Goal: Task Accomplishment & Management: Manage account settings

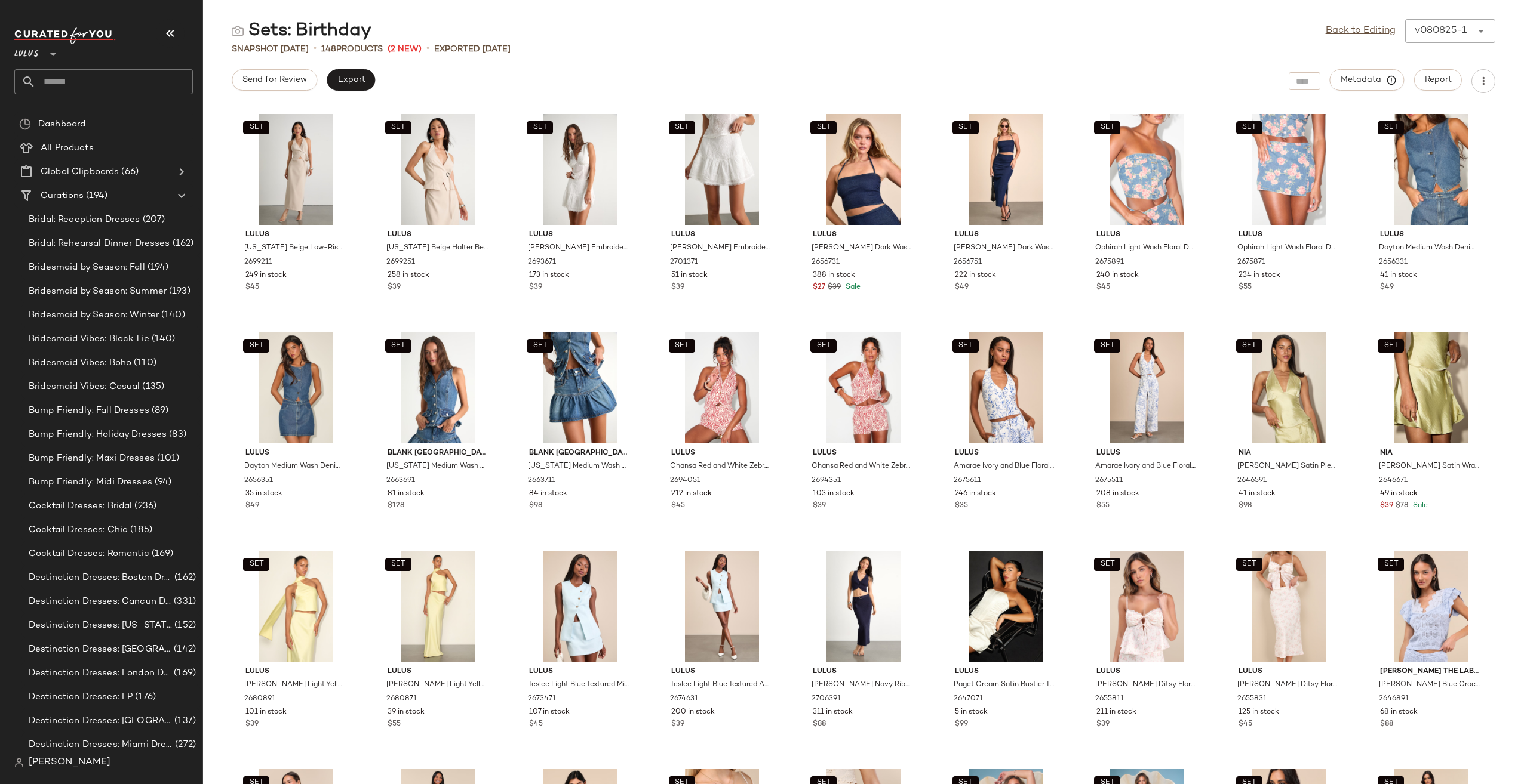
scroll to position [2214, 0]
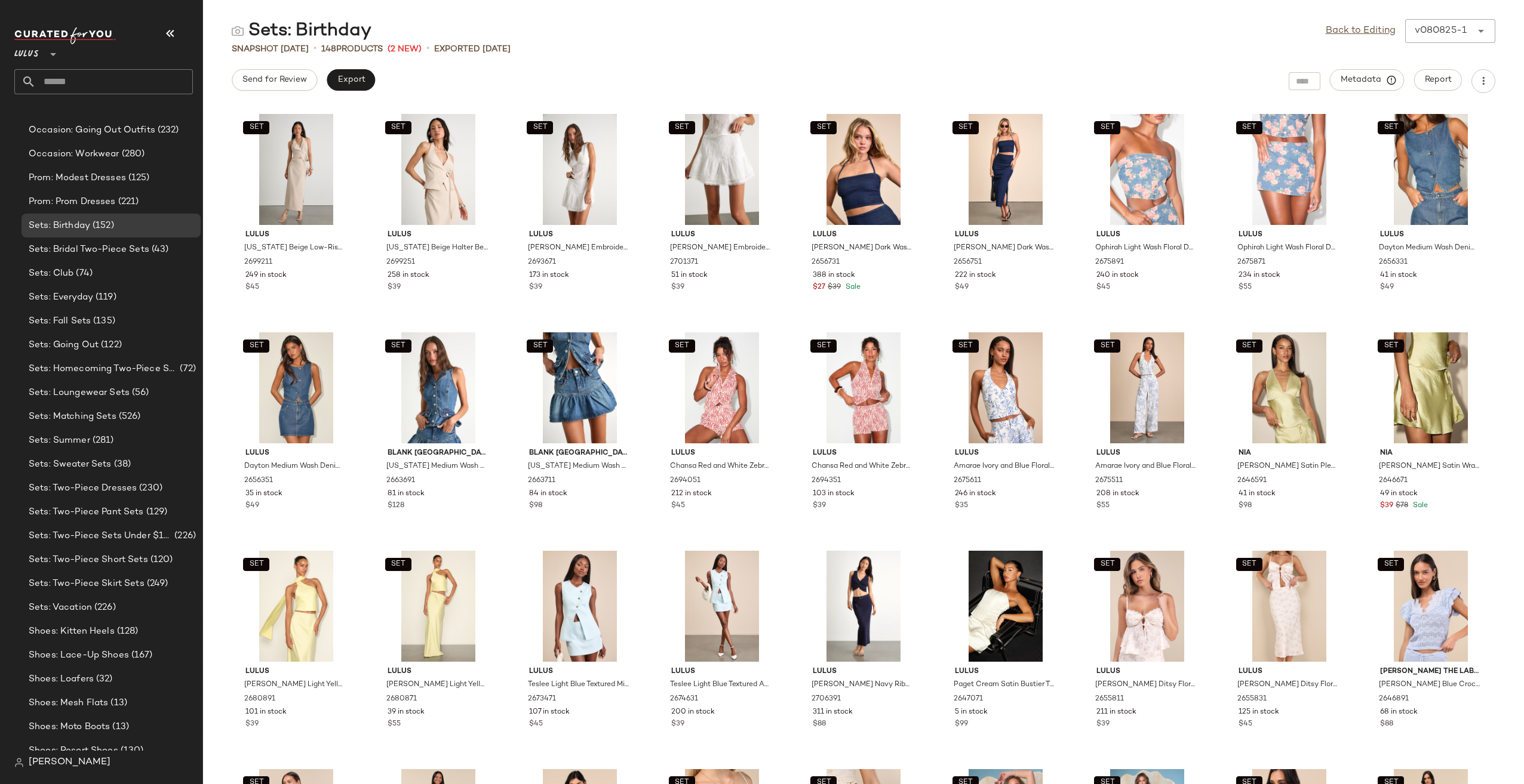
click at [113, 86] on input "text" at bounding box center [114, 82] width 157 height 25
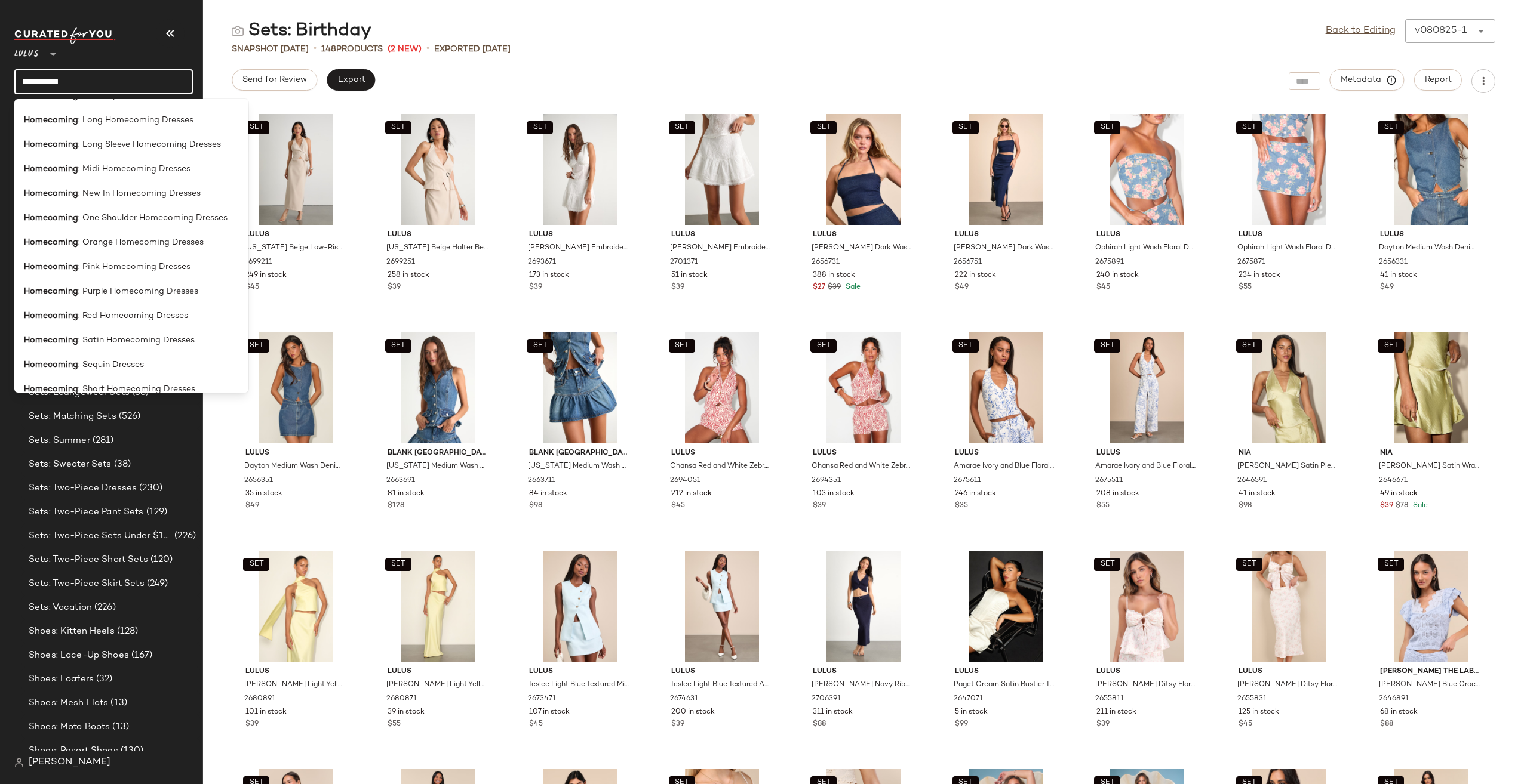
scroll to position [1012, 0]
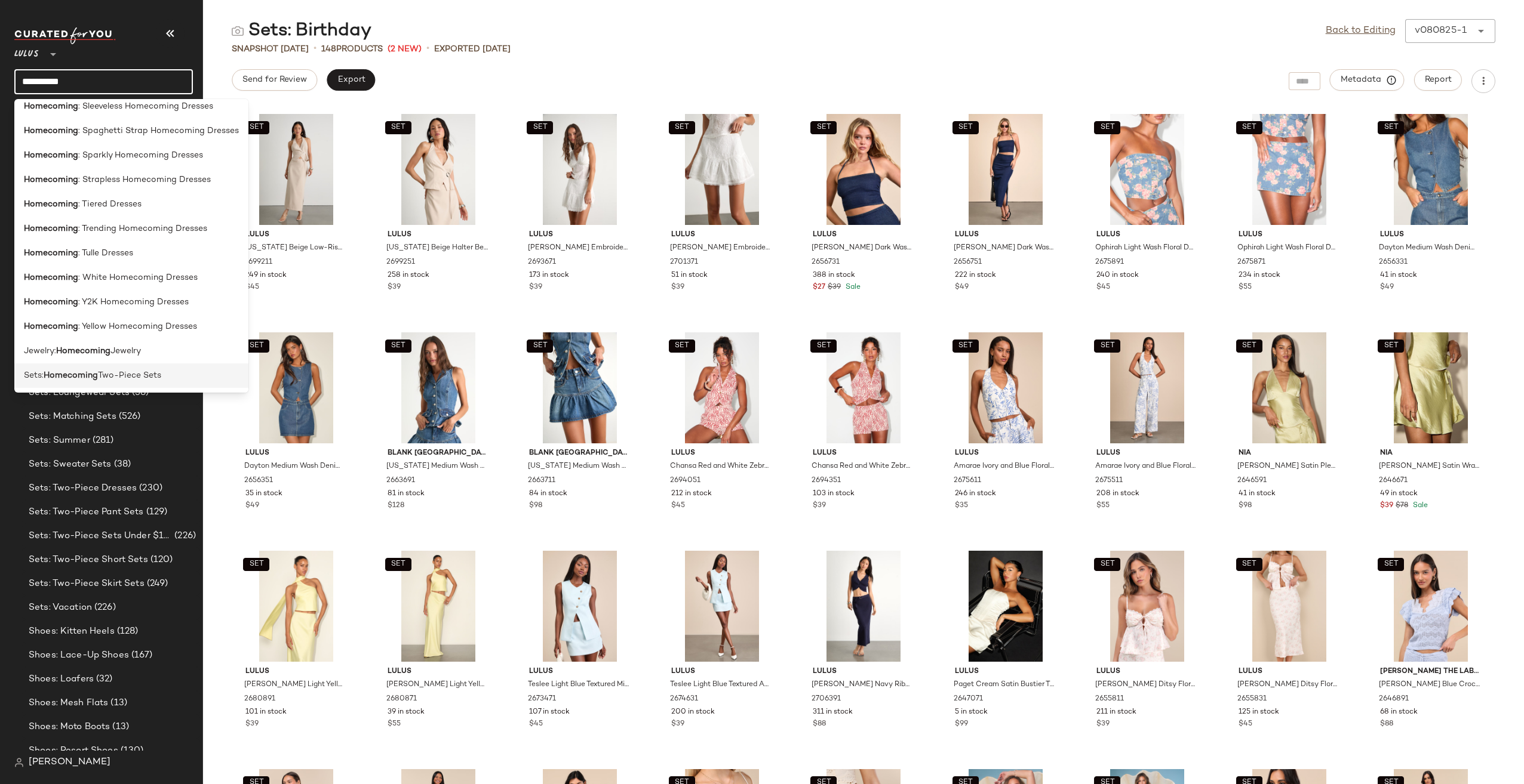
type input "**********"
click at [140, 380] on span "Two-Piece Sets" at bounding box center [129, 376] width 63 height 13
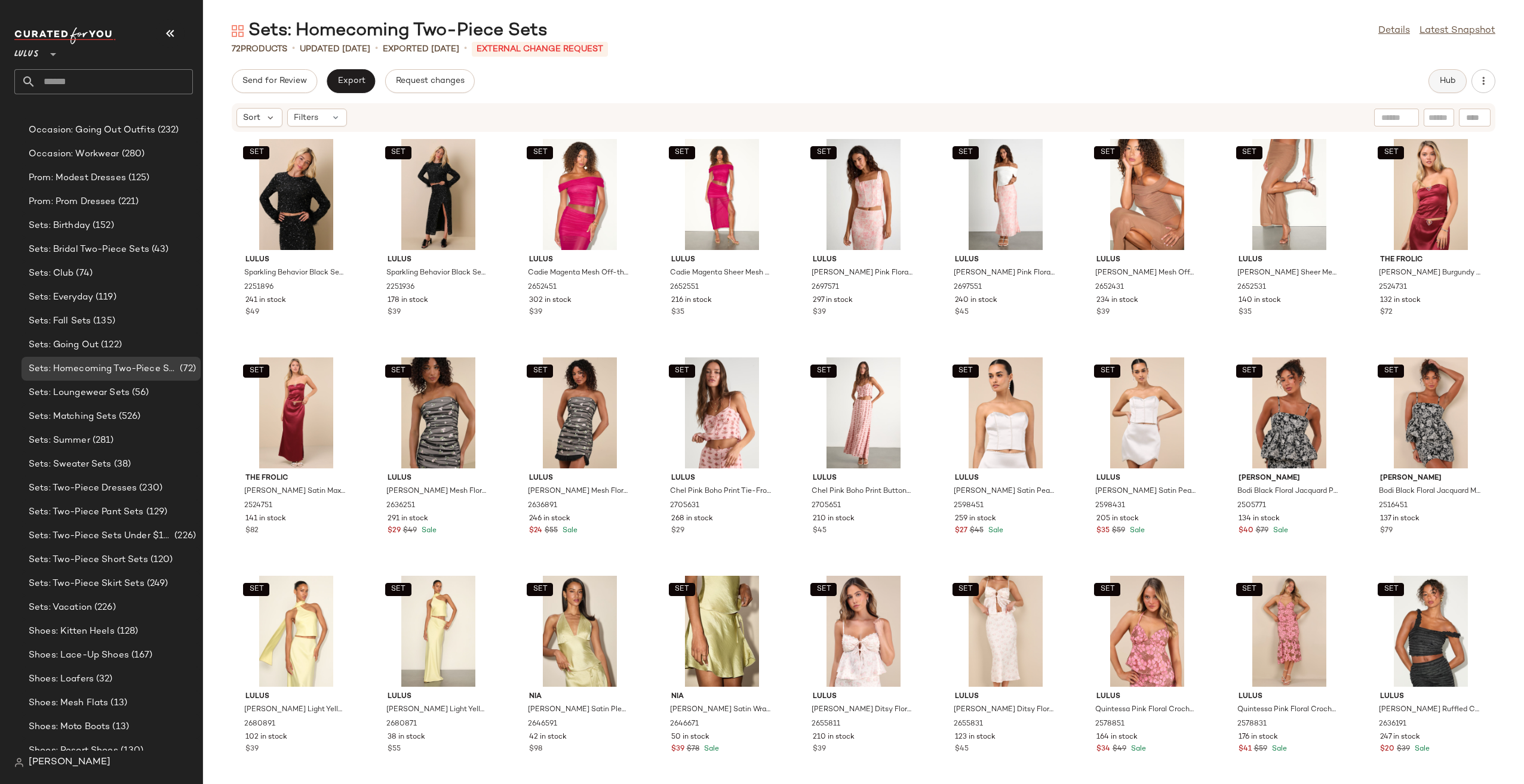
click at [1441, 85] on span "Hub" at bounding box center [1447, 81] width 17 height 10
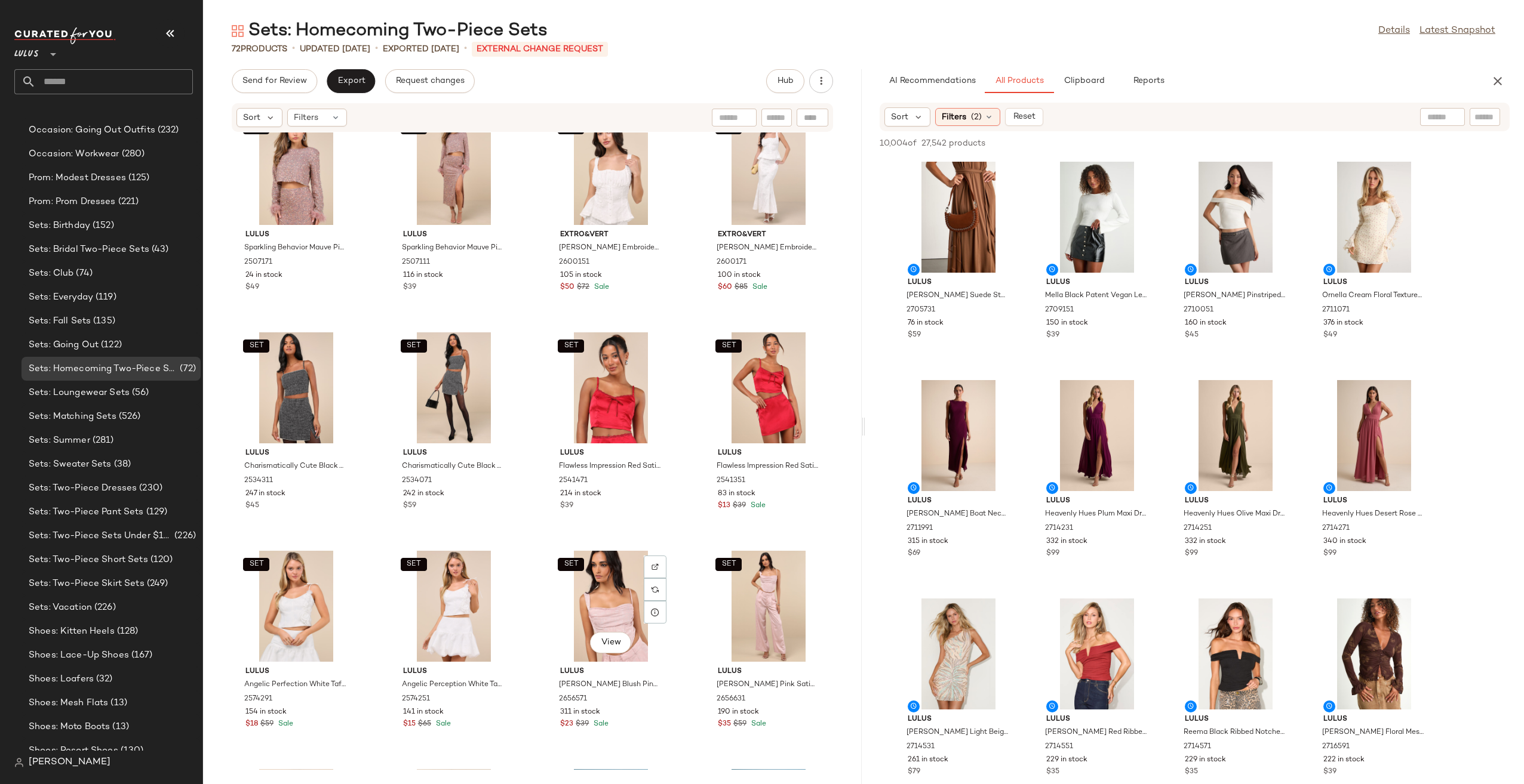
scroll to position [3296, 0]
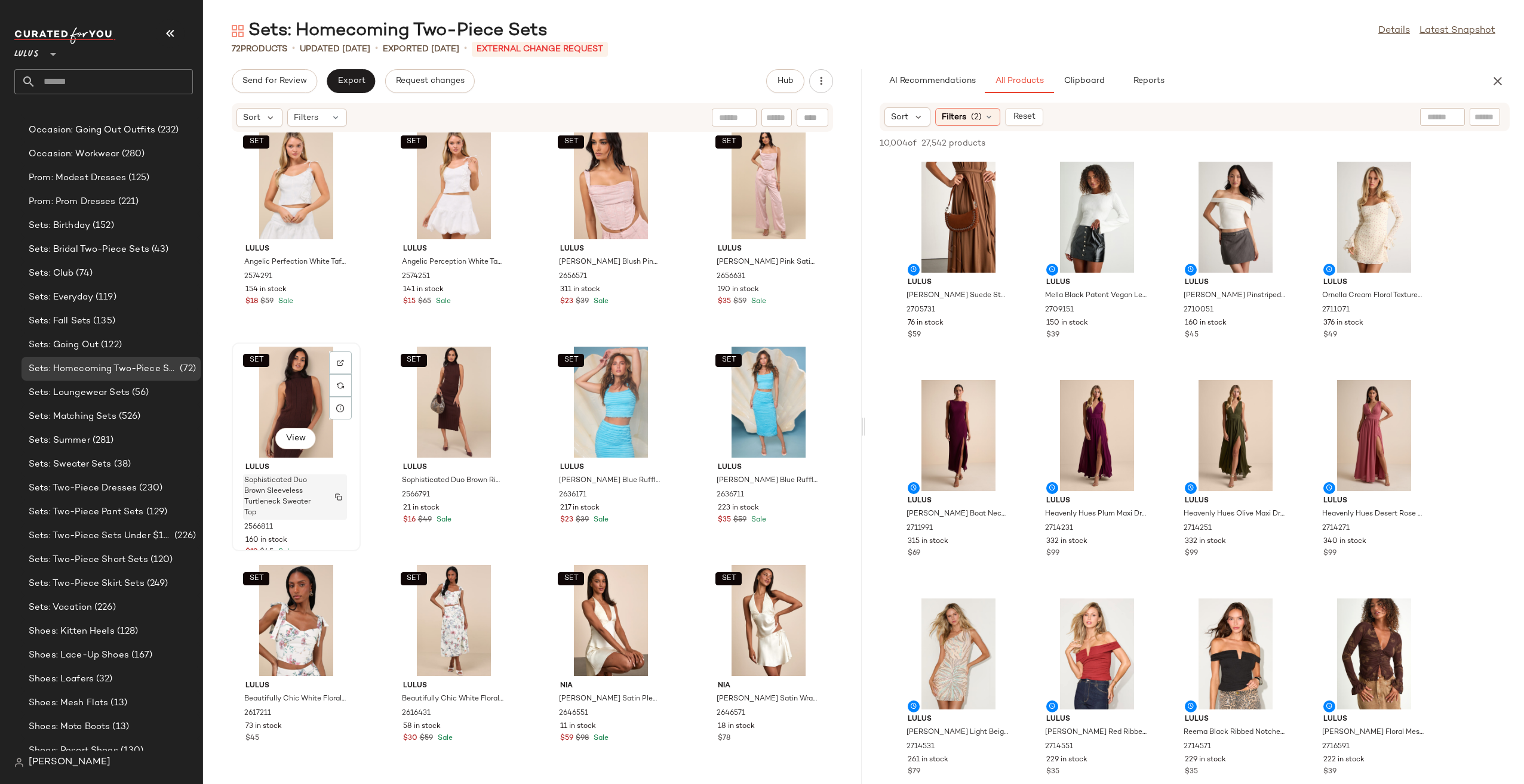
click at [296, 504] on span "Sophisticated Duo Brown Sleeveless Turtleneck Sweater Top" at bounding box center [283, 497] width 79 height 43
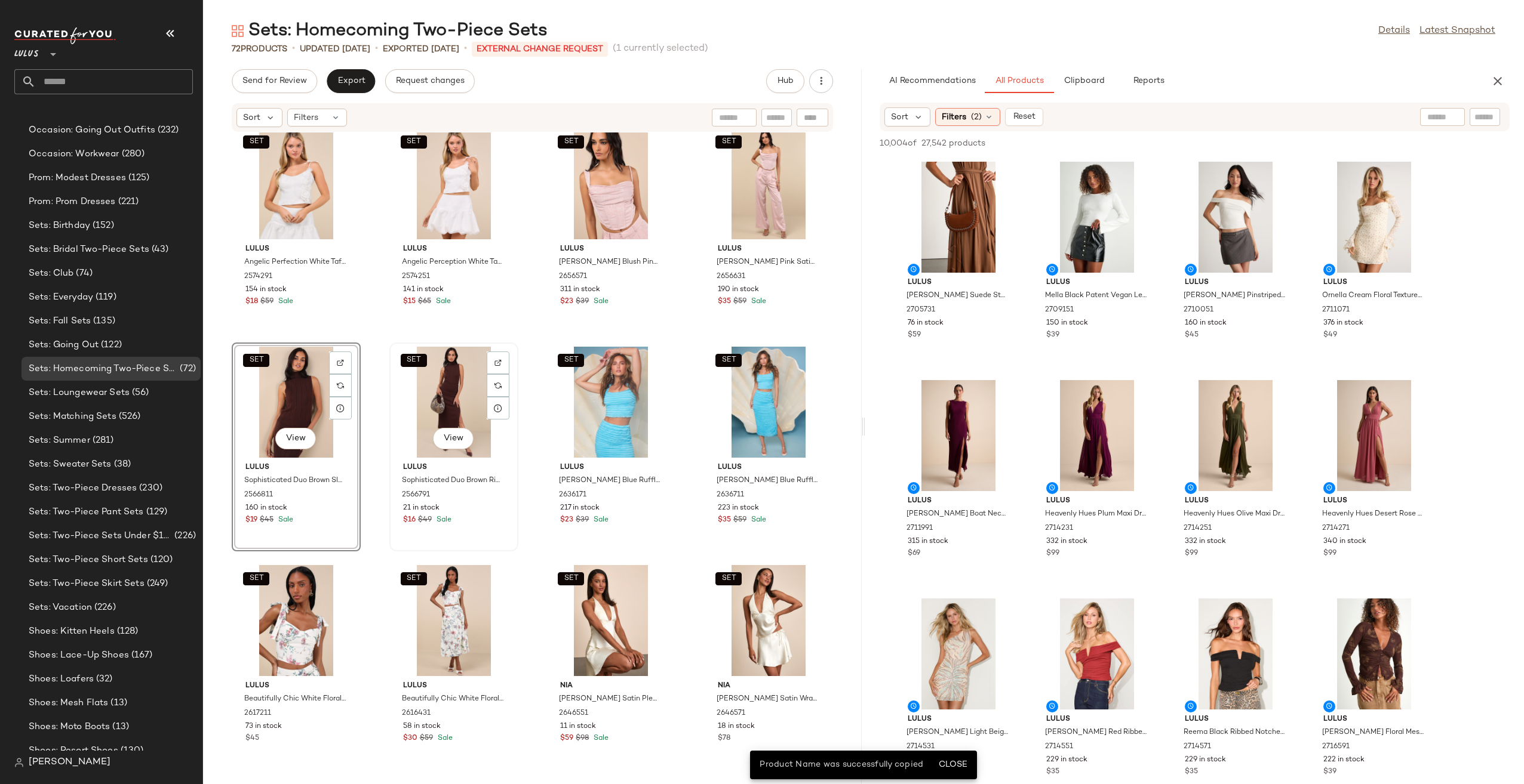
click at [464, 395] on div "SET View" at bounding box center [454, 402] width 121 height 111
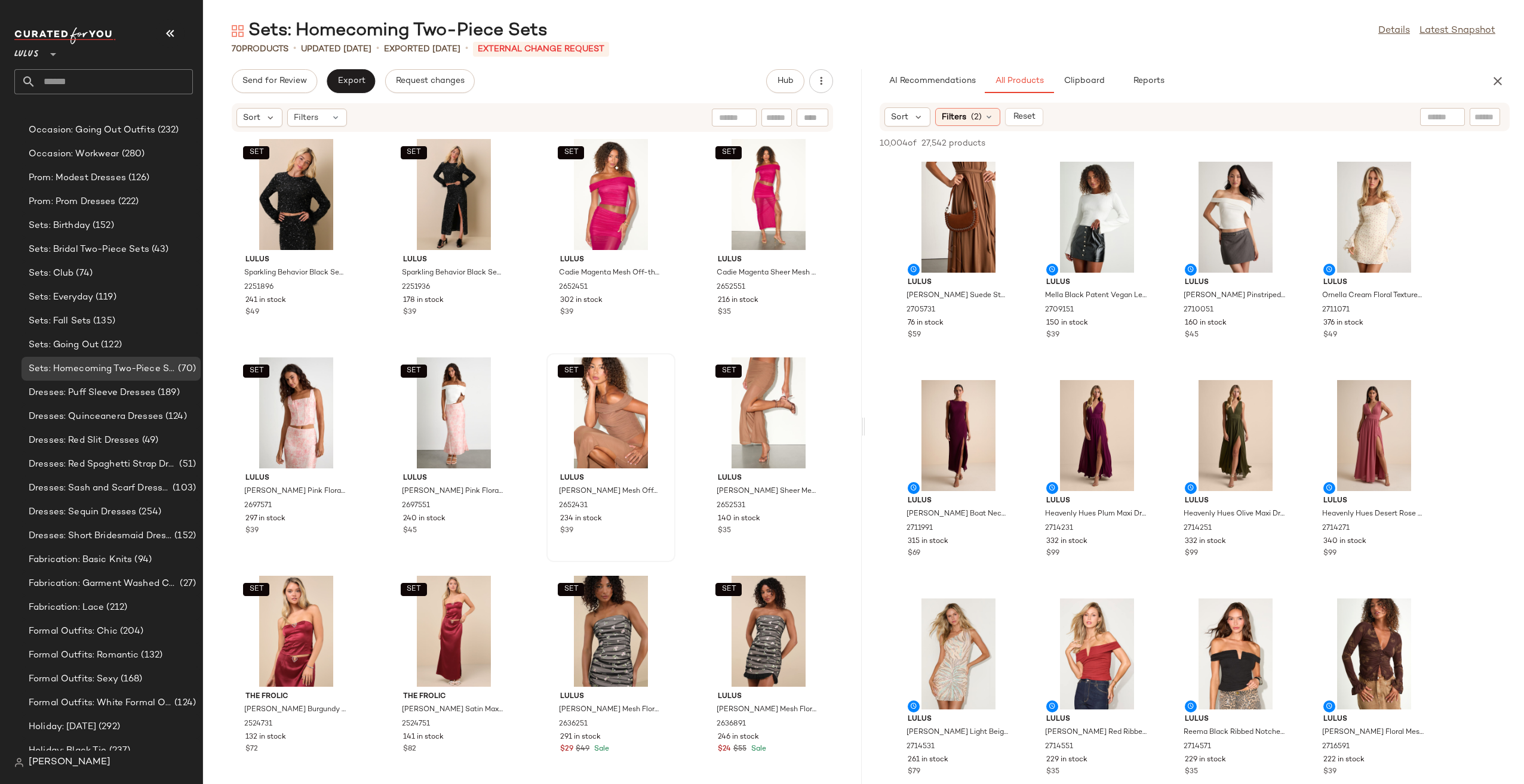
click at [1496, 122] on div at bounding box center [1484, 117] width 30 height 18
type input "*********"
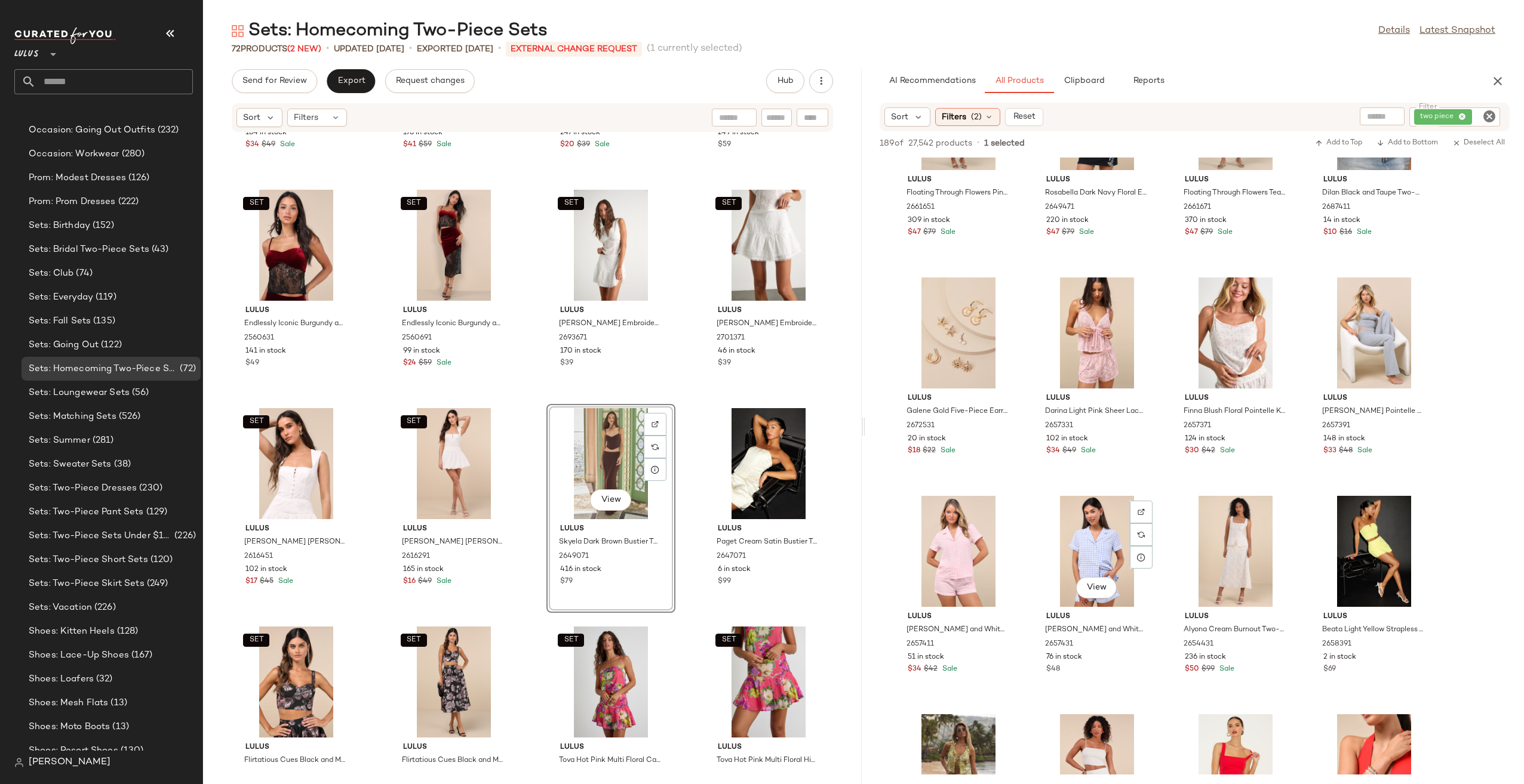
scroll to position [1432, 0]
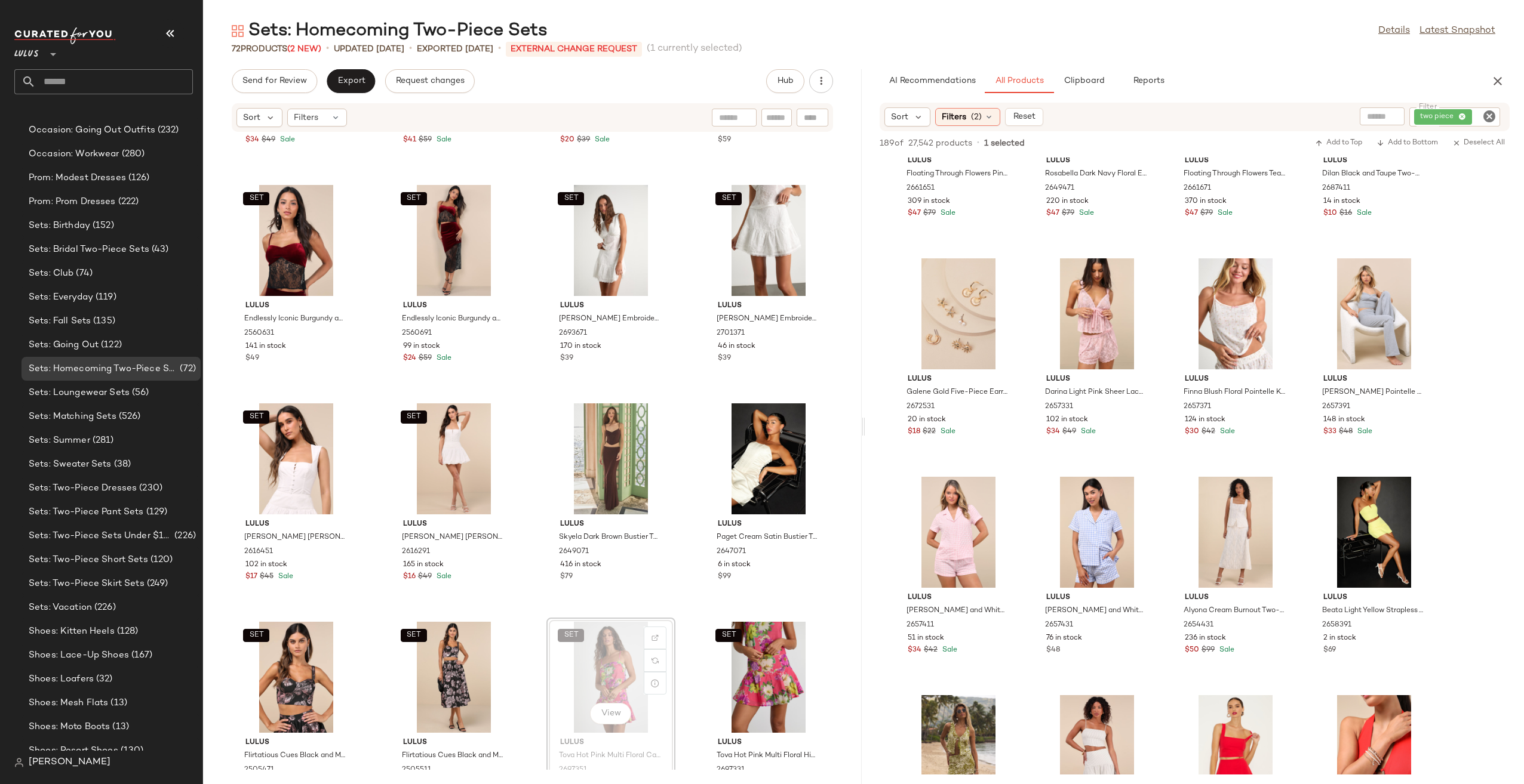
scroll to position [1495, 0]
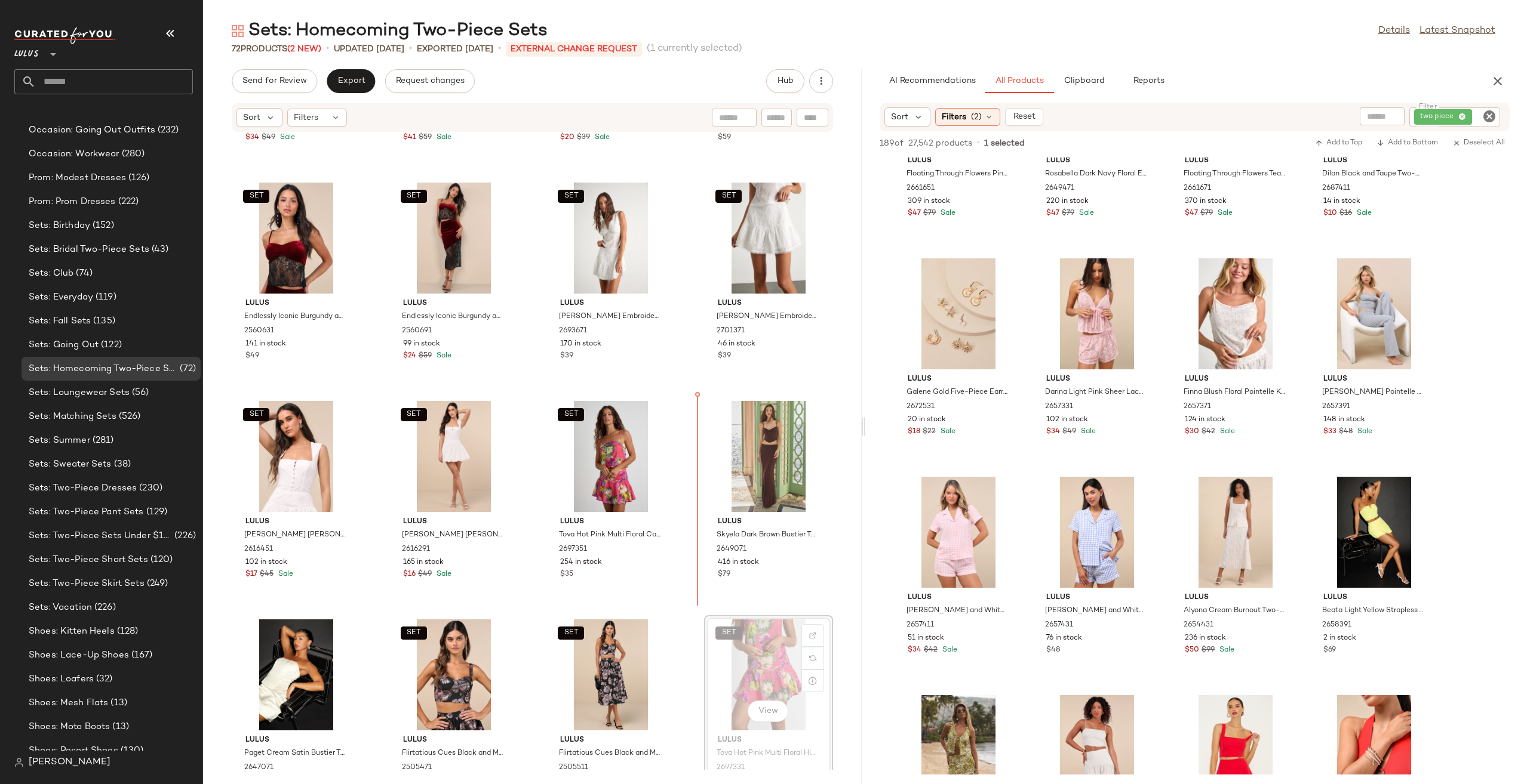
scroll to position [1496, 0]
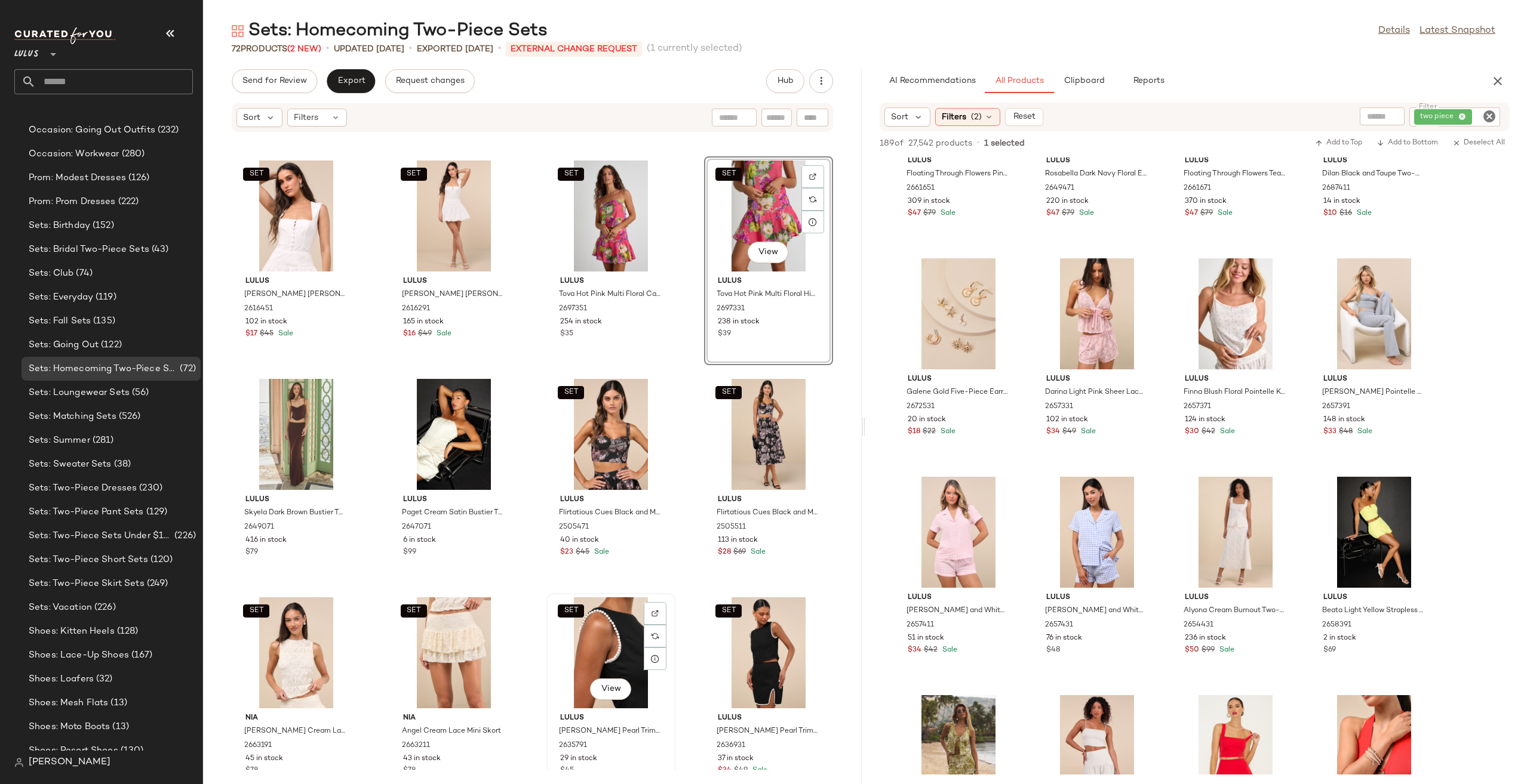
scroll to position [1675, 0]
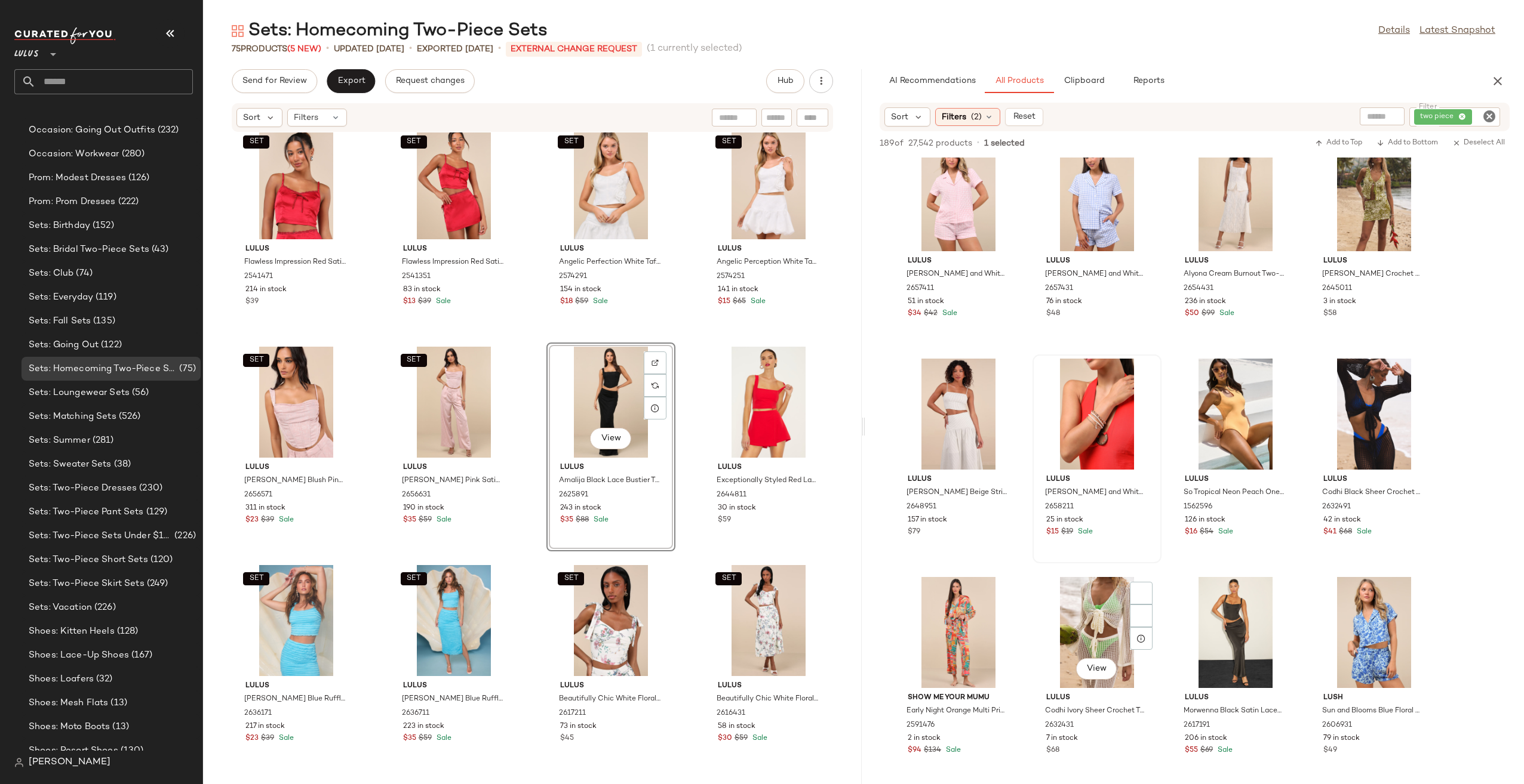
scroll to position [1909, 0]
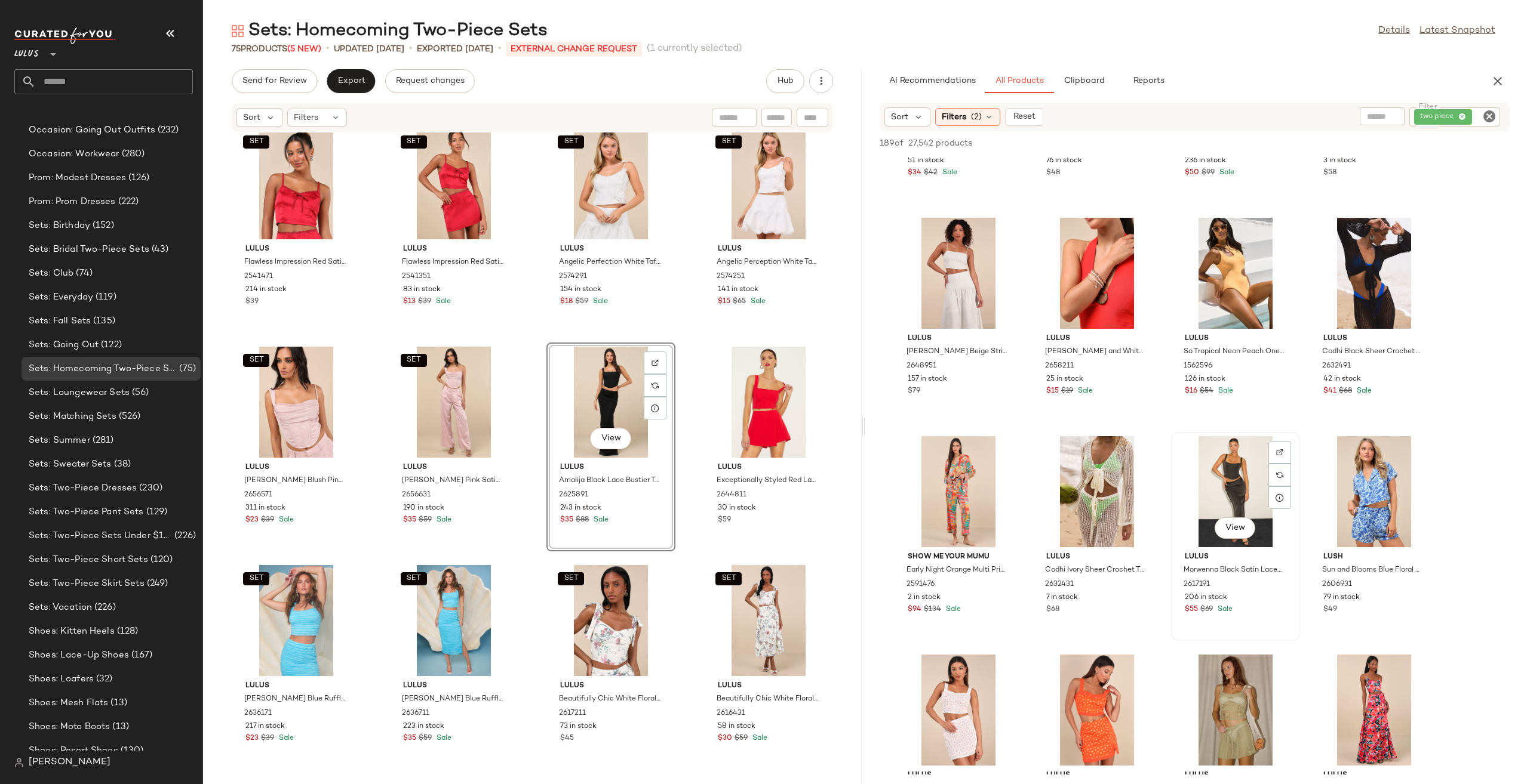
click at [1230, 480] on div "View" at bounding box center [1236, 492] width 121 height 111
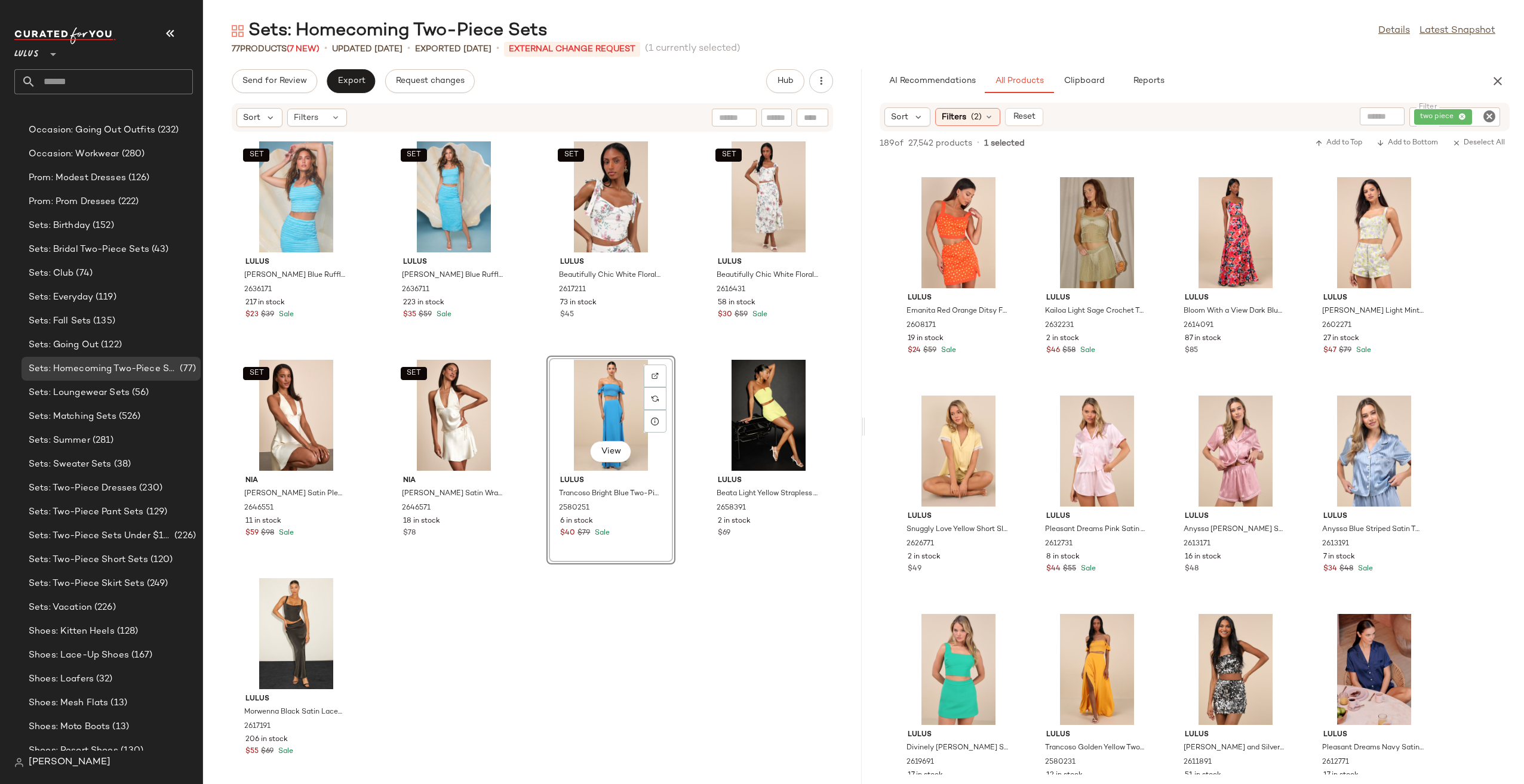
scroll to position [3733, 0]
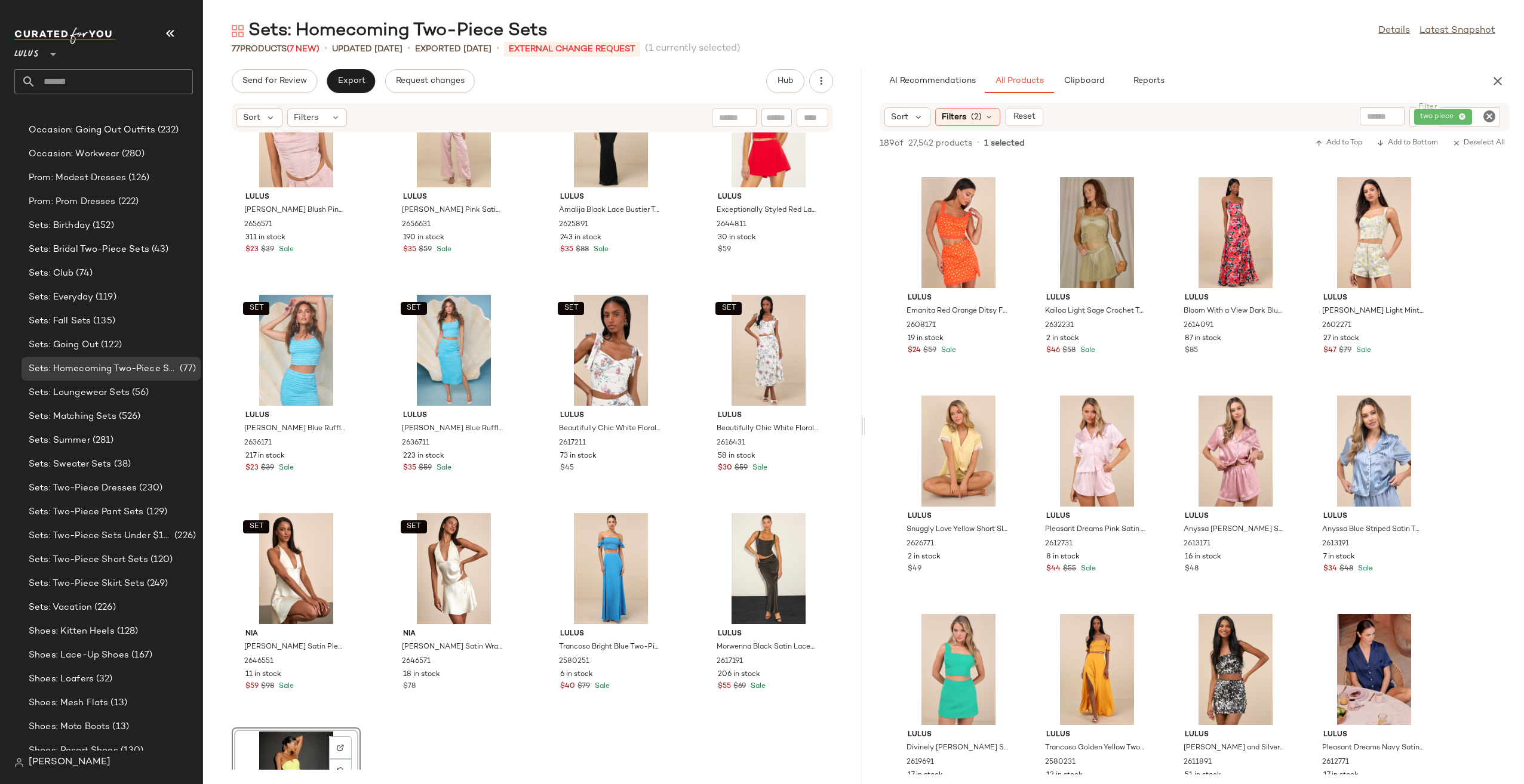
scroll to position [3494, 0]
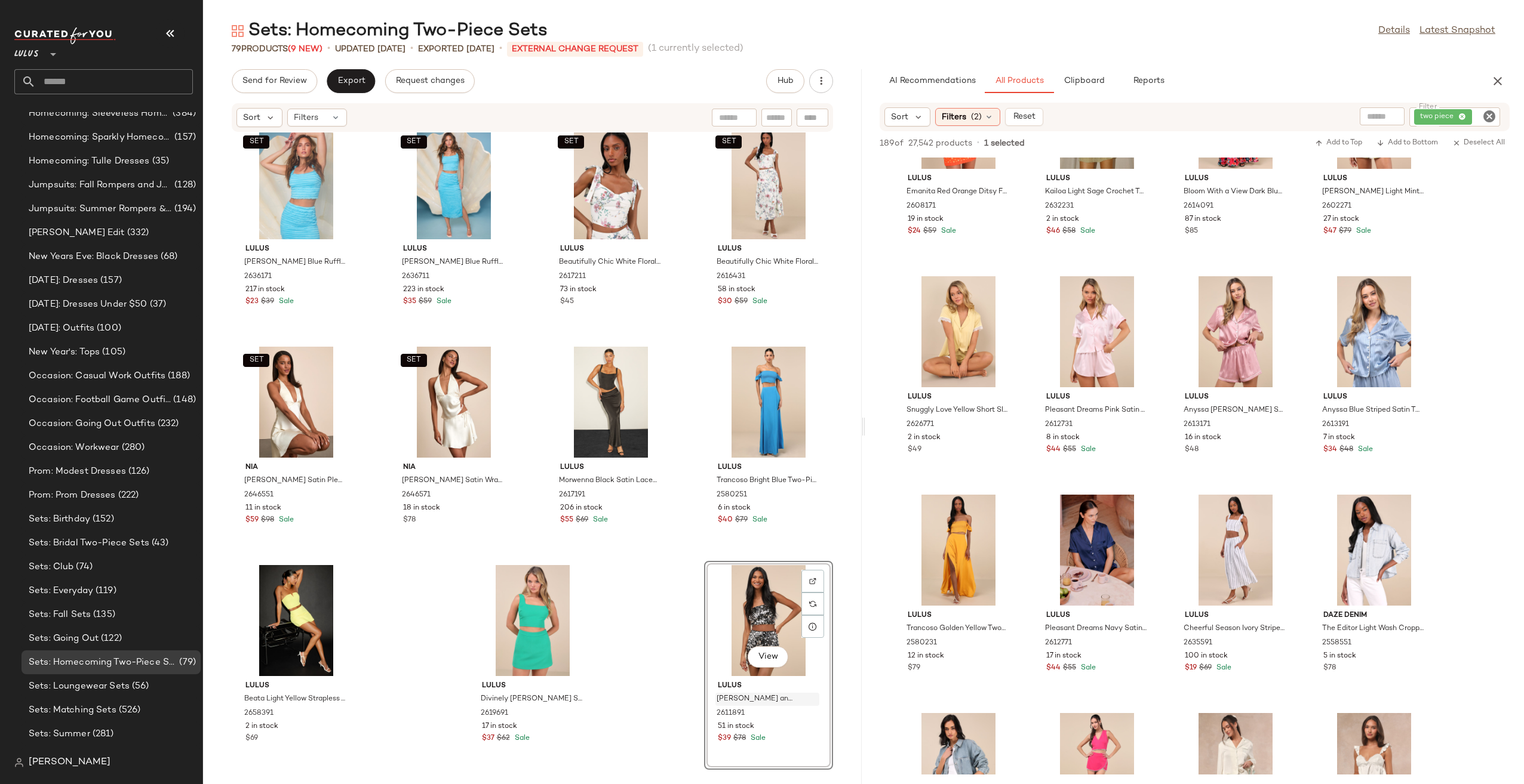
scroll to position [2214, 0]
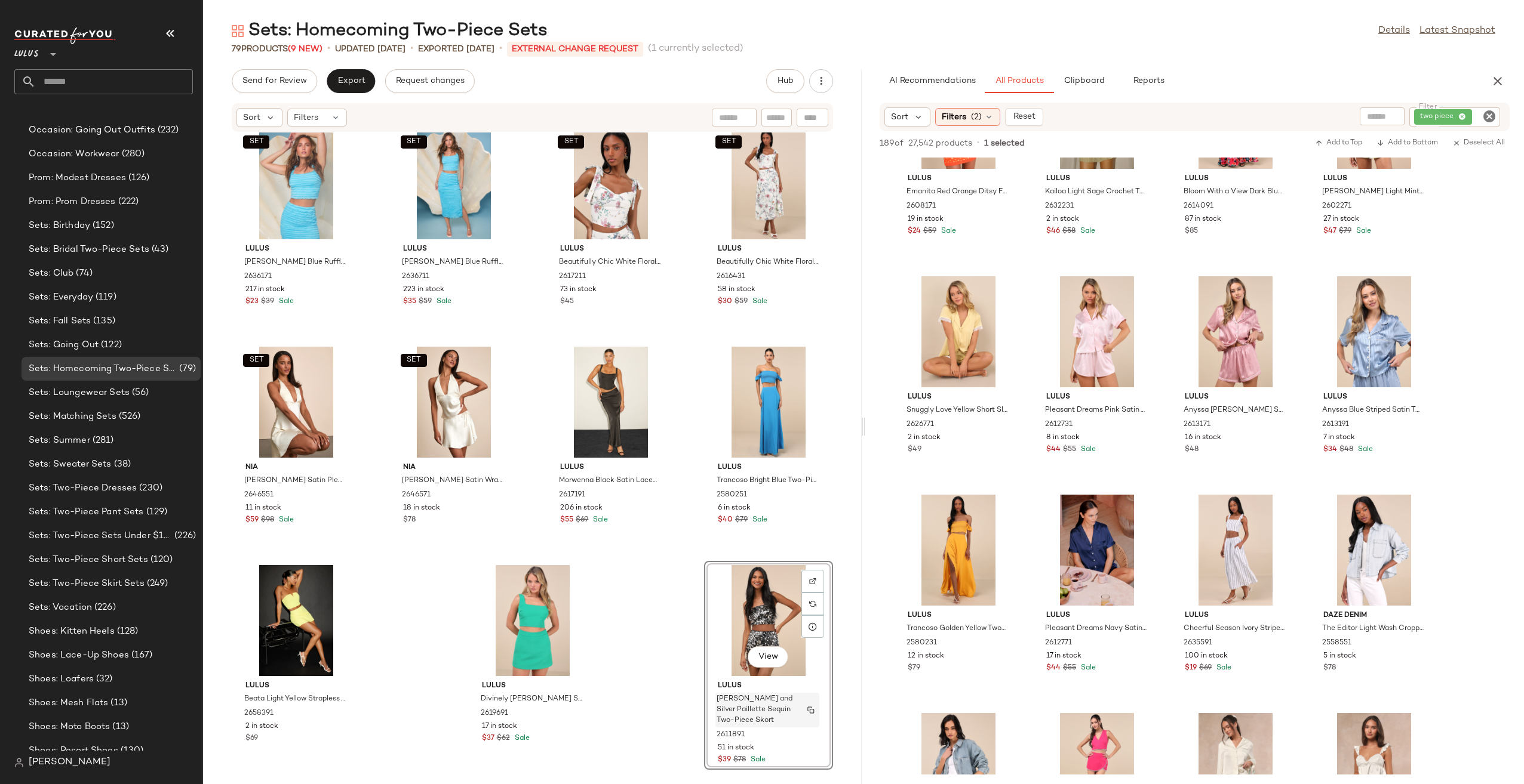
click at [732, 697] on span "Celyse Black and Silver Paillette Sequin Two-Piece Skort" at bounding box center [756, 710] width 79 height 32
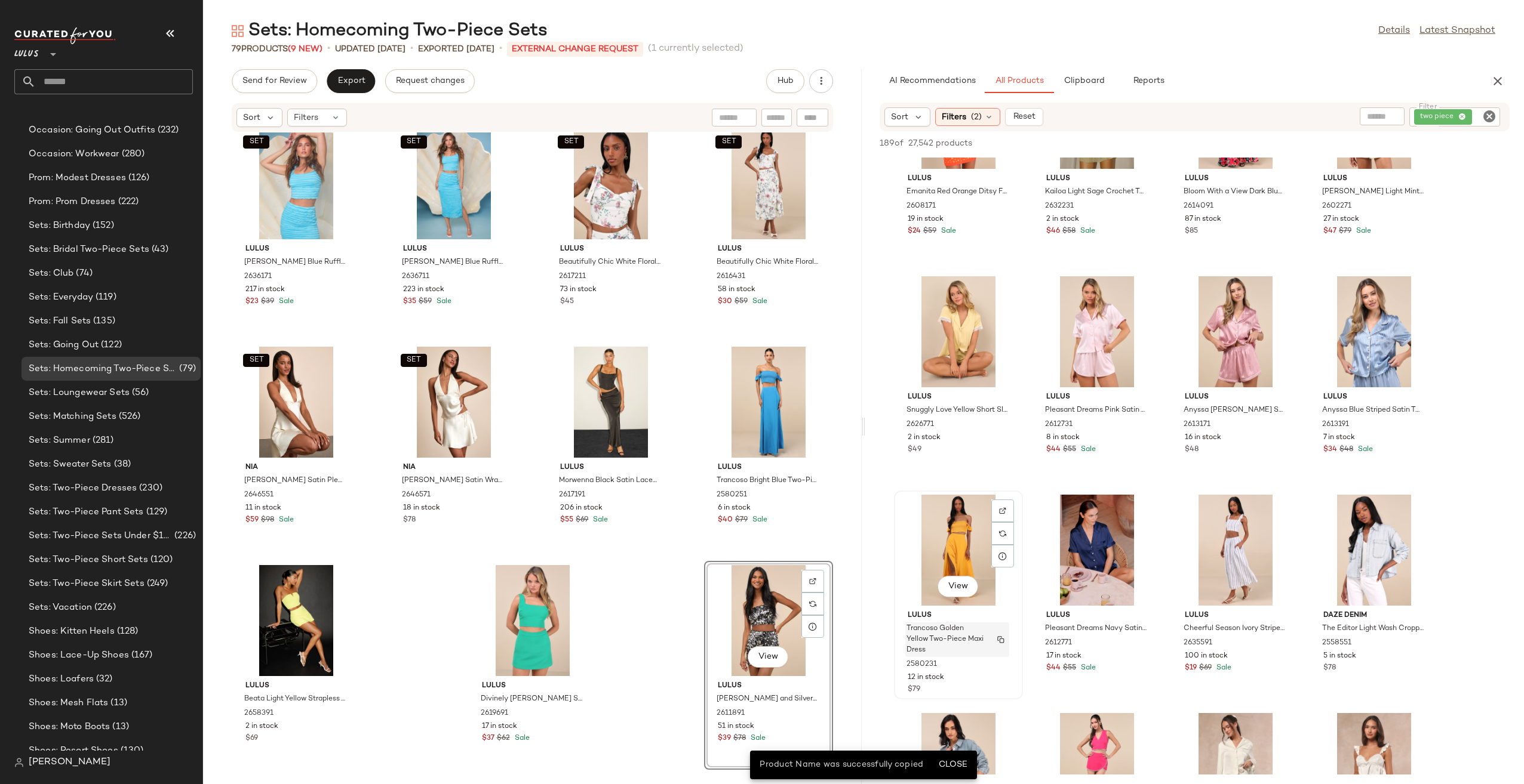
click at [961, 639] on span "Trancoso Golden Yellow Two-Piece Maxi Dress" at bounding box center [945, 640] width 79 height 32
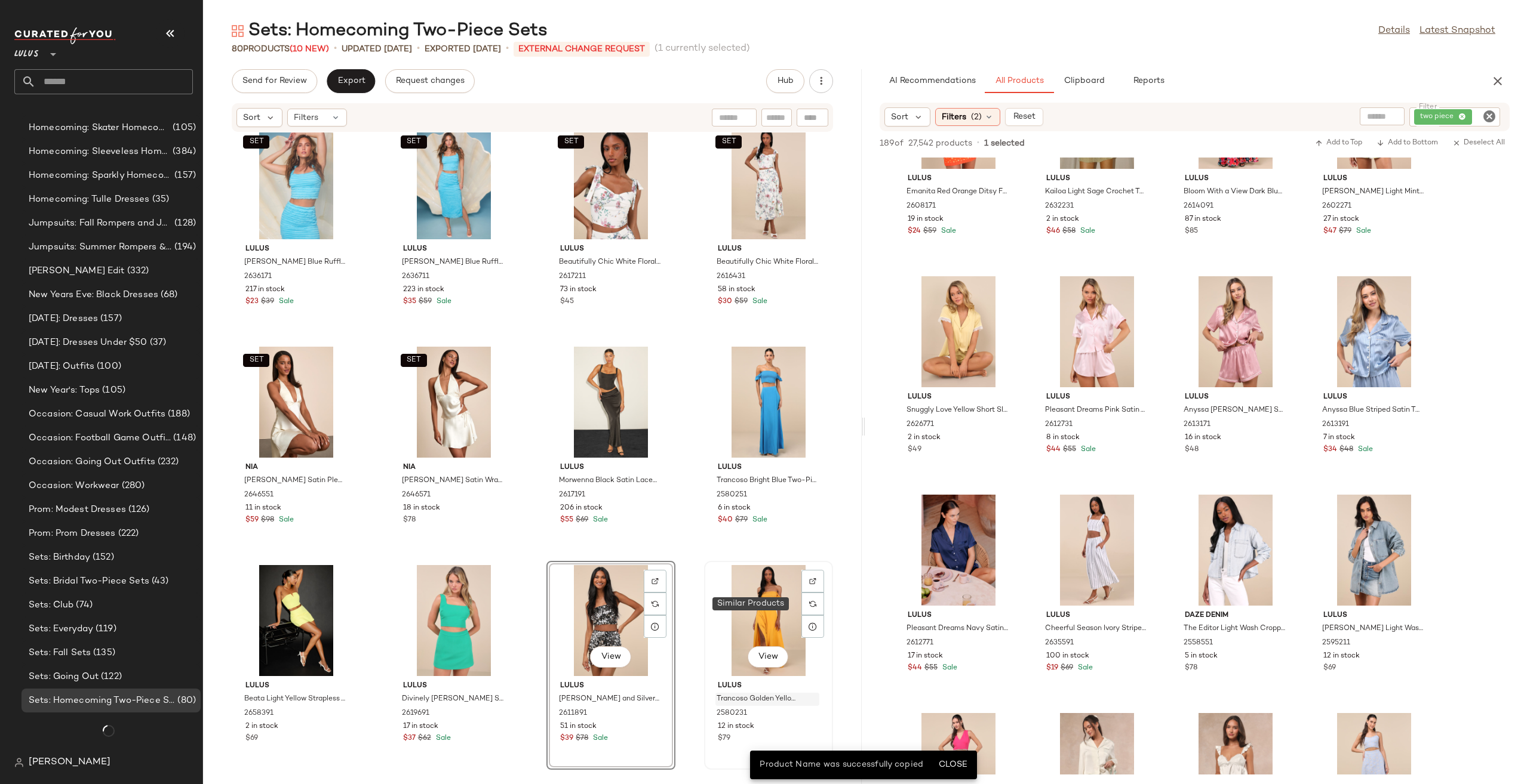
scroll to position [2214, 0]
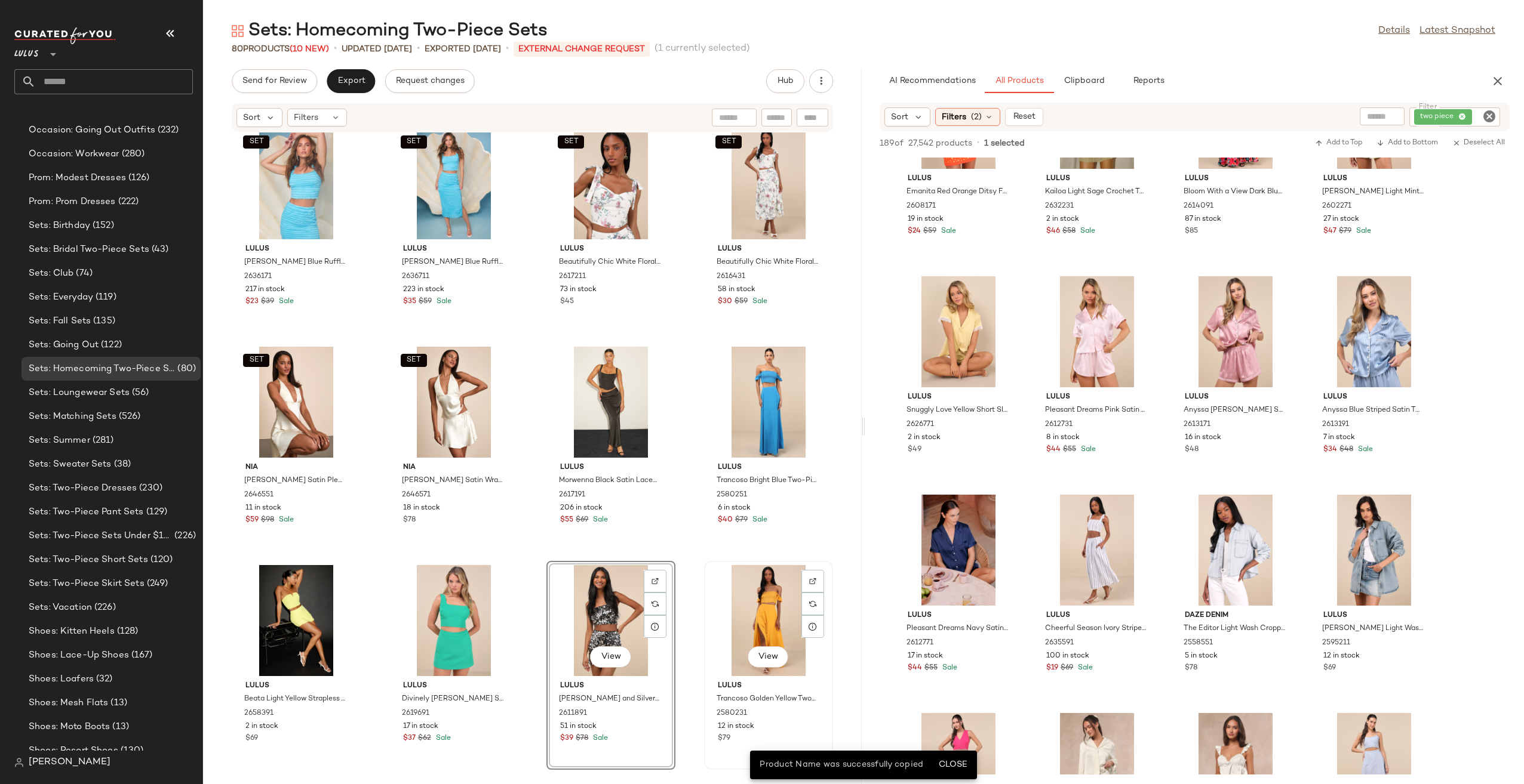
click at [809, 581] on img at bounding box center [813, 581] width 7 height 7
click at [743, 601] on div "View" at bounding box center [768, 620] width 121 height 111
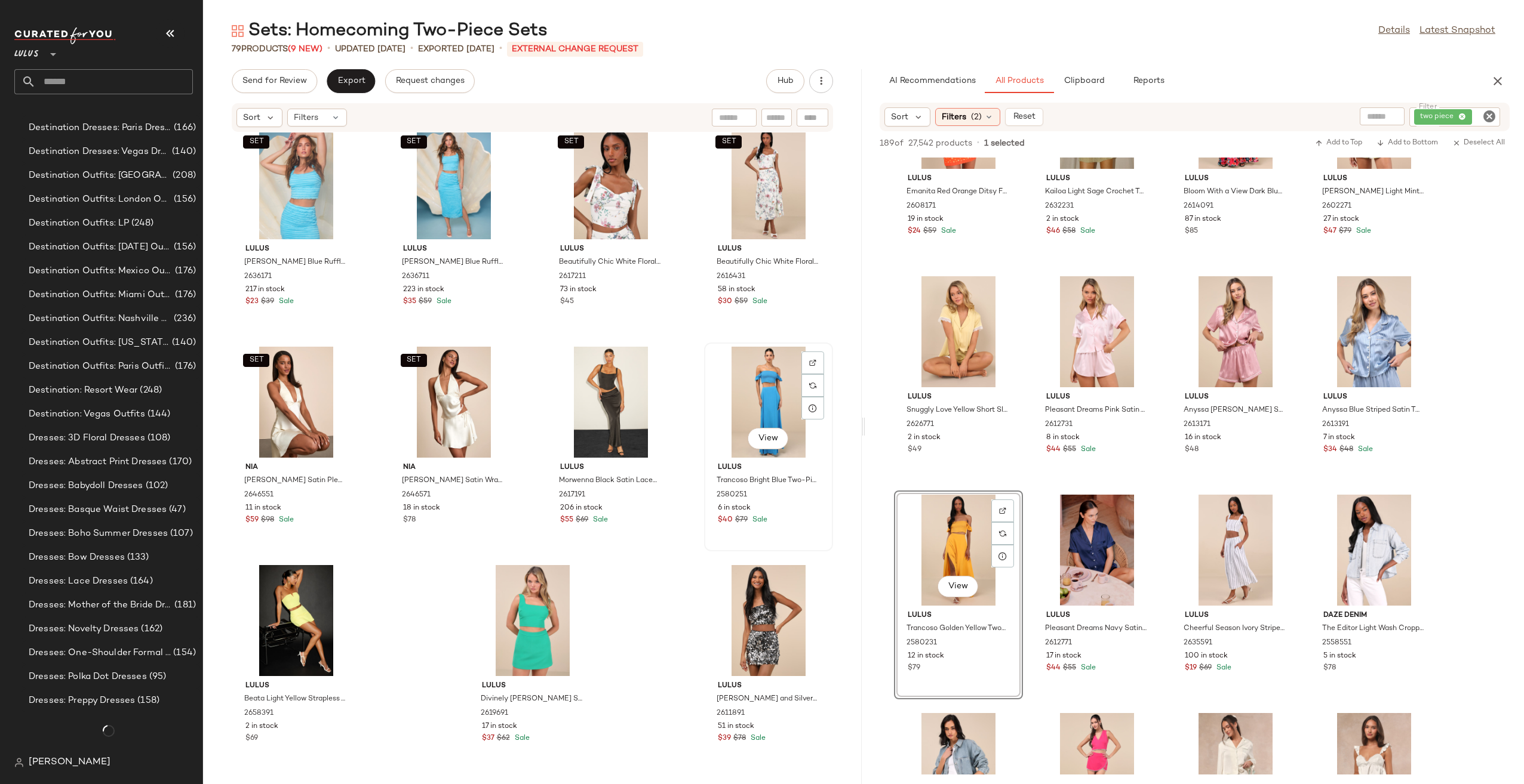
click at [751, 373] on div "View" at bounding box center [768, 402] width 121 height 111
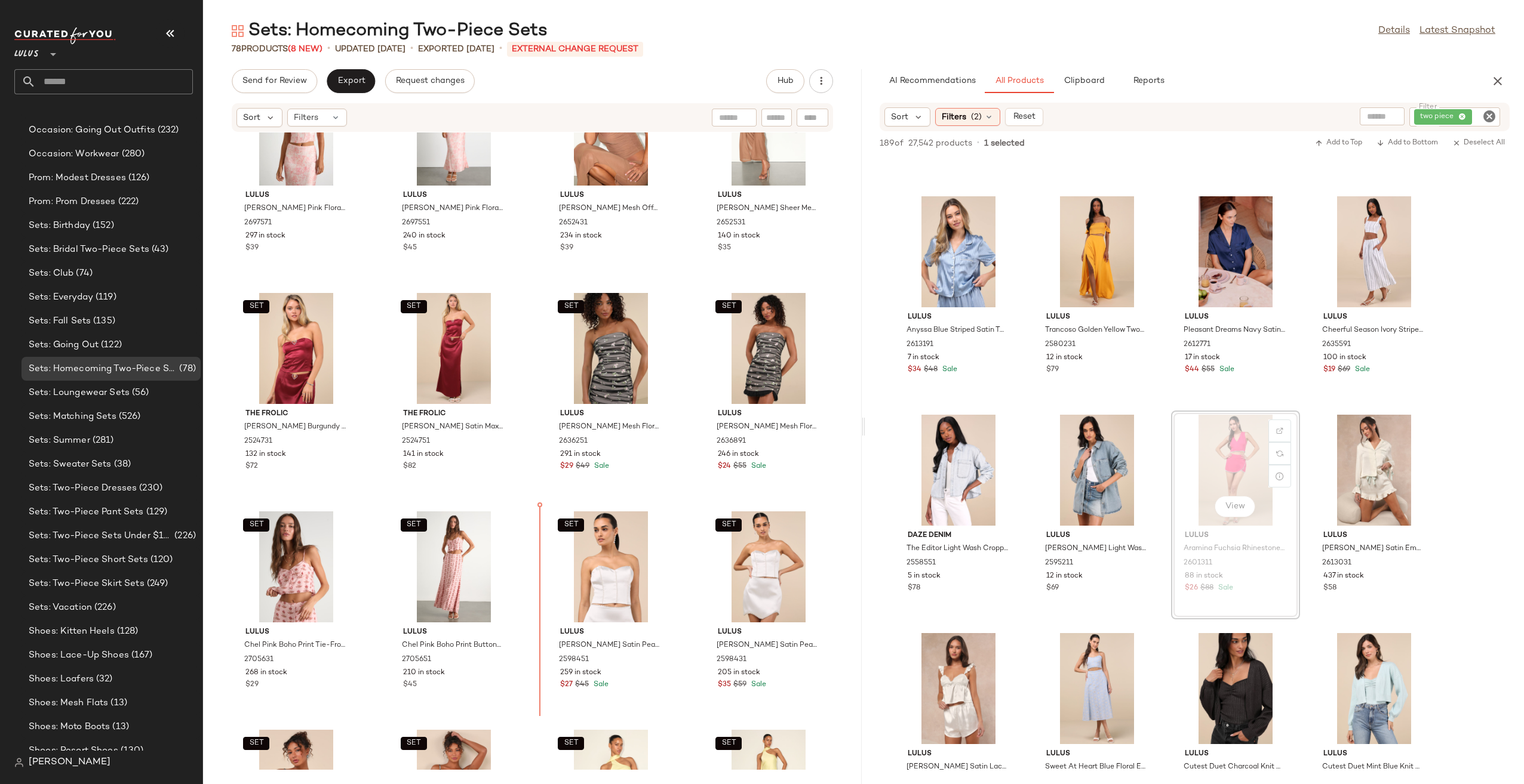
scroll to position [295, 0]
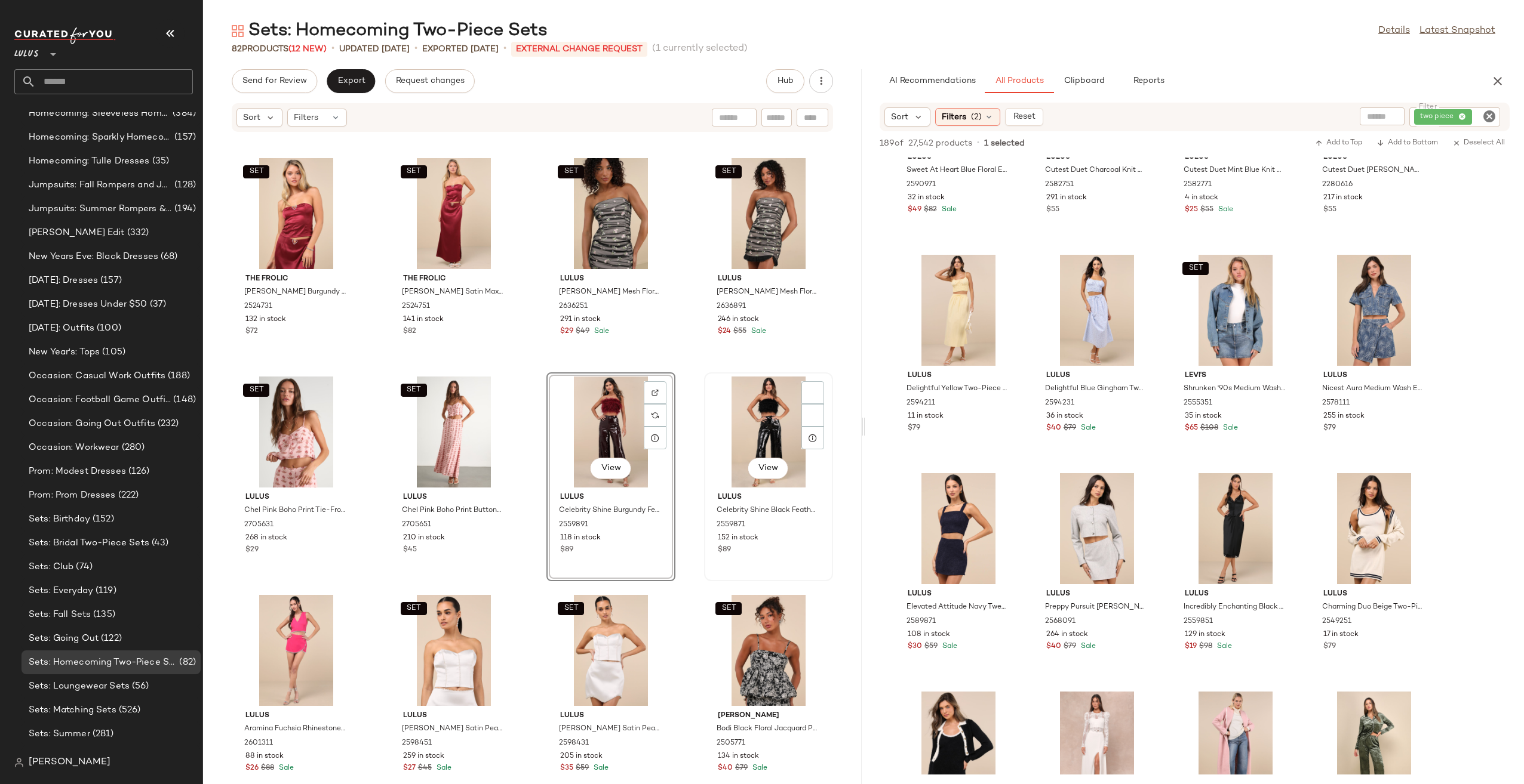
scroll to position [2214, 0]
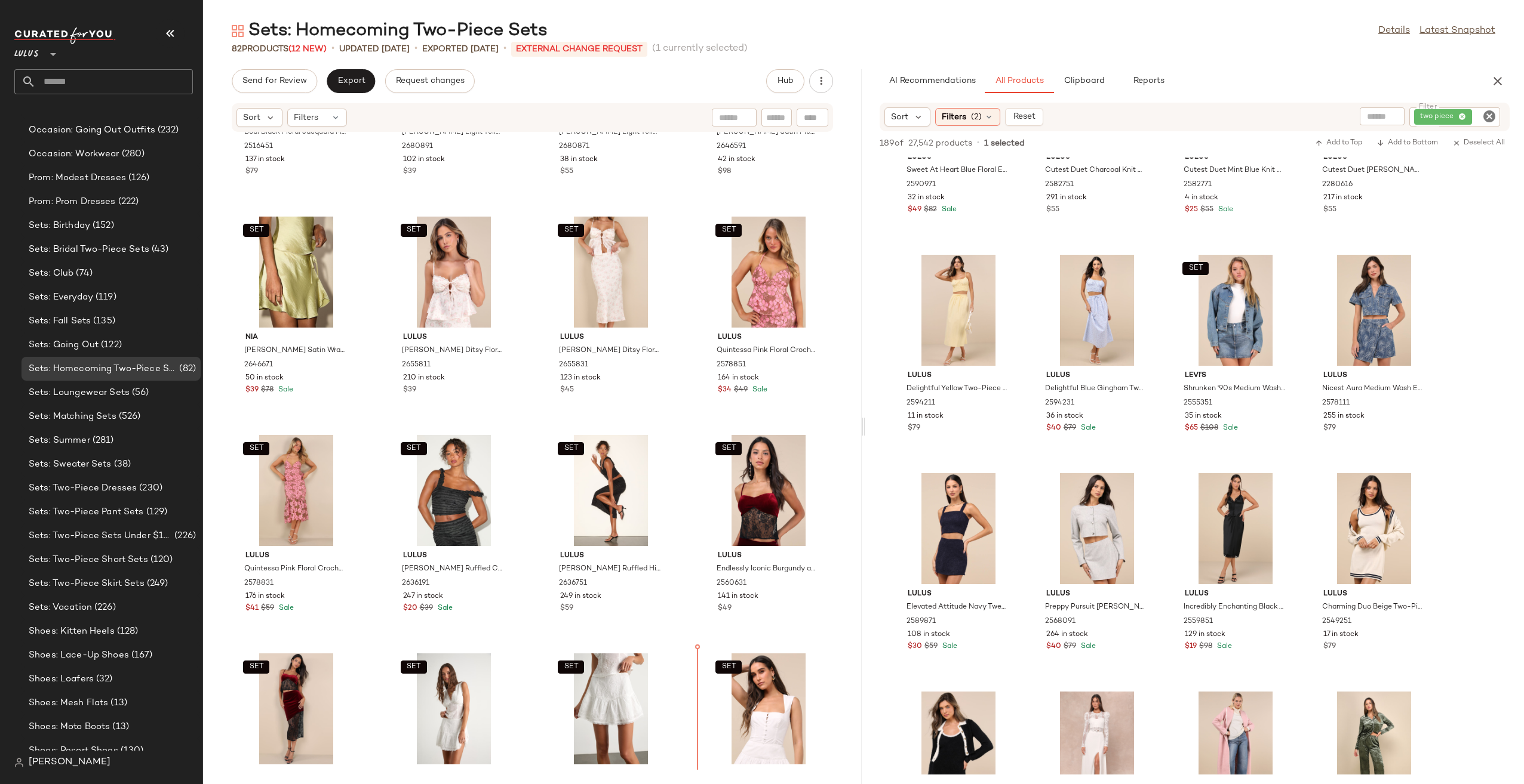
scroll to position [1319, 0]
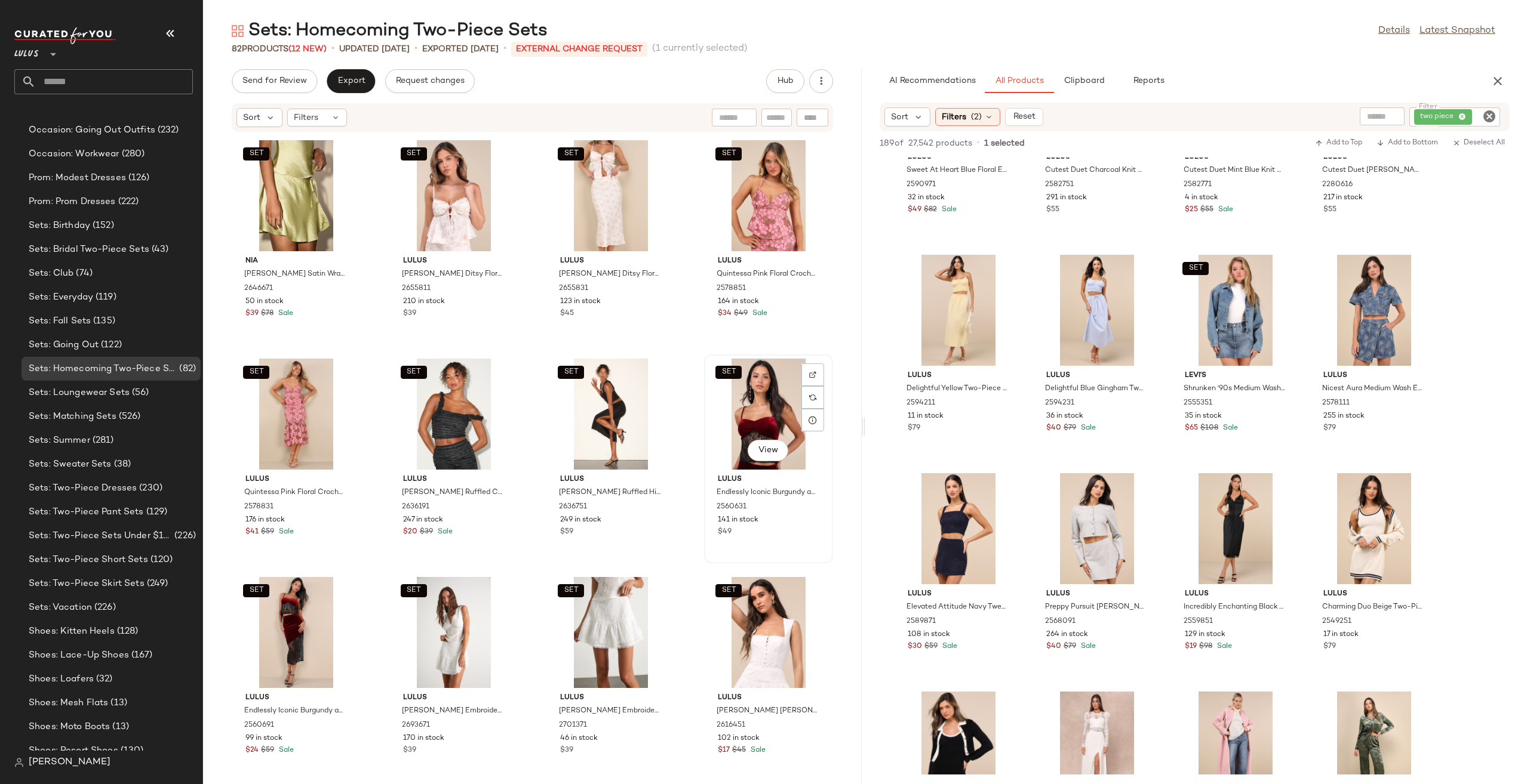
scroll to position [1100, 0]
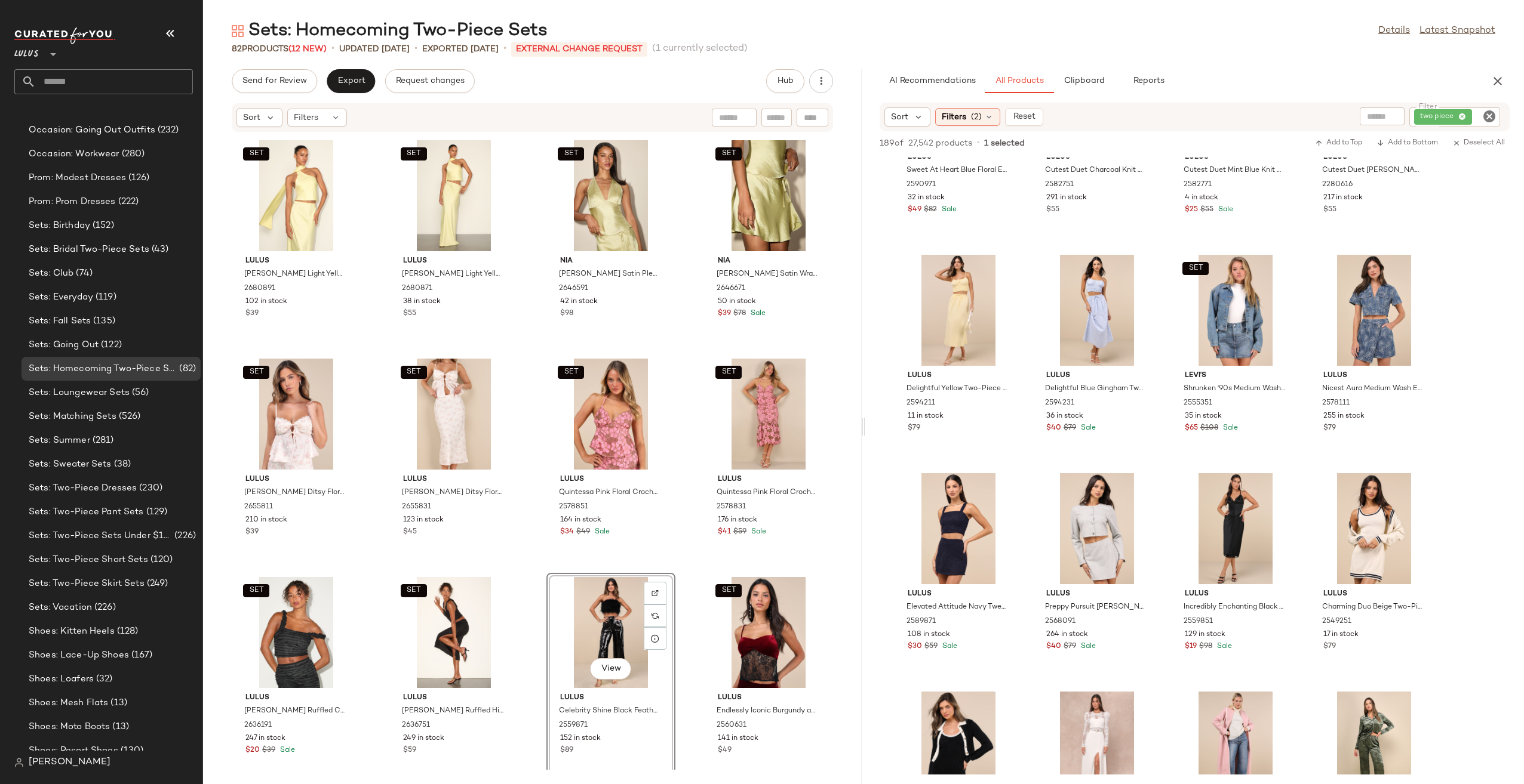
click at [595, 618] on div "View" at bounding box center [611, 632] width 121 height 111
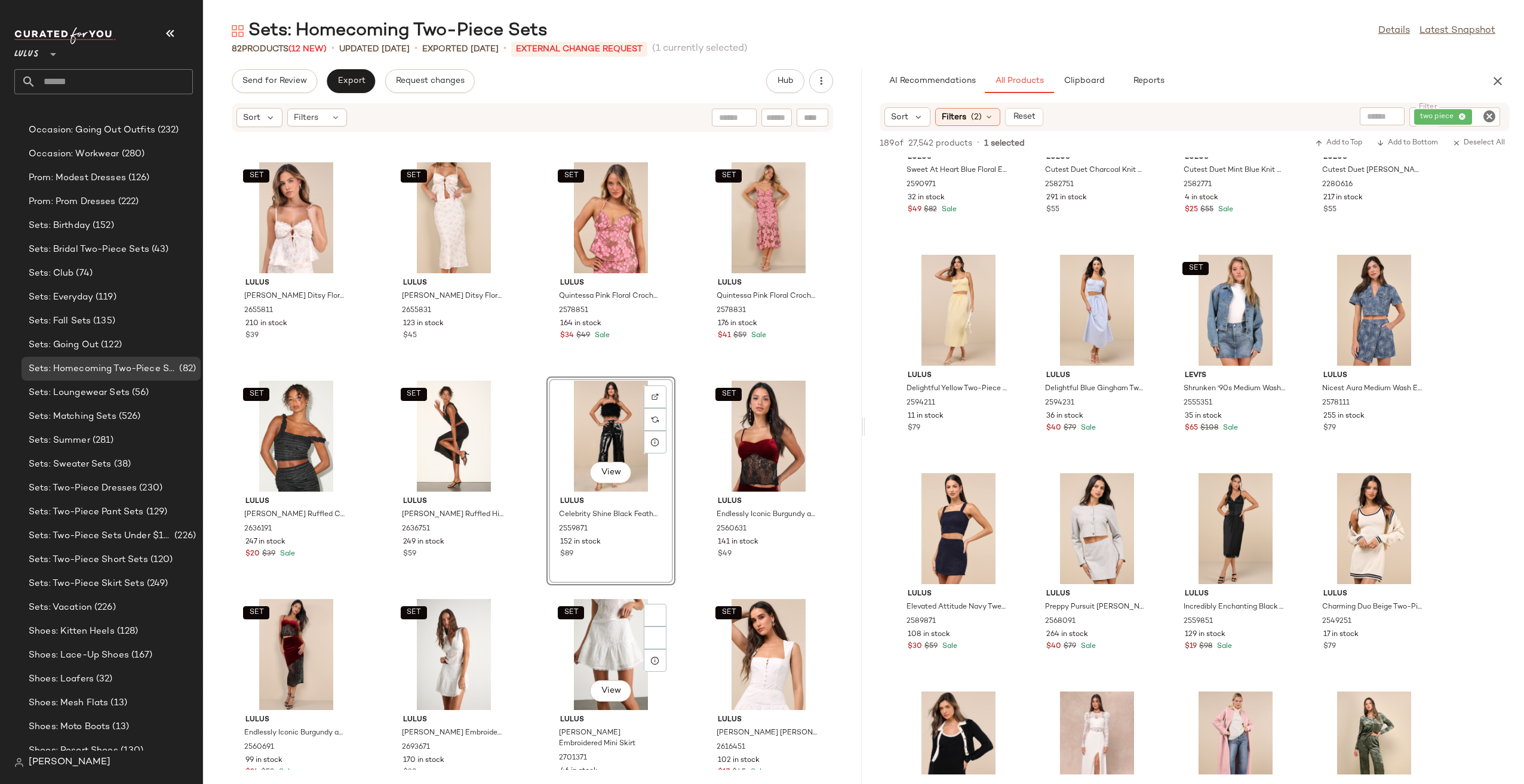
scroll to position [1458, 0]
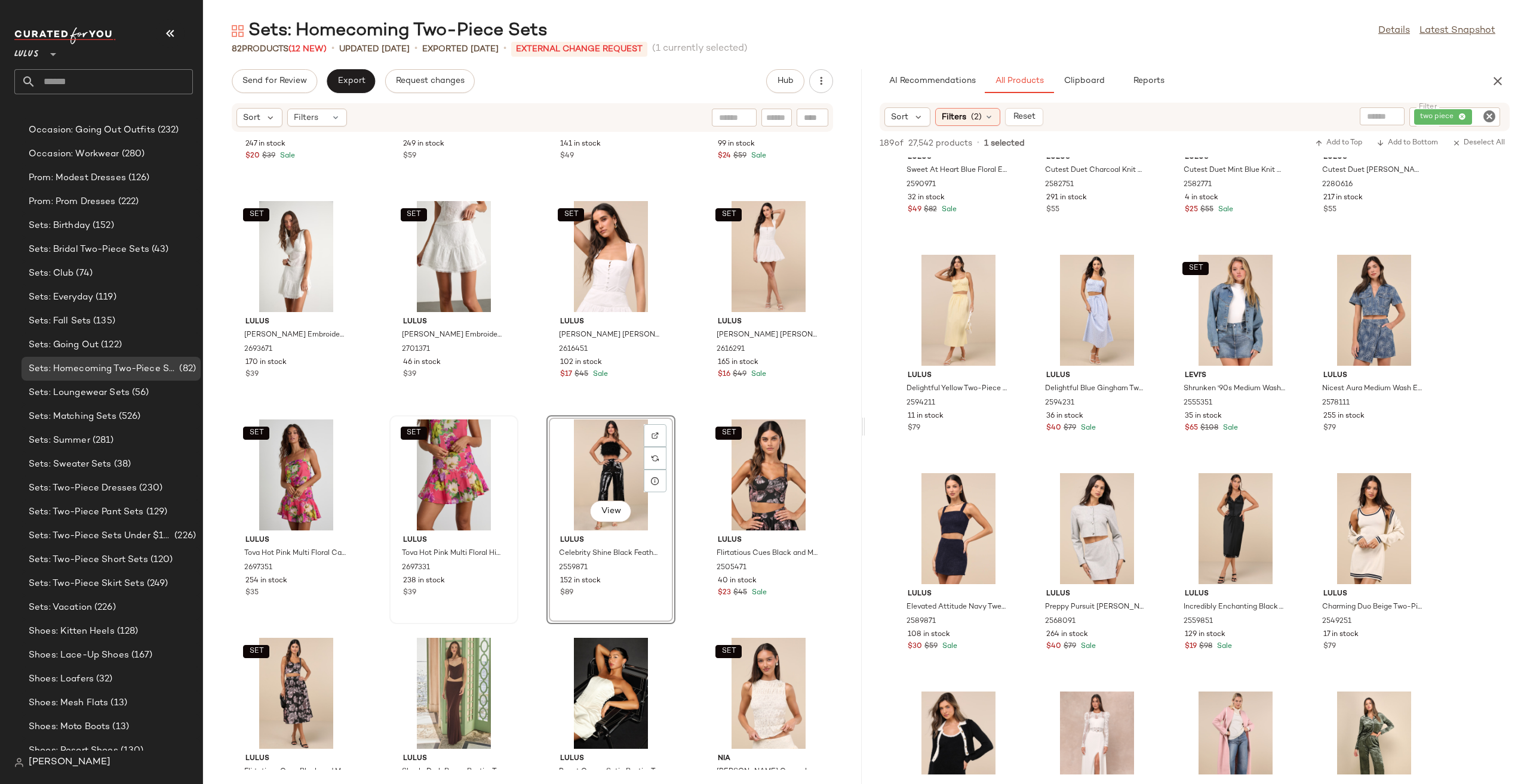
scroll to position [1696, 0]
click at [1278, 492] on img at bounding box center [1279, 489] width 7 height 7
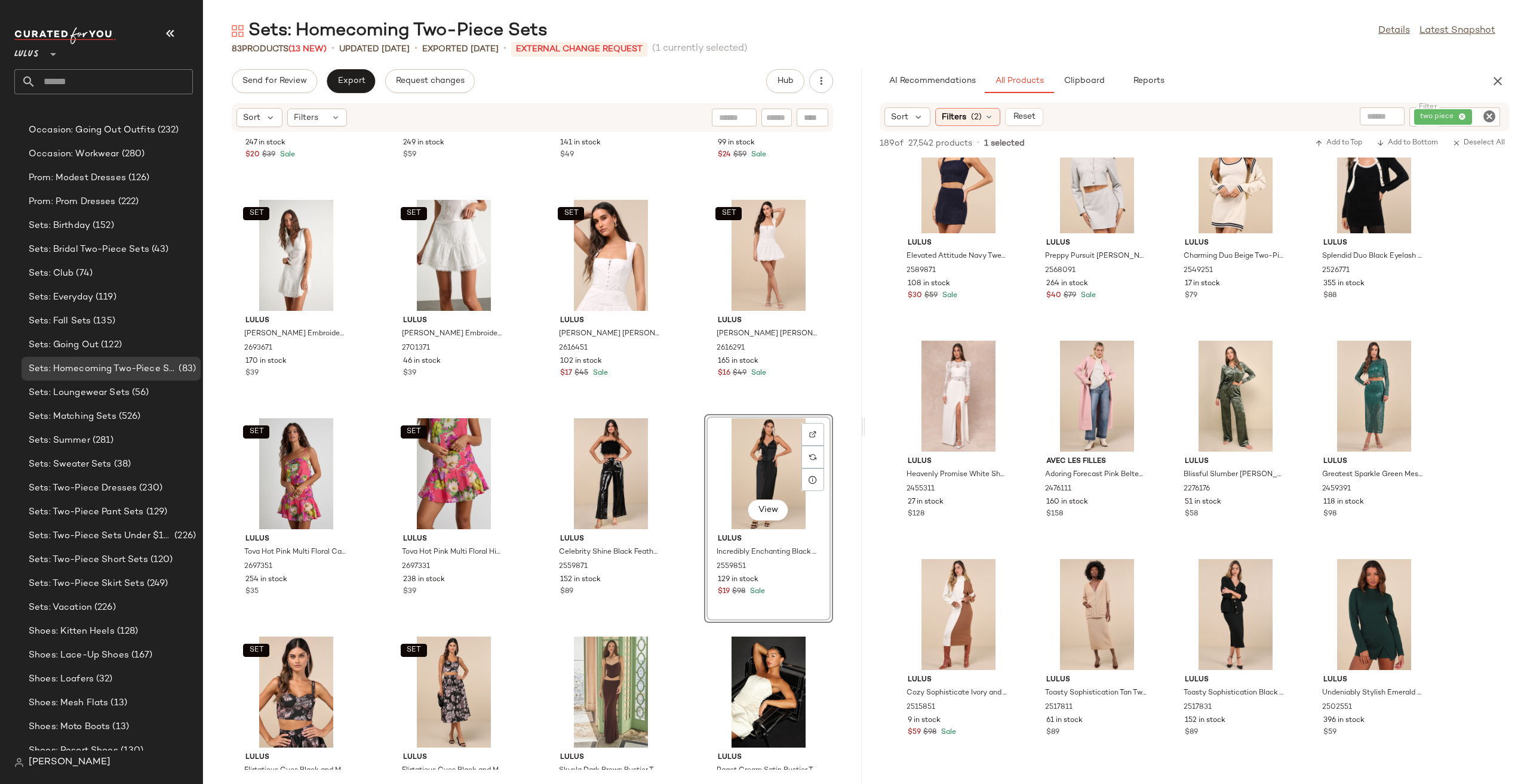
scroll to position [3759, 0]
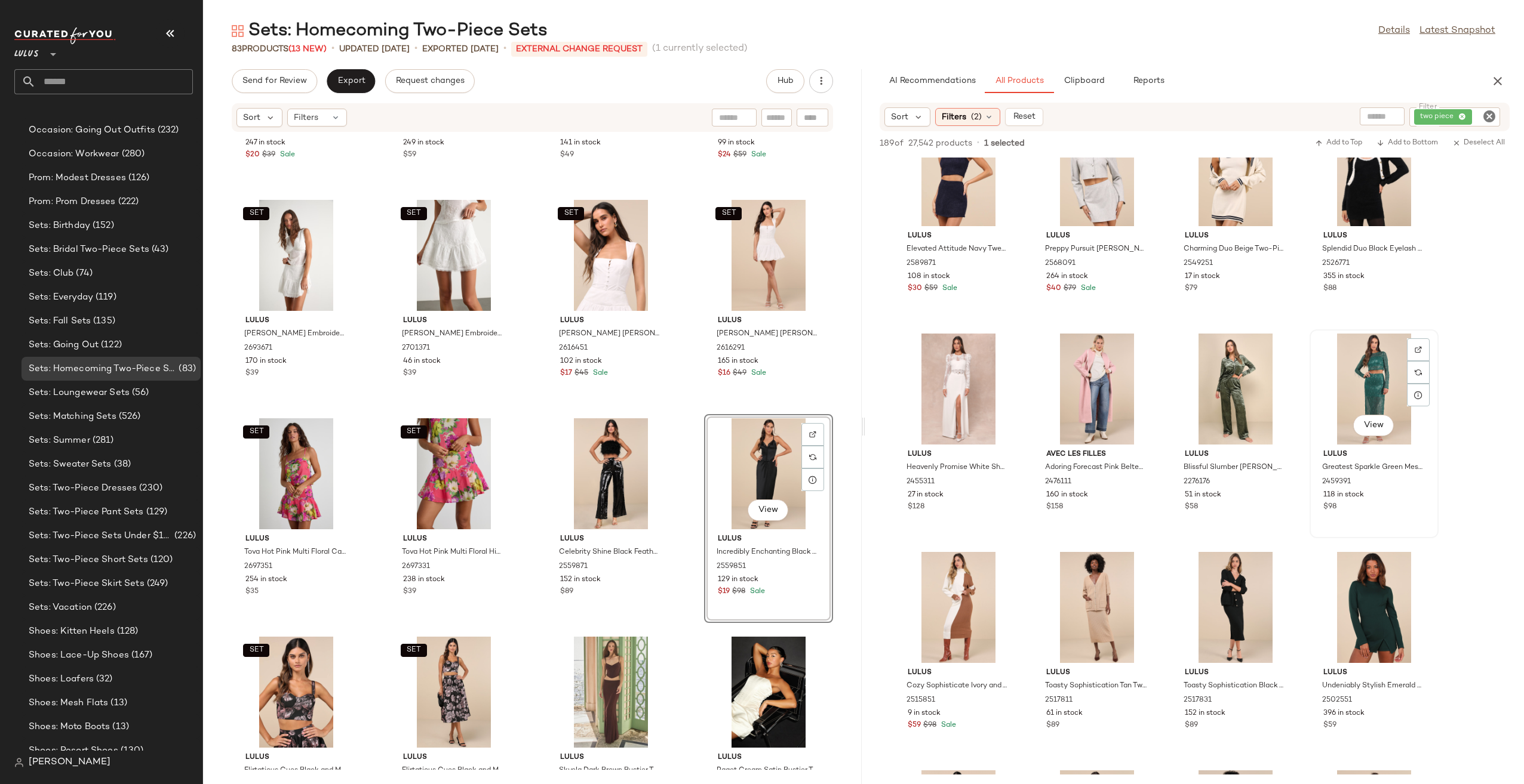
click at [1362, 394] on div "View" at bounding box center [1374, 389] width 121 height 111
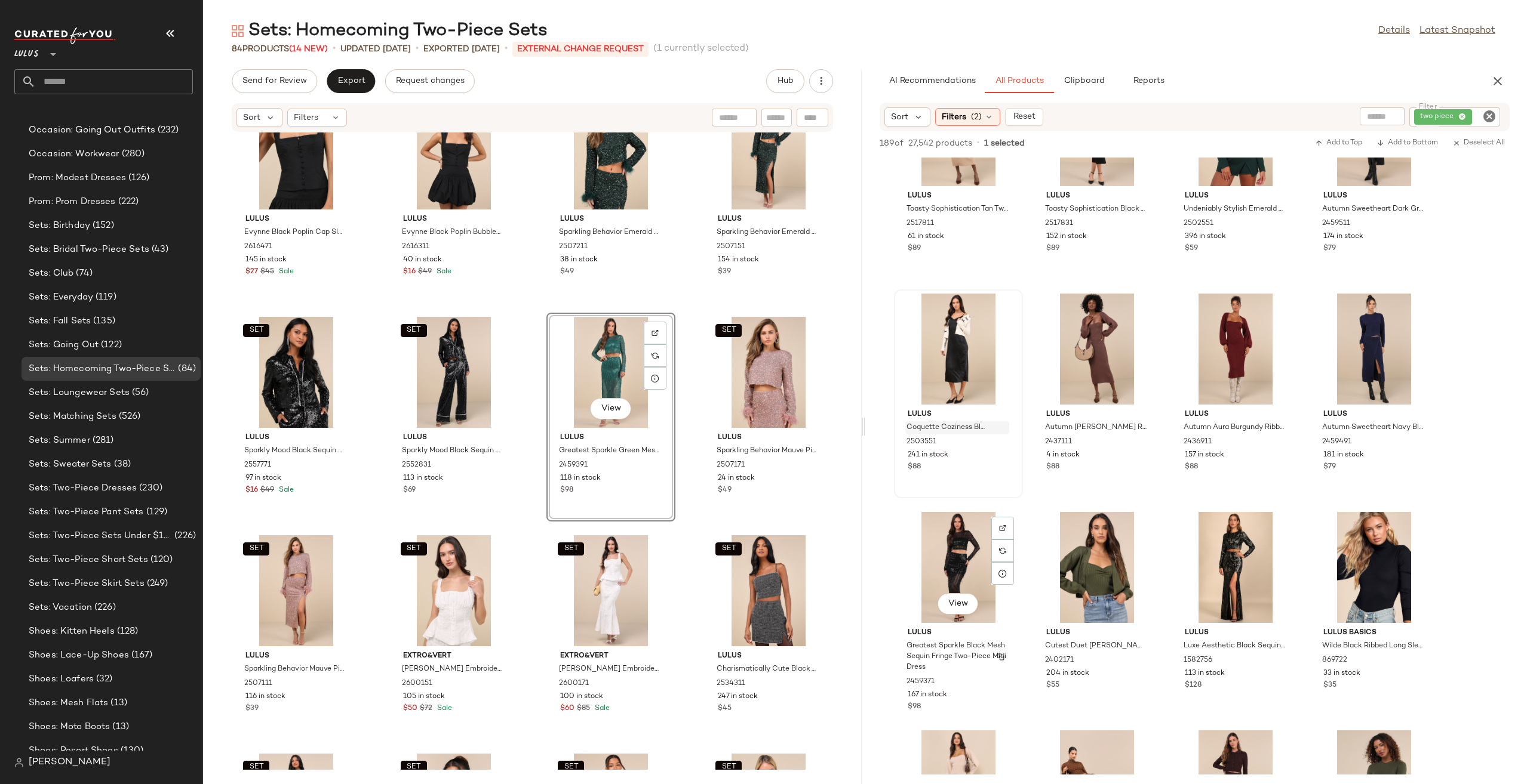
scroll to position [4236, 0]
click at [1227, 567] on div "View" at bounding box center [1236, 567] width 121 height 111
click at [945, 643] on span "Greatest Sparkle Black Mesh Sequin Fringe Two-Piece Midi Dress" at bounding box center [945, 656] width 79 height 32
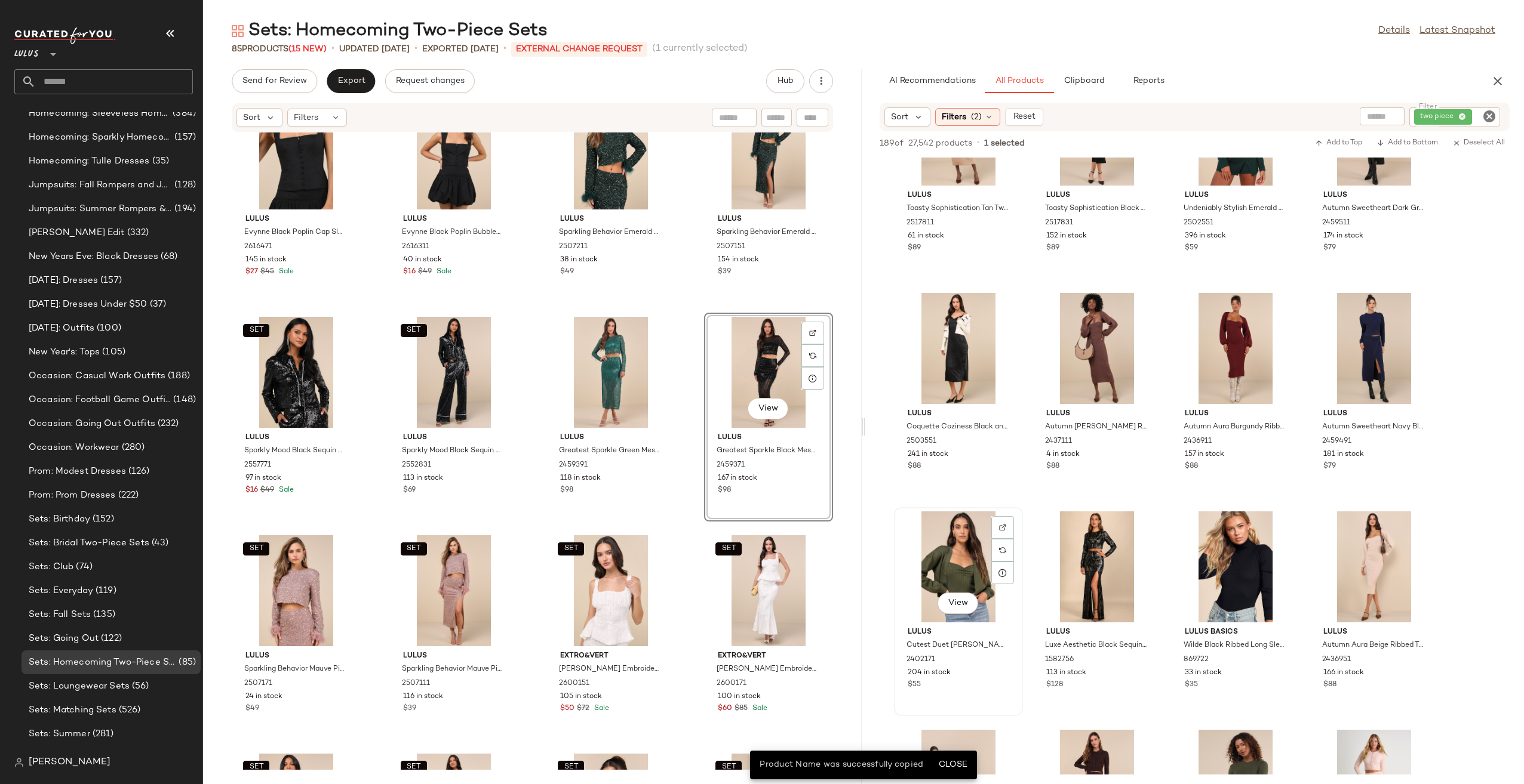
scroll to position [2214, 0]
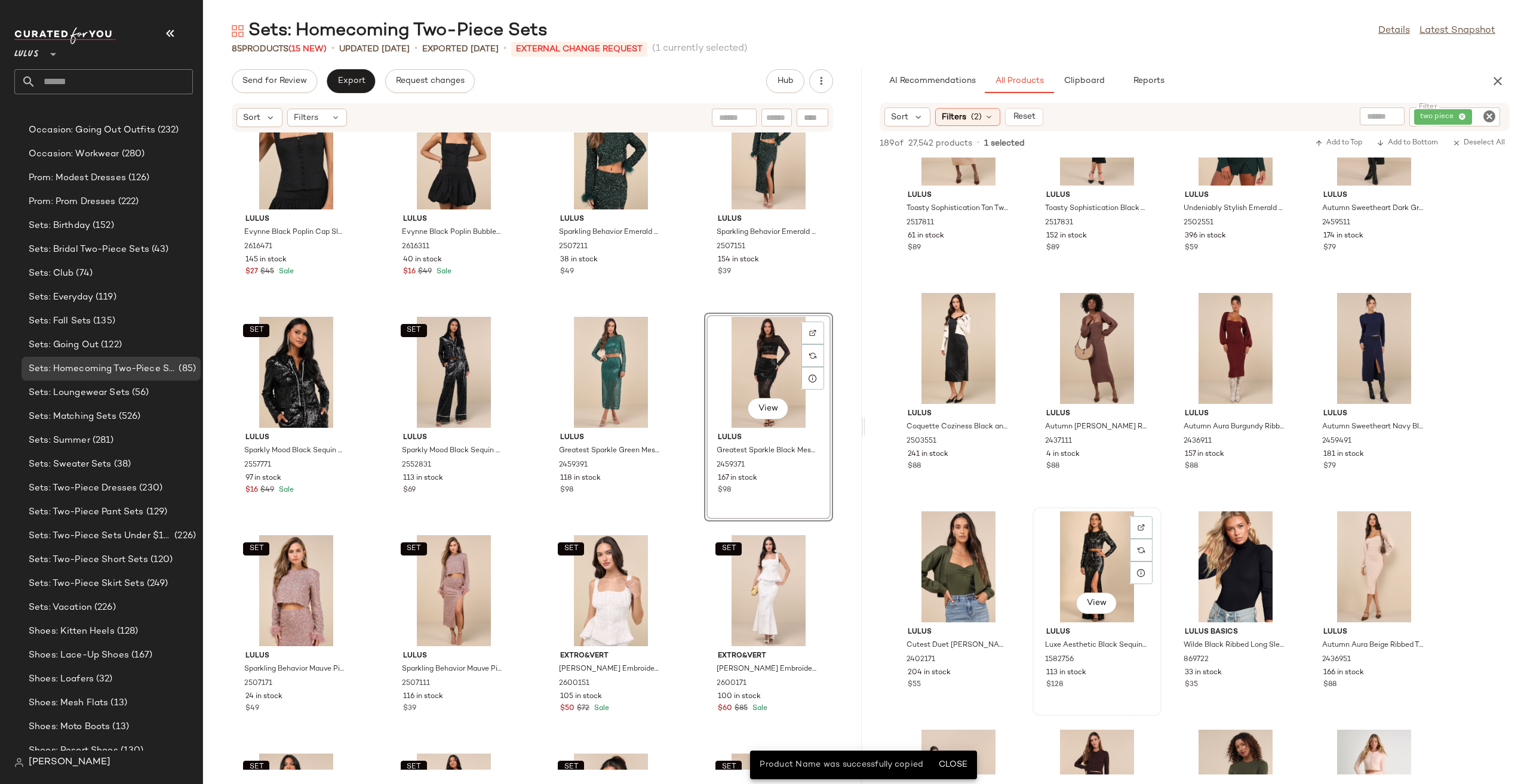
click at [1094, 570] on div "View" at bounding box center [1097, 567] width 121 height 111
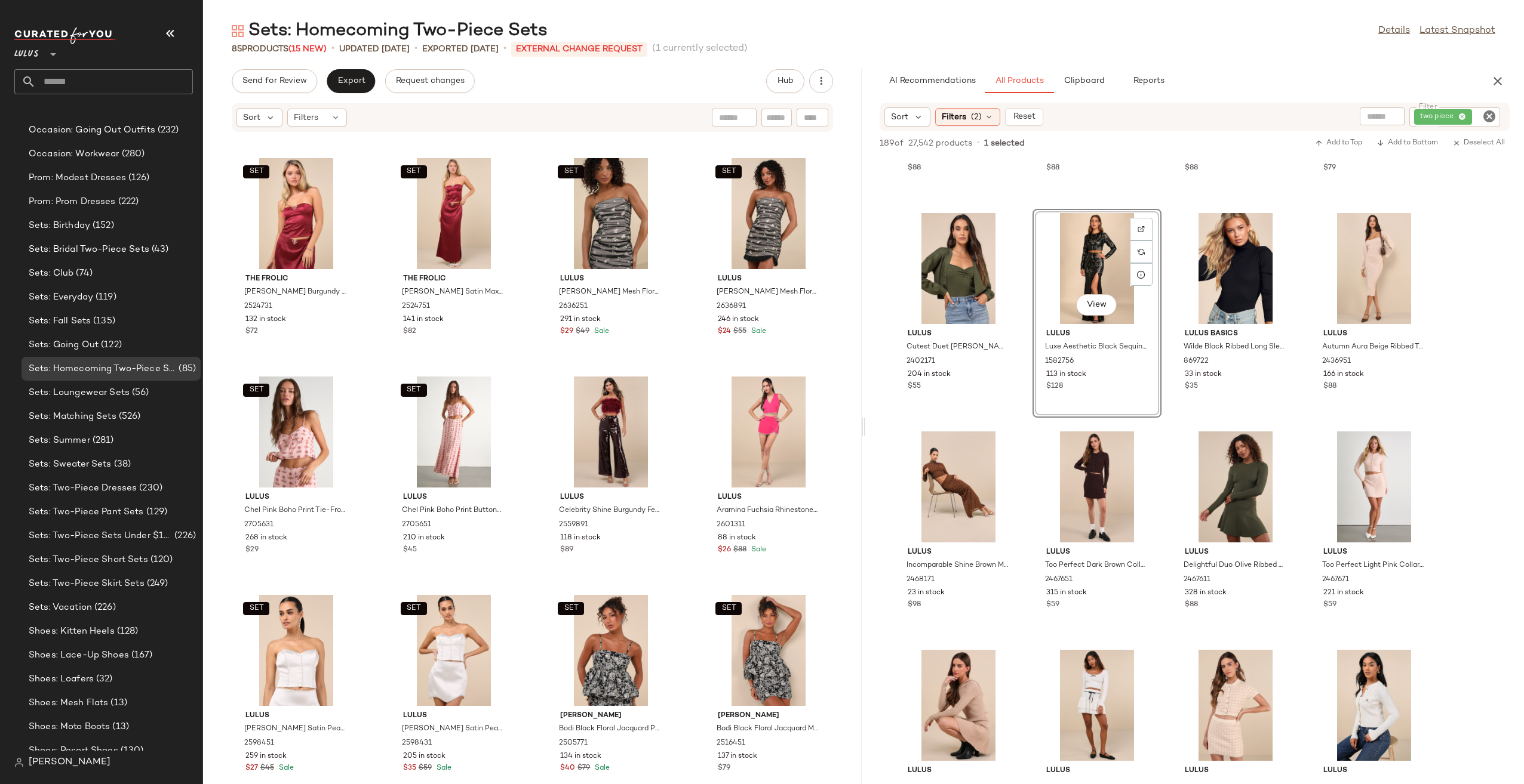
scroll to position [606, 0]
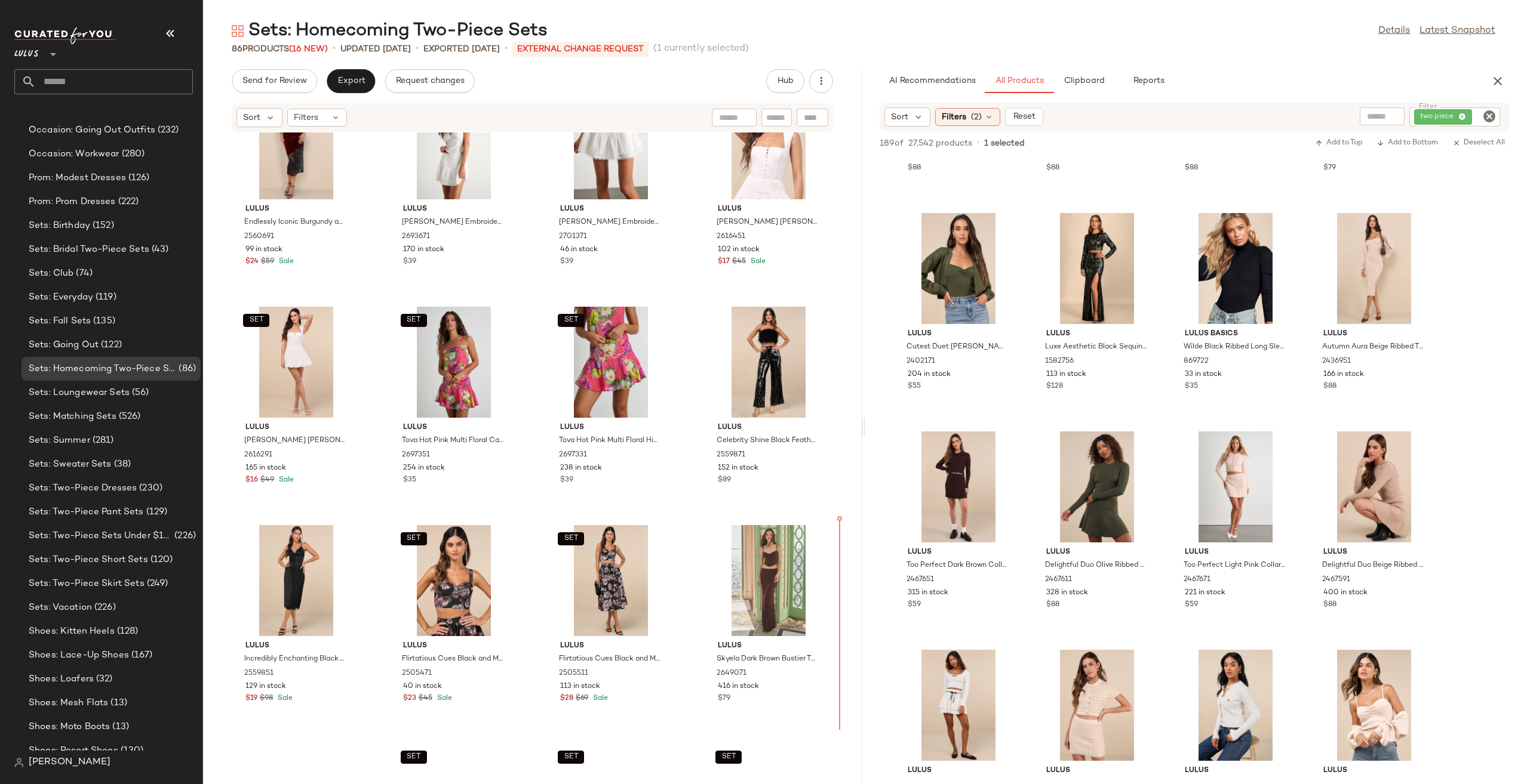
scroll to position [1819, 0]
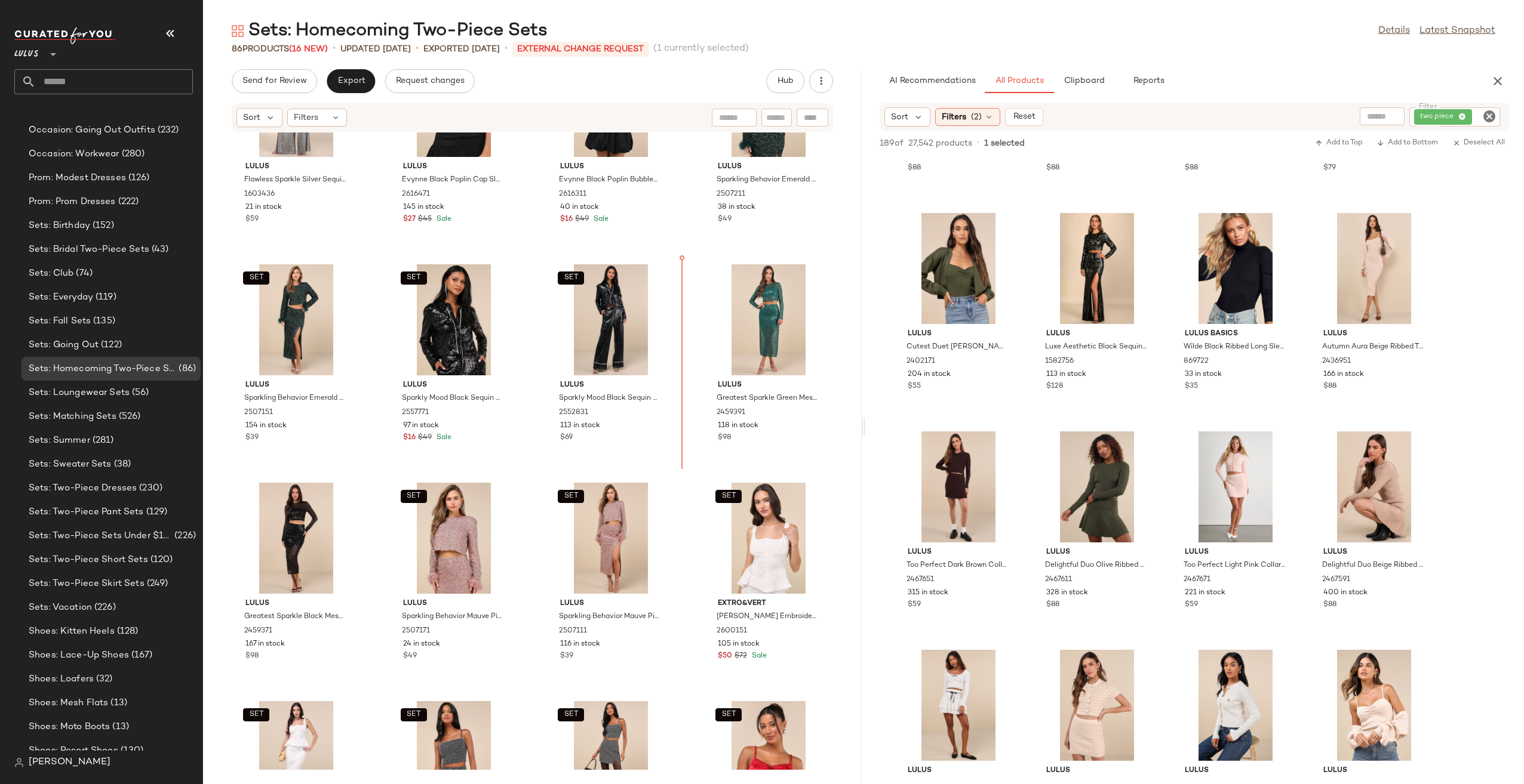
scroll to position [2963, 0]
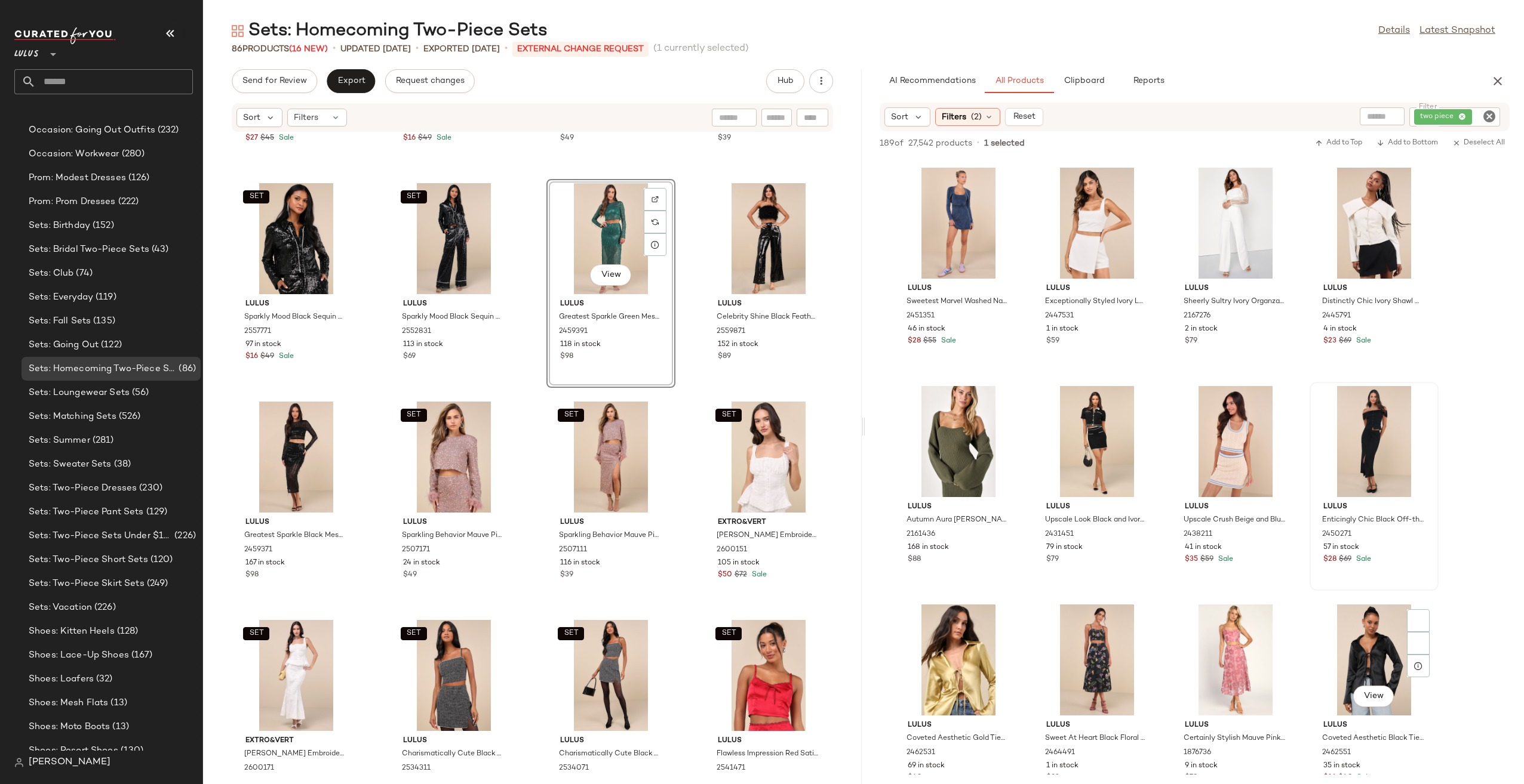
scroll to position [5370, 0]
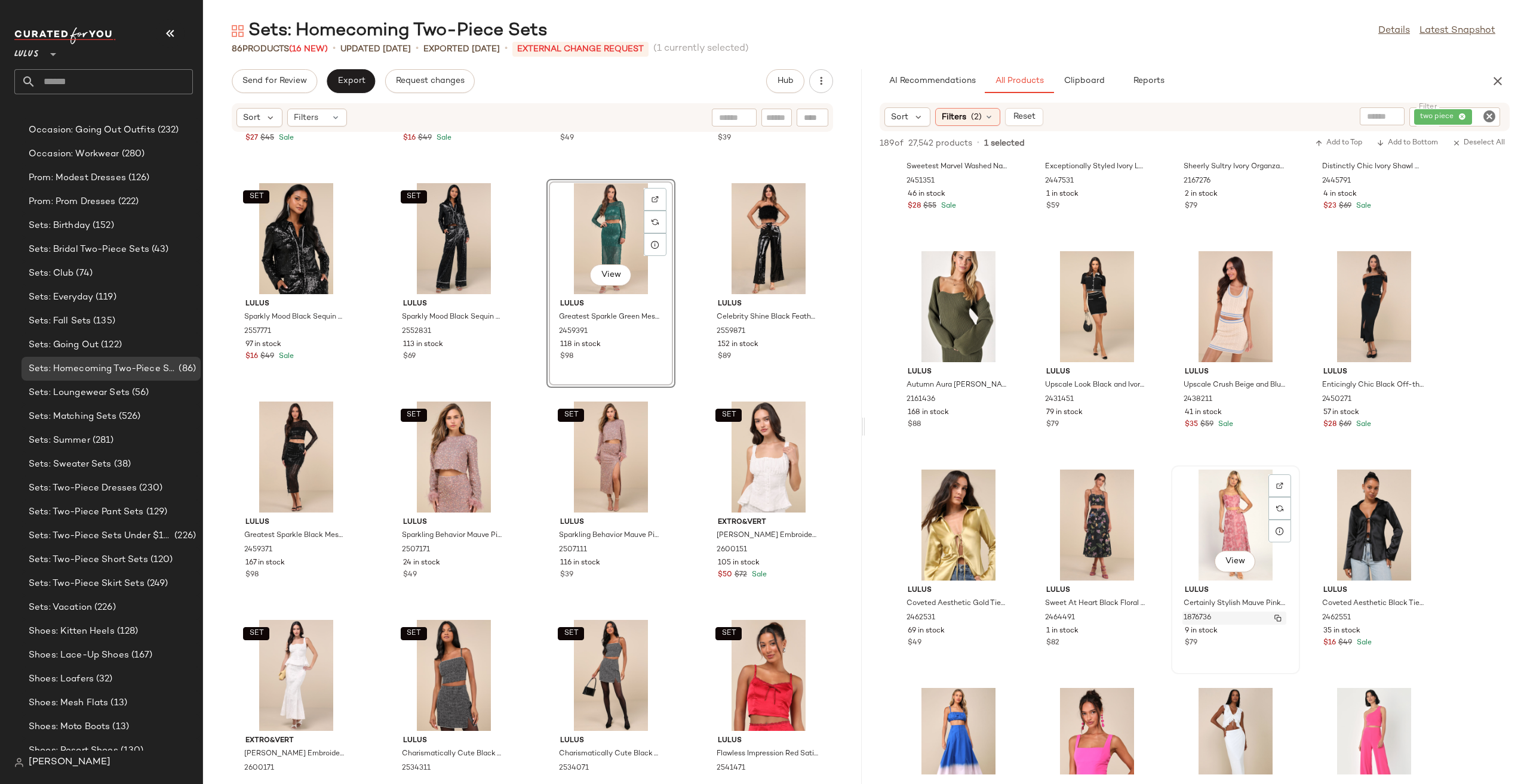
click at [1203, 612] on div "1876736" at bounding box center [1234, 618] width 104 height 13
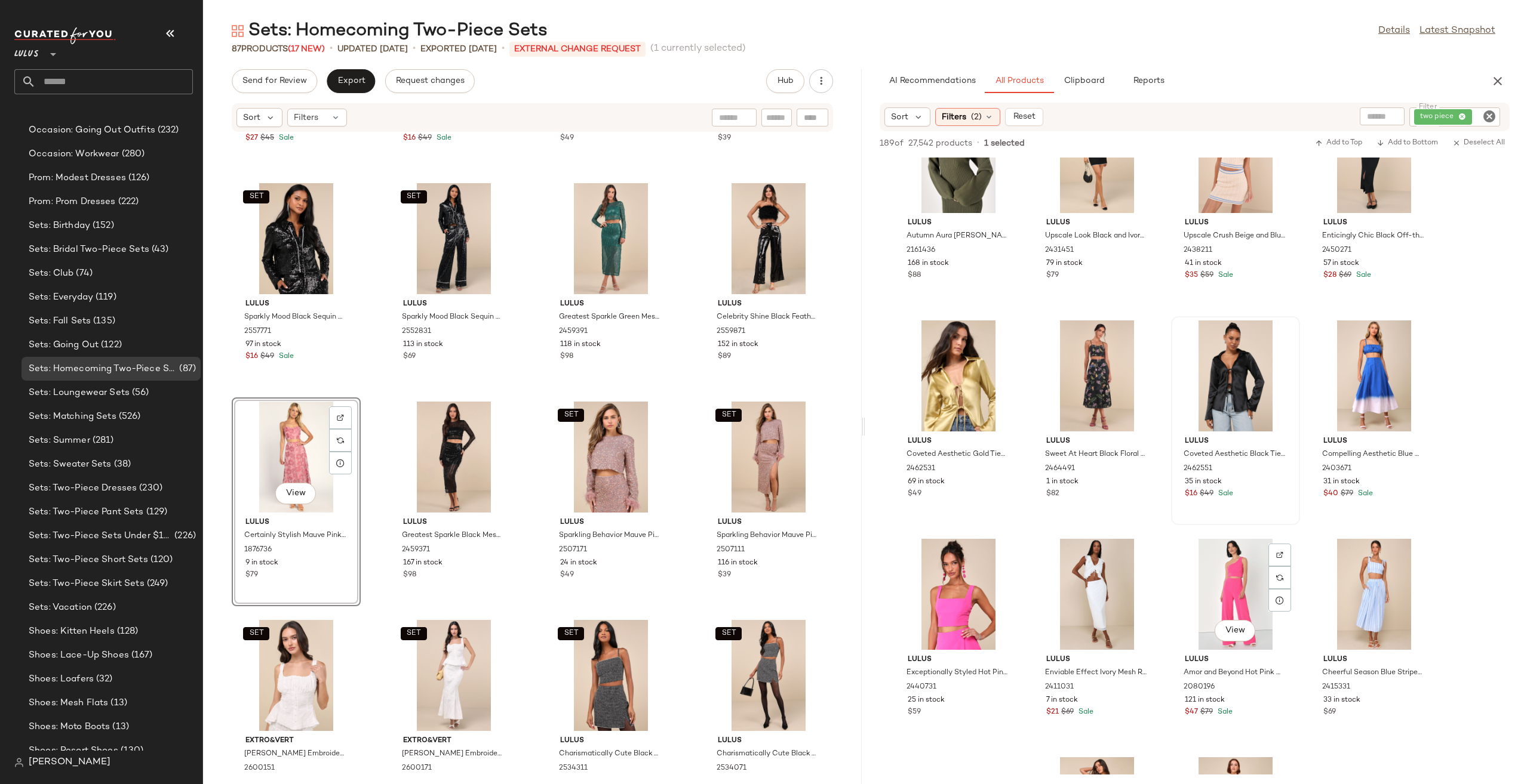
scroll to position [5669, 0]
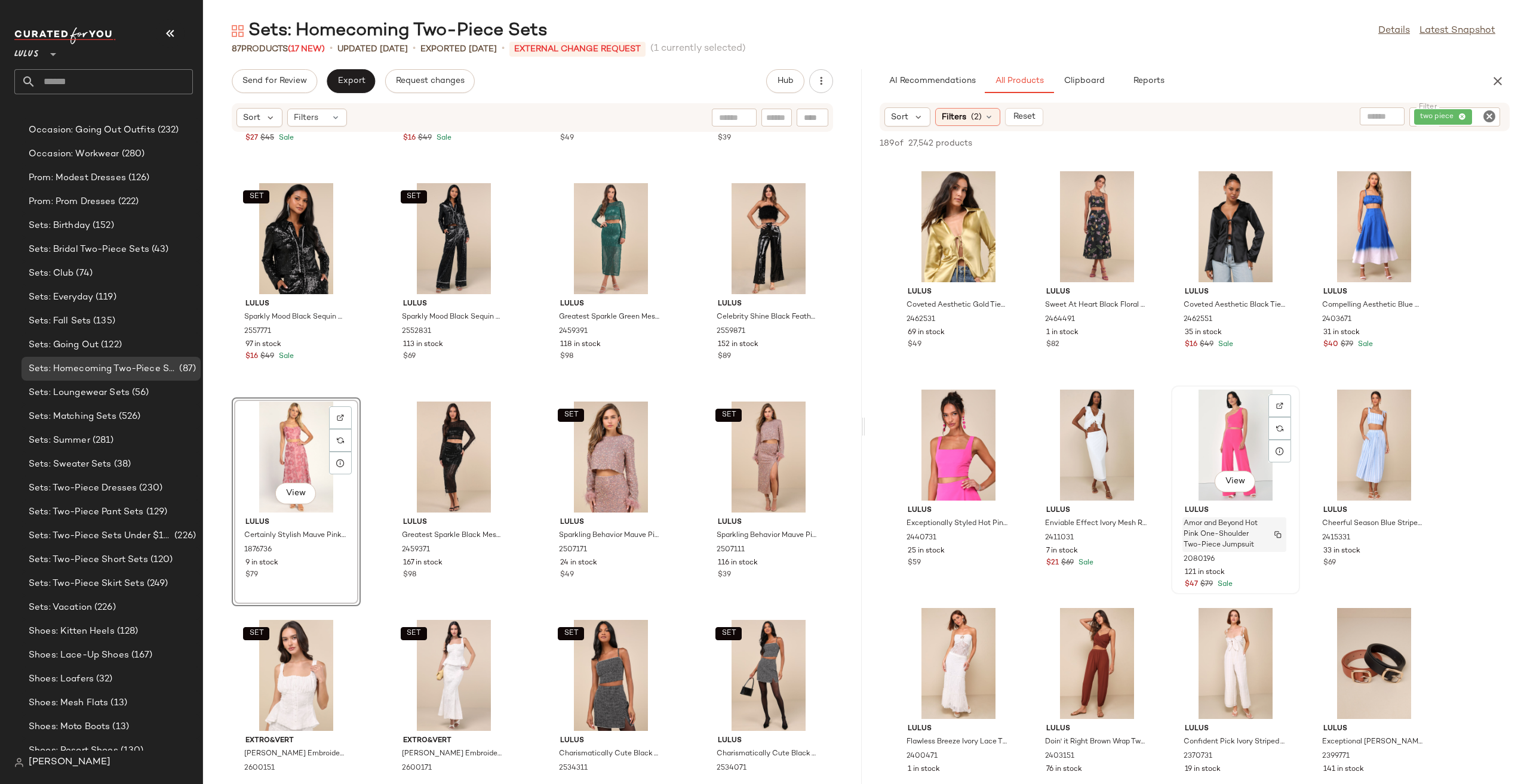
click at [1242, 525] on span "Amor and Beyond Hot Pink One-Shoulder Two-Piece Jumpsuit" at bounding box center [1222, 535] width 79 height 32
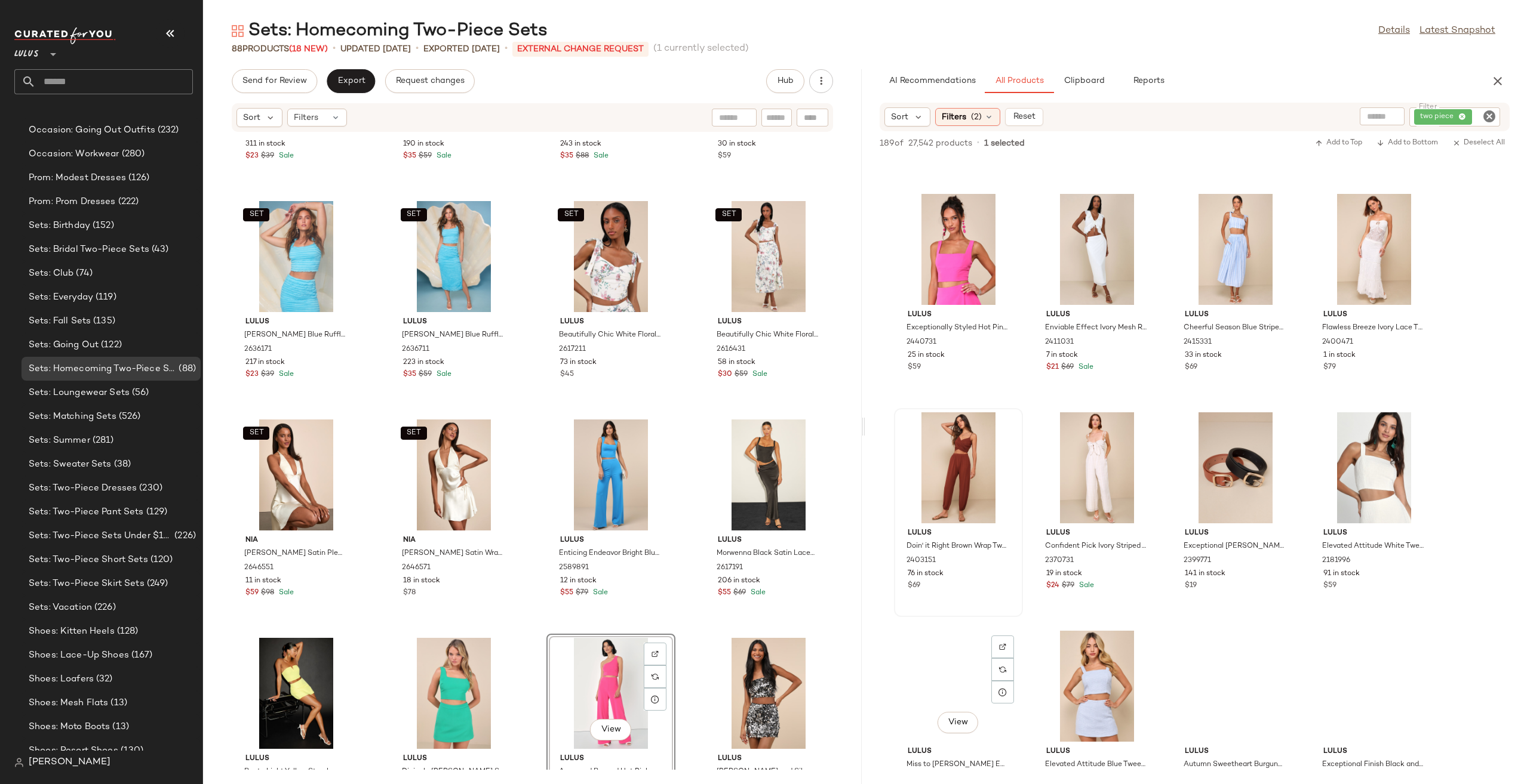
scroll to position [5966, 0]
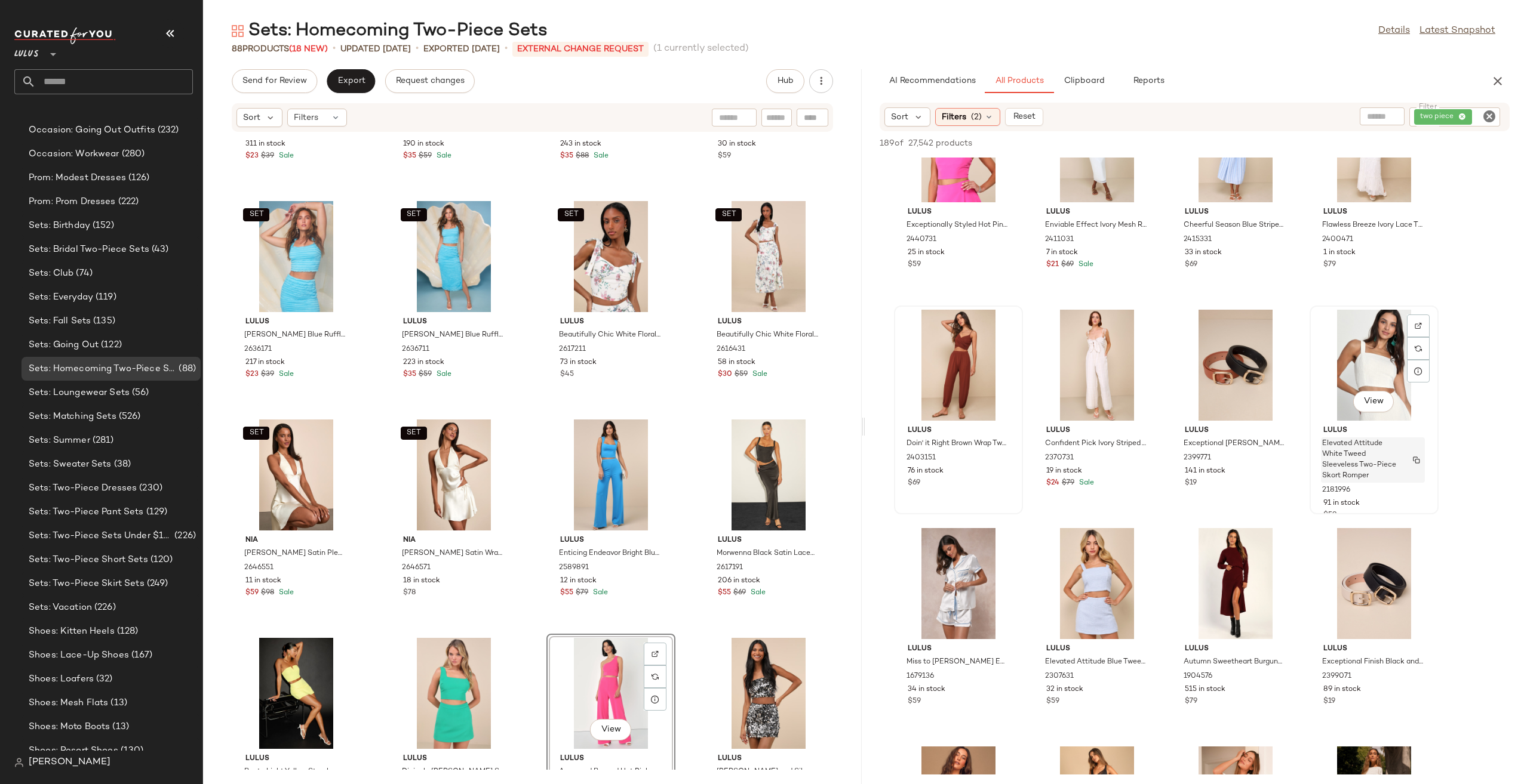
click at [1382, 450] on span "Elevated Attitude White Tweed Sleeveless Two-Piece Skort Romper" at bounding box center [1361, 459] width 79 height 43
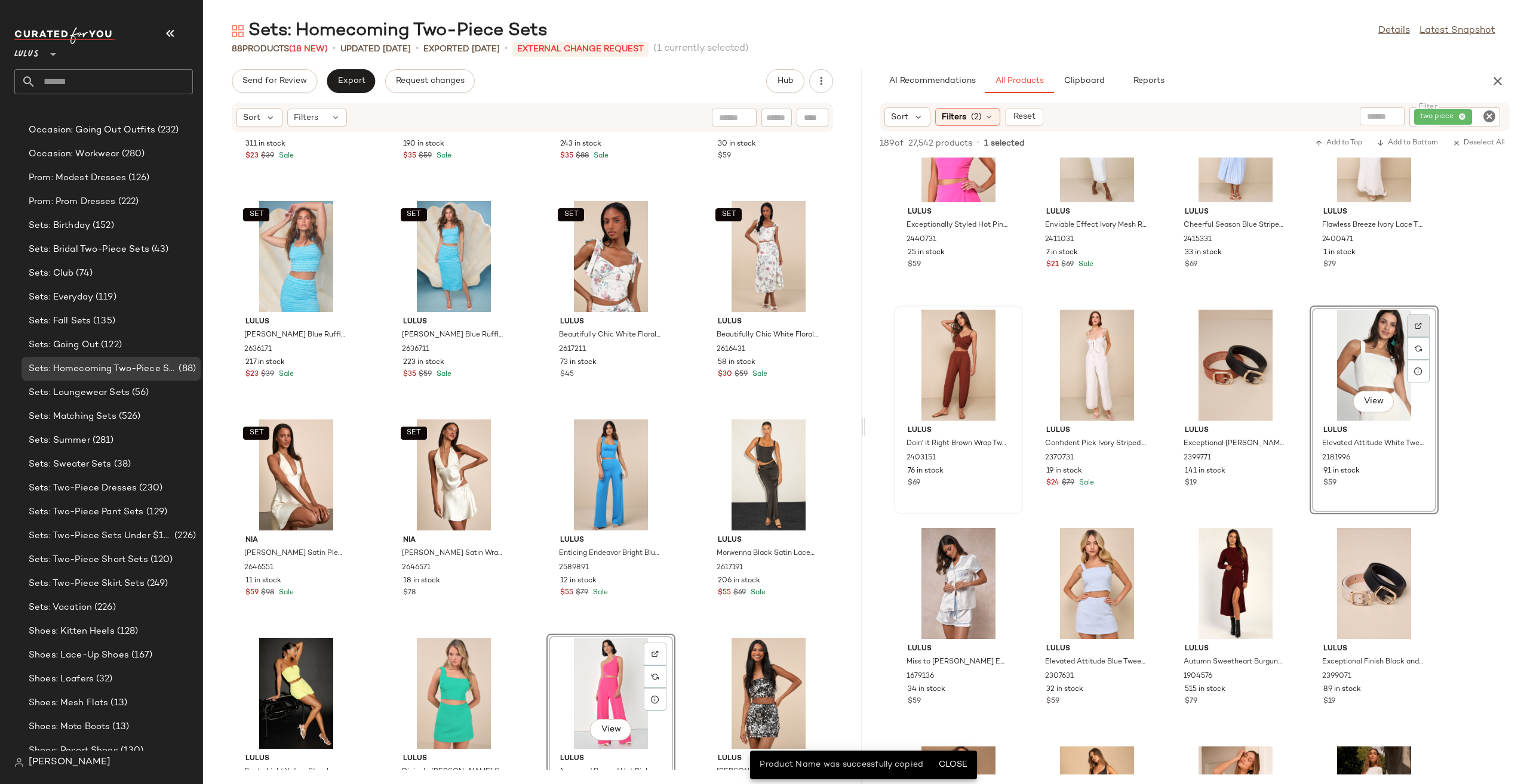
click at [1414, 337] on div at bounding box center [1418, 348] width 22 height 22
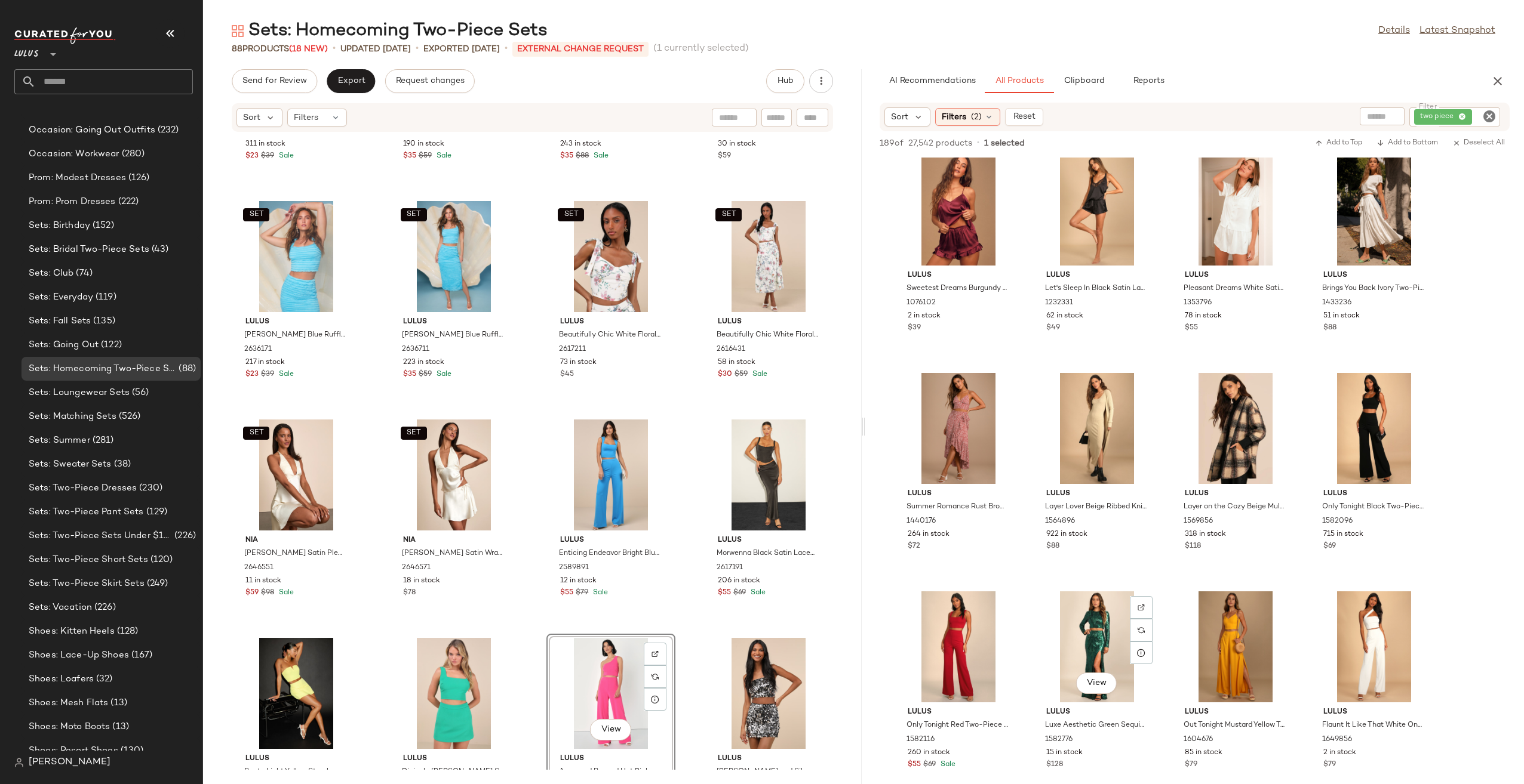
scroll to position [6564, 0]
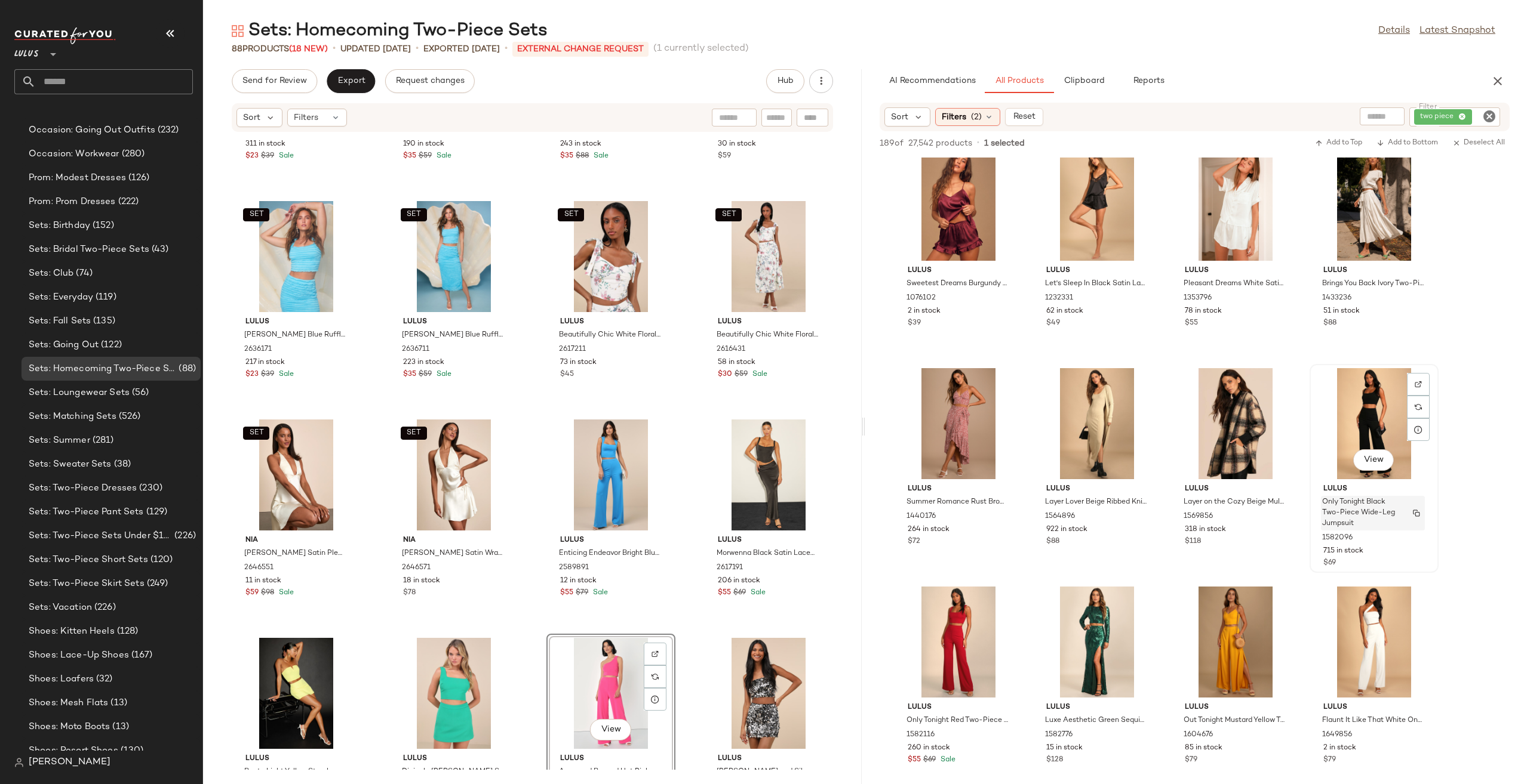
click at [1360, 514] on span "Only Tonight Black Two-Piece Wide-Leg Jumpsuit" at bounding box center [1361, 514] width 79 height 32
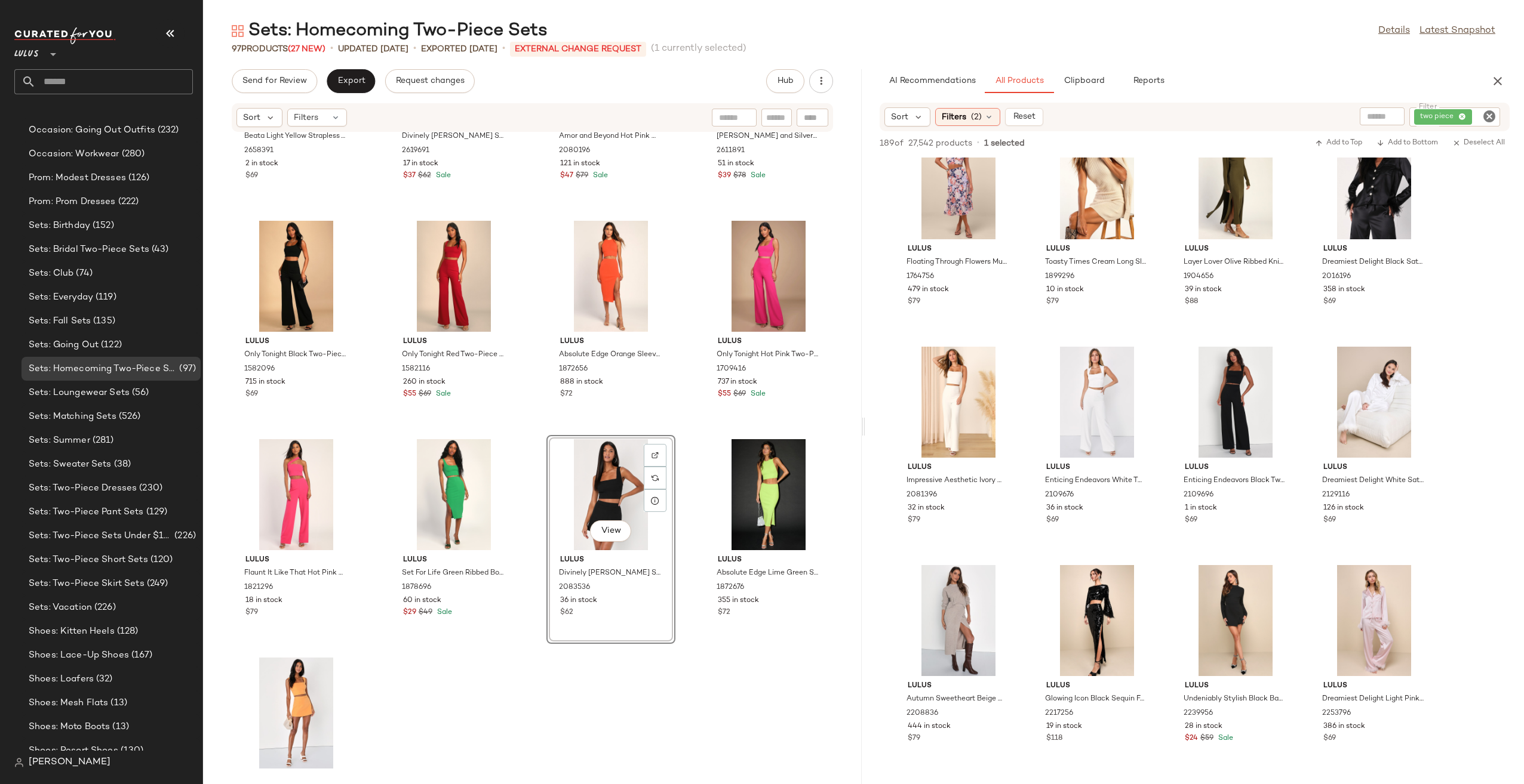
scroll to position [4825, 0]
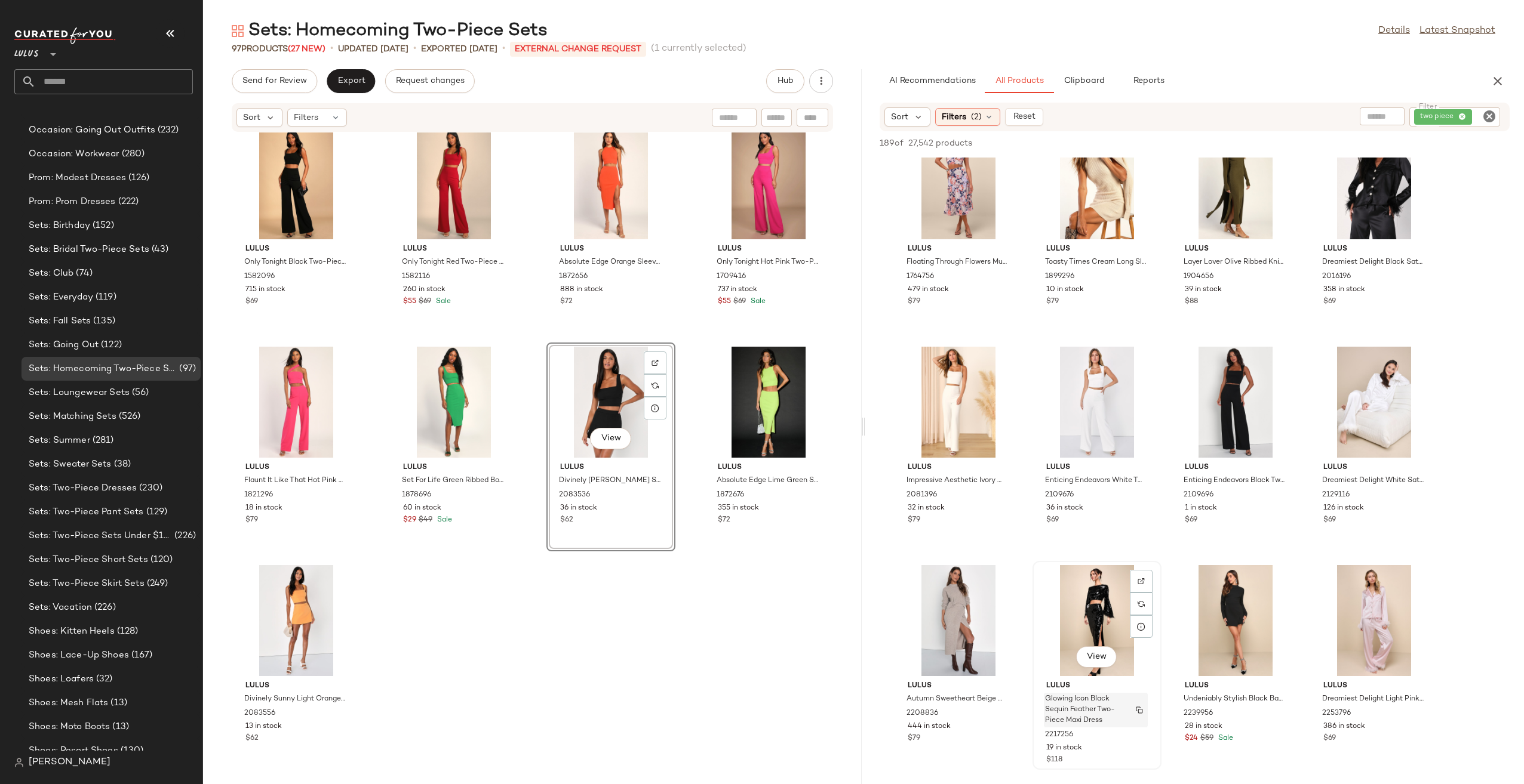
click at [1083, 717] on span "Glowing Icon Black Sequin Feather Two-Piece Maxi Dress" at bounding box center [1084, 710] width 79 height 32
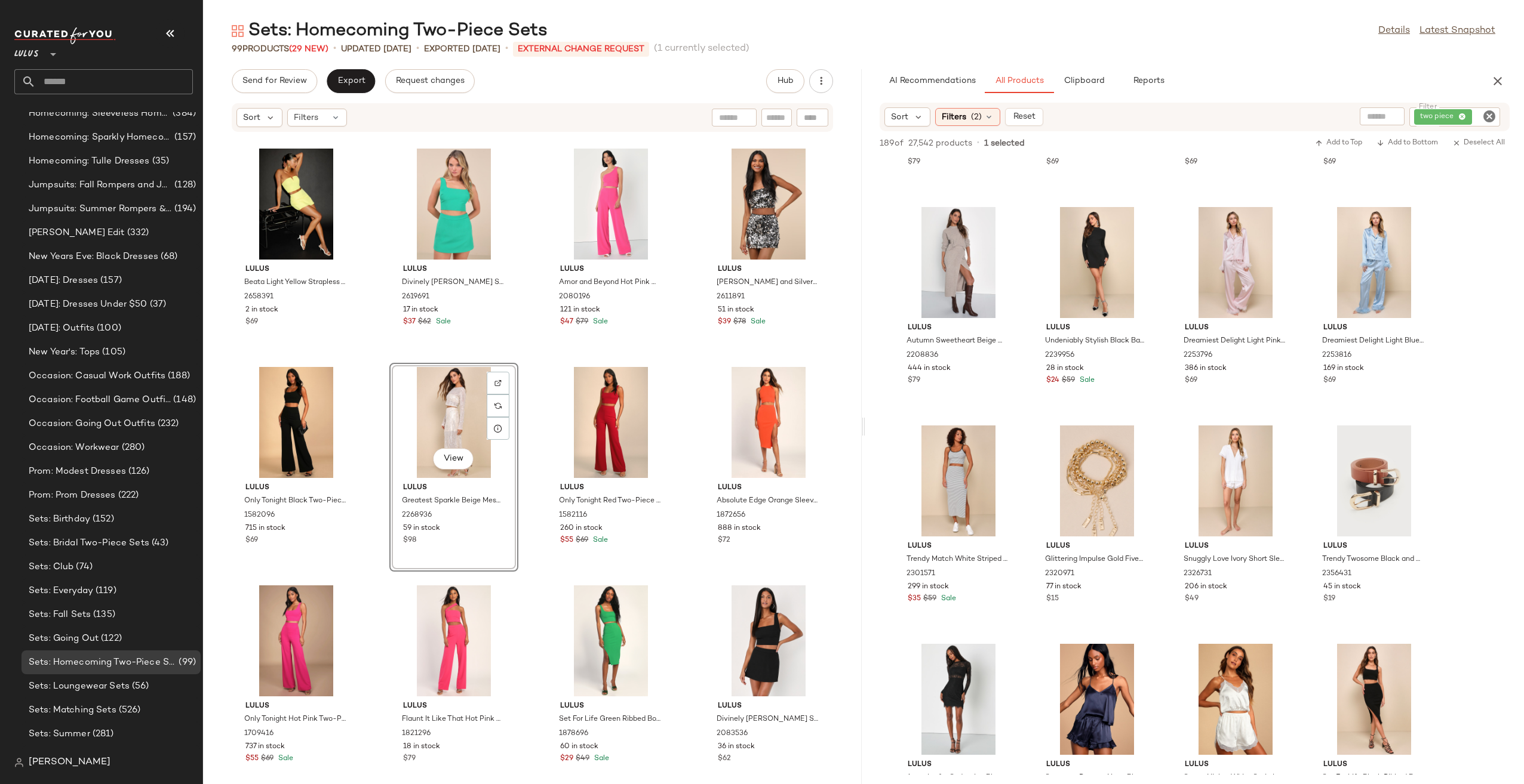
scroll to position [2214, 0]
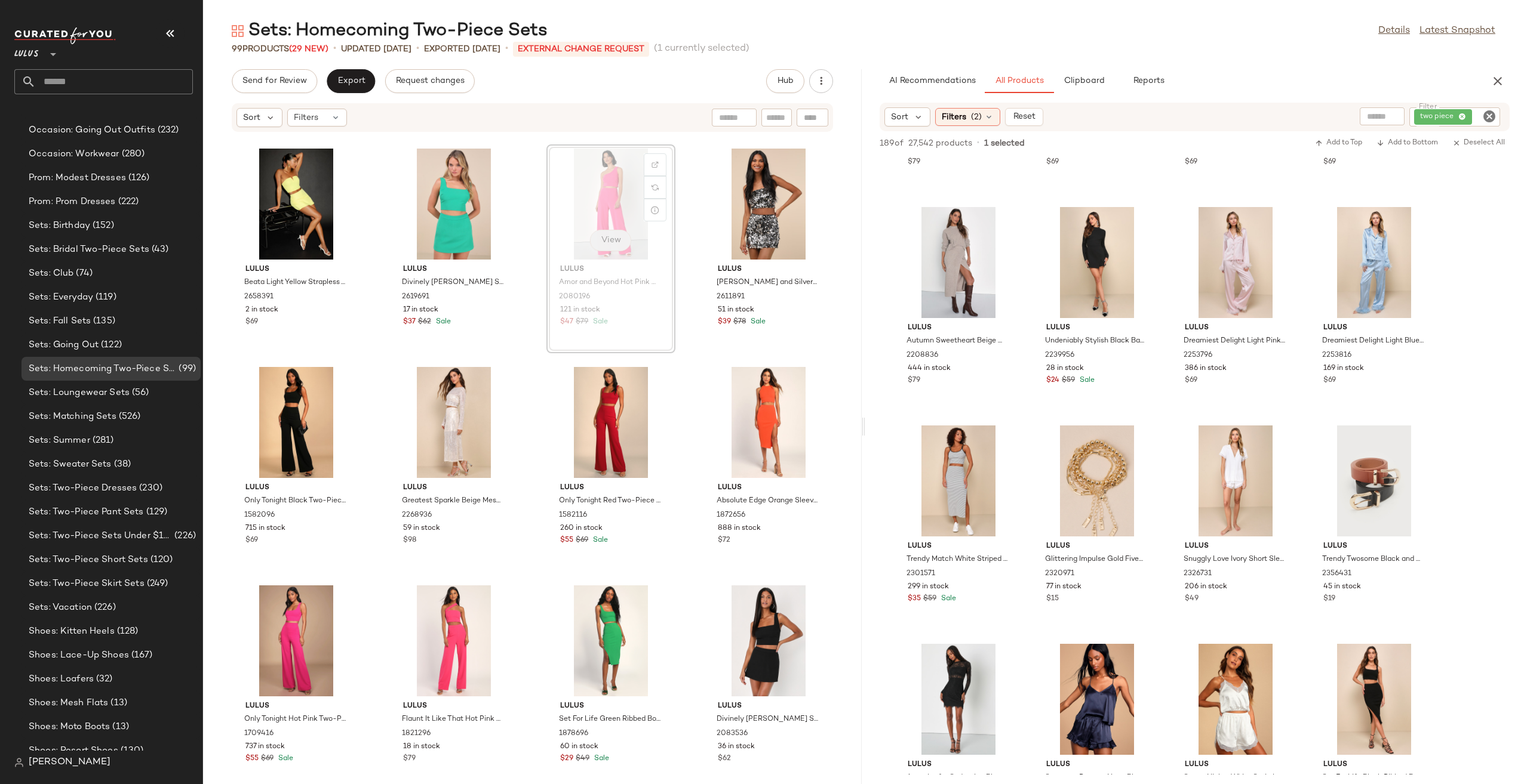
scroll to position [4585, 0]
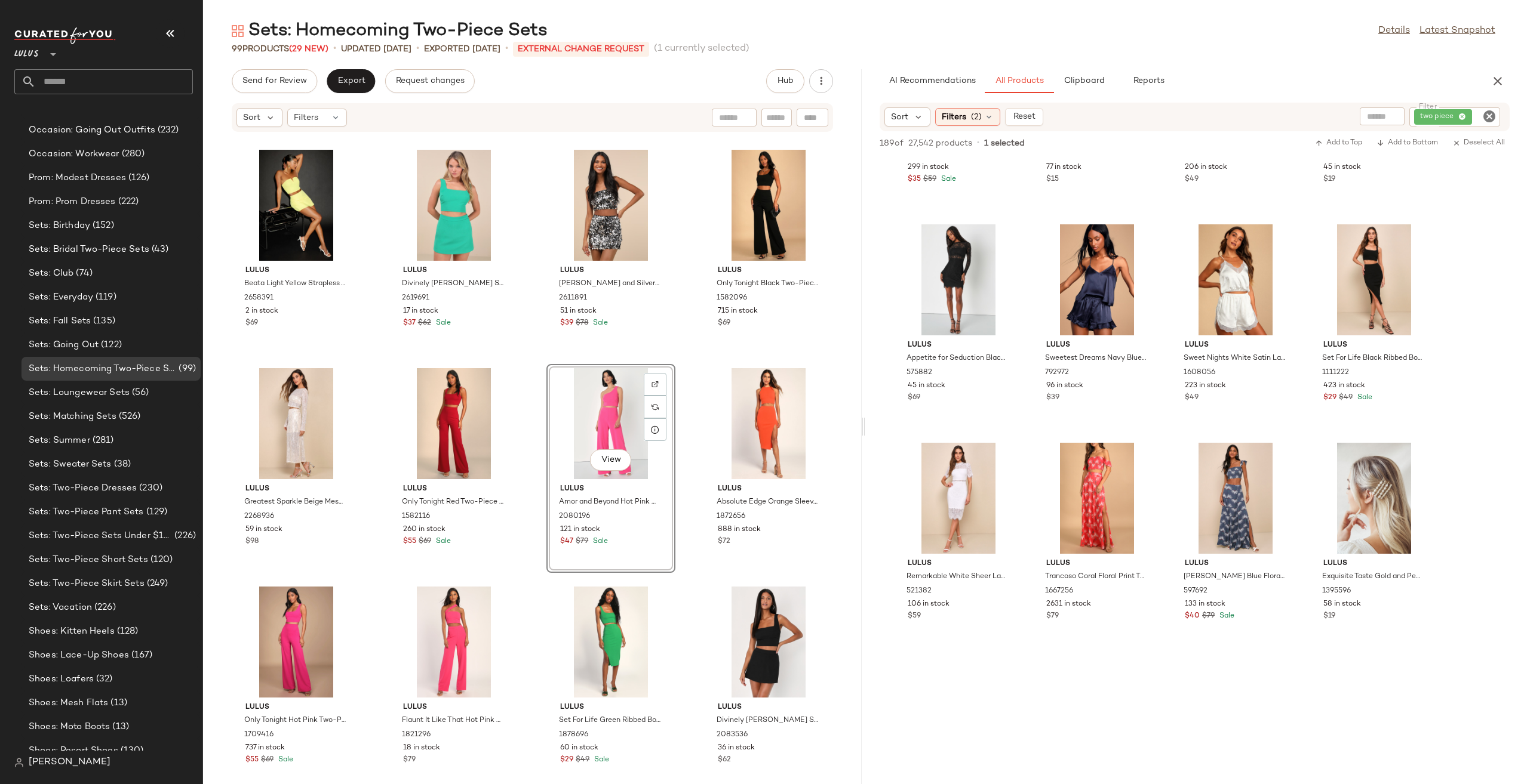
scroll to position [8234, 0]
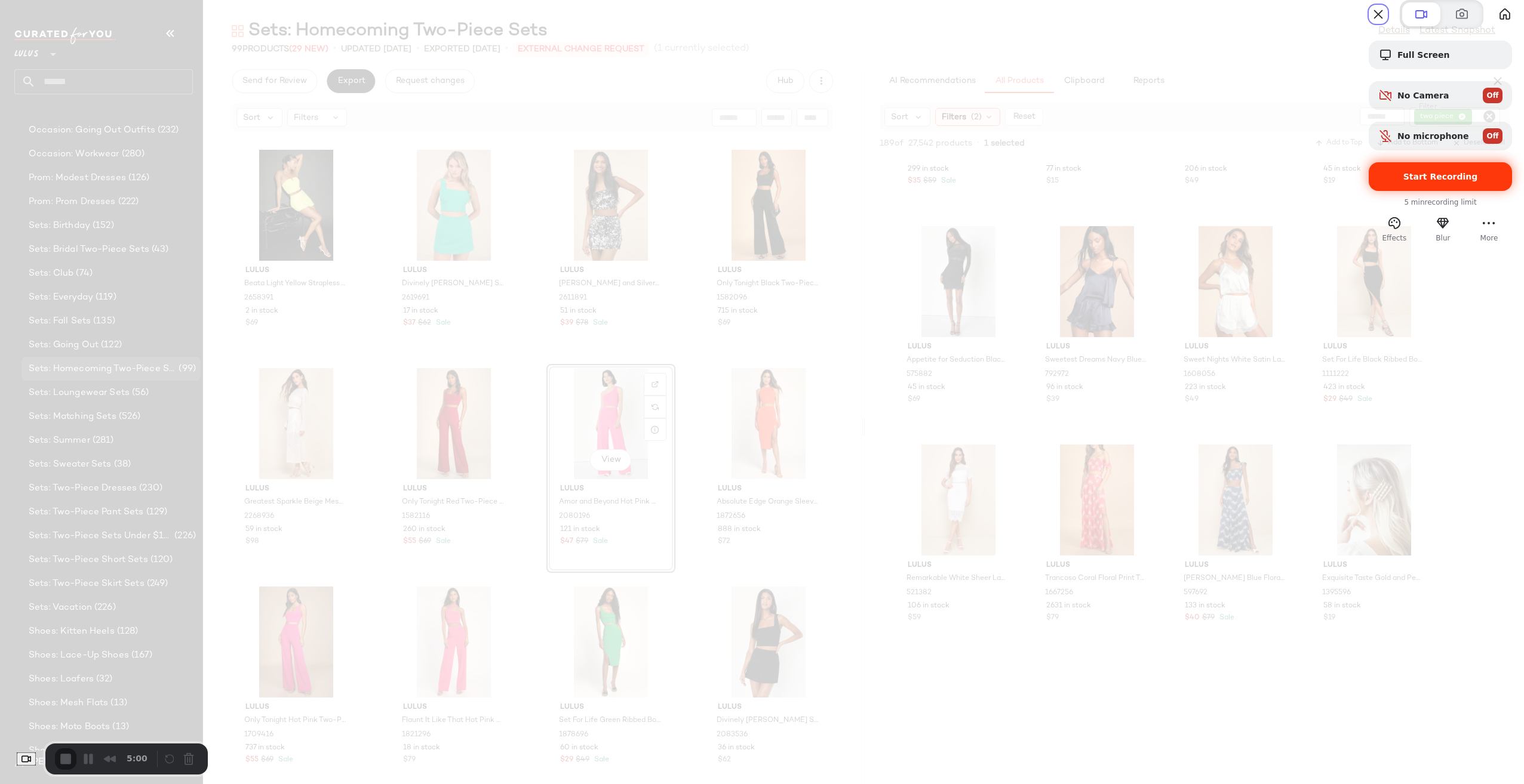
click at [1410, 181] on span "Start Recording" at bounding box center [1440, 177] width 75 height 10
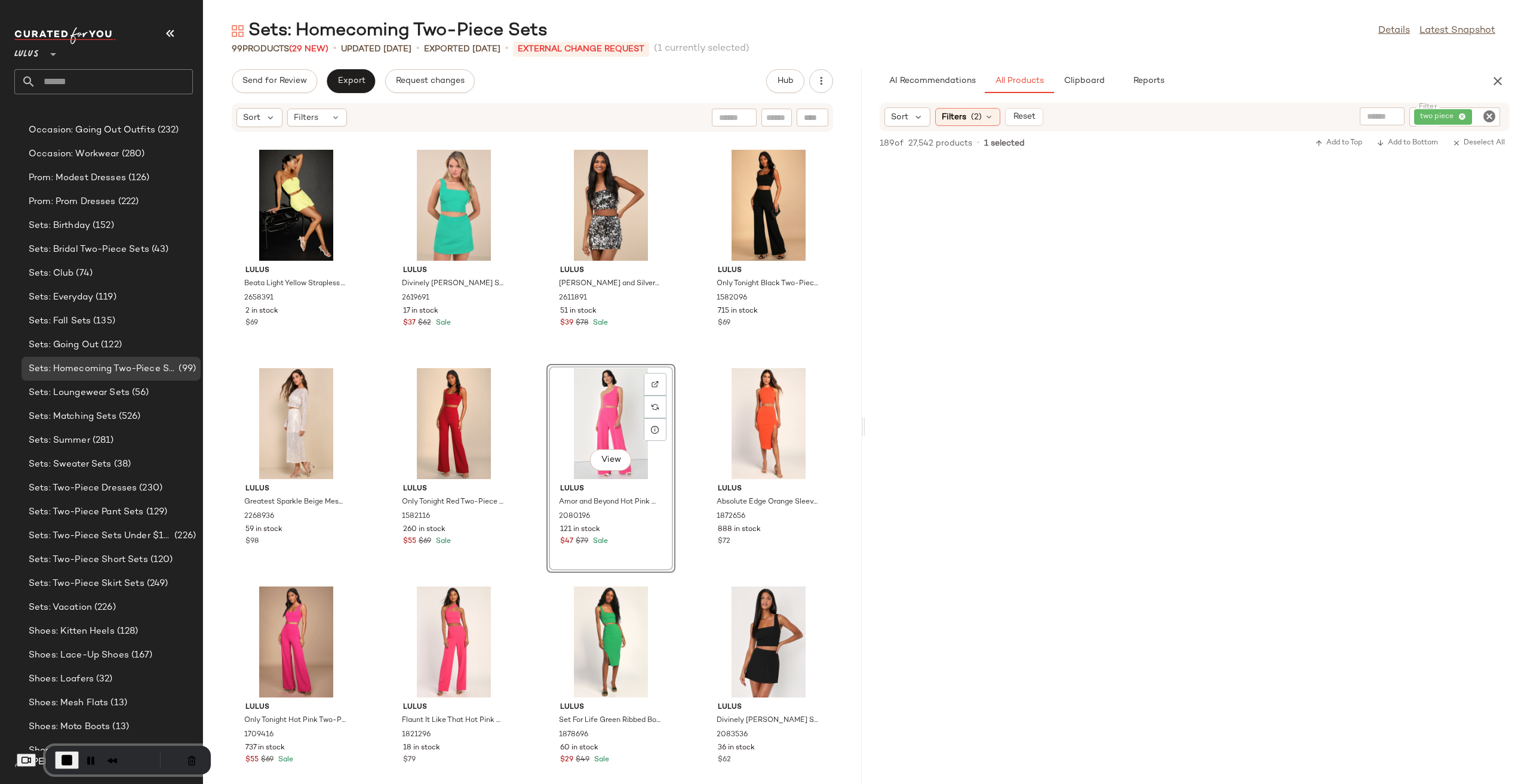
scroll to position [22350, 0]
click at [73, 753] on span "End Recording" at bounding box center [67, 760] width 14 height 14
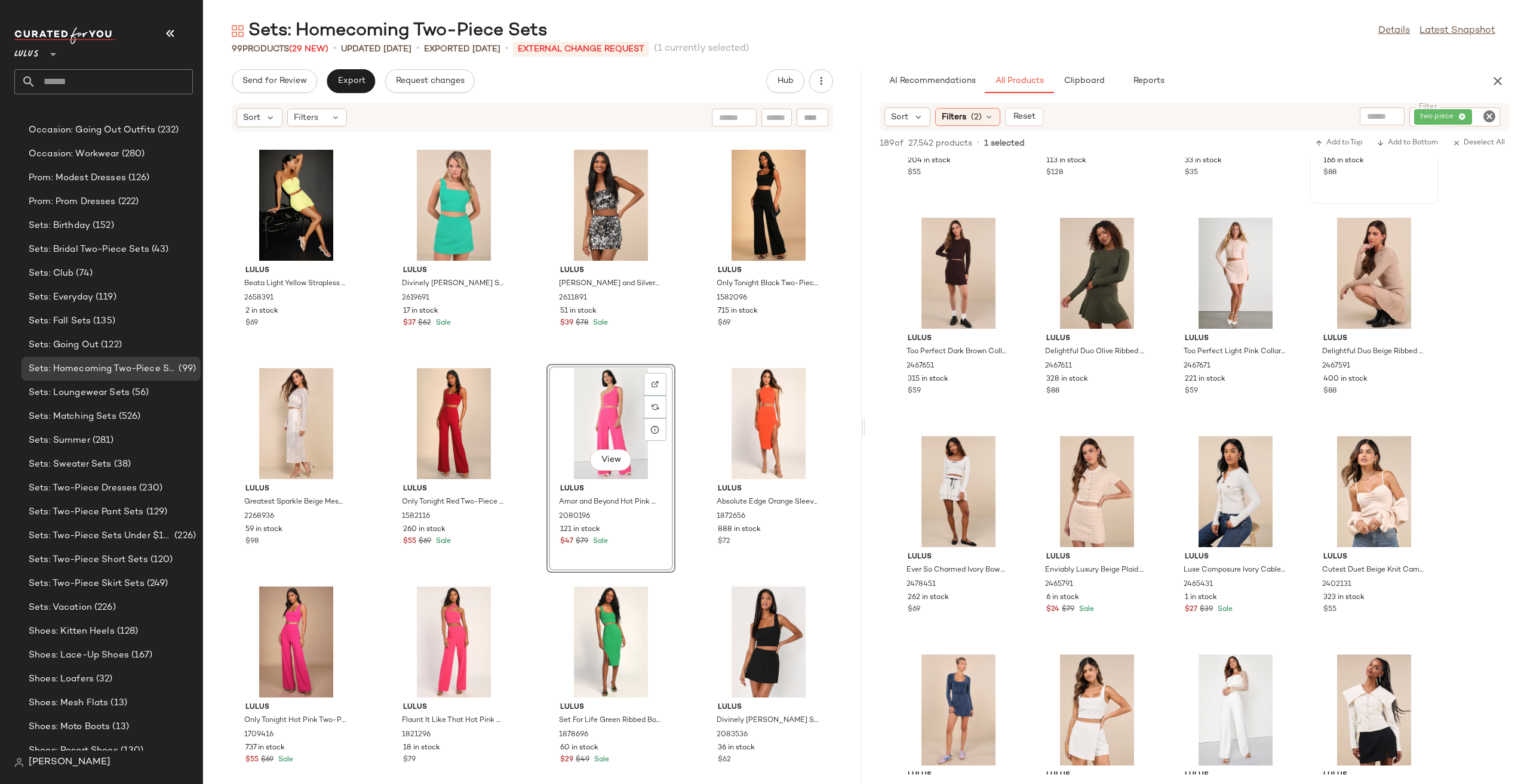
scroll to position [4928, 0]
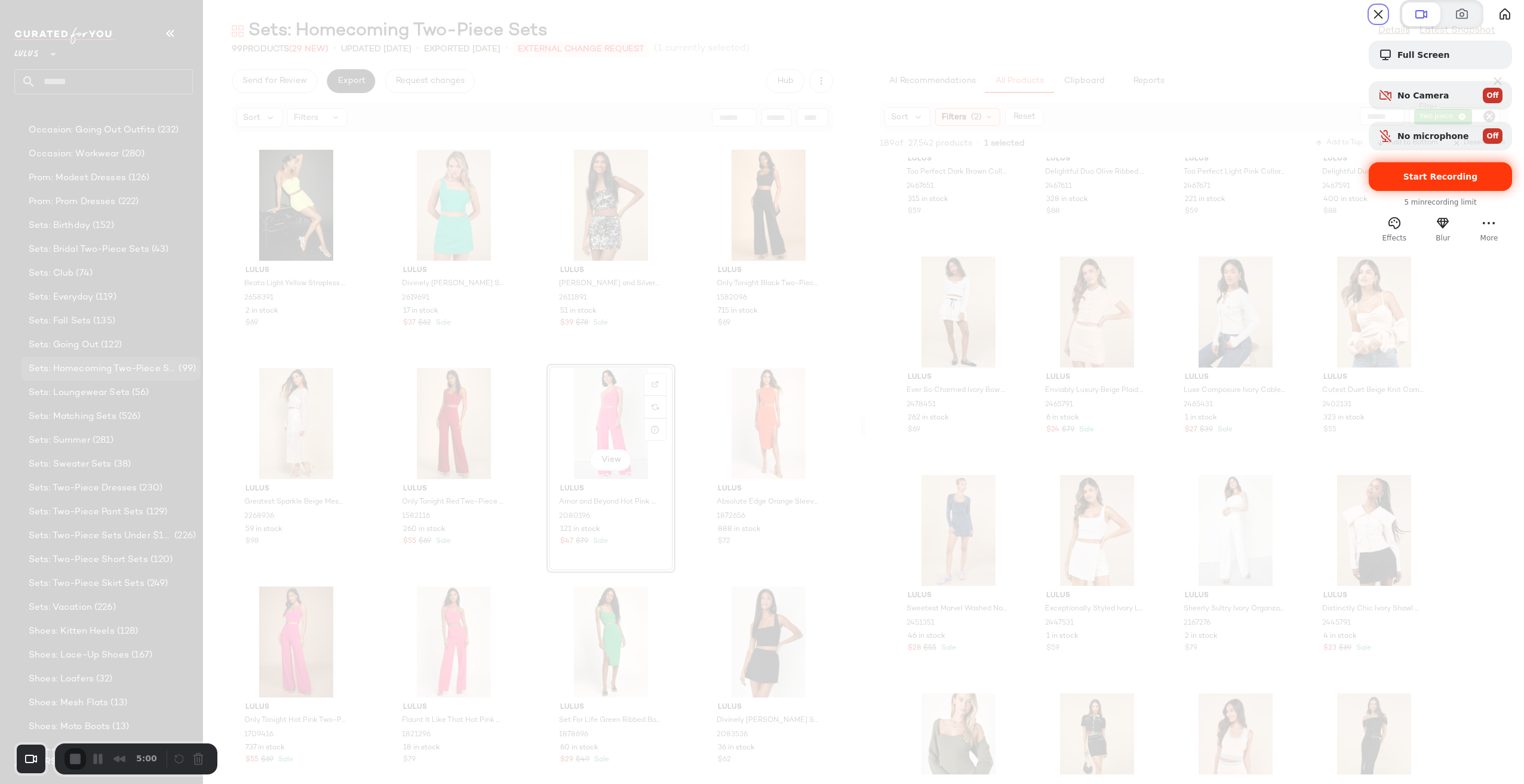
click at [1441, 181] on span "Start Recording" at bounding box center [1440, 177] width 75 height 10
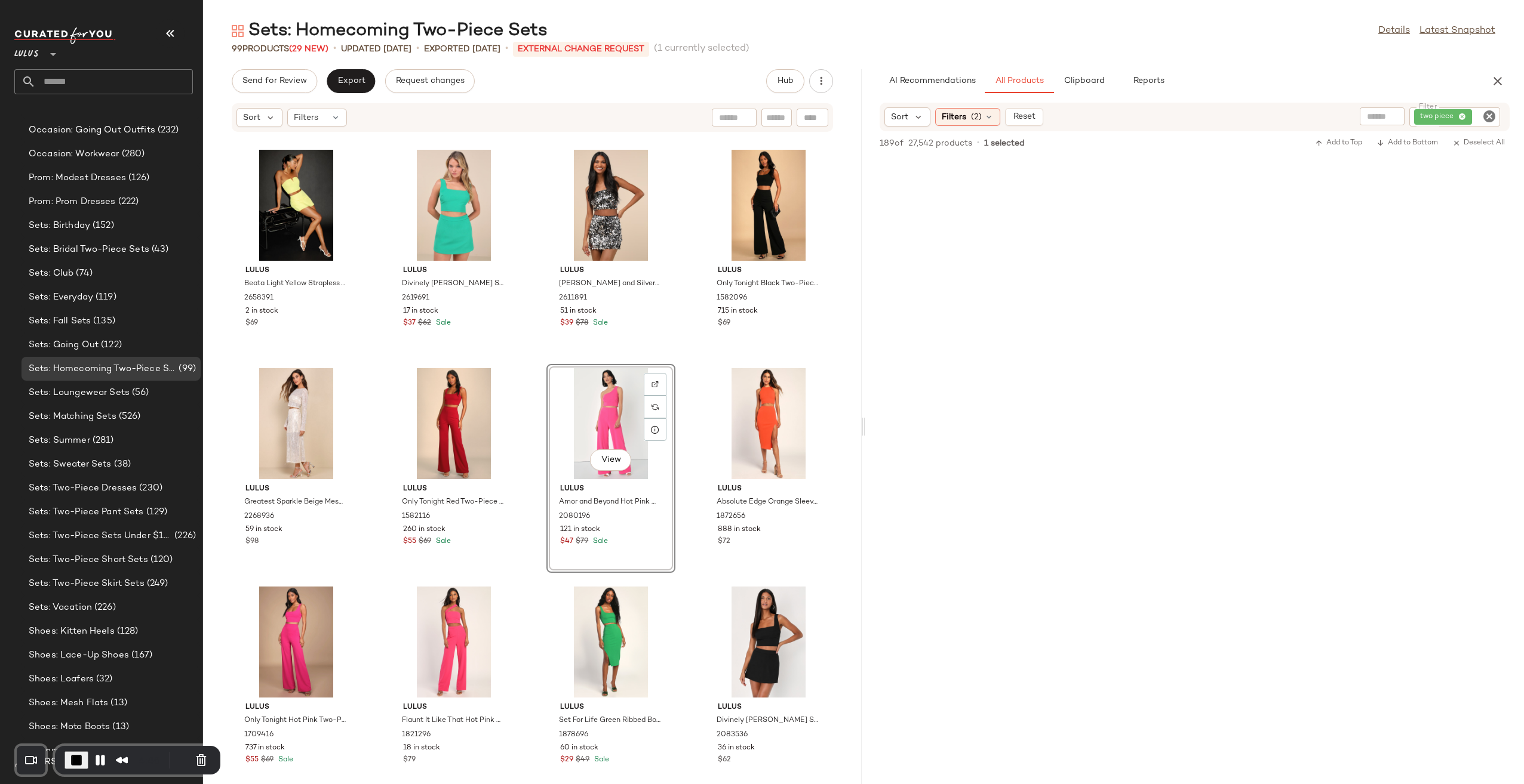
scroll to position [19367, 0]
click at [77, 757] on span "End Recording" at bounding box center [77, 760] width 14 height 14
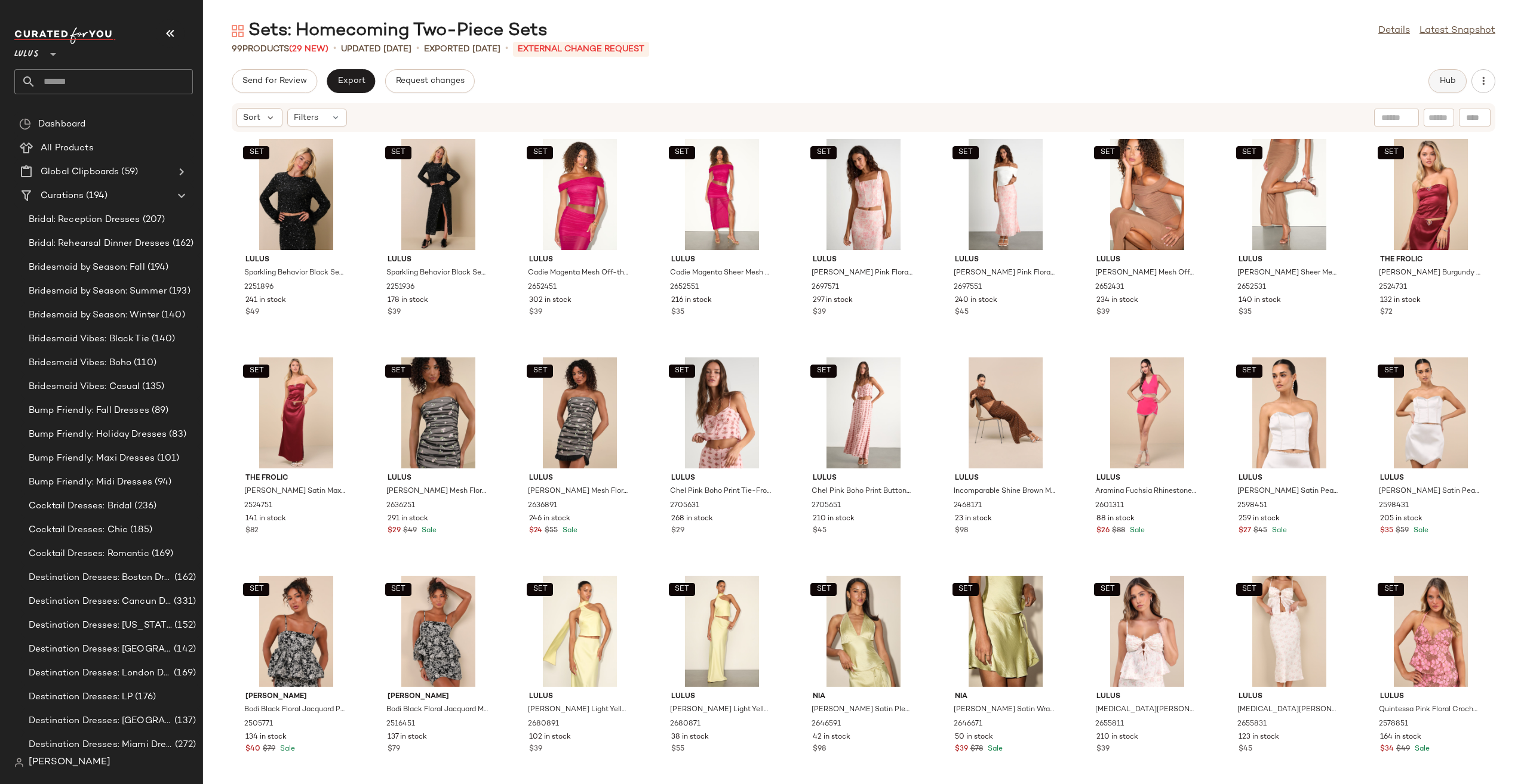
click at [1437, 79] on button "Hub" at bounding box center [1447, 81] width 38 height 24
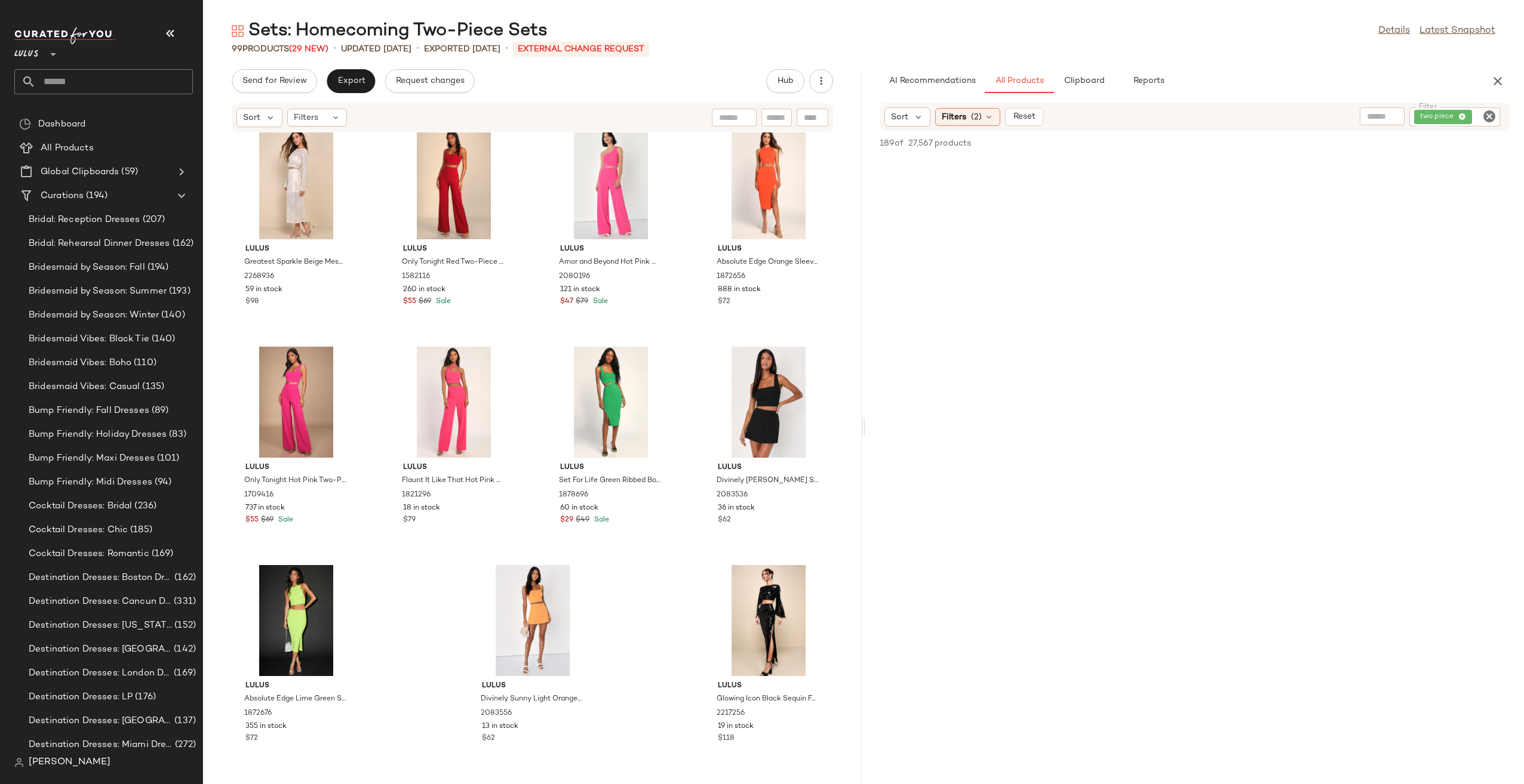
scroll to position [9249, 0]
click at [1490, 117] on icon "Clear Filter" at bounding box center [1489, 116] width 14 height 14
click at [960, 122] on span "Filters" at bounding box center [953, 117] width 25 height 13
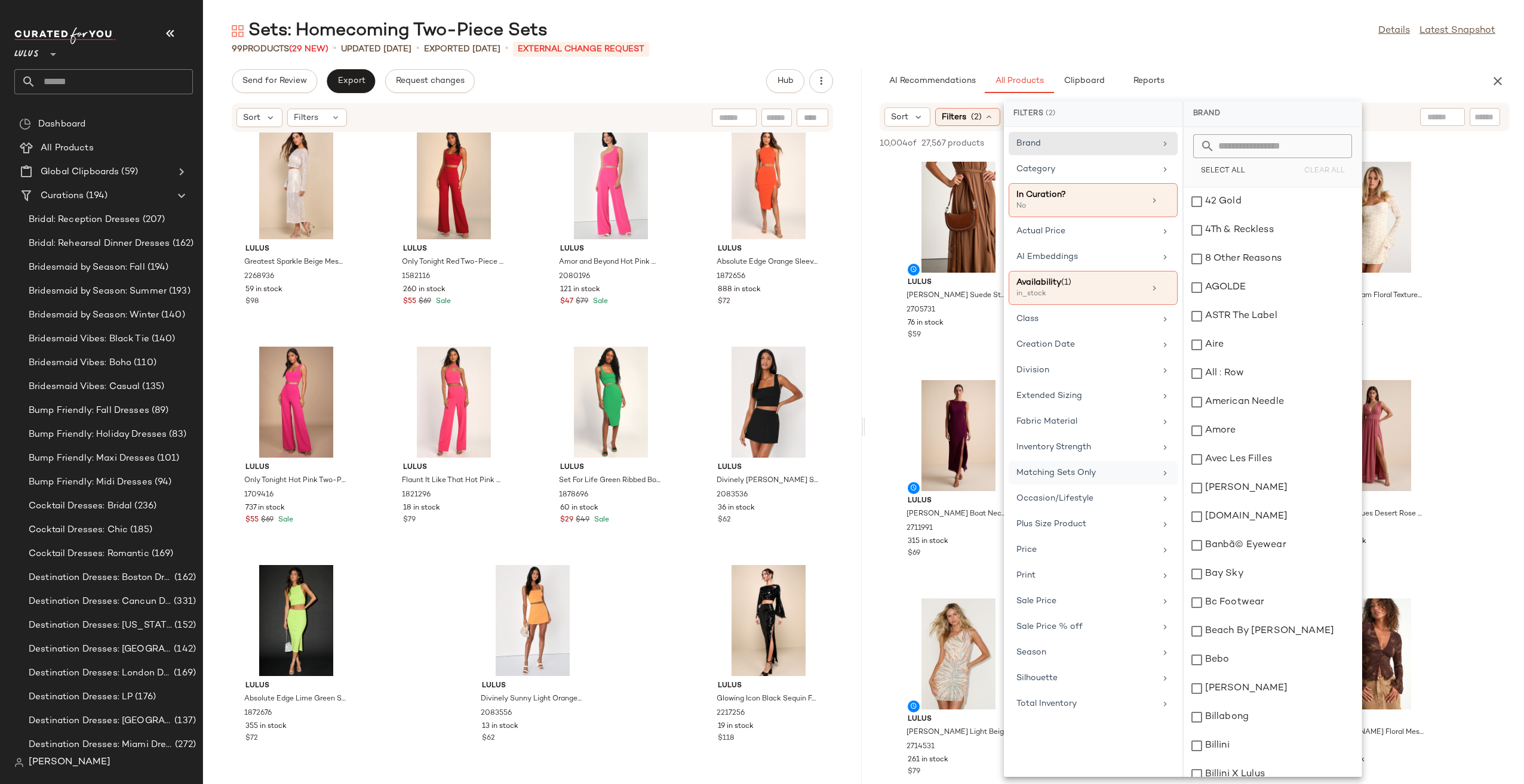
click at [1123, 469] on div "Matching Sets Only" at bounding box center [1086, 473] width 139 height 13
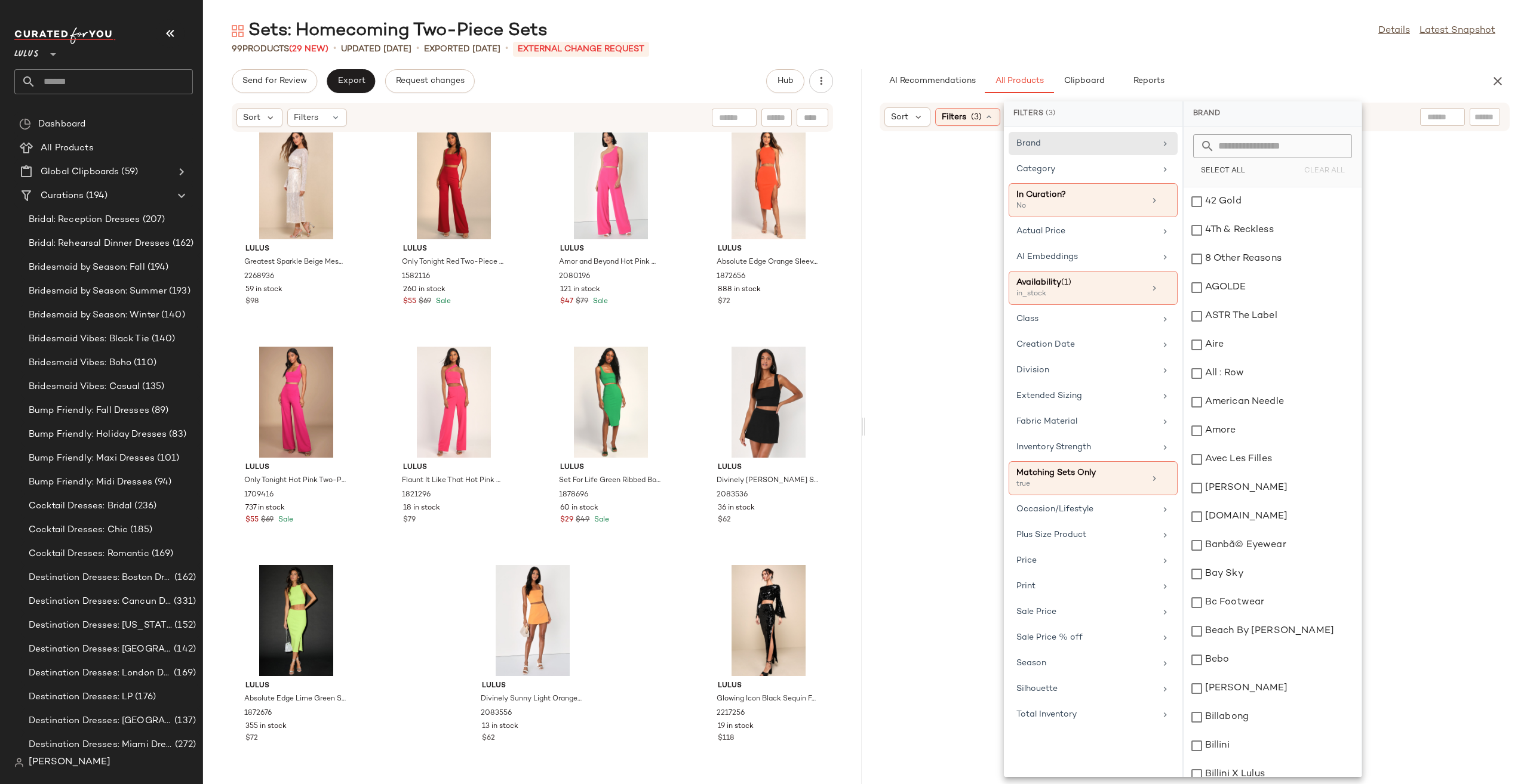
click at [1309, 34] on div "Sets: Homecoming Two-Piece Sets Details Latest Snapshot" at bounding box center [863, 31] width 1321 height 24
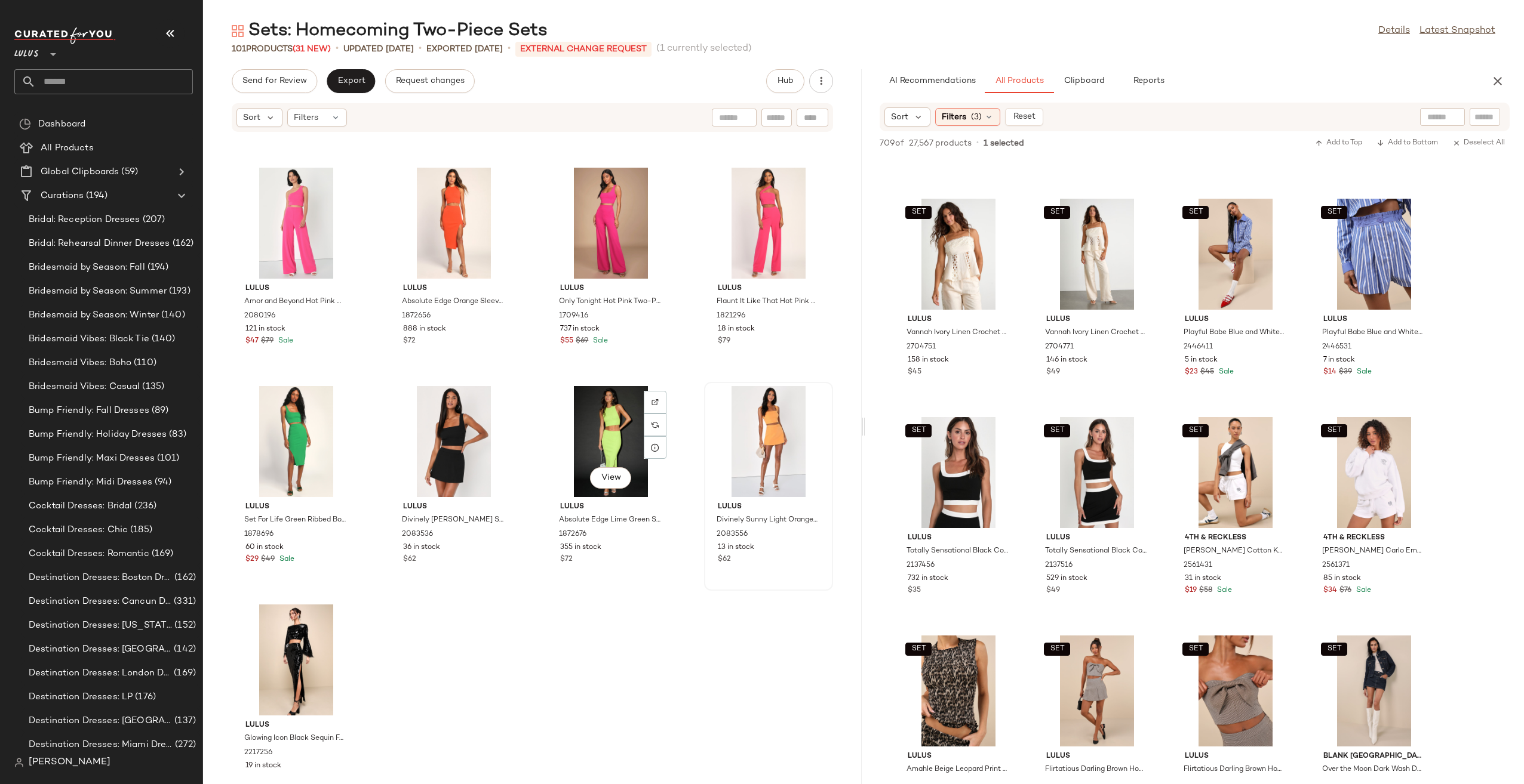
scroll to position [5043, 0]
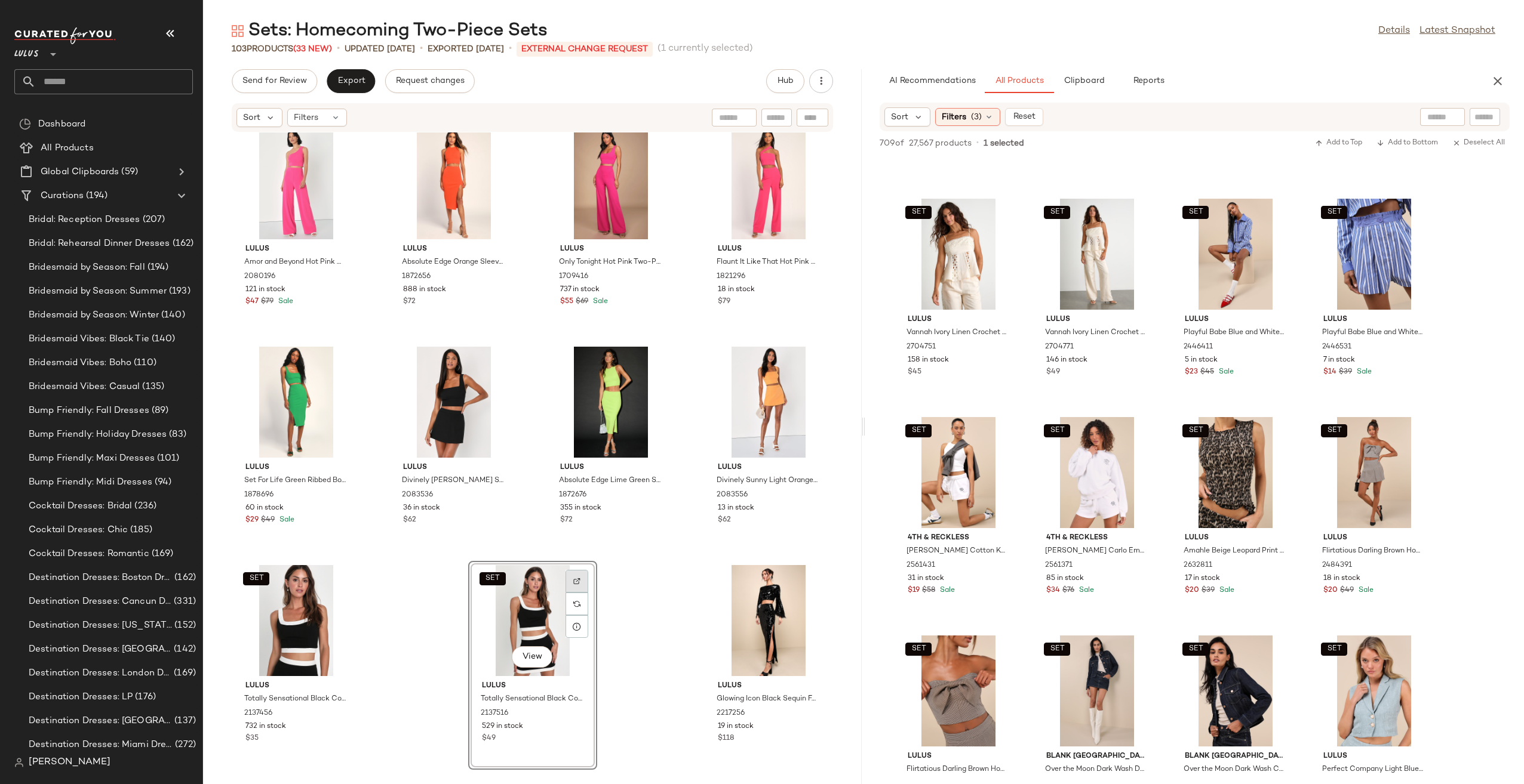
click at [569, 592] on div at bounding box center [576, 603] width 22 height 22
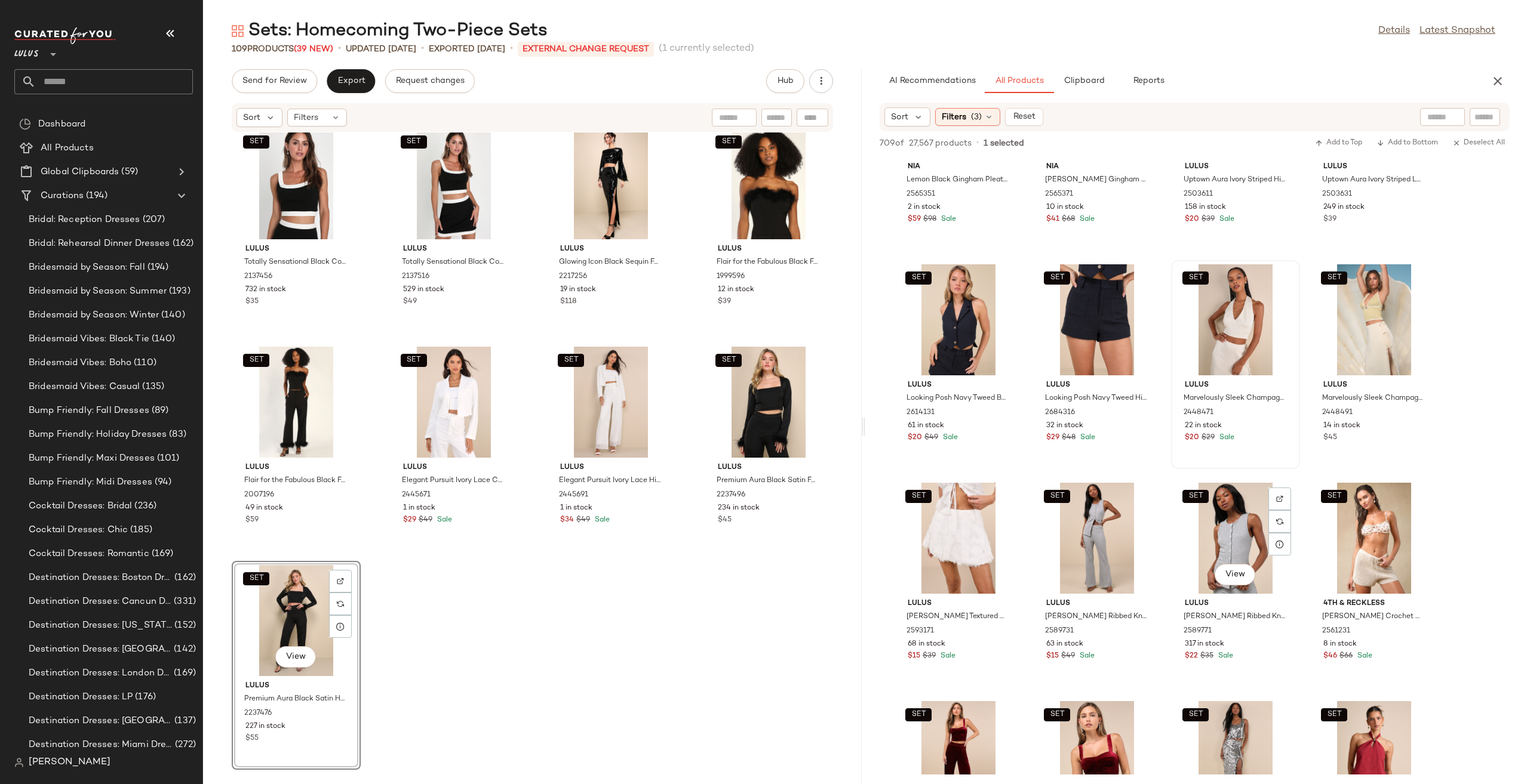
scroll to position [13571, 0]
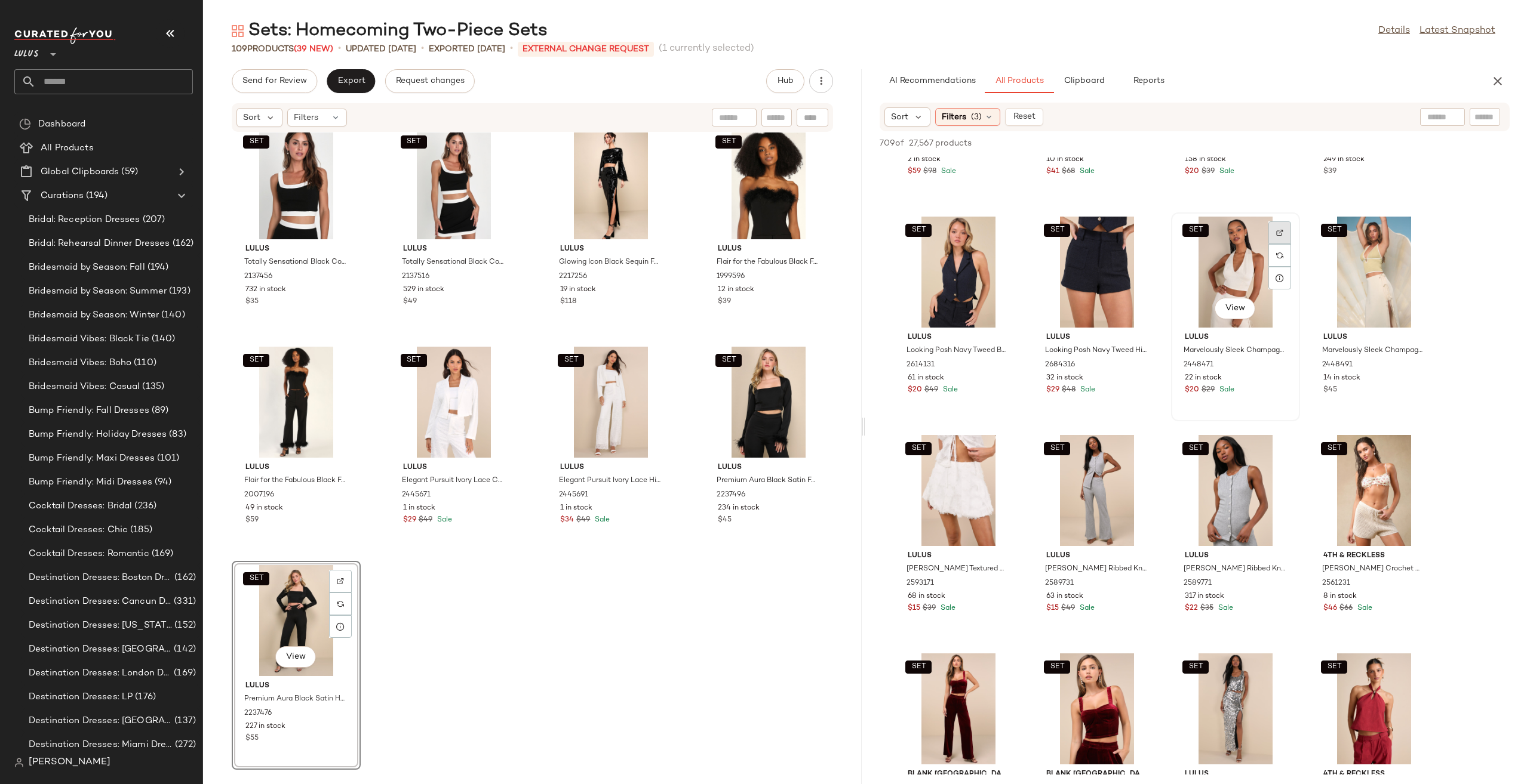
click at [1279, 234] on img at bounding box center [1279, 233] width 7 height 7
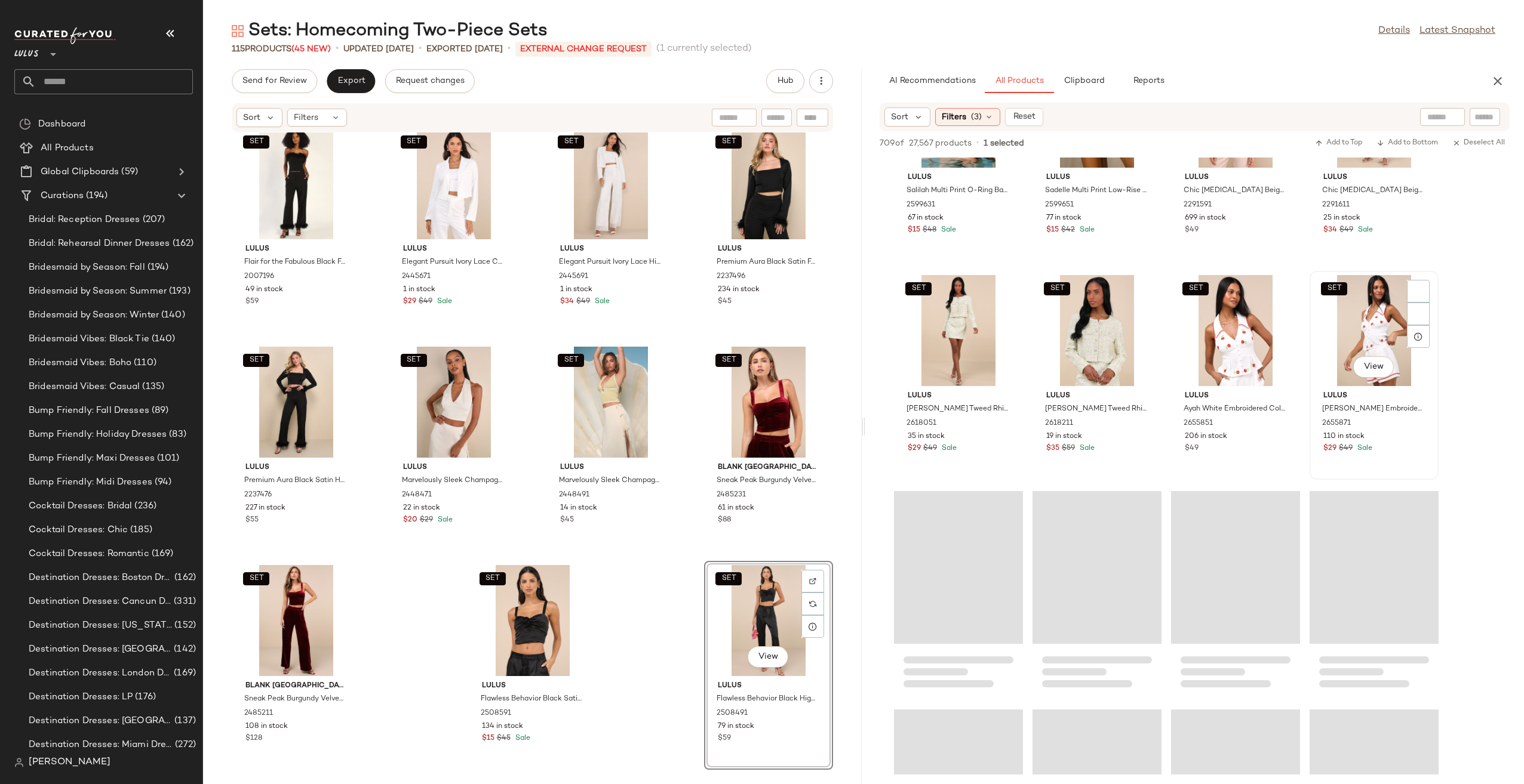
scroll to position [25386, 0]
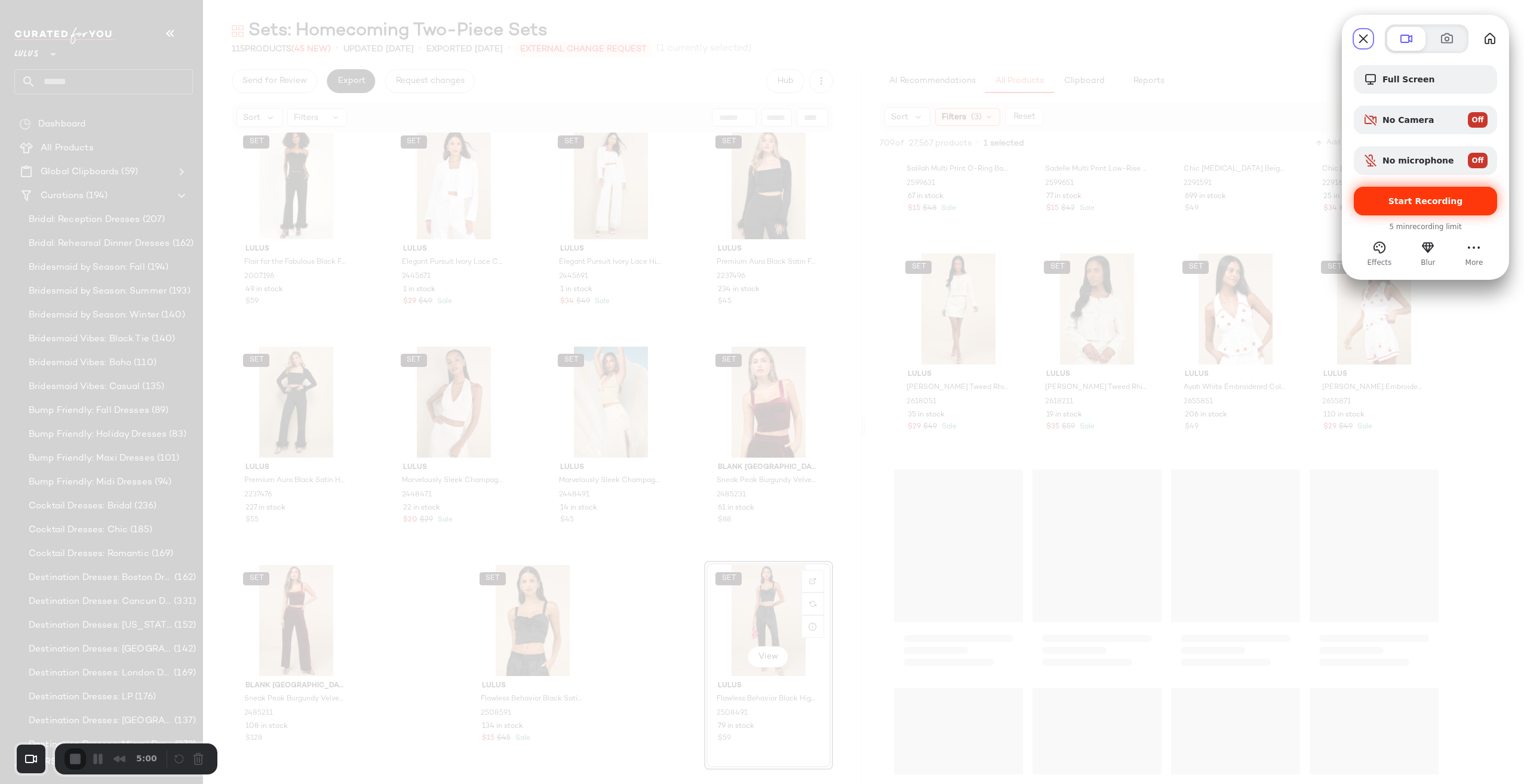
click at [1390, 209] on div "Start Recording" at bounding box center [1425, 201] width 143 height 29
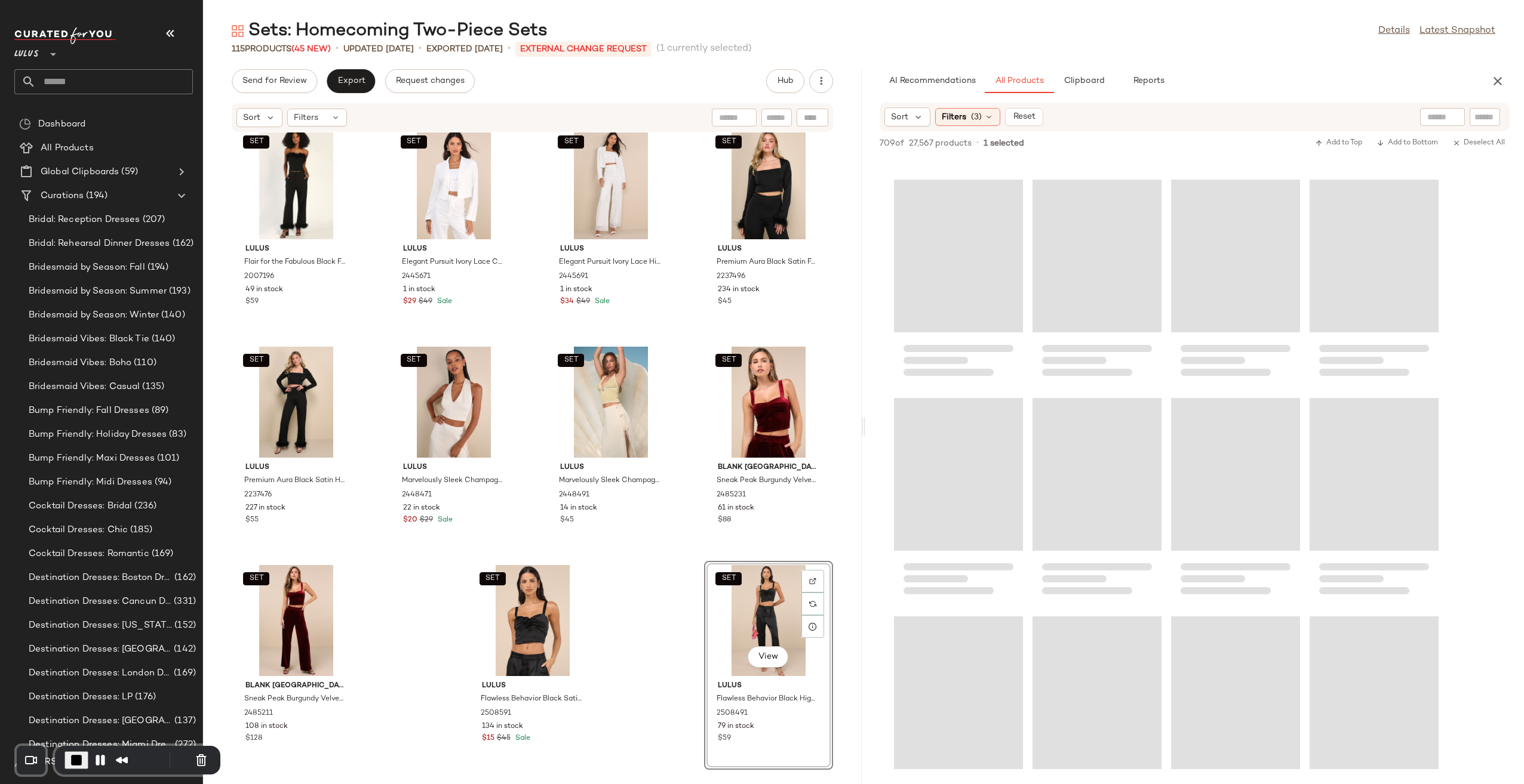
scroll to position [26133, 0]
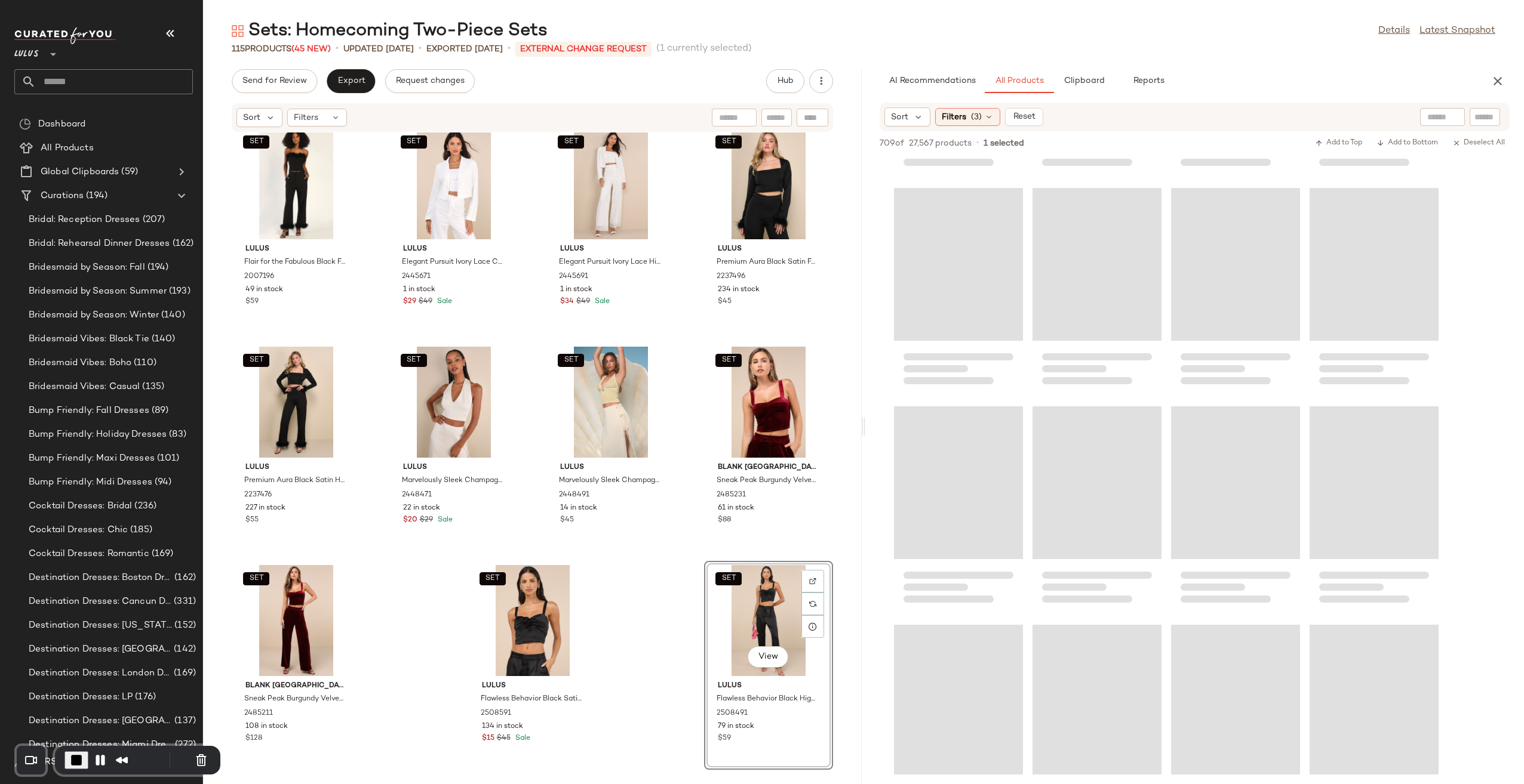
click at [77, 754] on span "End Recording" at bounding box center [77, 760] width 14 height 14
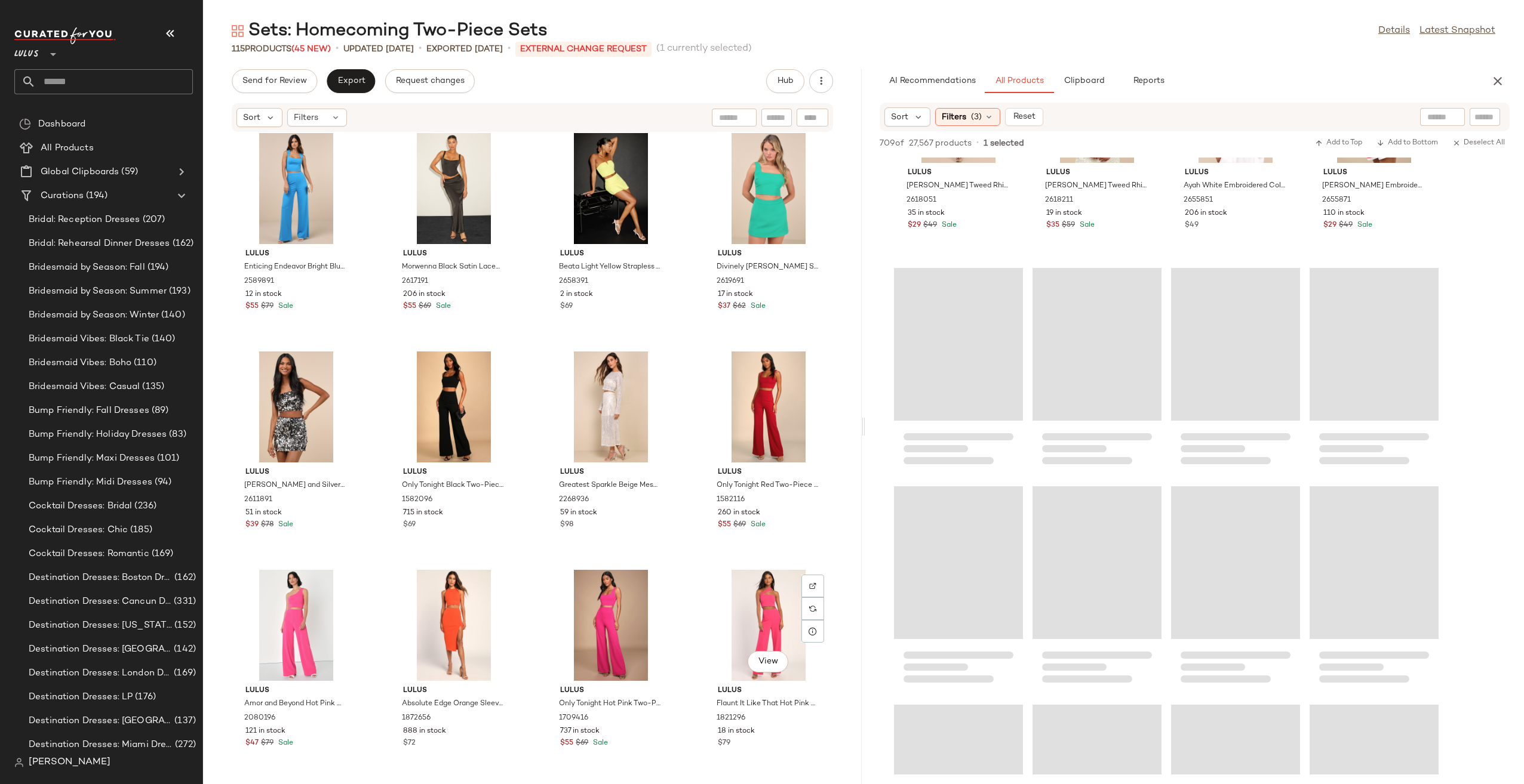
scroll to position [4564, 0]
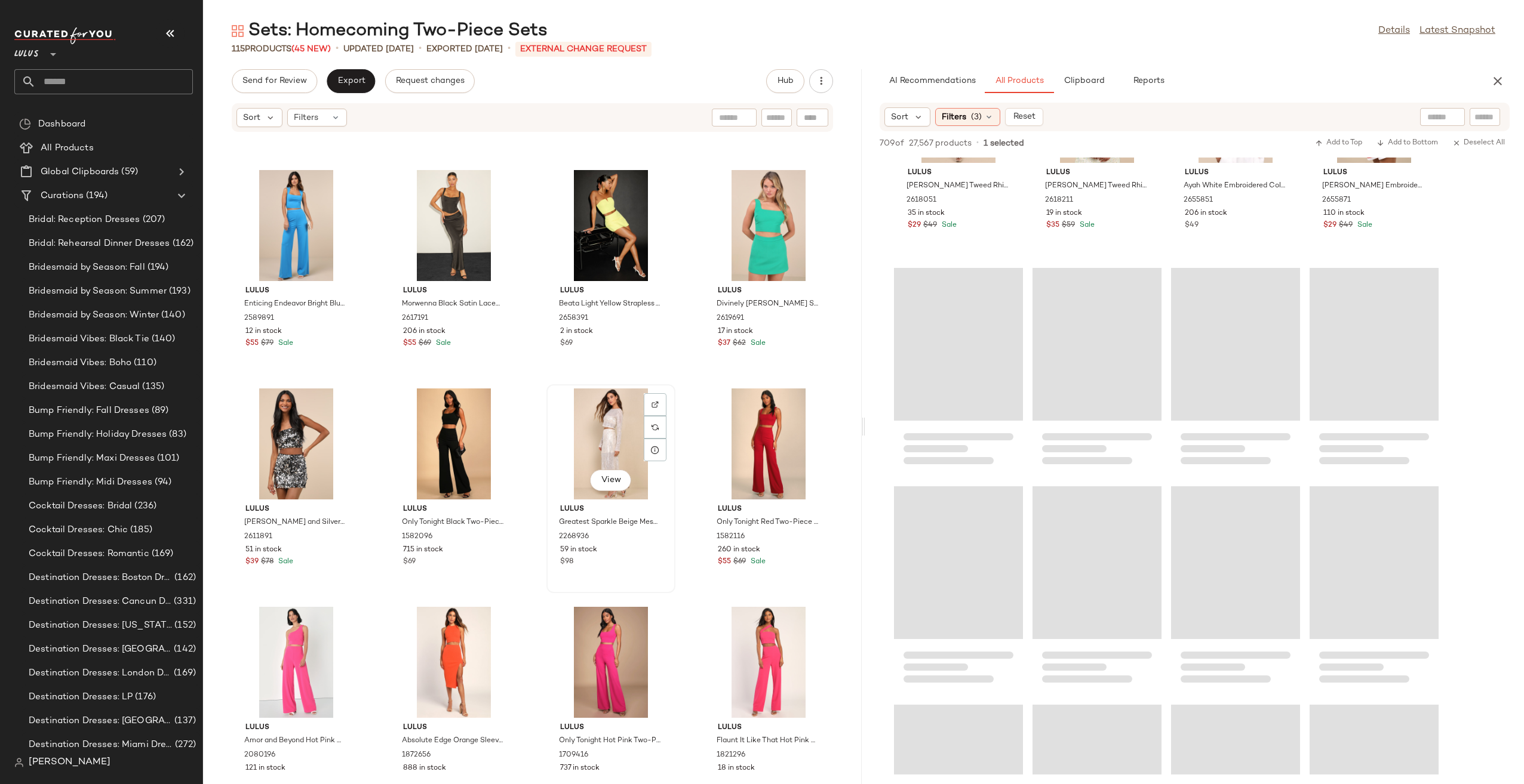
click at [612, 440] on div "View" at bounding box center [611, 444] width 121 height 111
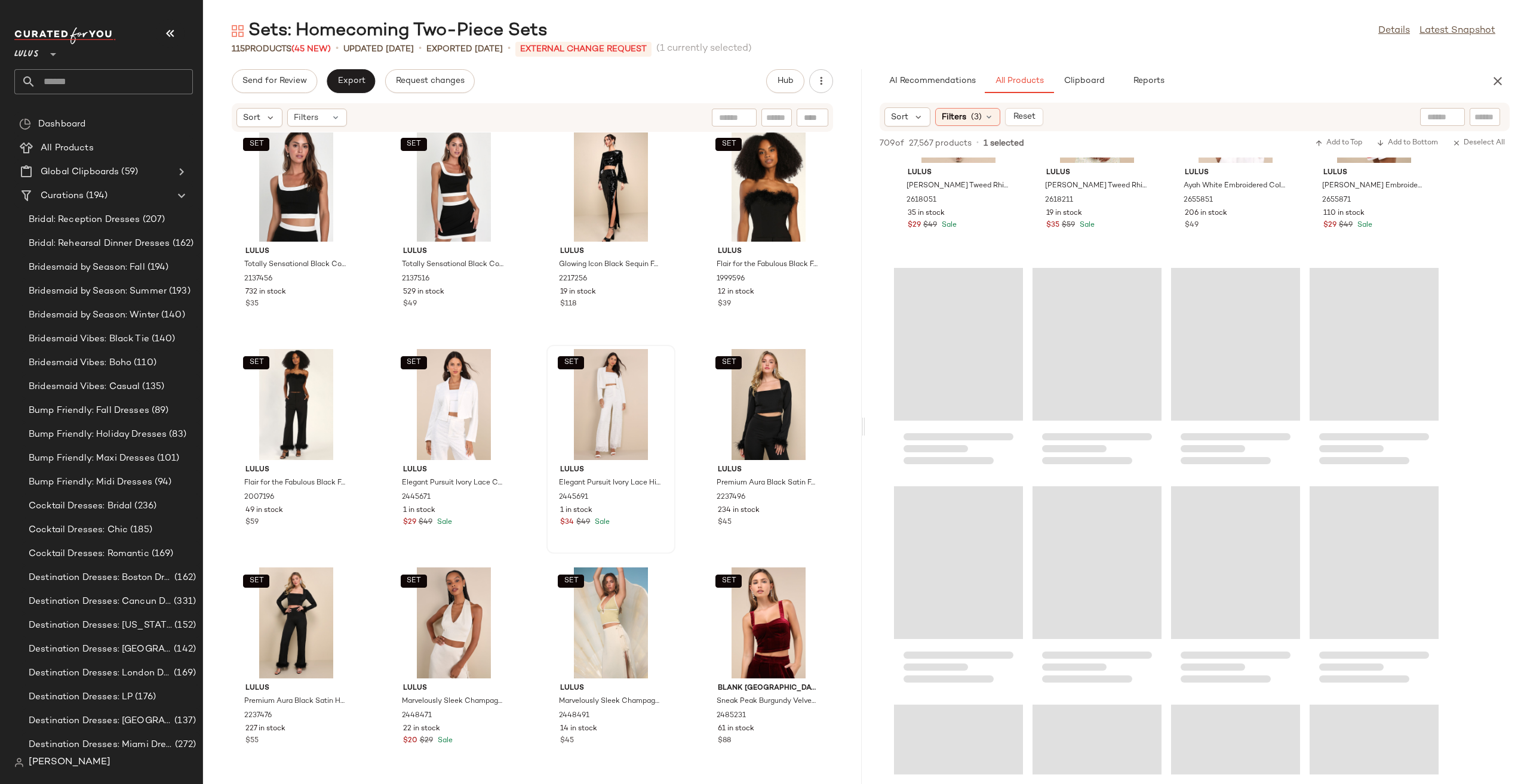
scroll to position [5638, 0]
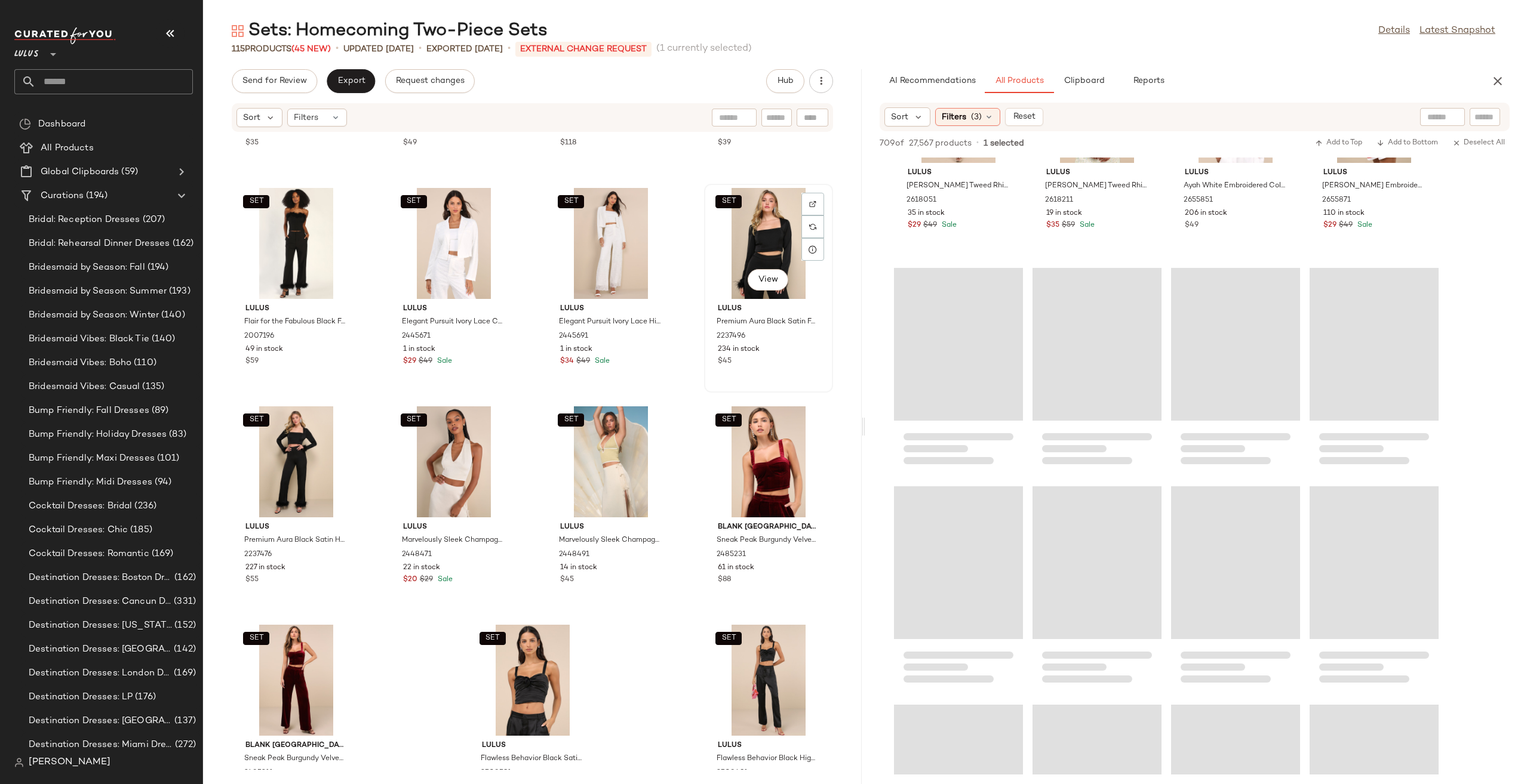
click at [743, 222] on div "SET View" at bounding box center [768, 244] width 121 height 111
click at [292, 464] on div "SET View" at bounding box center [296, 462] width 121 height 111
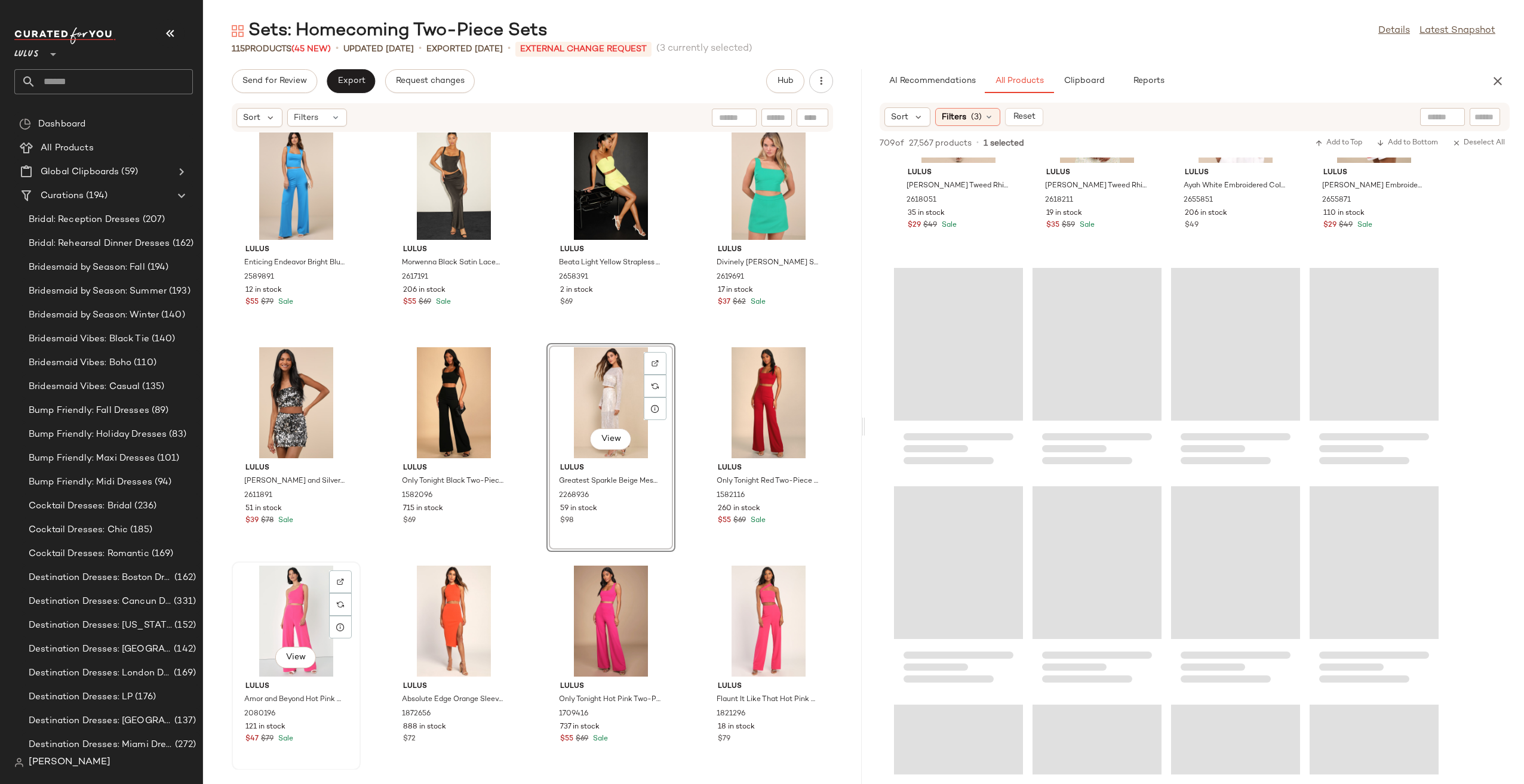
scroll to position [4624, 0]
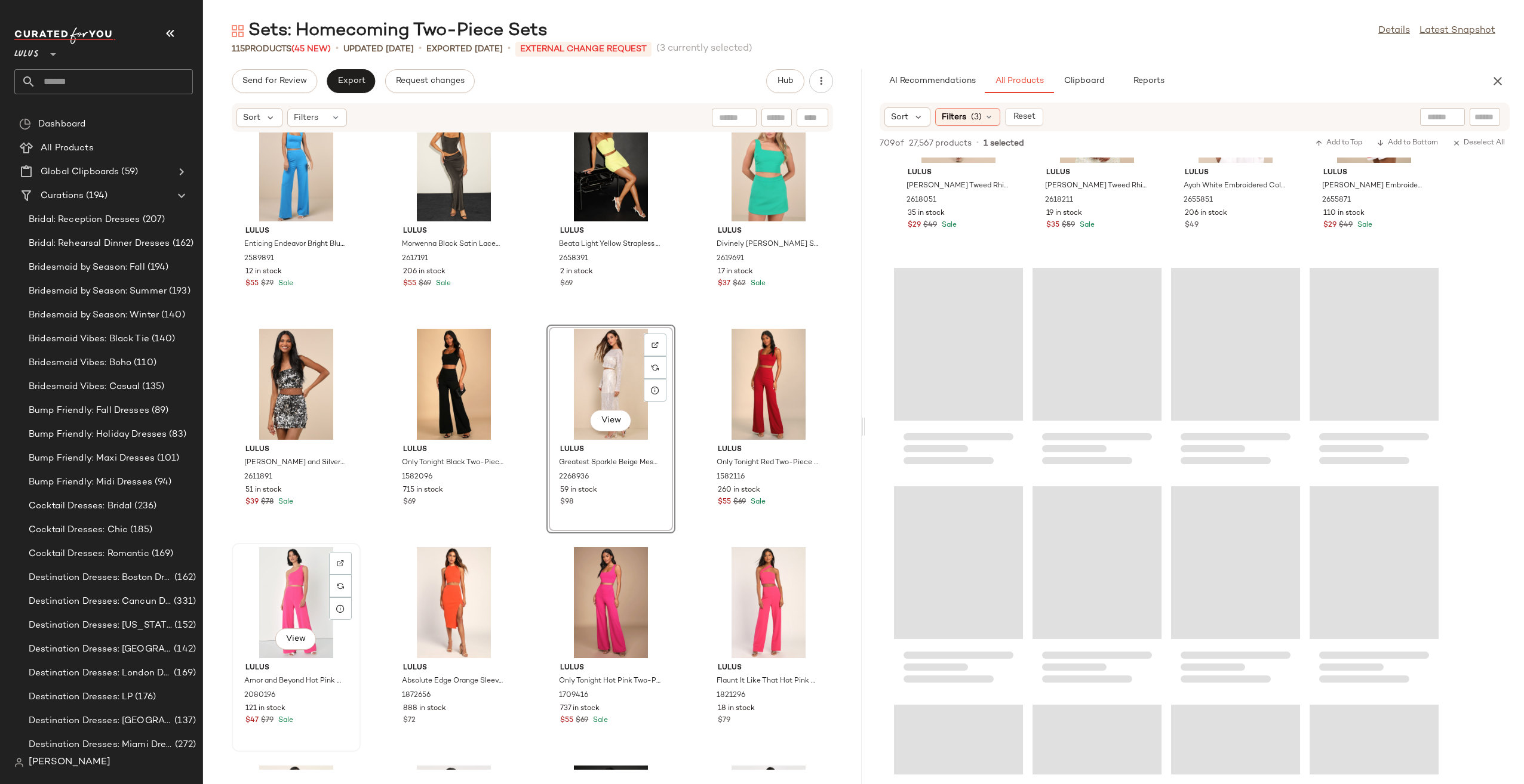
click at [285, 589] on div "View" at bounding box center [296, 603] width 121 height 111
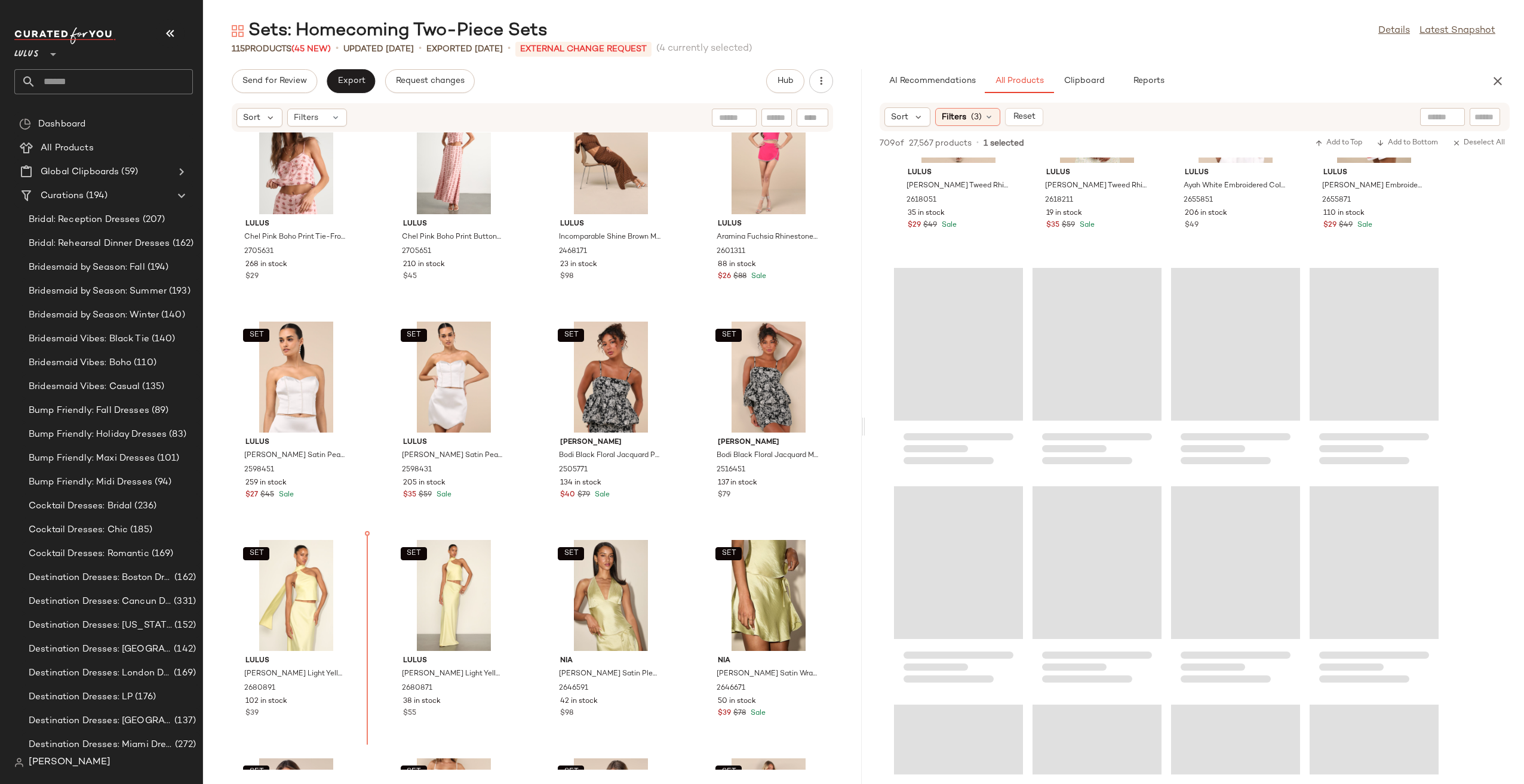
scroll to position [752, 0]
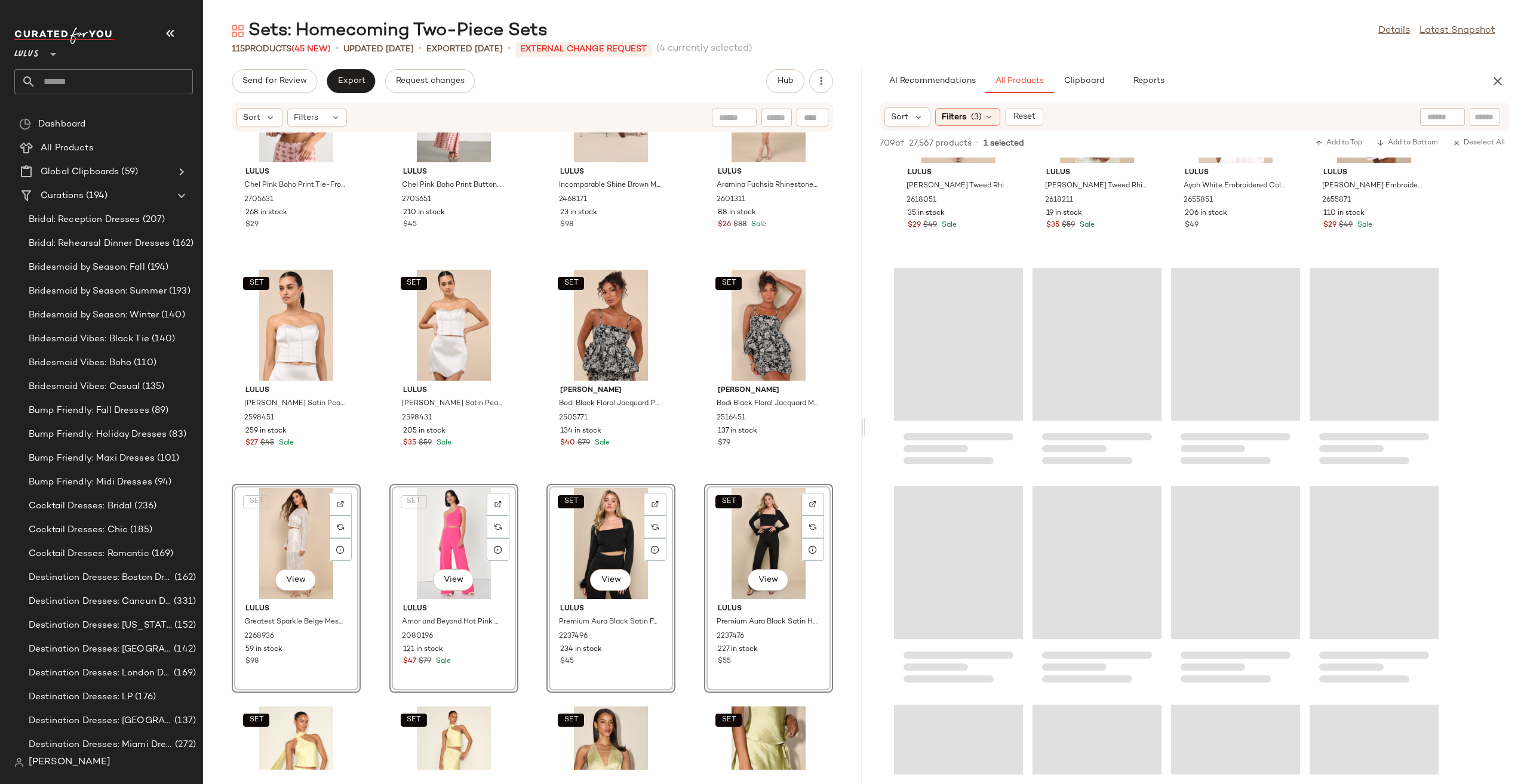
click at [527, 471] on div "SET Lulus Chel Pink Boho Print Tie-Front Cami Top 2705631 268 in stock $29 SET …" at bounding box center [532, 451] width 659 height 637
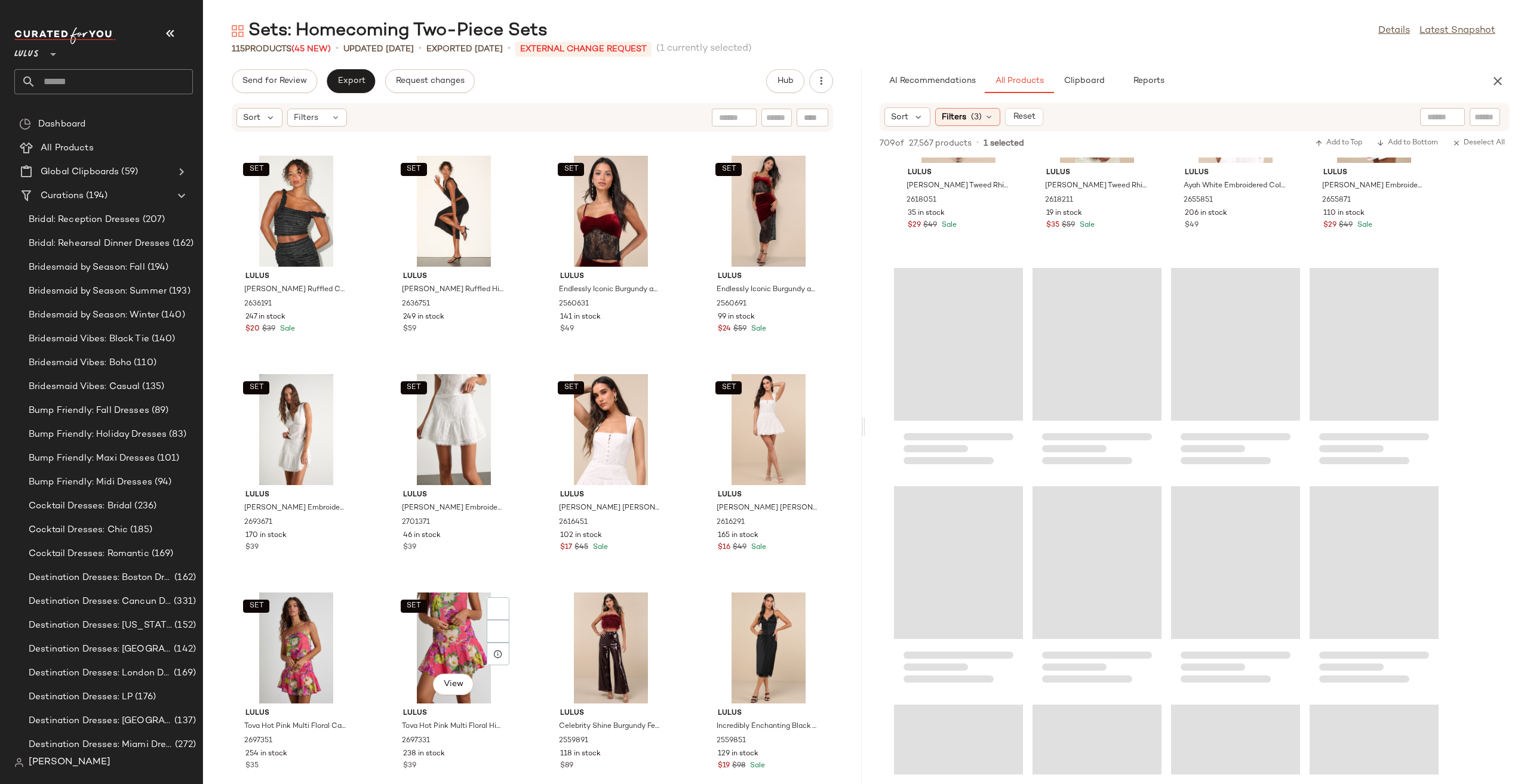
scroll to position [2038, 0]
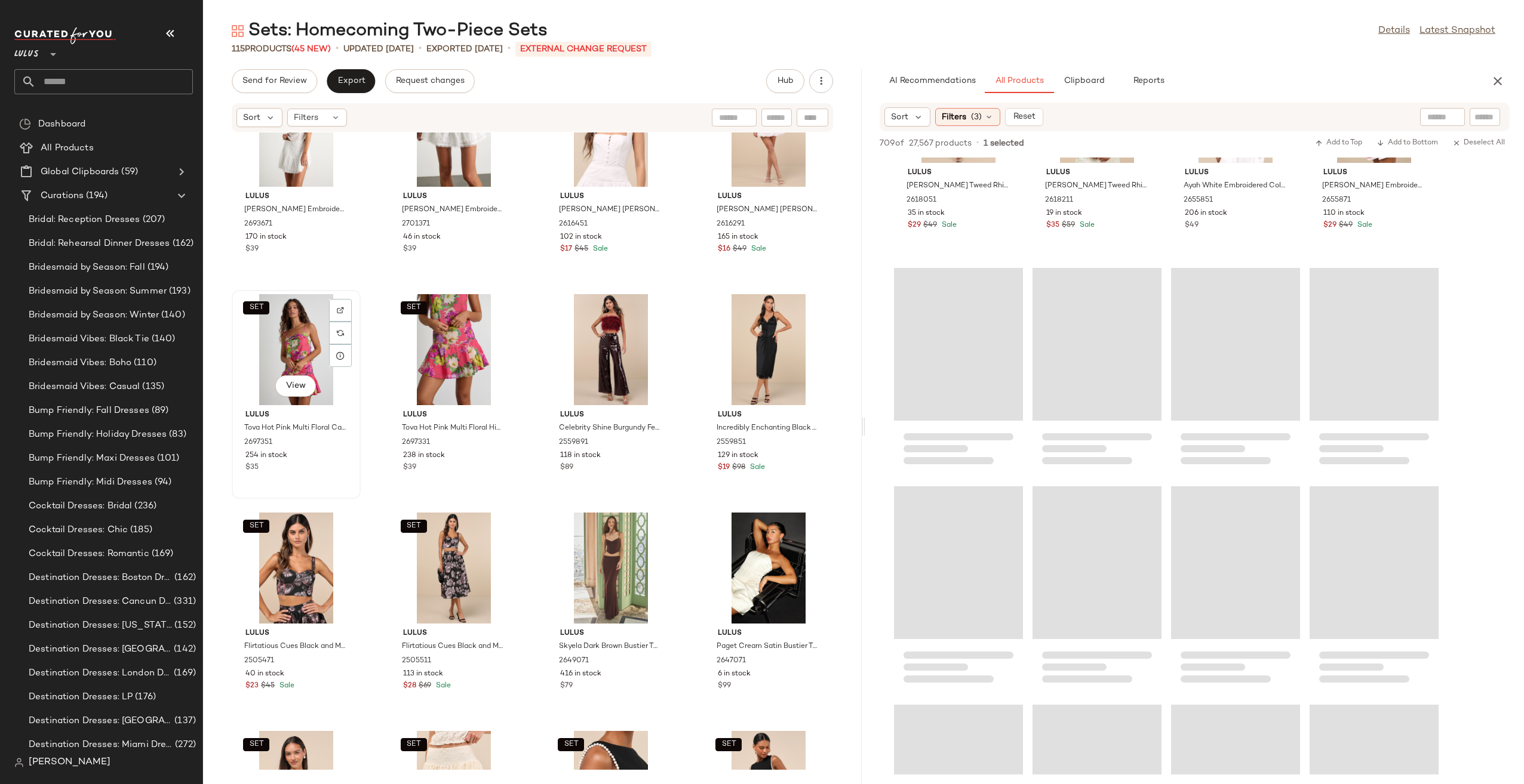
click at [289, 352] on div "SET View" at bounding box center [296, 350] width 121 height 111
click at [446, 360] on div "SET View" at bounding box center [454, 350] width 121 height 111
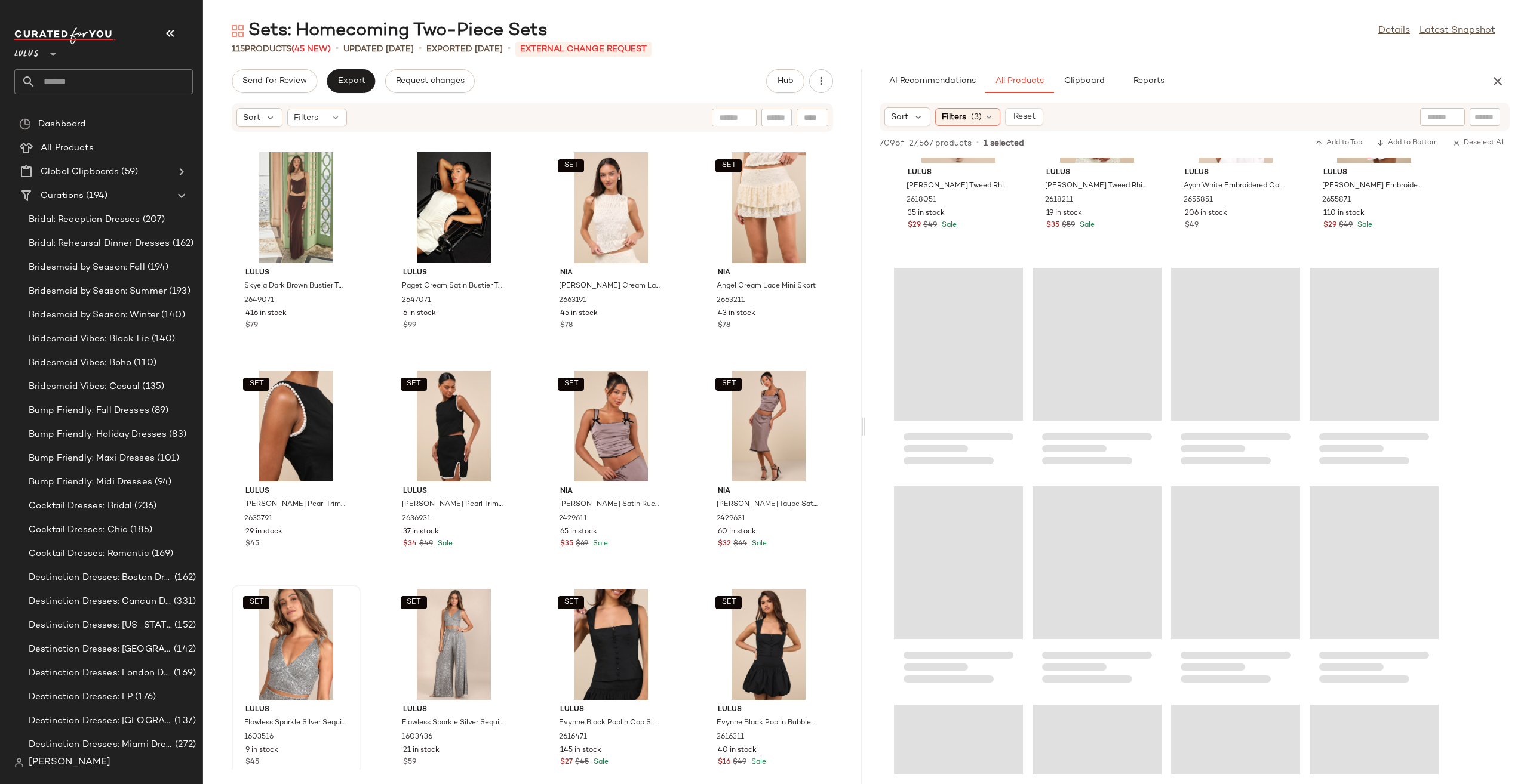
scroll to position [2516, 0]
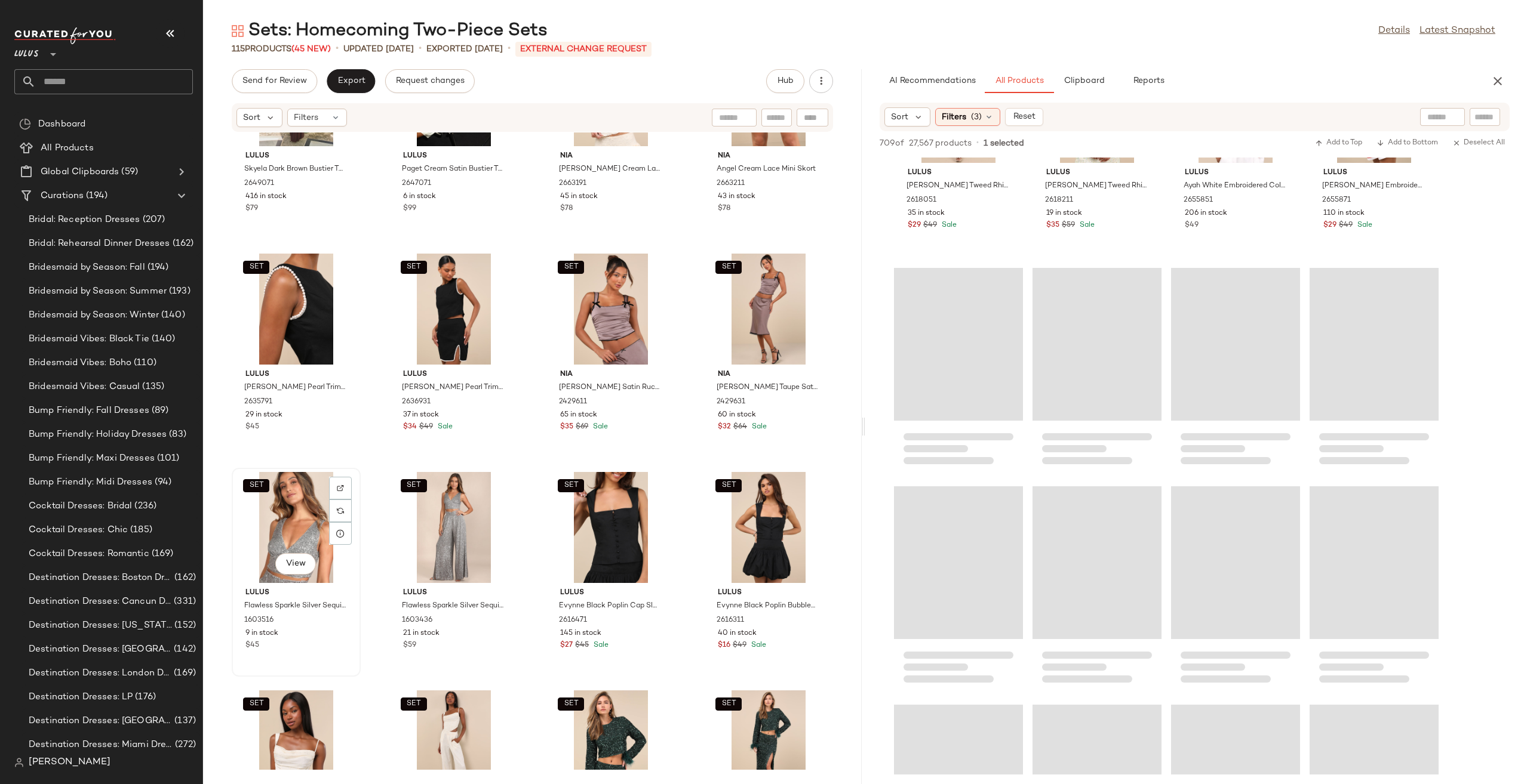
click at [277, 535] on div "SET View" at bounding box center [296, 528] width 121 height 111
click at [457, 532] on div "SET View" at bounding box center [454, 528] width 121 height 111
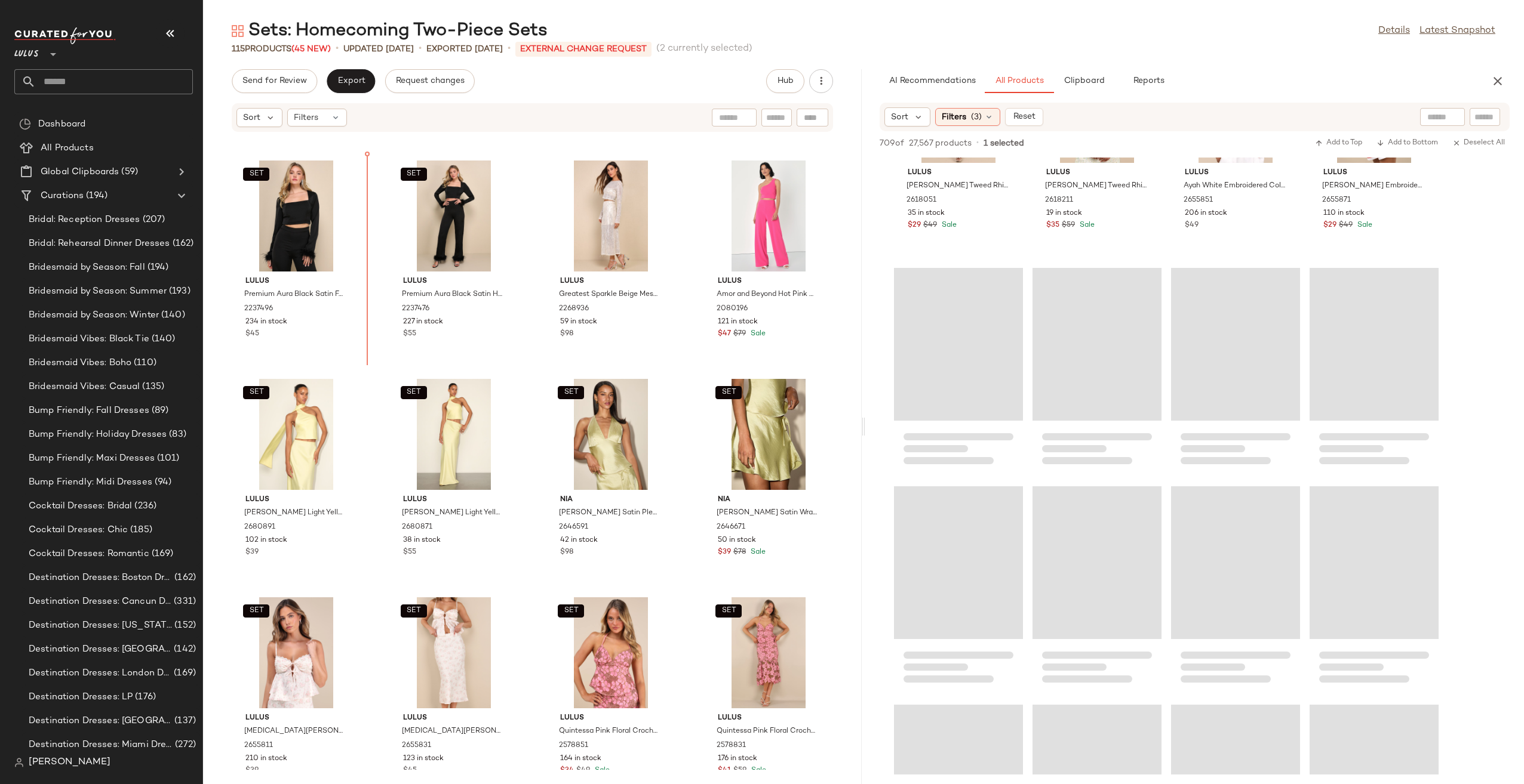
scroll to position [1080, 0]
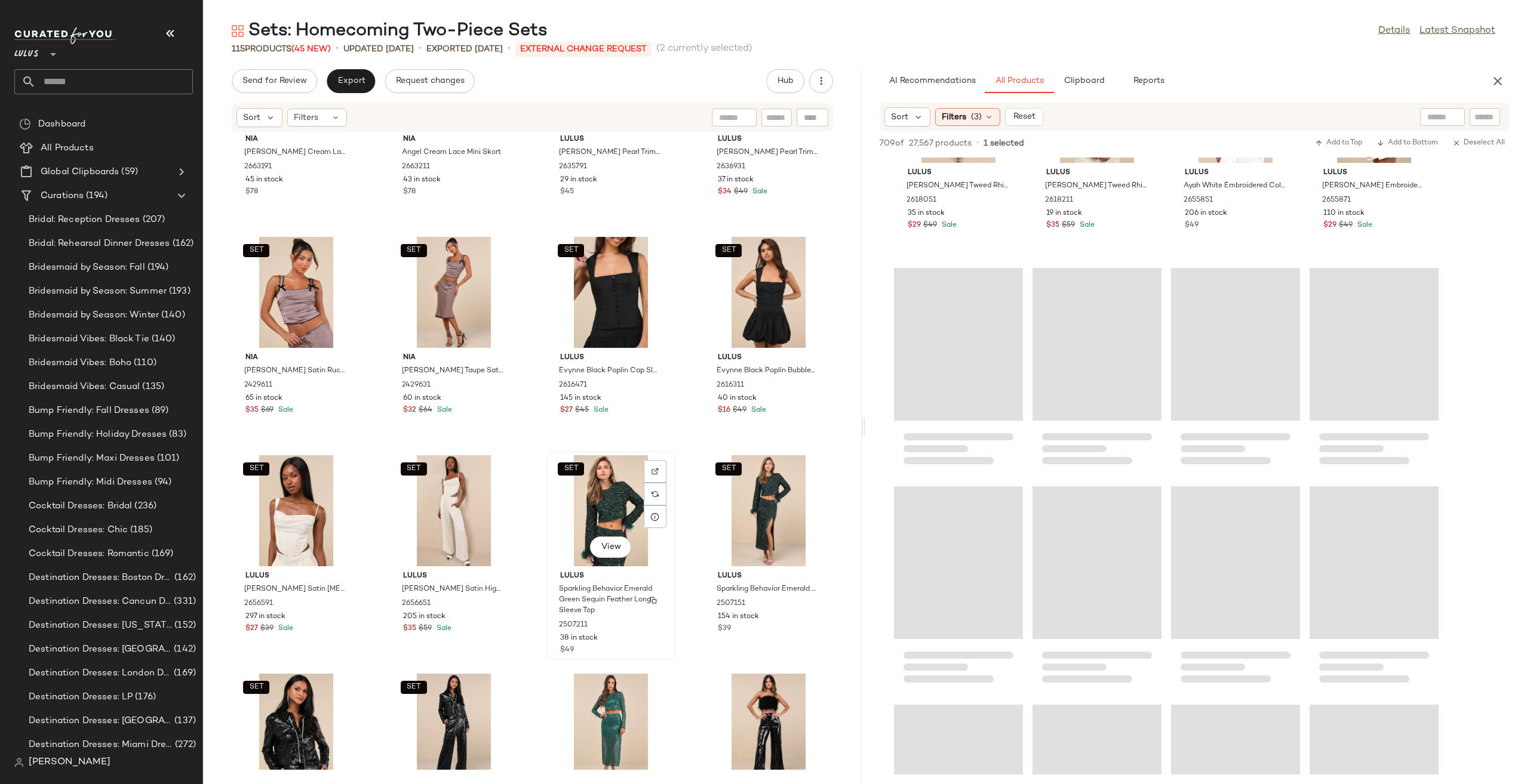
scroll to position [3049, 0]
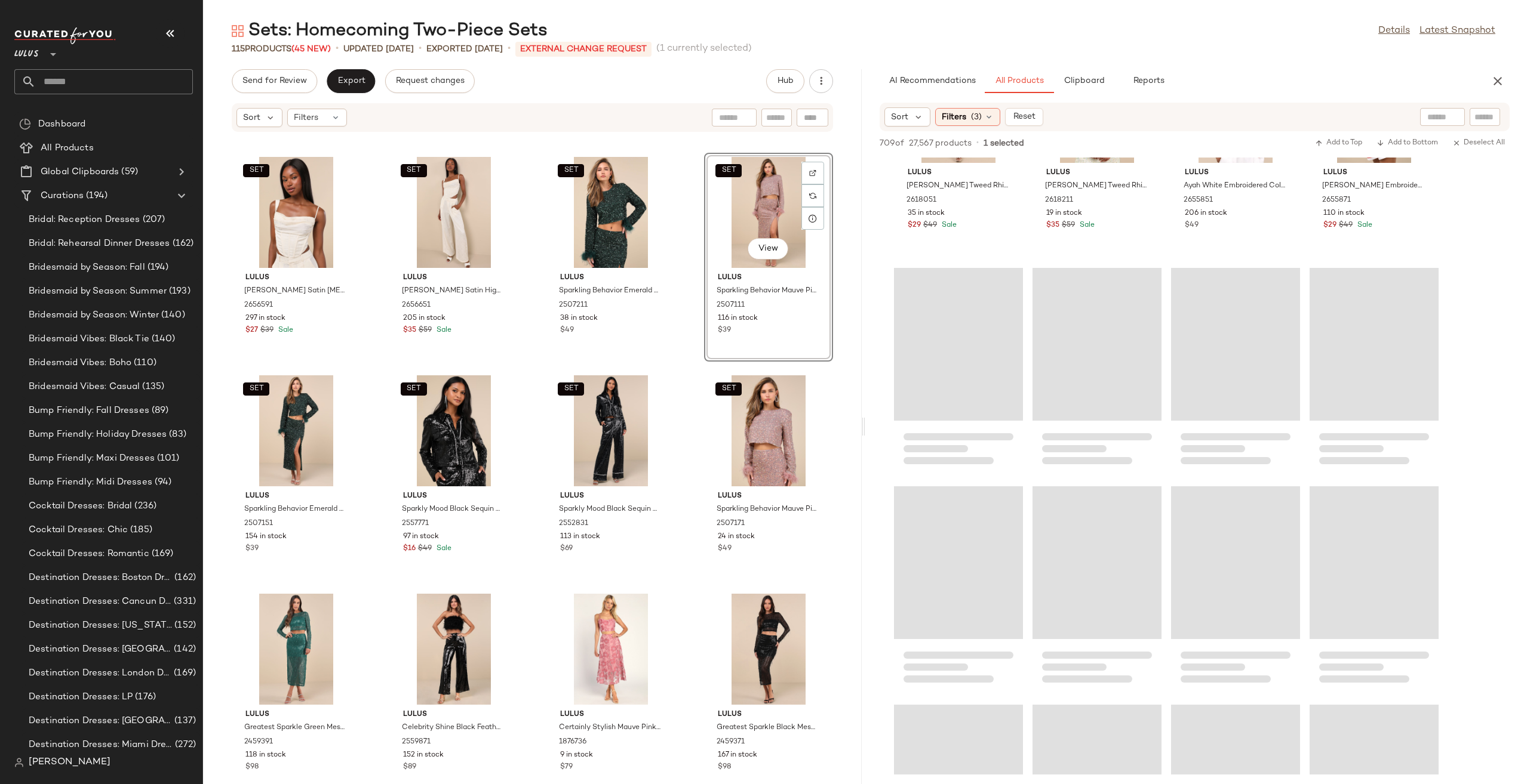
click at [678, 374] on div "SET Nia Stan Taupe Satin Ruched Crop Top 2429611 65 in stock $35 $69 Sale SET N…" at bounding box center [532, 451] width 659 height 637
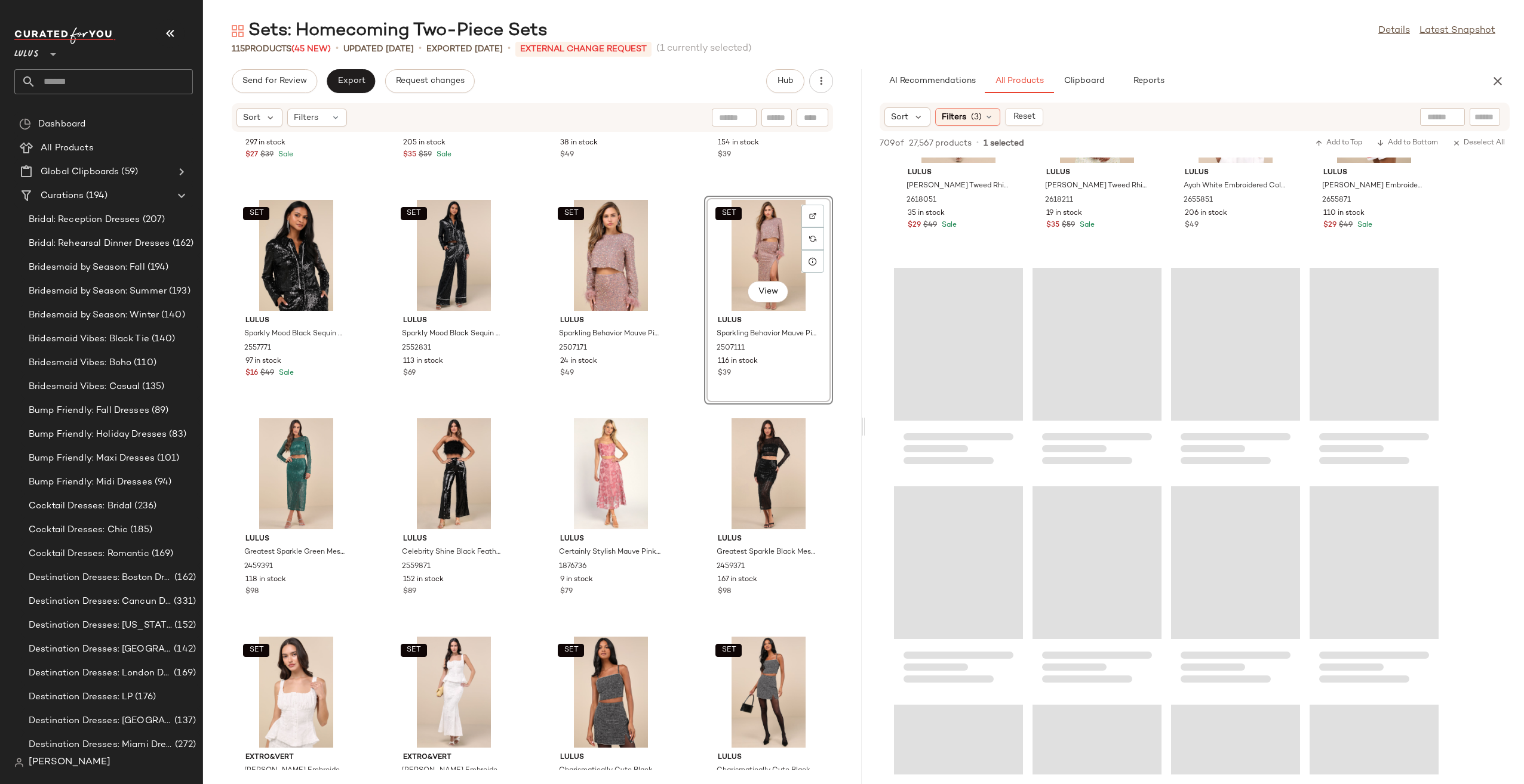
scroll to position [3228, 0]
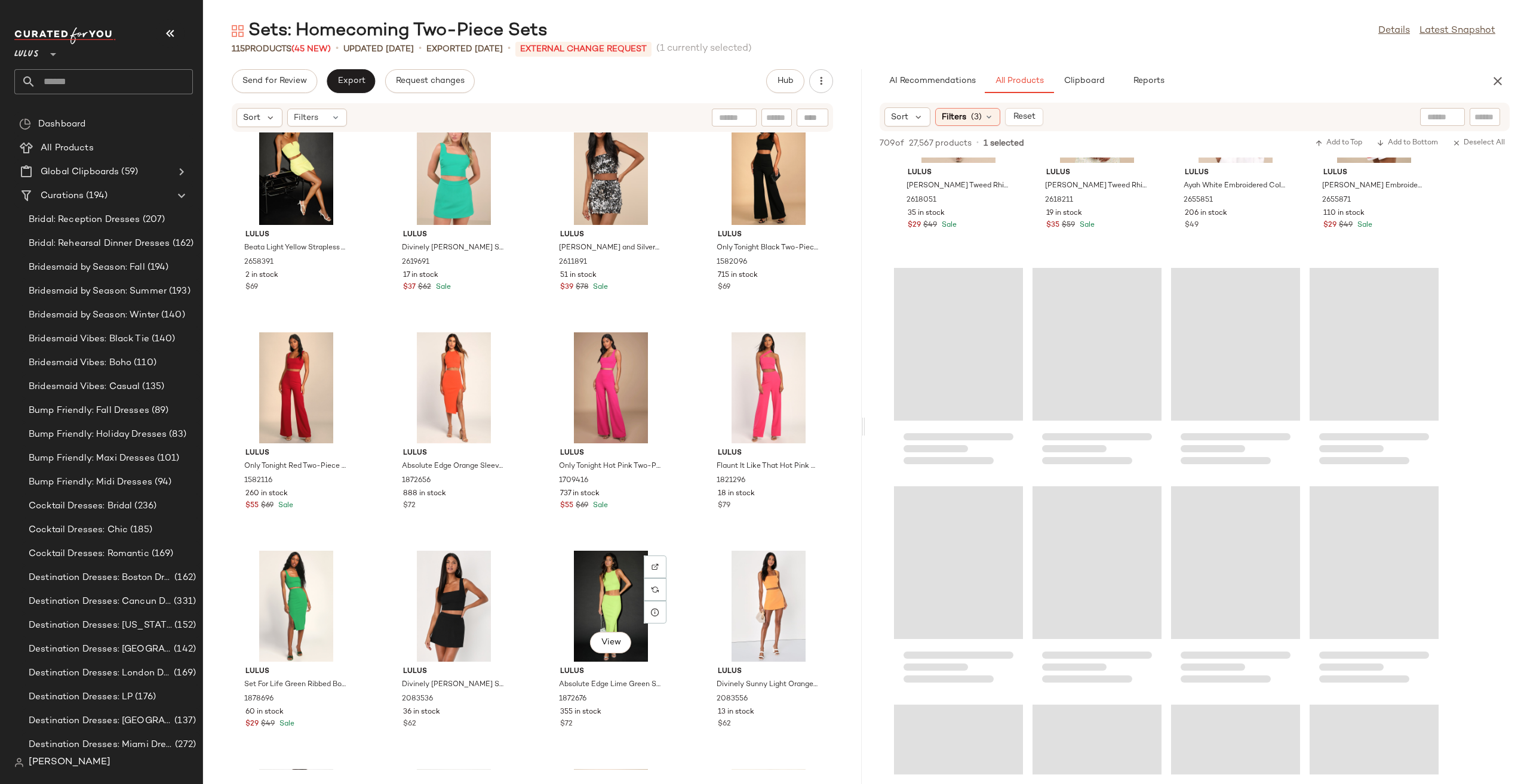
scroll to position [4660, 0]
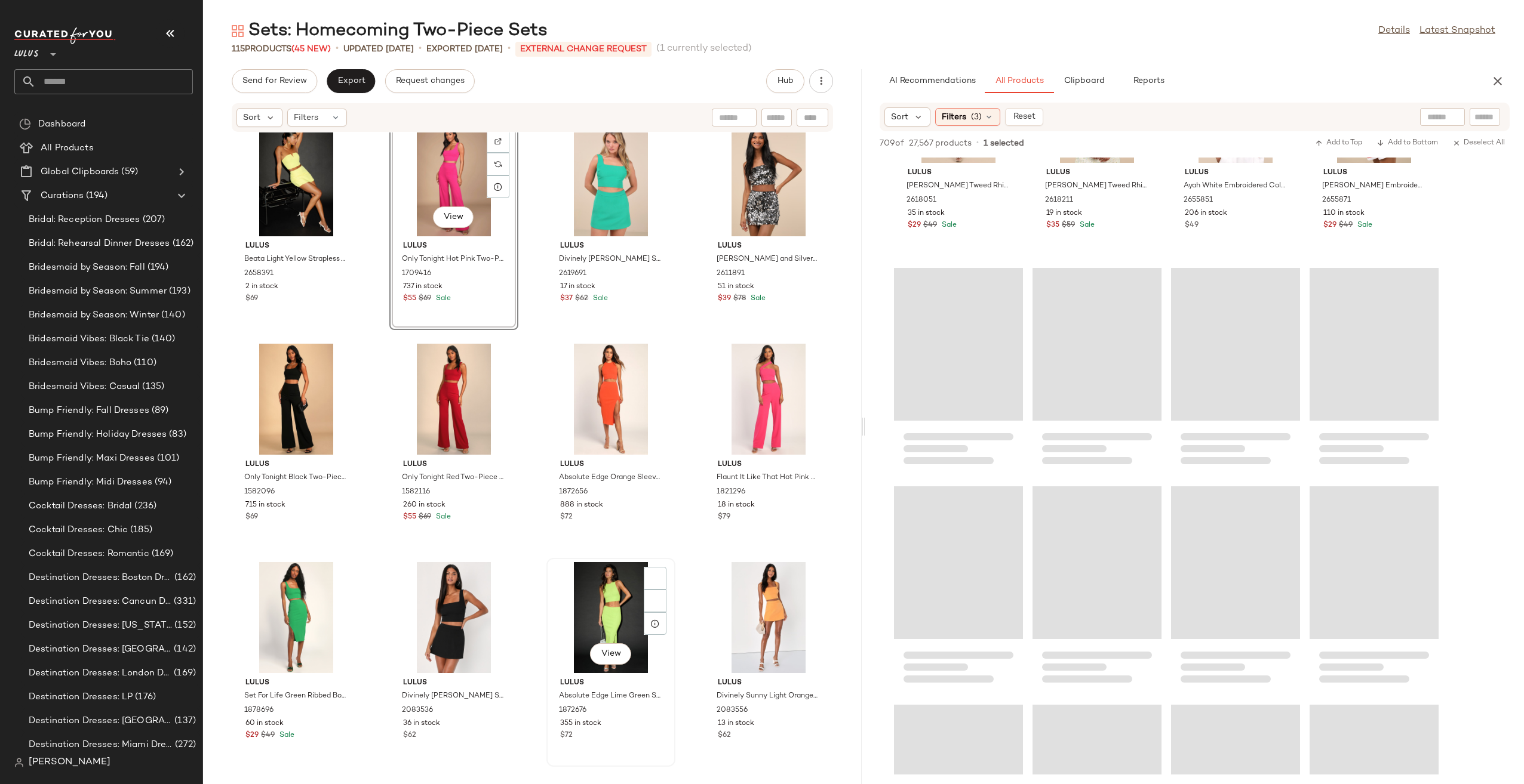
scroll to position [4839, 0]
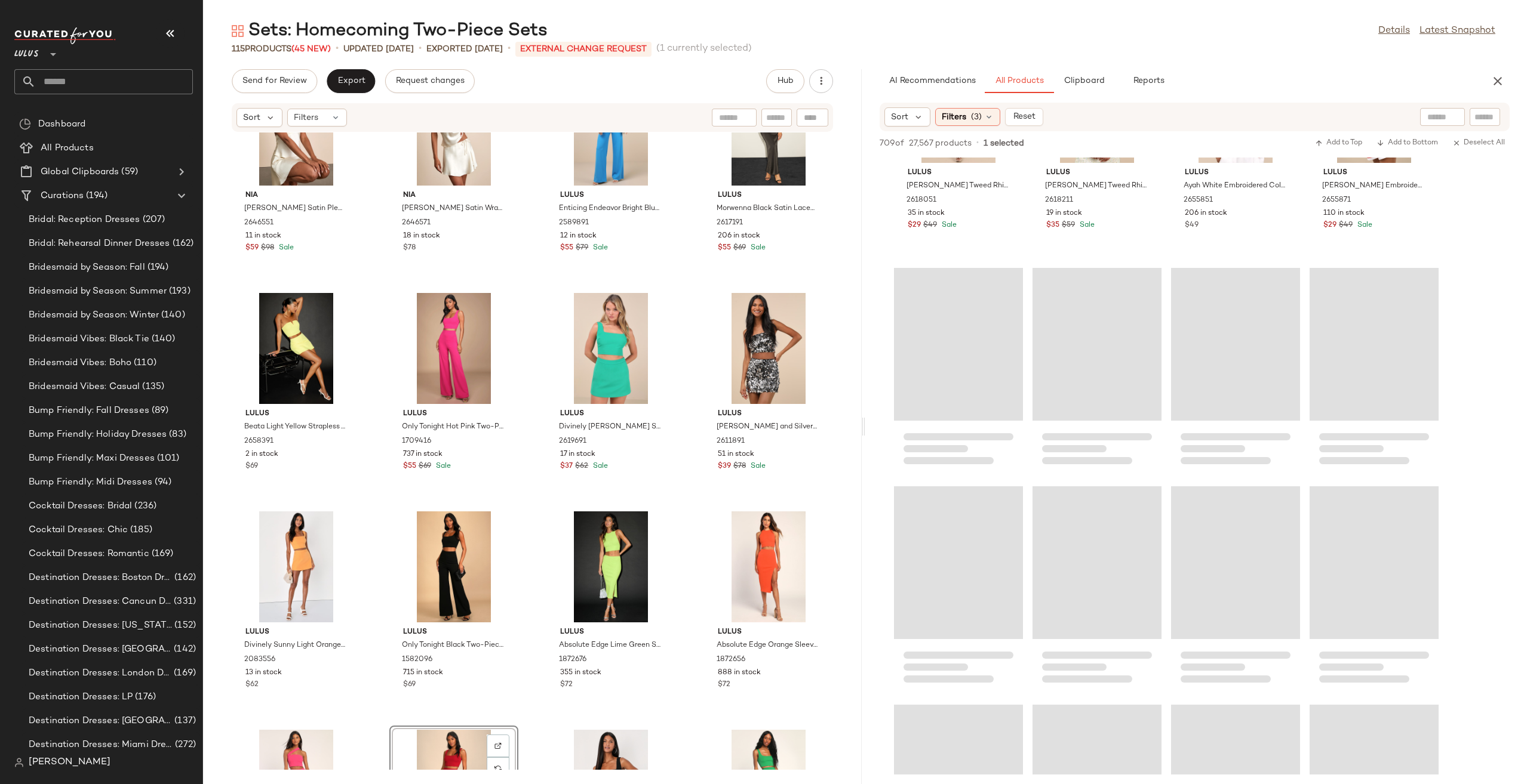
scroll to position [4899, 0]
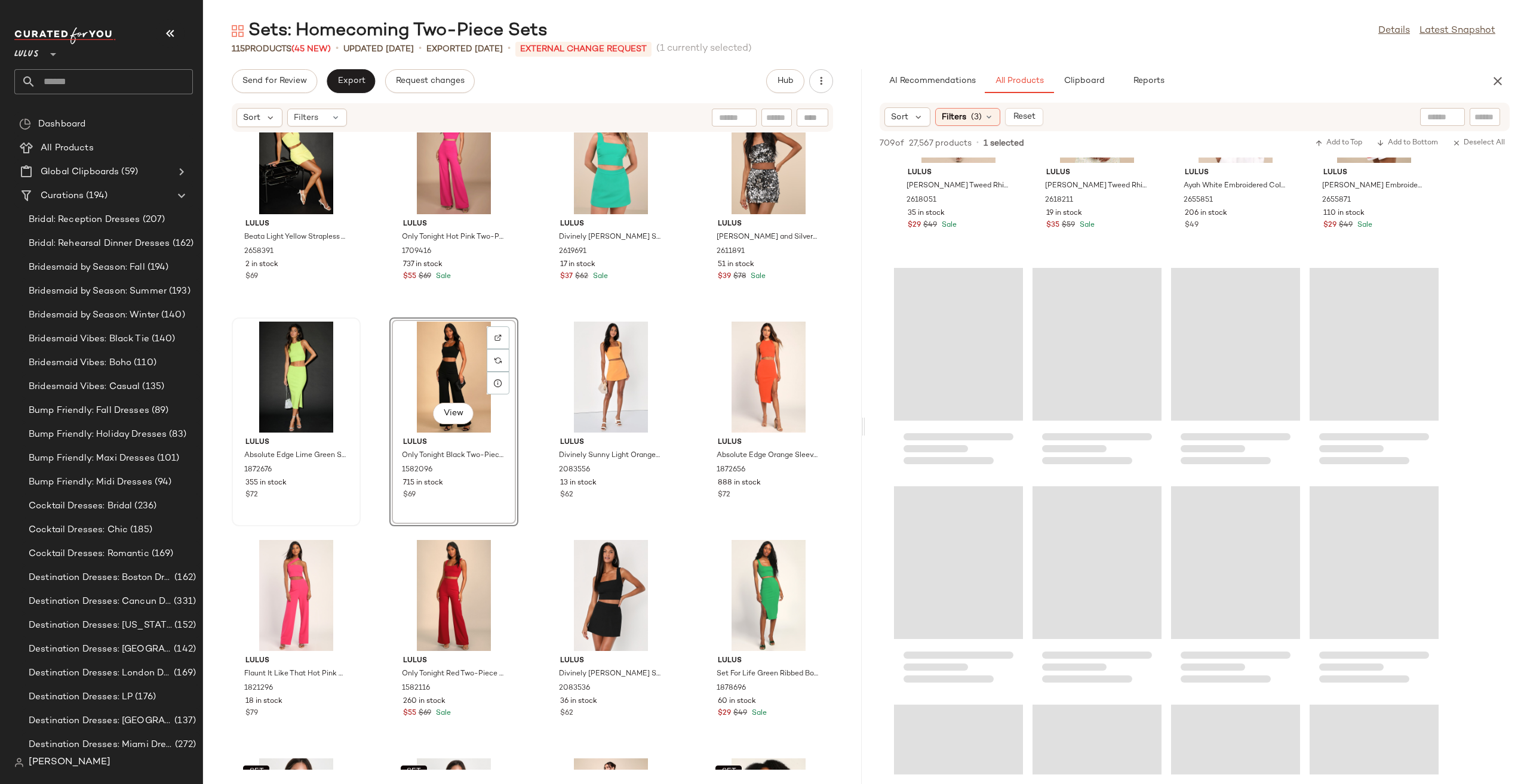
scroll to position [4899, 0]
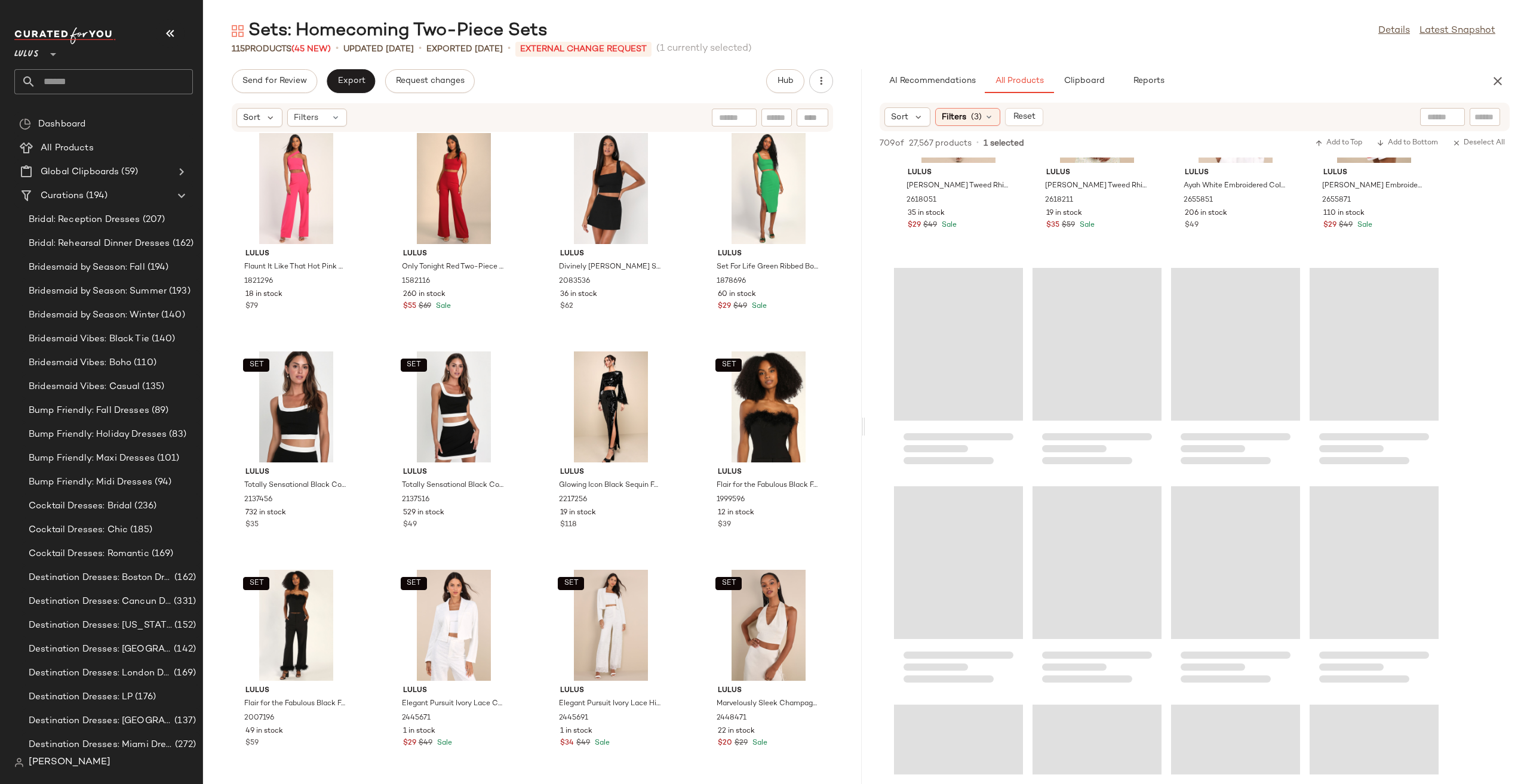
scroll to position [5018, 0]
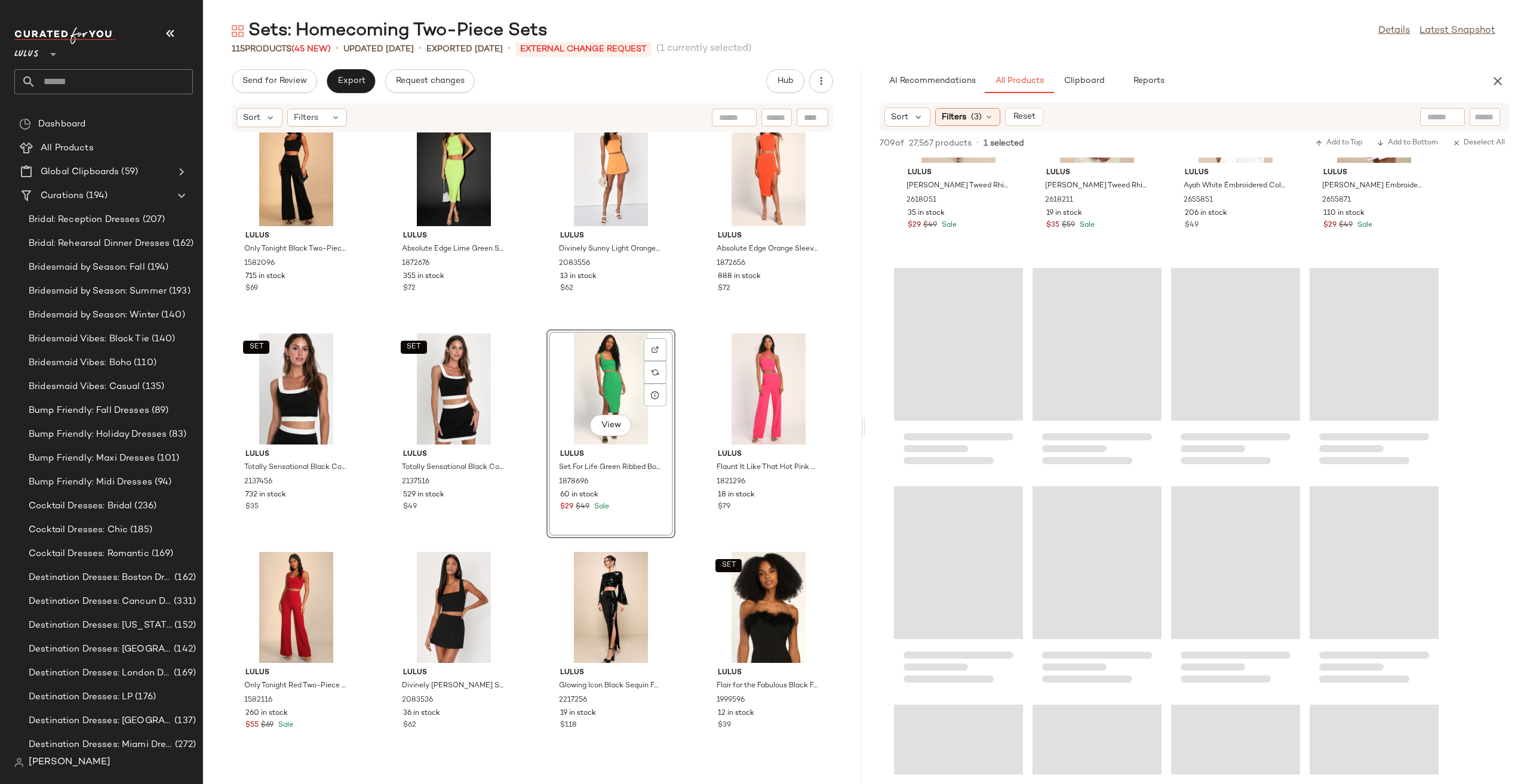
scroll to position [5137, 0]
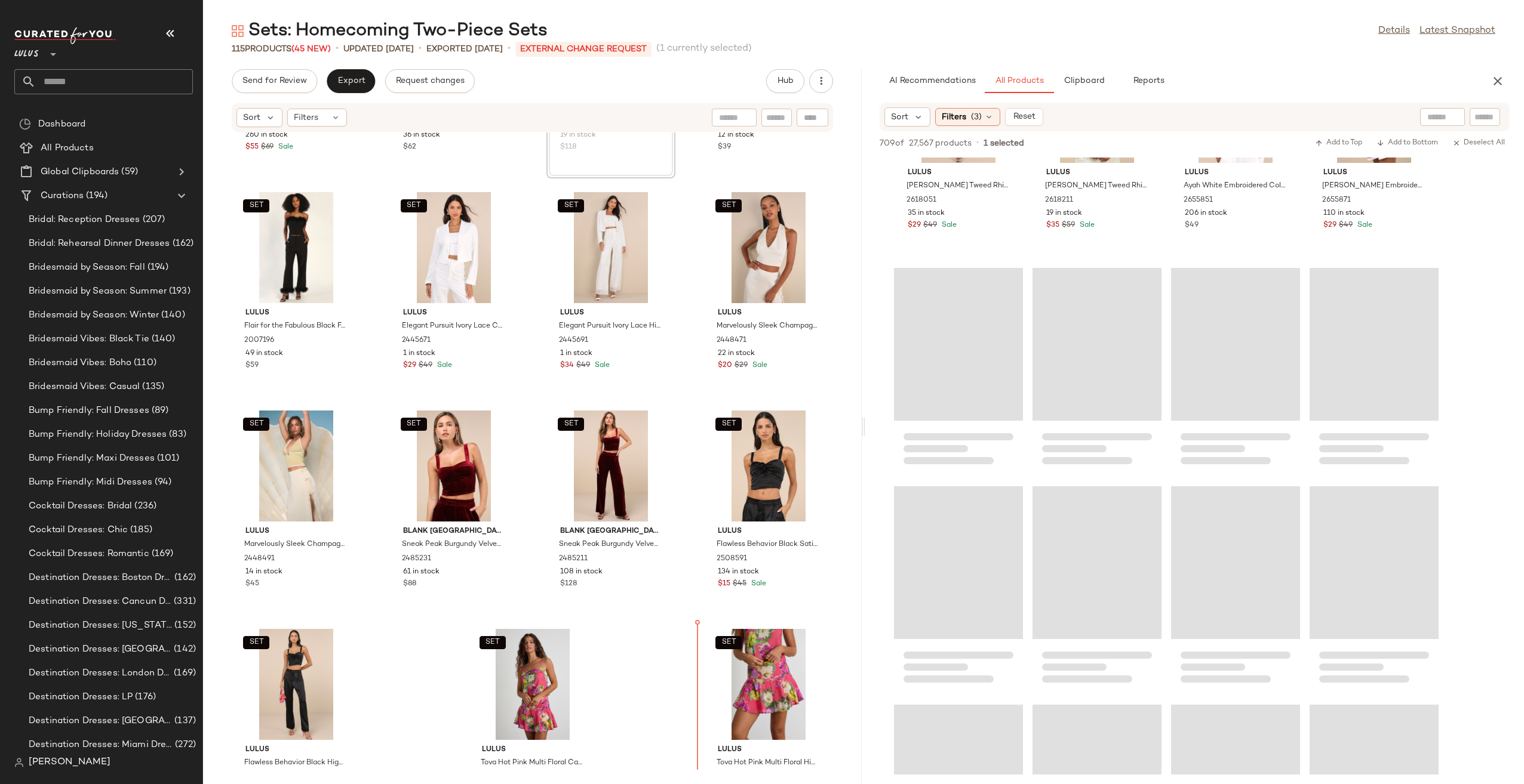
scroll to position [5698, 0]
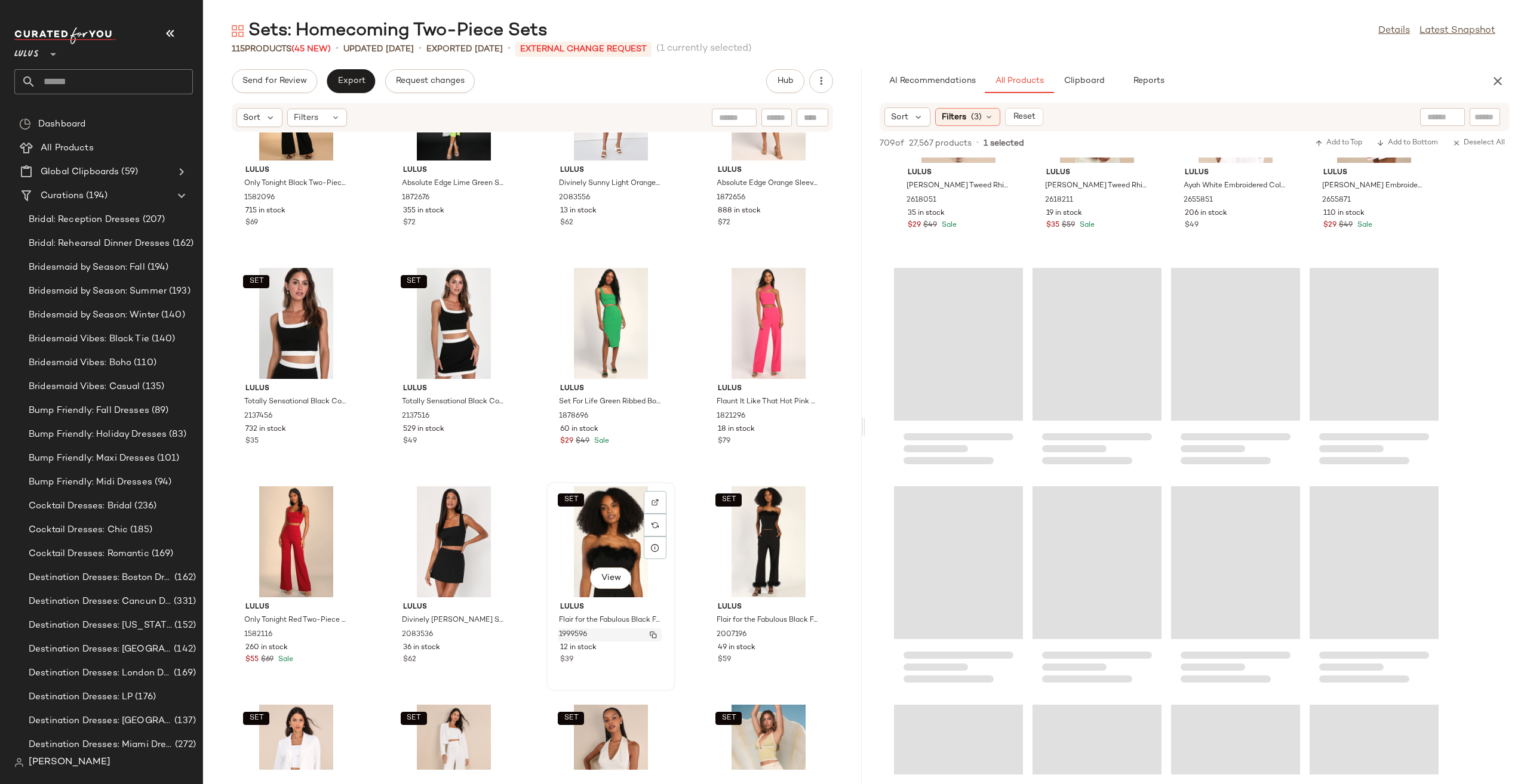
scroll to position [5241, 0]
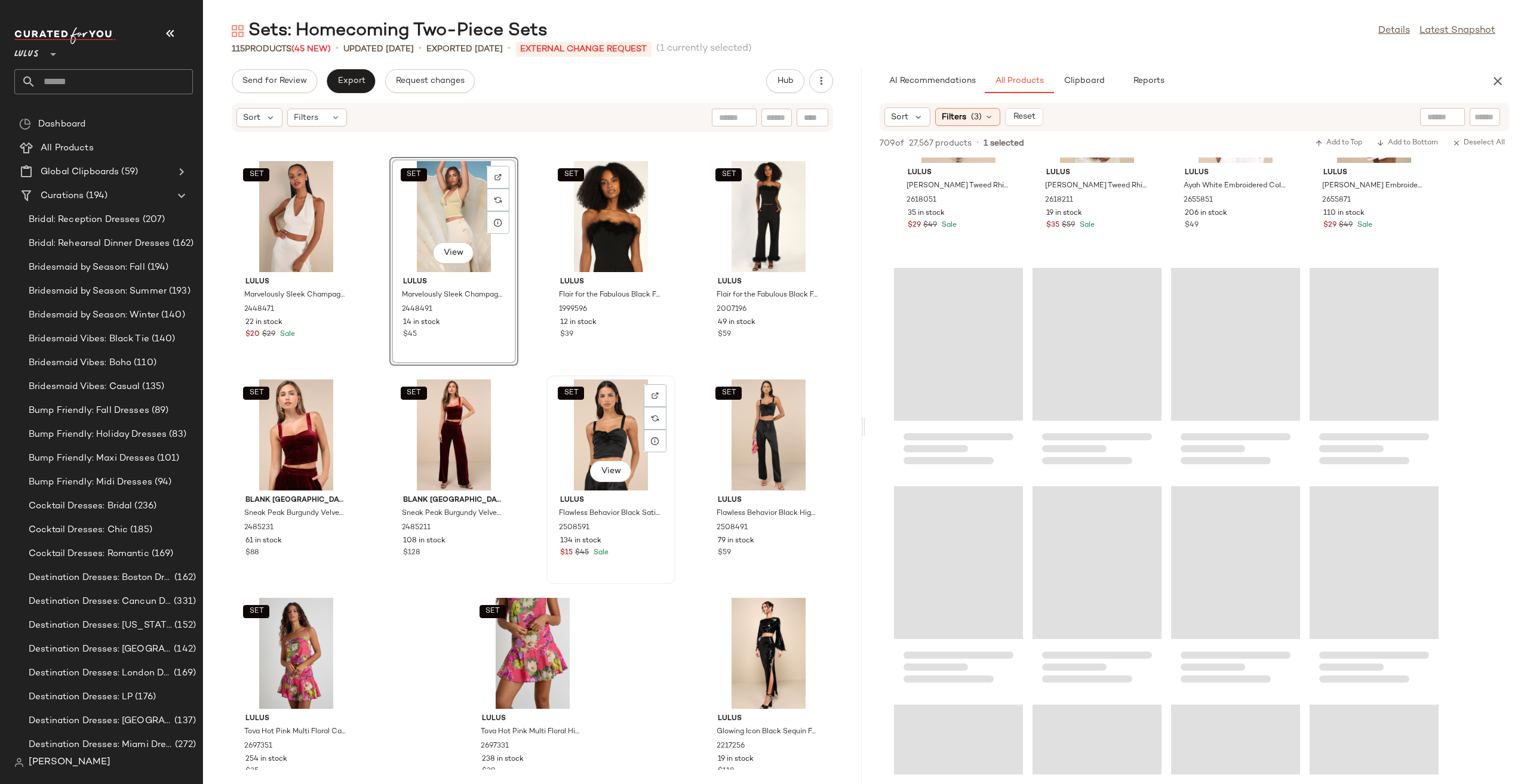
scroll to position [5667, 0]
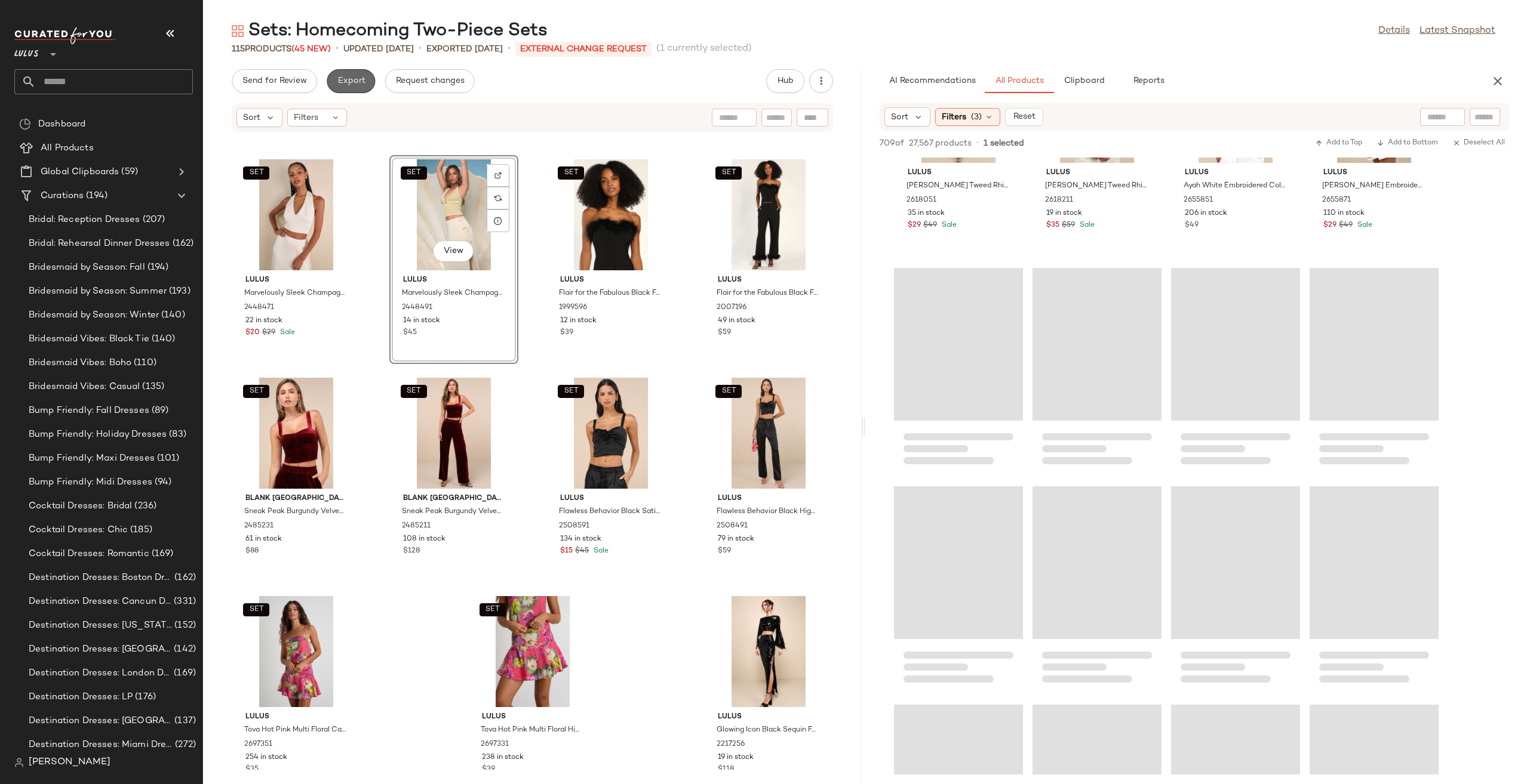
click at [333, 89] on button "Export" at bounding box center [351, 81] width 49 height 24
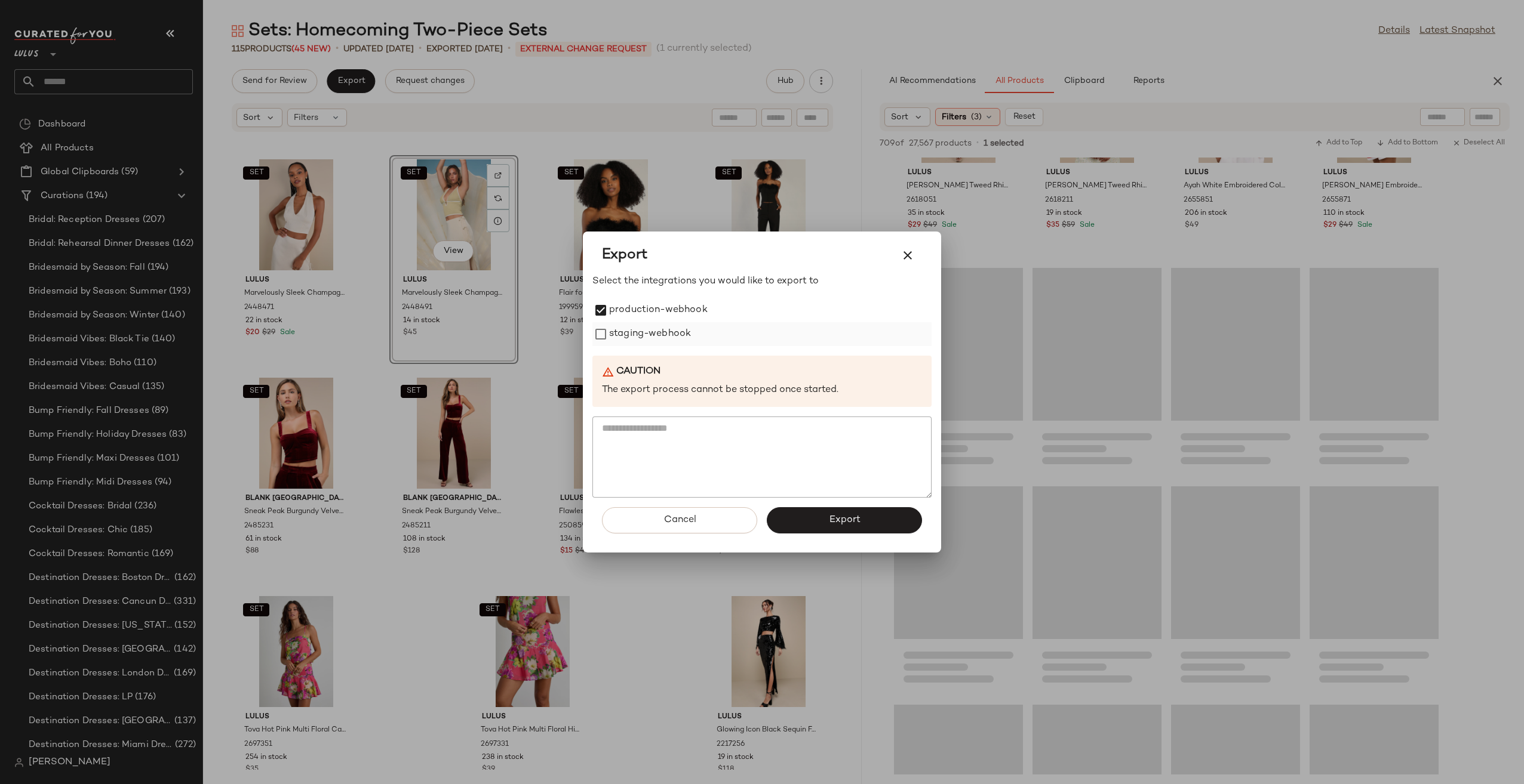
click at [620, 334] on label "staging-webhook" at bounding box center [650, 334] width 82 height 24
click at [897, 523] on button "Export" at bounding box center [844, 520] width 155 height 26
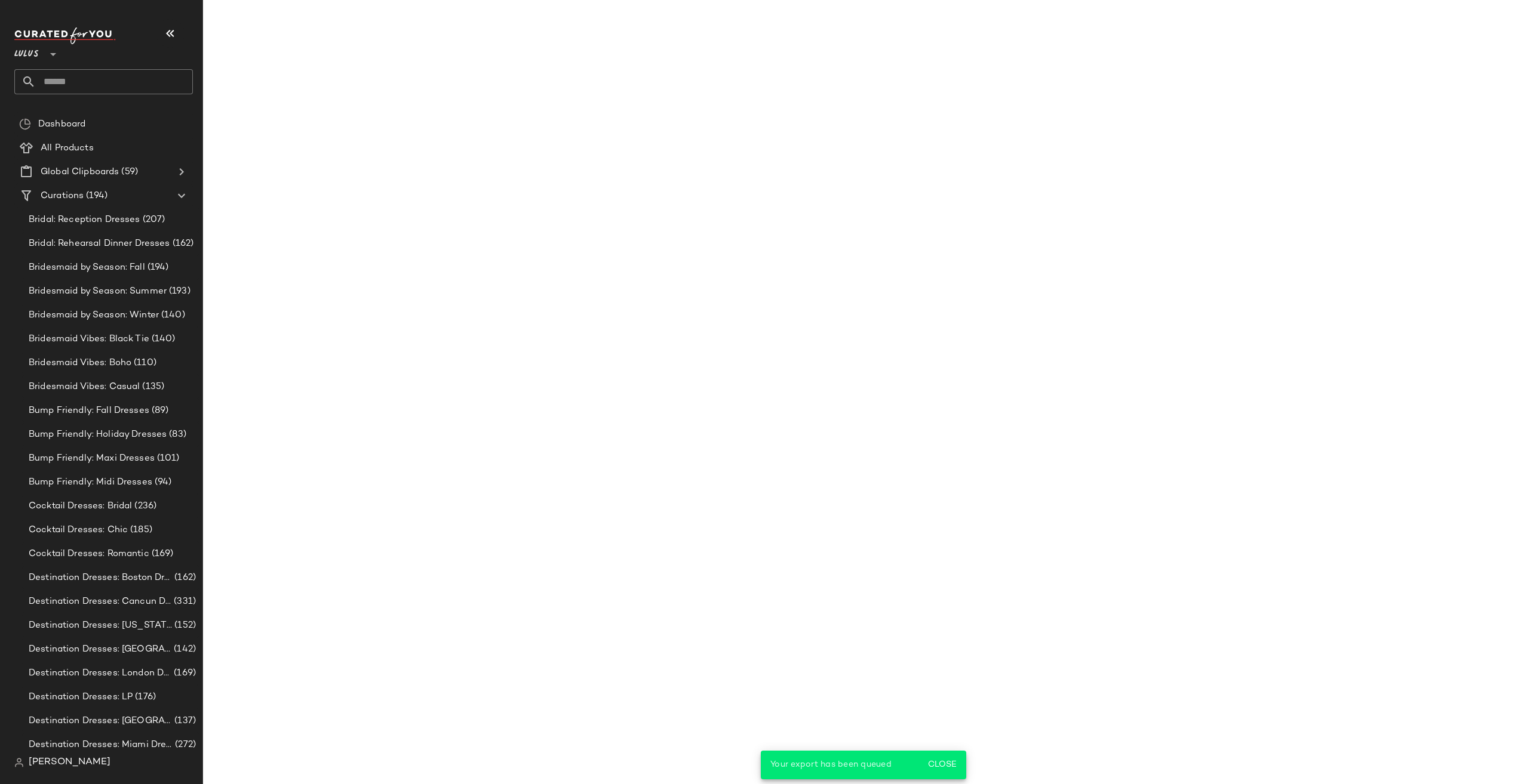
scroll to position [29528, 0]
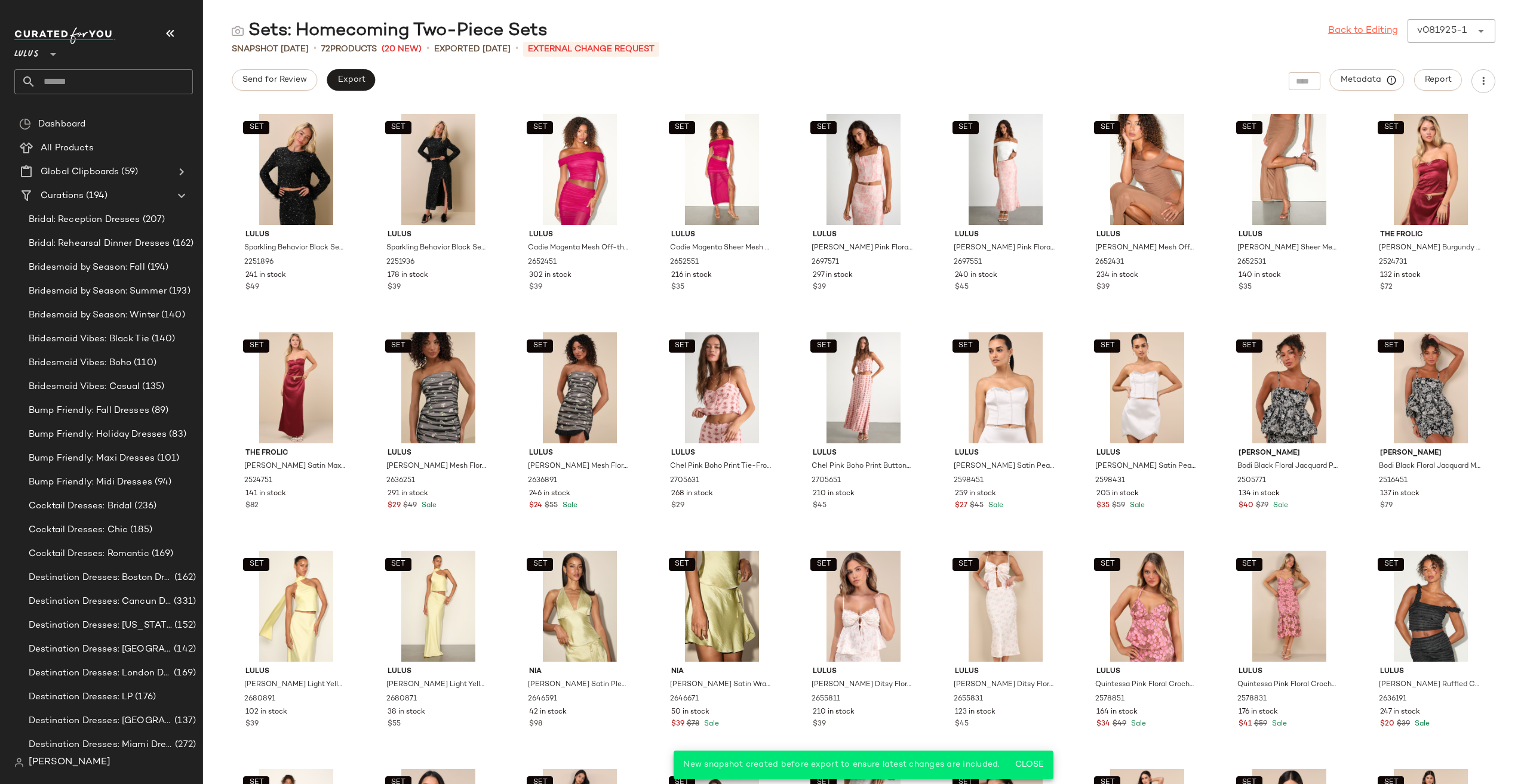
click at [1347, 28] on link "Back to Editing" at bounding box center [1362, 31] width 70 height 14
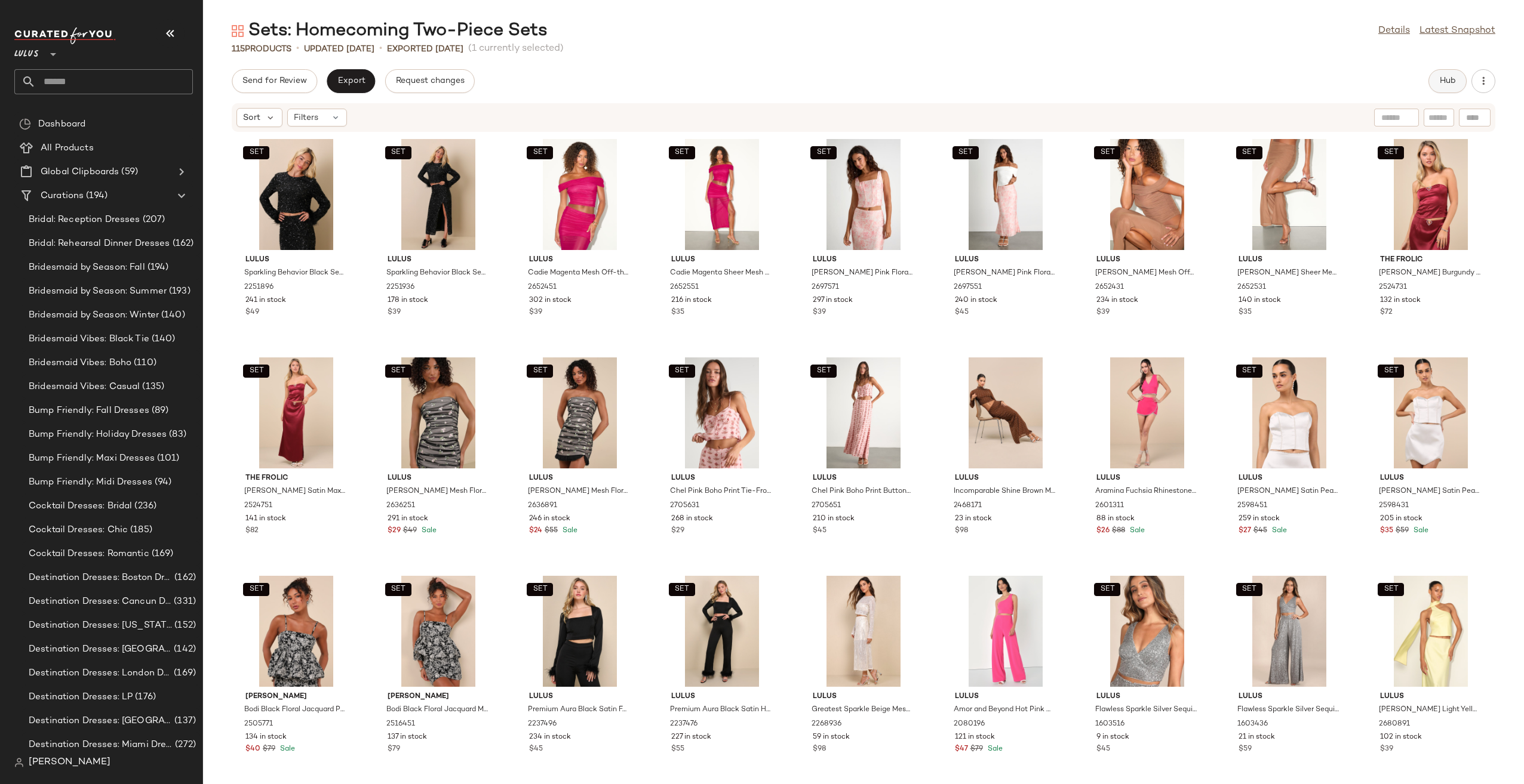
click at [1446, 77] on span "Hub" at bounding box center [1447, 81] width 17 height 10
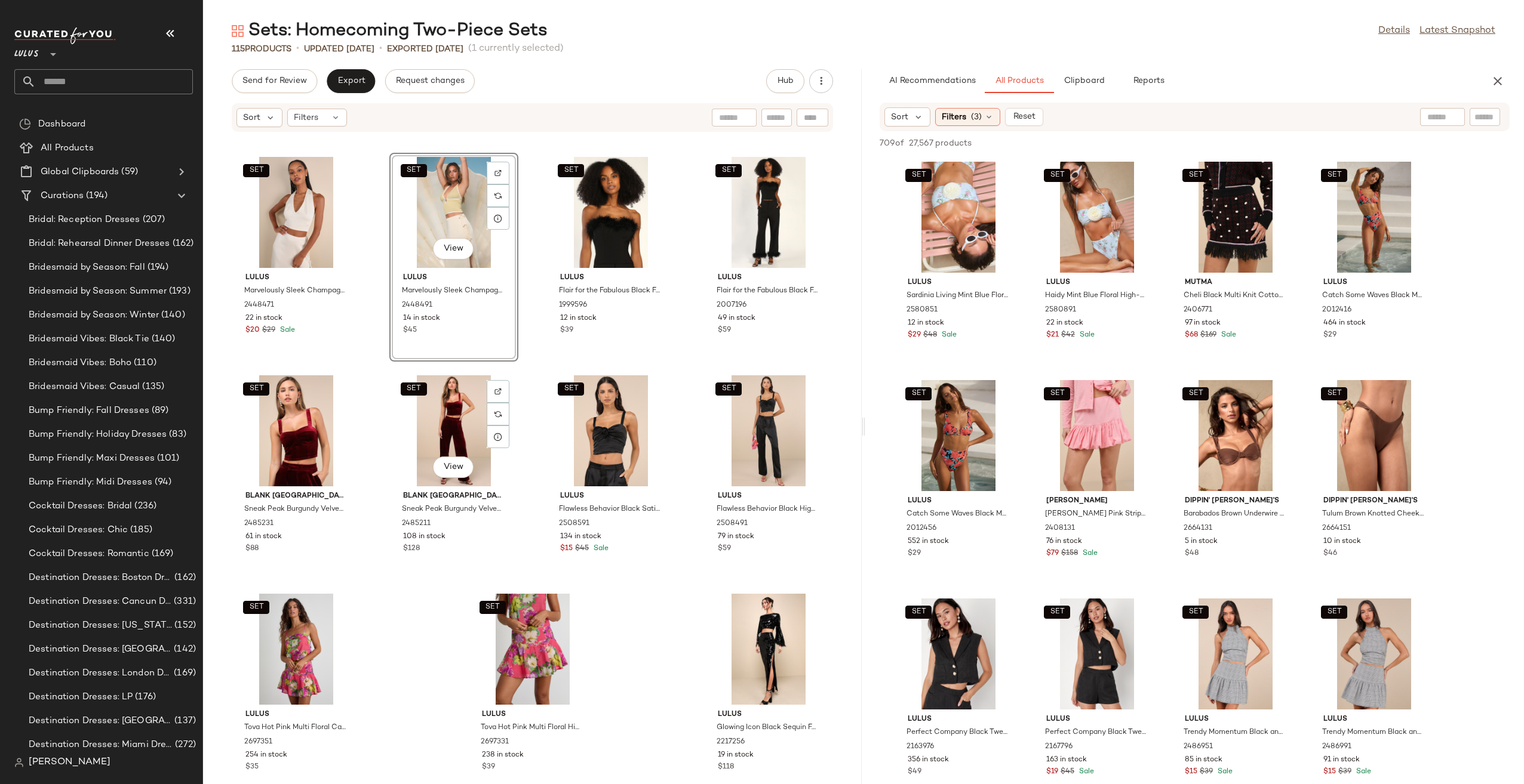
scroll to position [5698, 0]
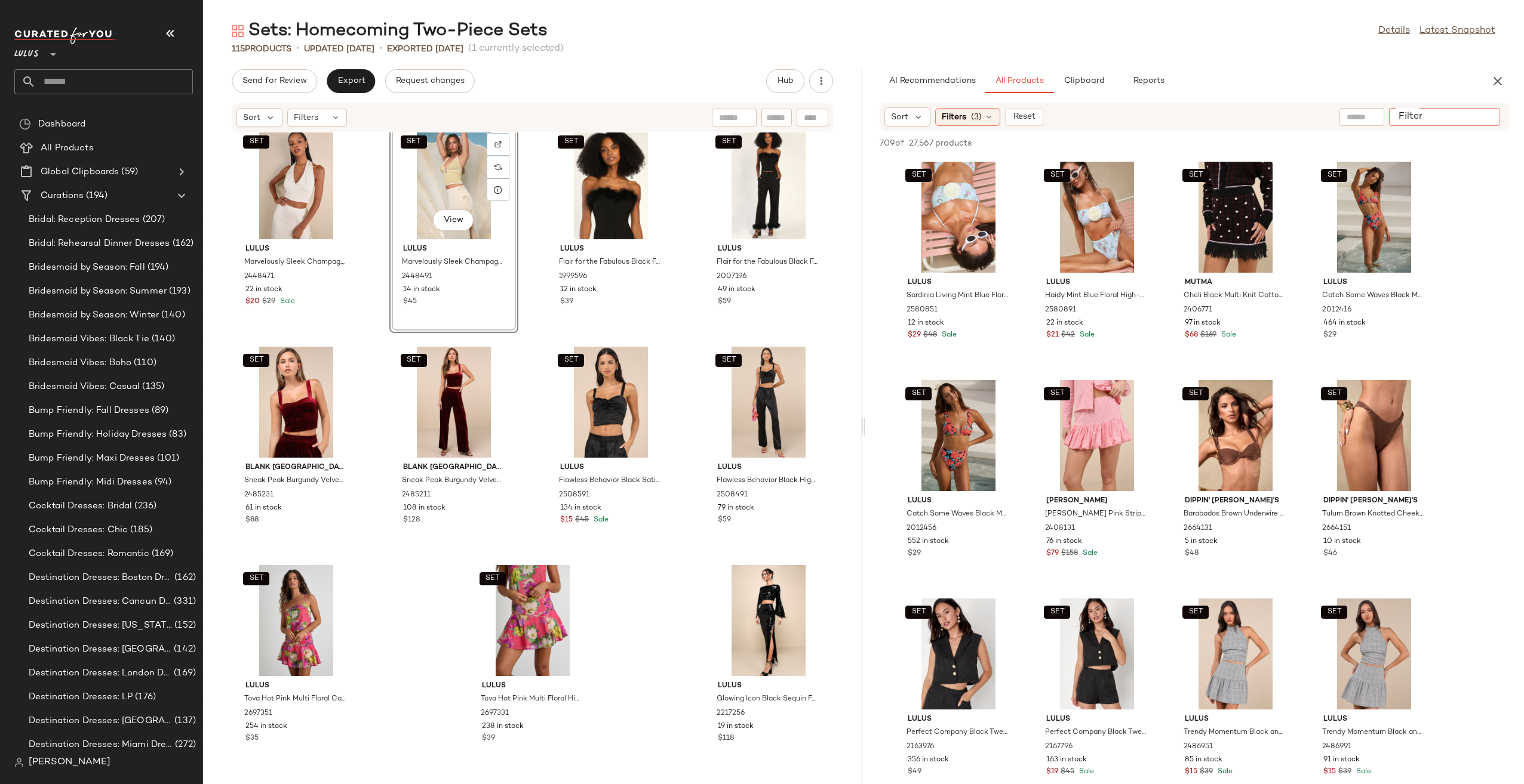
click at [1484, 115] on input "Filter" at bounding box center [1444, 117] width 101 height 13
paste input "*******"
type input "*******"
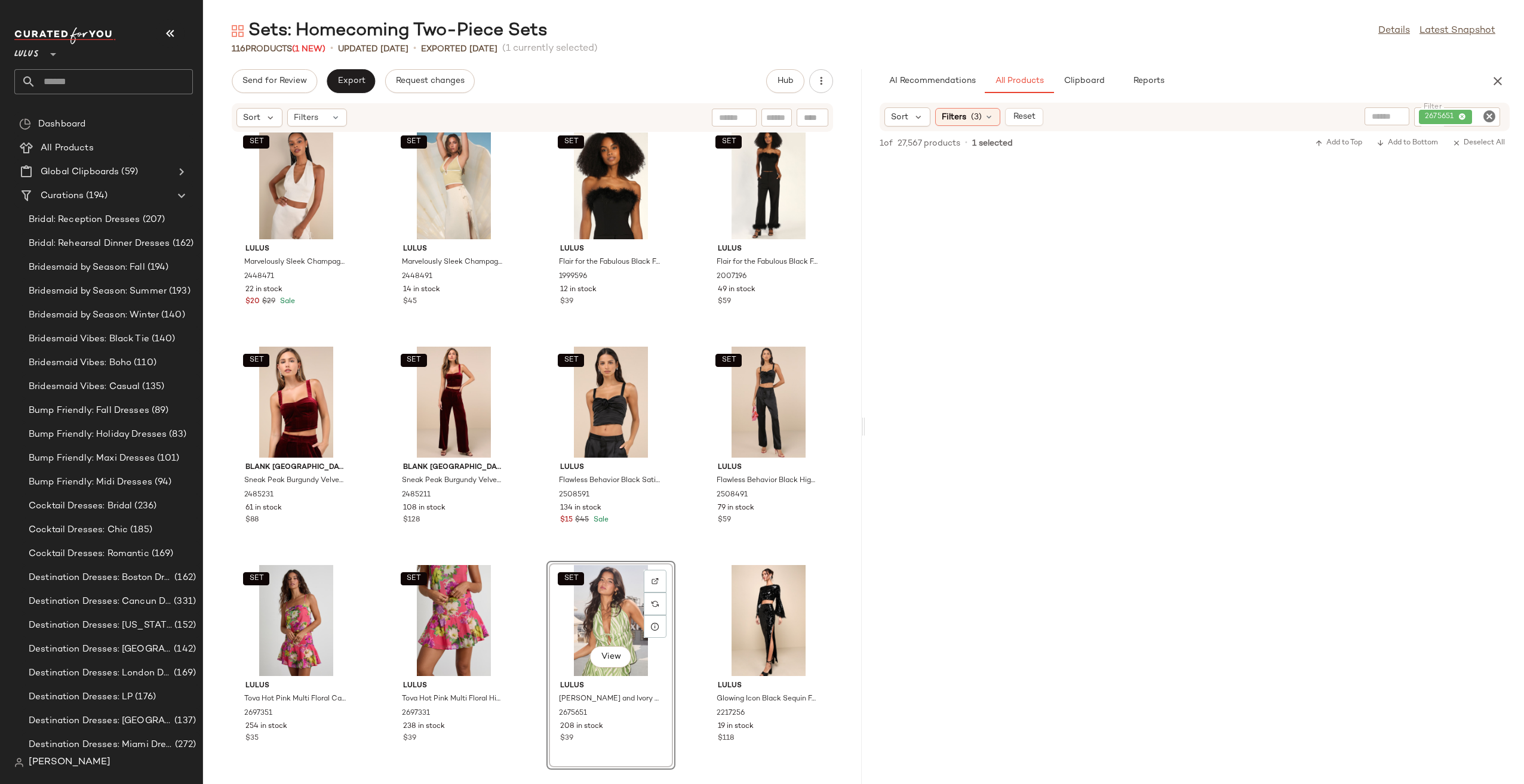
click at [1487, 112] on icon "Clear Filter" at bounding box center [1489, 116] width 14 height 14
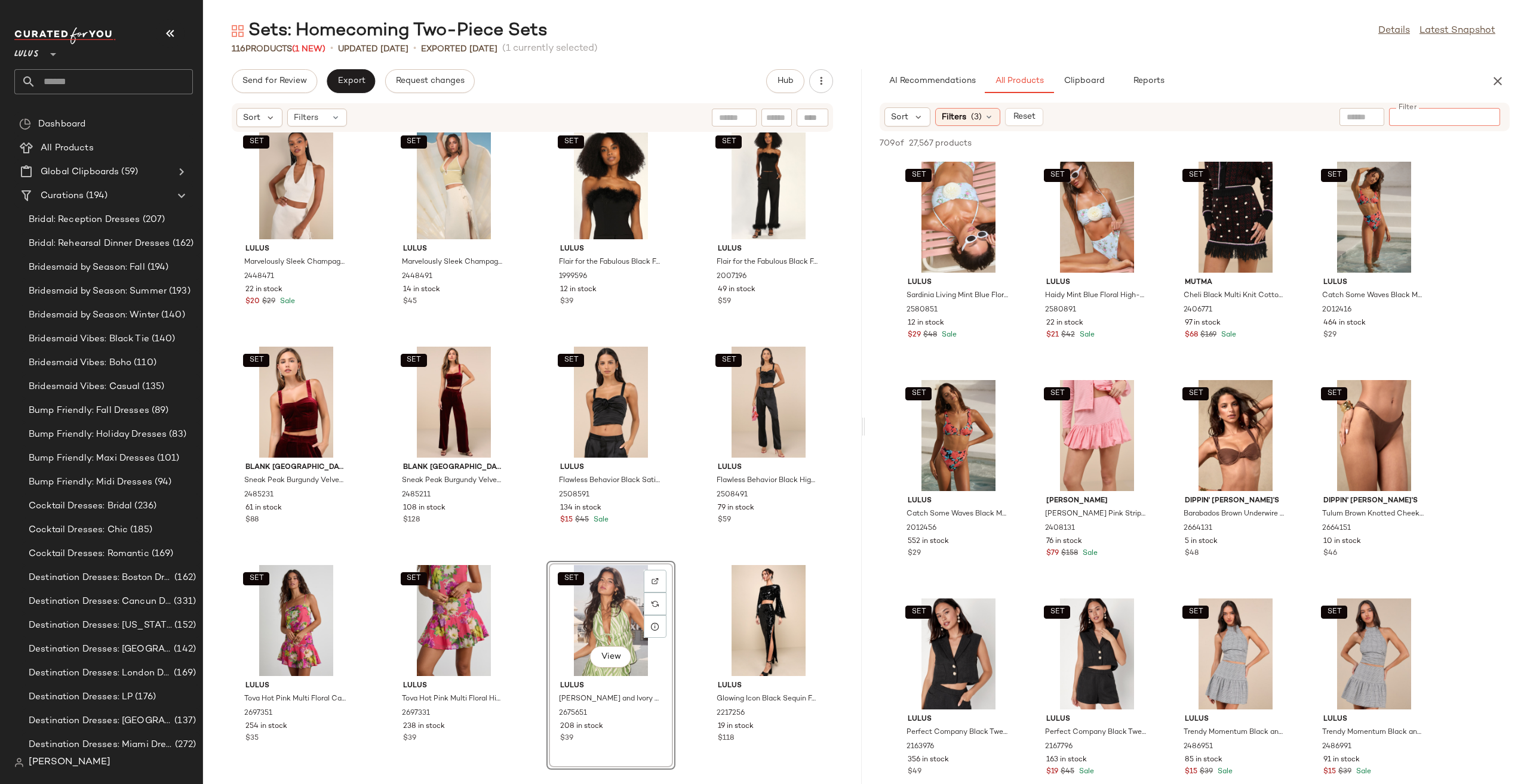
paste input "*******"
type input "*******"
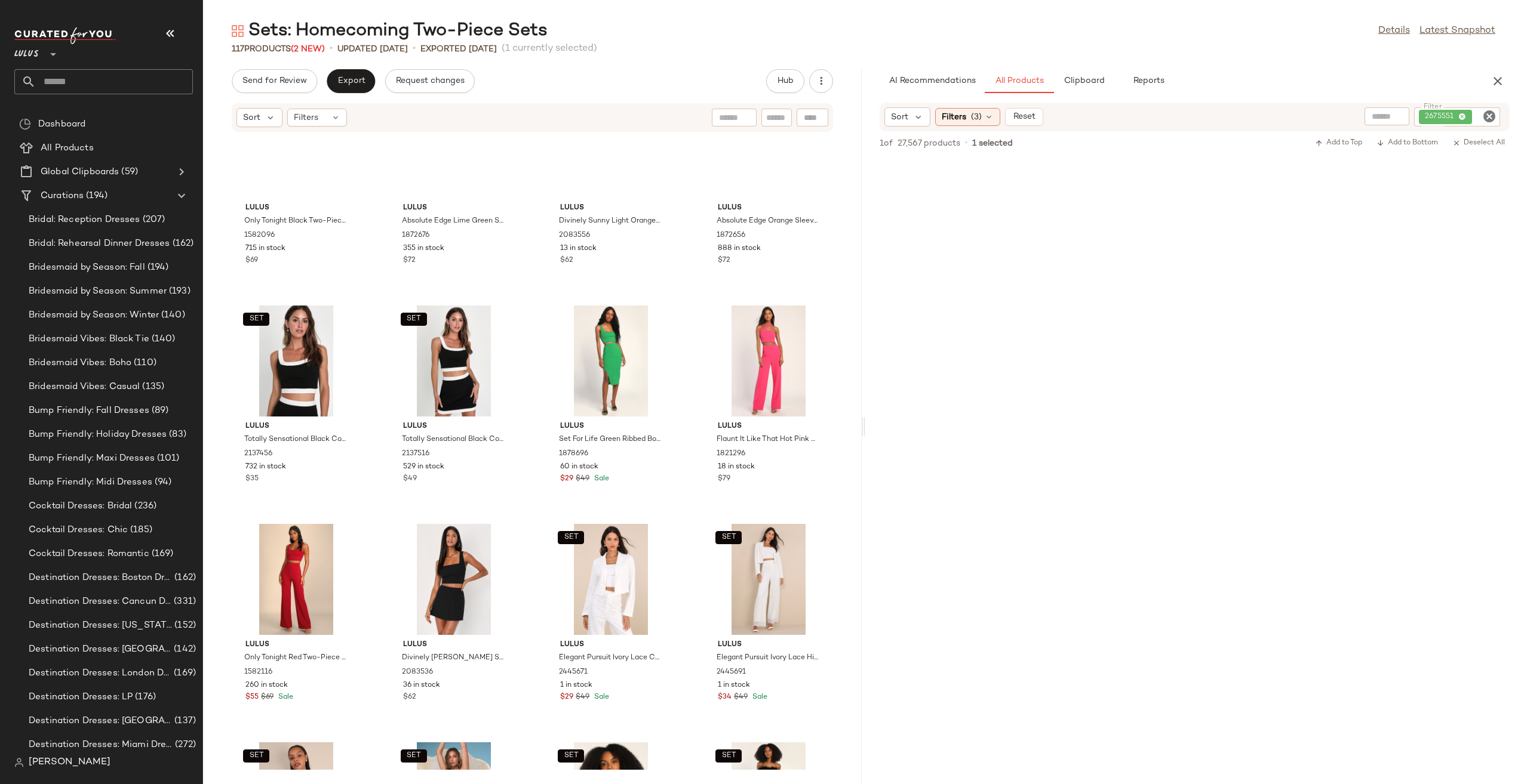
scroll to position [5081, 0]
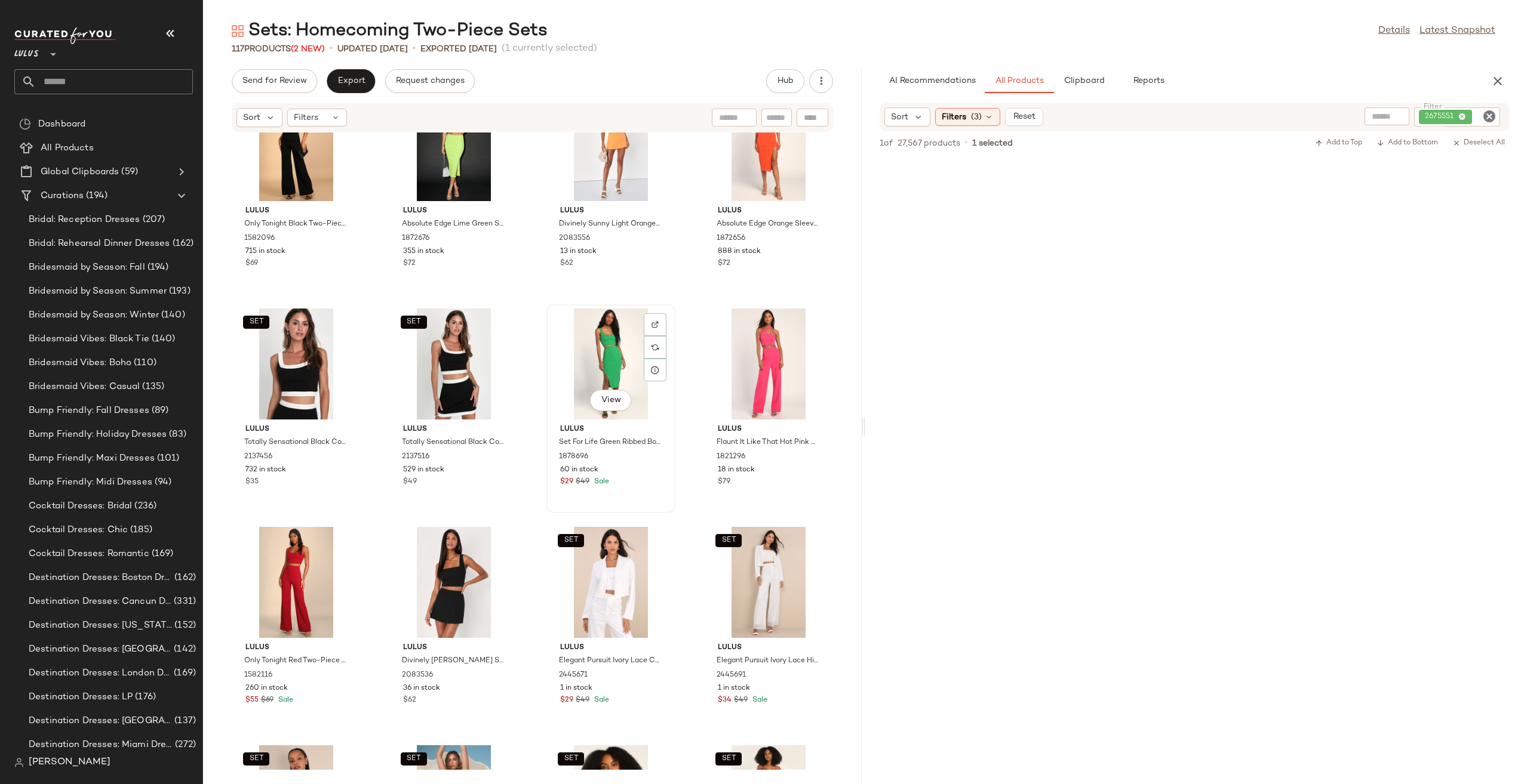
click at [628, 353] on div "View" at bounding box center [611, 364] width 121 height 111
click at [748, 351] on div "View" at bounding box center [768, 364] width 121 height 111
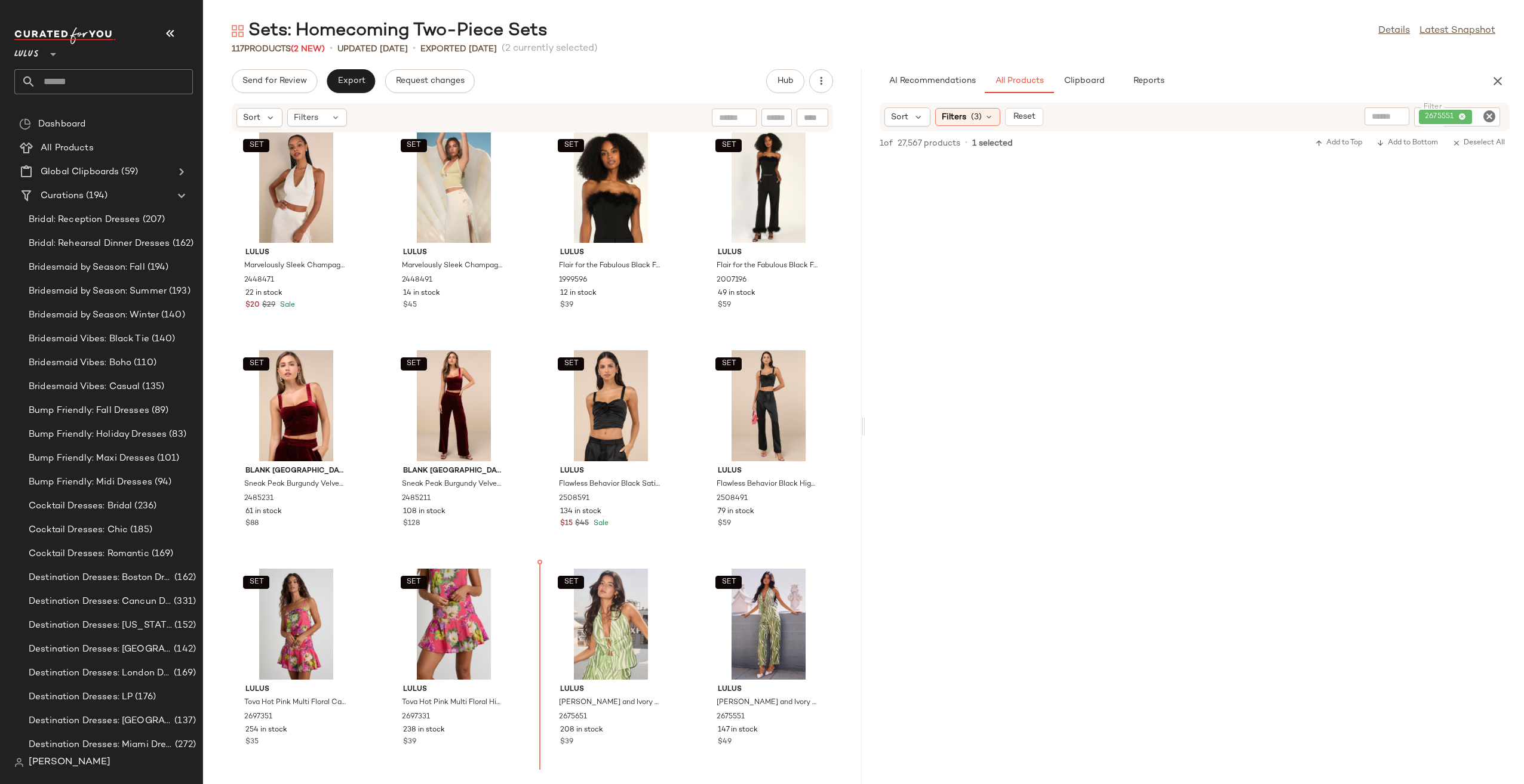
scroll to position [5709, 0]
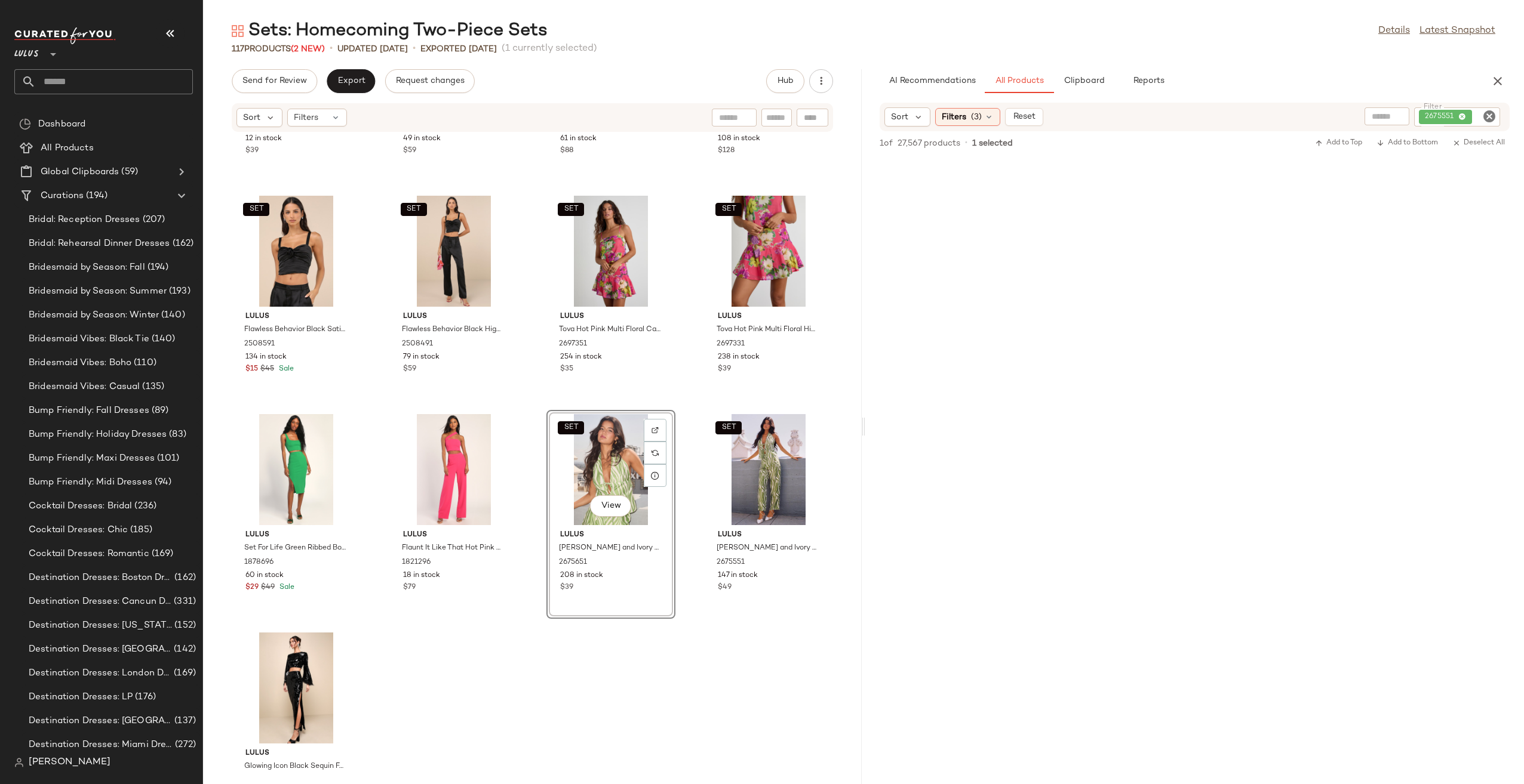
scroll to position [5917, 0]
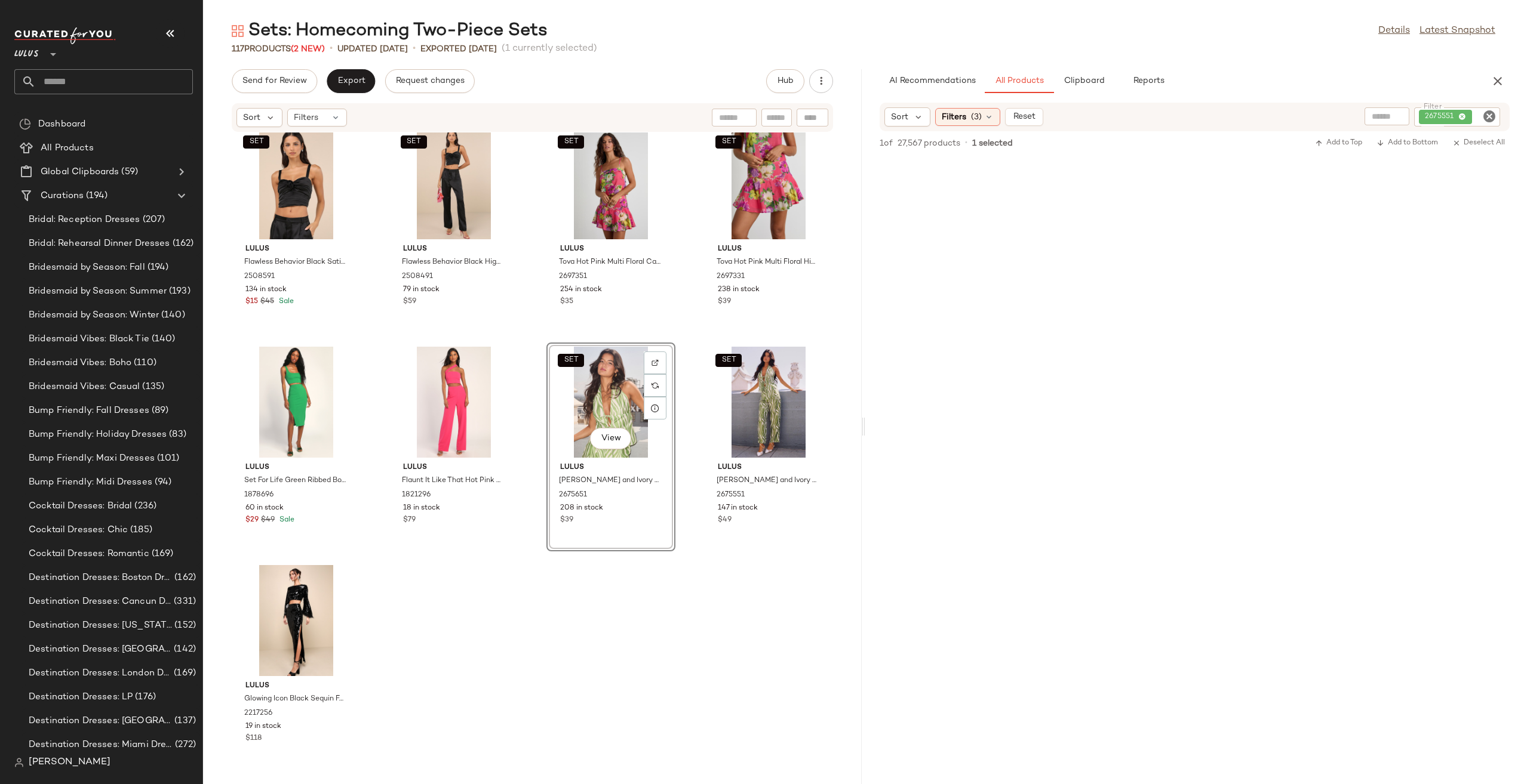
click at [1493, 115] on icon "Clear Filter" at bounding box center [1489, 116] width 14 height 14
paste input "*******"
type input "*******"
click at [1488, 115] on icon "Clear Filter" at bounding box center [1489, 116] width 14 height 14
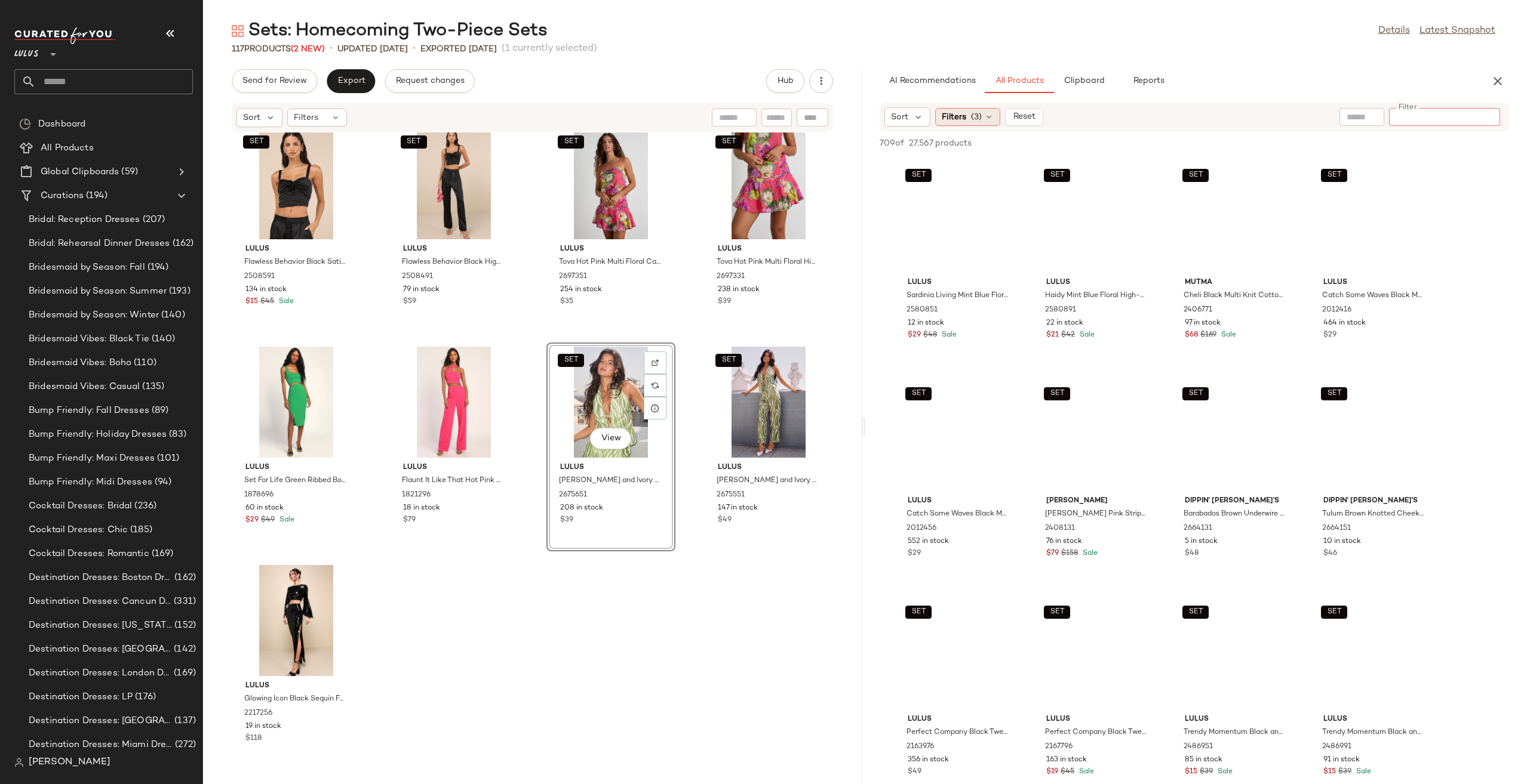
click at [959, 117] on span "Filters" at bounding box center [953, 117] width 25 height 13
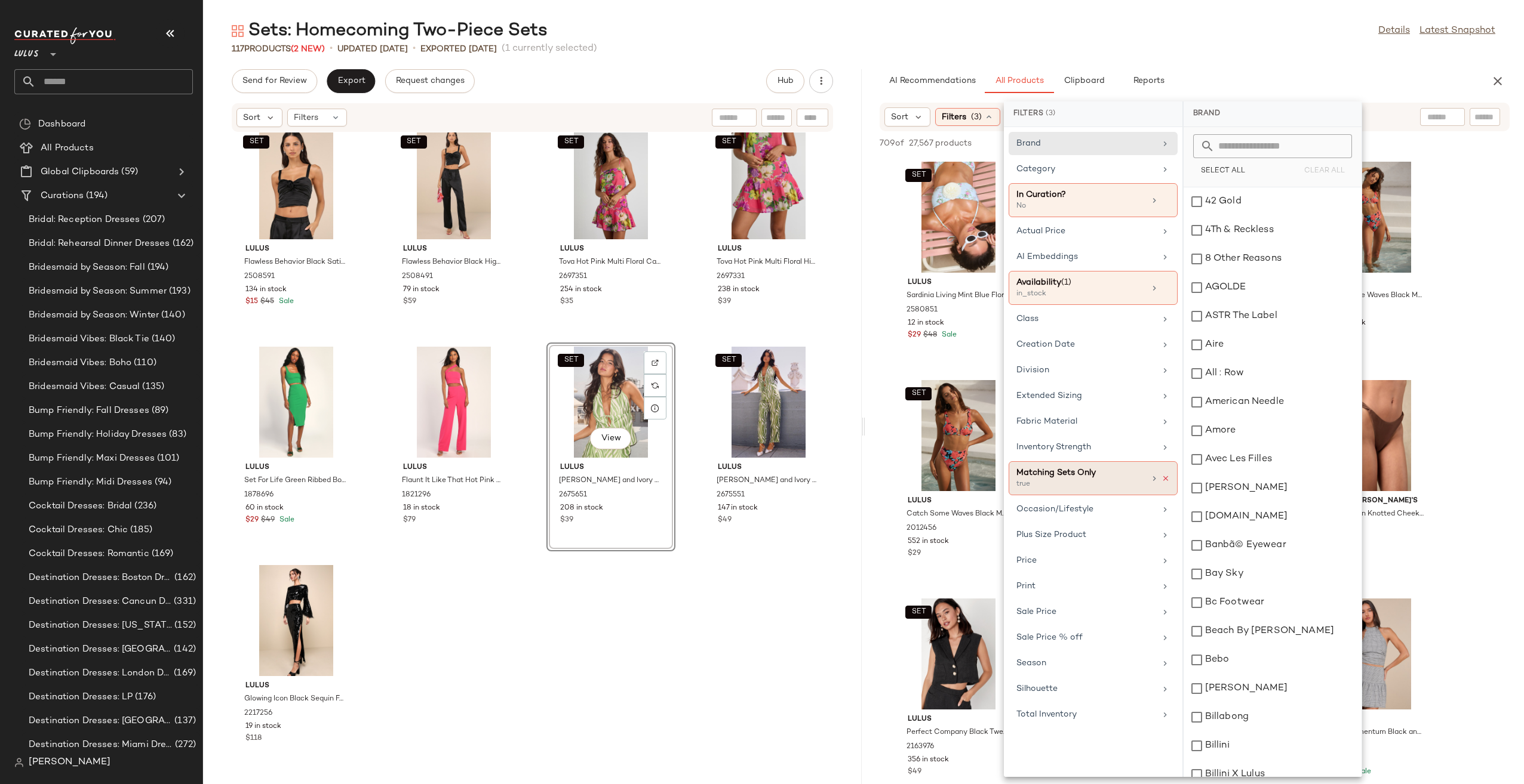
click at [1161, 474] on icon at bounding box center [1165, 478] width 8 height 8
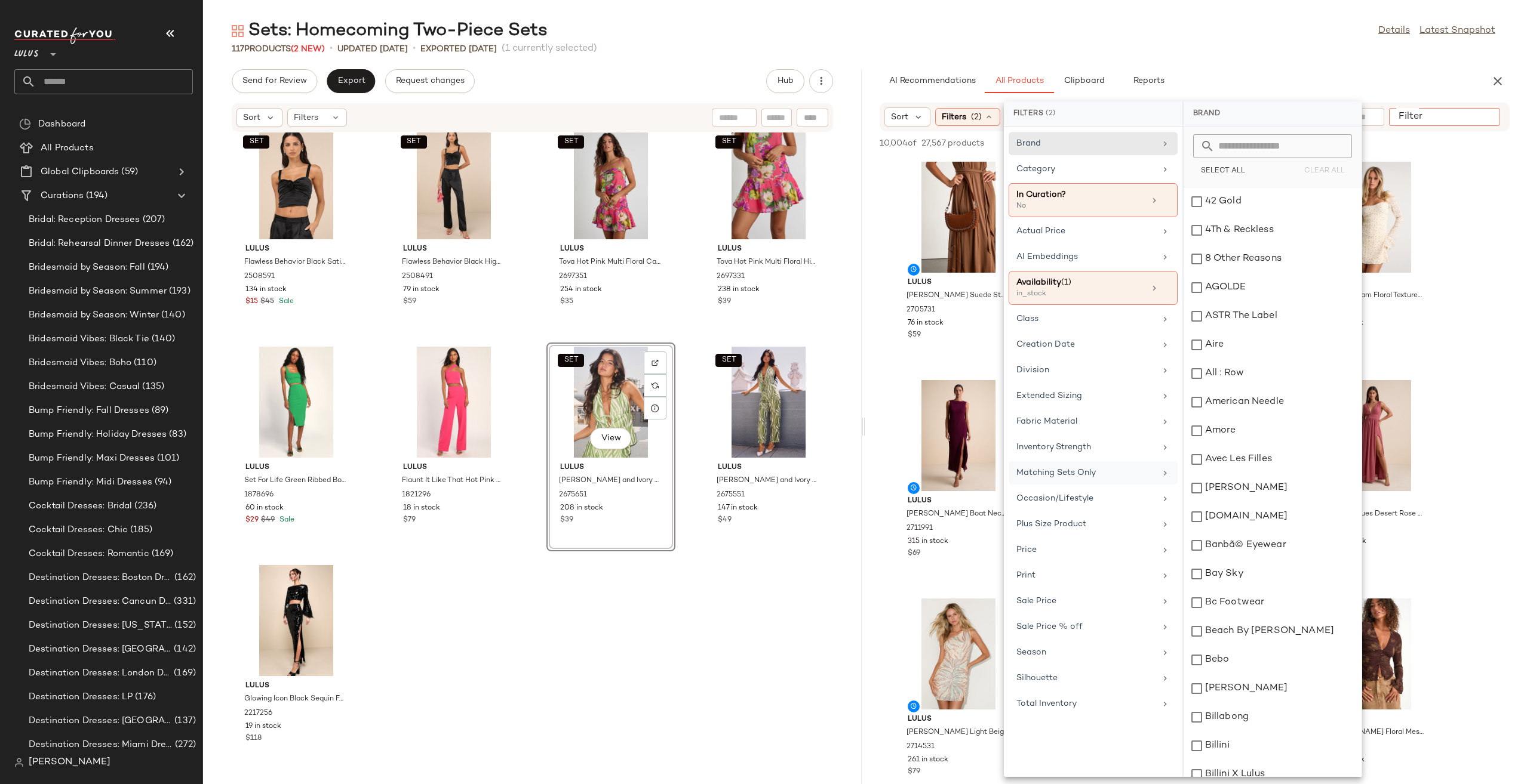
click at [1483, 121] on input "Filter" at bounding box center [1444, 117] width 101 height 13
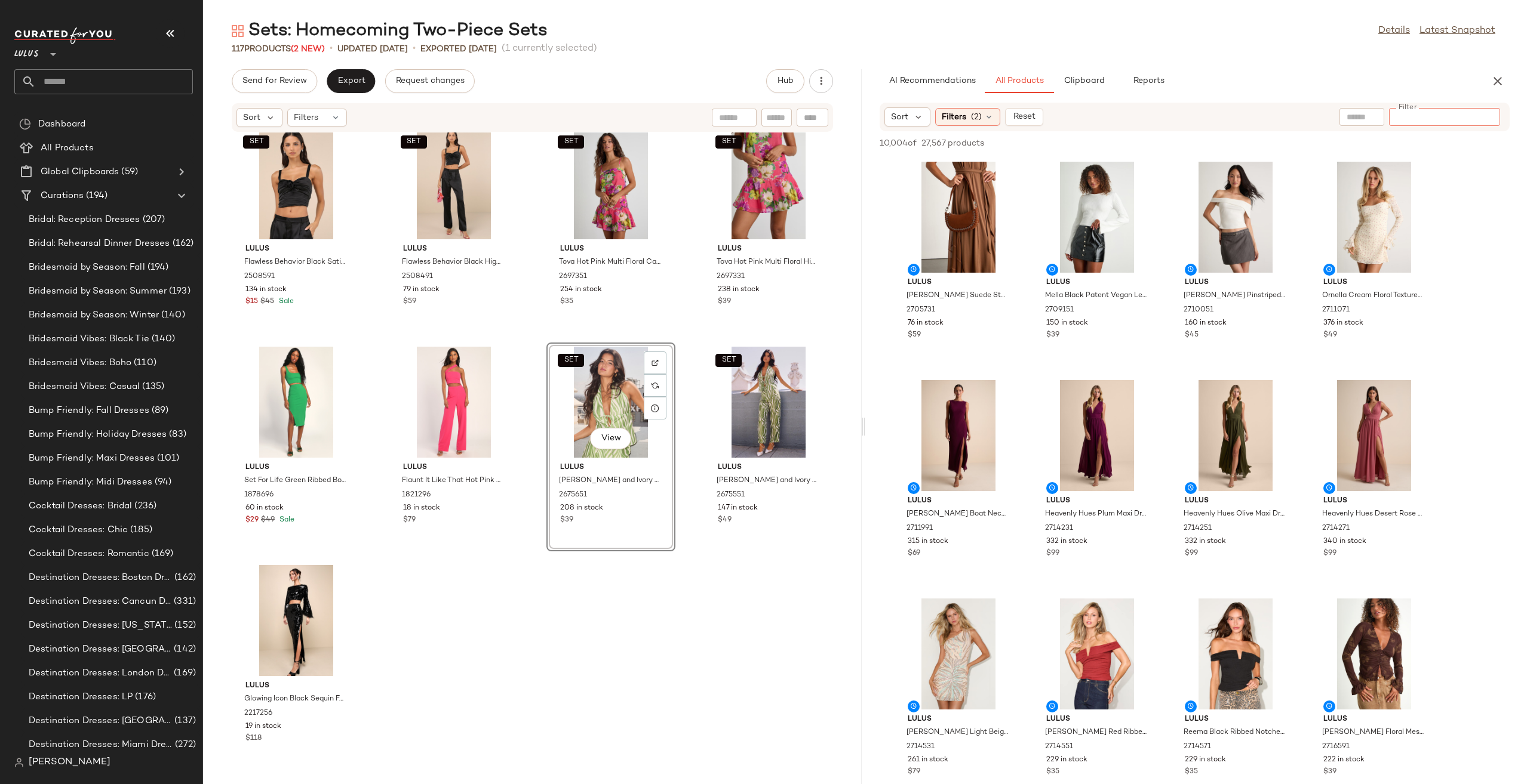
paste input "*******"
type input "*******"
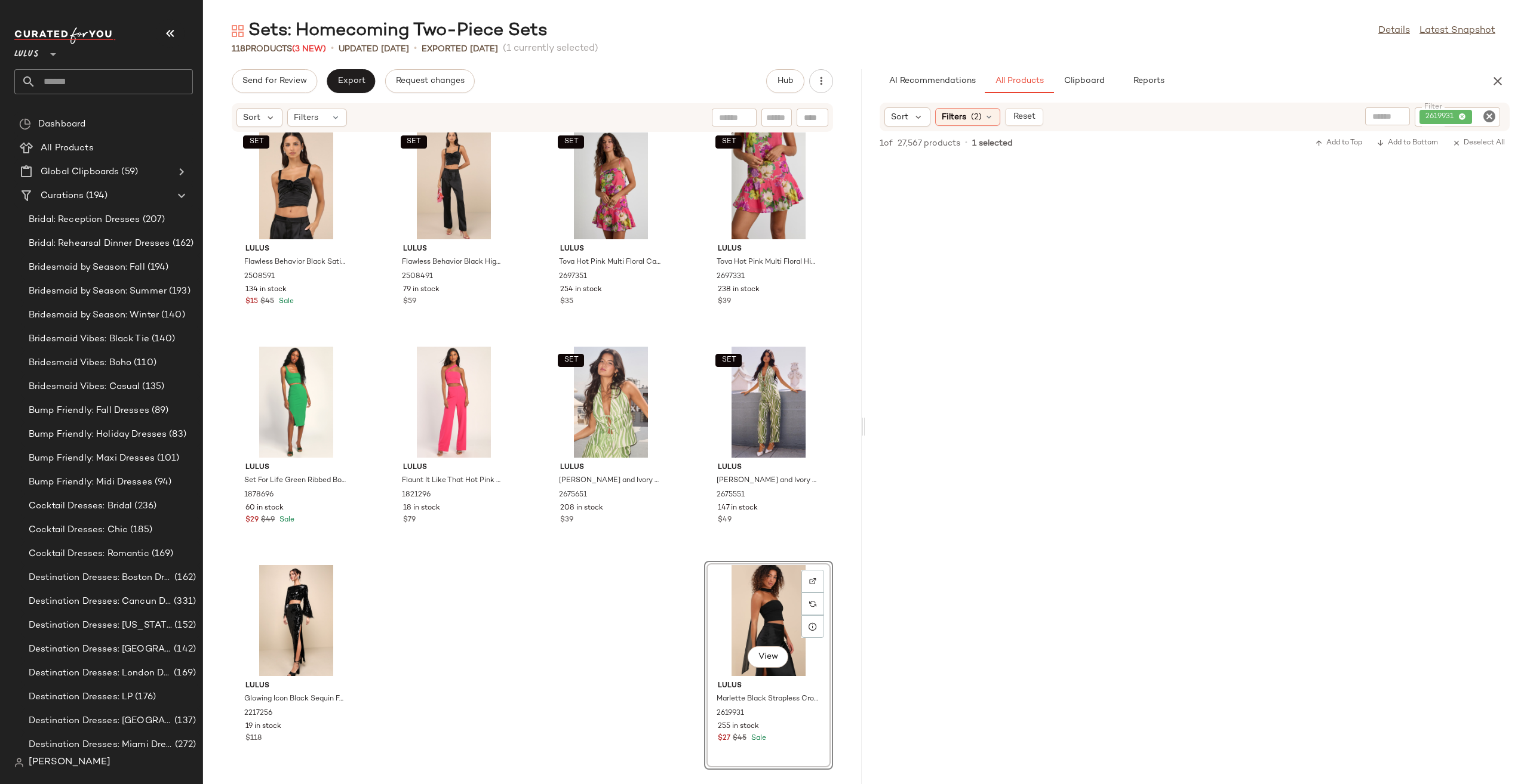
click at [1487, 120] on icon "Clear Filter" at bounding box center [1489, 116] width 14 height 14
paste input "*******"
type input "*******"
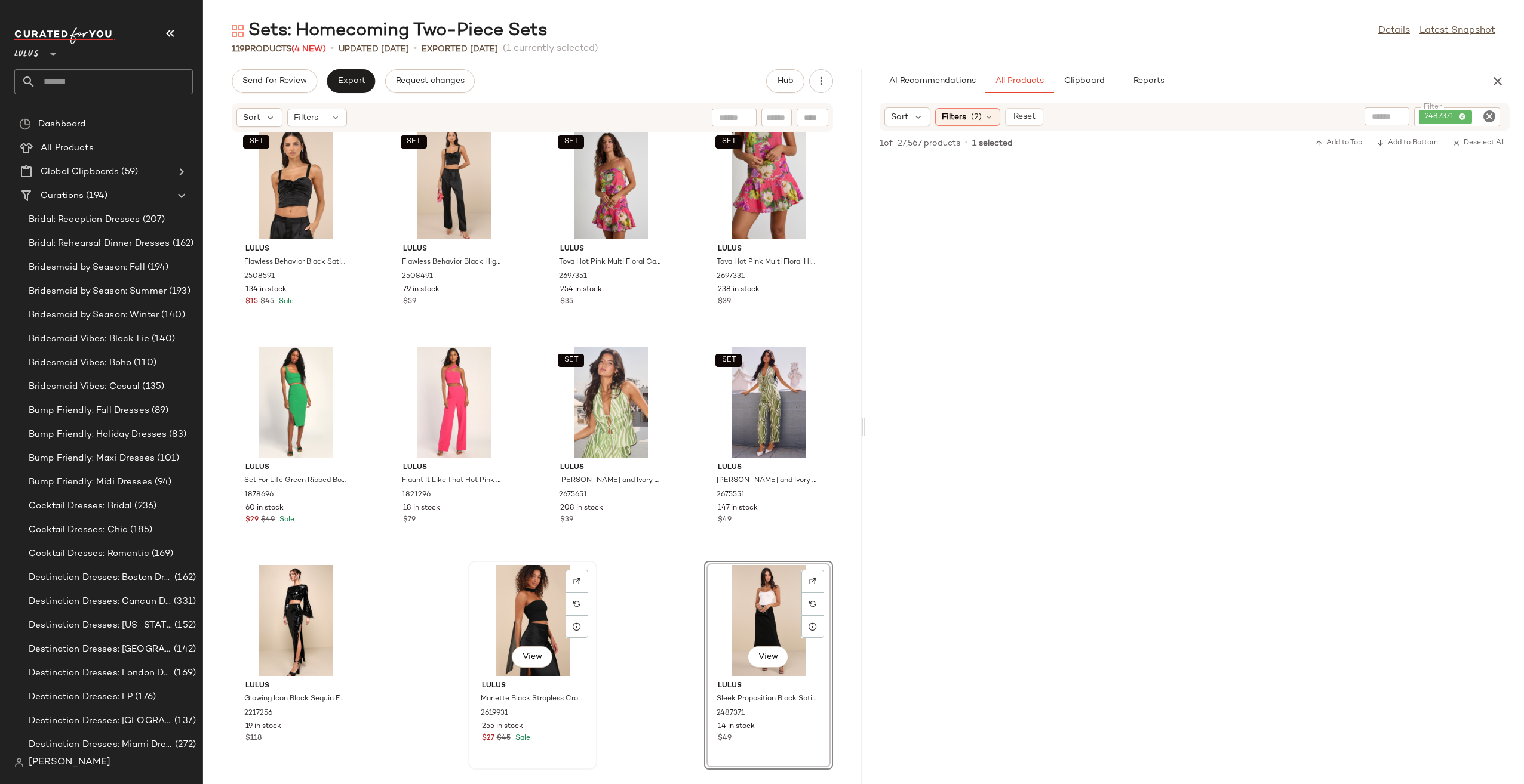
click at [532, 608] on div "View" at bounding box center [533, 620] width 121 height 111
click at [740, 599] on div "View" at bounding box center [768, 620] width 121 height 111
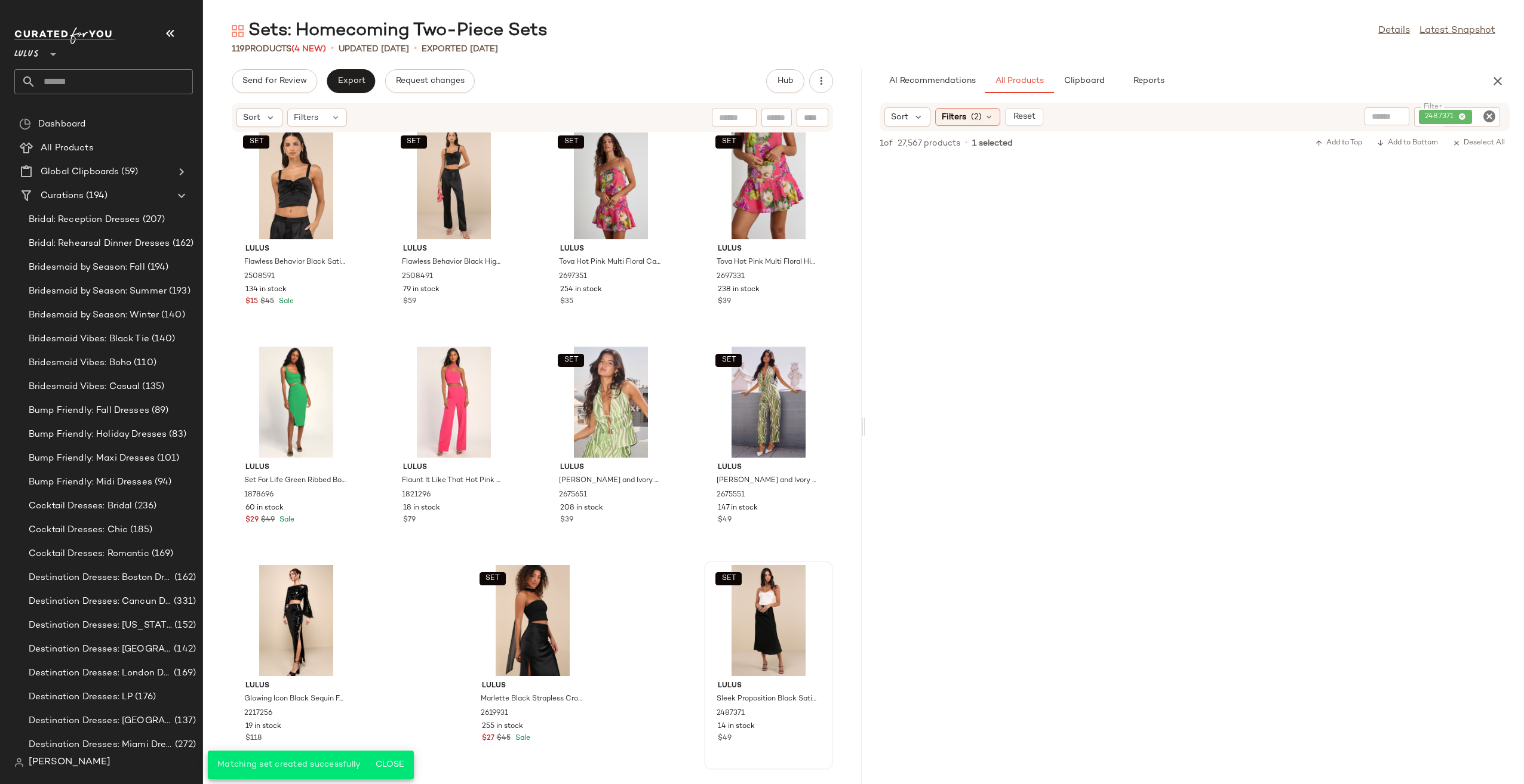
click at [1488, 112] on icon "Clear Filter" at bounding box center [1489, 116] width 14 height 14
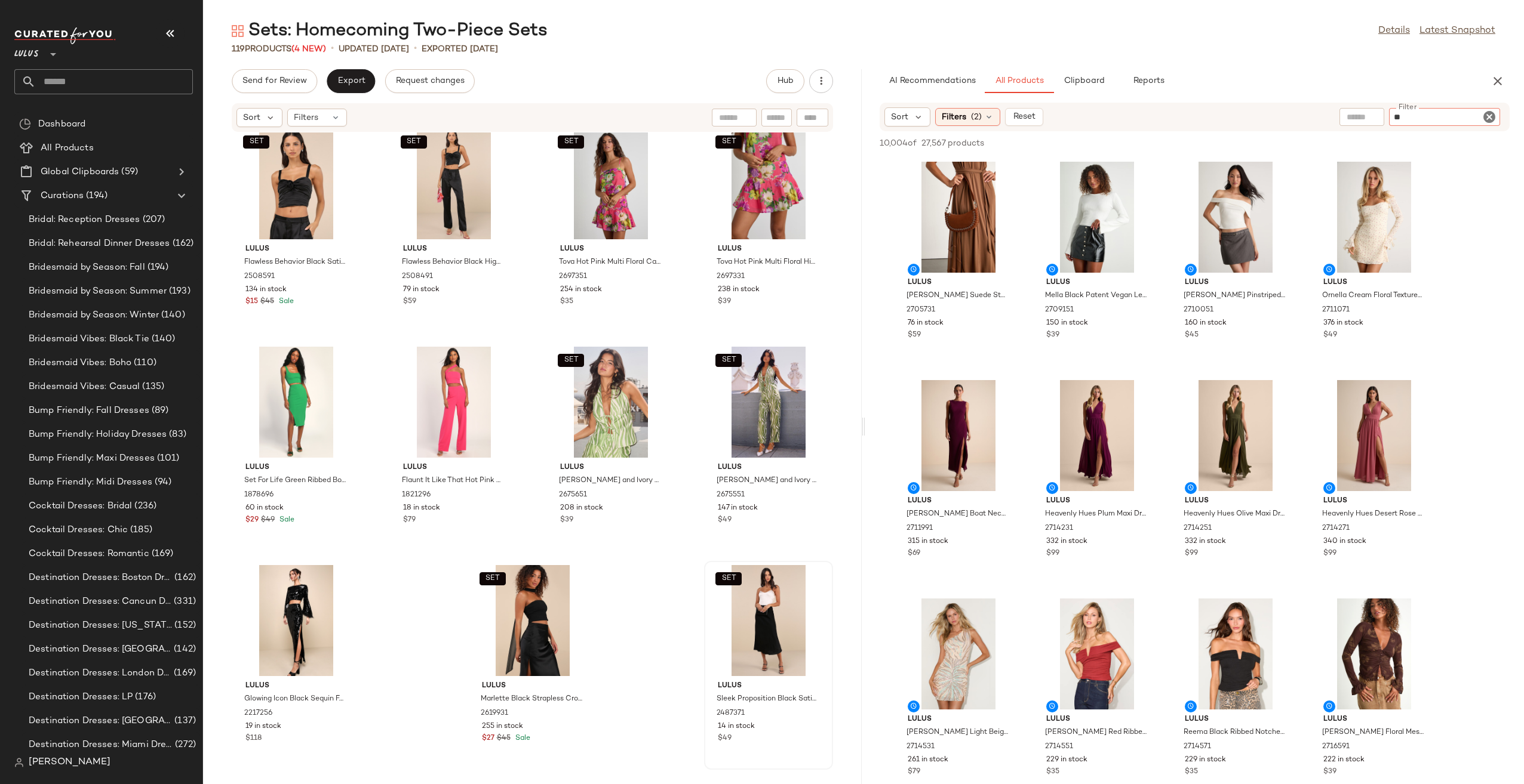
type input "***"
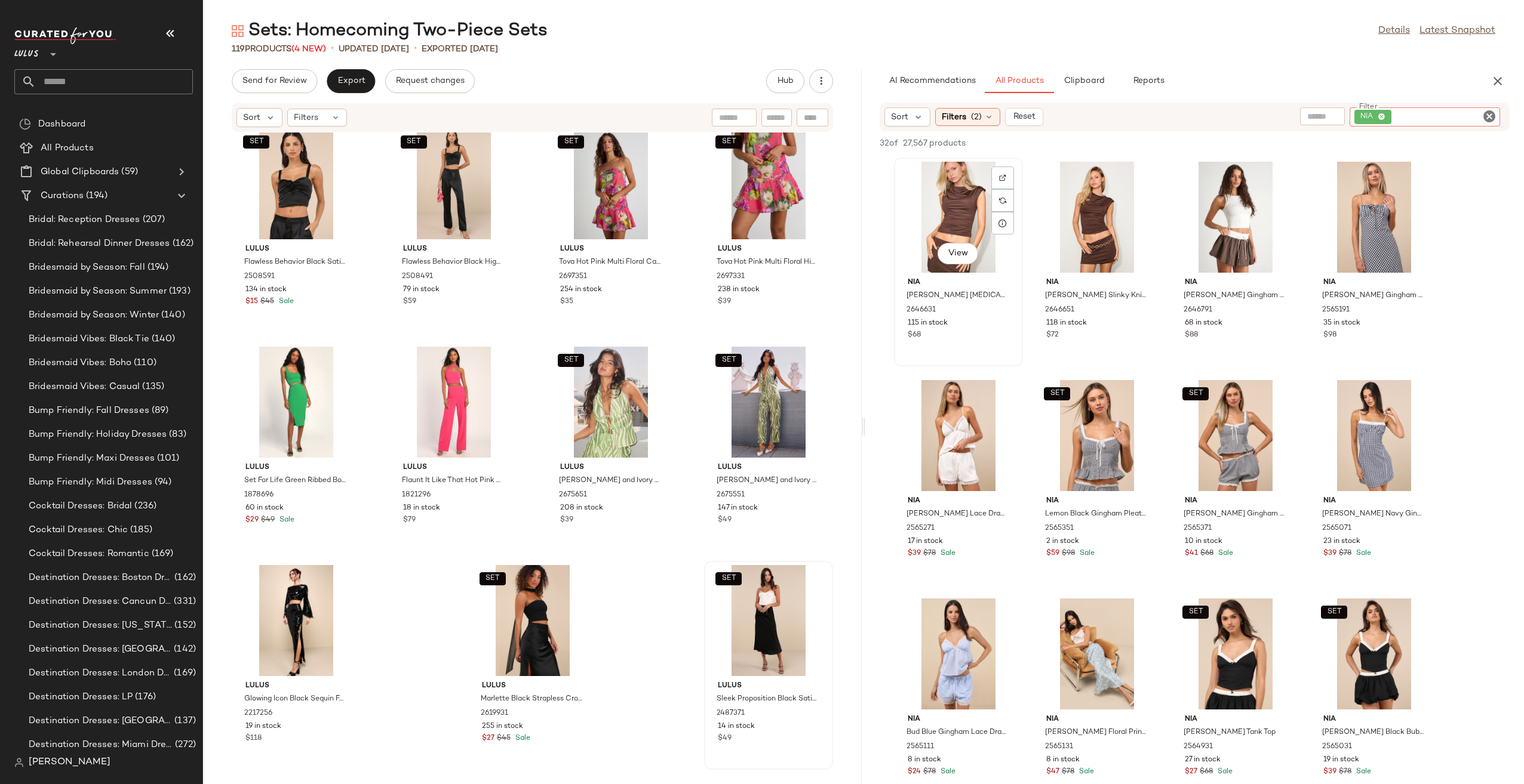
click at [931, 217] on div "View" at bounding box center [958, 217] width 121 height 111
click at [1088, 218] on div "View" at bounding box center [1097, 217] width 121 height 111
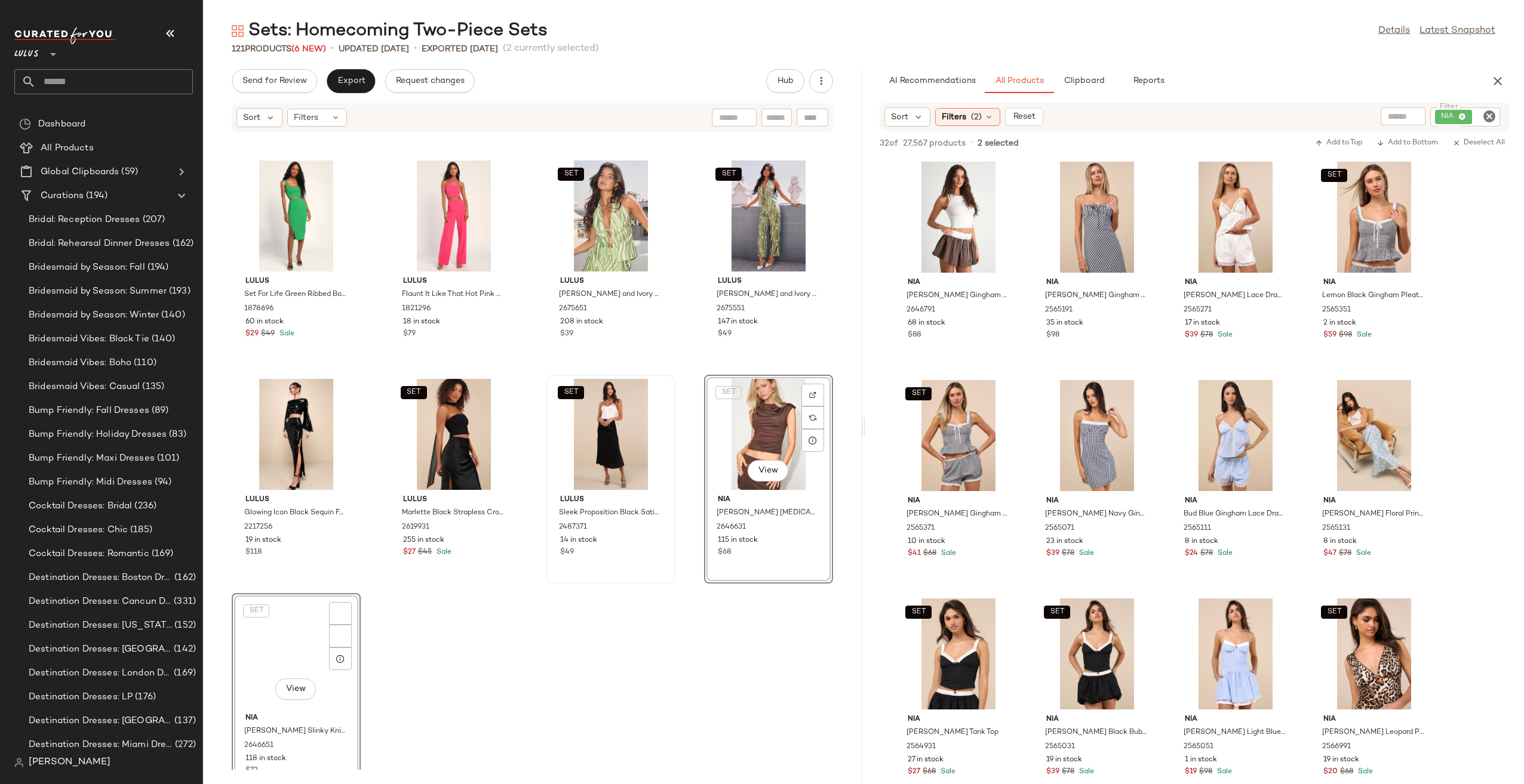
scroll to position [6135, 0]
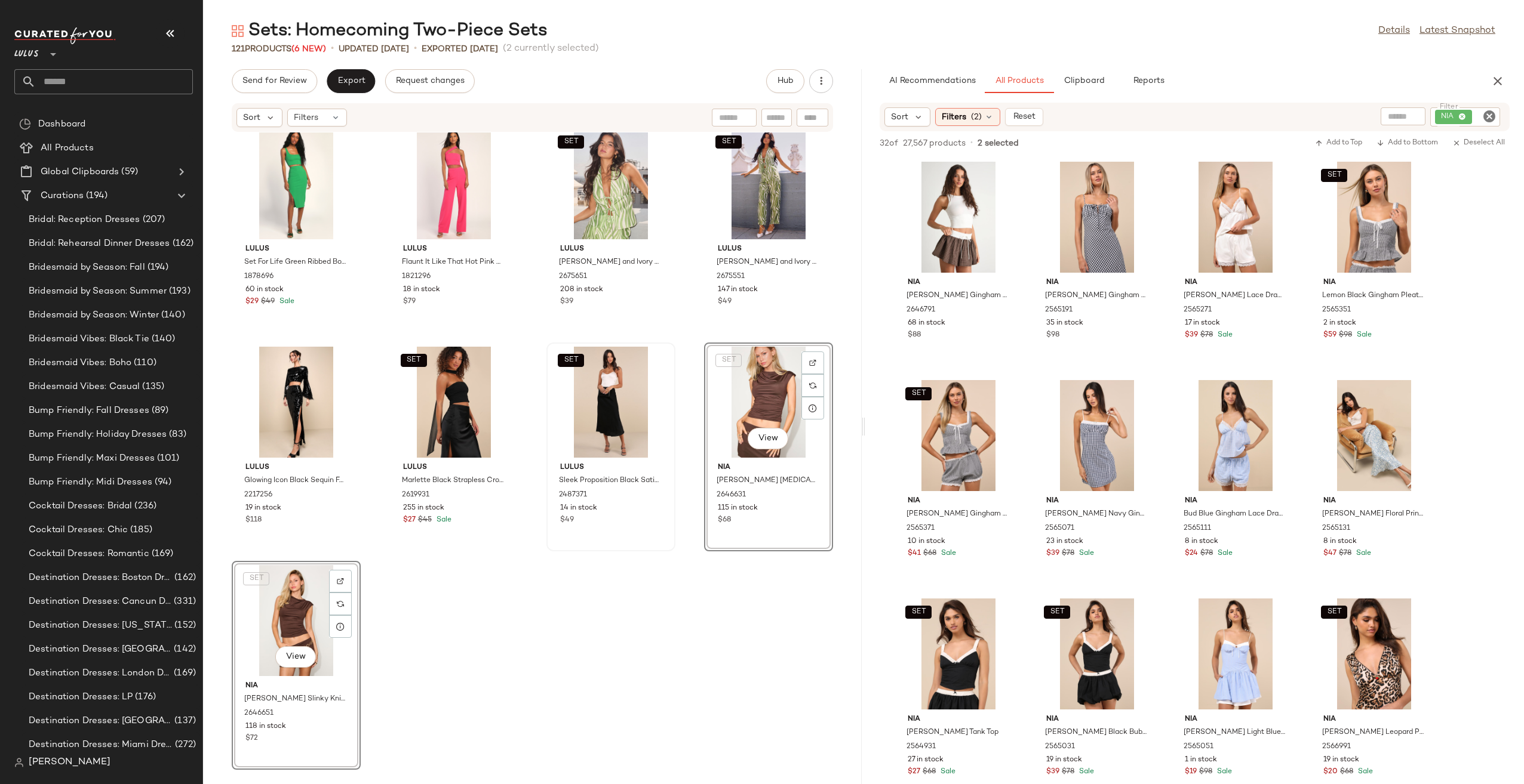
click at [535, 646] on div "SET Lulus Flawless Behavior Black Satin Pleated Rosette Tank Top 2508591 134 in…" at bounding box center [532, 451] width 659 height 637
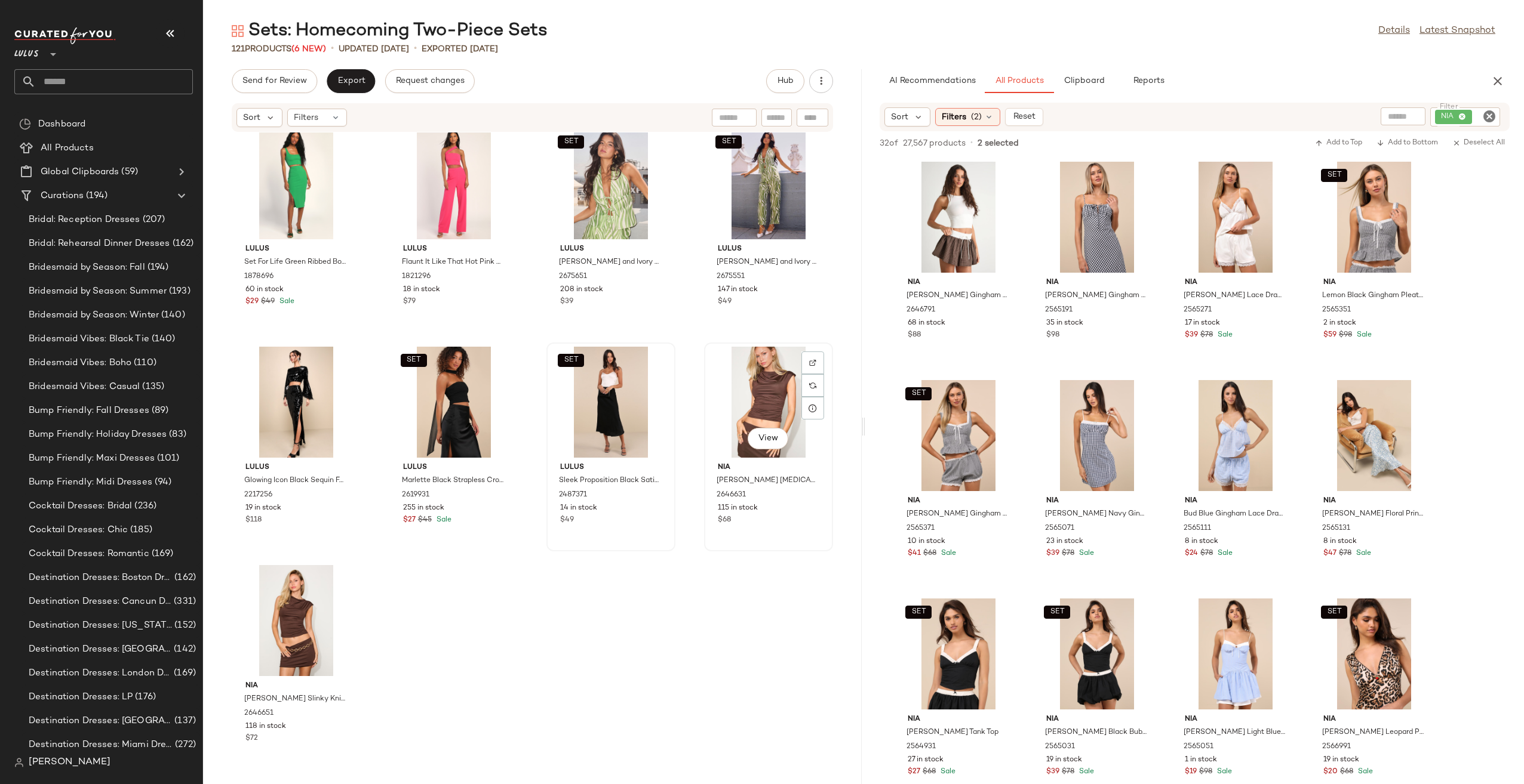
click at [755, 388] on div "View" at bounding box center [768, 402] width 121 height 111
click at [284, 617] on div "View" at bounding box center [296, 620] width 121 height 111
click at [701, 629] on div "SET Lulus Flawless Behavior Black Satin Pleated Rosette Tank Top 2508591 134 in…" at bounding box center [532, 451] width 659 height 637
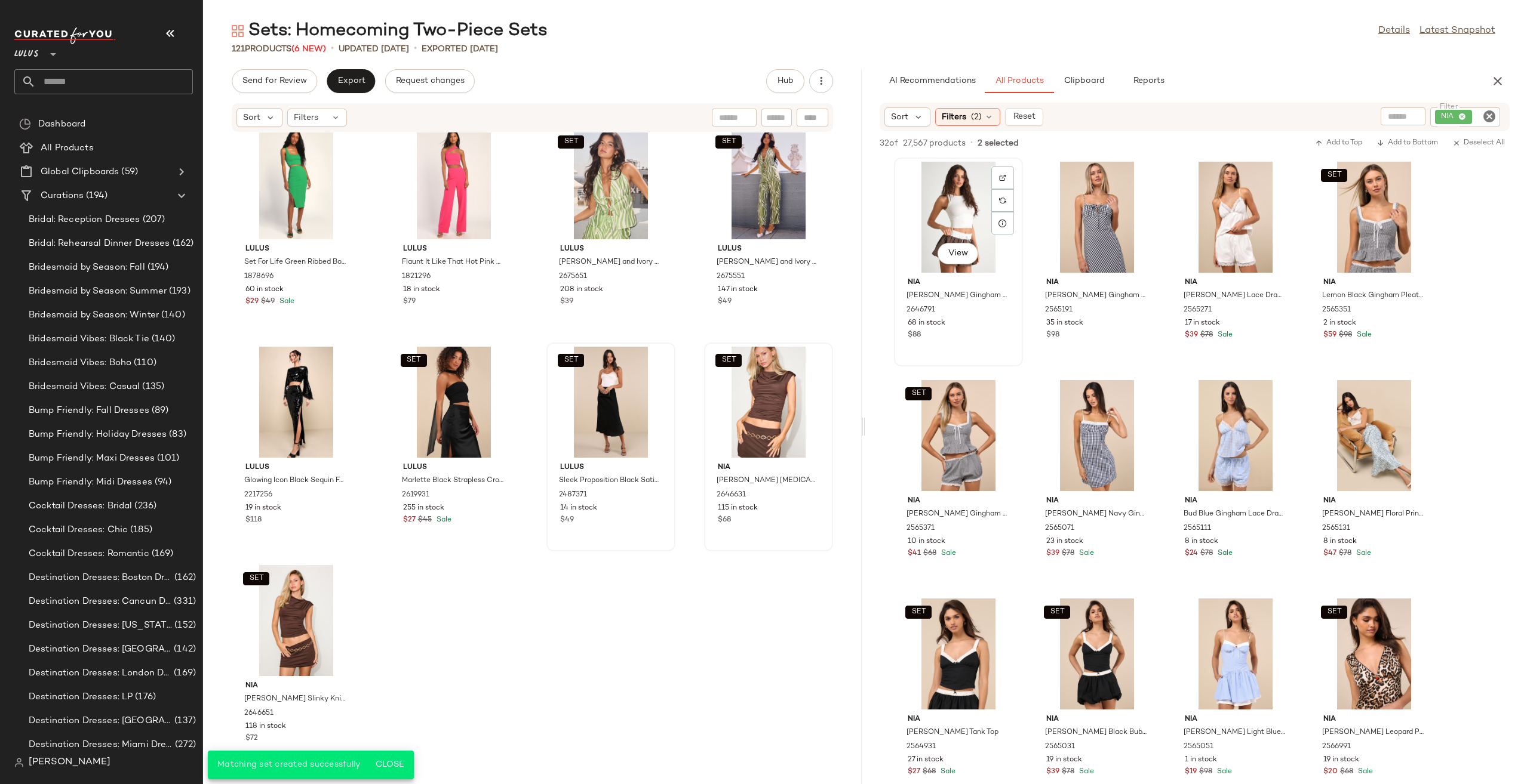
click at [967, 209] on div "View" at bounding box center [958, 217] width 121 height 111
click at [1087, 216] on div "View" at bounding box center [1097, 217] width 121 height 111
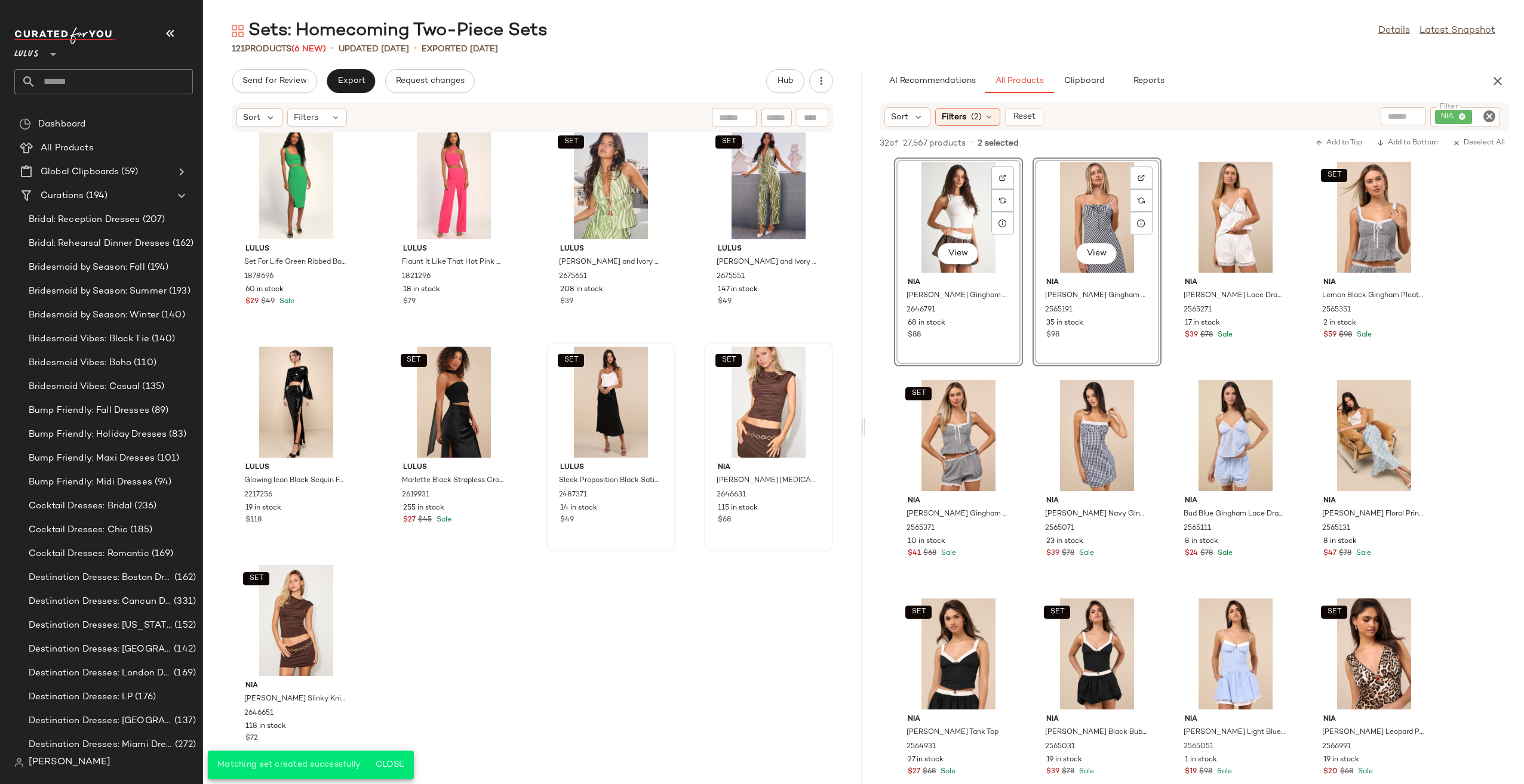
click at [775, 585] on div "SET Lulus Flawless Behavior Black Satin Pleated Rosette Tank Top 2508591 134 in…" at bounding box center [532, 451] width 659 height 637
click at [1246, 50] on div "121 Products (6 New) • updated Aug 20th • Exported Aug 20th" at bounding box center [863, 48] width 1321 height 12
click at [792, 638] on div "SET Lulus Flawless Behavior Black Satin Pleated Rosette Tank Top 2508591 134 in…" at bounding box center [532, 451] width 659 height 637
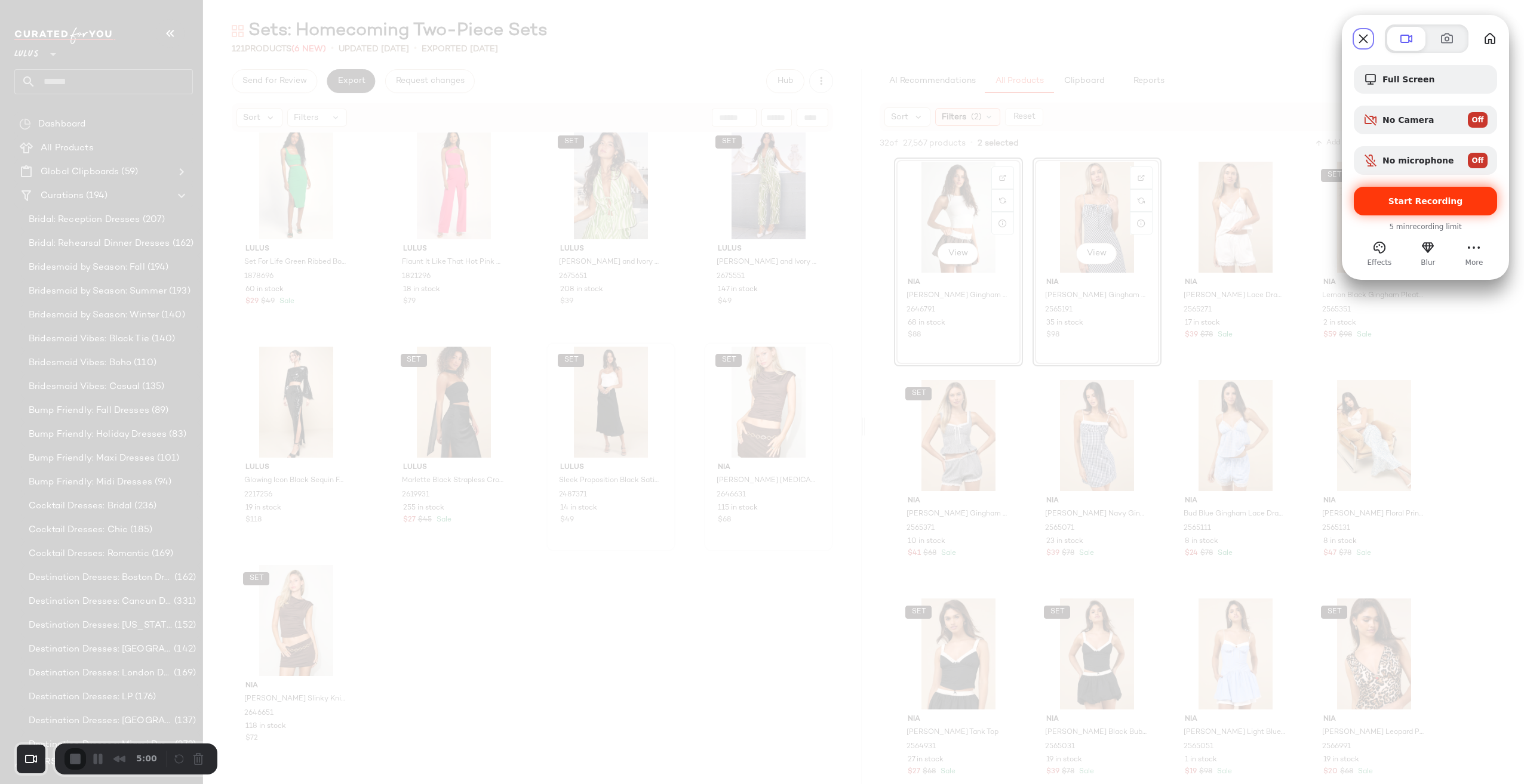
click at [1461, 206] on div "Start Recording" at bounding box center [1425, 201] width 143 height 29
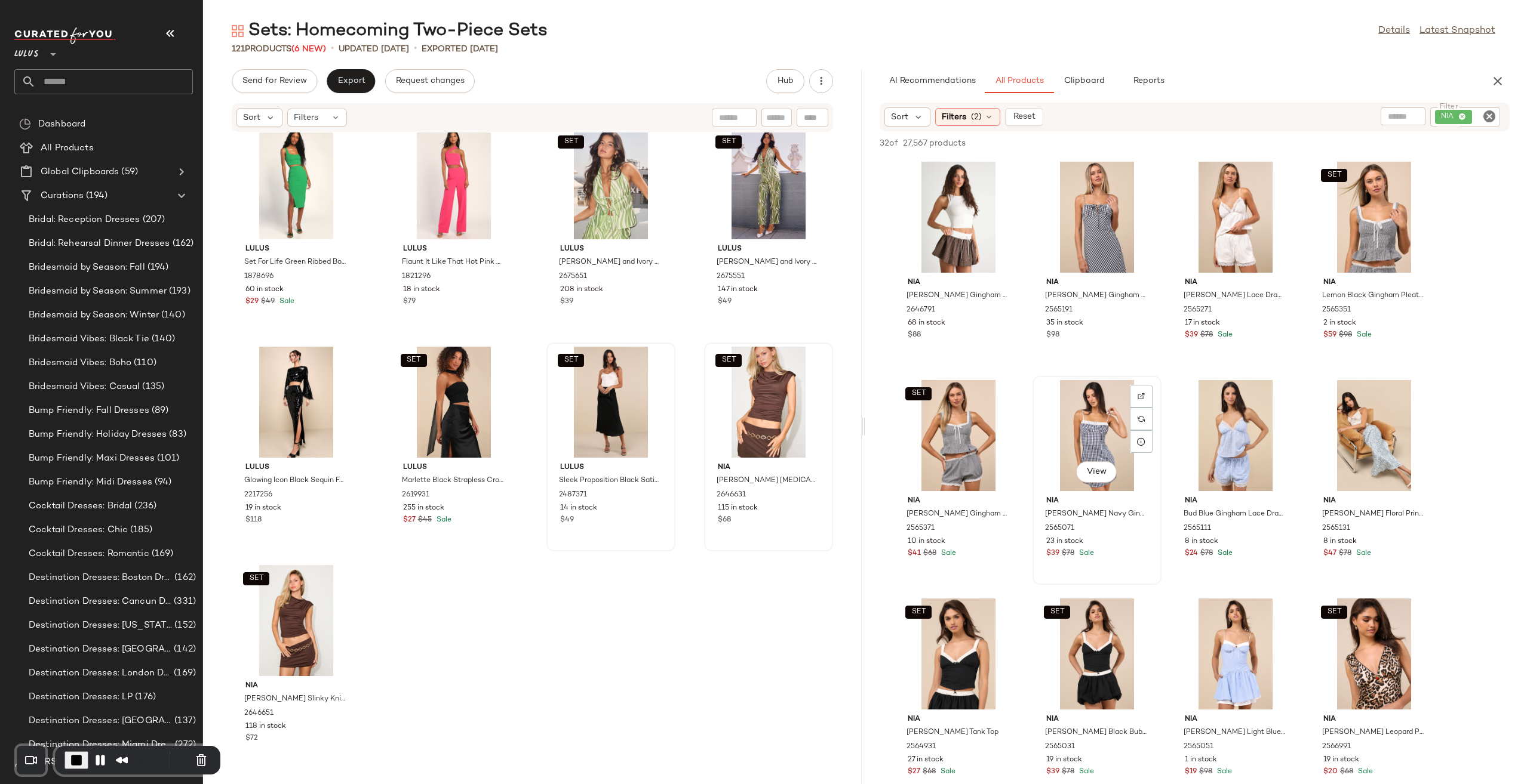
click at [1105, 430] on div "View" at bounding box center [1097, 436] width 121 height 111
click at [1210, 432] on div "View" at bounding box center [1236, 436] width 121 height 111
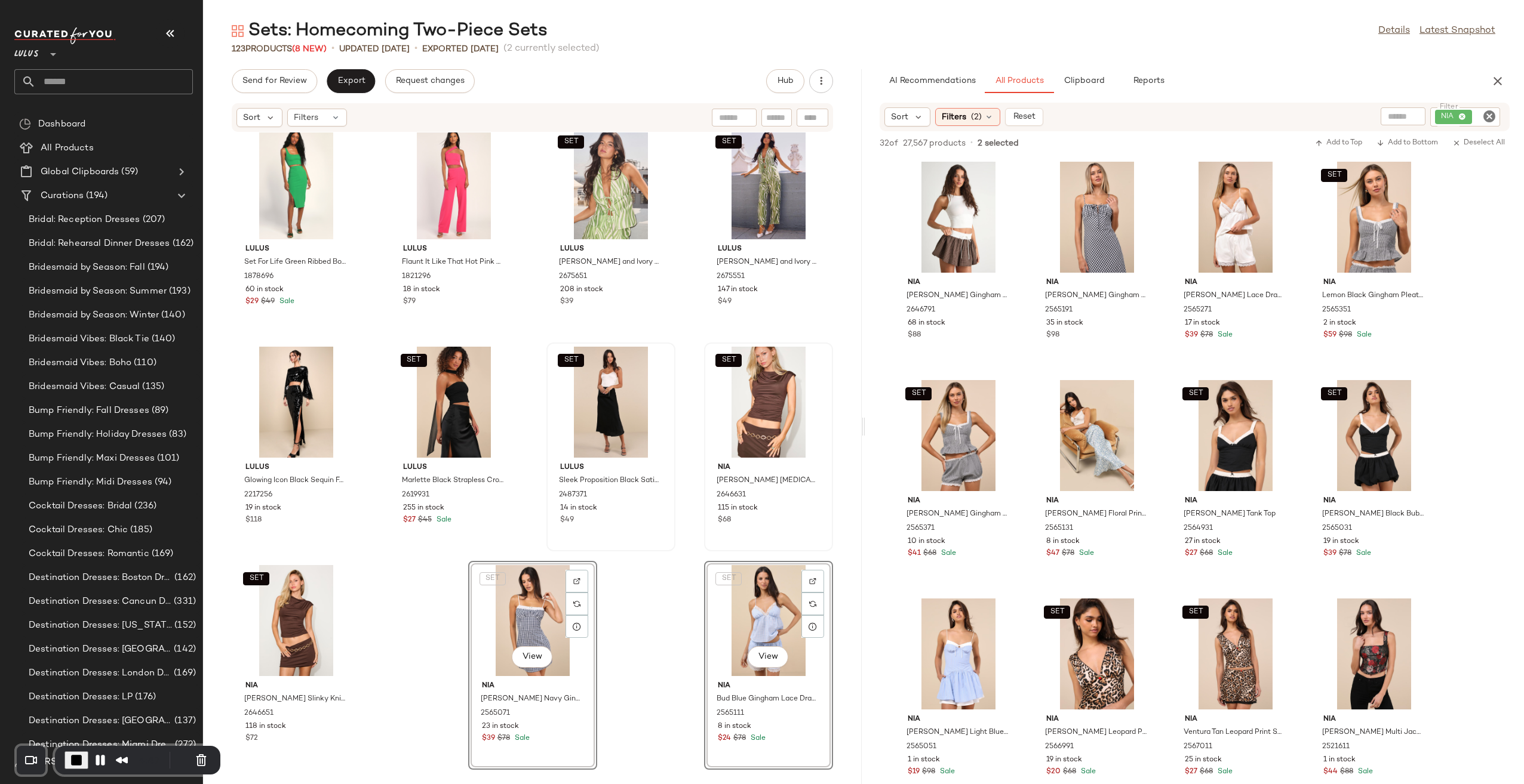
click at [387, 646] on div "SET Lulus Flawless Behavior Black Satin Pleated Rosette Tank Top 2508591 134 in…" at bounding box center [532, 451] width 659 height 637
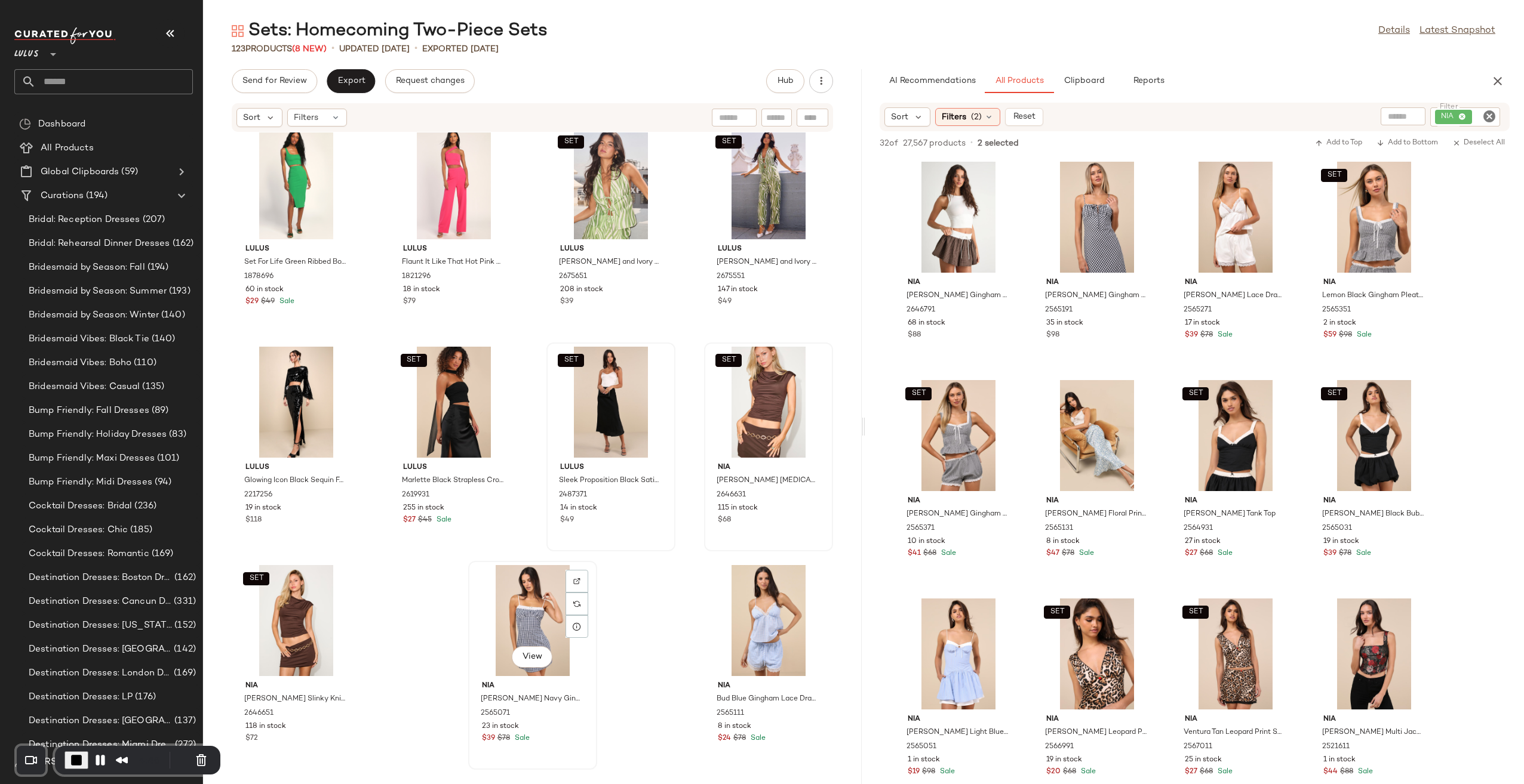
click at [549, 622] on div "View" at bounding box center [533, 620] width 121 height 111
click at [757, 608] on div "View" at bounding box center [768, 620] width 121 height 111
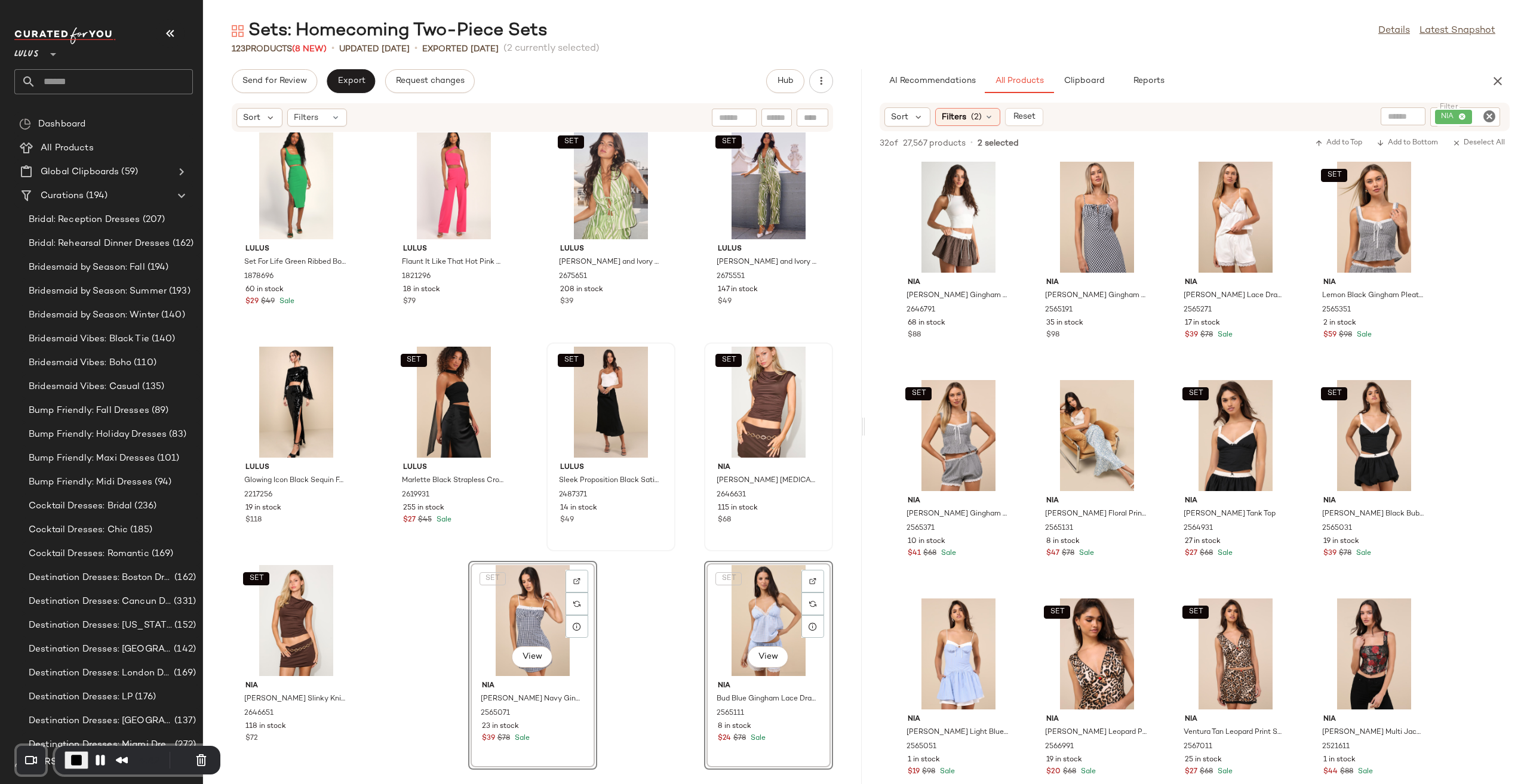
click at [667, 636] on div "SET Lulus Flawless Behavior Black Satin Pleated Rosette Tank Top 2508591 134 in…" at bounding box center [532, 451] width 659 height 637
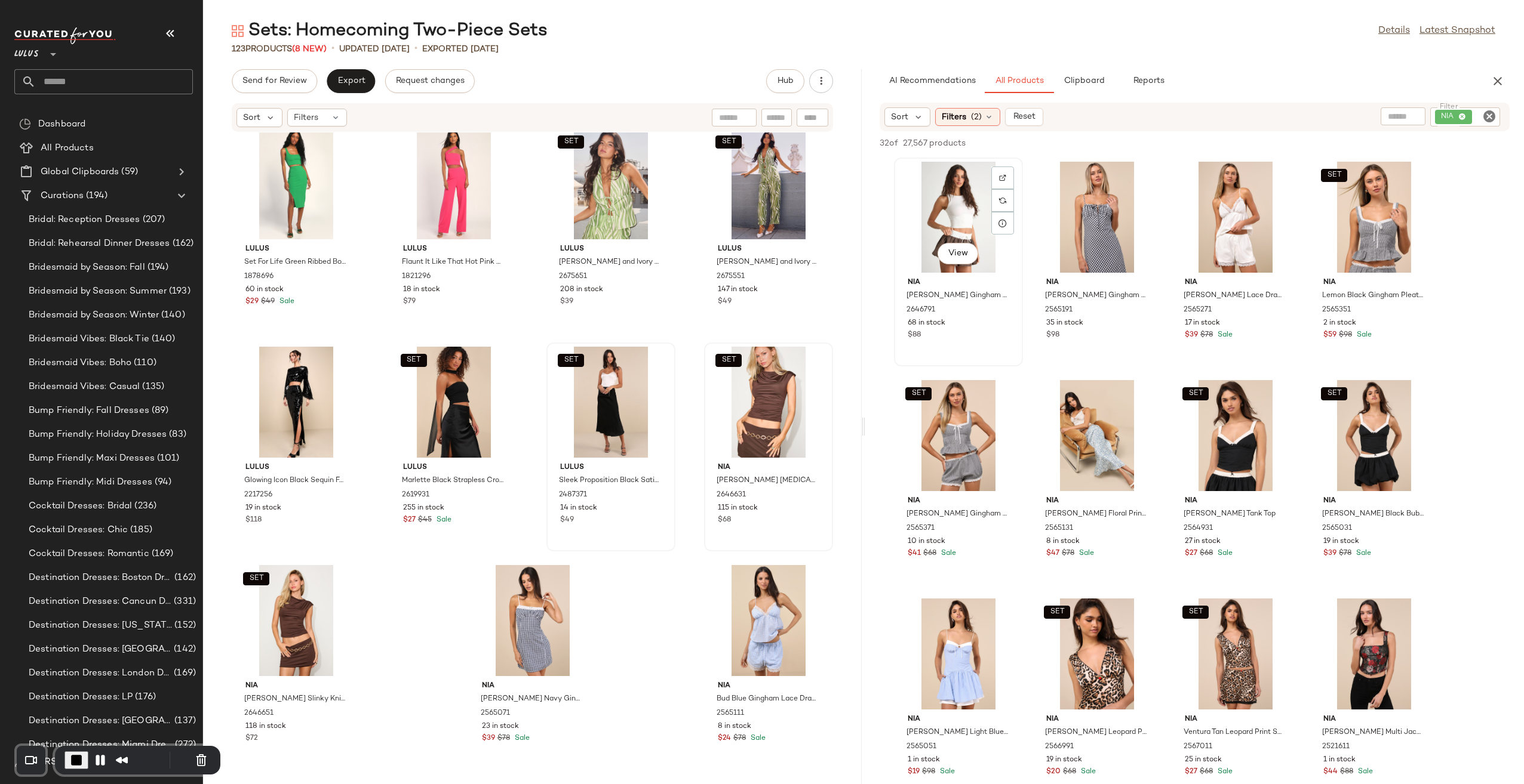
click at [955, 211] on div "View" at bounding box center [958, 217] width 121 height 111
click at [1075, 209] on div "View" at bounding box center [1097, 217] width 121 height 111
click at [1217, 427] on div "SET View" at bounding box center [1236, 436] width 121 height 111
click at [939, 662] on div "View" at bounding box center [958, 654] width 121 height 111
click at [1081, 439] on div "View" at bounding box center [1097, 436] width 121 height 111
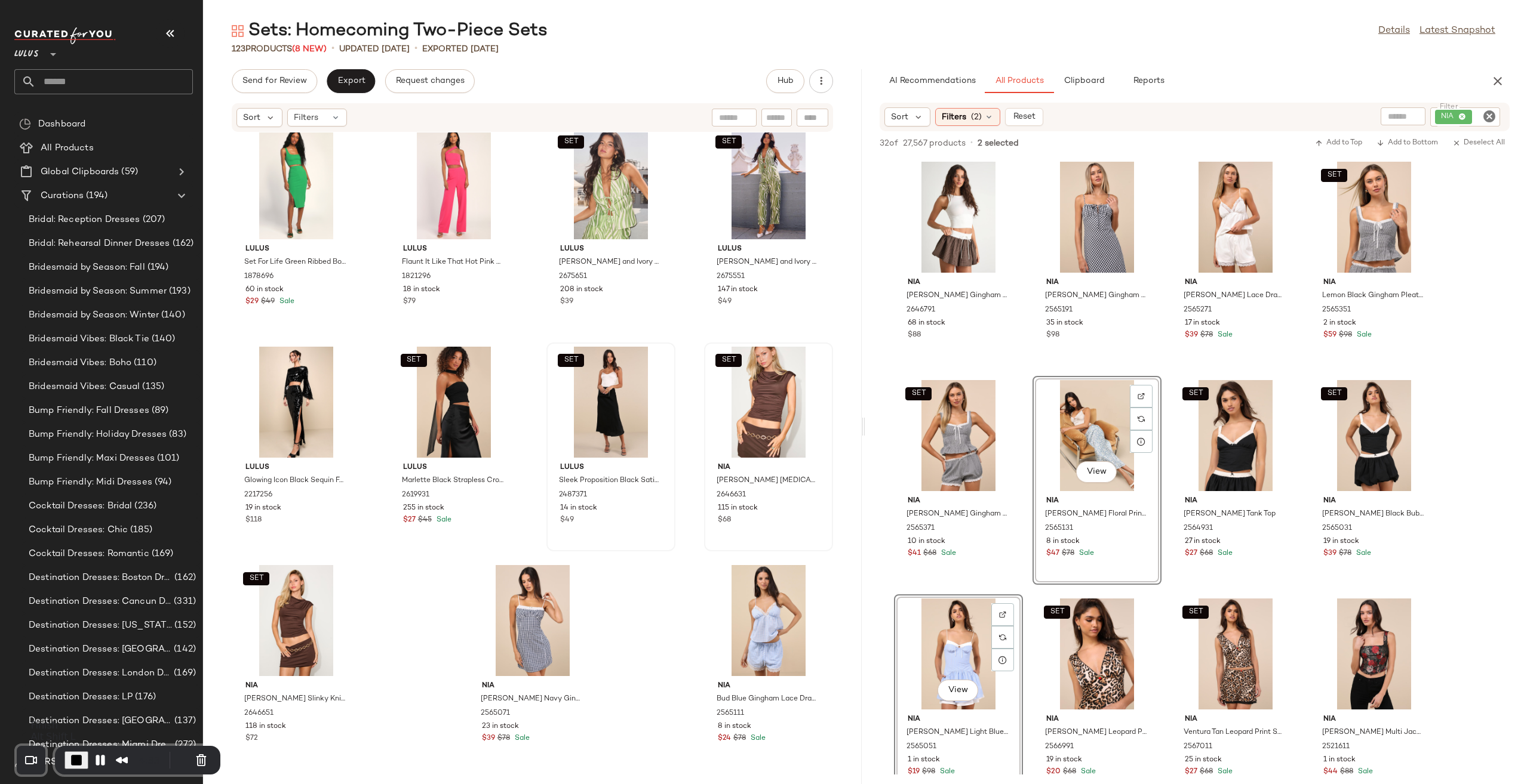
click at [76, 757] on span "End Recording" at bounding box center [77, 760] width 14 height 14
click at [522, 629] on div "View" at bounding box center [533, 620] width 121 height 111
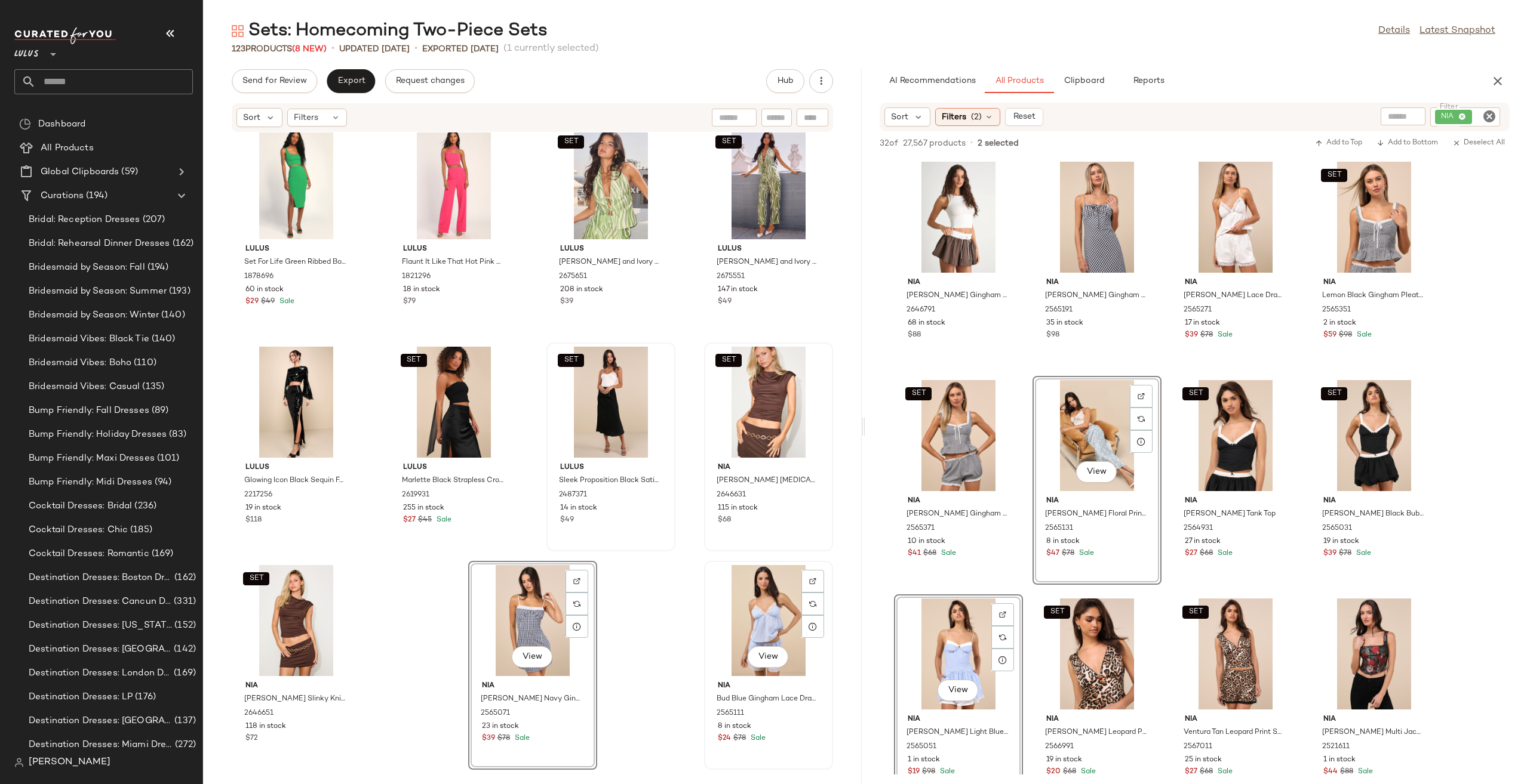
click at [744, 612] on div "View" at bounding box center [768, 620] width 121 height 111
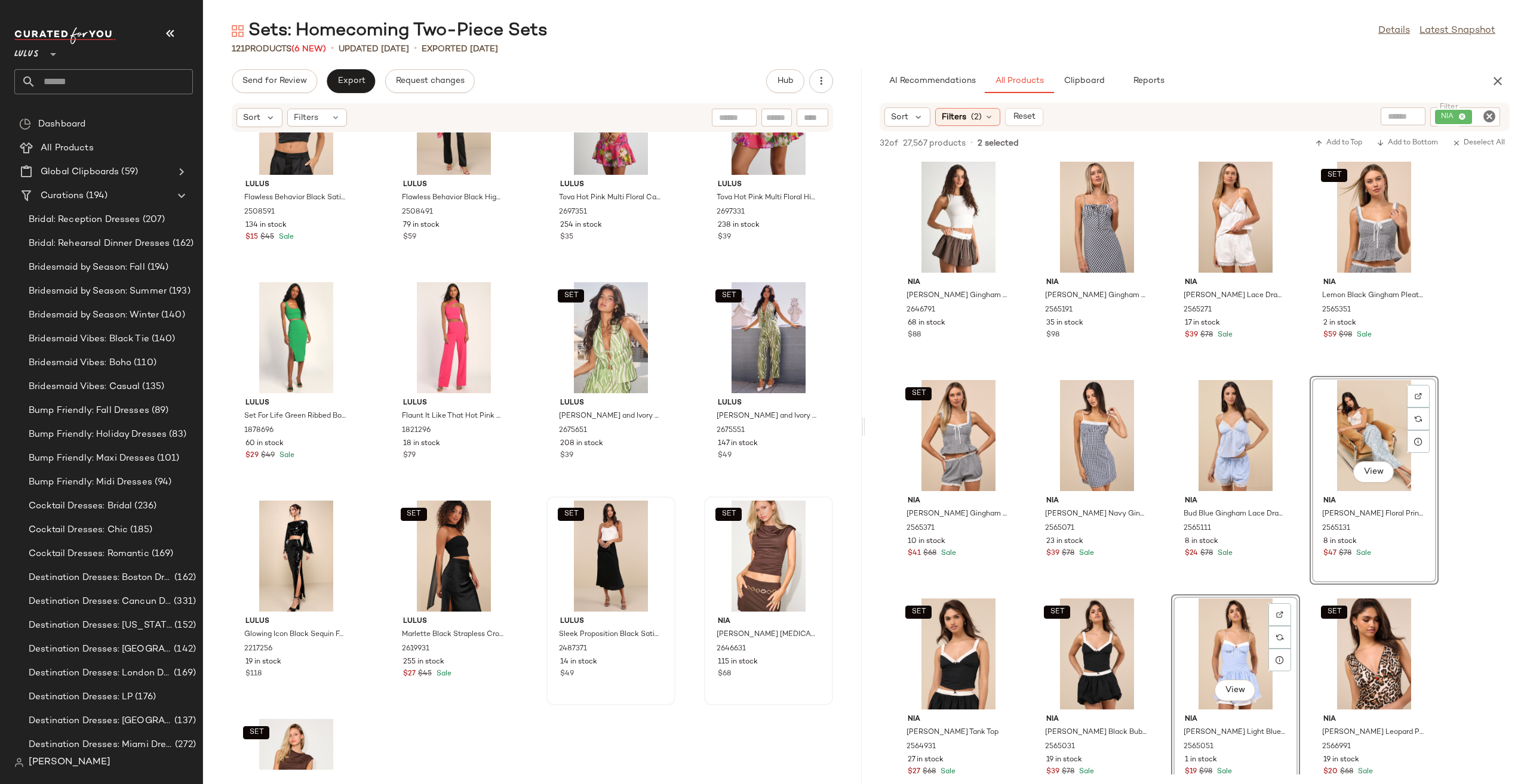
scroll to position [5896, 0]
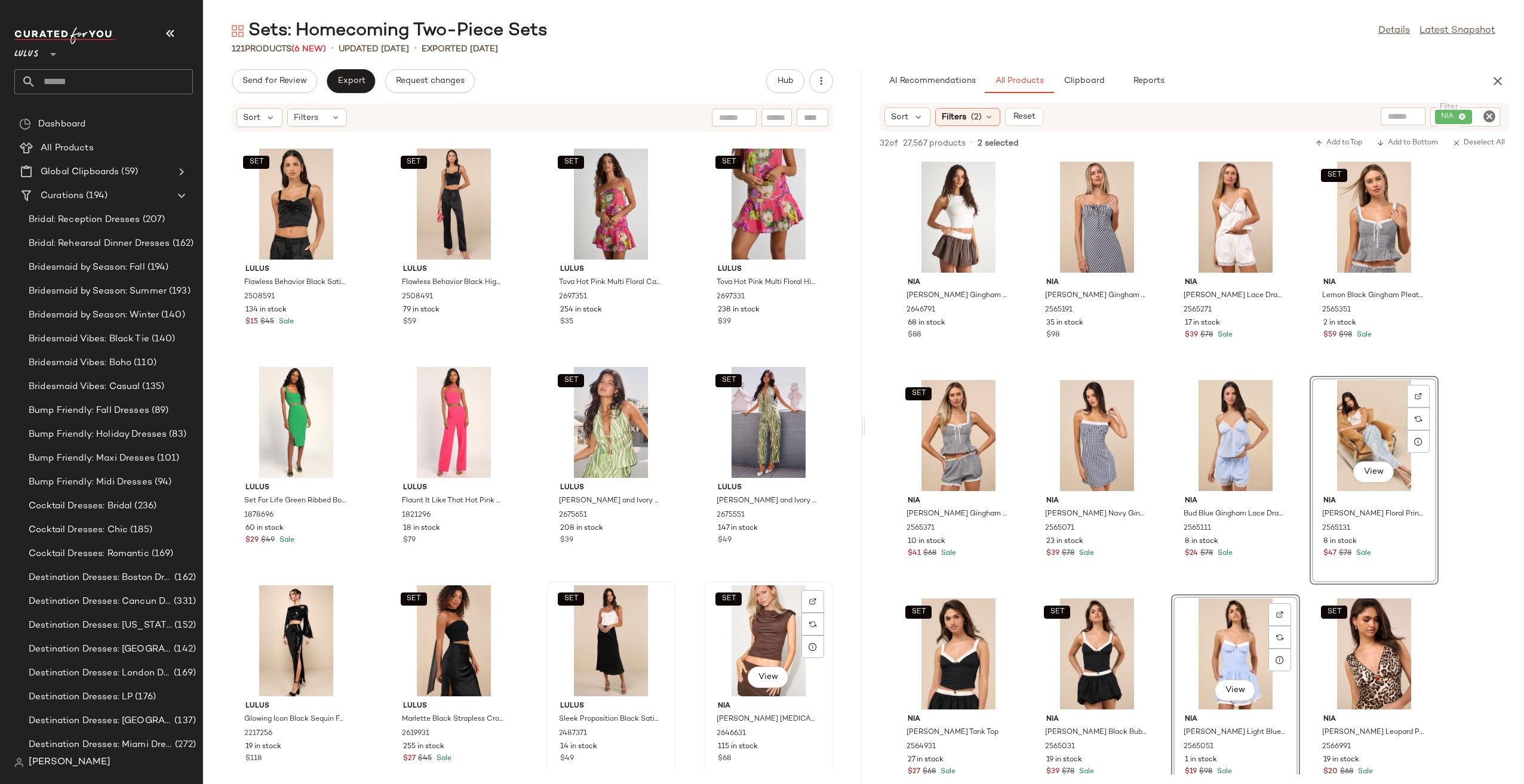
click at [757, 620] on div "SET View" at bounding box center [768, 641] width 121 height 111
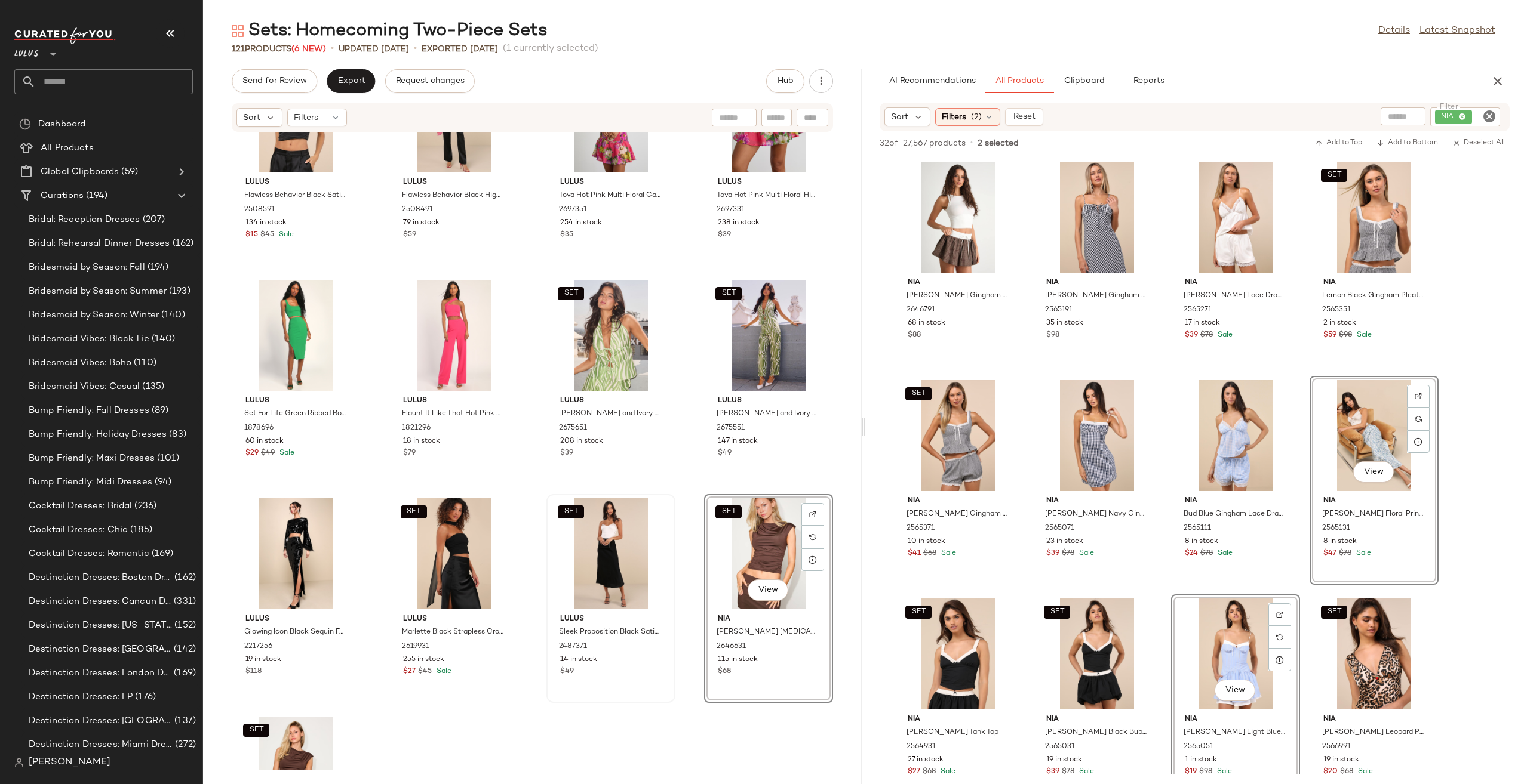
scroll to position [6016, 0]
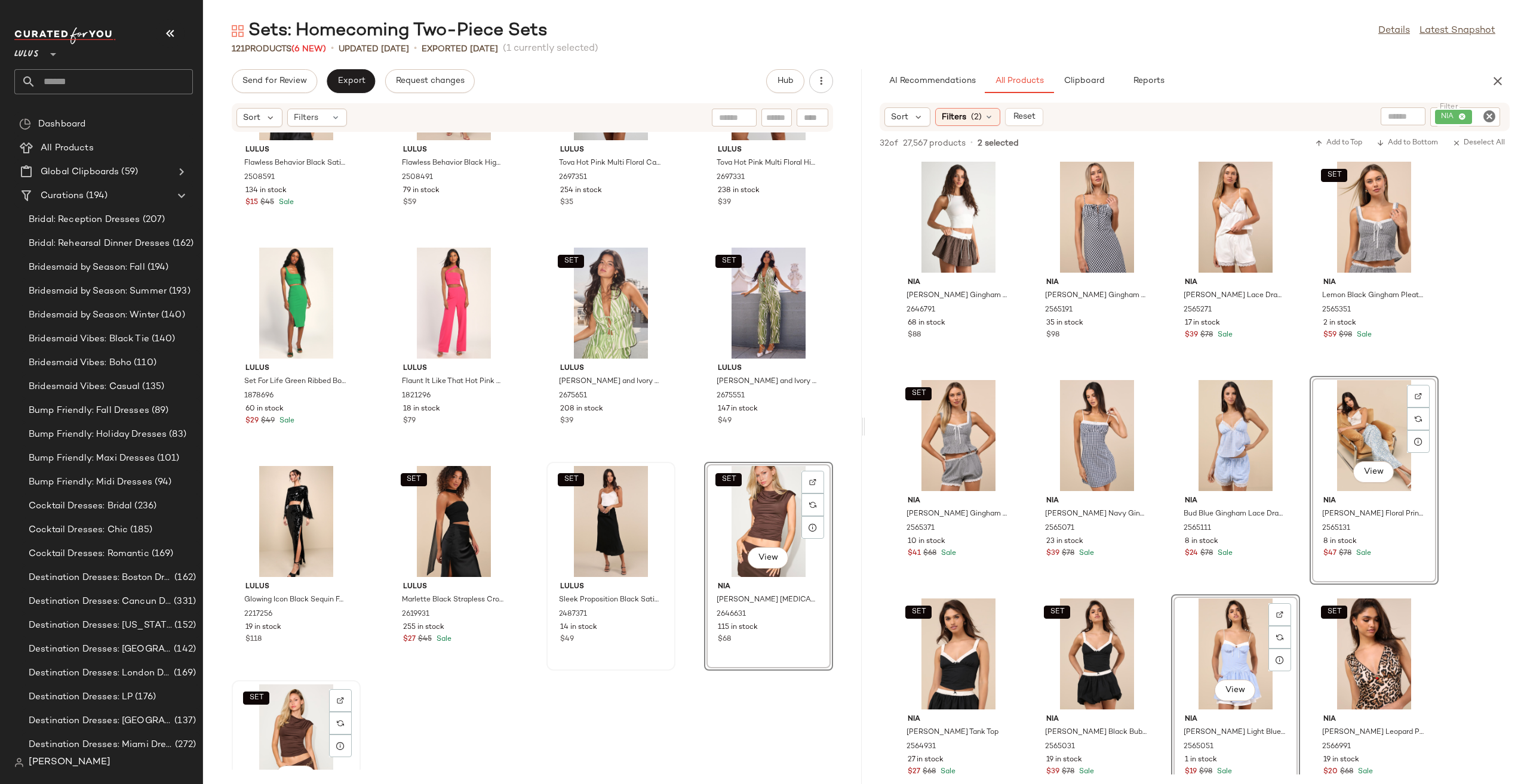
click at [306, 712] on div "SET View" at bounding box center [296, 740] width 121 height 111
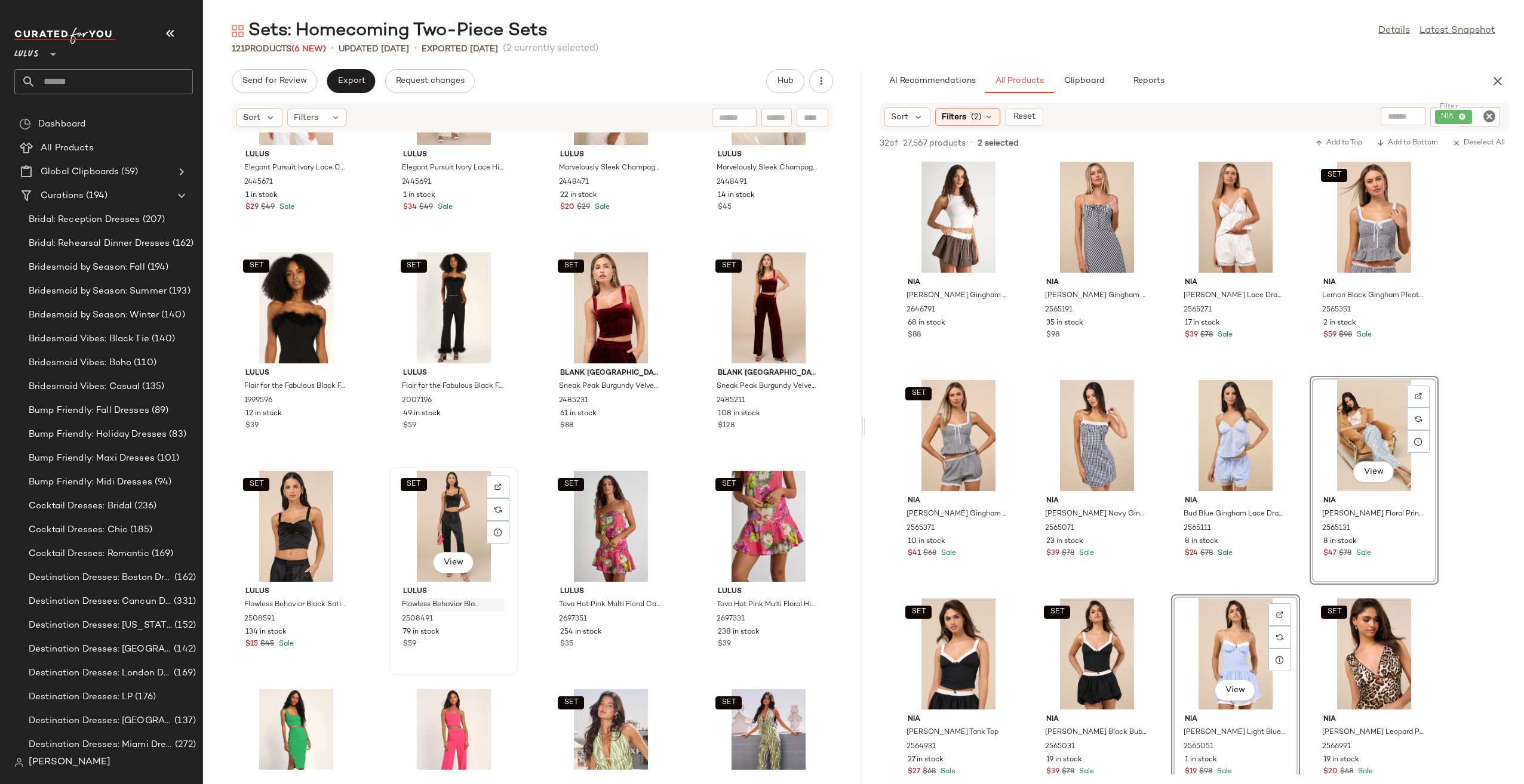
scroll to position [5539, 0]
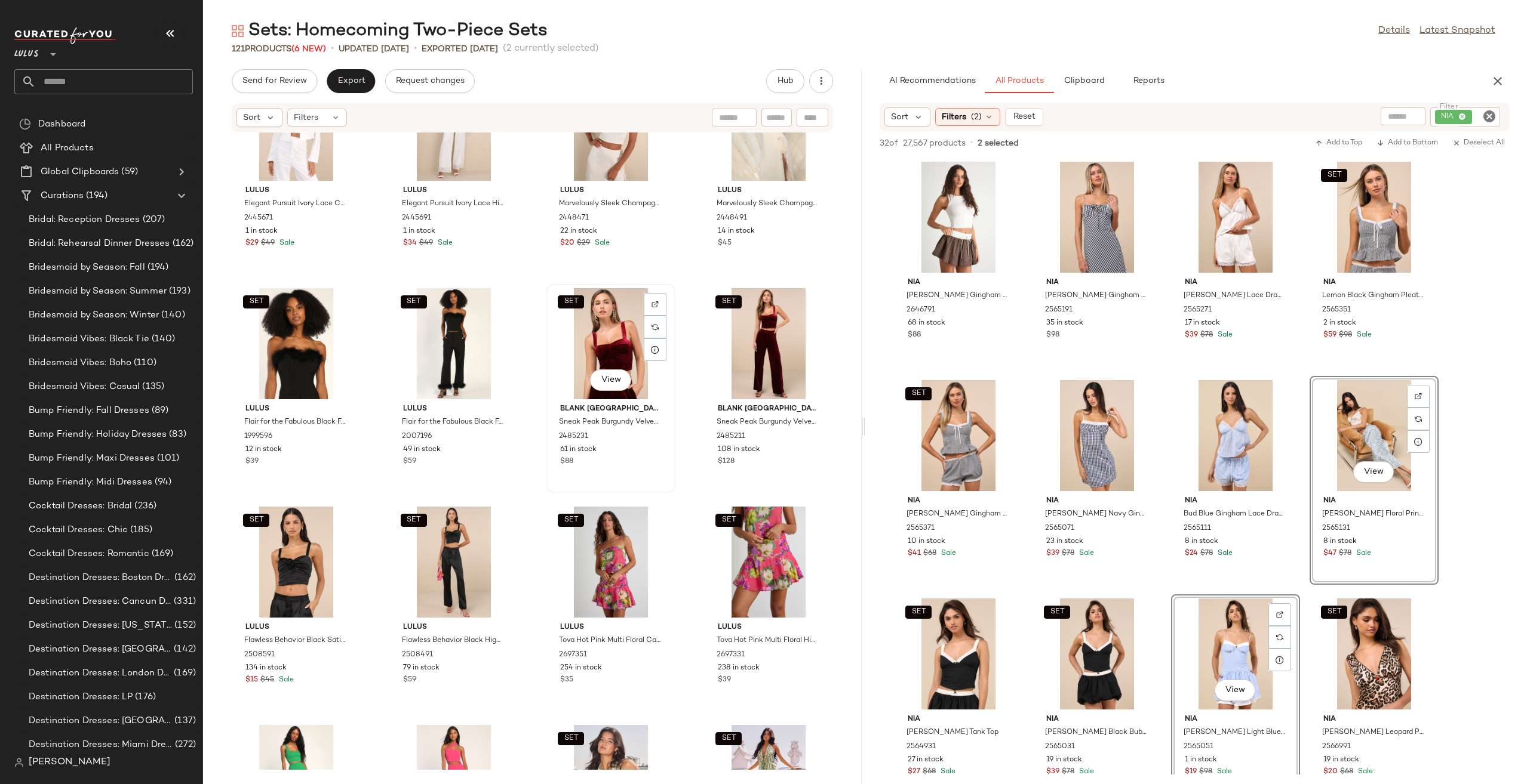
click at [607, 341] on div "SET View" at bounding box center [611, 344] width 121 height 111
click at [711, 342] on div "SET View" at bounding box center [768, 344] width 121 height 111
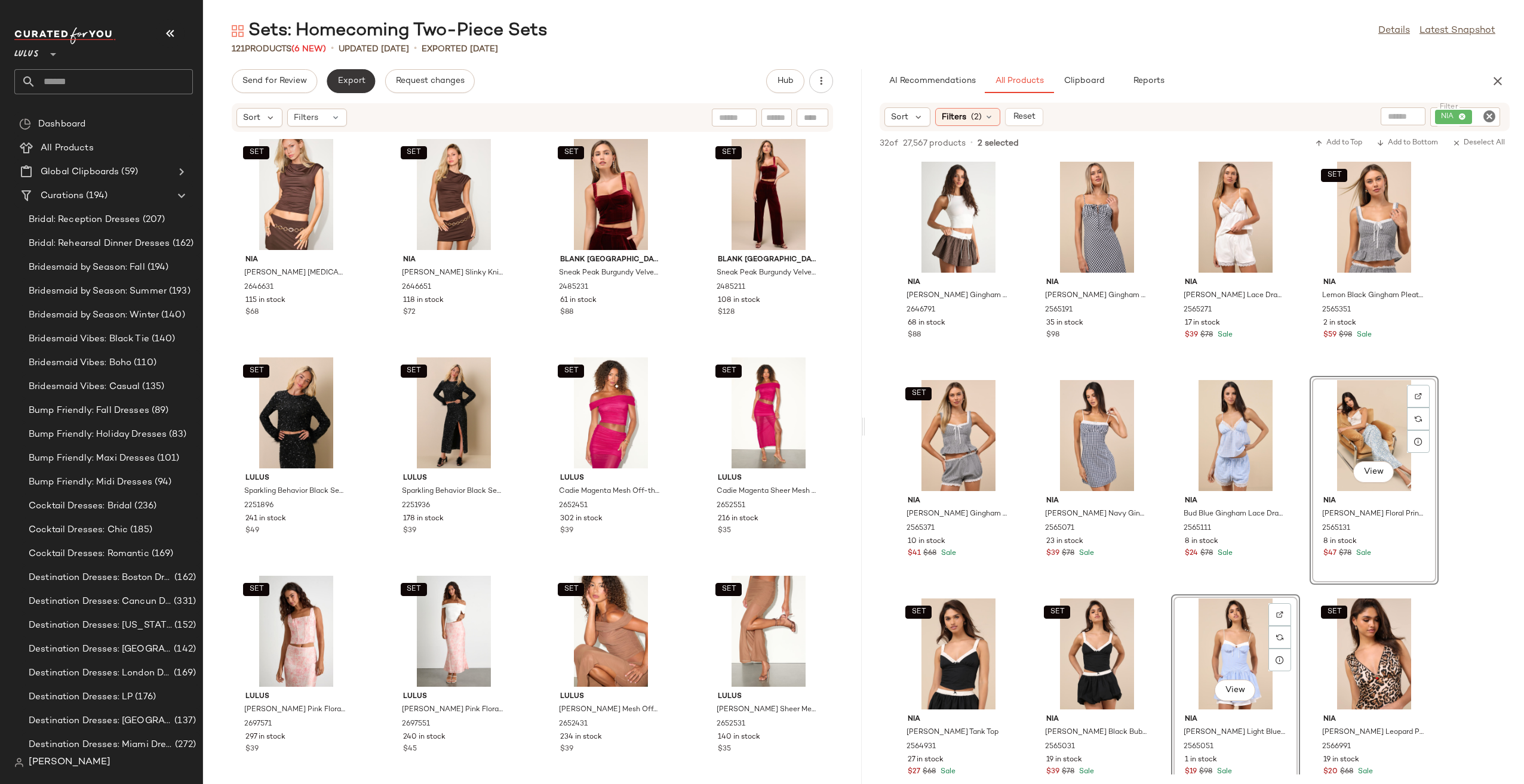
click at [350, 79] on span "Export" at bounding box center [351, 81] width 28 height 10
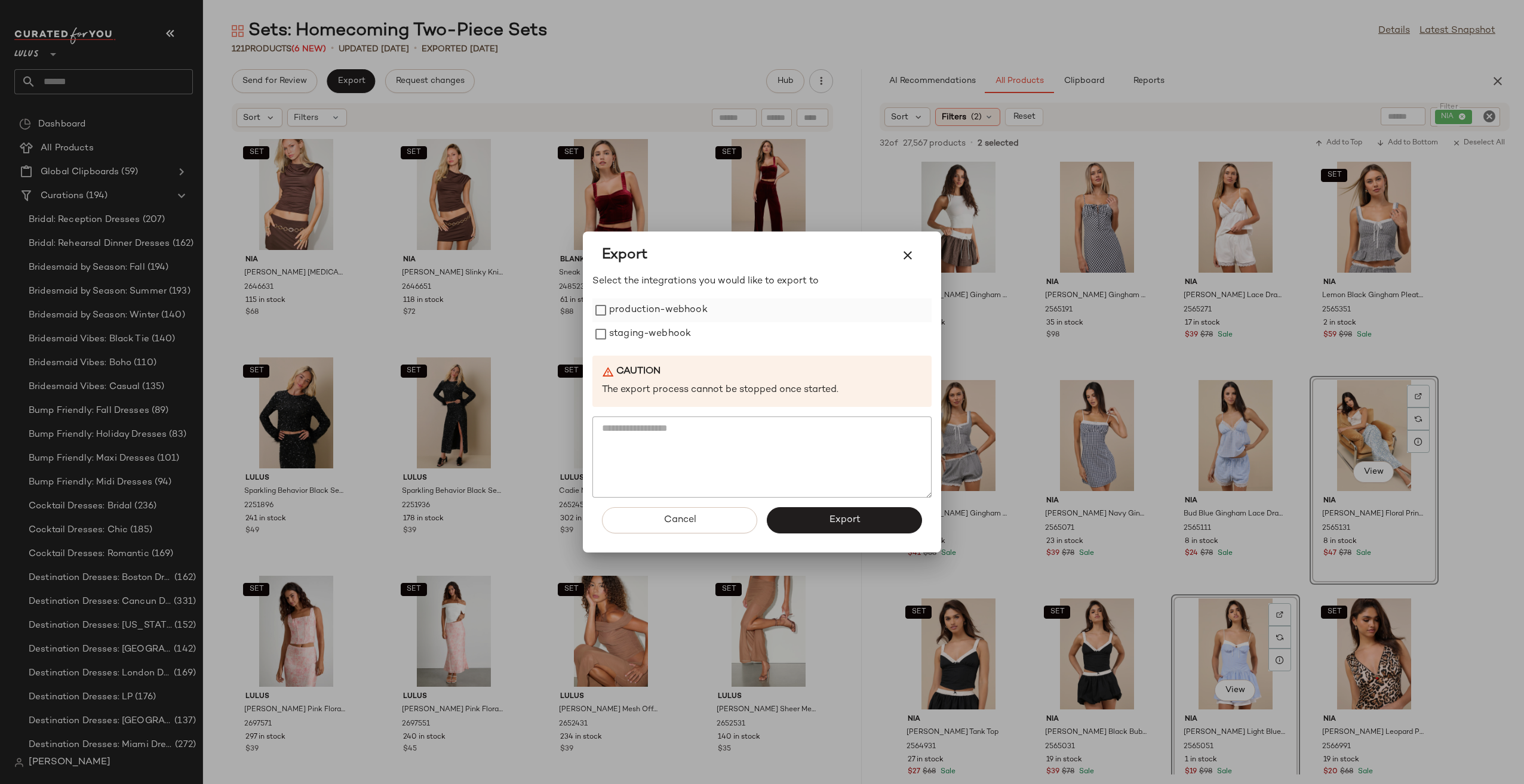
click at [658, 314] on label "production-webhook" at bounding box center [658, 311] width 98 height 24
click at [658, 337] on label "staging-webhook" at bounding box center [650, 334] width 82 height 24
click at [893, 516] on button "Export" at bounding box center [844, 520] width 155 height 26
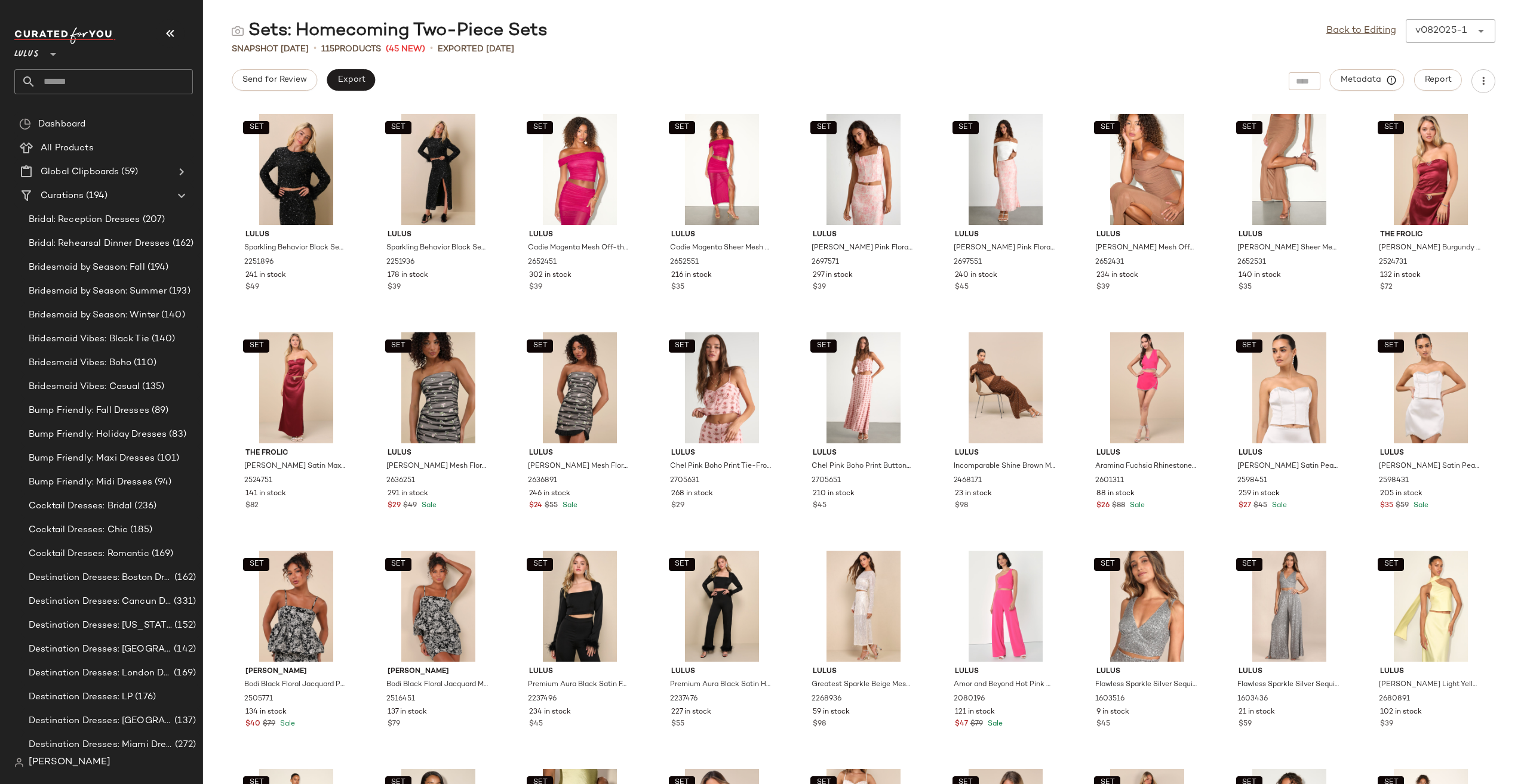
click at [63, 89] on input "text" at bounding box center [114, 82] width 157 height 25
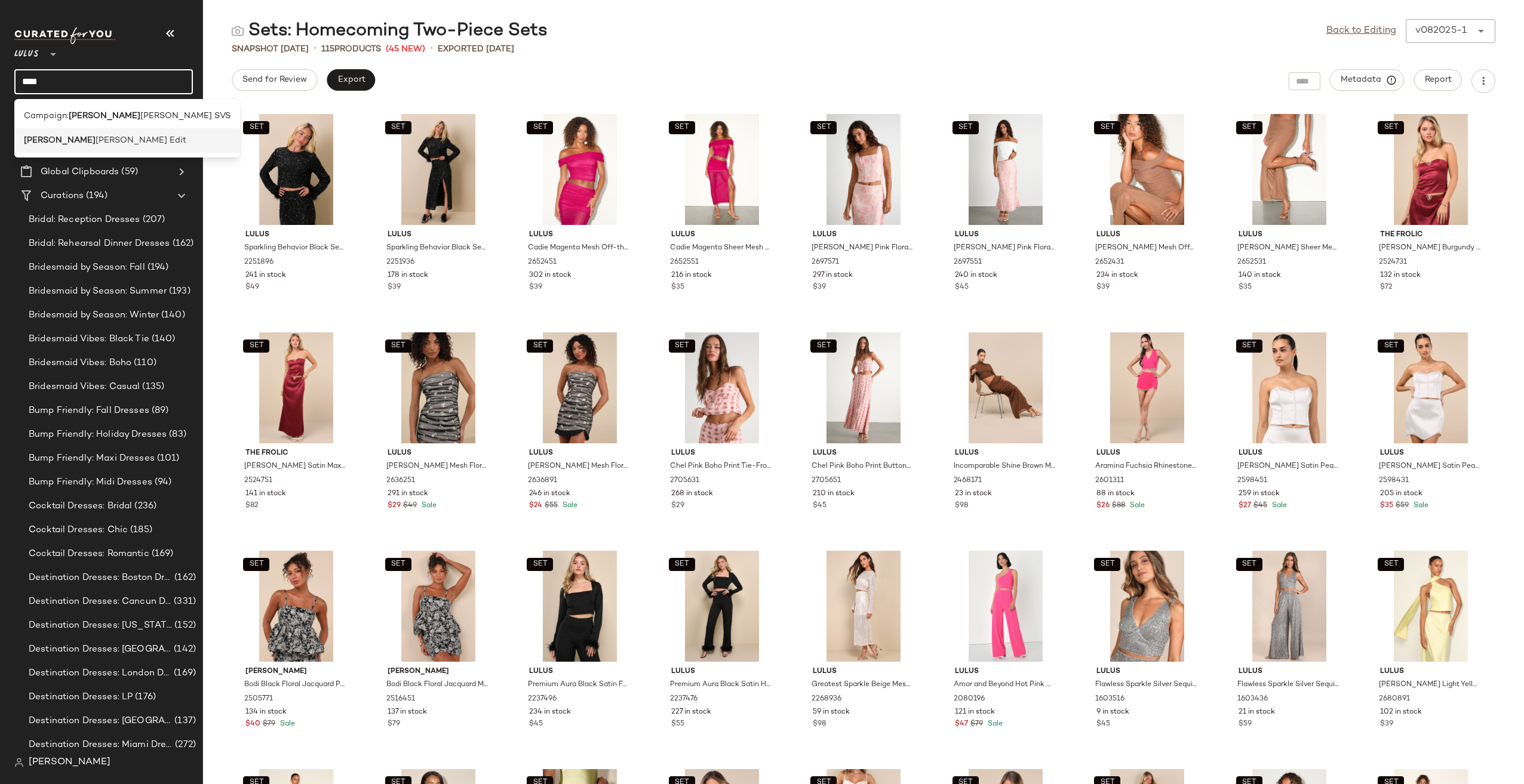
type input "****"
click at [96, 134] on span "Kaye Booth Edit" at bounding box center [141, 141] width 91 height 13
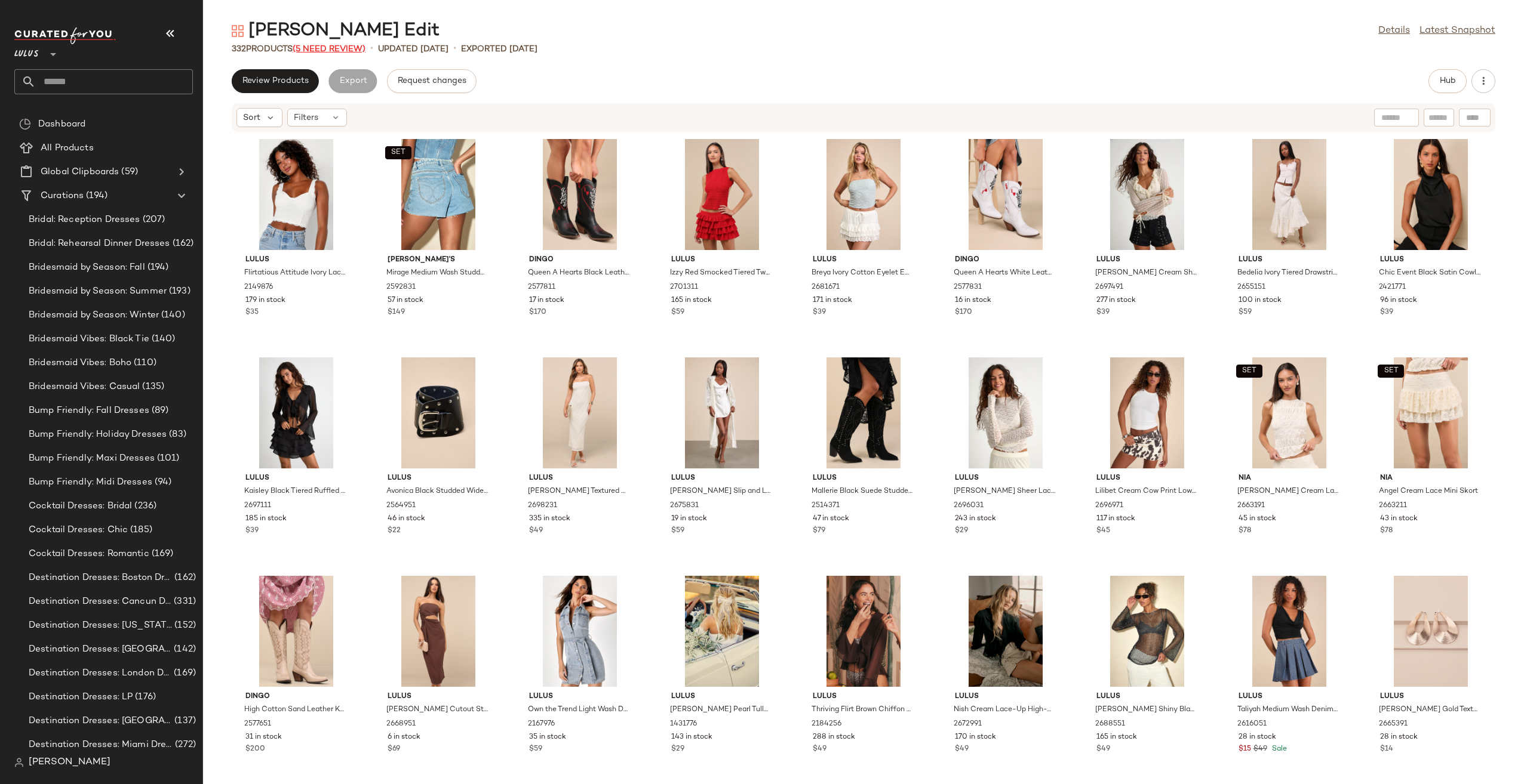
click at [335, 51] on span "(5 Need Review)" at bounding box center [329, 49] width 73 height 9
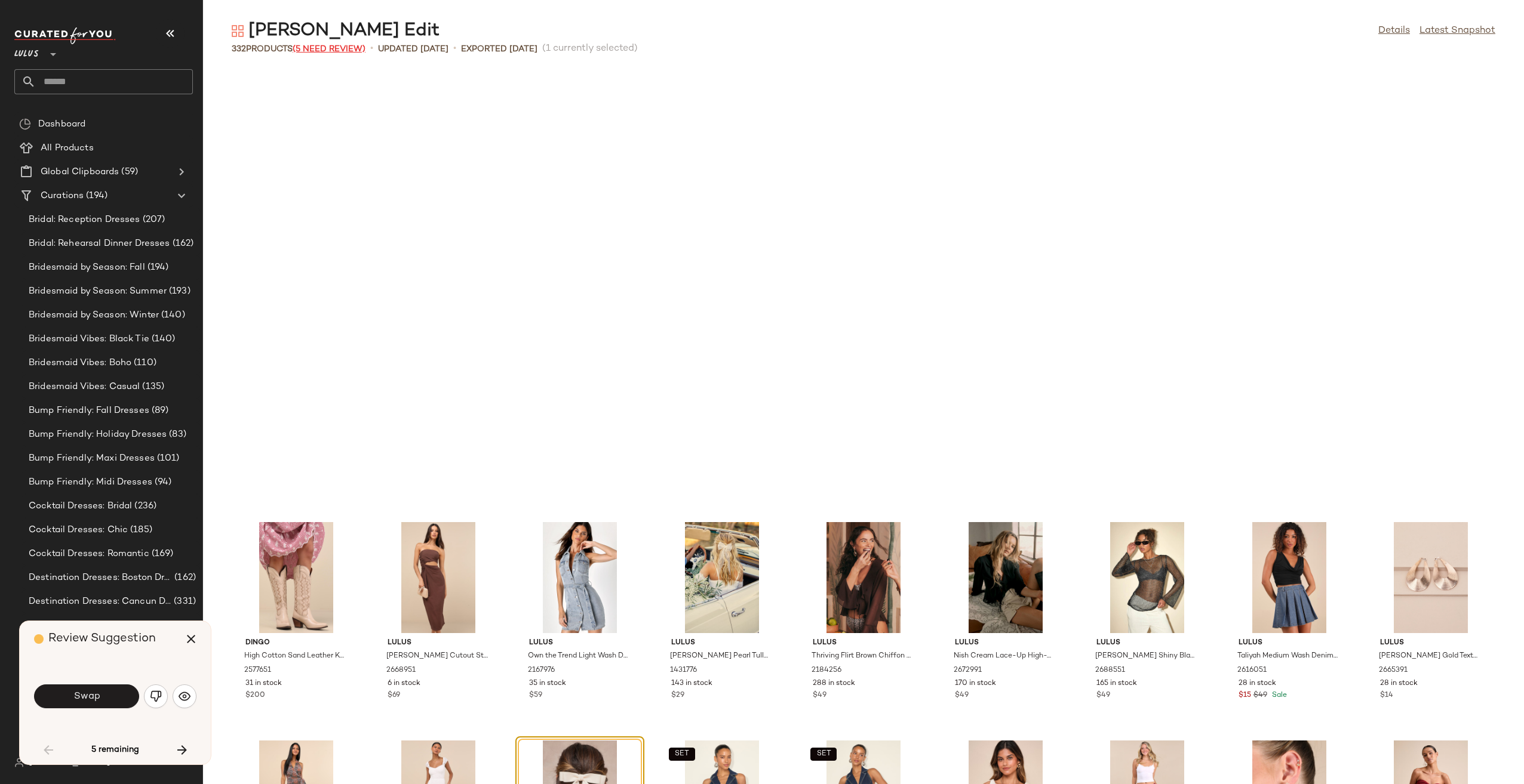
scroll to position [446, 0]
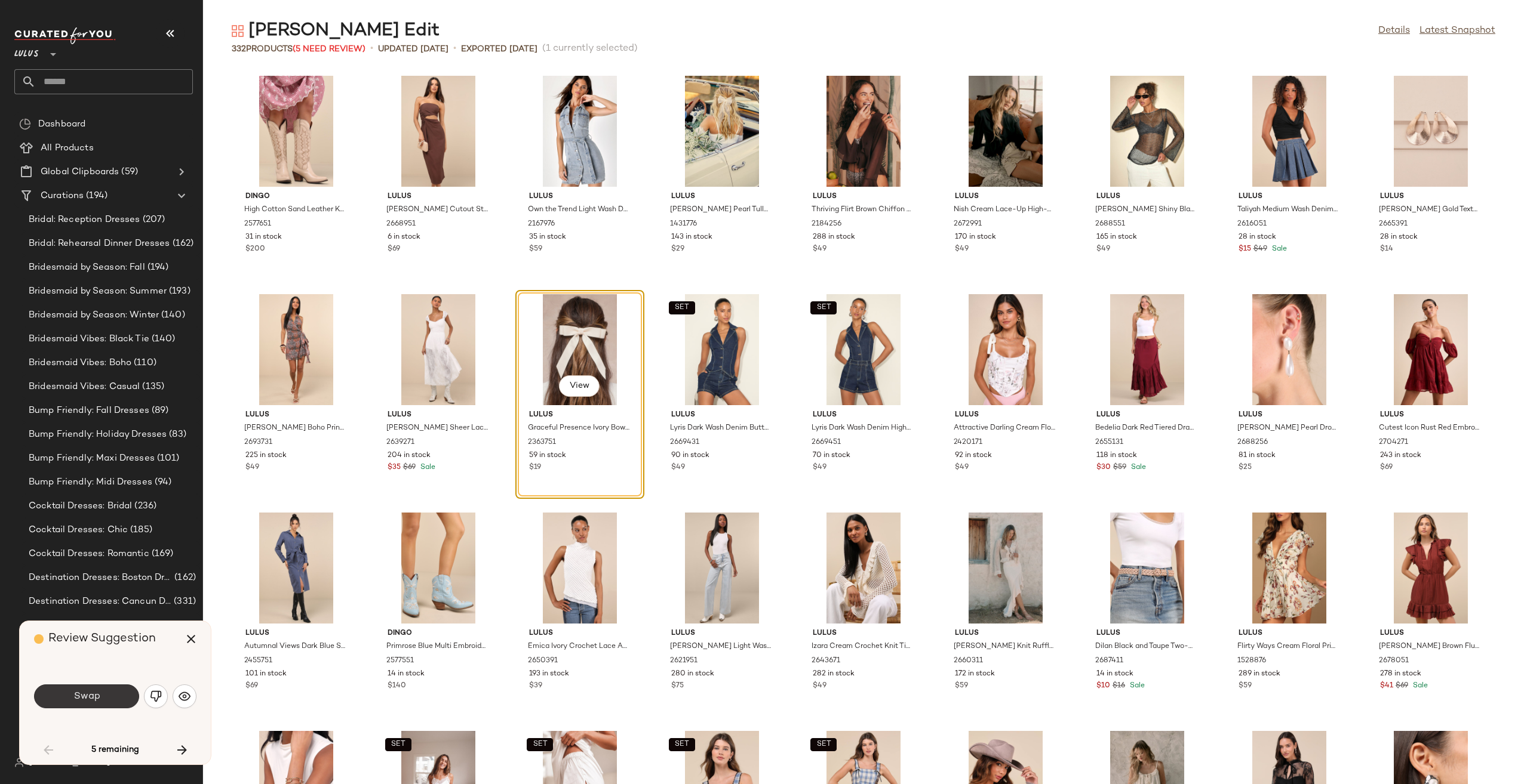
click at [65, 695] on button "Swap" at bounding box center [86, 696] width 105 height 24
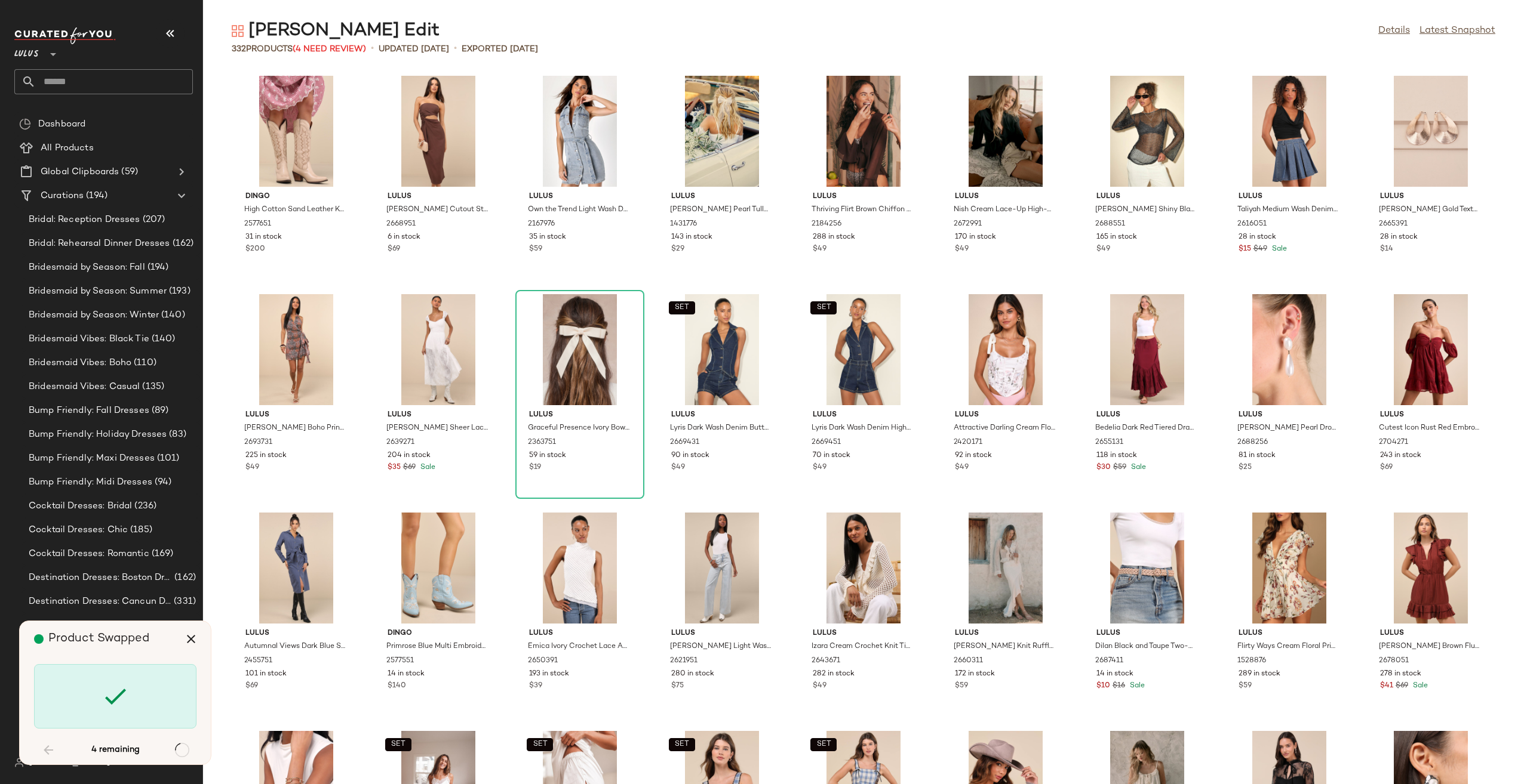
scroll to position [3494, 0]
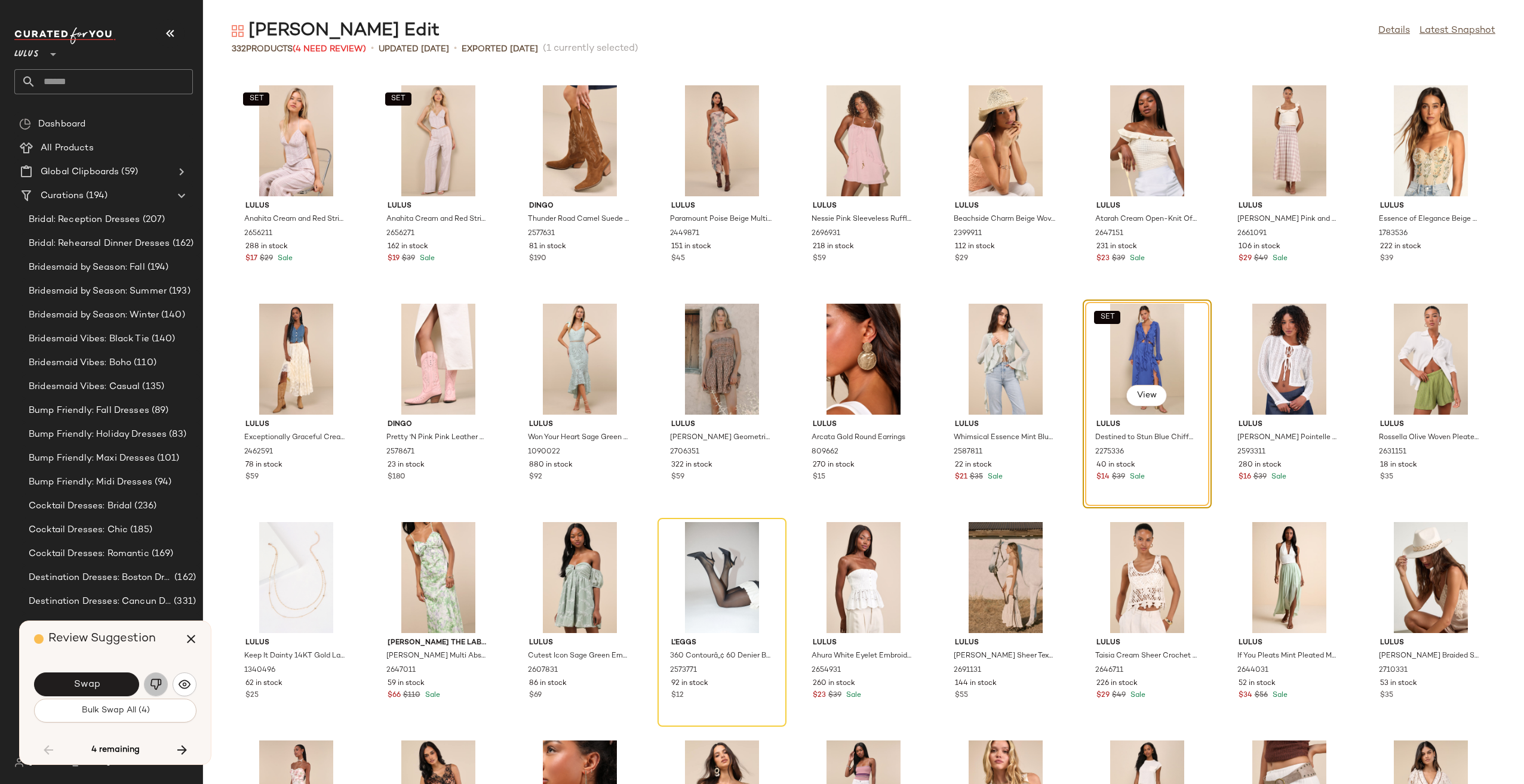
click at [155, 687] on img "button" at bounding box center [155, 684] width 12 height 12
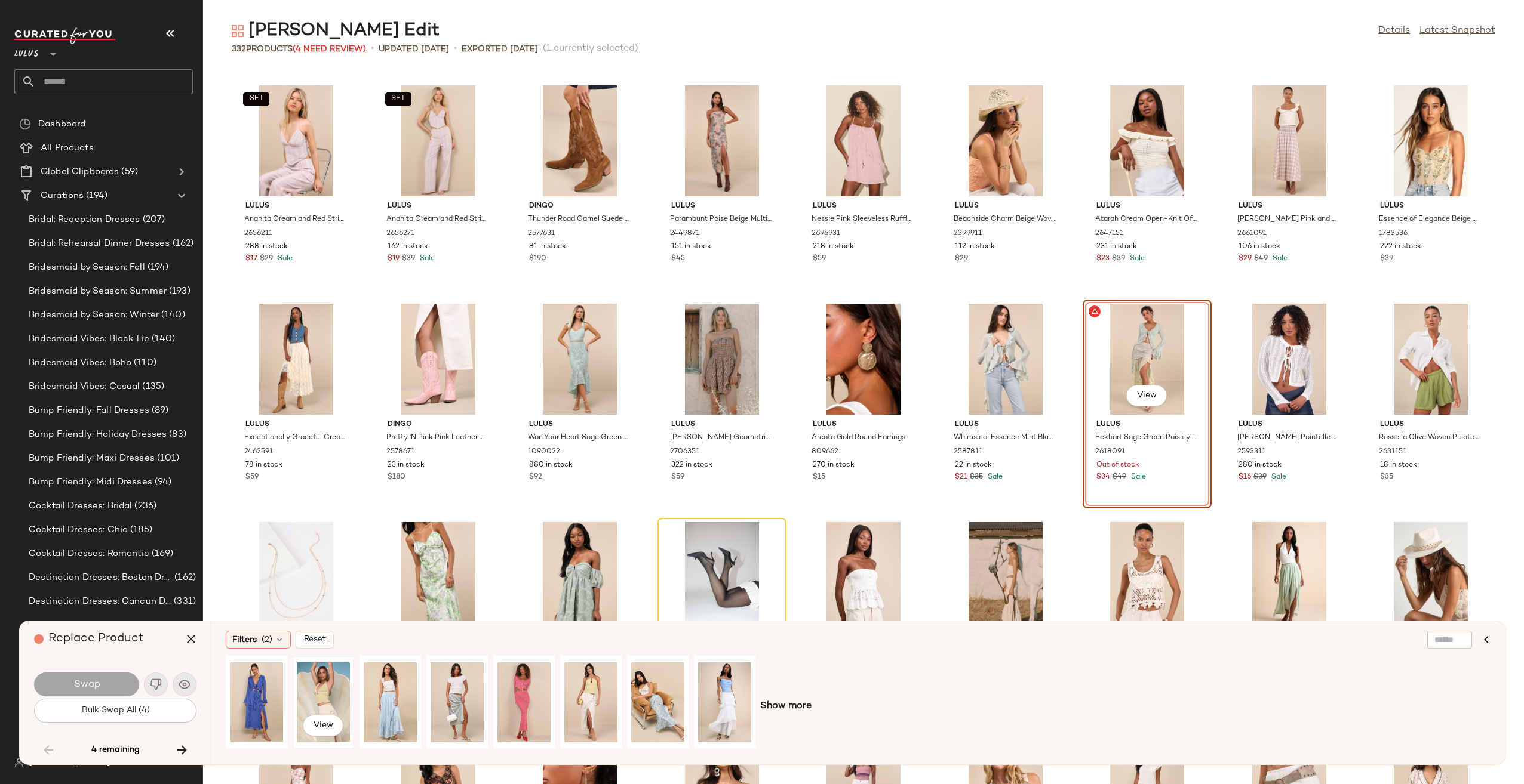
click at [319, 691] on div "View" at bounding box center [323, 702] width 53 height 85
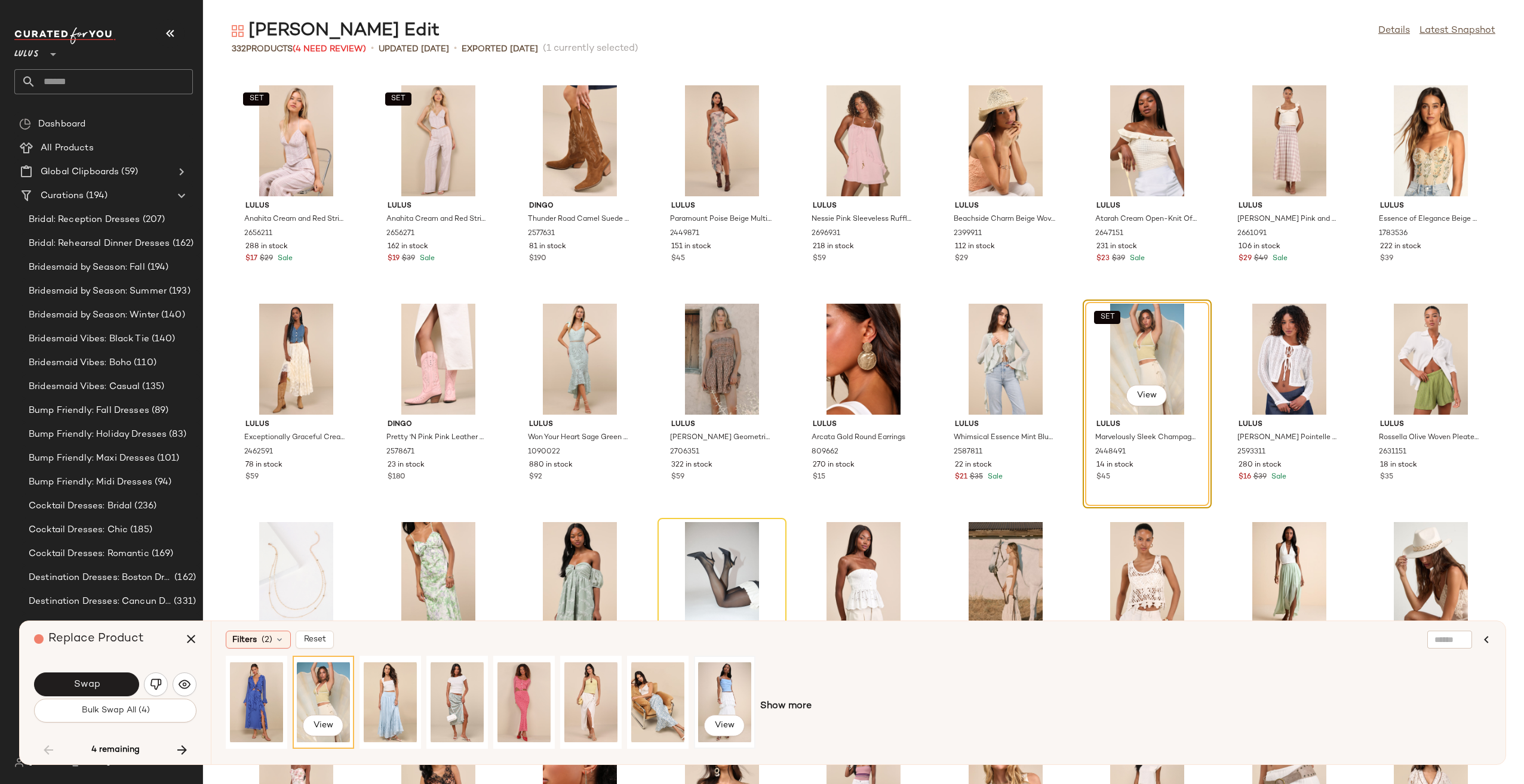
click at [716, 697] on div "View" at bounding box center [725, 702] width 53 height 85
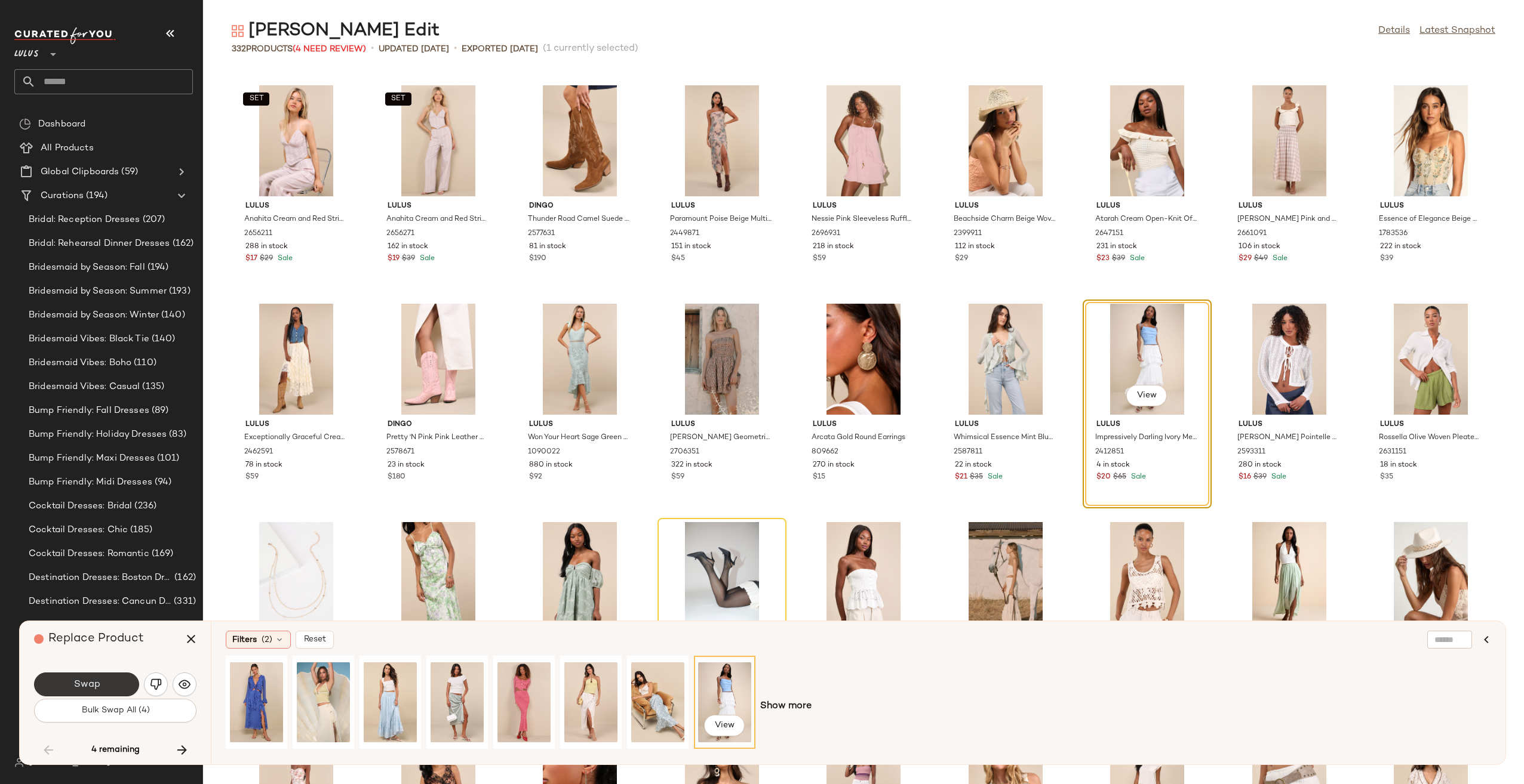
click at [52, 680] on button "Swap" at bounding box center [86, 684] width 105 height 24
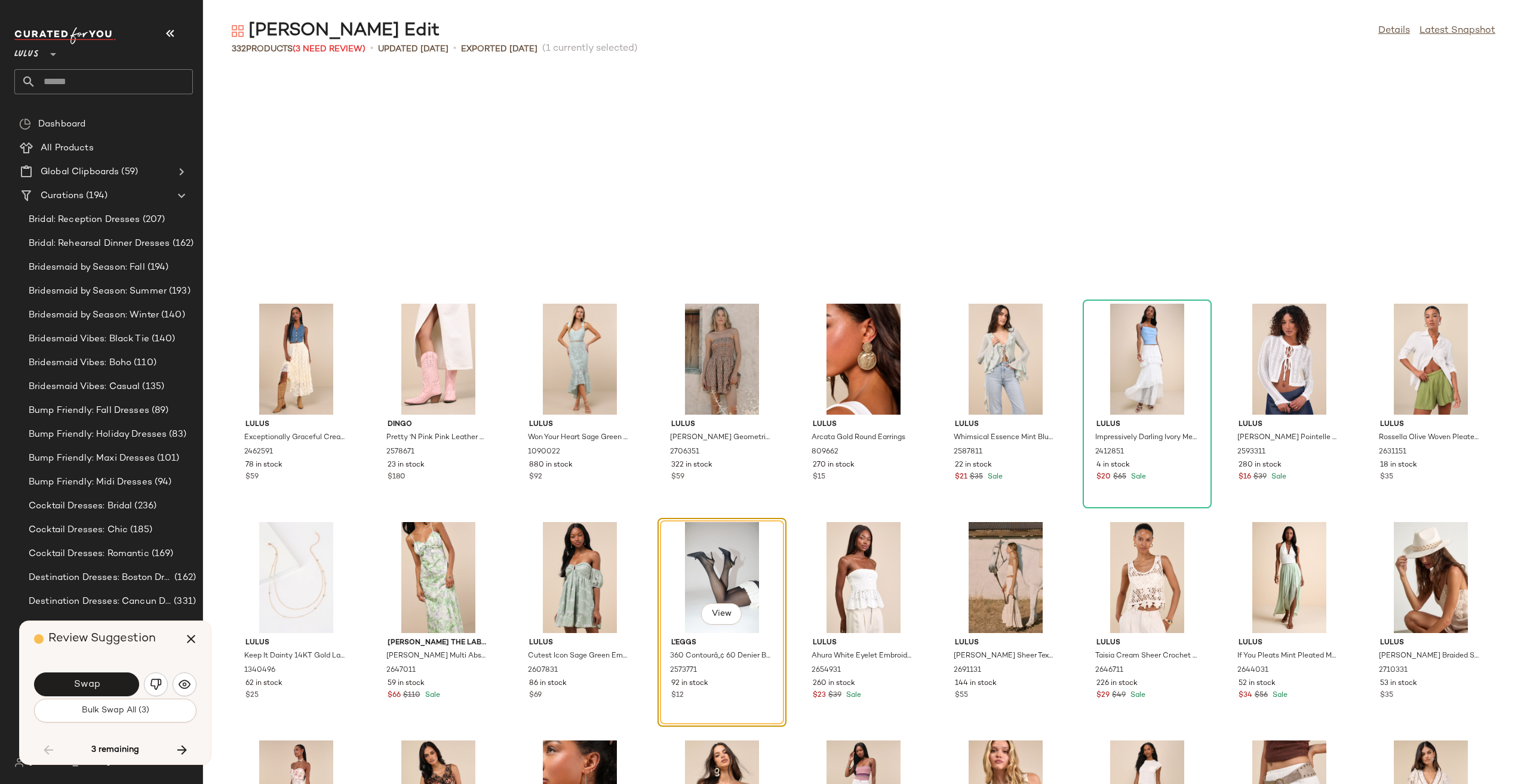
scroll to position [3713, 0]
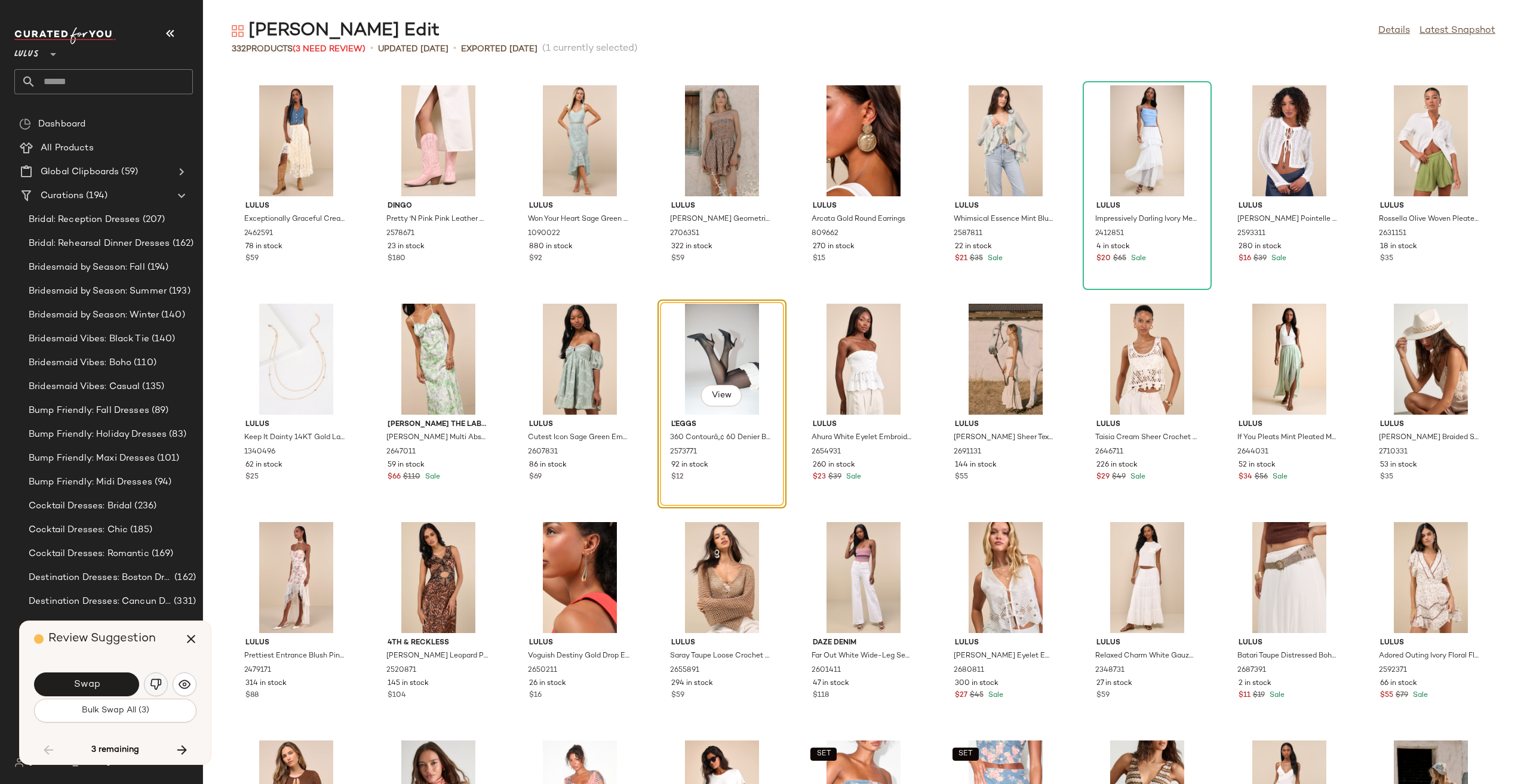
click at [152, 686] on img "button" at bounding box center [155, 684] width 12 height 12
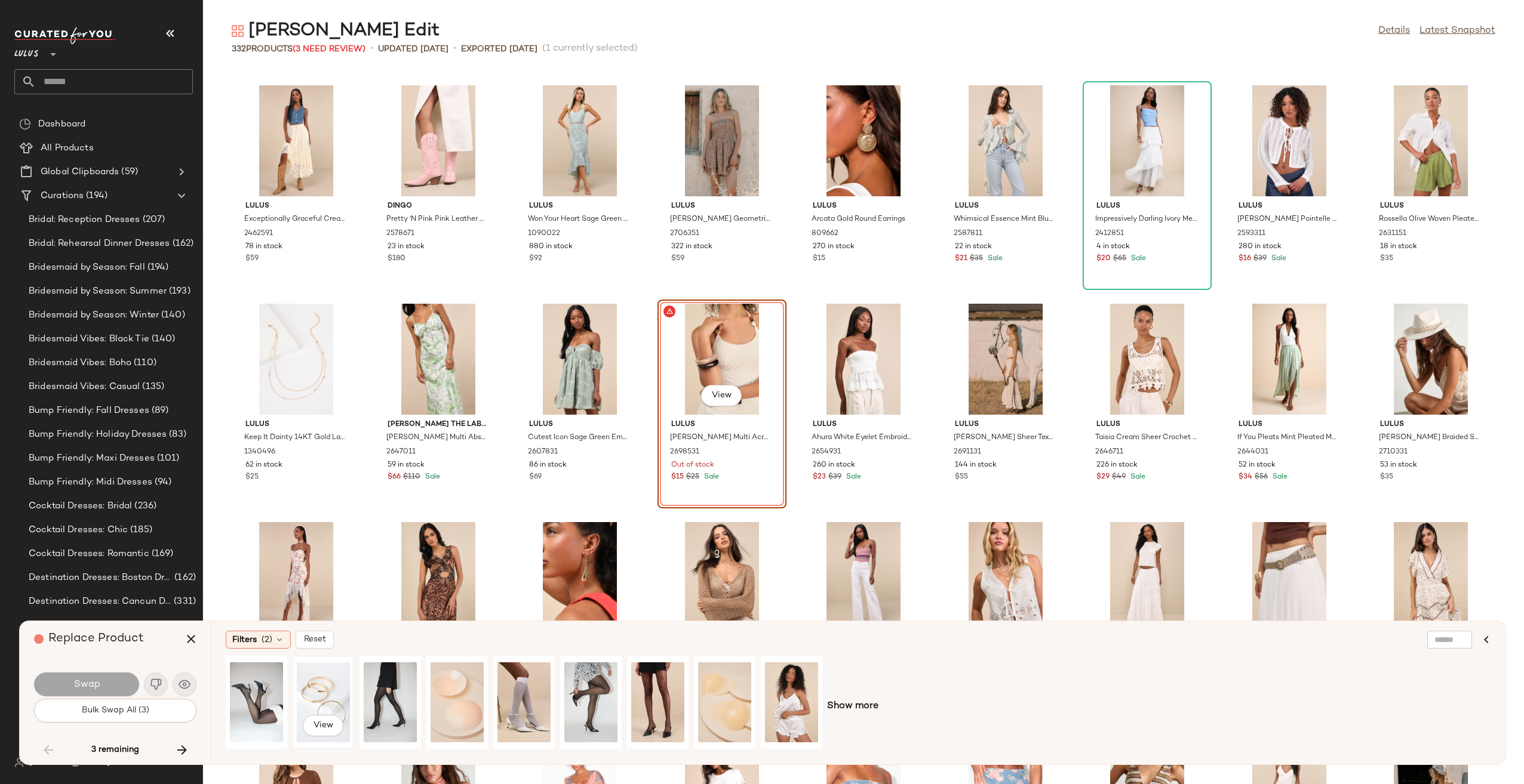
click at [314, 690] on div "View" at bounding box center [323, 702] width 53 height 85
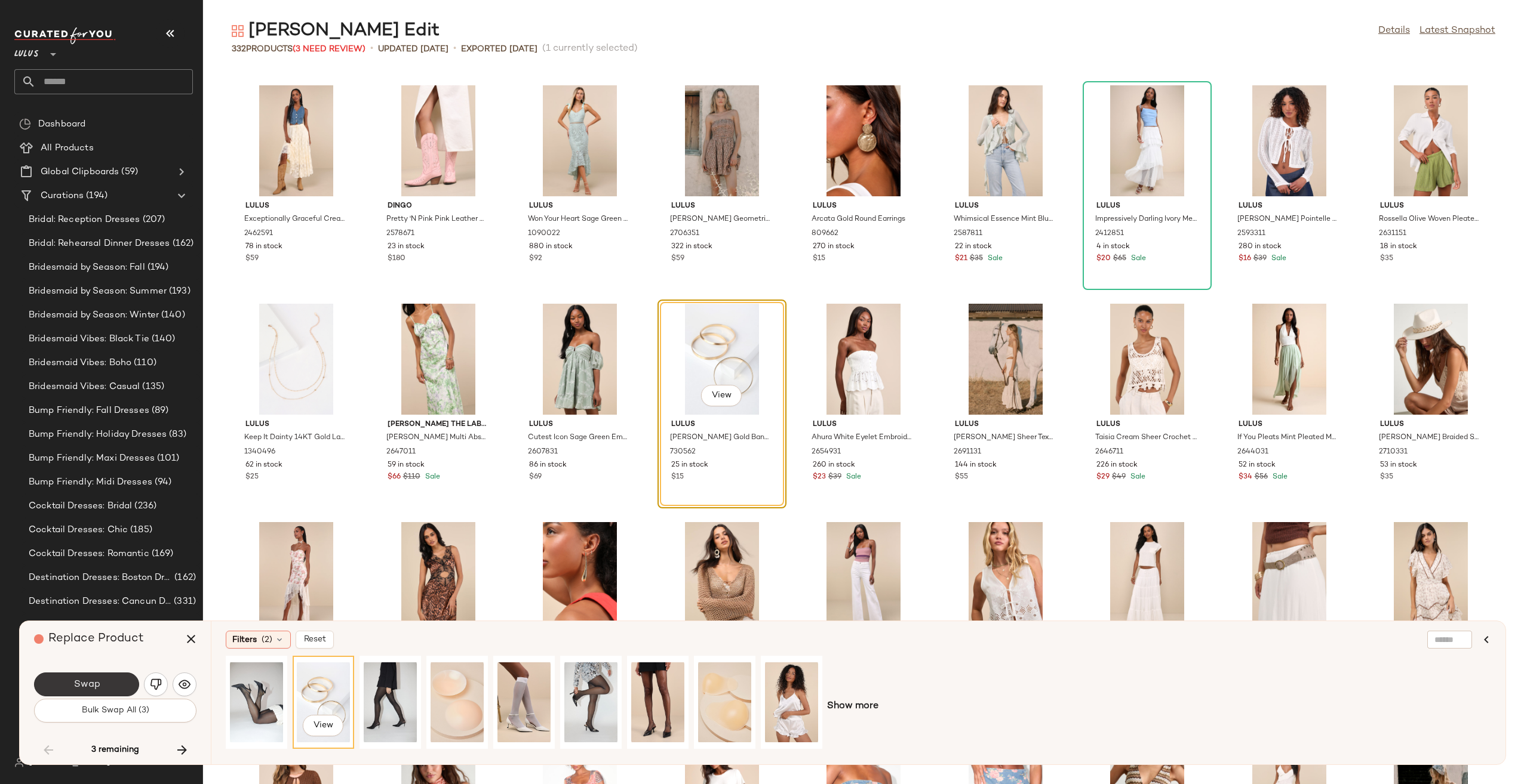
click at [120, 688] on button "Swap" at bounding box center [86, 684] width 105 height 24
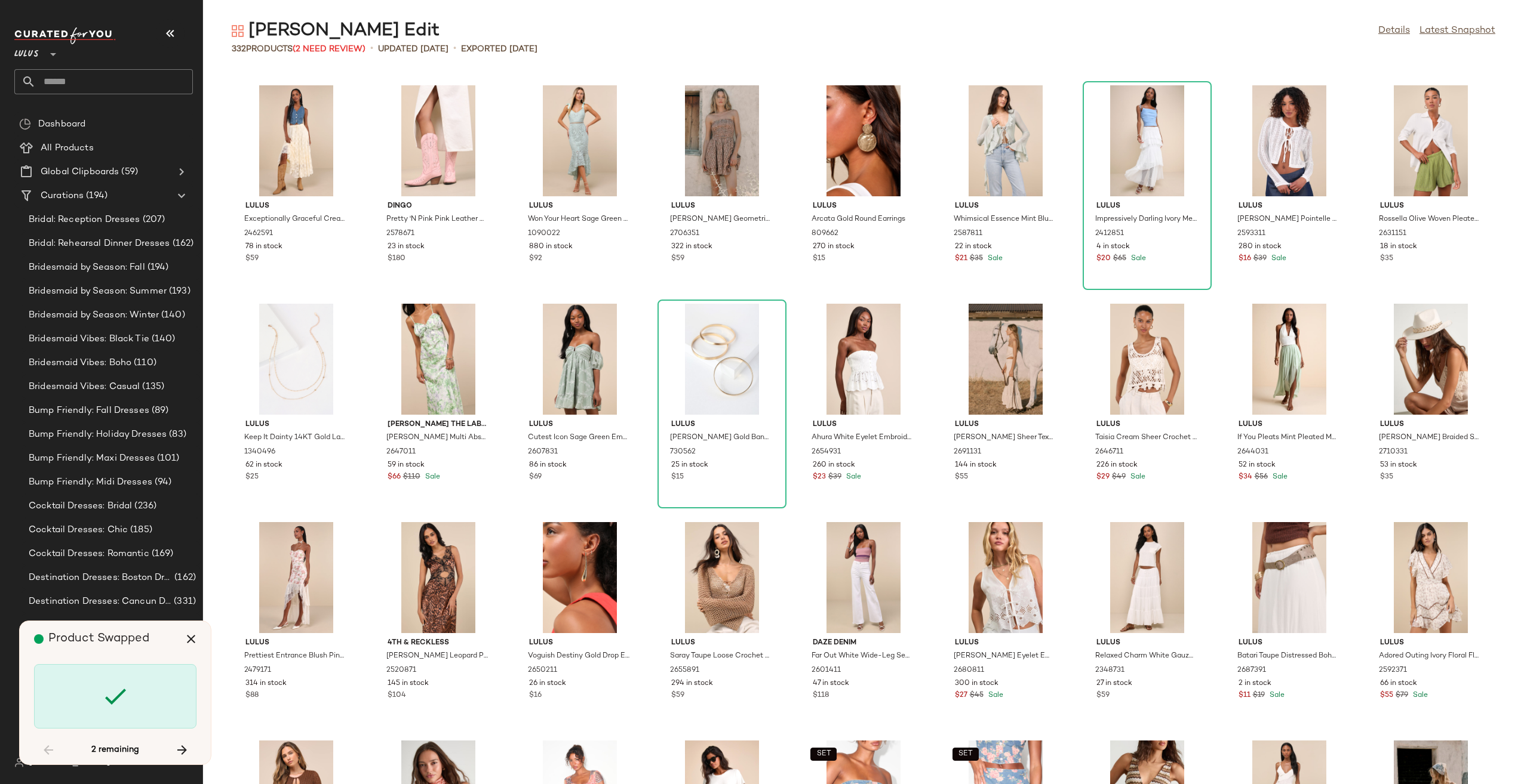
scroll to position [6115, 0]
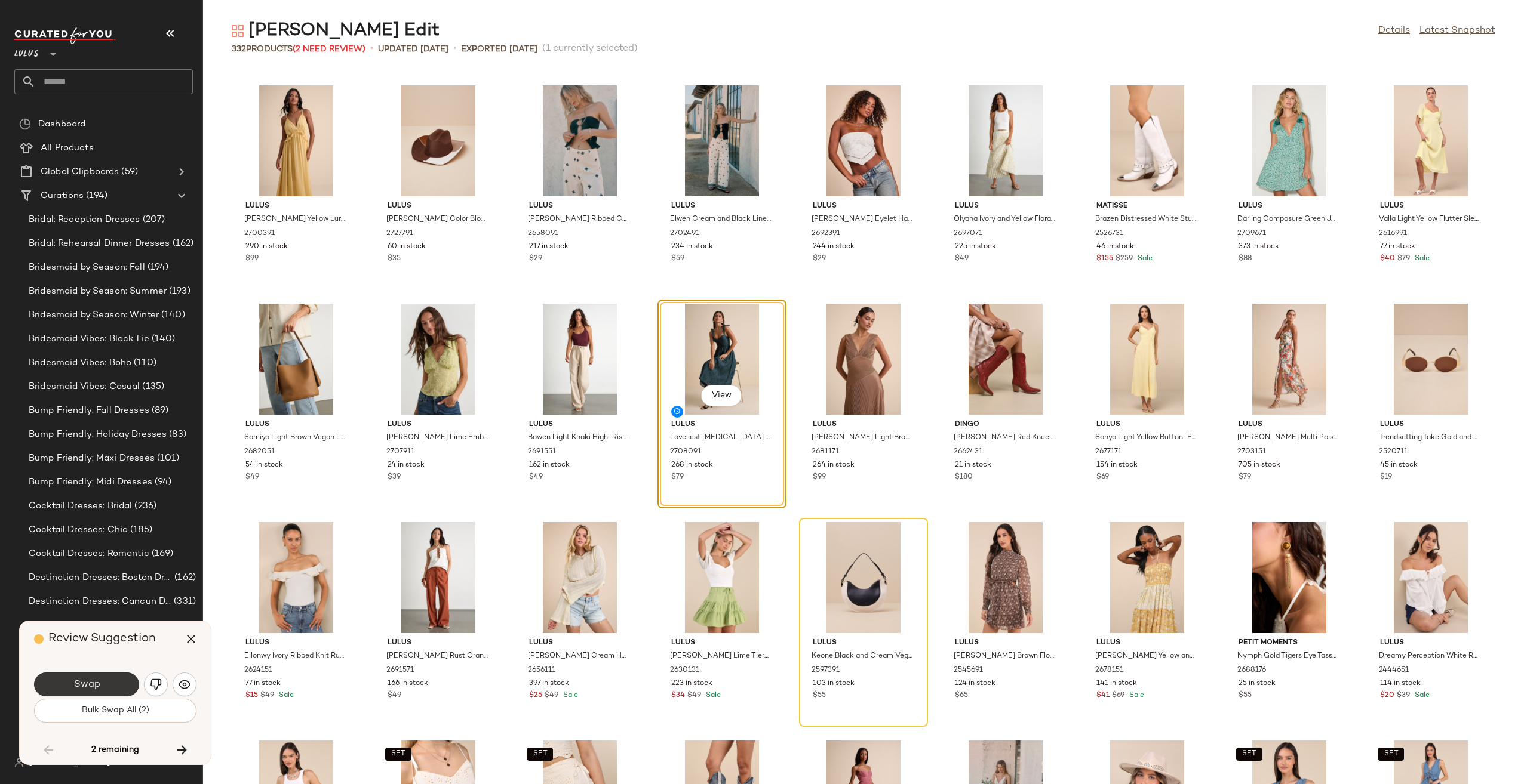
click at [103, 685] on button "Swap" at bounding box center [86, 684] width 105 height 24
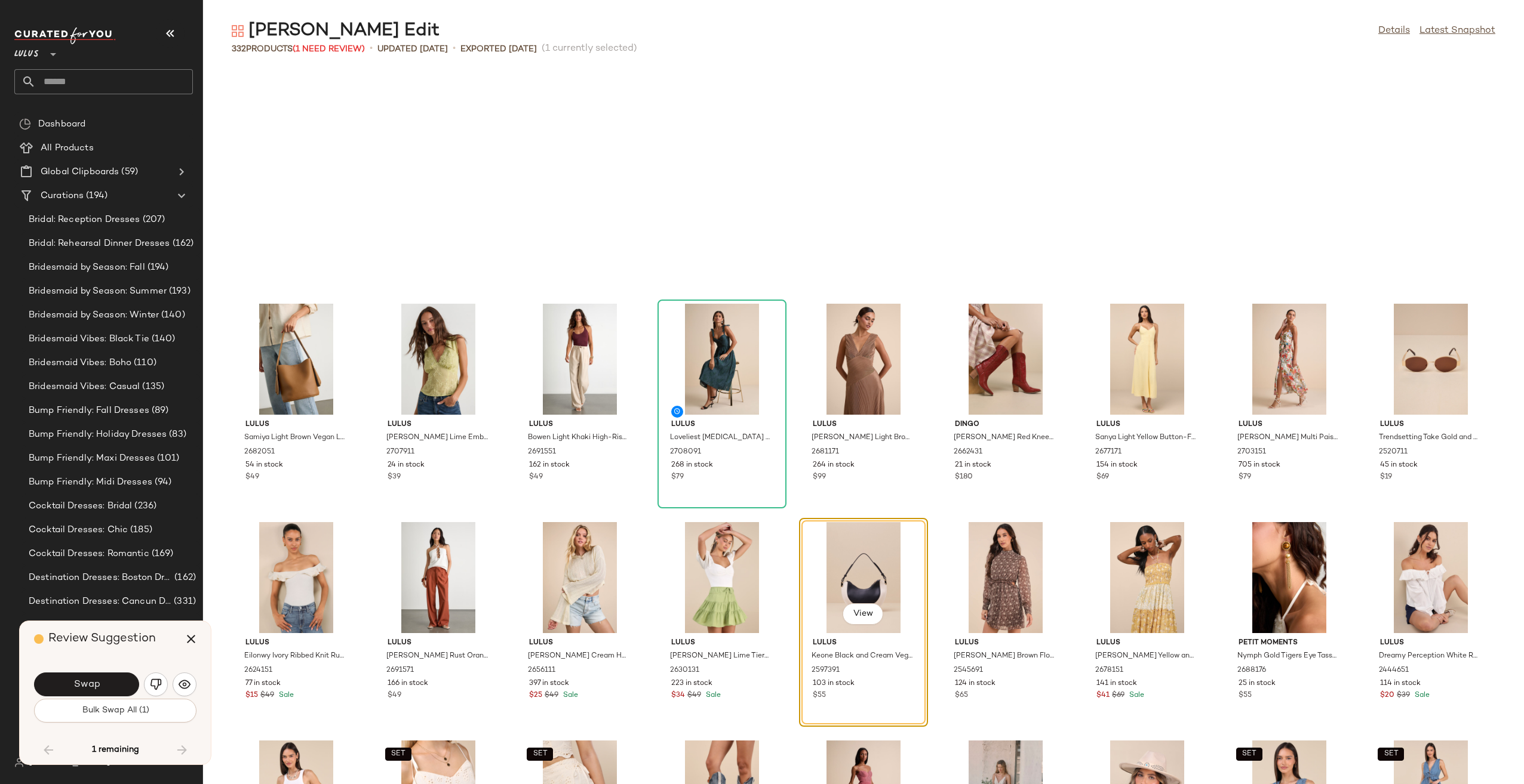
scroll to position [6333, 0]
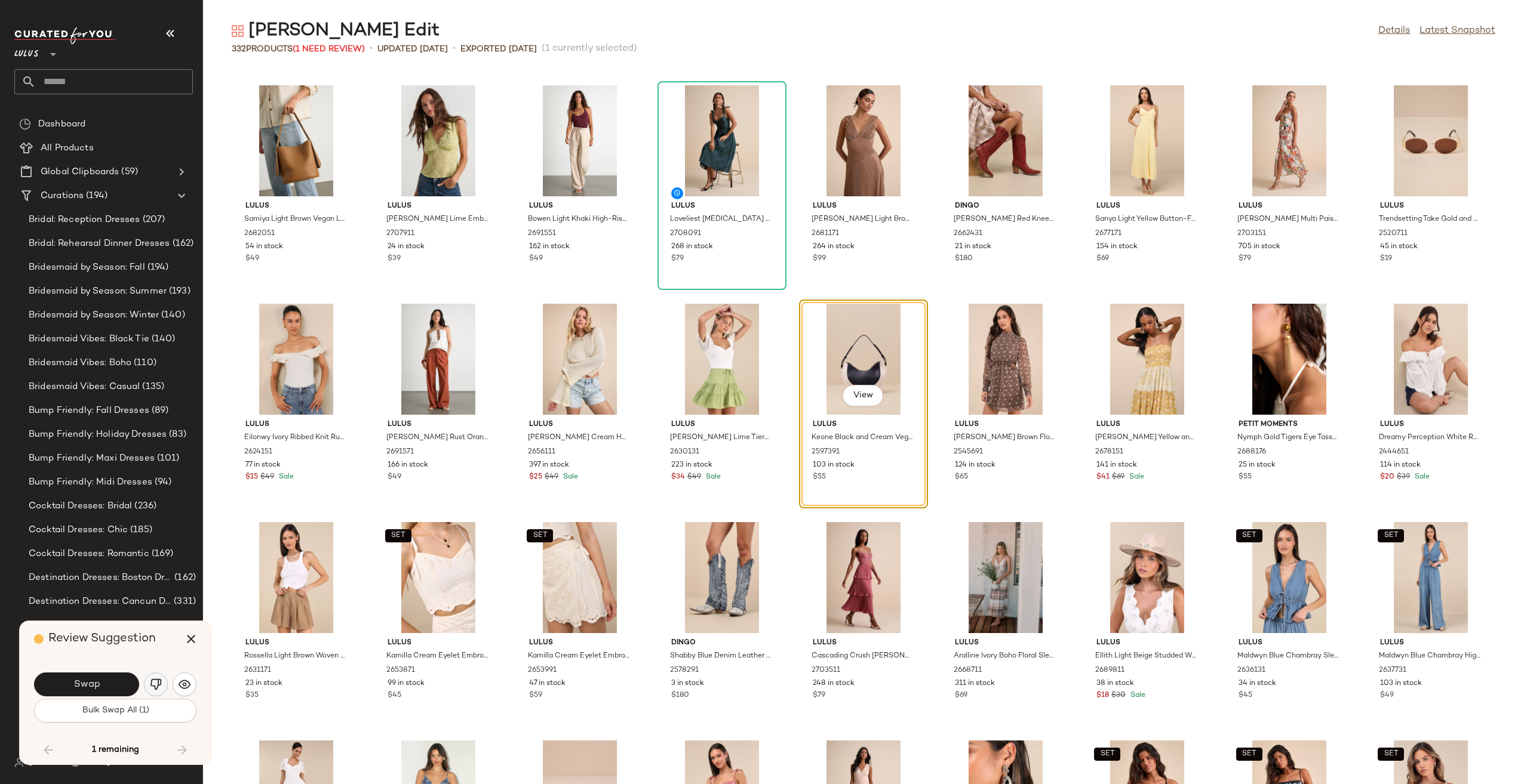
click at [156, 686] on img "button" at bounding box center [155, 684] width 12 height 12
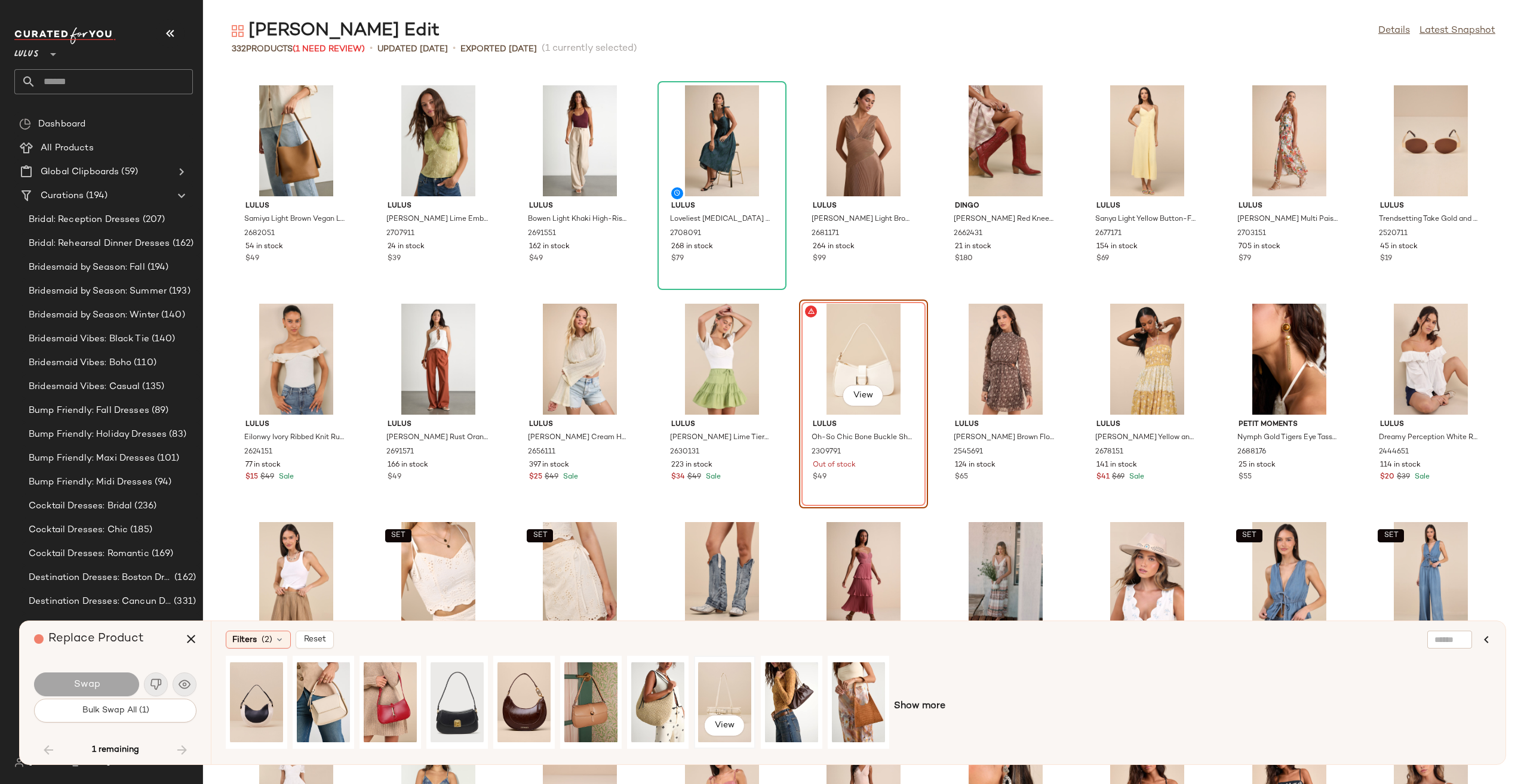
click at [709, 702] on div "View" at bounding box center [725, 702] width 53 height 85
click at [64, 687] on button "Swap" at bounding box center [86, 684] width 105 height 24
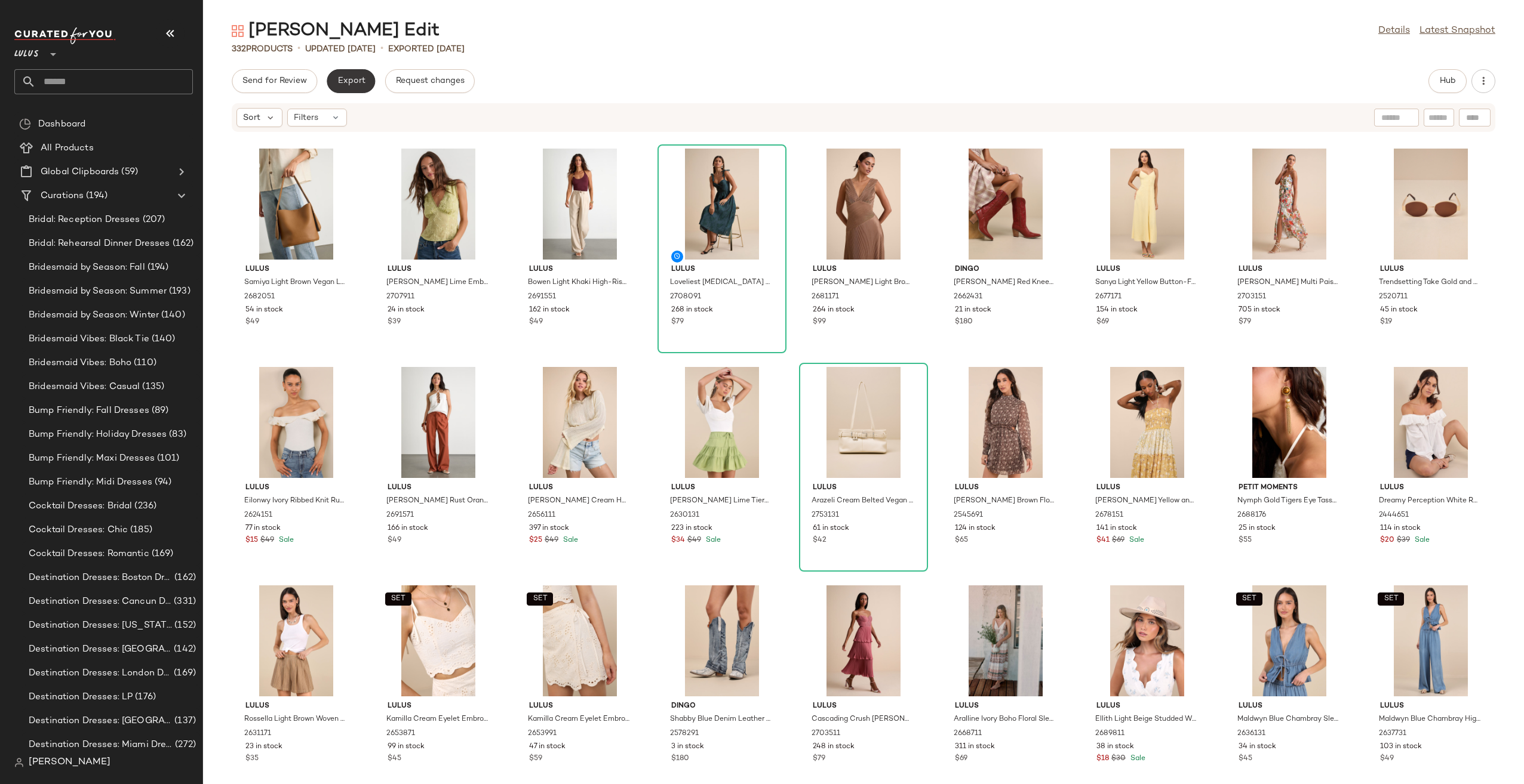
click at [342, 77] on span "Export" at bounding box center [351, 81] width 28 height 10
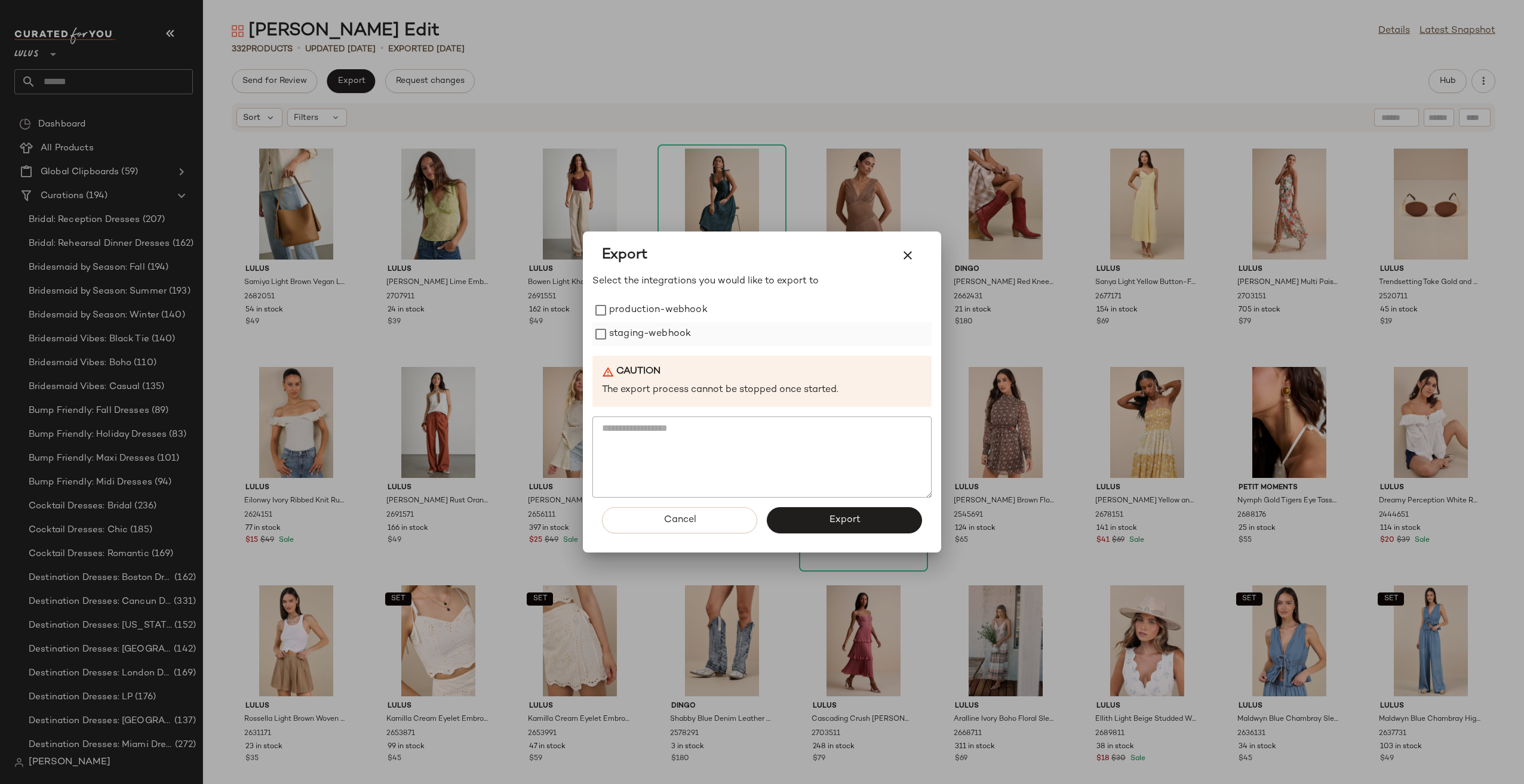
click at [609, 335] on label "staging-webhook" at bounding box center [650, 334] width 82 height 24
click at [613, 320] on label "production-webhook" at bounding box center [658, 311] width 98 height 24
click at [855, 521] on span "Export" at bounding box center [844, 520] width 32 height 11
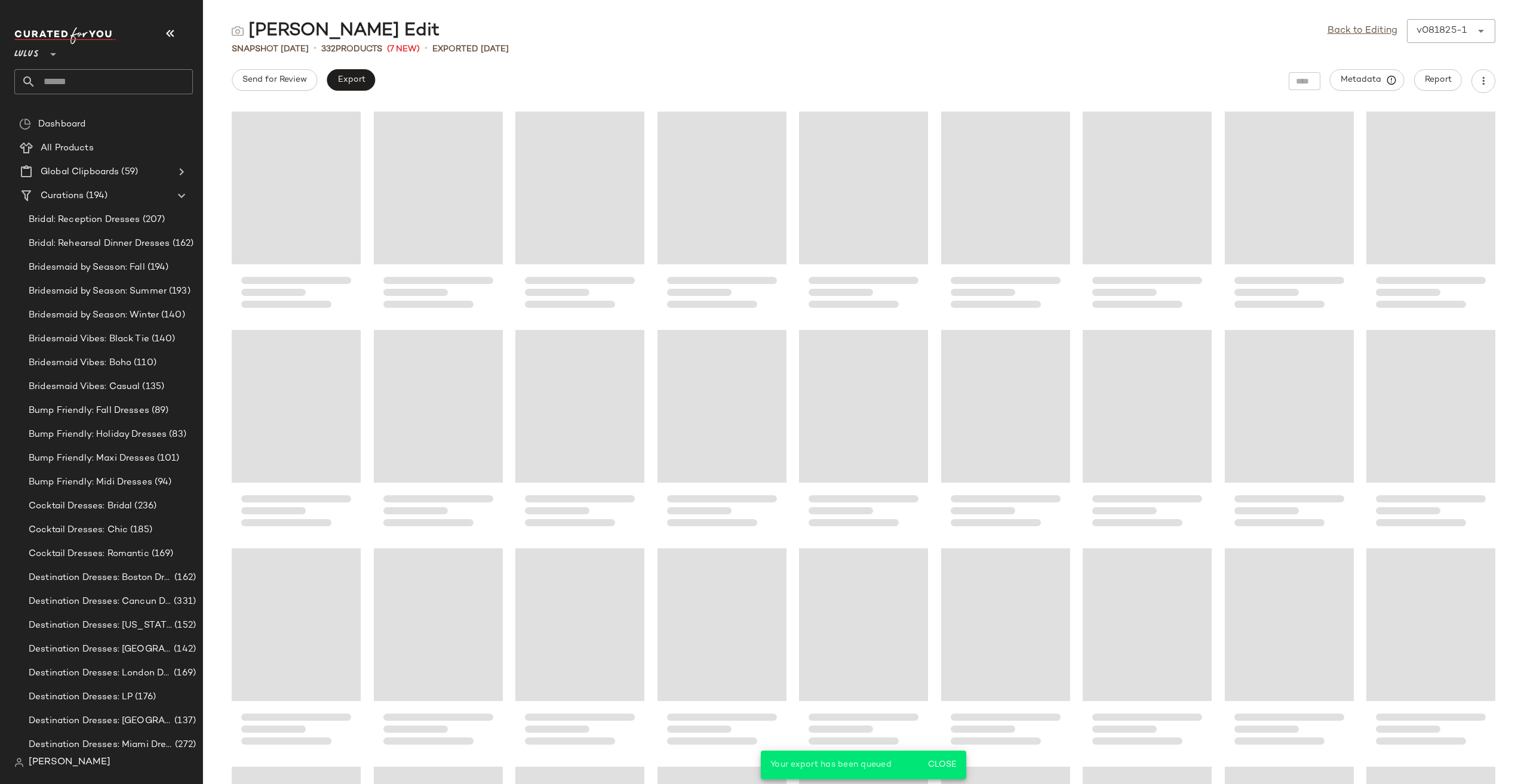
click at [63, 89] on input "text" at bounding box center [114, 82] width 157 height 25
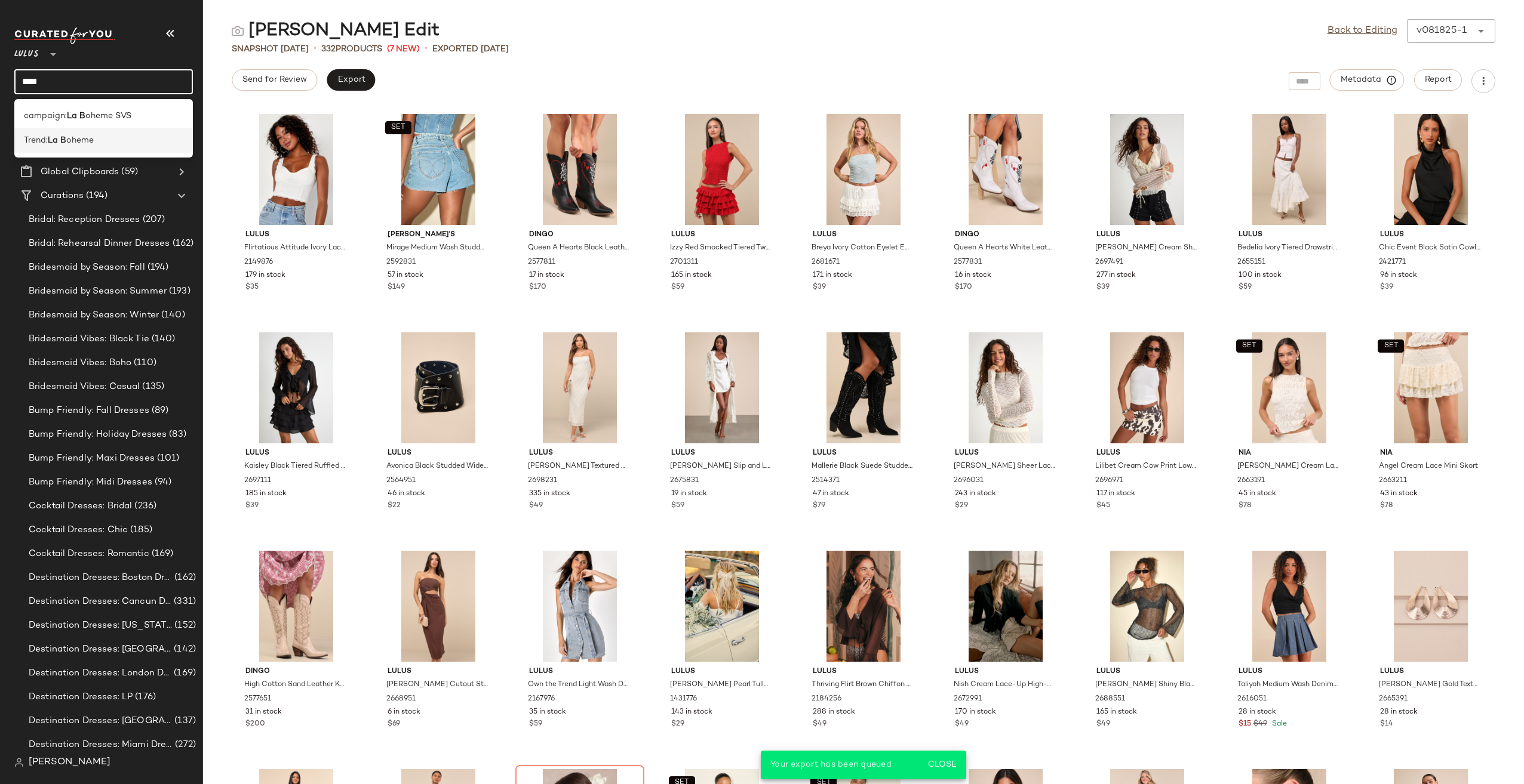
type input "****"
click at [78, 138] on span "oheme" at bounding box center [79, 141] width 27 height 13
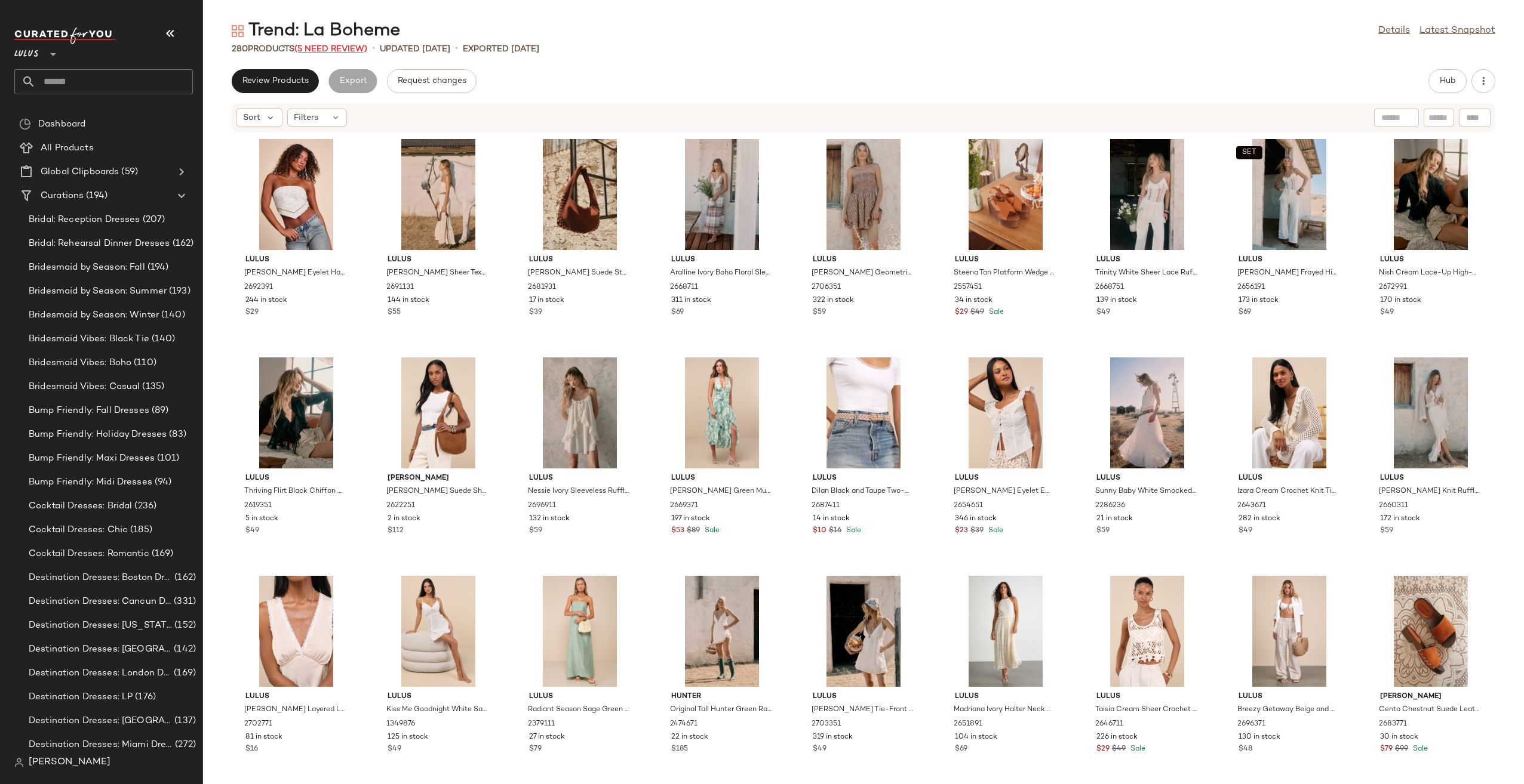
click at [335, 49] on span "(5 Need Review)" at bounding box center [331, 49] width 73 height 9
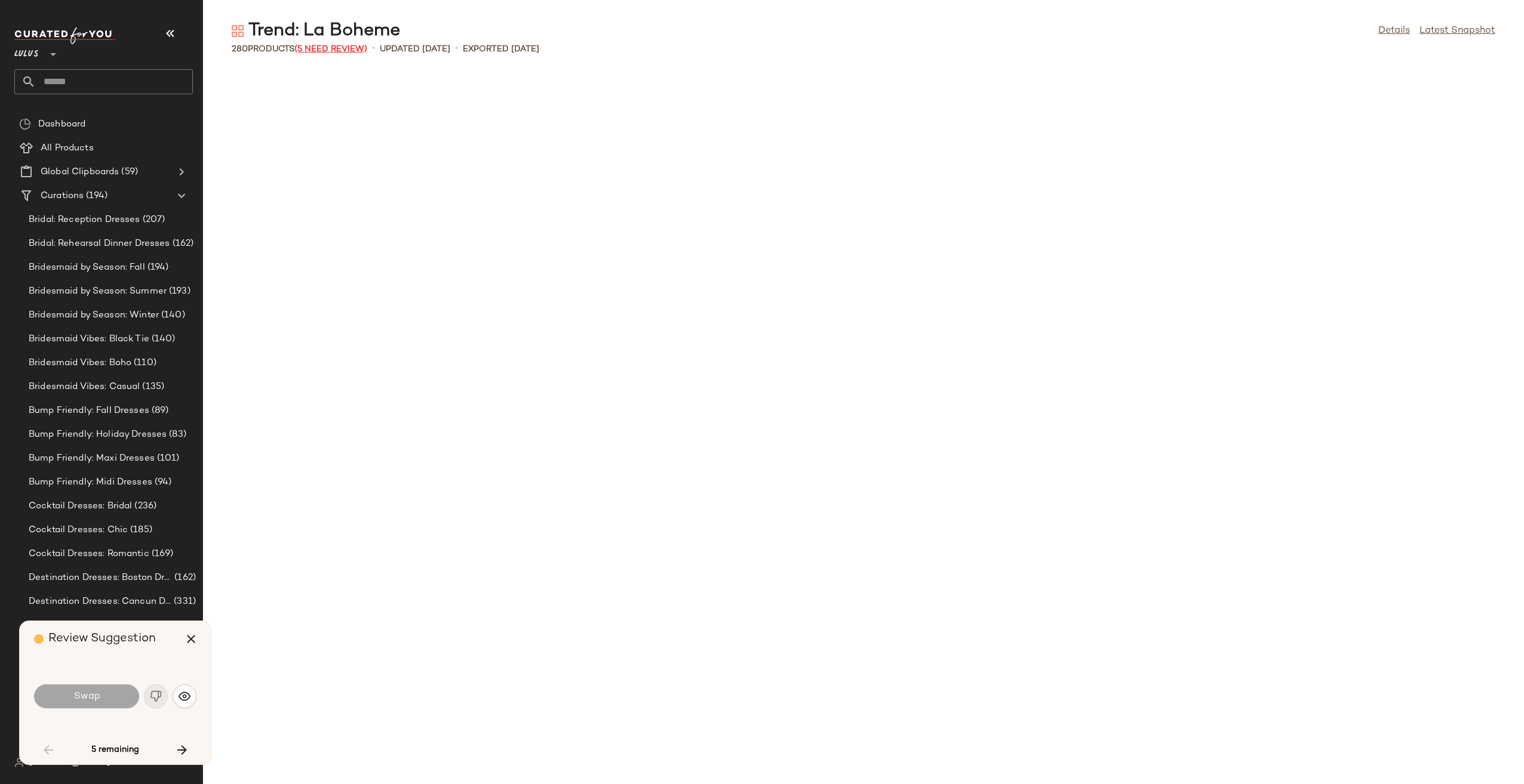
scroll to position [883, 0]
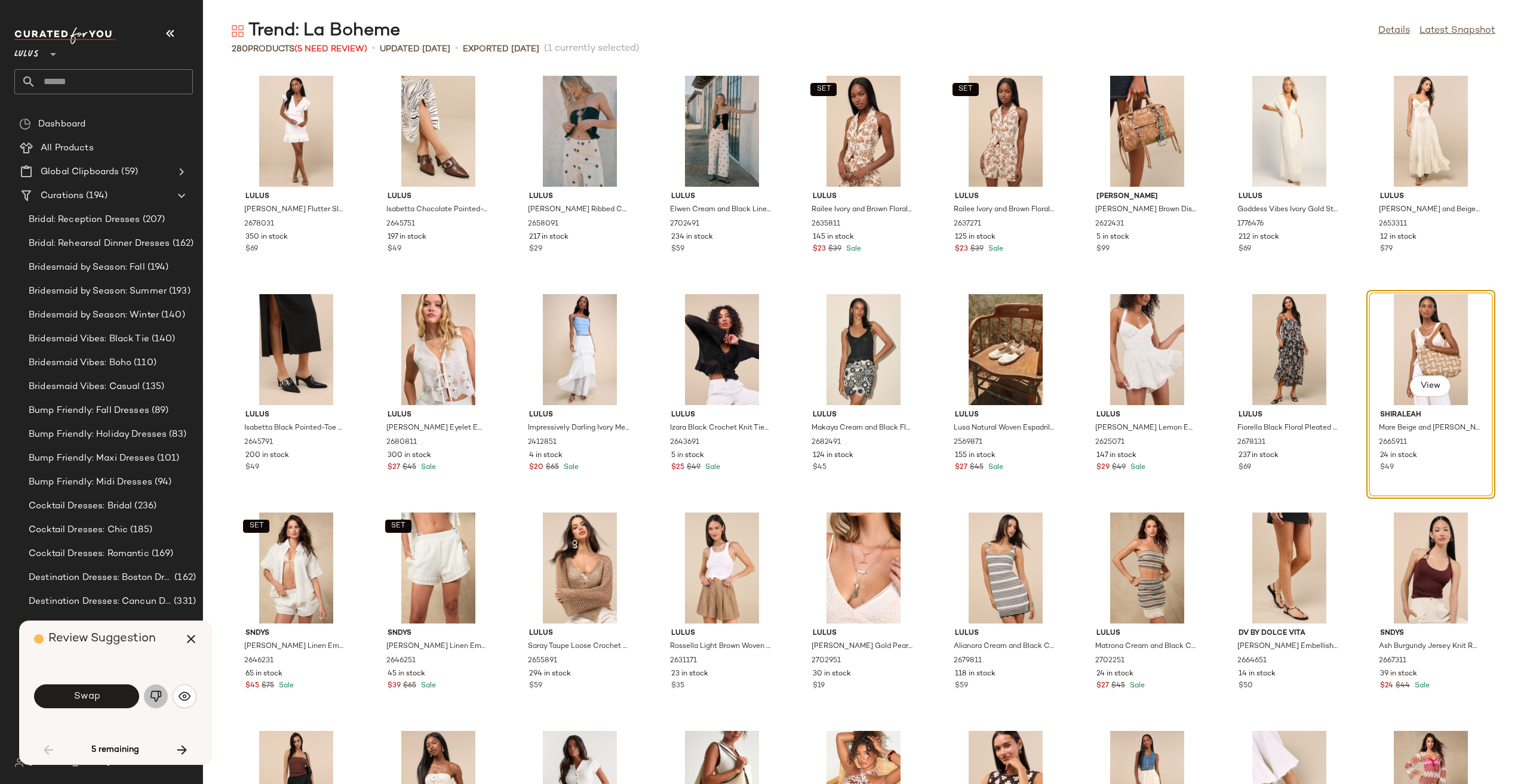
click at [154, 697] on img "button" at bounding box center [155, 696] width 12 height 12
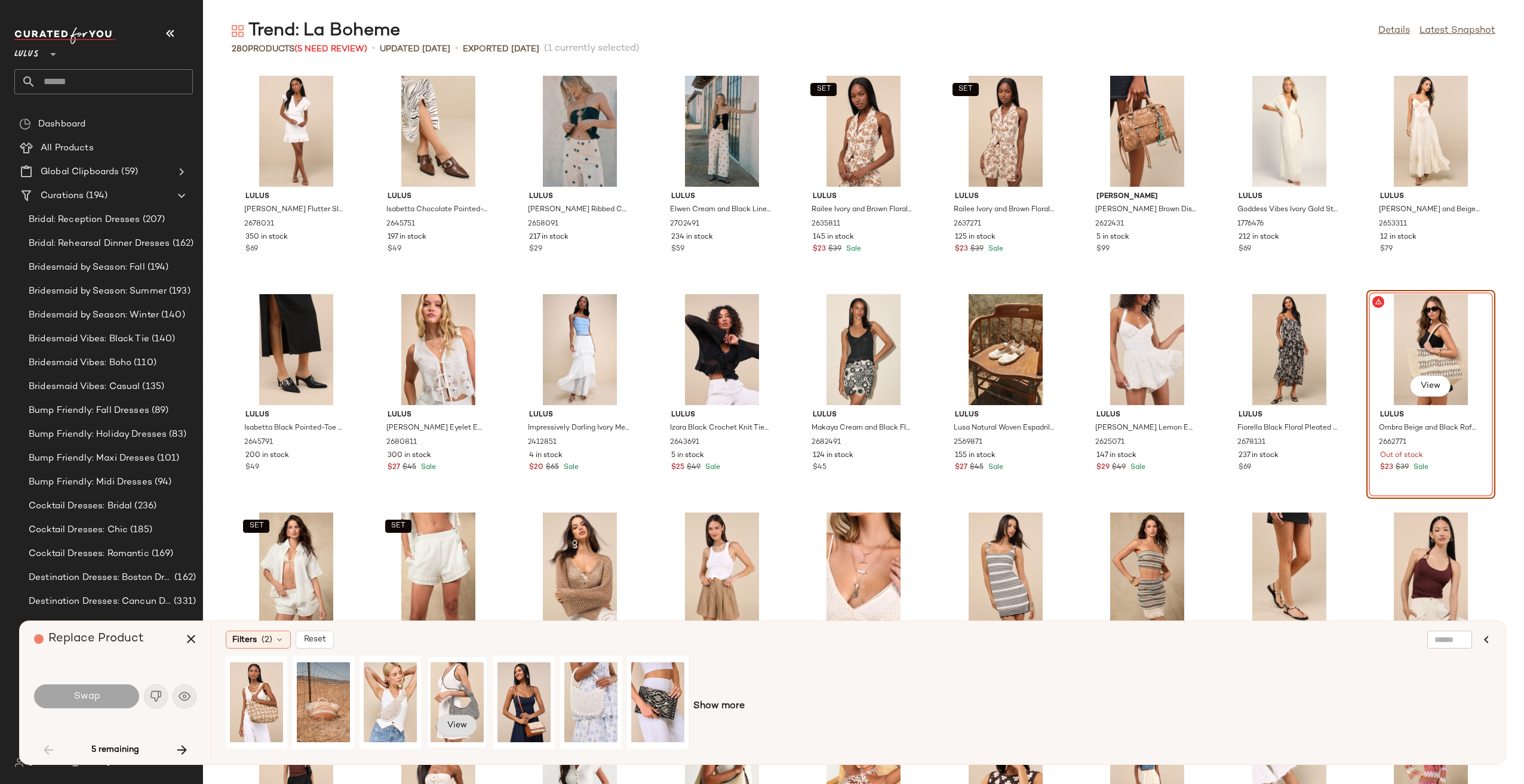
click at [454, 727] on span "View" at bounding box center [456, 726] width 20 height 10
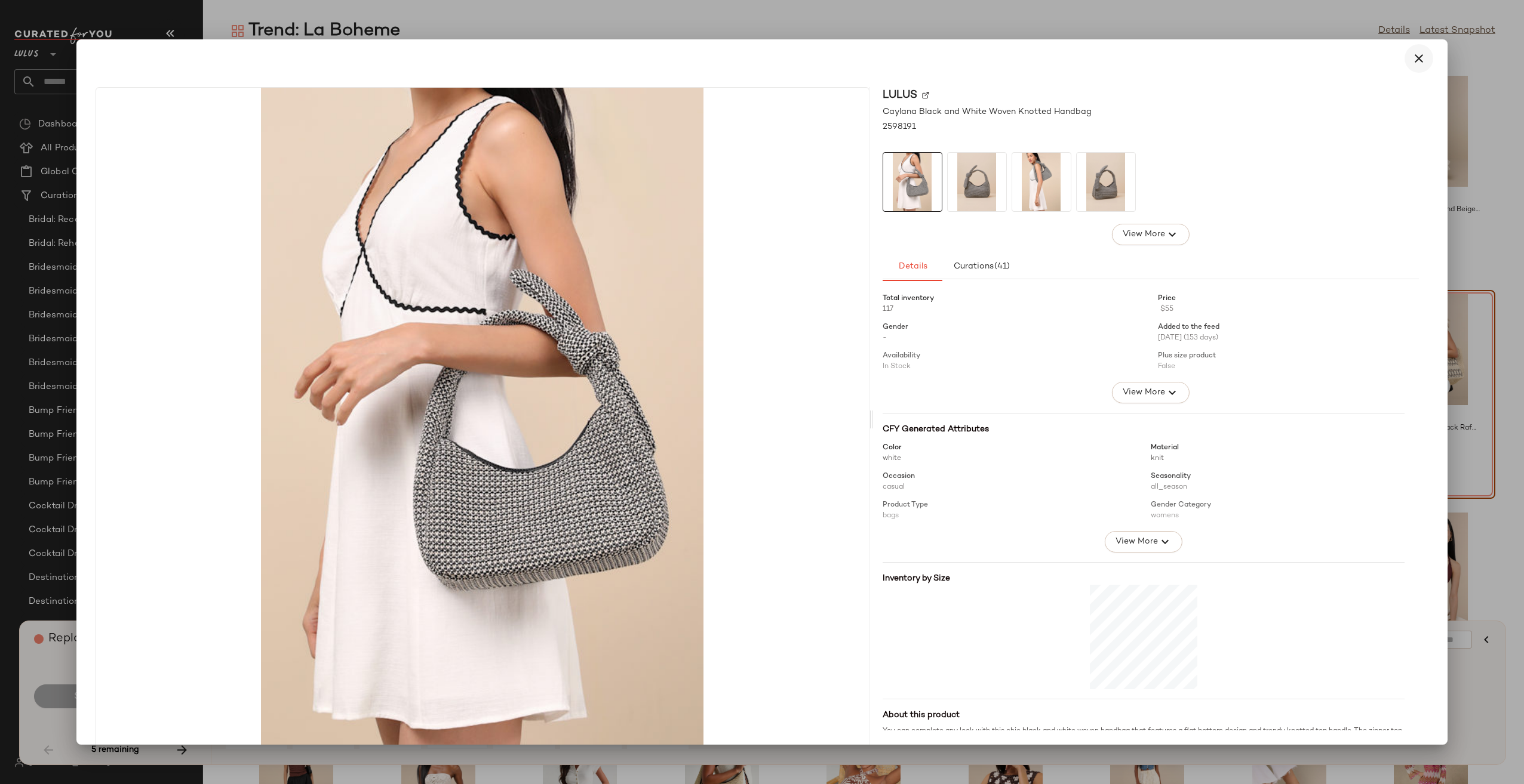
click at [1414, 51] on icon "button" at bounding box center [1419, 58] width 14 height 14
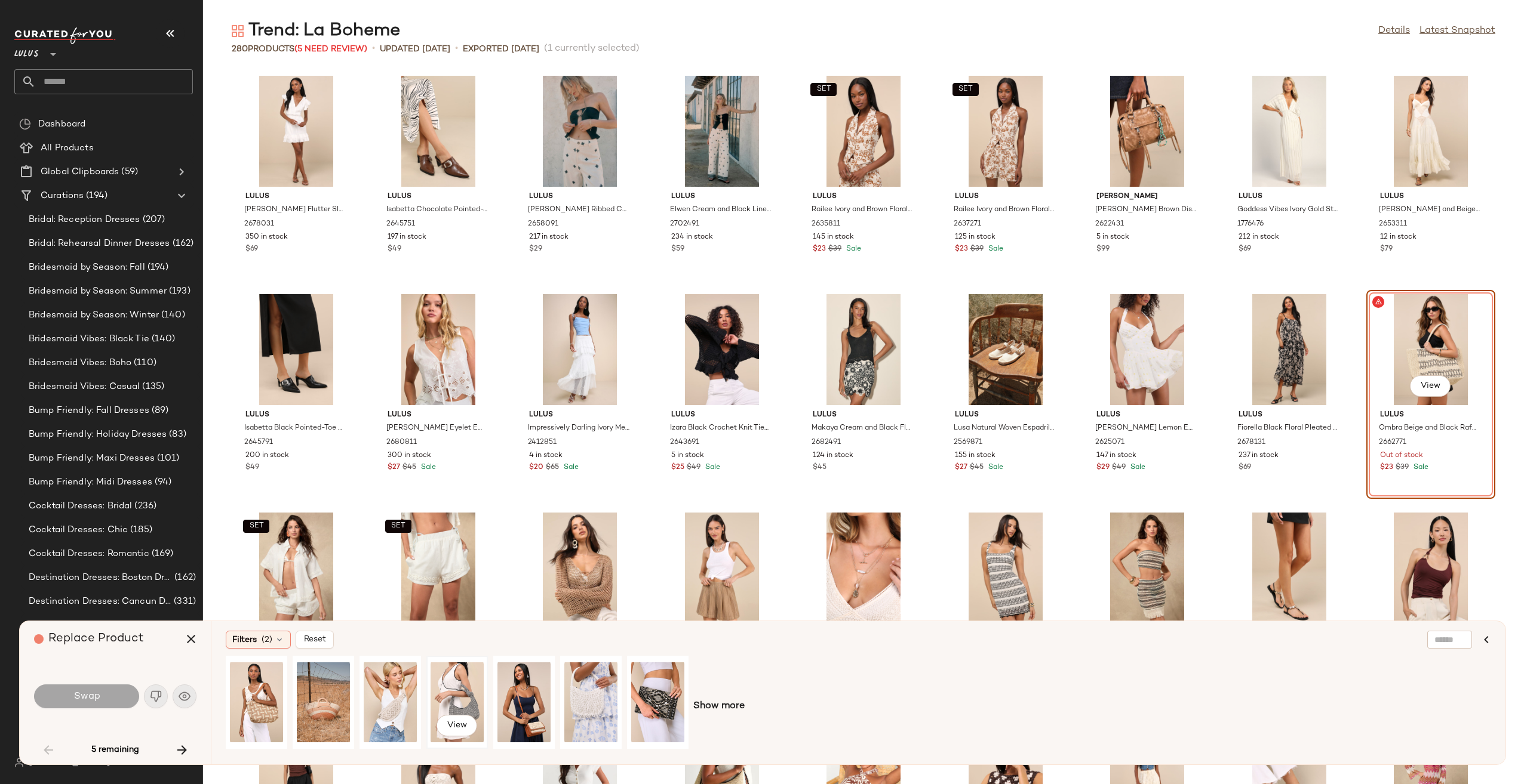
click at [477, 691] on div "View" at bounding box center [457, 702] width 53 height 85
click at [101, 703] on button "Swap" at bounding box center [86, 696] width 105 height 24
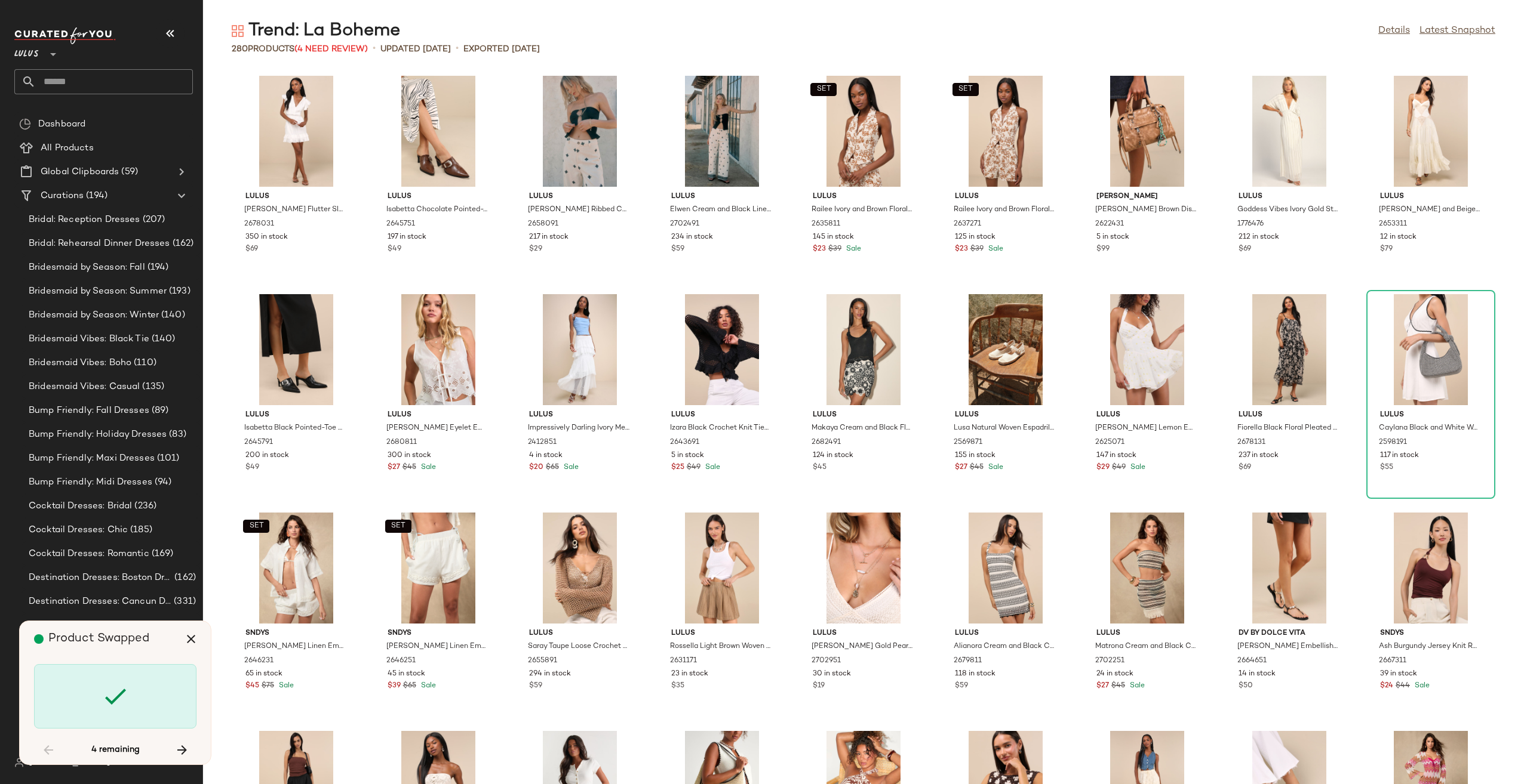
scroll to position [1966, 0]
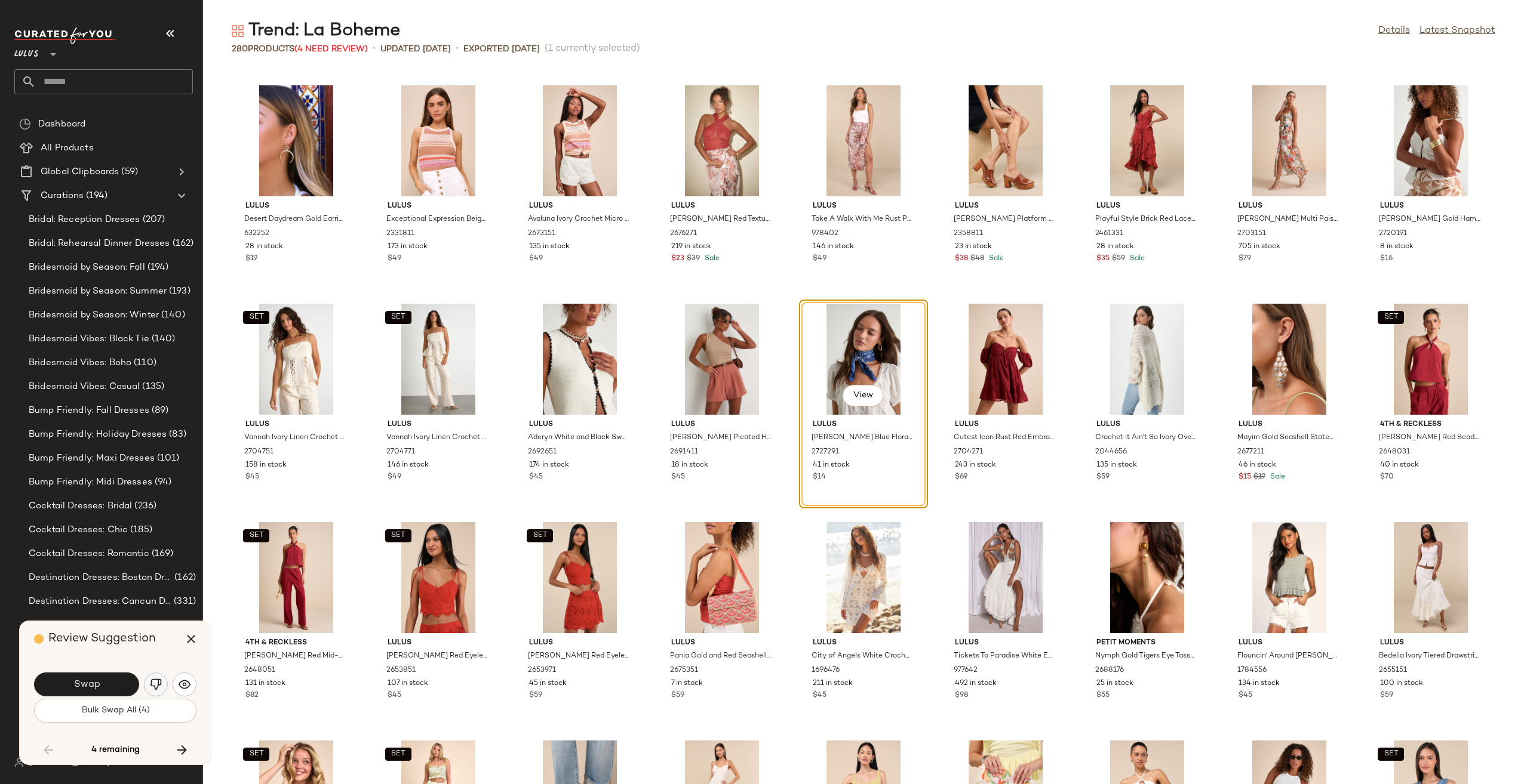
click at [152, 685] on img "button" at bounding box center [155, 684] width 12 height 12
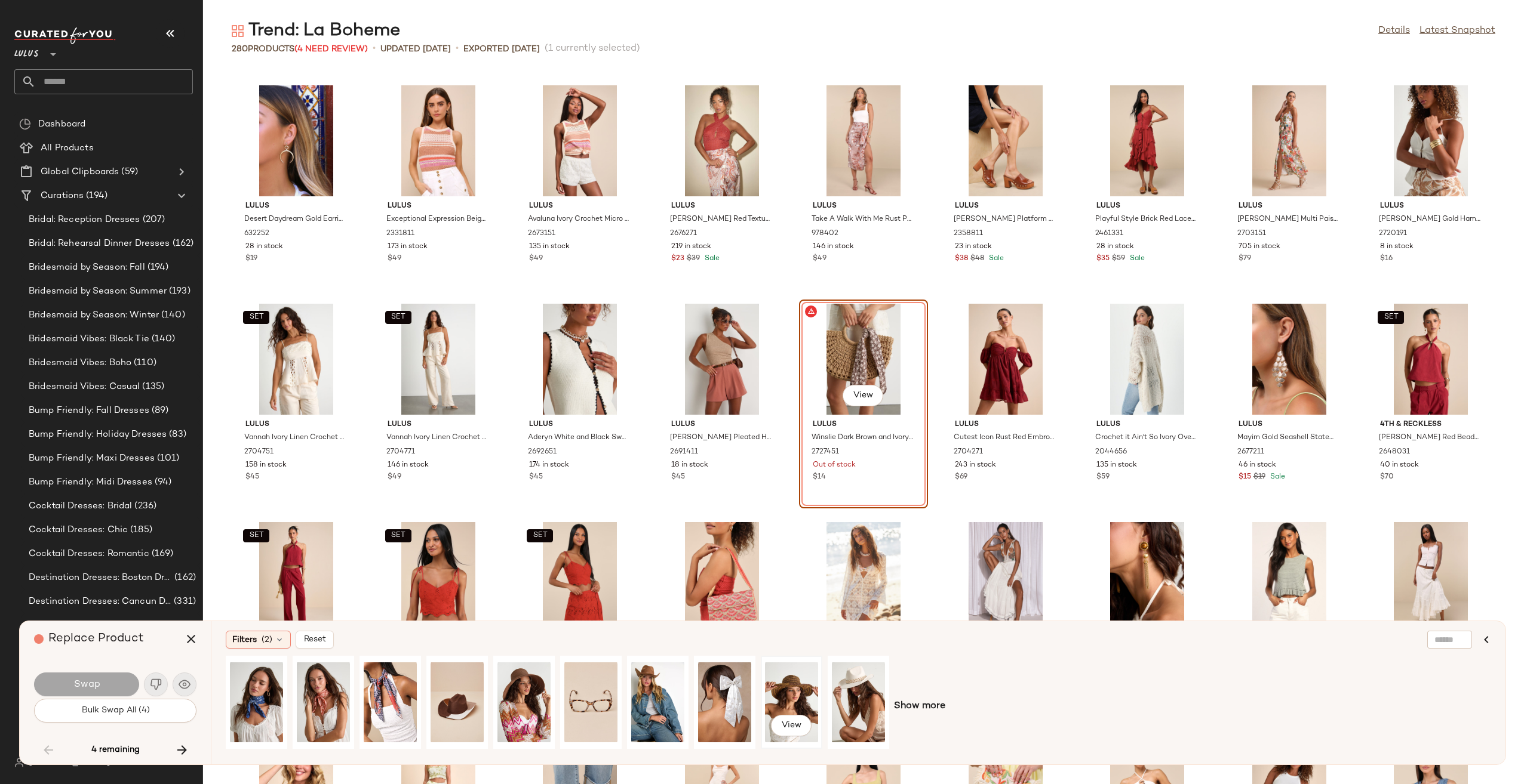
click at [795, 683] on div "View" at bounding box center [792, 702] width 53 height 85
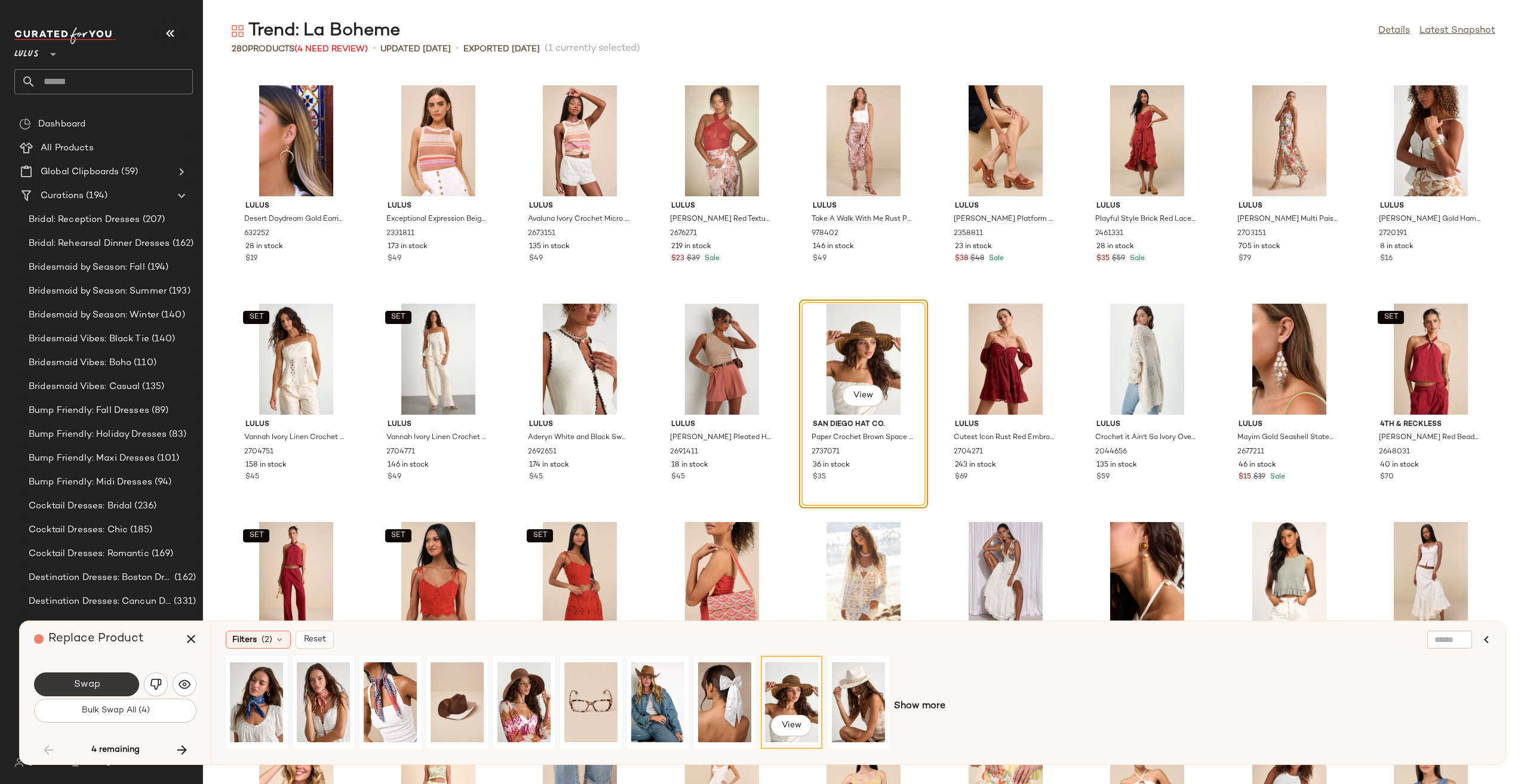
click at [112, 684] on button "Swap" at bounding box center [86, 684] width 105 height 24
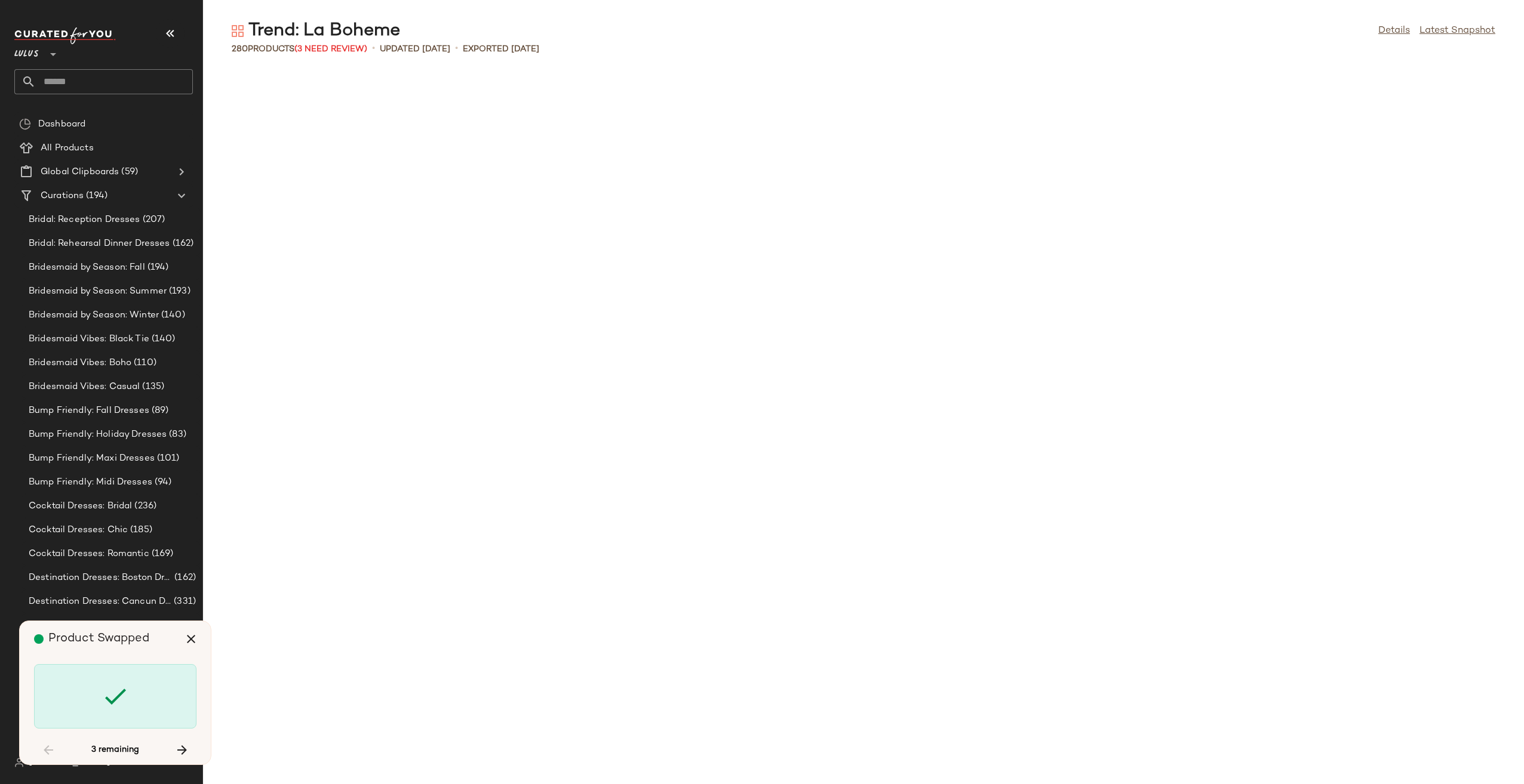
scroll to position [3276, 0]
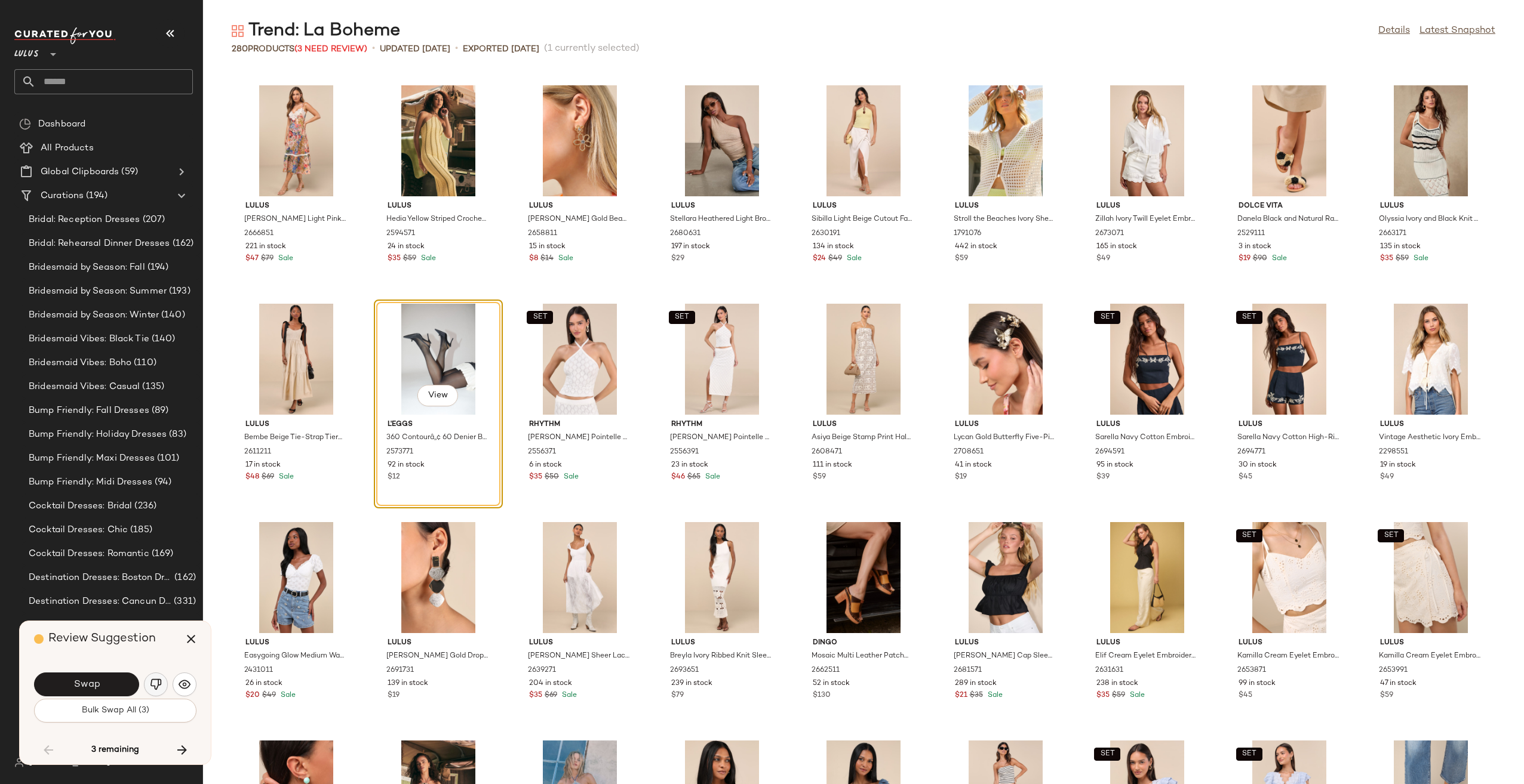
click at [162, 675] on button "button" at bounding box center [156, 684] width 24 height 24
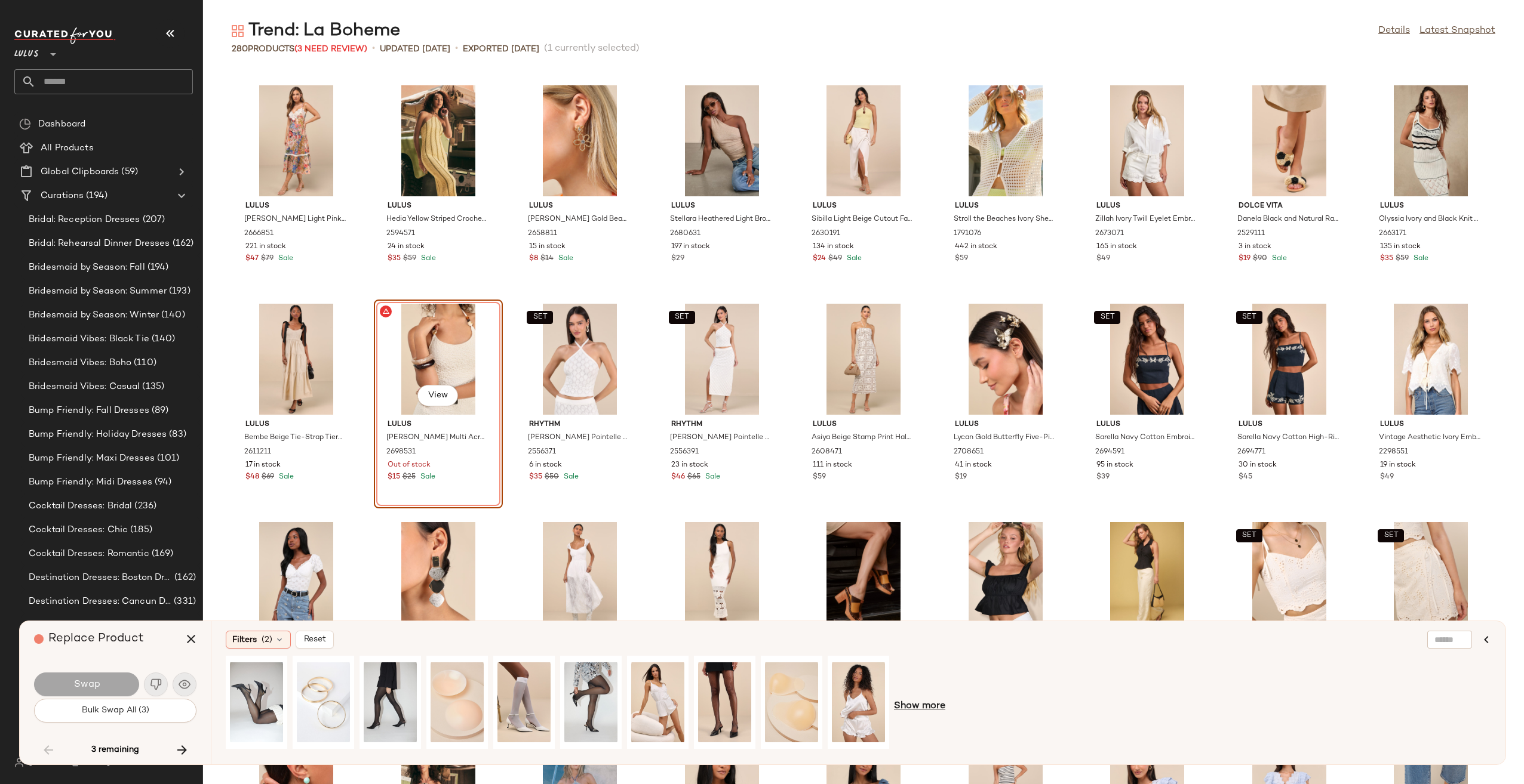
click at [914, 709] on span "Show more" at bounding box center [919, 706] width 51 height 14
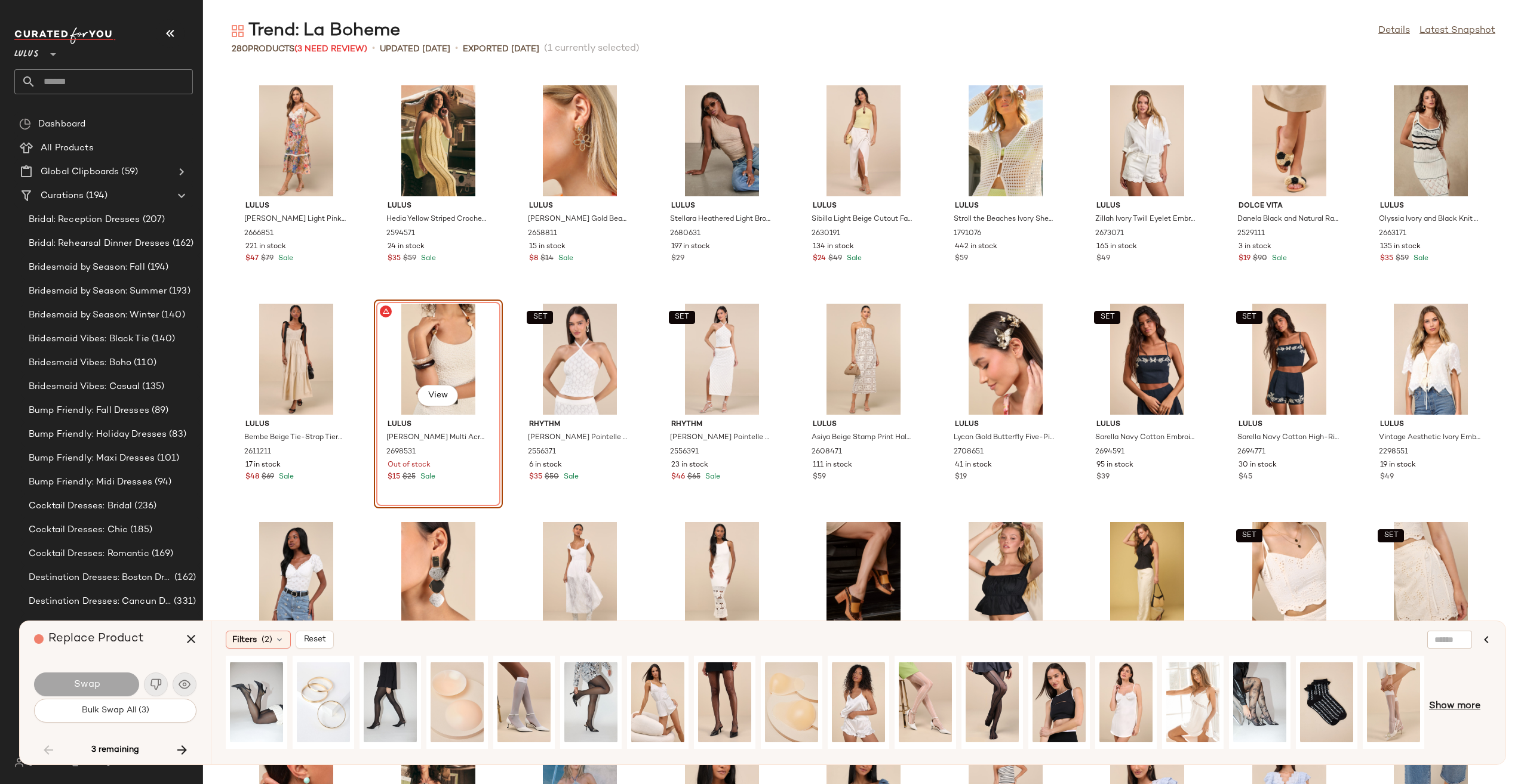
click at [1463, 707] on span "Show more" at bounding box center [1454, 706] width 51 height 14
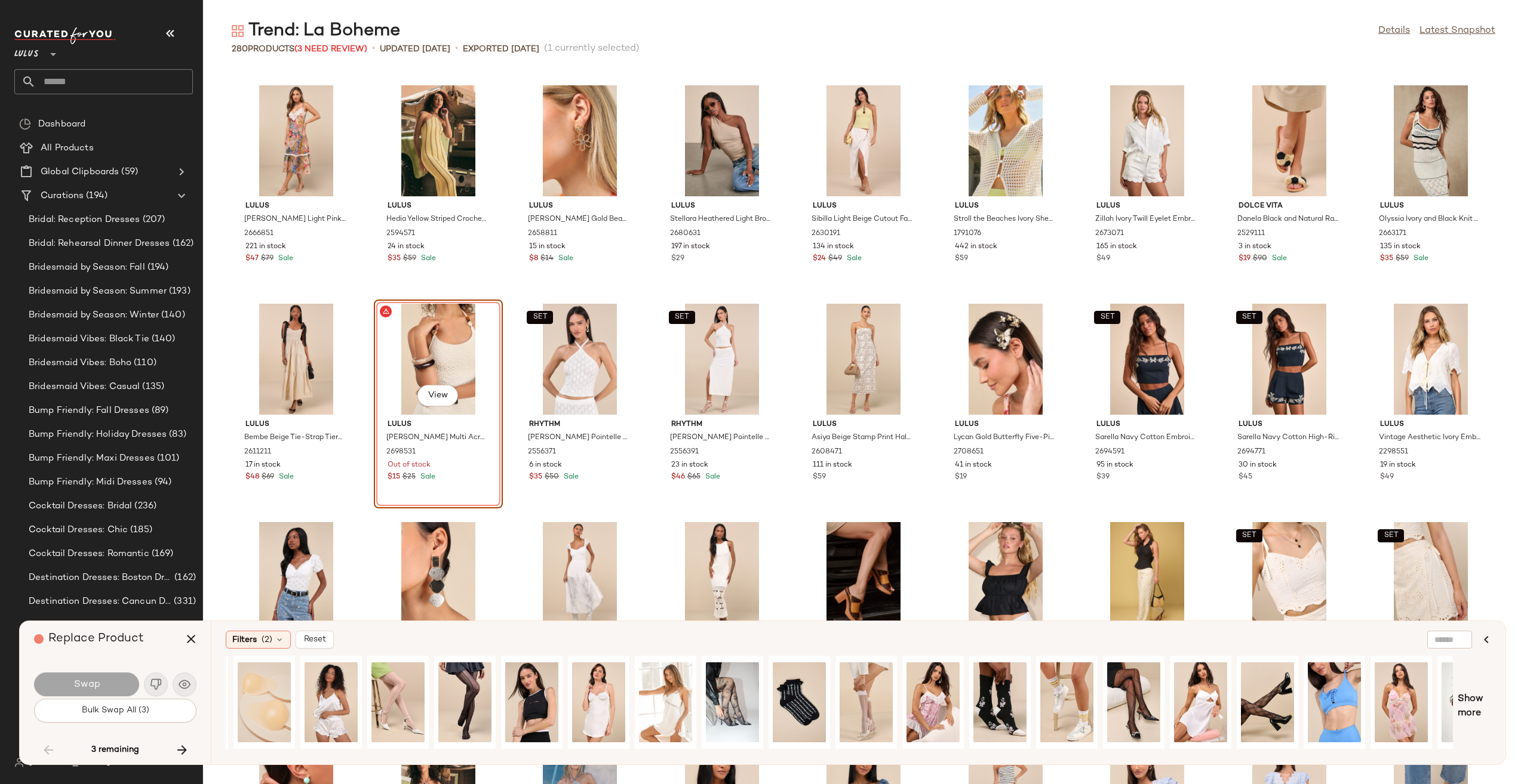
scroll to position [0, 588]
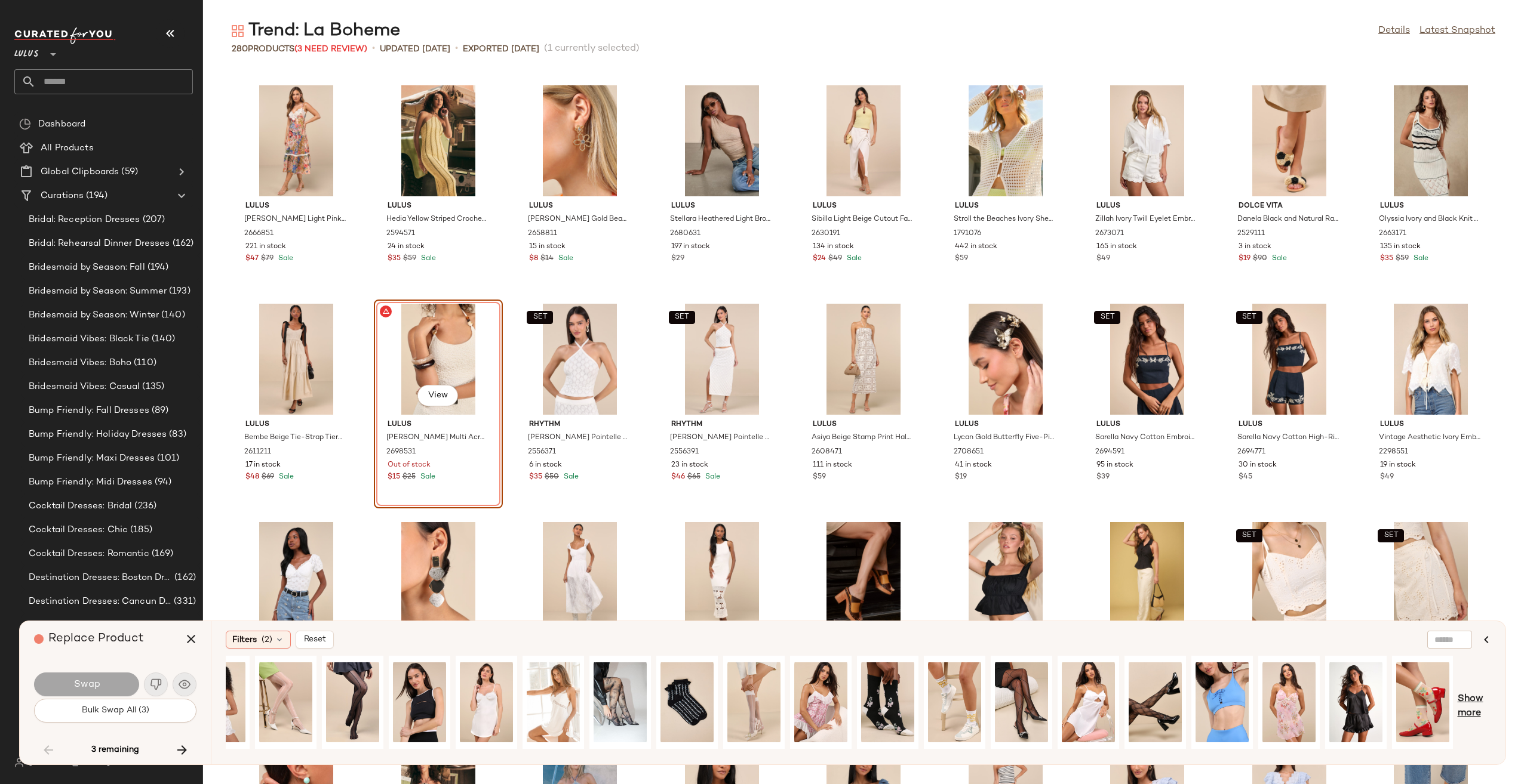
click at [1463, 706] on span "Show more" at bounding box center [1474, 706] width 34 height 29
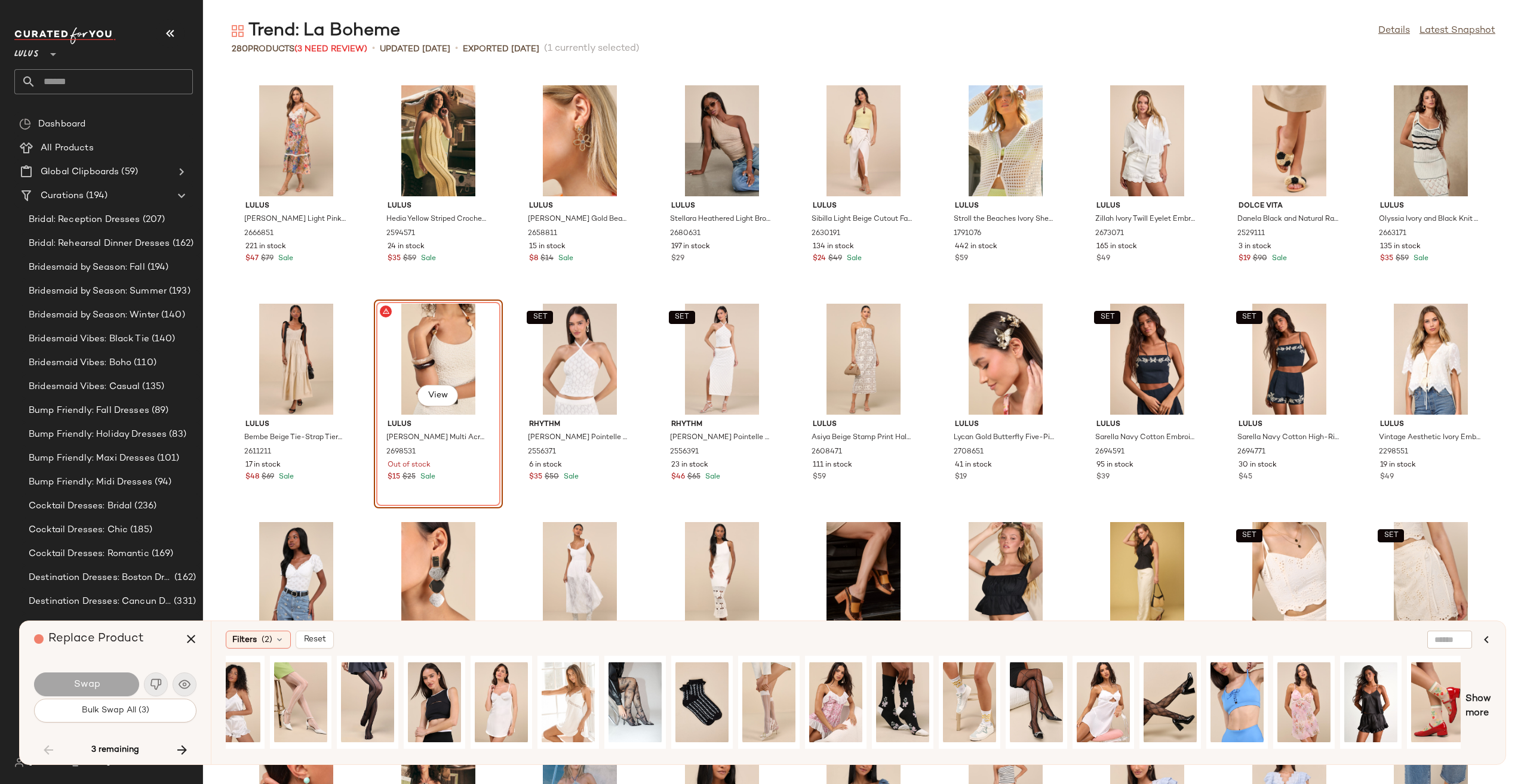
scroll to position [0, 1300]
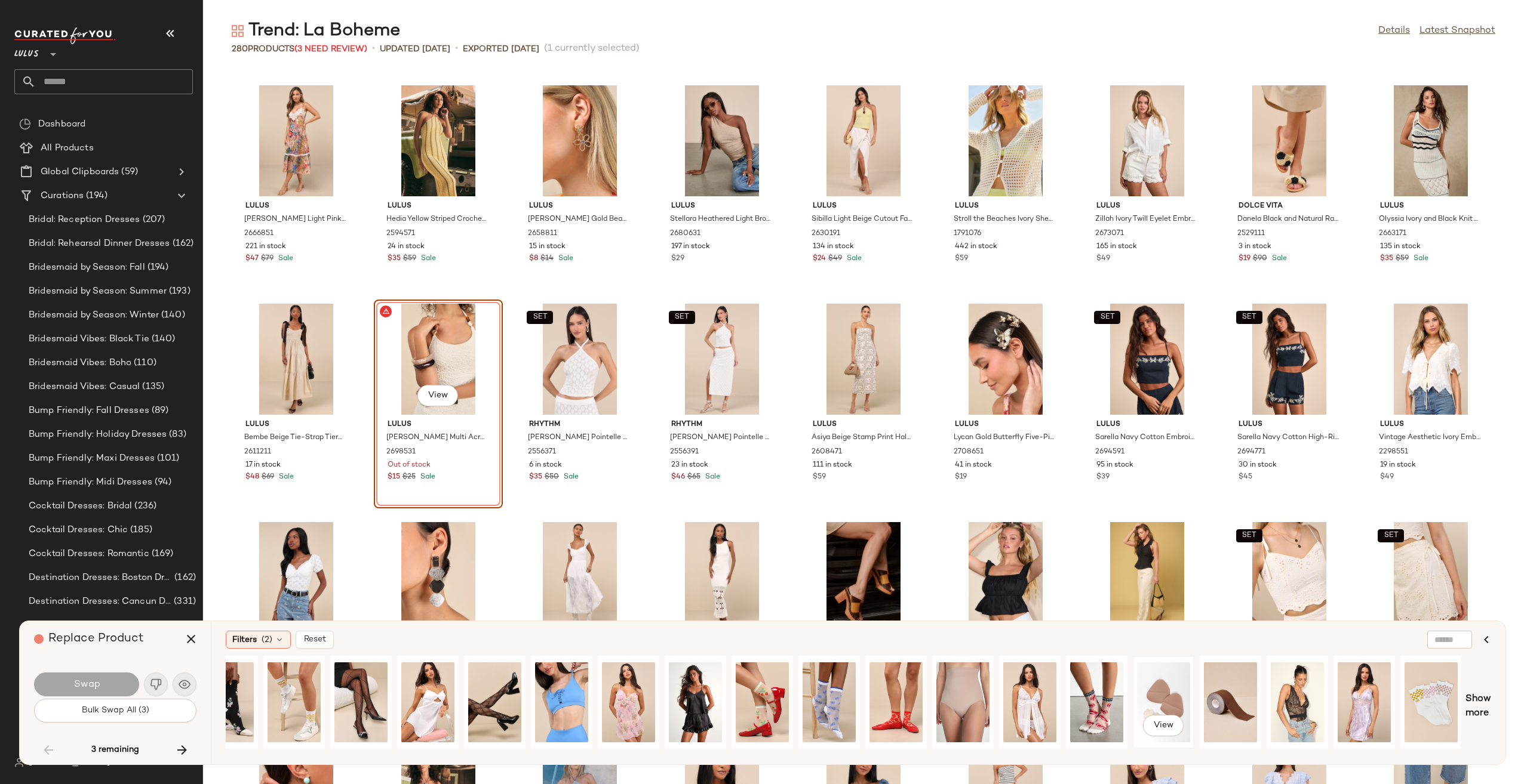
drag, startPoint x: 1078, startPoint y: 750, endPoint x: 1154, endPoint y: 746, distance: 76.1
click at [1154, 746] on div "View" at bounding box center [843, 706] width 1234 height 101
click at [1475, 709] on span "Show more" at bounding box center [1478, 706] width 26 height 29
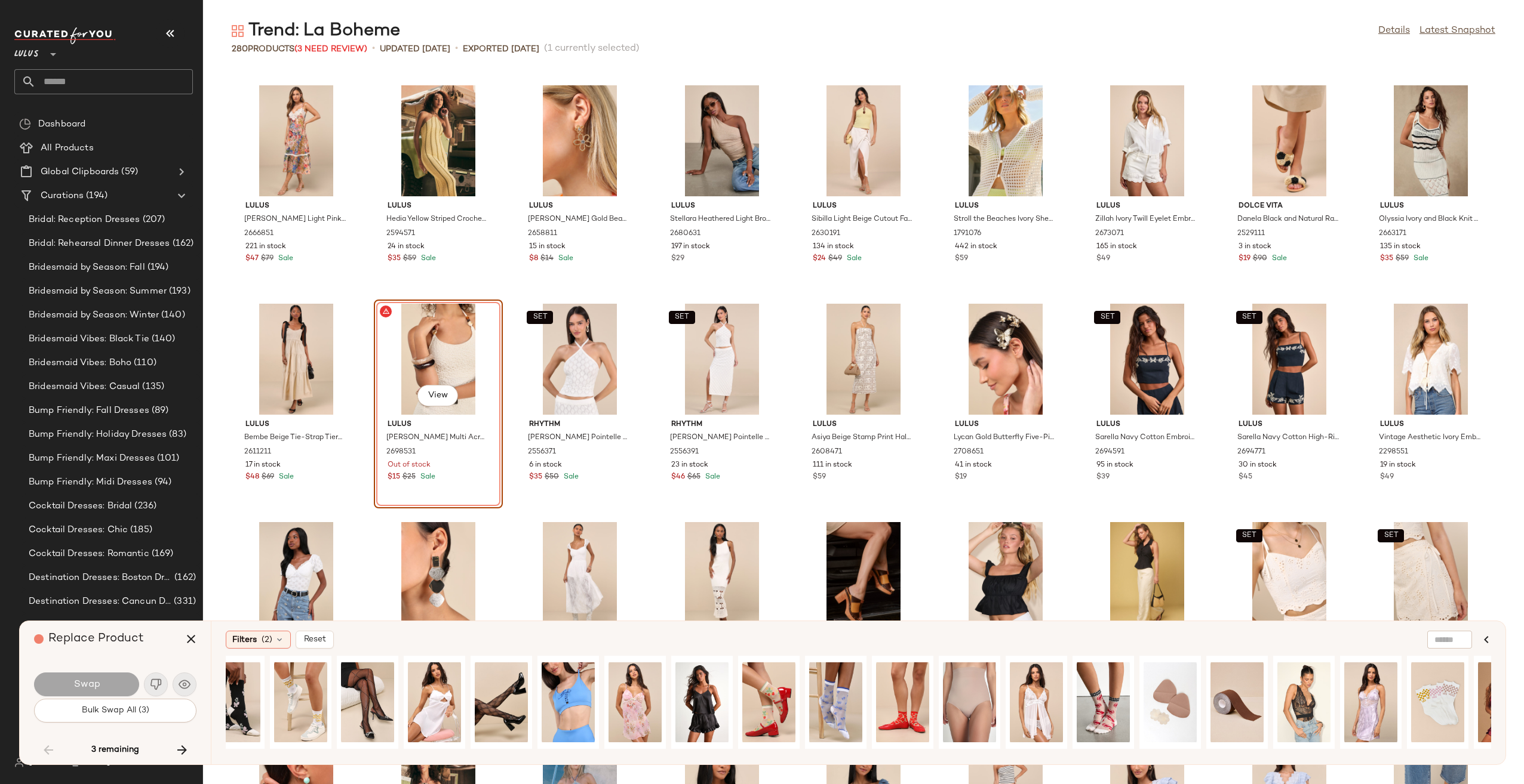
scroll to position [0, 1605]
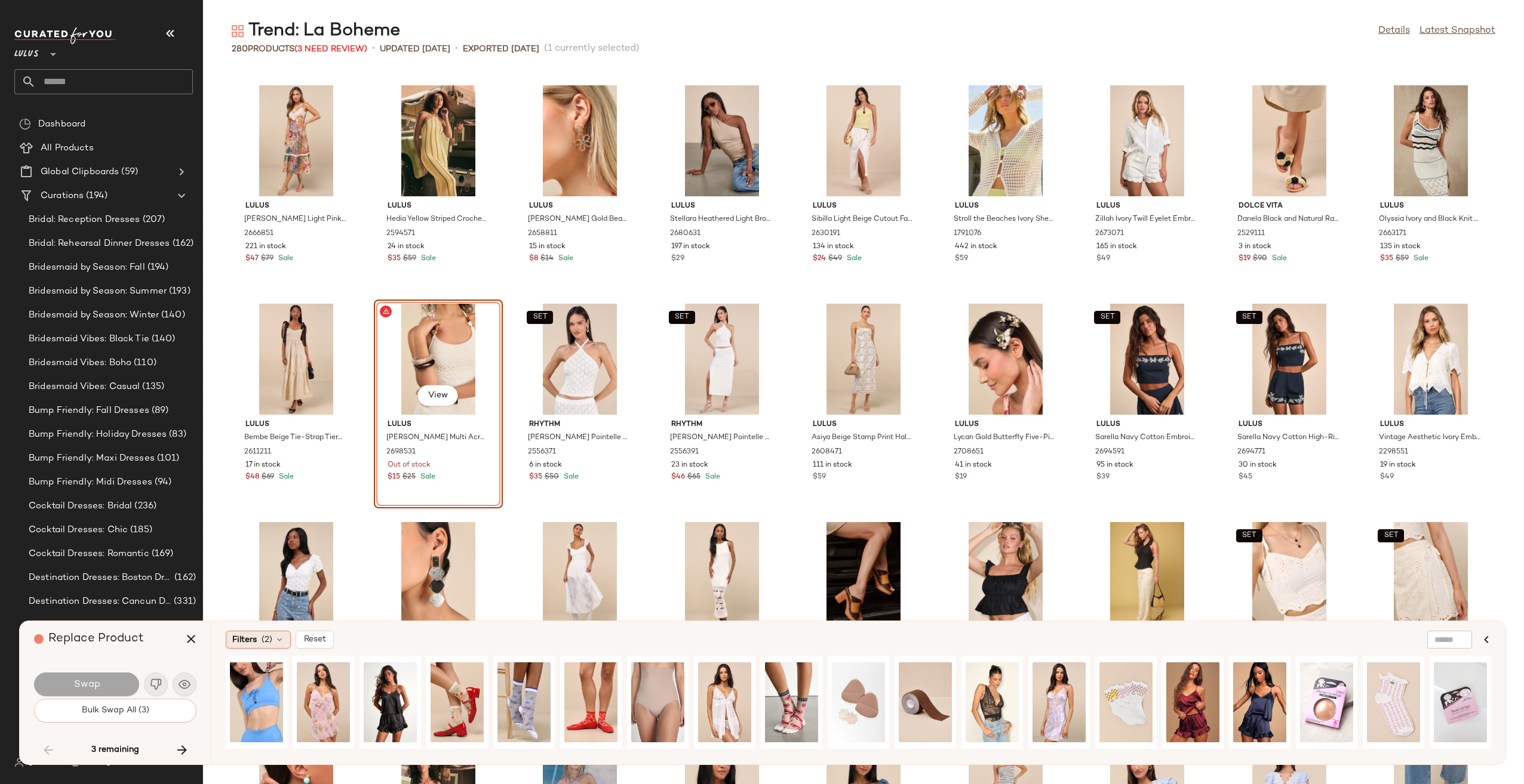
click at [282, 640] on icon at bounding box center [280, 640] width 10 height 10
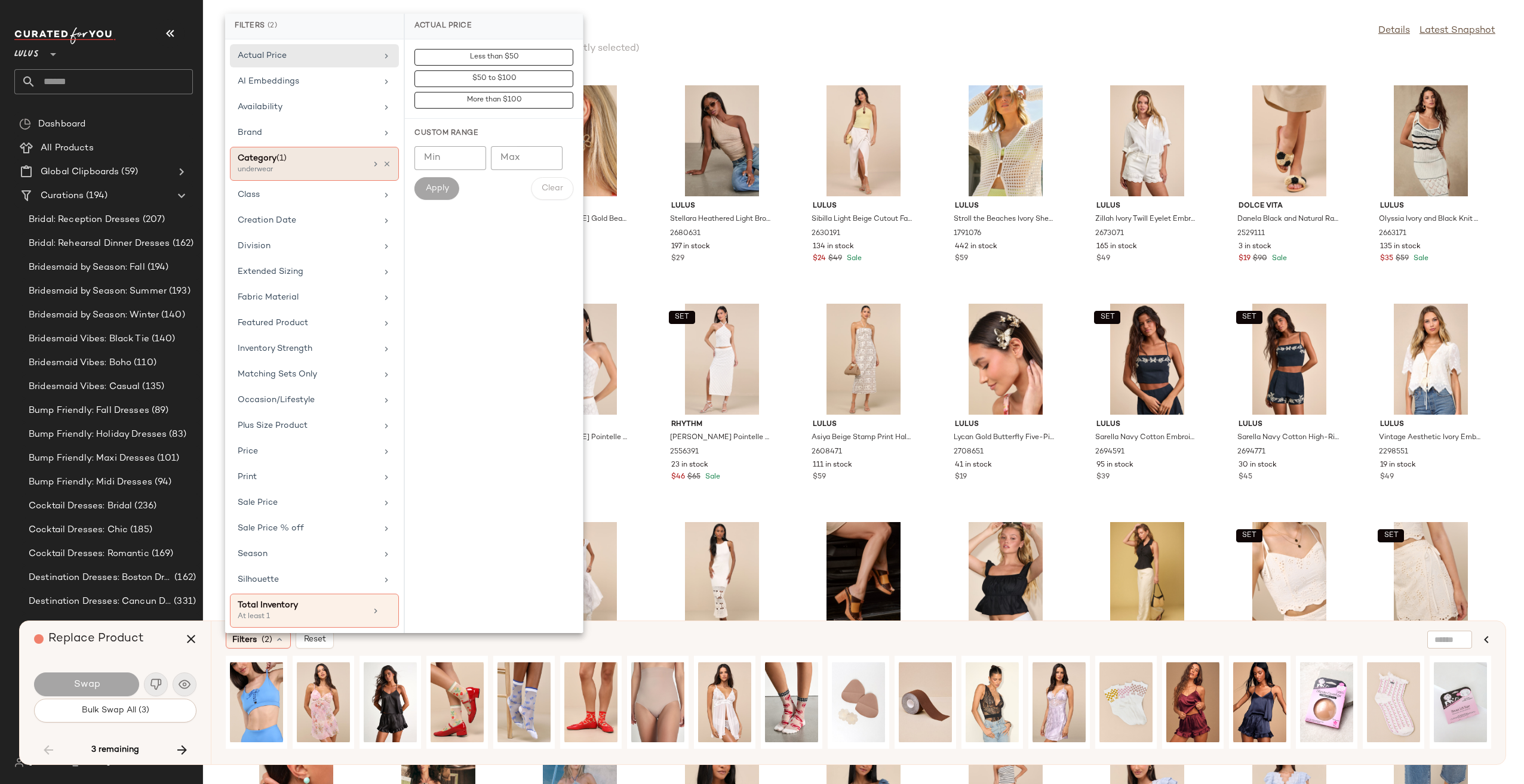
click at [264, 166] on div "underwear" at bounding box center [297, 169] width 120 height 11
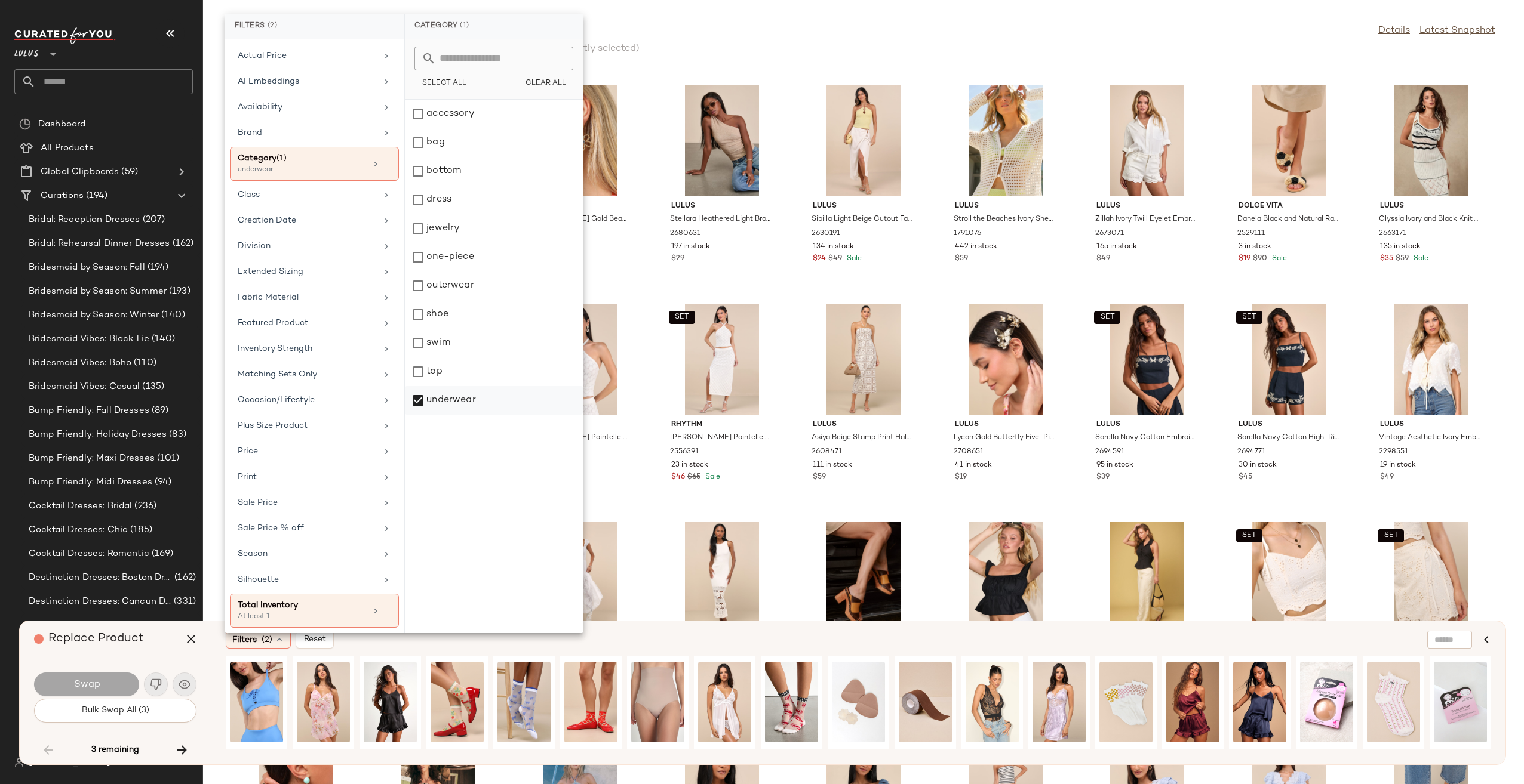
click at [463, 406] on div "underwear" at bounding box center [493, 400] width 178 height 29
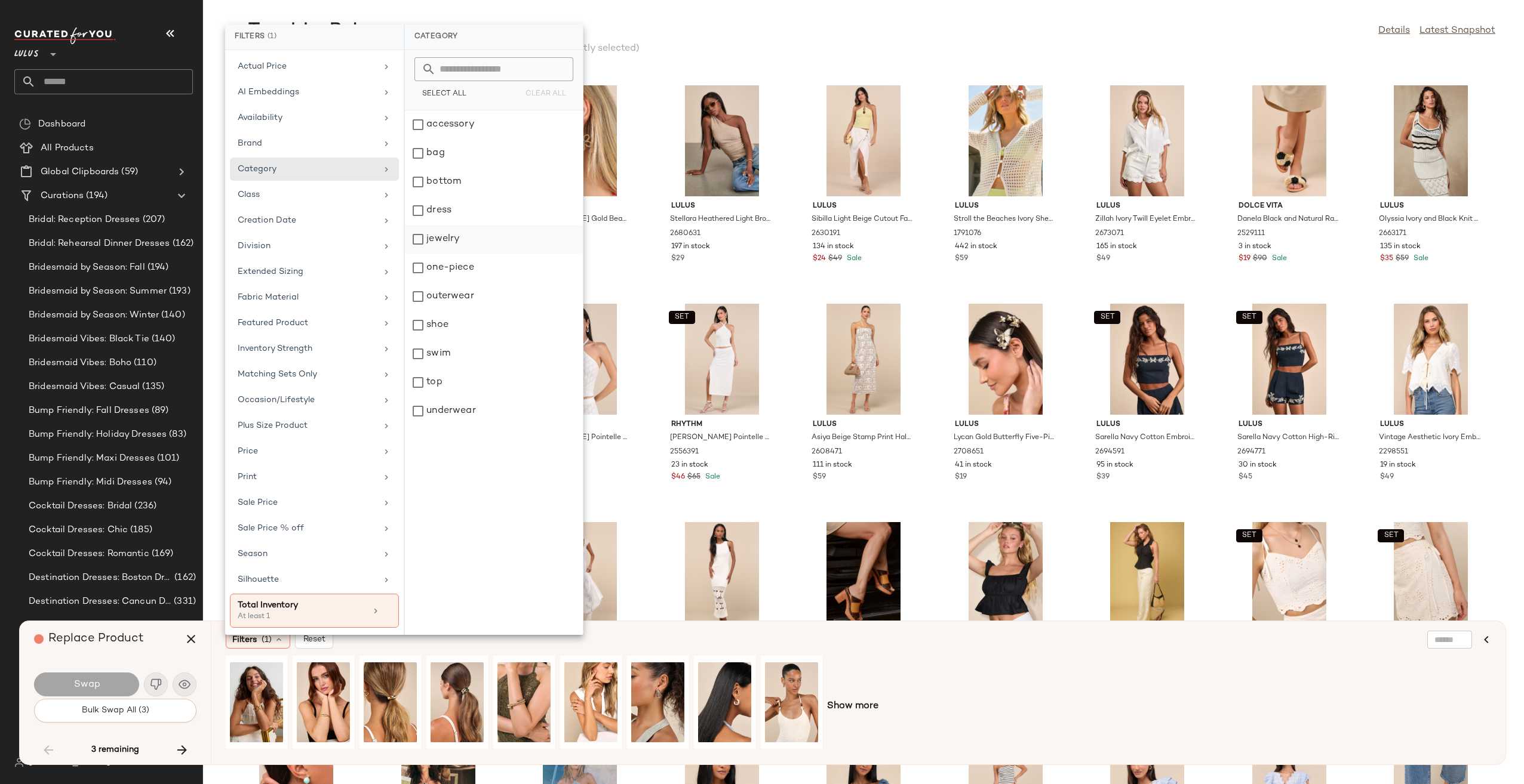
click at [486, 254] on div "jewelry" at bounding box center [493, 268] width 178 height 29
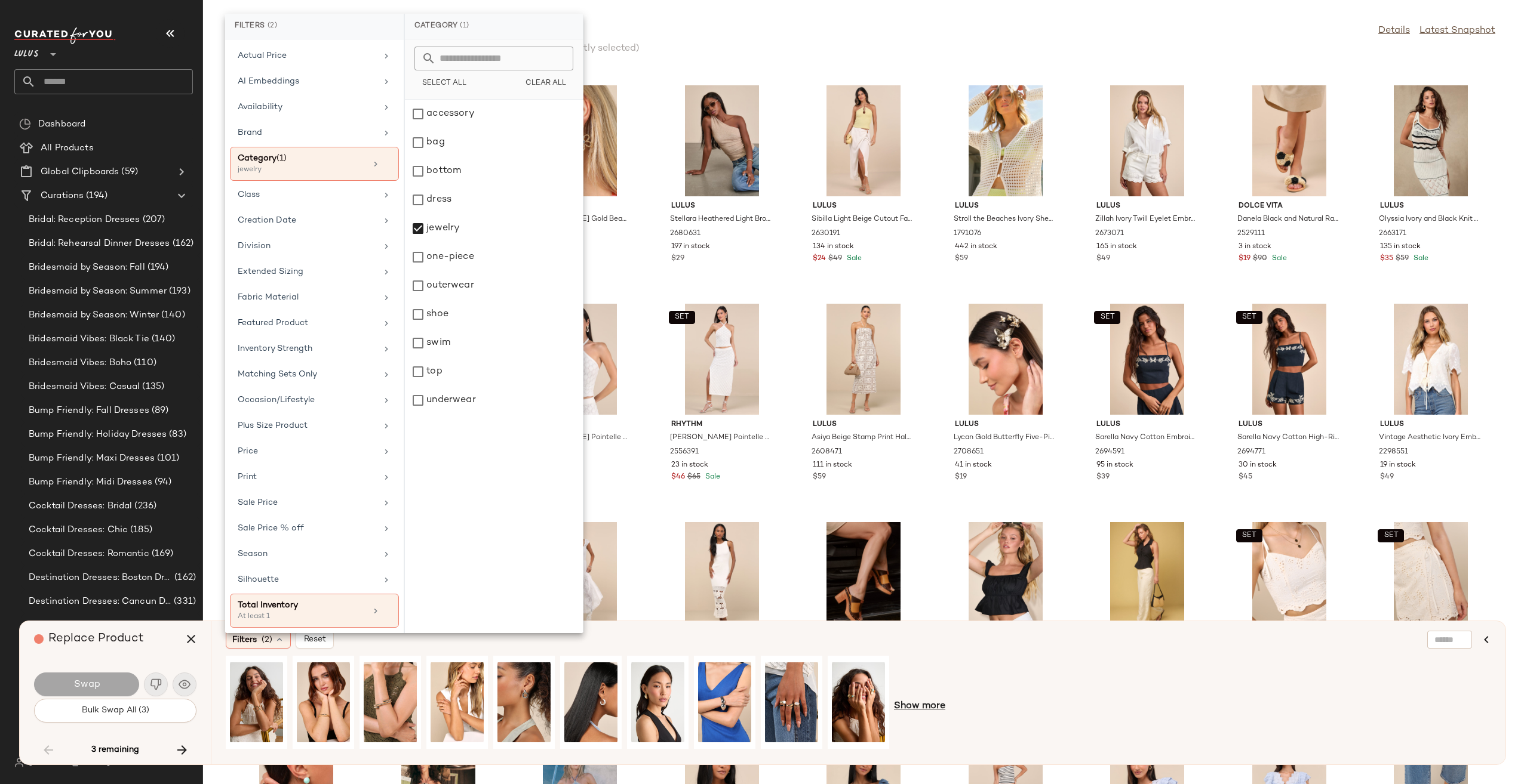
click at [920, 708] on span "Show more" at bounding box center [919, 706] width 51 height 14
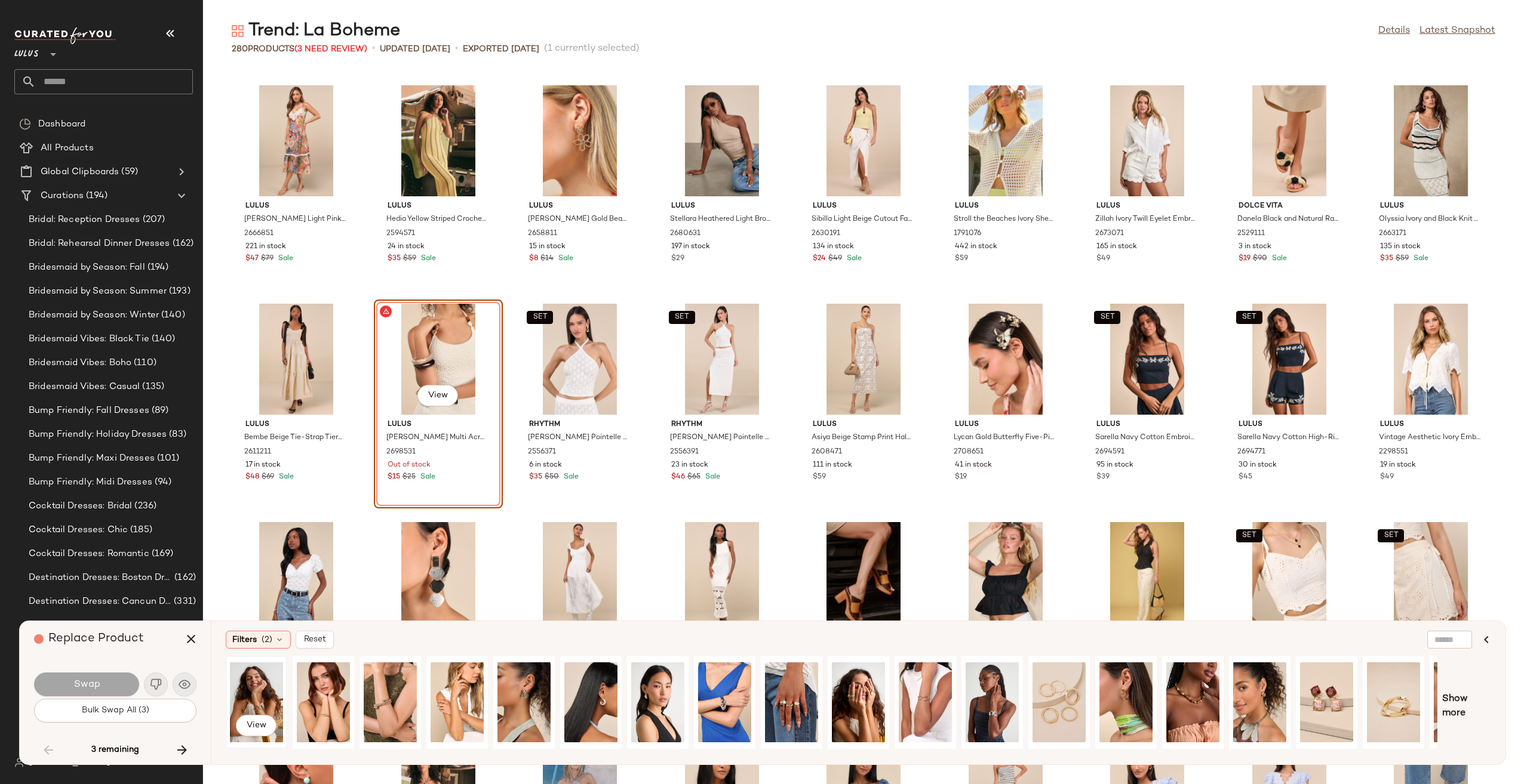
click at [261, 691] on div "View" at bounding box center [257, 702] width 53 height 85
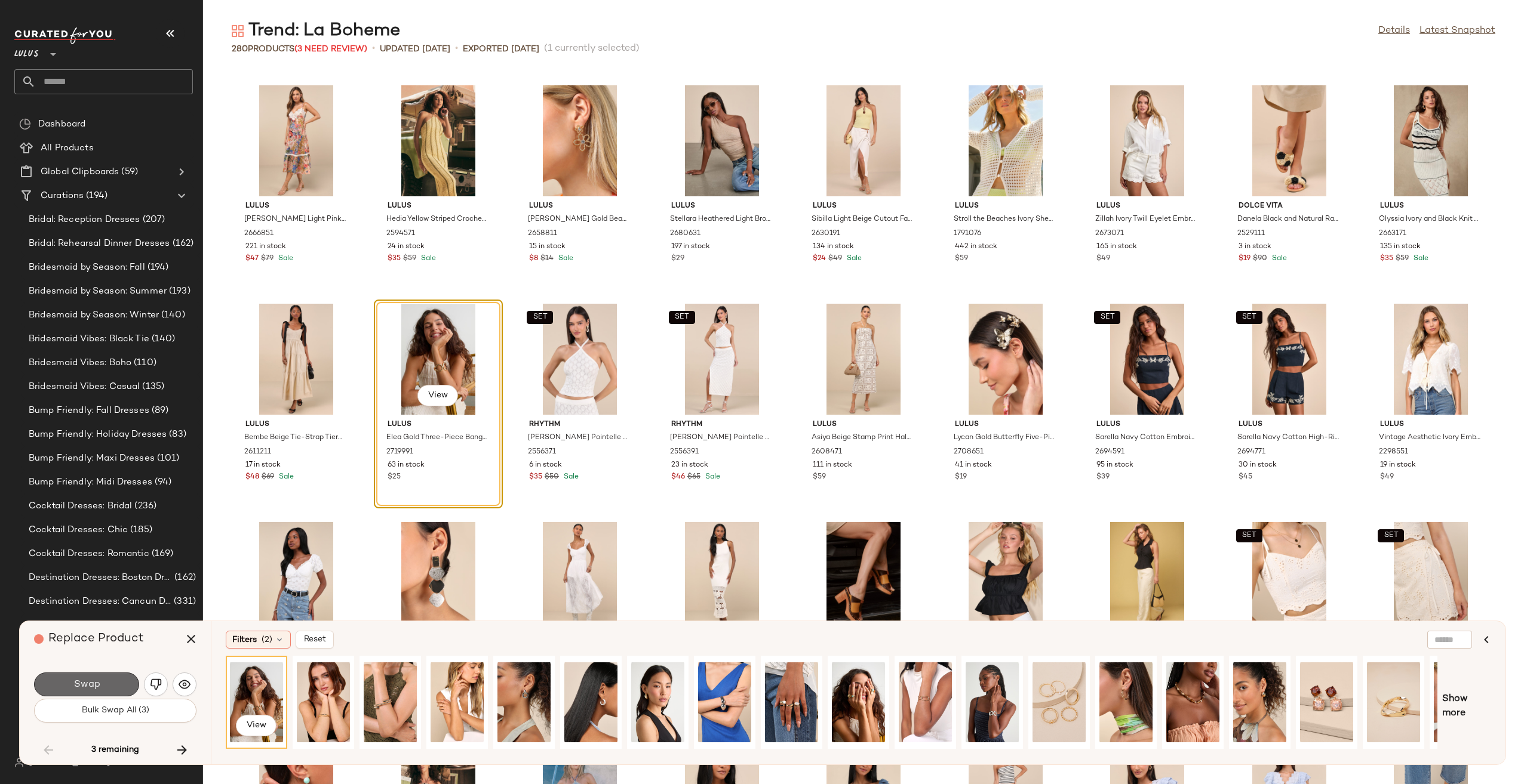
click at [79, 686] on span "Swap" at bounding box center [86, 685] width 27 height 11
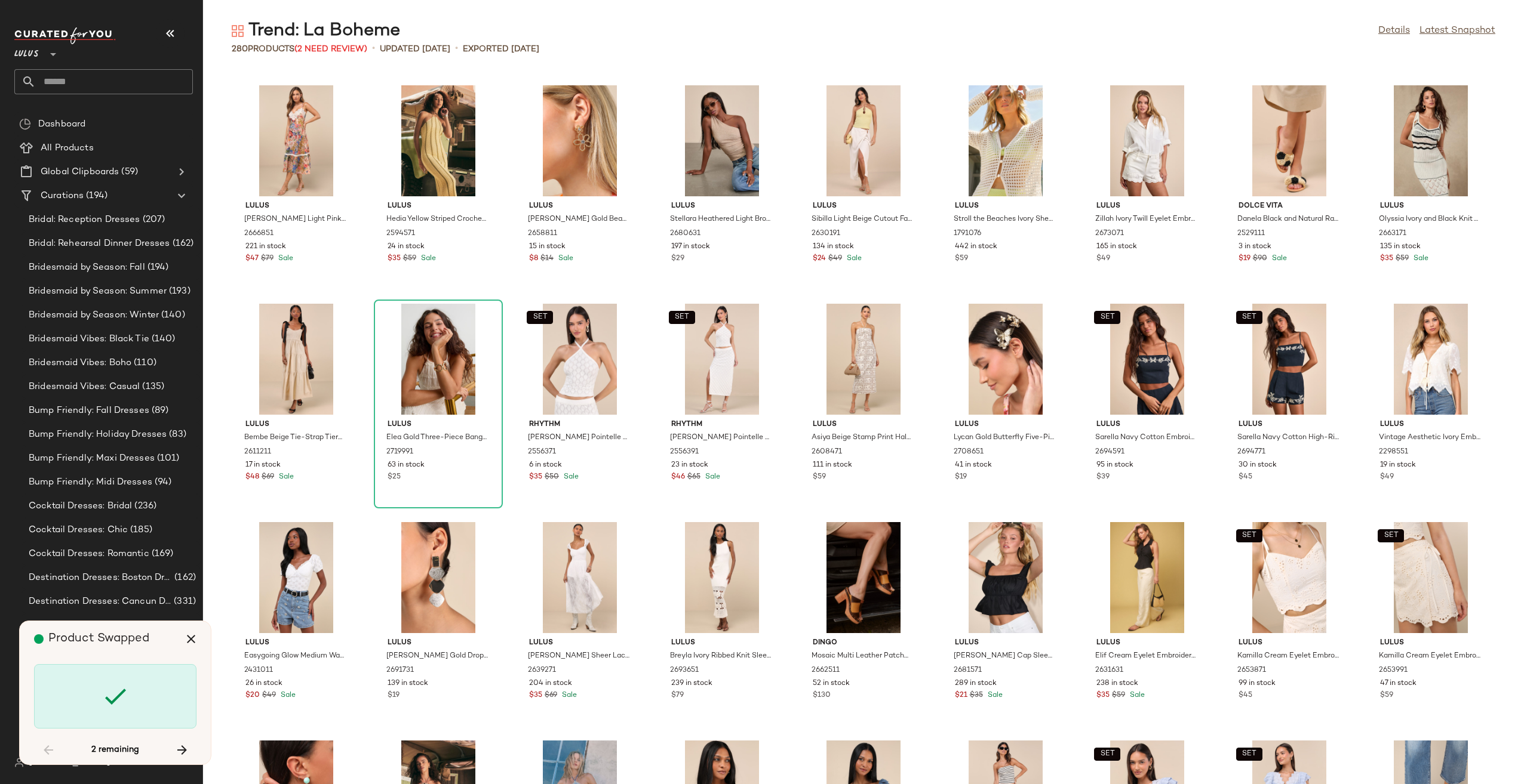
scroll to position [4367, 0]
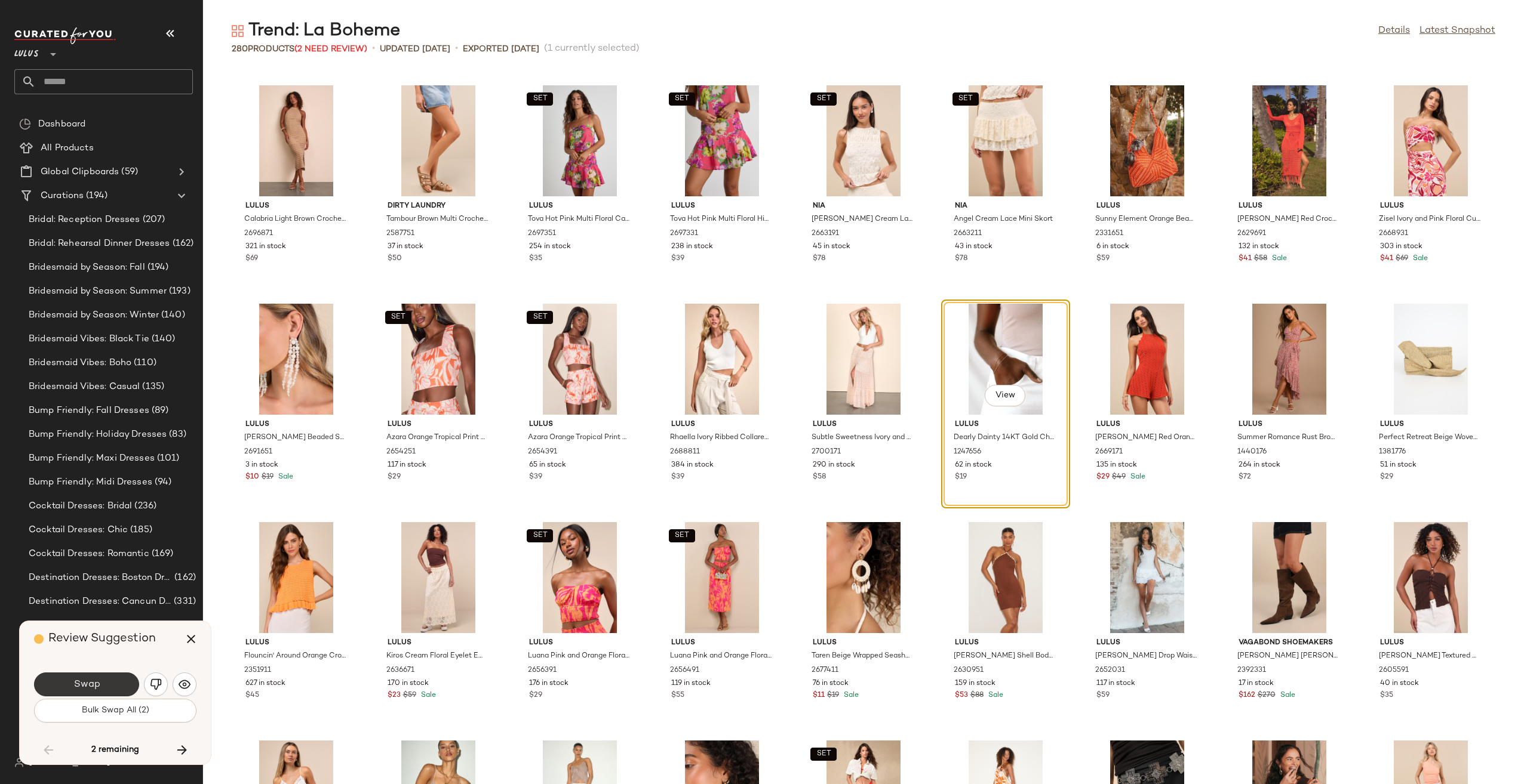
click at [85, 684] on span "Swap" at bounding box center [86, 685] width 27 height 11
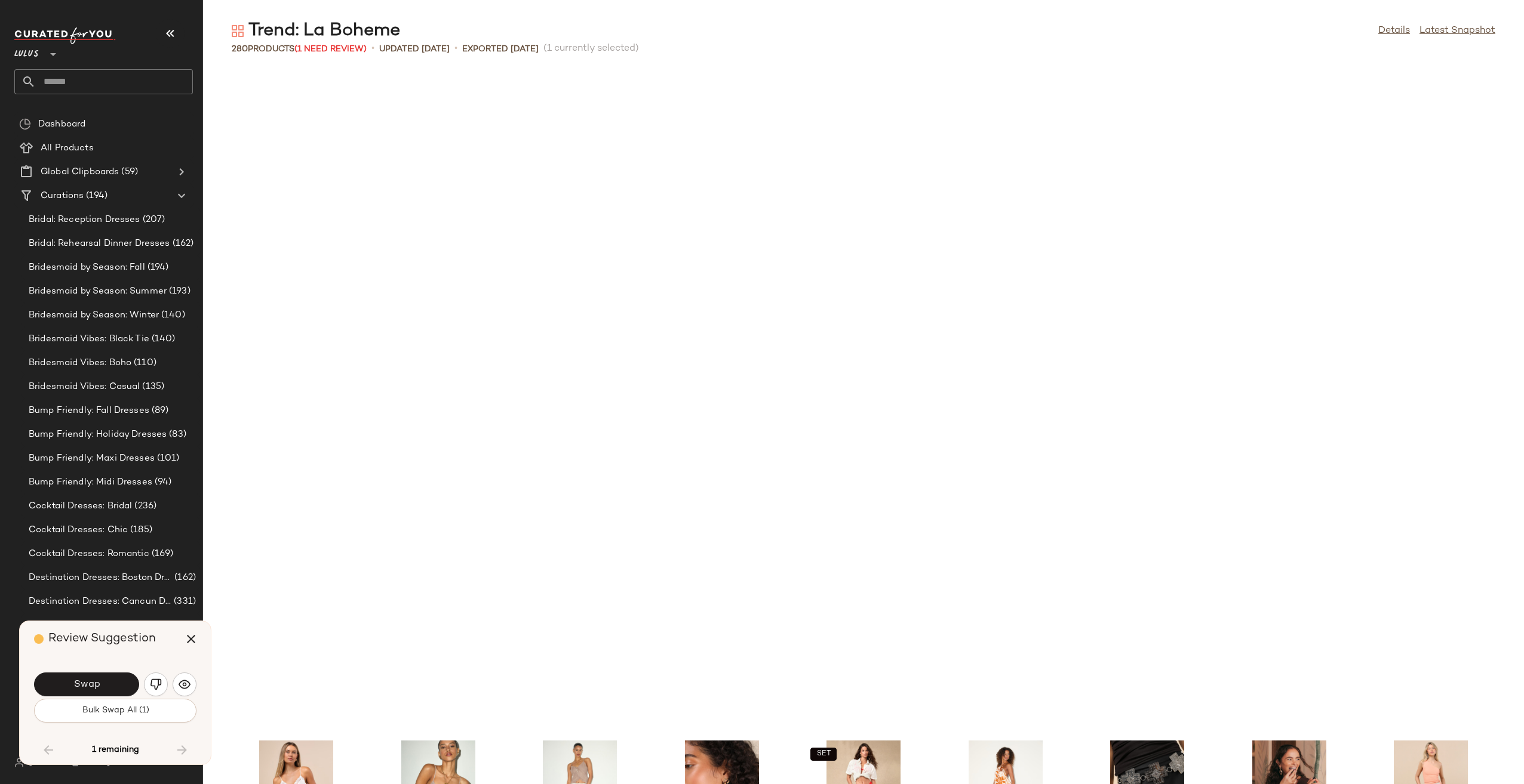
scroll to position [5023, 0]
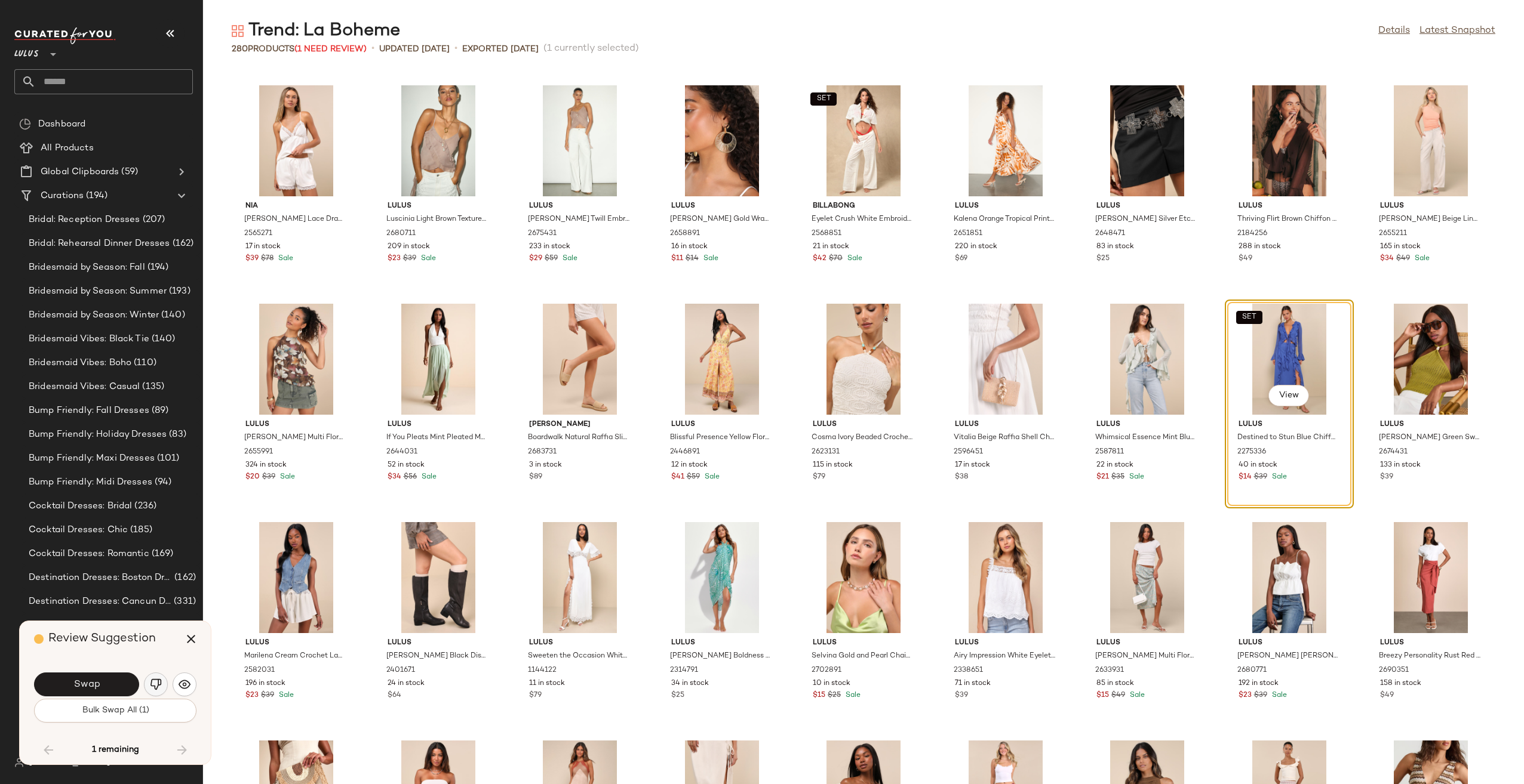
click at [150, 684] on img "button" at bounding box center [155, 684] width 12 height 12
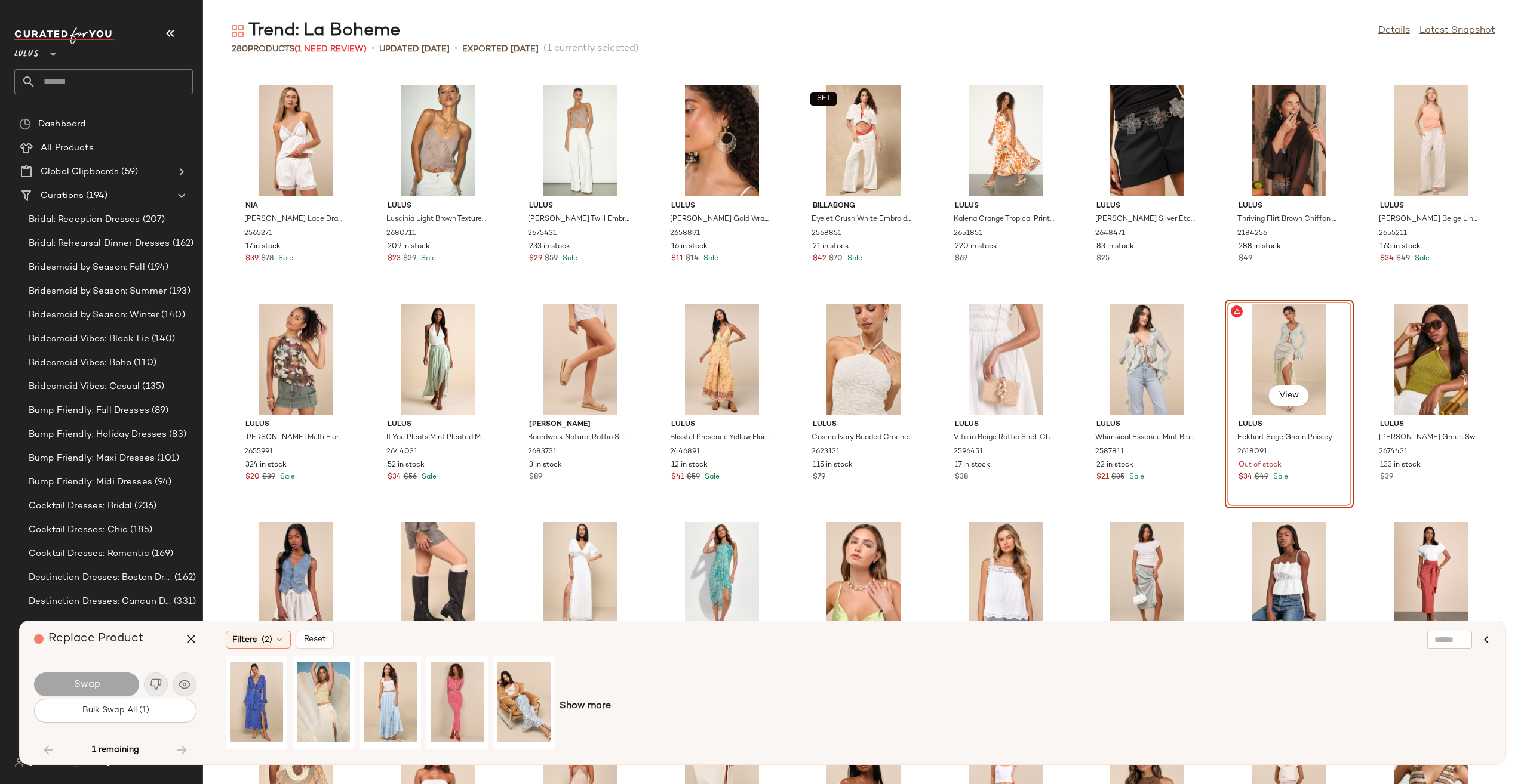
click at [588, 707] on span "Show more" at bounding box center [585, 706] width 51 height 14
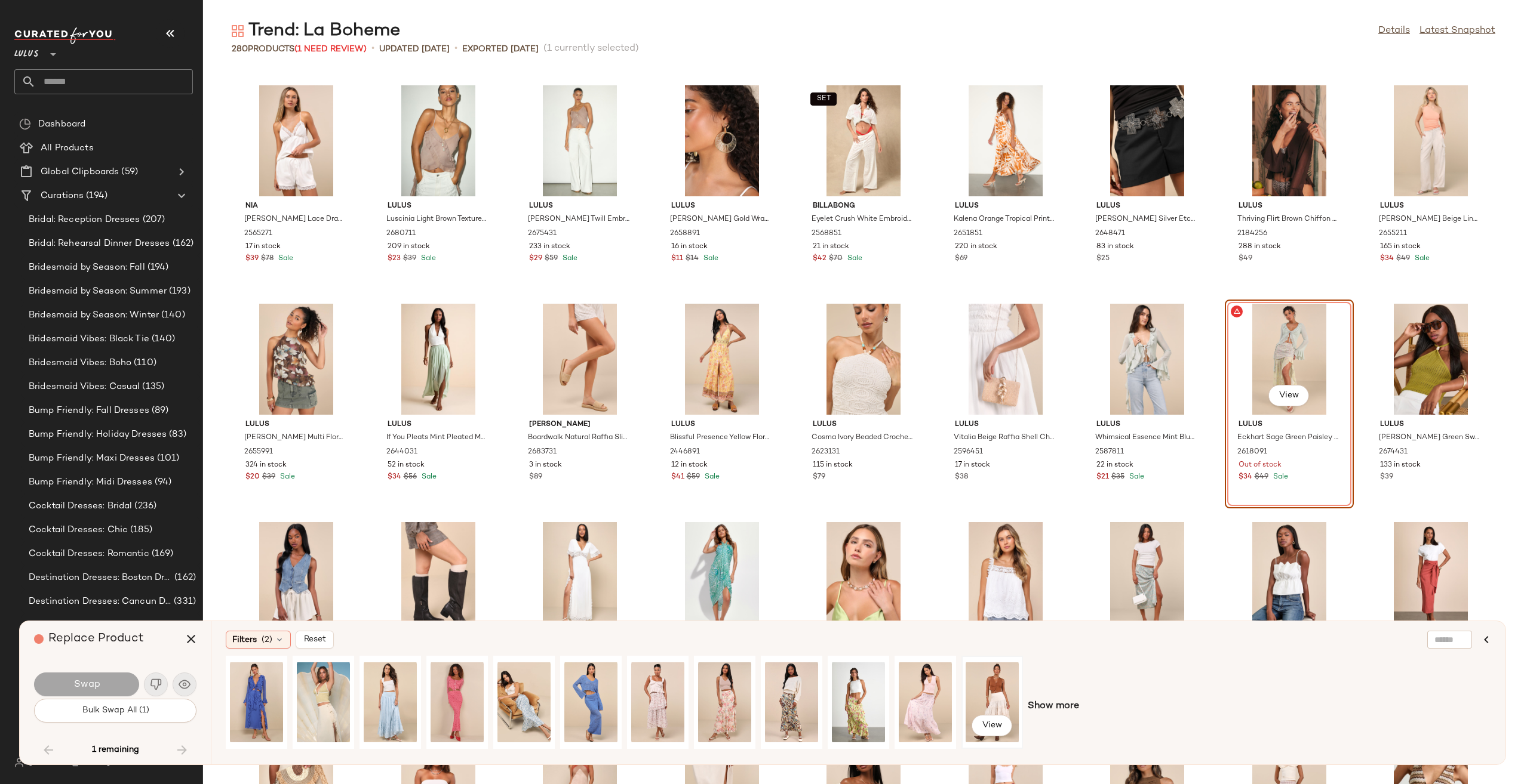
click at [998, 703] on div "View" at bounding box center [992, 702] width 53 height 85
click at [101, 680] on button "Swap" at bounding box center [86, 684] width 105 height 24
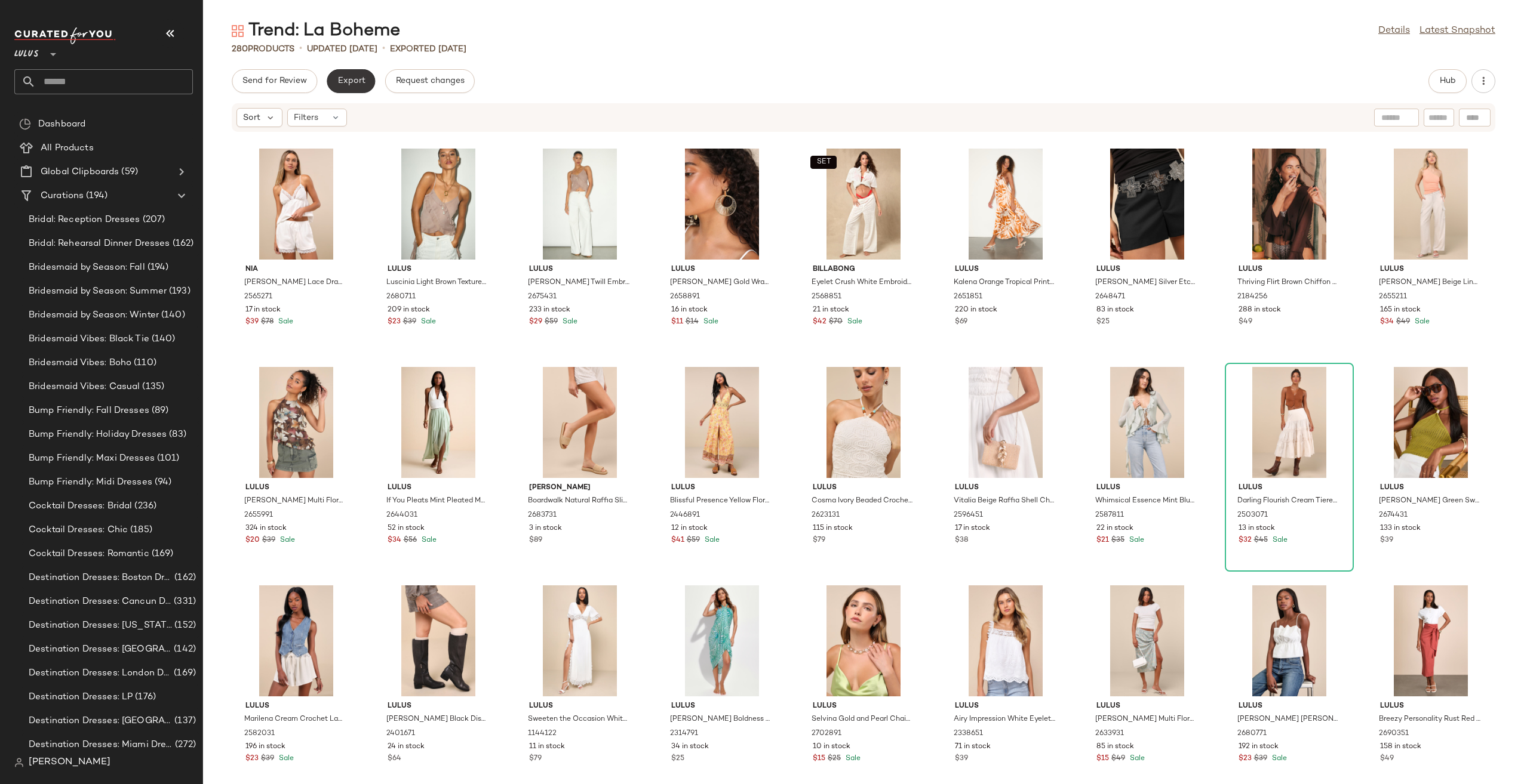
click at [350, 79] on span "Export" at bounding box center [351, 81] width 28 height 10
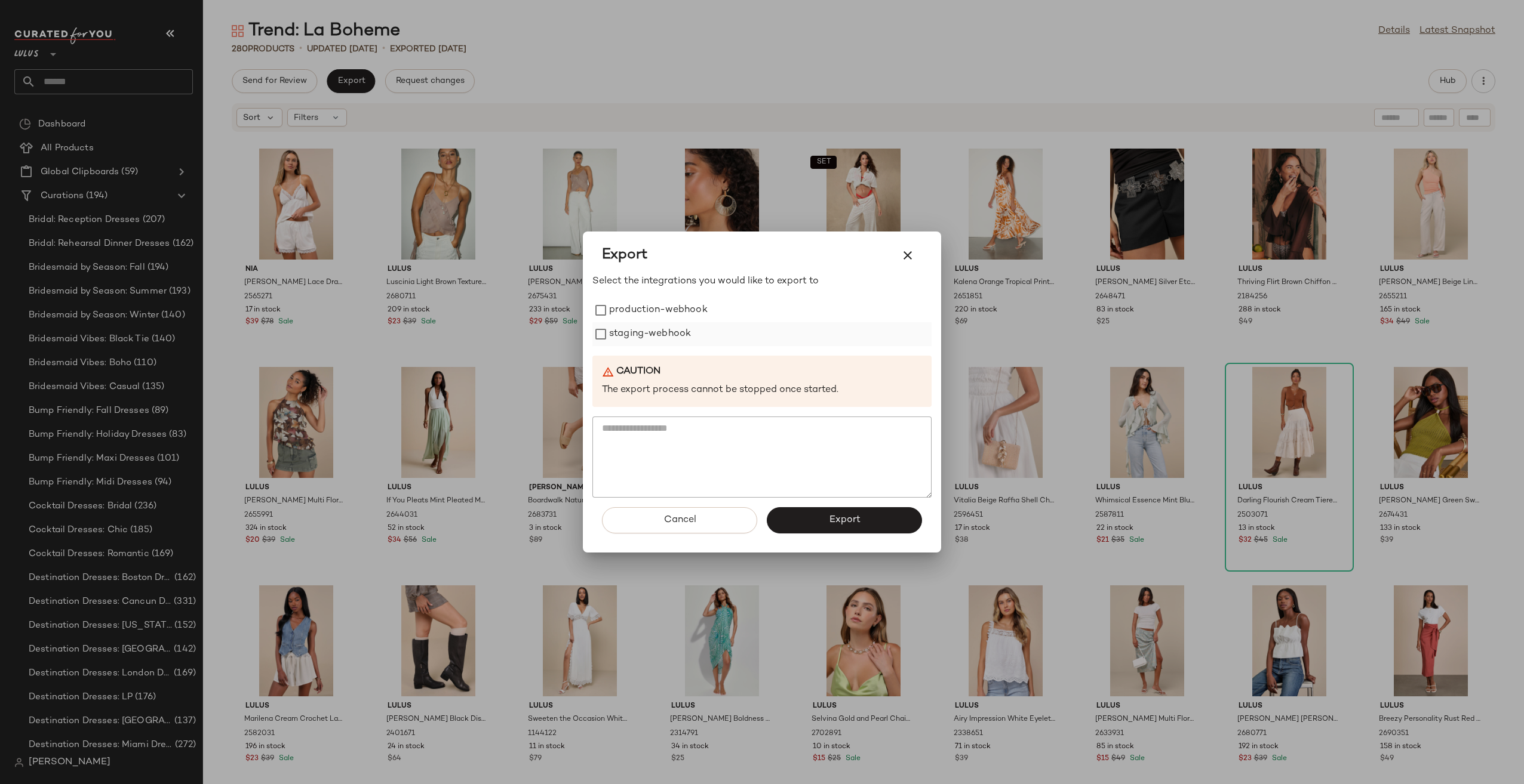
click at [639, 335] on label "staging-webhook" at bounding box center [650, 334] width 82 height 24
click at [655, 316] on label "production-webhook" at bounding box center [658, 311] width 98 height 24
click at [838, 525] on span "Export" at bounding box center [844, 520] width 32 height 11
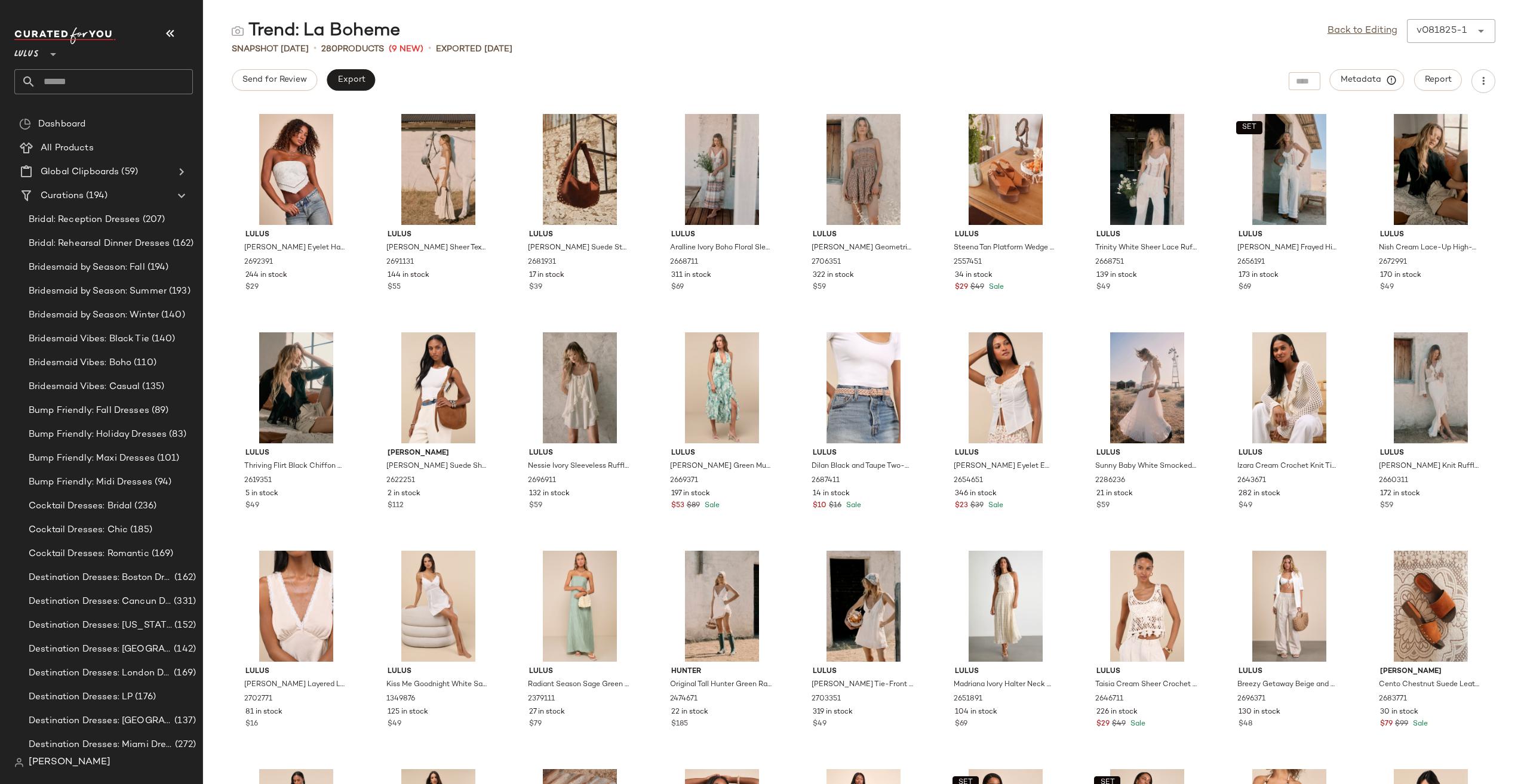
click at [101, 76] on input "text" at bounding box center [114, 82] width 157 height 25
click at [111, 77] on input "text" at bounding box center [114, 82] width 157 height 25
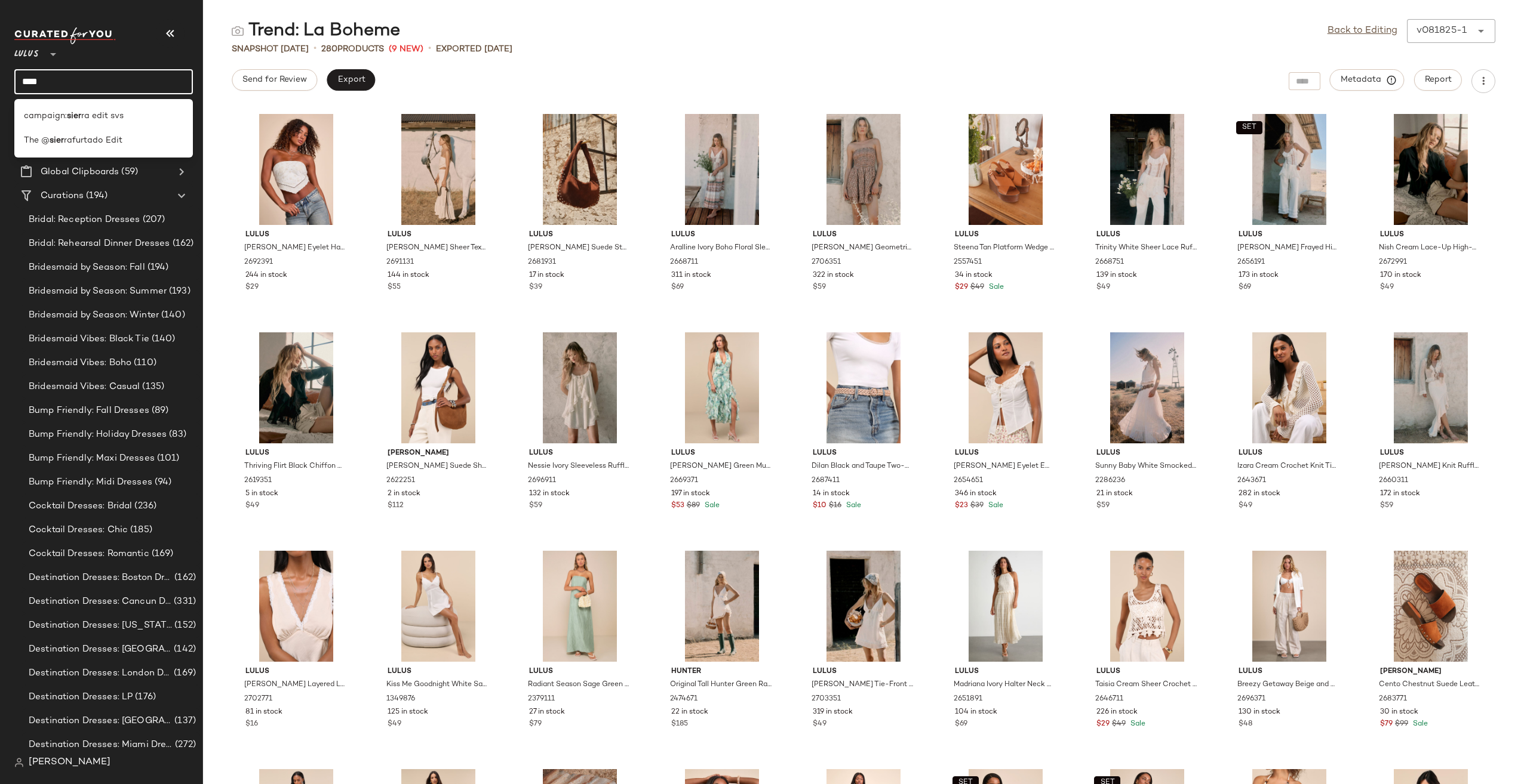
type input "****"
click at [99, 154] on div "campaign: sier ra edit svs The @ sier rafurtado Edit" at bounding box center [103, 128] width 179 height 58
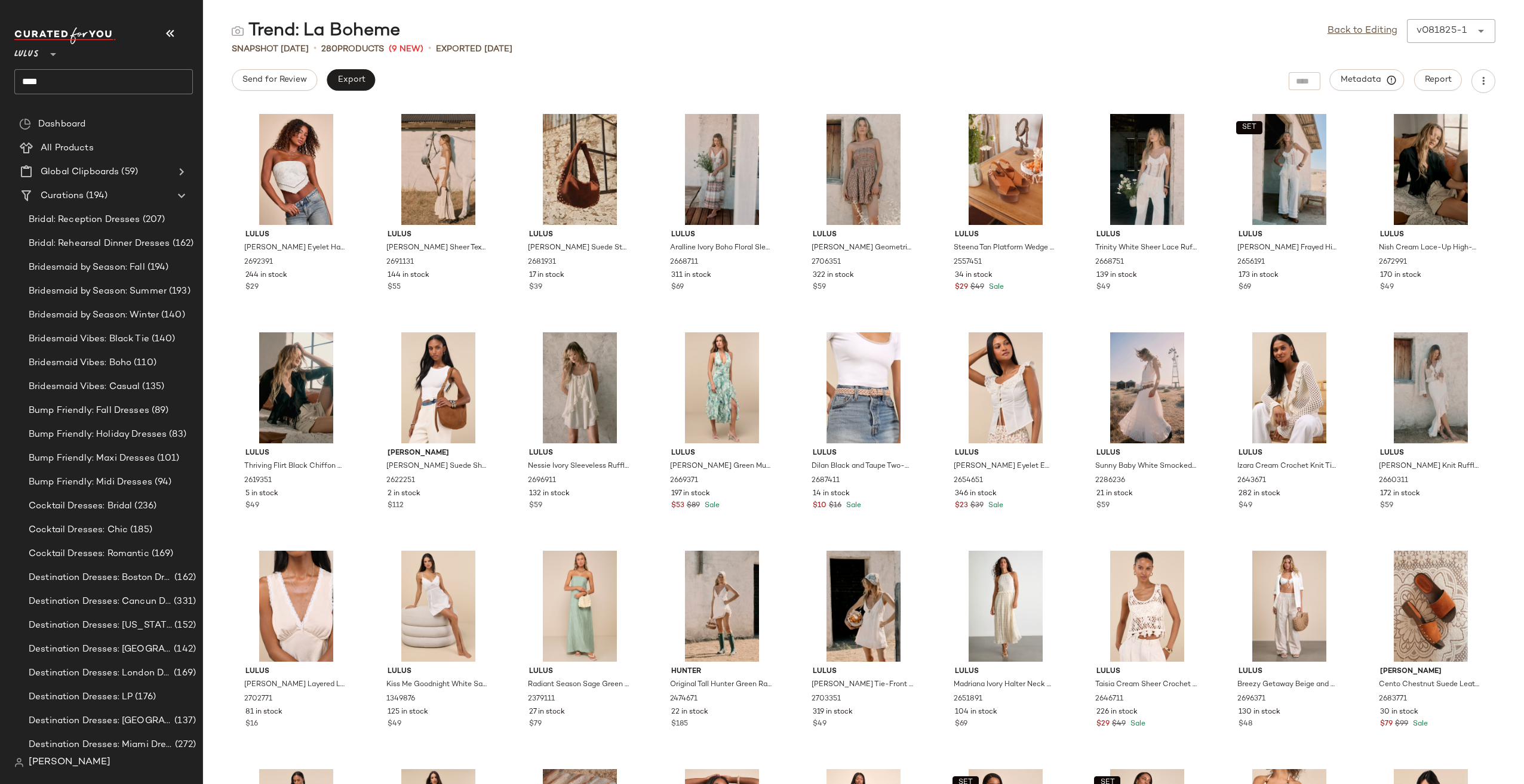
click at [93, 81] on input "****" at bounding box center [103, 82] width 179 height 25
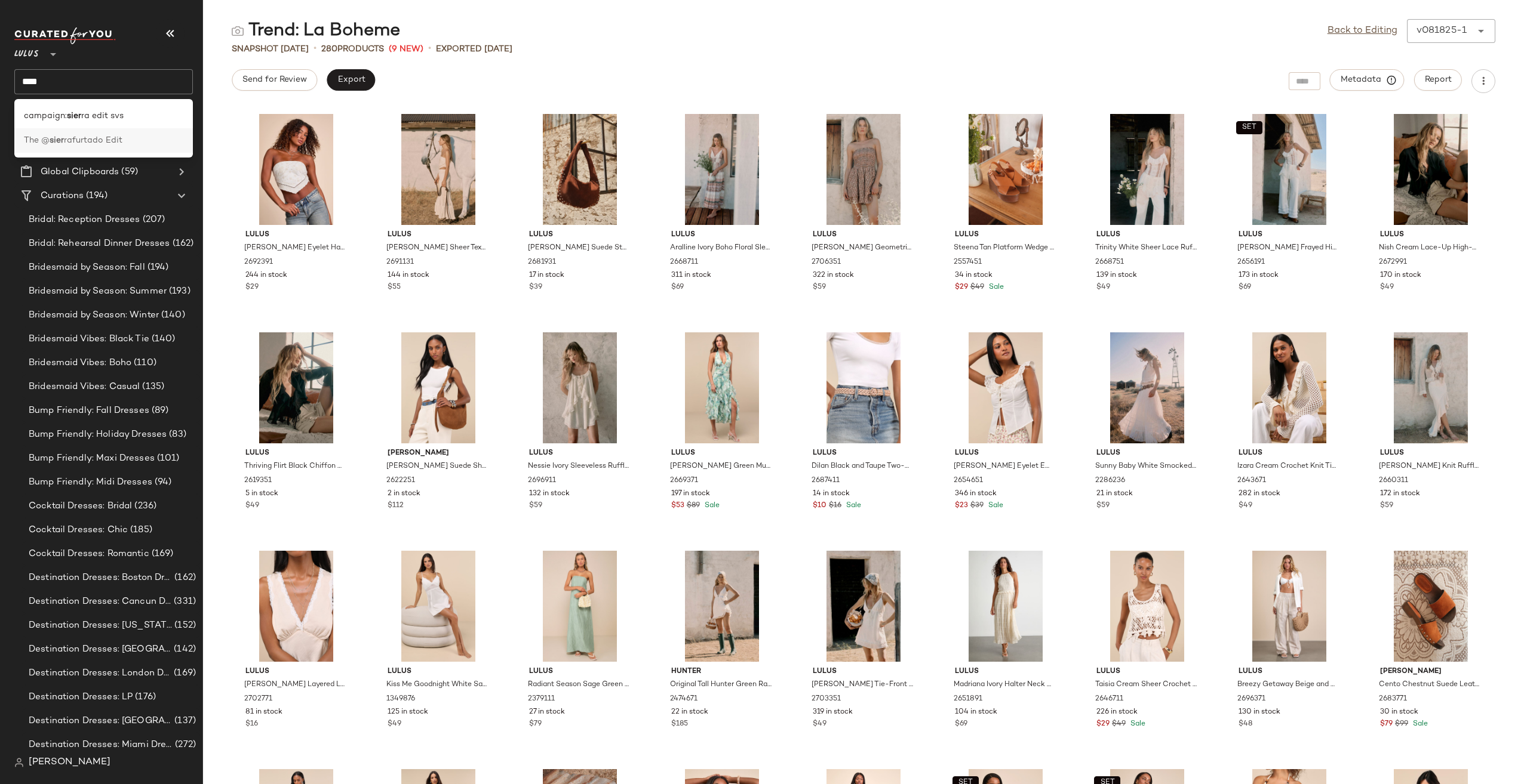
click at [89, 143] on span "rafurtado Edit" at bounding box center [93, 141] width 58 height 13
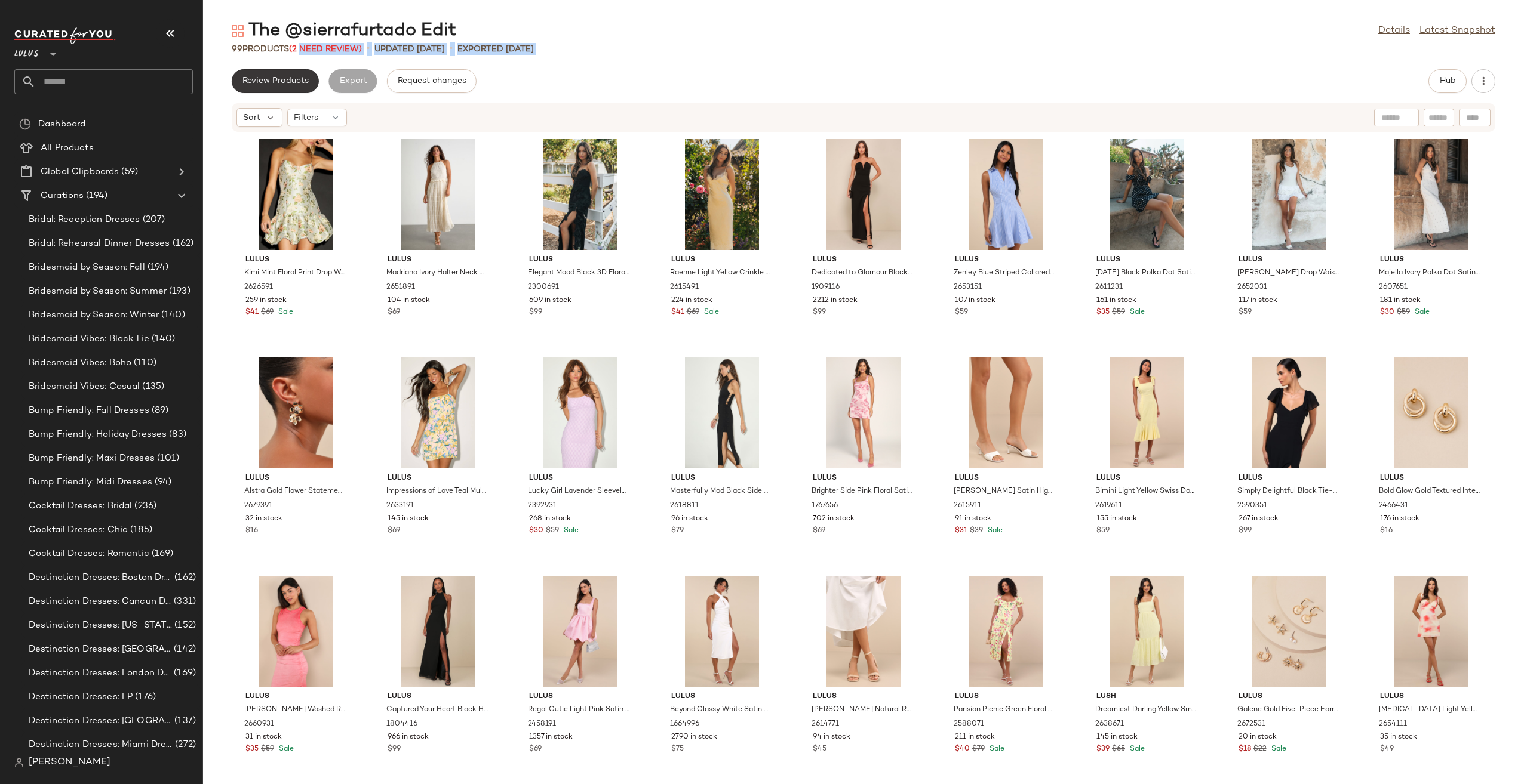
click at [308, 72] on div "The @sierrafurtado Edit Details Latest Snapshot 99 Products (2 Need Review) • u…" at bounding box center [863, 401] width 1321 height 765
click at [620, 87] on div "Review Products Export Request changes Hub" at bounding box center [863, 81] width 1263 height 24
click at [355, 51] on span "(2 Need Review)" at bounding box center [325, 49] width 73 height 9
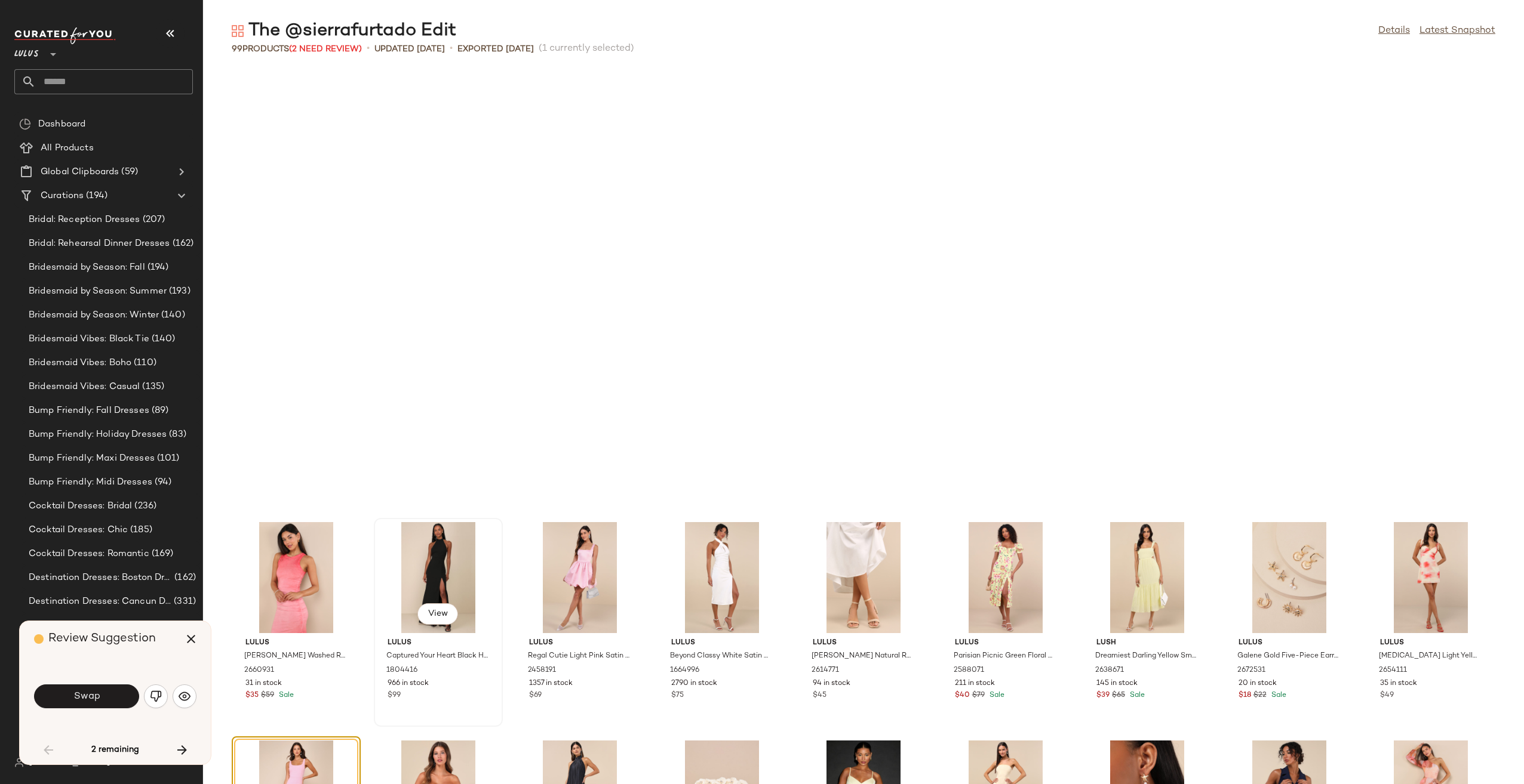
scroll to position [446, 0]
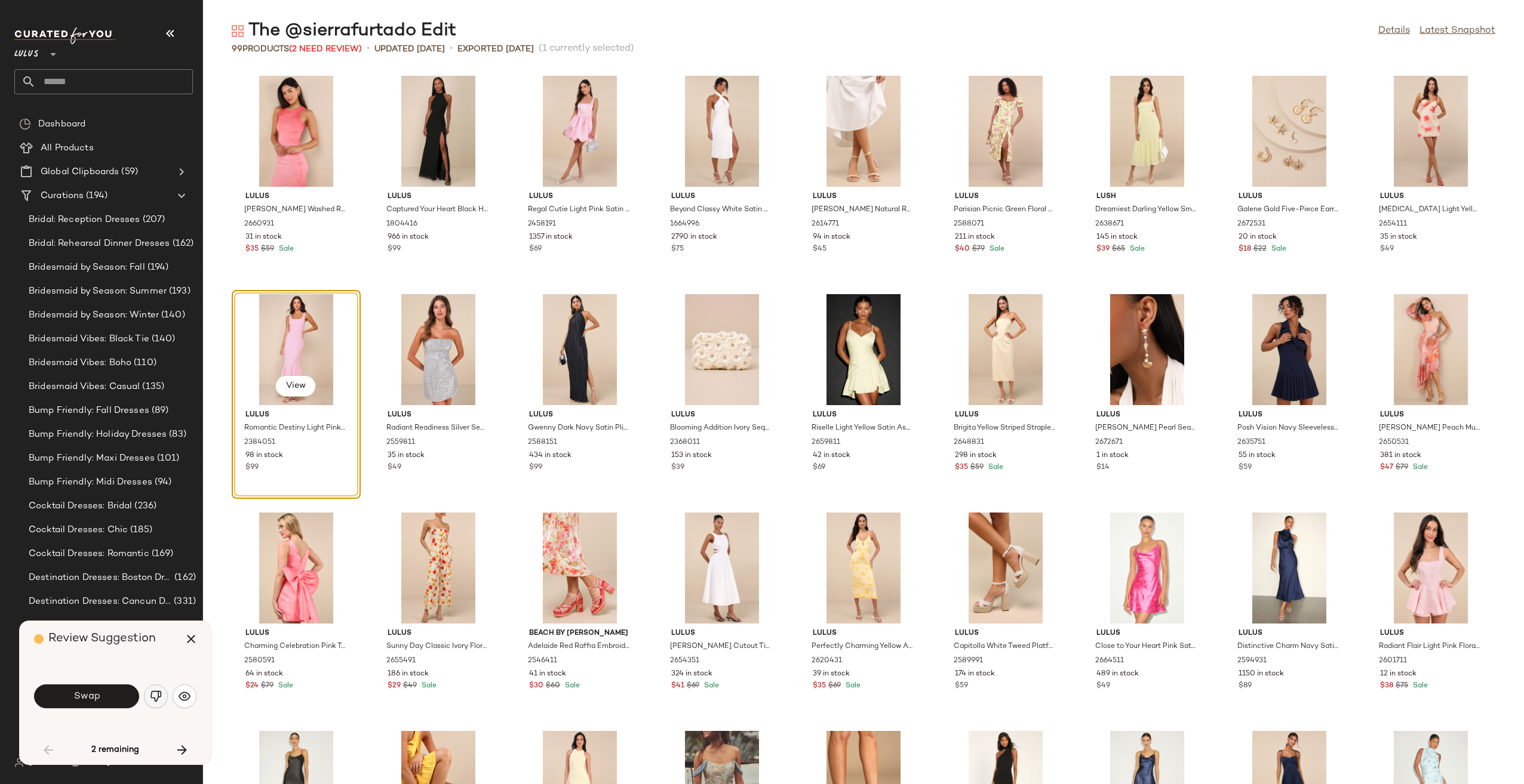
click at [150, 699] on img "button" at bounding box center [155, 696] width 12 height 12
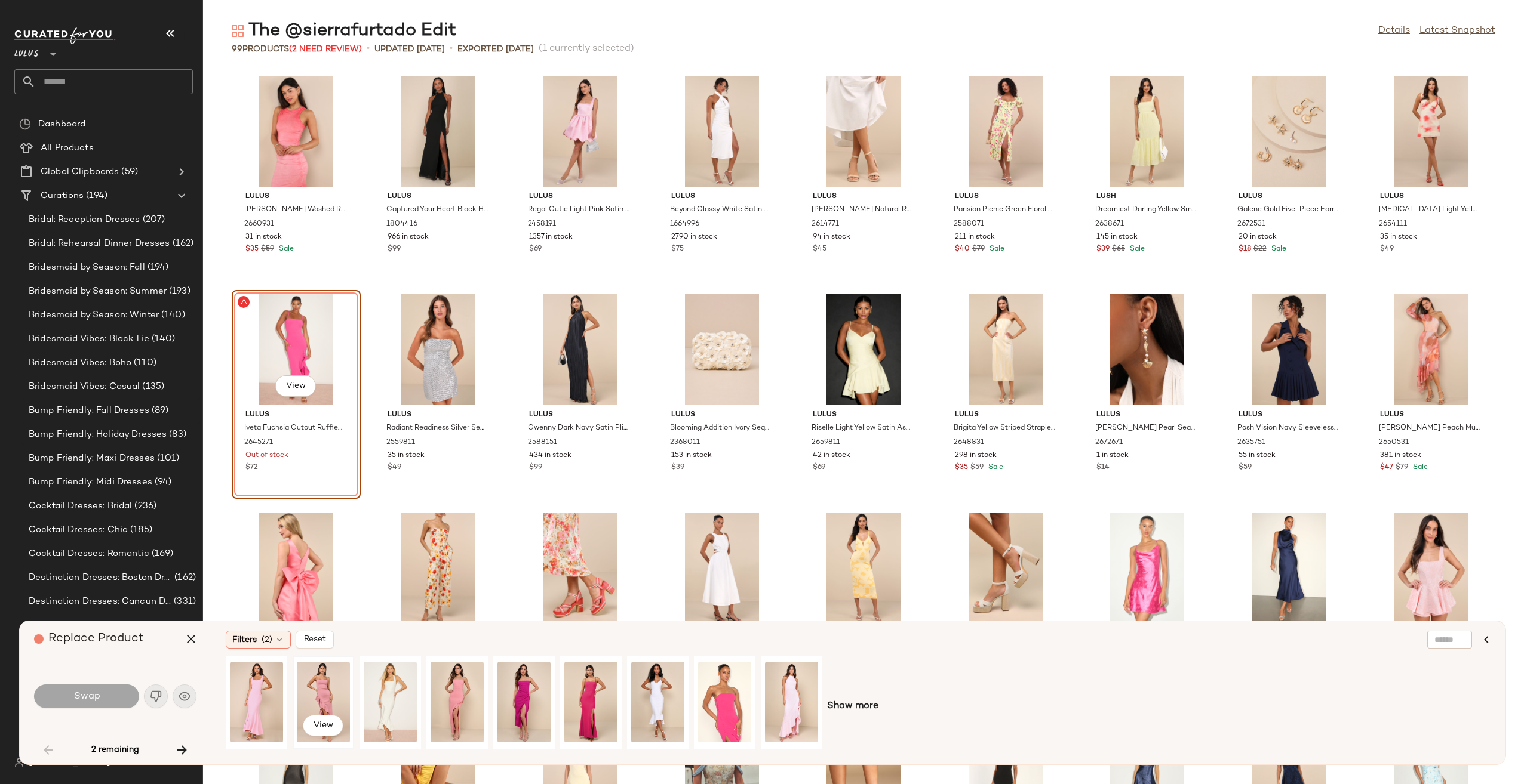
click at [331, 688] on div "View" at bounding box center [323, 702] width 53 height 85
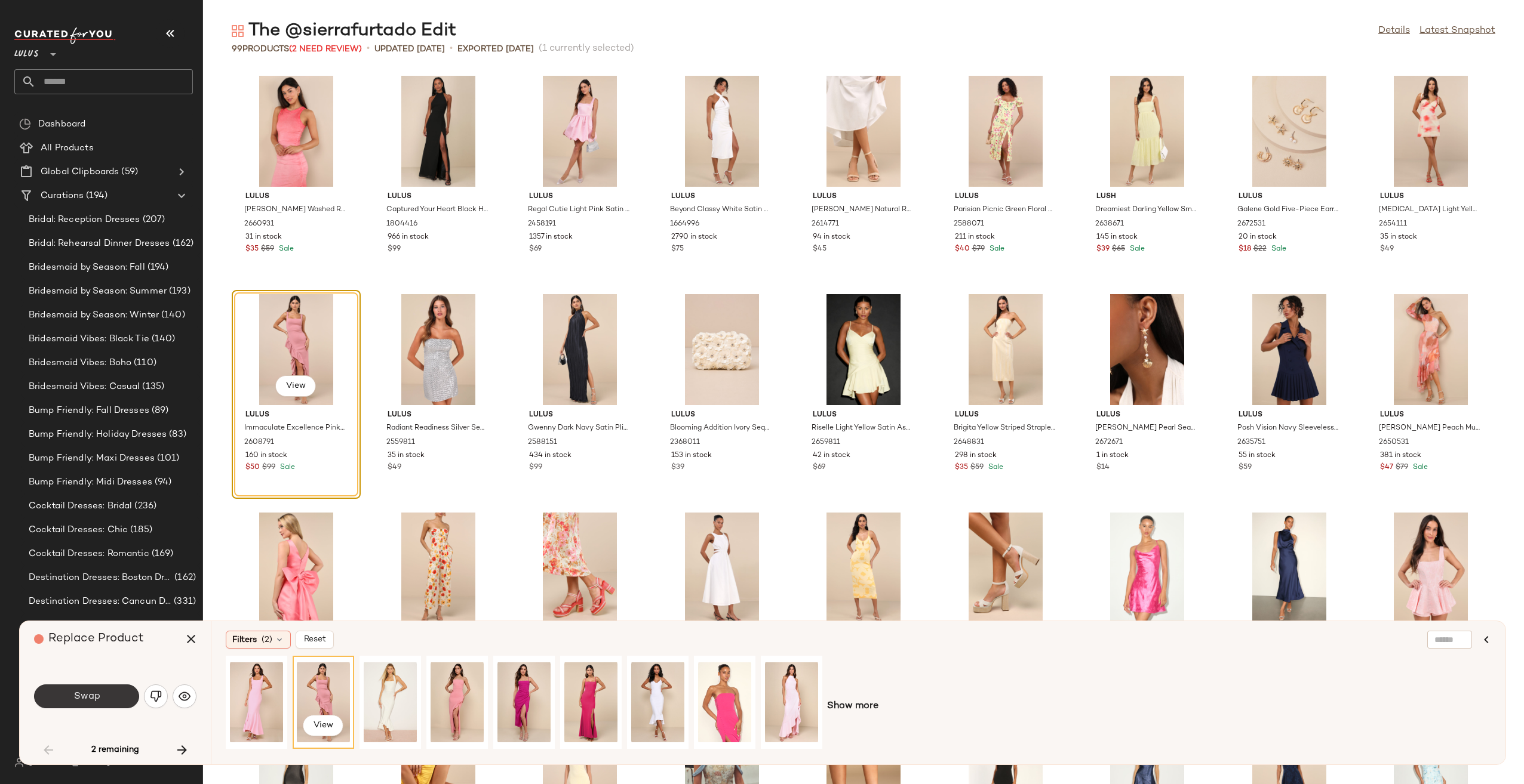
click at [67, 684] on button "Swap" at bounding box center [86, 696] width 105 height 24
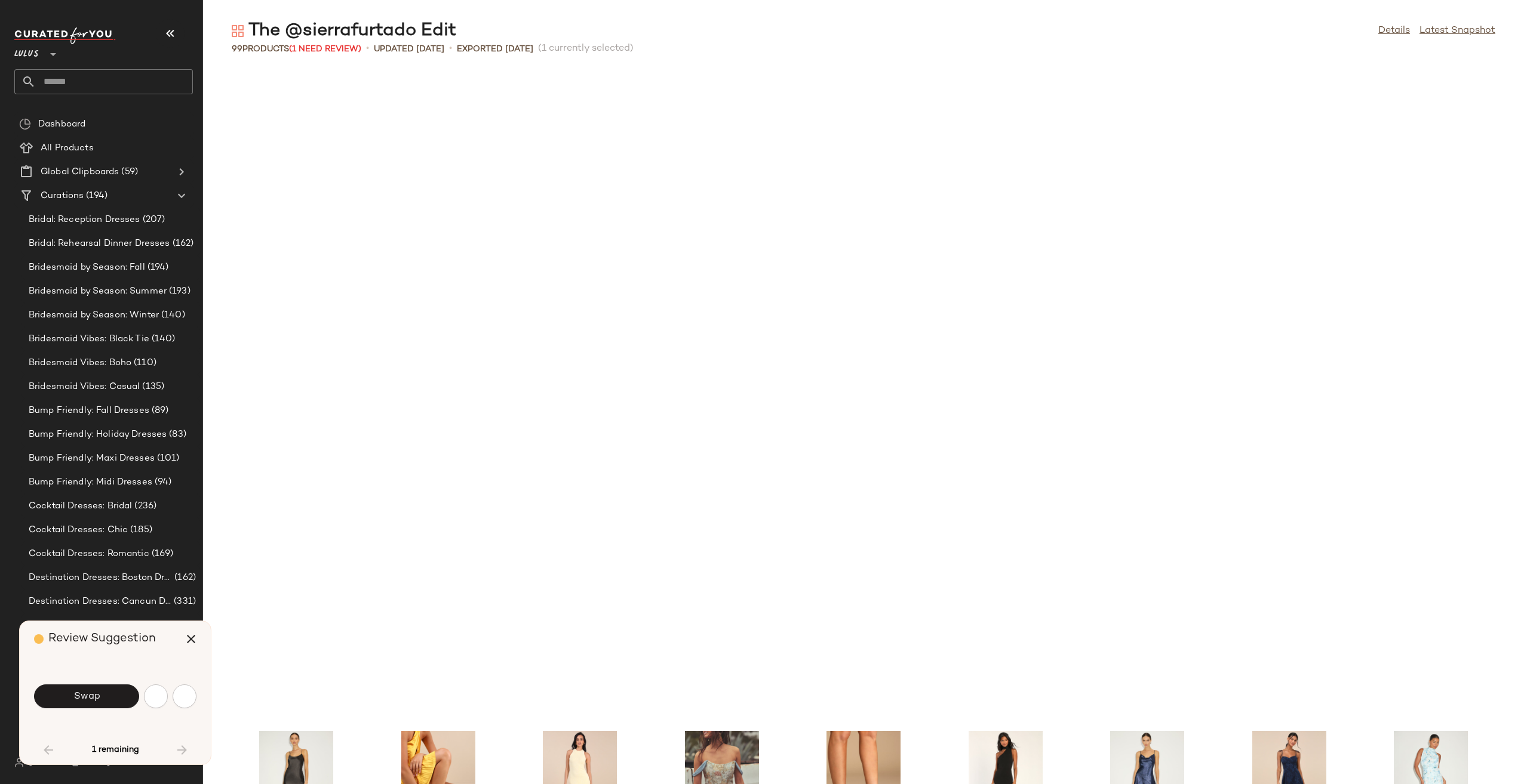
scroll to position [1092, 0]
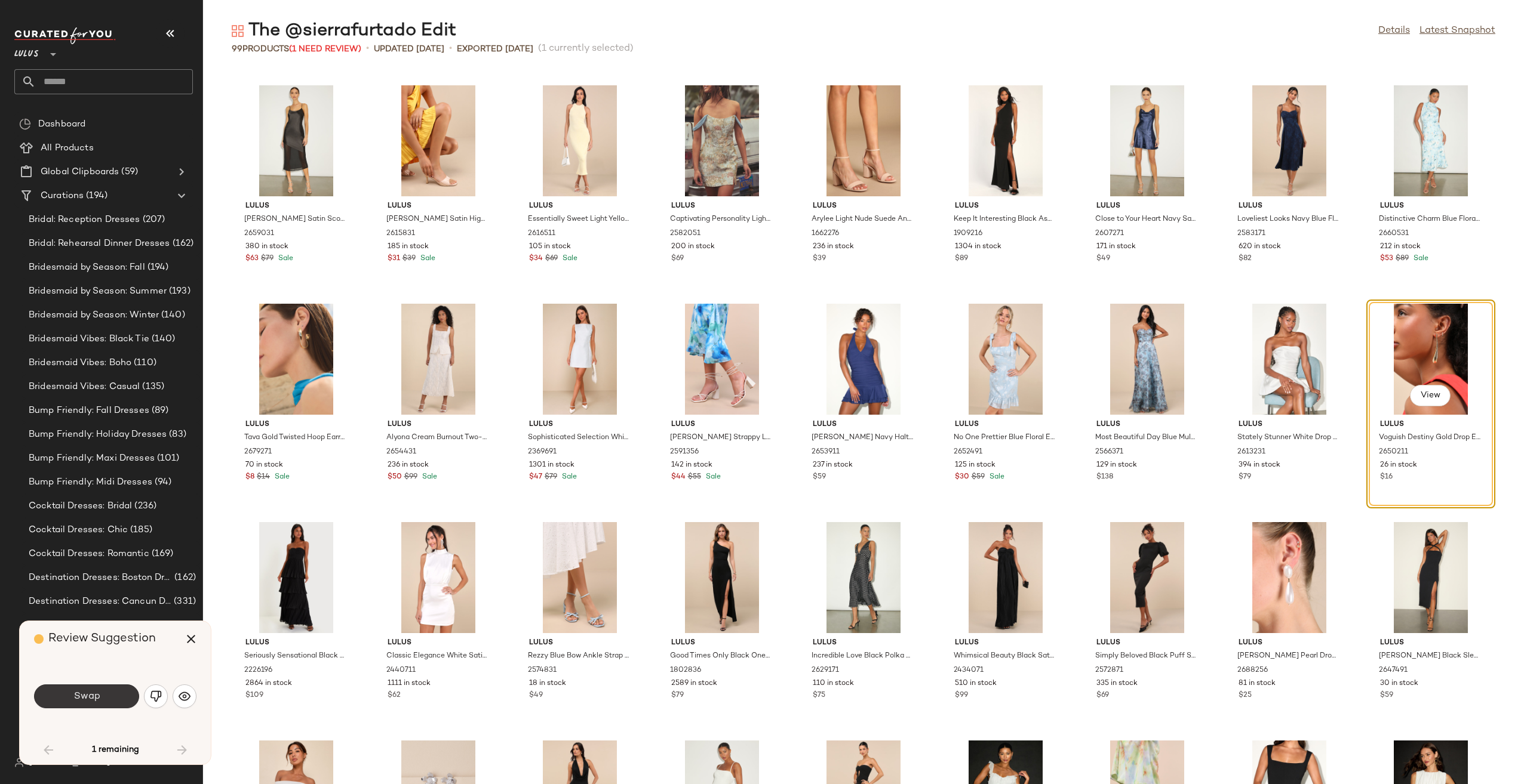
click at [112, 693] on button "Swap" at bounding box center [86, 696] width 105 height 24
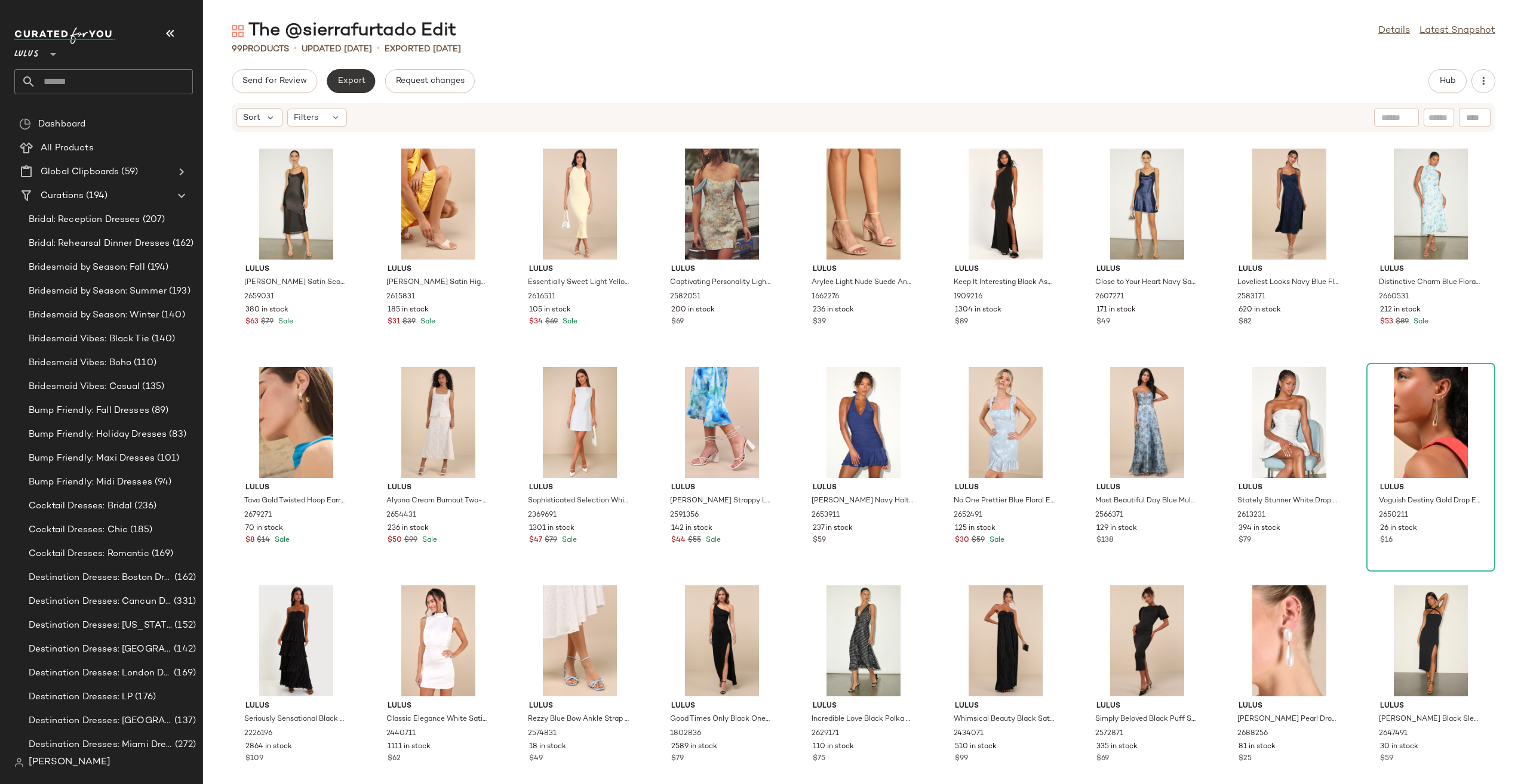
click at [345, 84] on span "Export" at bounding box center [351, 81] width 28 height 10
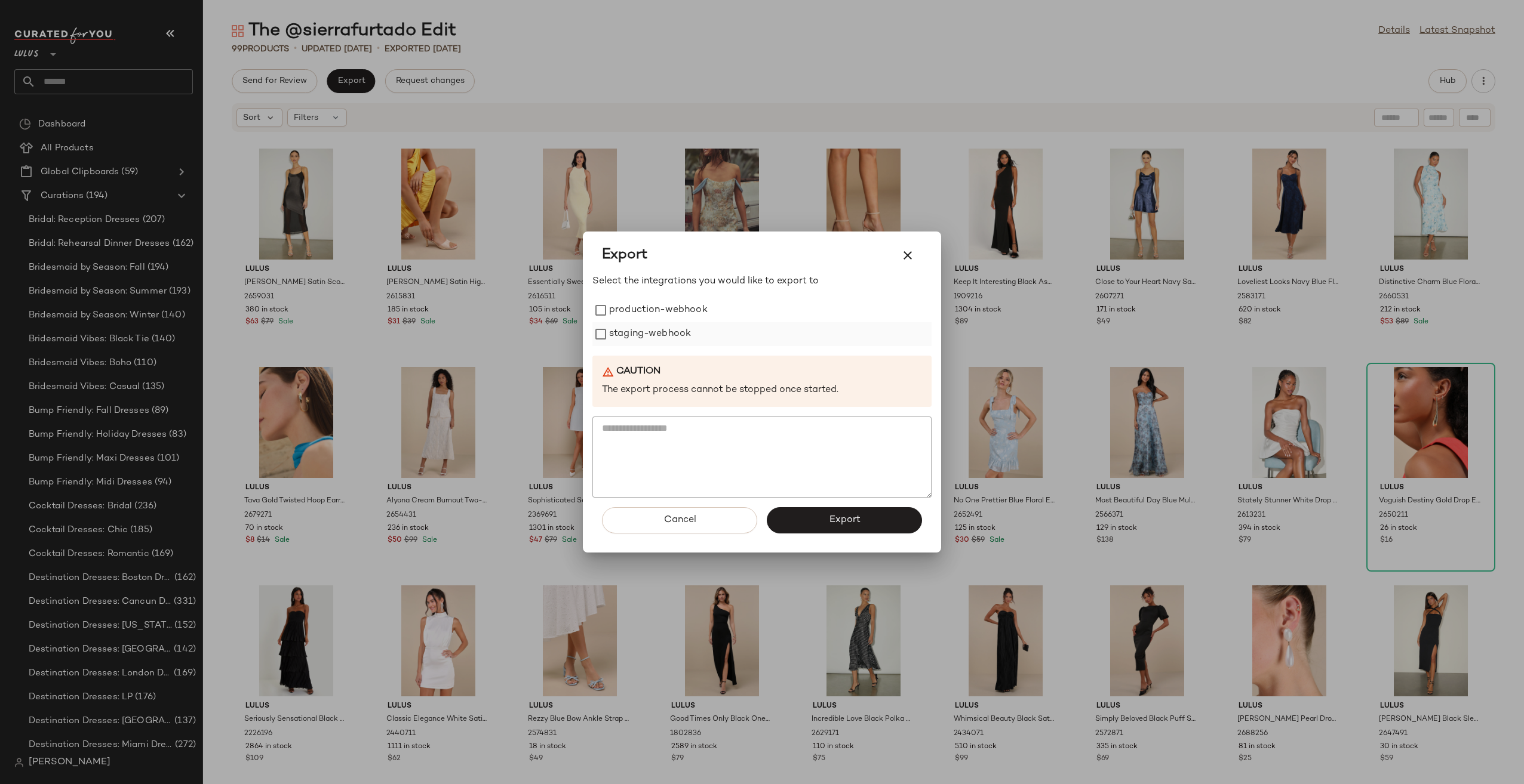
click at [621, 339] on label "staging-webhook" at bounding box center [650, 334] width 82 height 24
click at [624, 317] on label "production-webhook" at bounding box center [658, 311] width 98 height 24
click at [810, 529] on button "Export" at bounding box center [844, 520] width 155 height 26
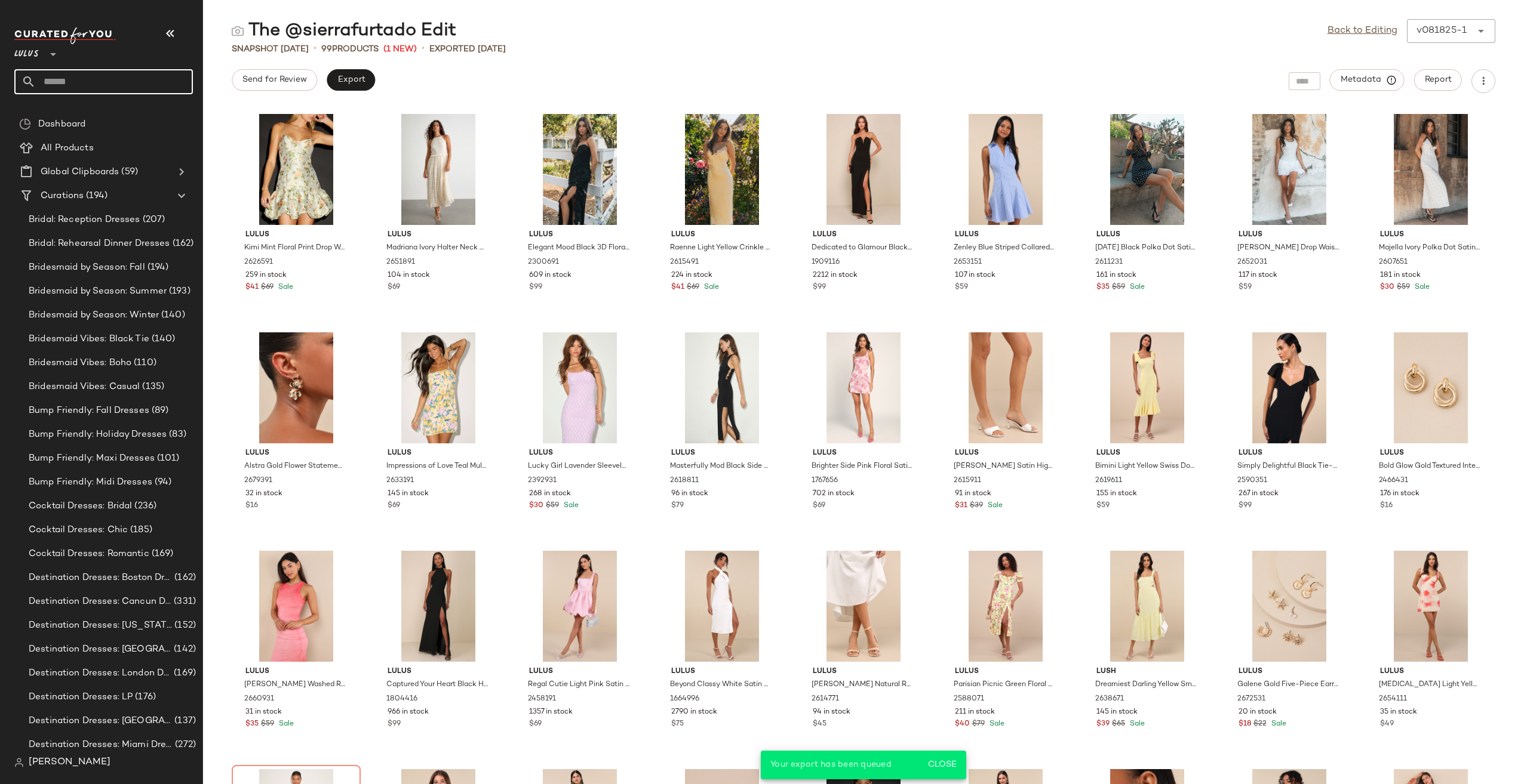
click at [88, 77] on input "text" at bounding box center [114, 82] width 157 height 25
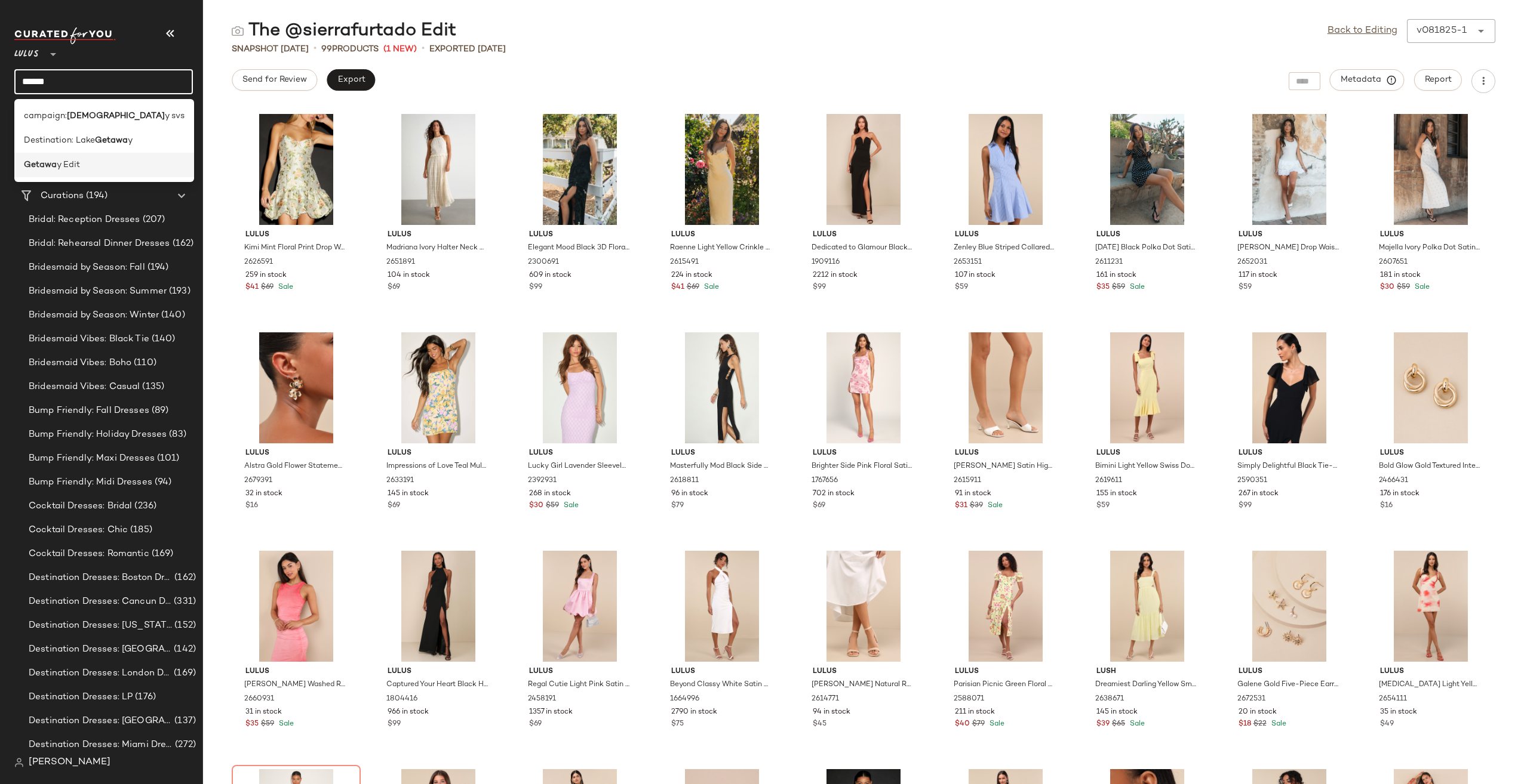
type input "******"
click at [108, 176] on div "Getawa y Edit" at bounding box center [104, 164] width 180 height 25
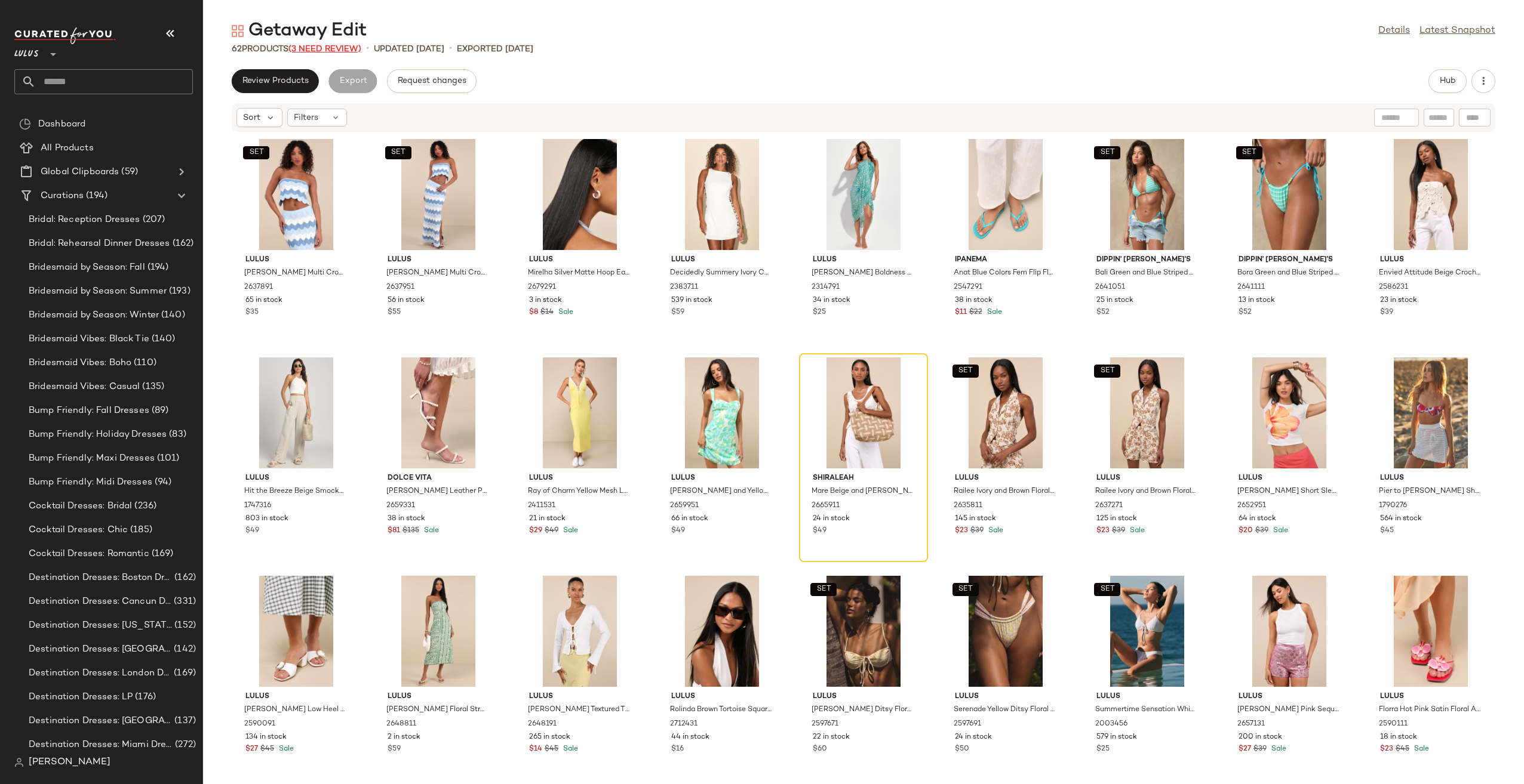
click at [349, 51] on span "(3 Need Review)" at bounding box center [325, 49] width 73 height 9
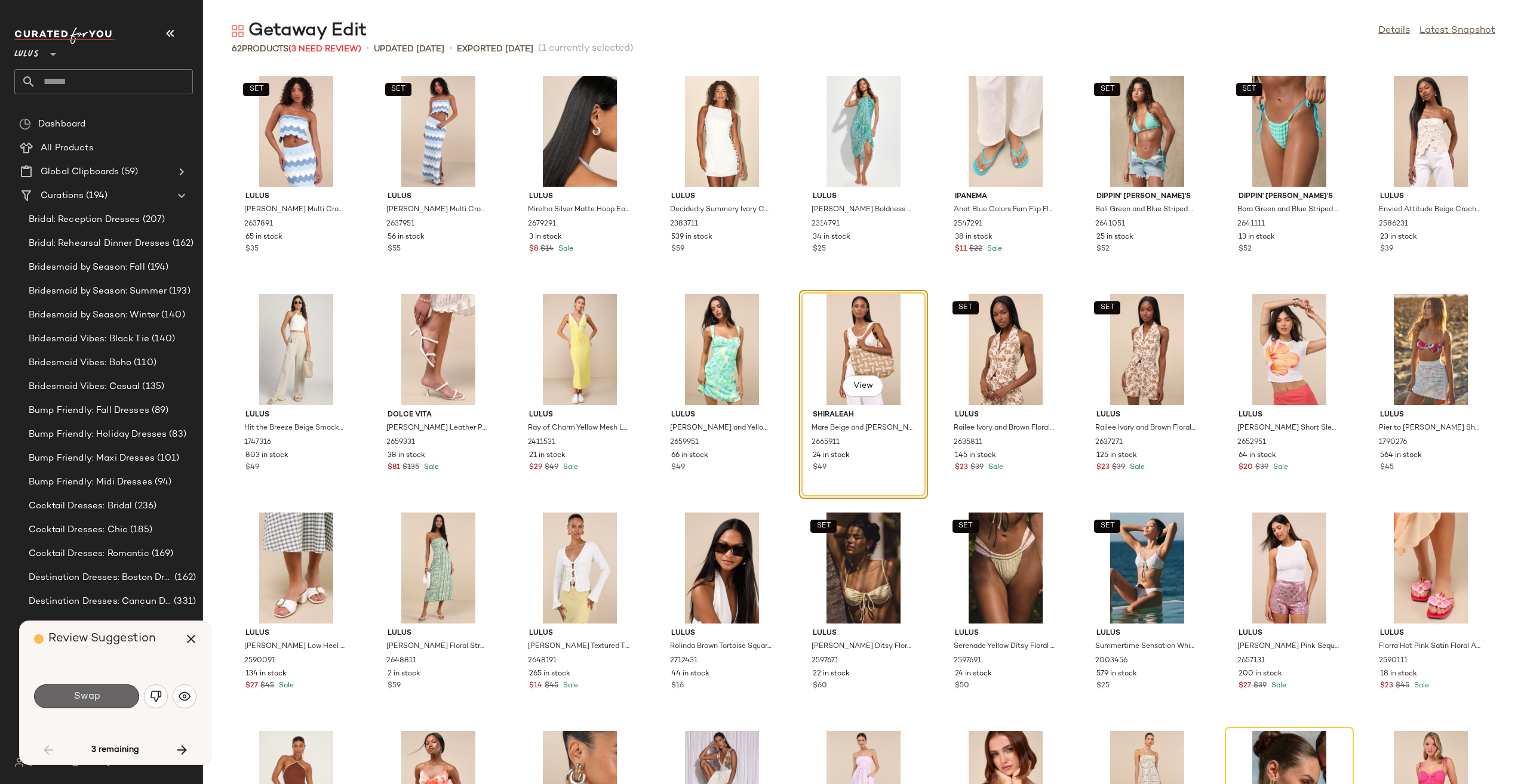
click at [105, 690] on button "Swap" at bounding box center [86, 696] width 105 height 24
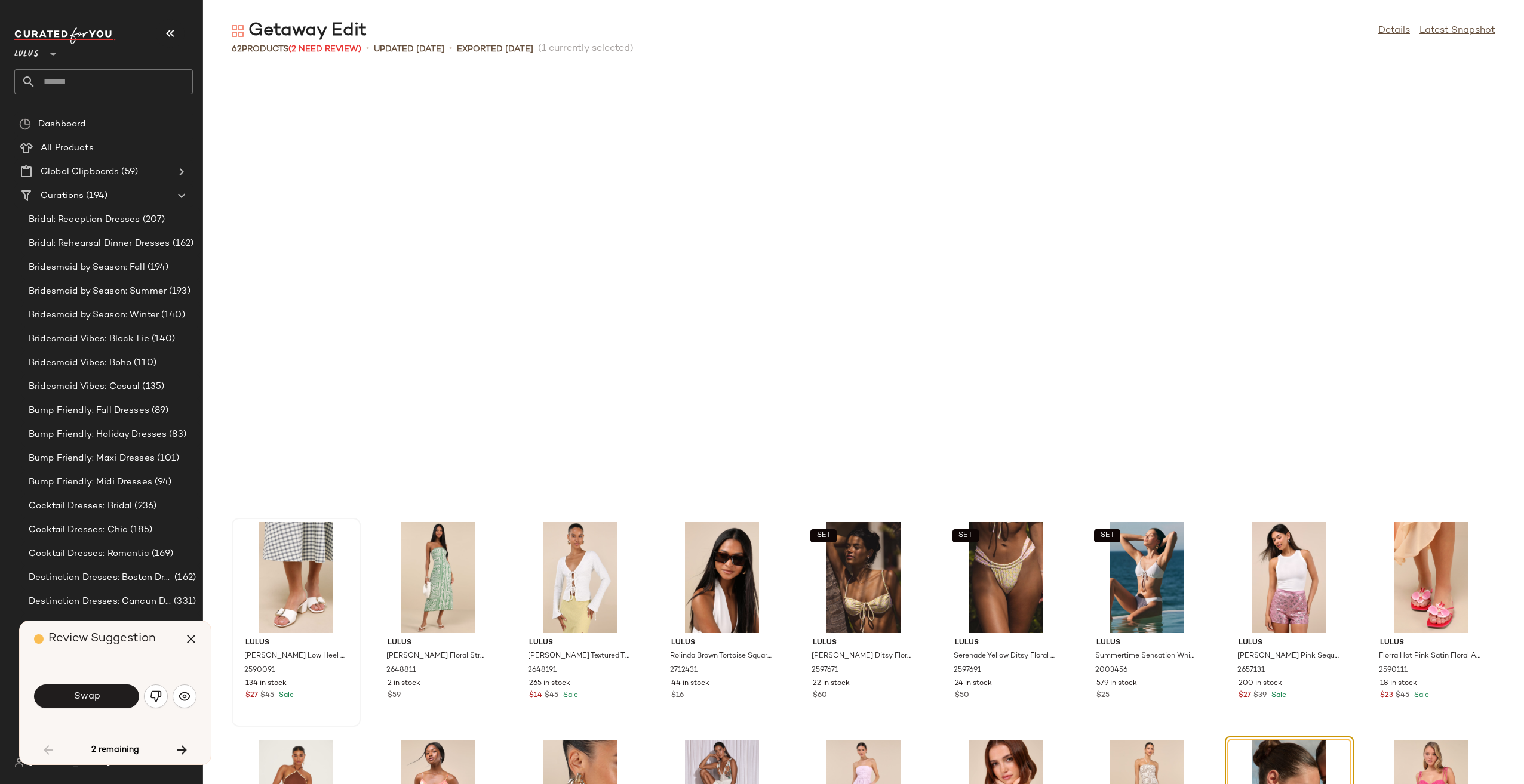
scroll to position [446, 0]
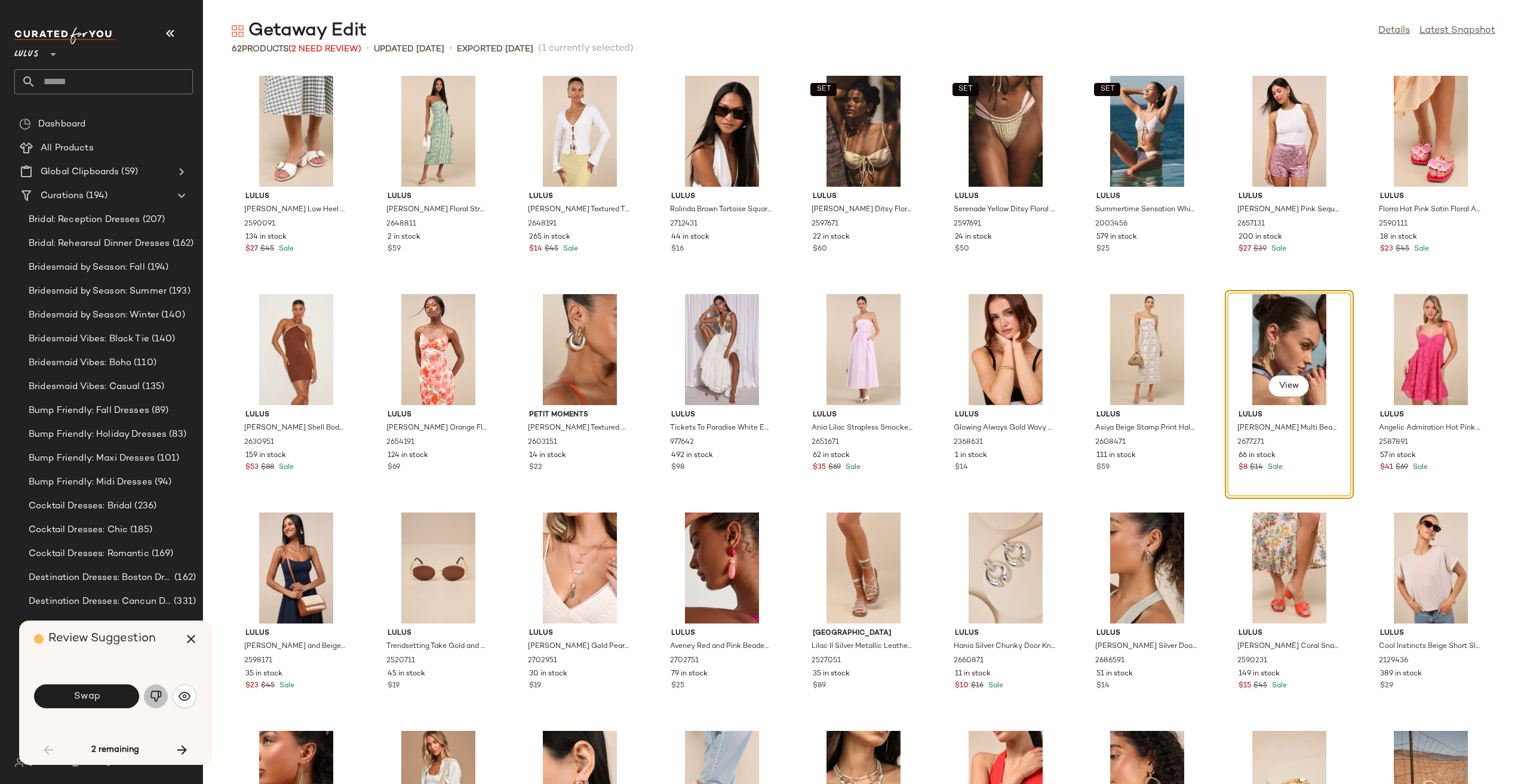
click at [160, 700] on img "button" at bounding box center [155, 696] width 12 height 12
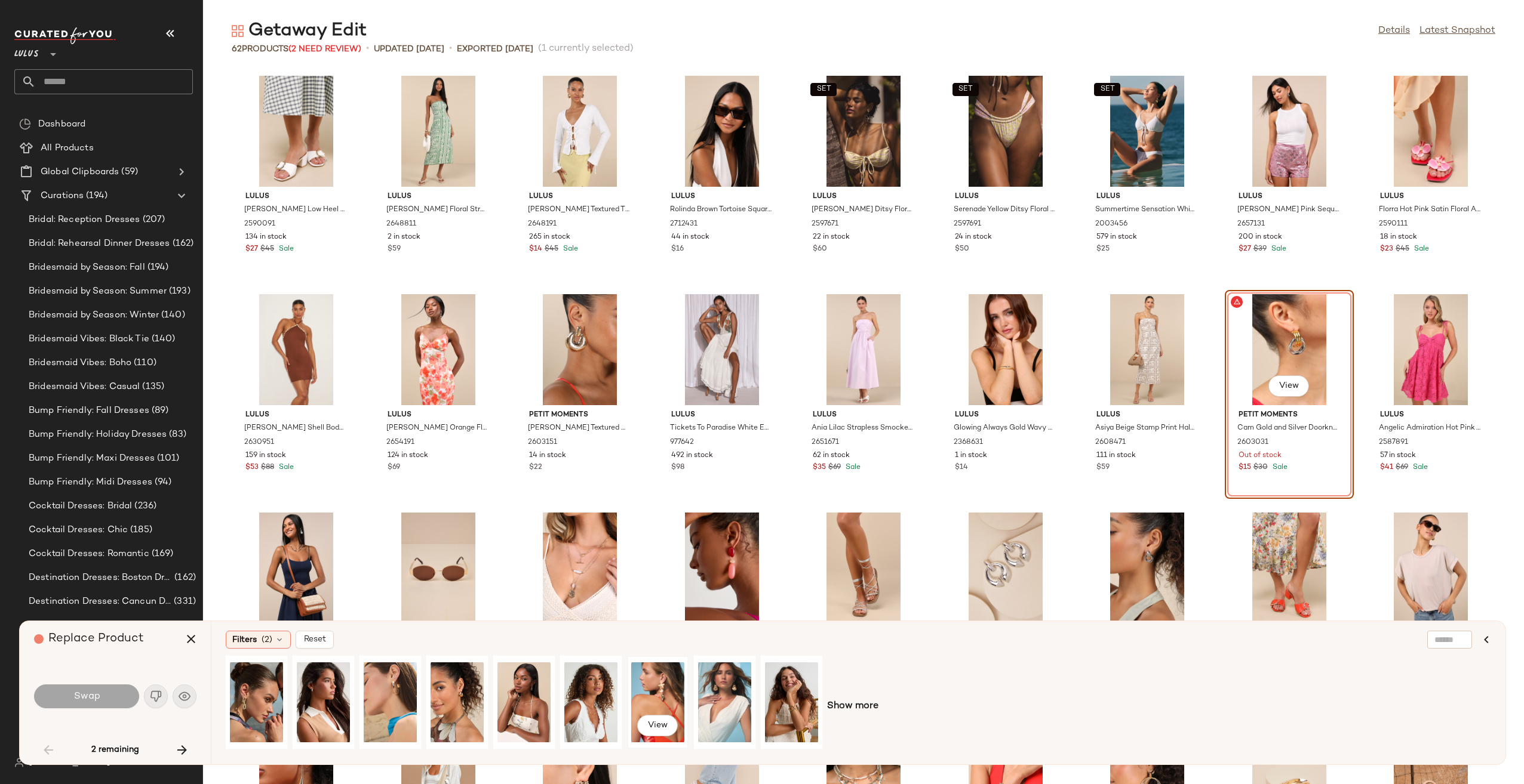
click at [637, 690] on div "View" at bounding box center [658, 702] width 53 height 85
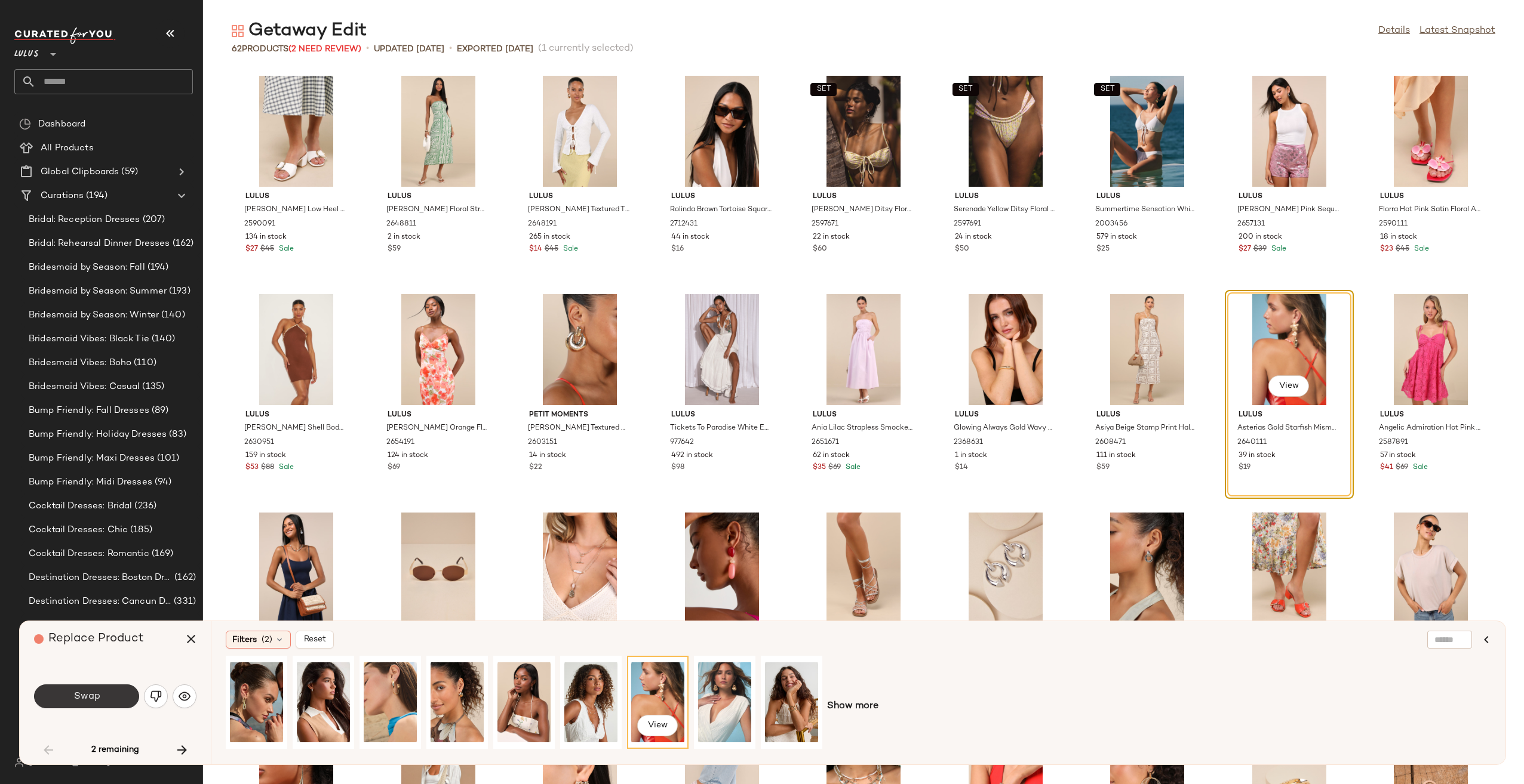
click at [112, 697] on button "Swap" at bounding box center [86, 696] width 105 height 24
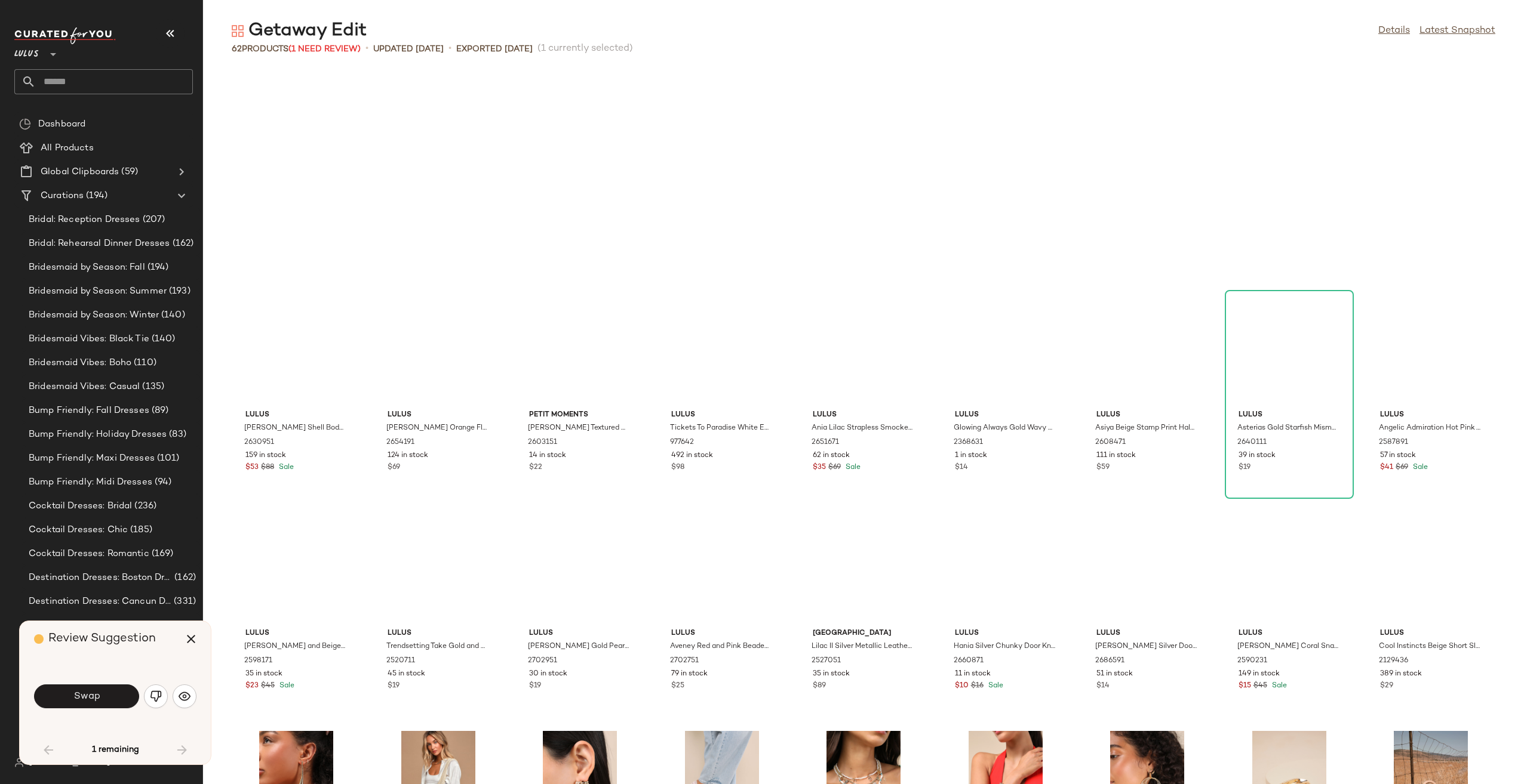
scroll to position [816, 0]
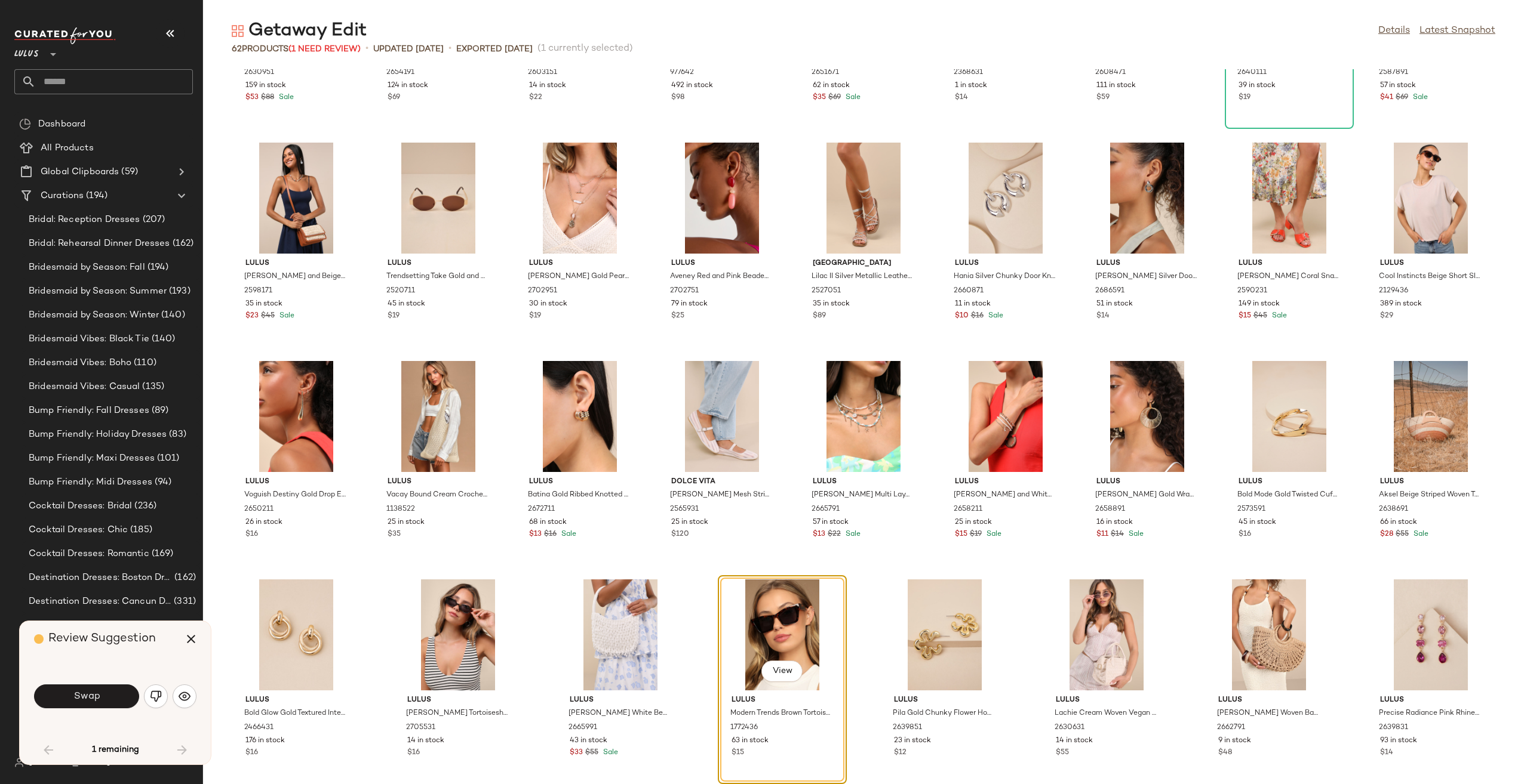
click at [103, 685] on button "Swap" at bounding box center [86, 696] width 105 height 24
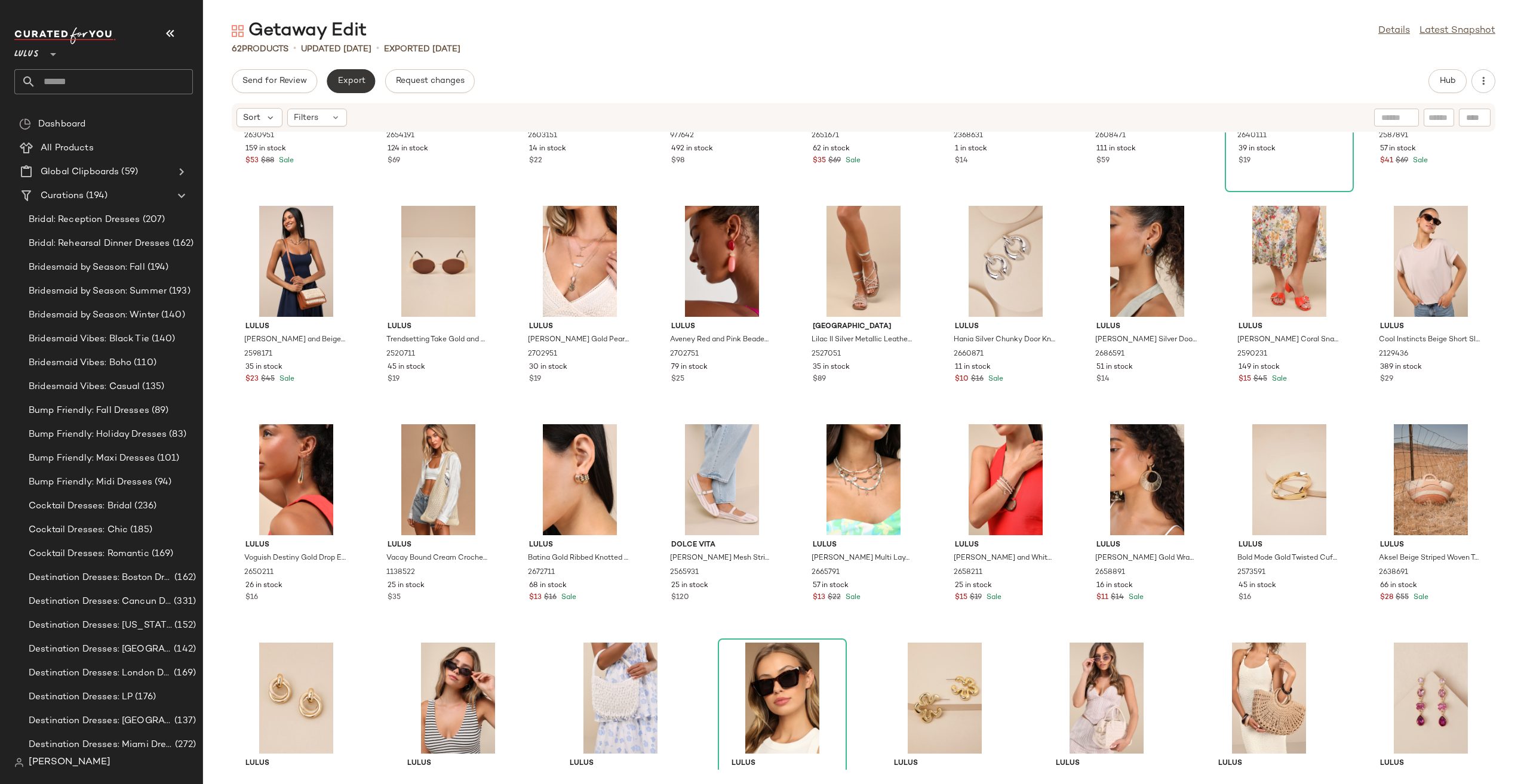
click at [339, 79] on span "Export" at bounding box center [351, 81] width 28 height 10
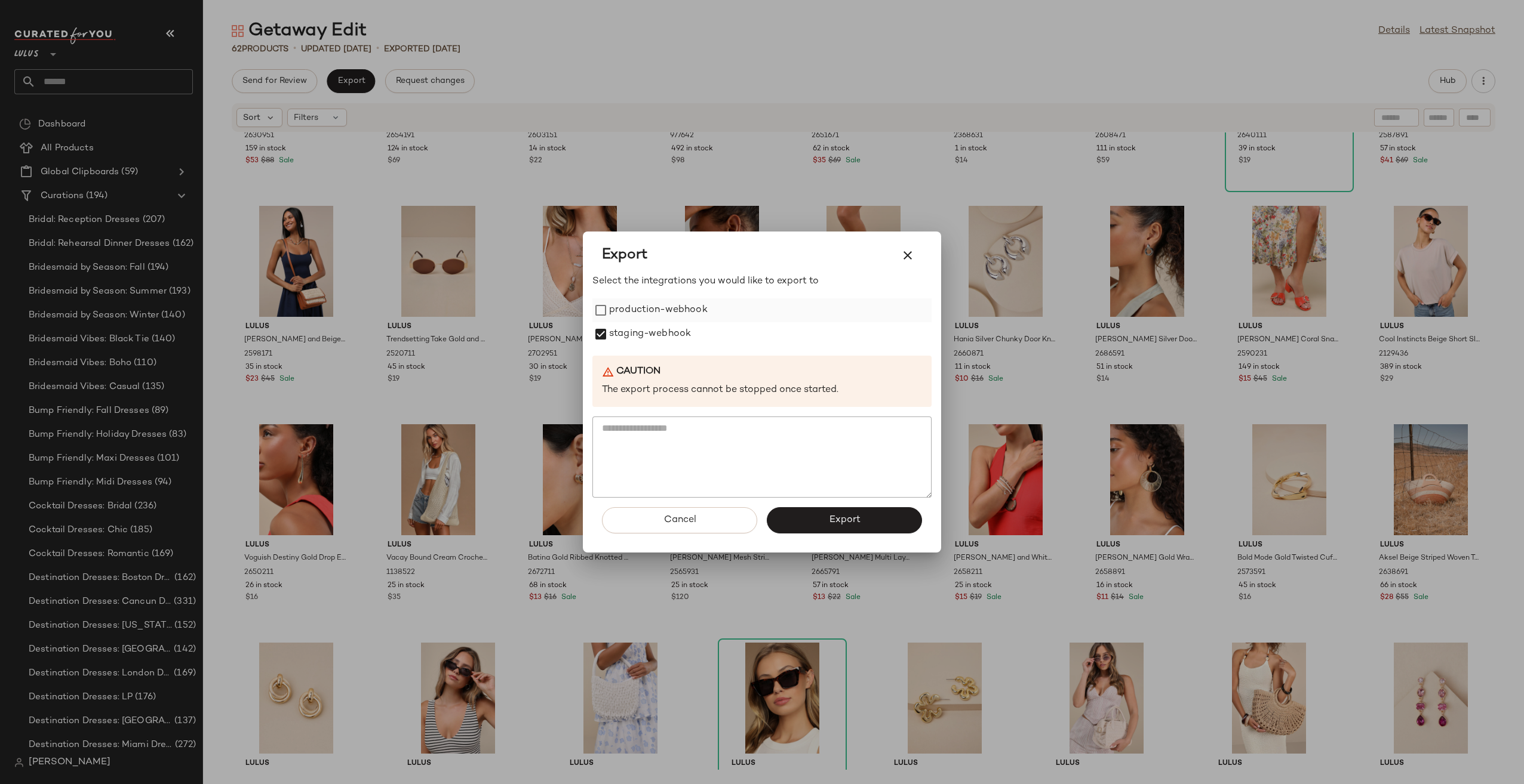
click at [619, 308] on label "production-webhook" at bounding box center [658, 311] width 98 height 24
click at [862, 526] on button "Export" at bounding box center [844, 520] width 155 height 26
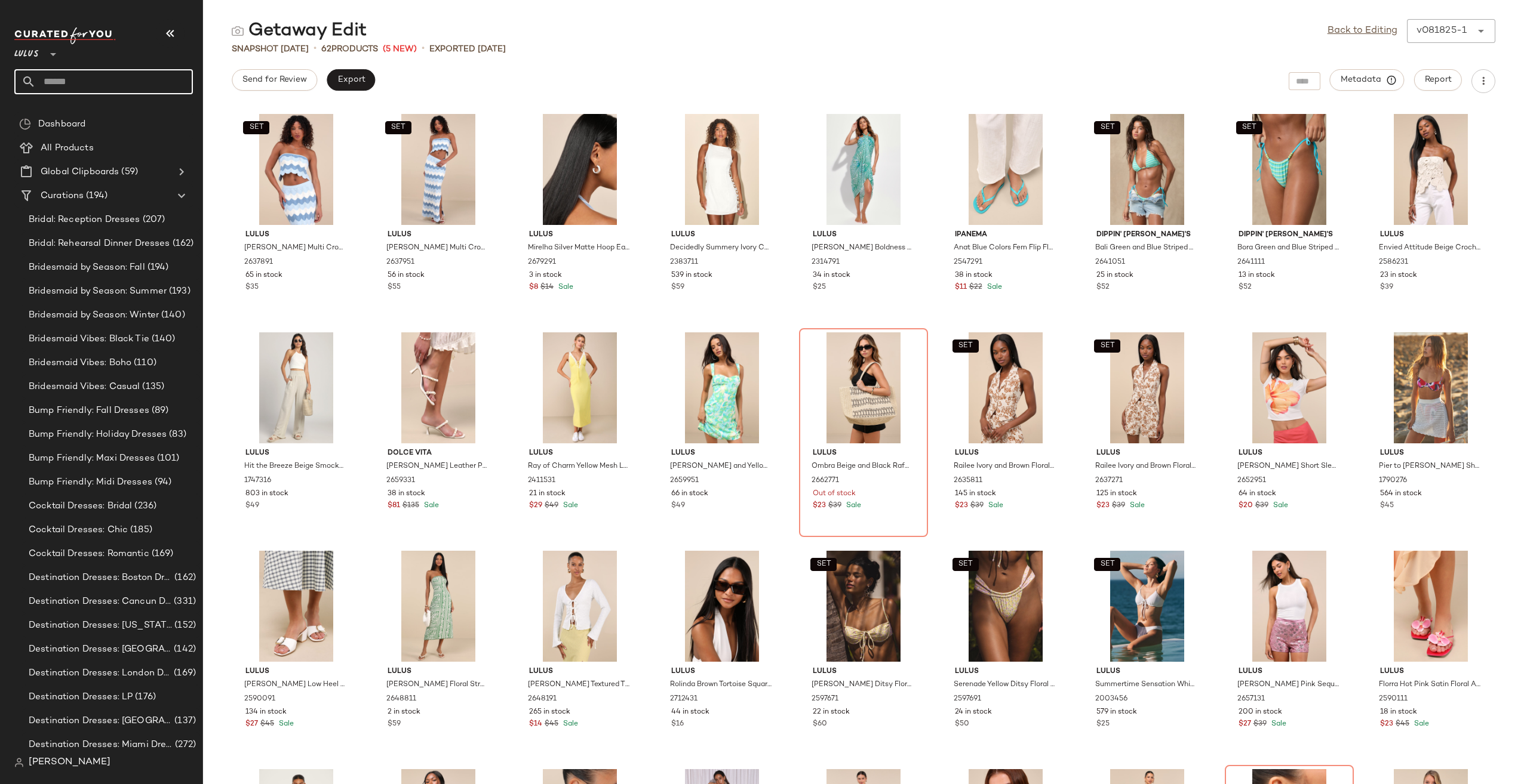
click at [121, 80] on input "text" at bounding box center [114, 82] width 157 height 25
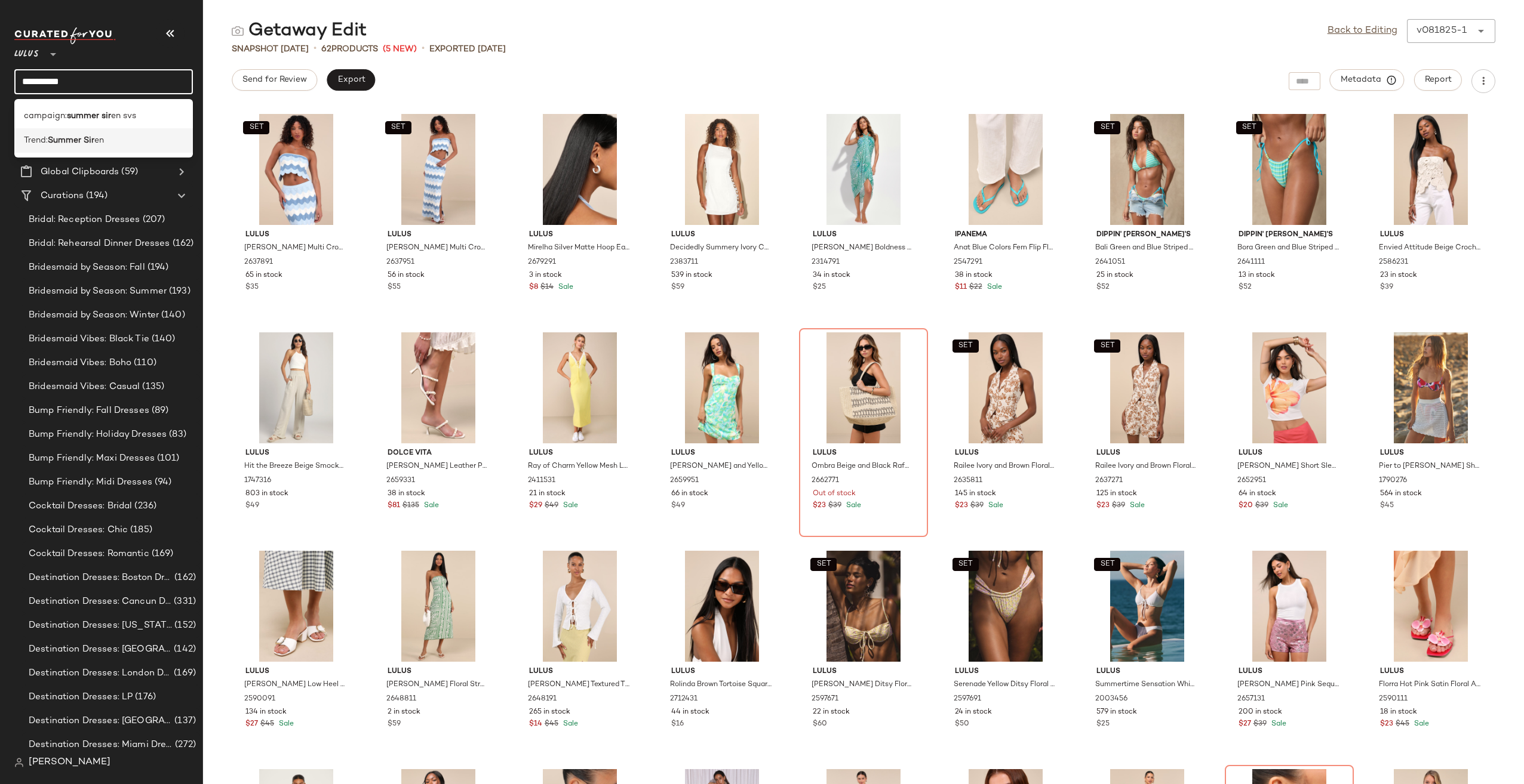
type input "**********"
click at [133, 144] on div "Trend: Summer Sir en" at bounding box center [103, 141] width 160 height 13
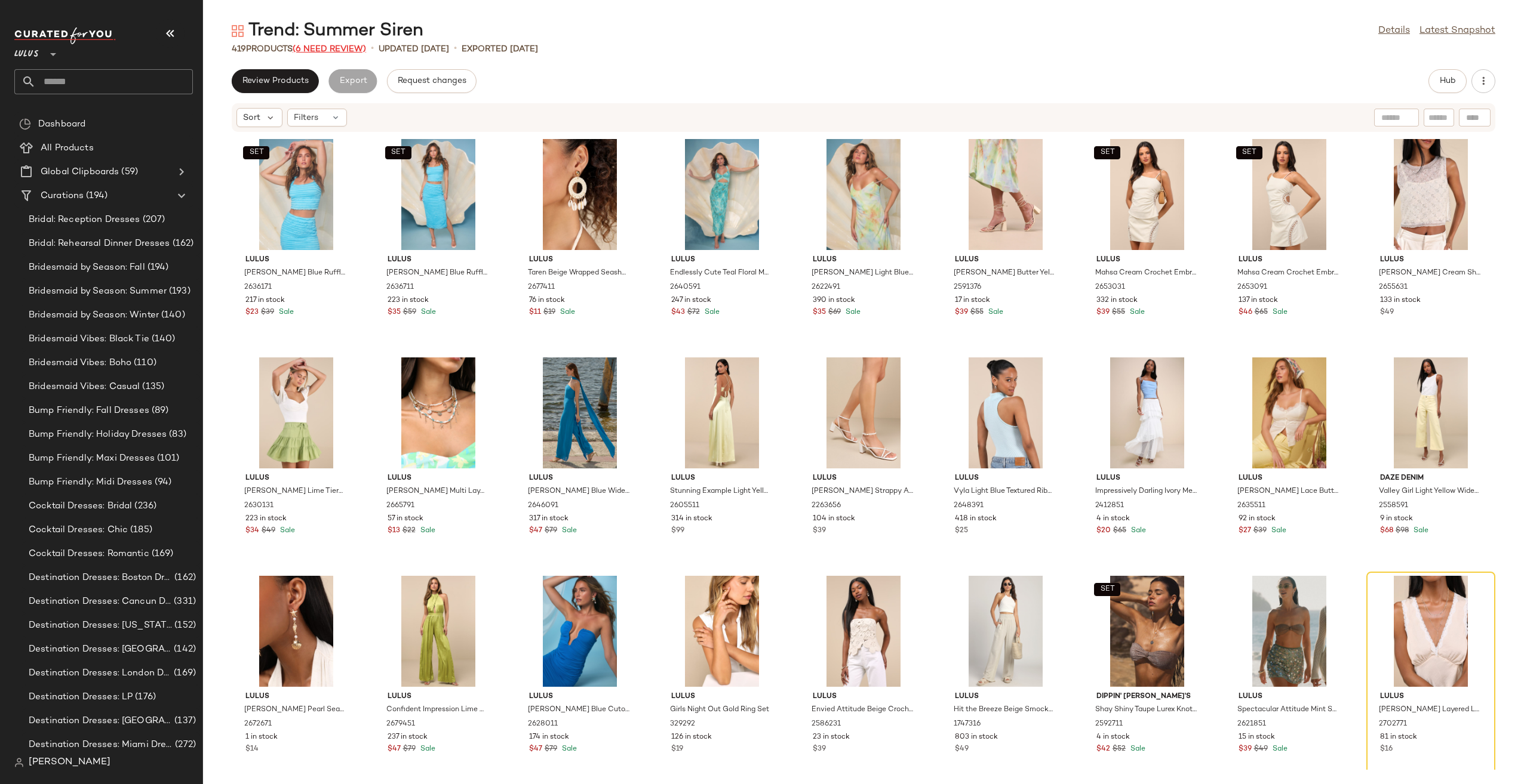
click at [332, 45] on span "(6 Need Review)" at bounding box center [329, 49] width 73 height 9
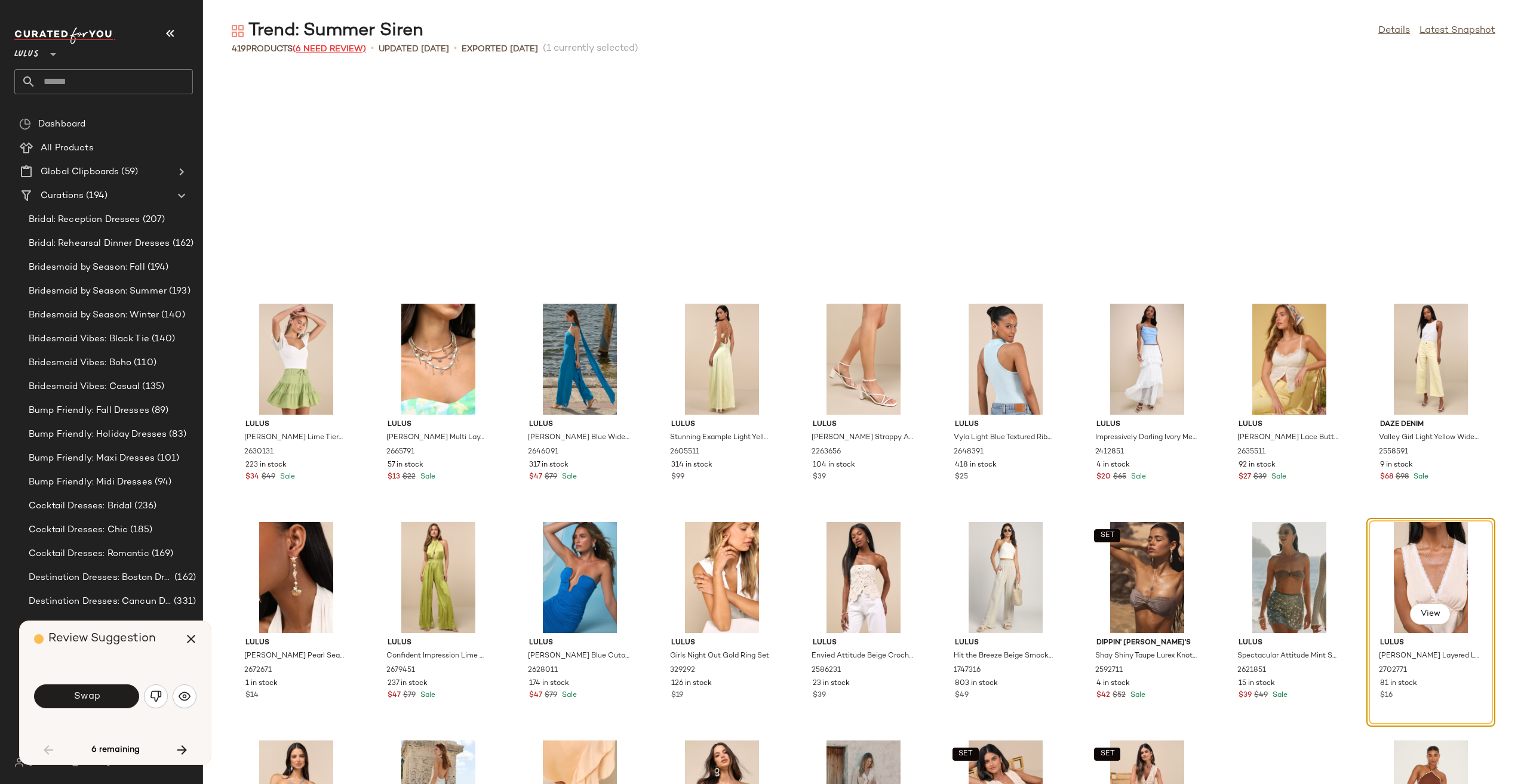
scroll to position [228, 0]
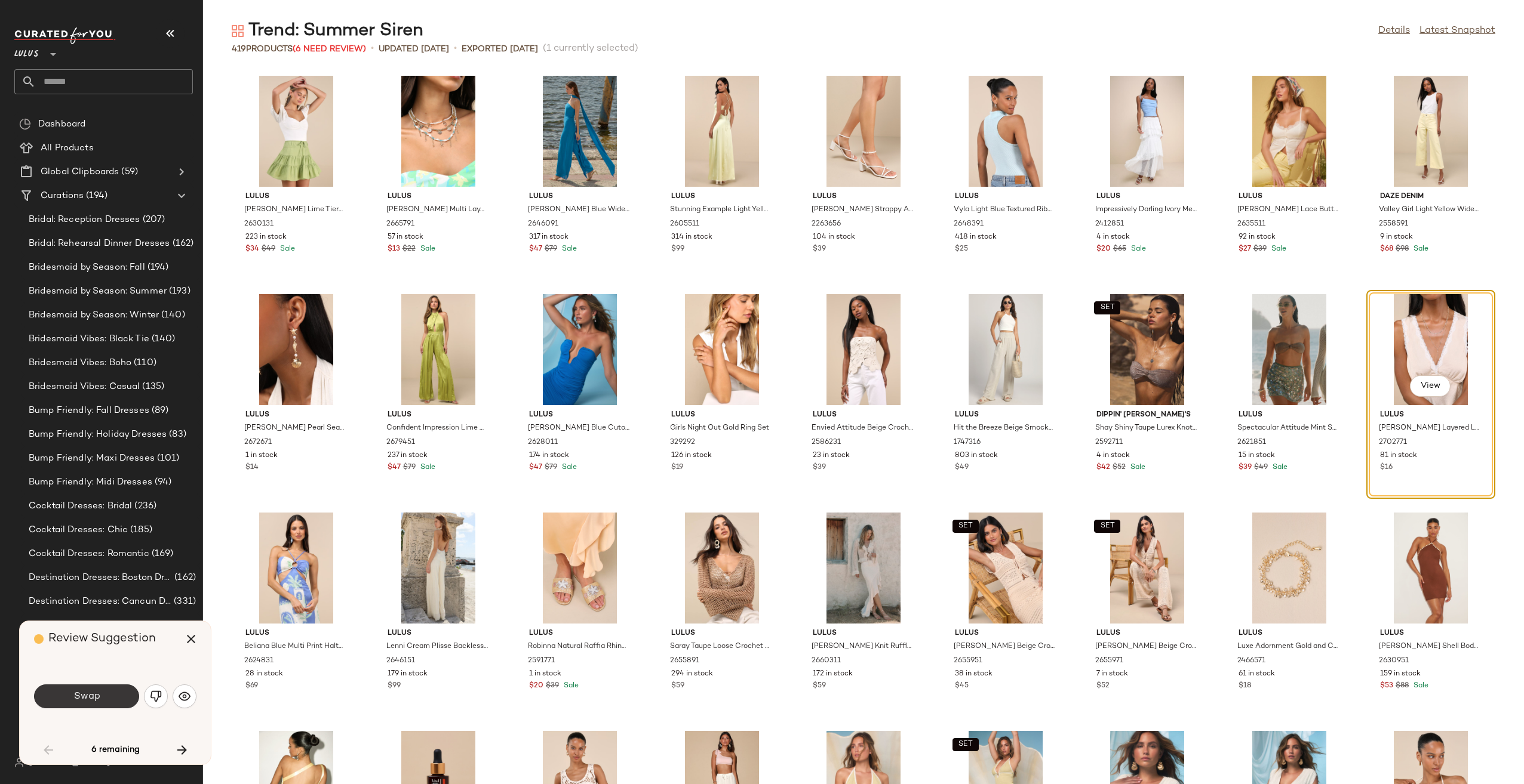
click at [85, 695] on span "Swap" at bounding box center [86, 697] width 27 height 11
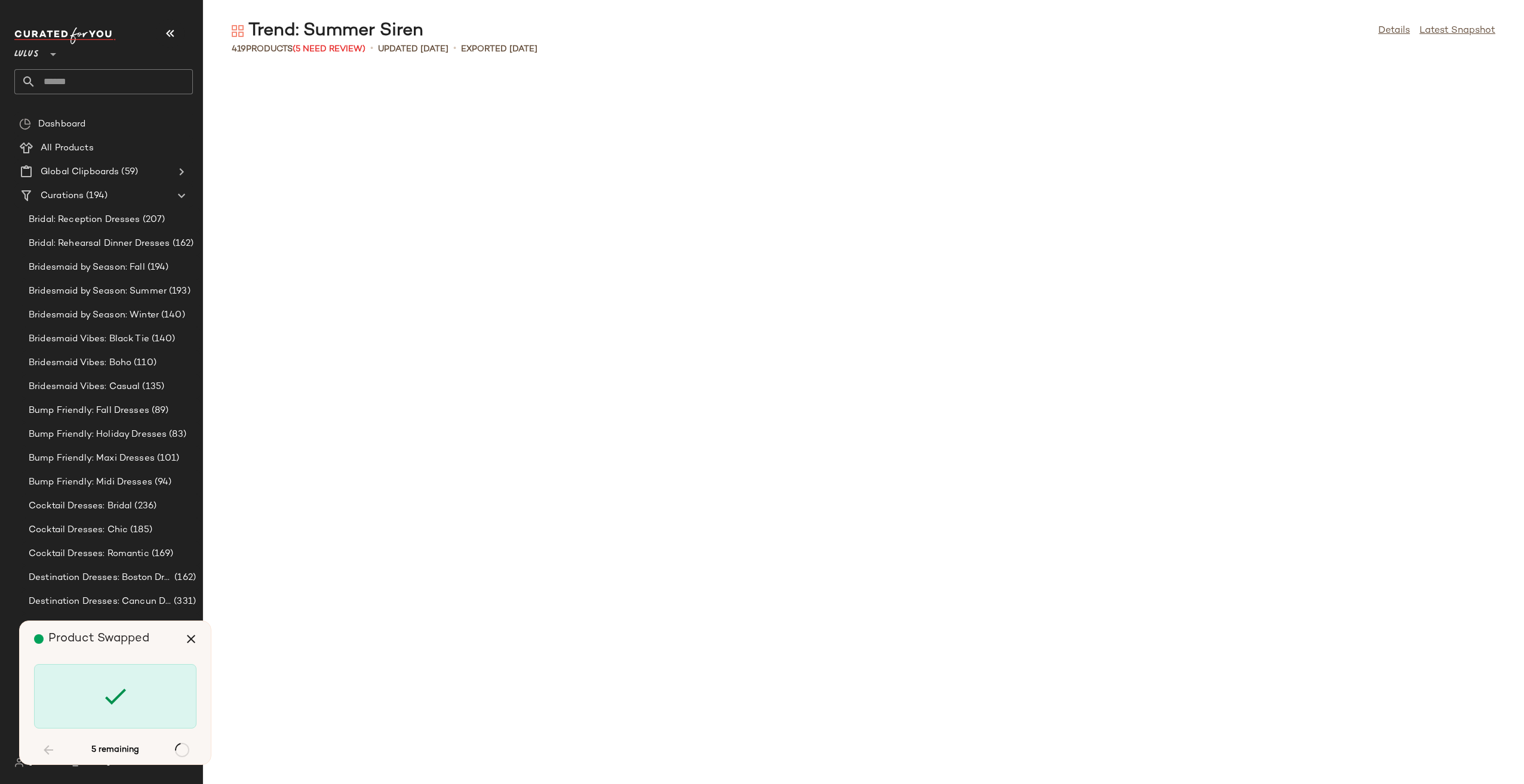
scroll to position [2184, 0]
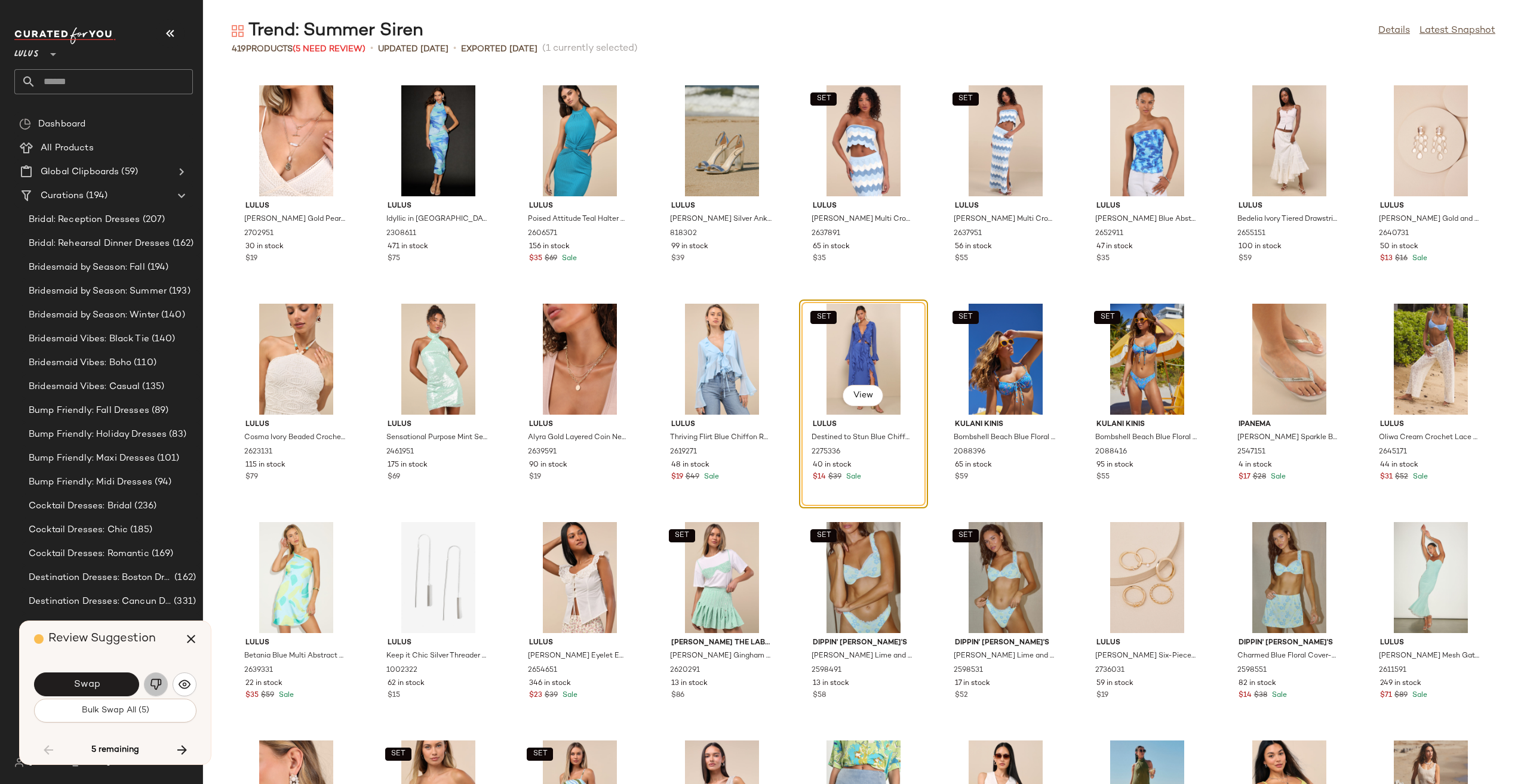
click at [150, 684] on img "button" at bounding box center [155, 684] width 12 height 12
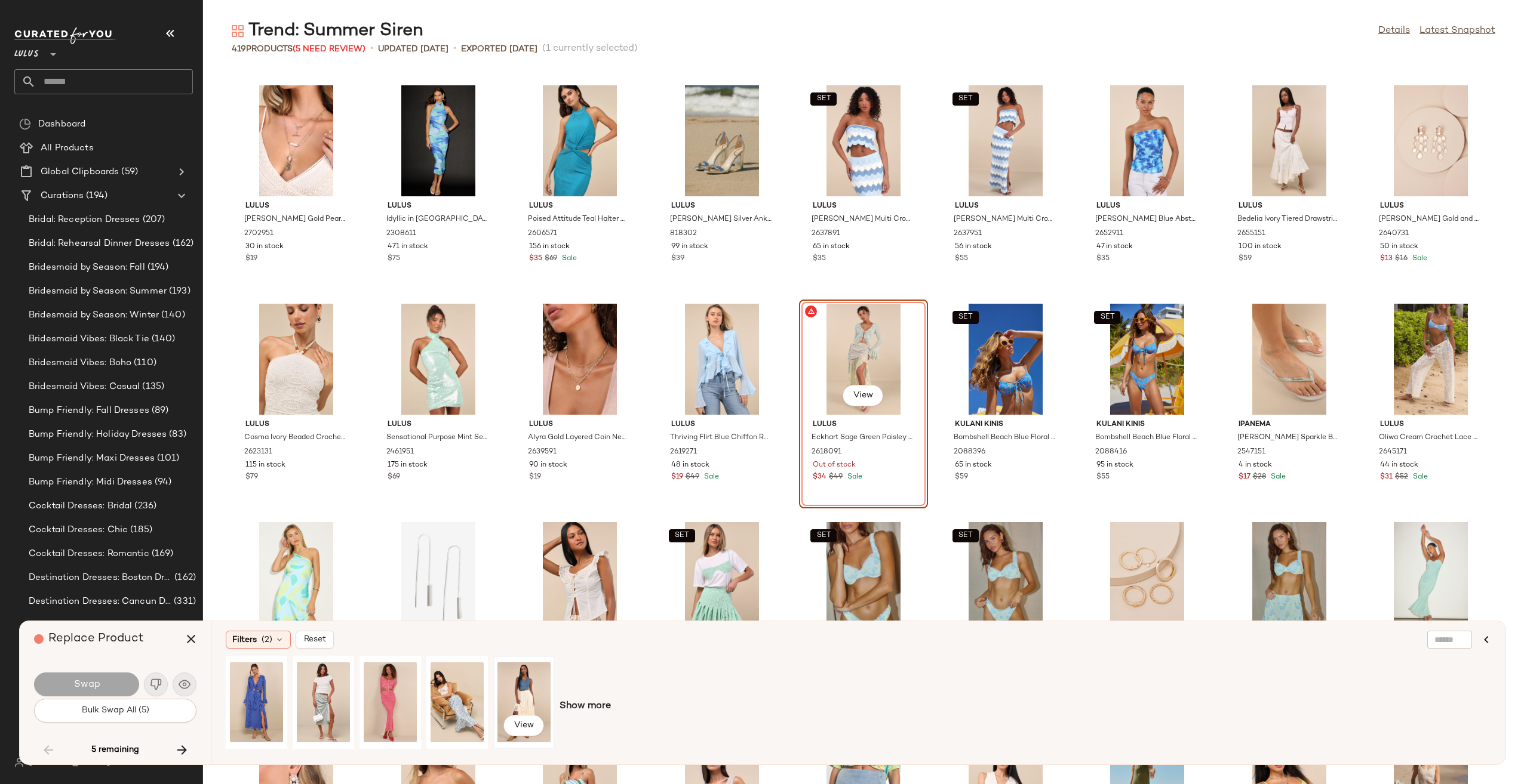
click at [519, 700] on div "View" at bounding box center [524, 702] width 53 height 85
click at [571, 707] on span "Show more" at bounding box center [585, 706] width 51 height 14
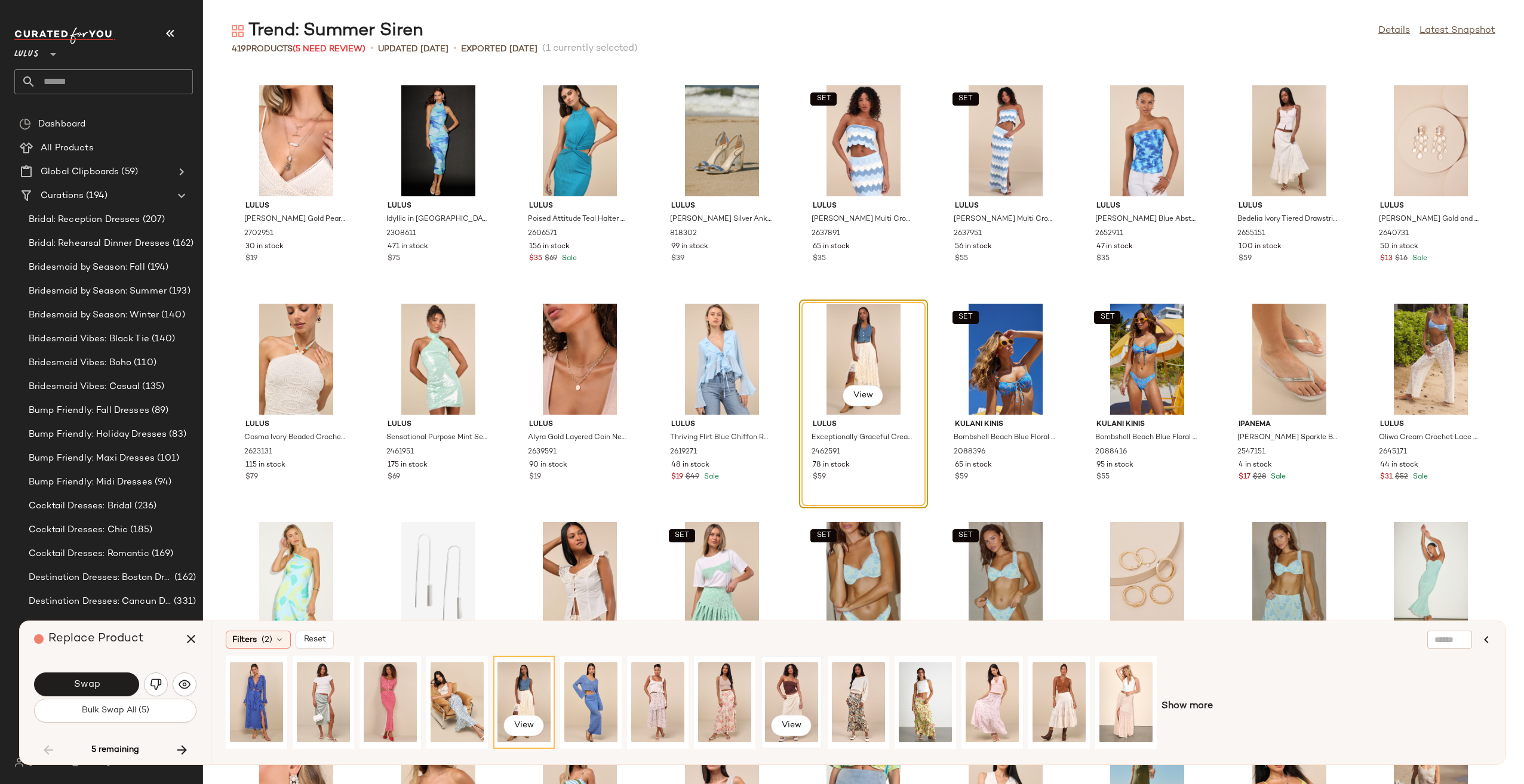
click at [797, 679] on div "View" at bounding box center [792, 702] width 53 height 85
click at [93, 686] on span "Swap" at bounding box center [86, 685] width 27 height 11
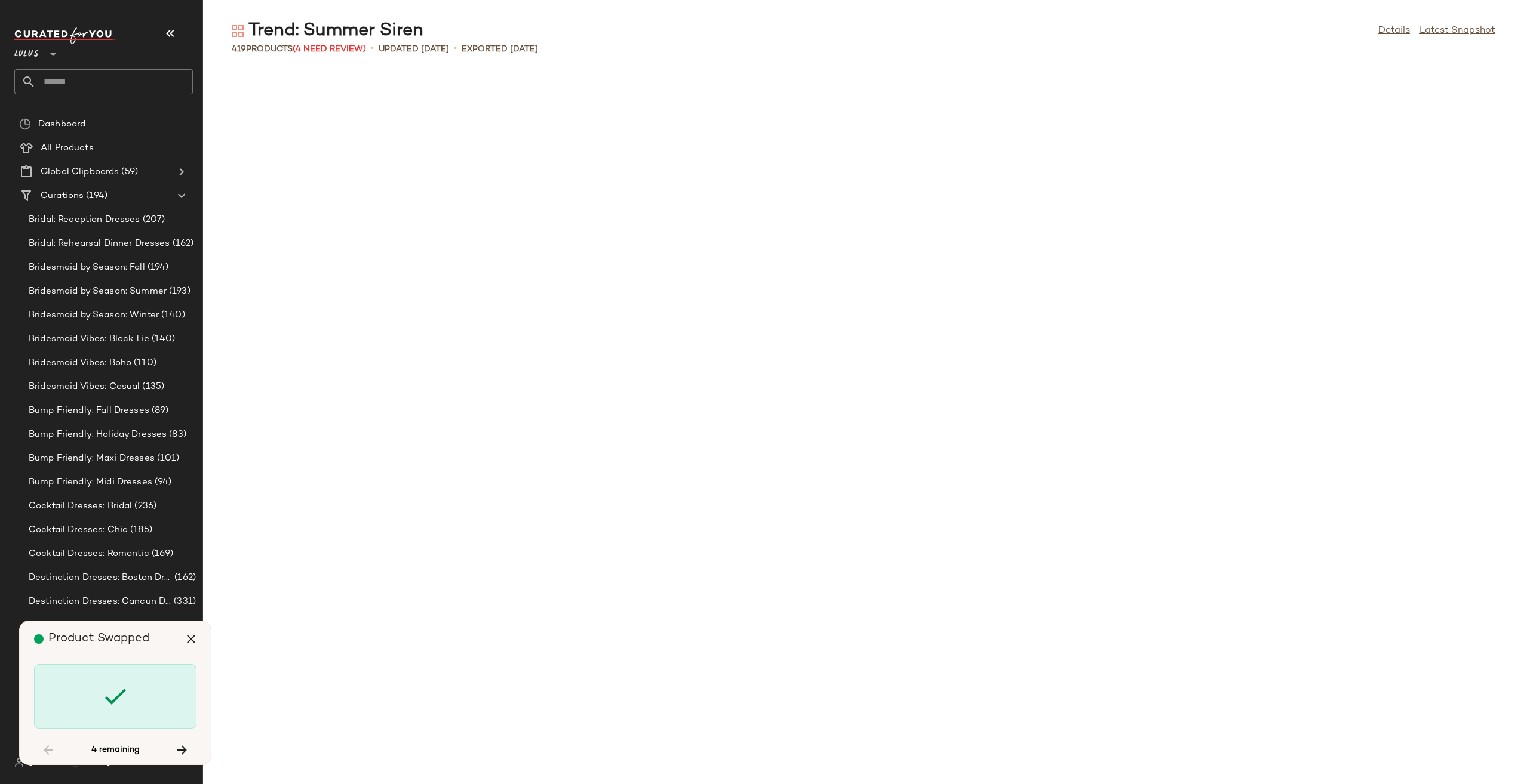
scroll to position [4367, 0]
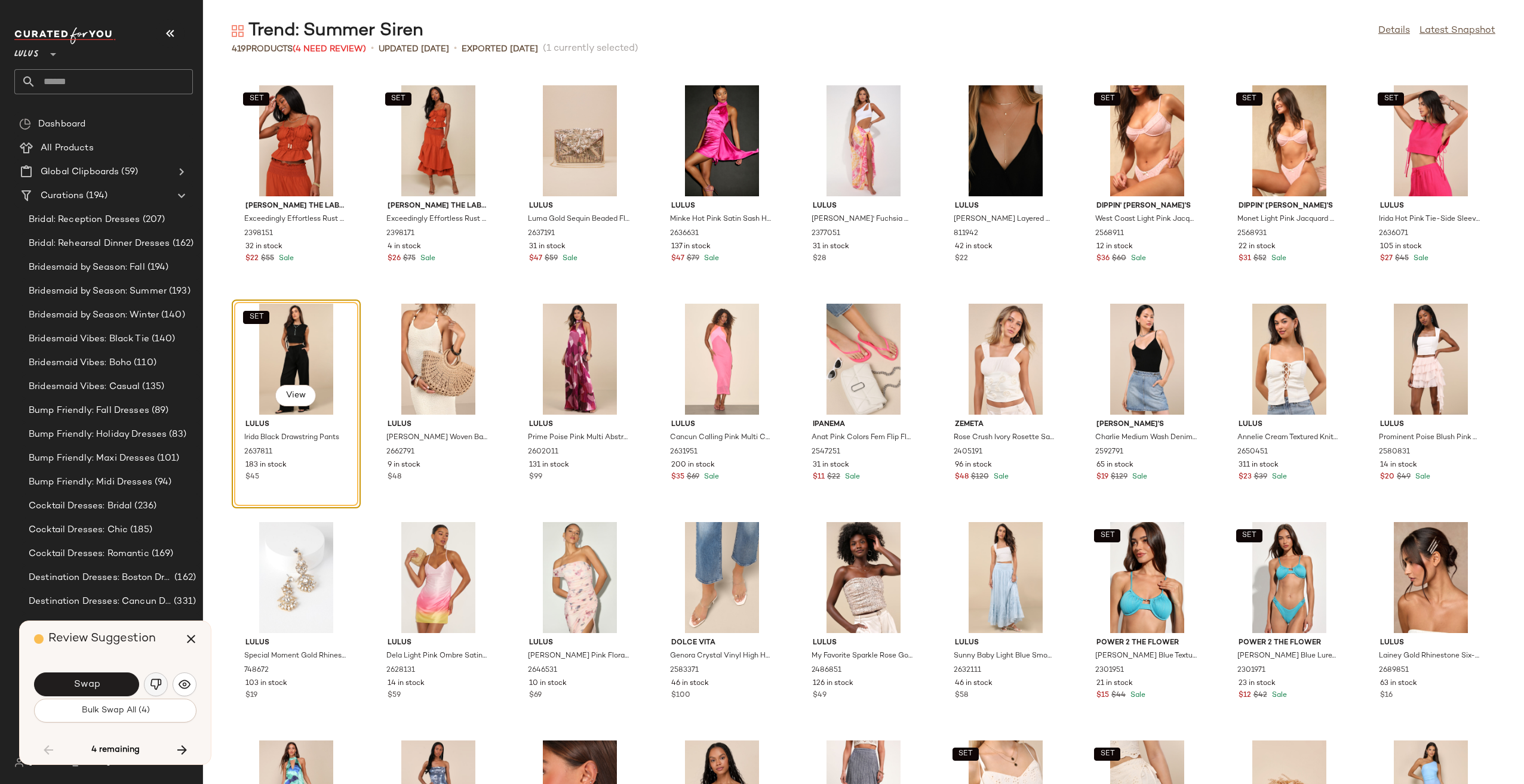
click at [157, 685] on img "button" at bounding box center [155, 684] width 12 height 12
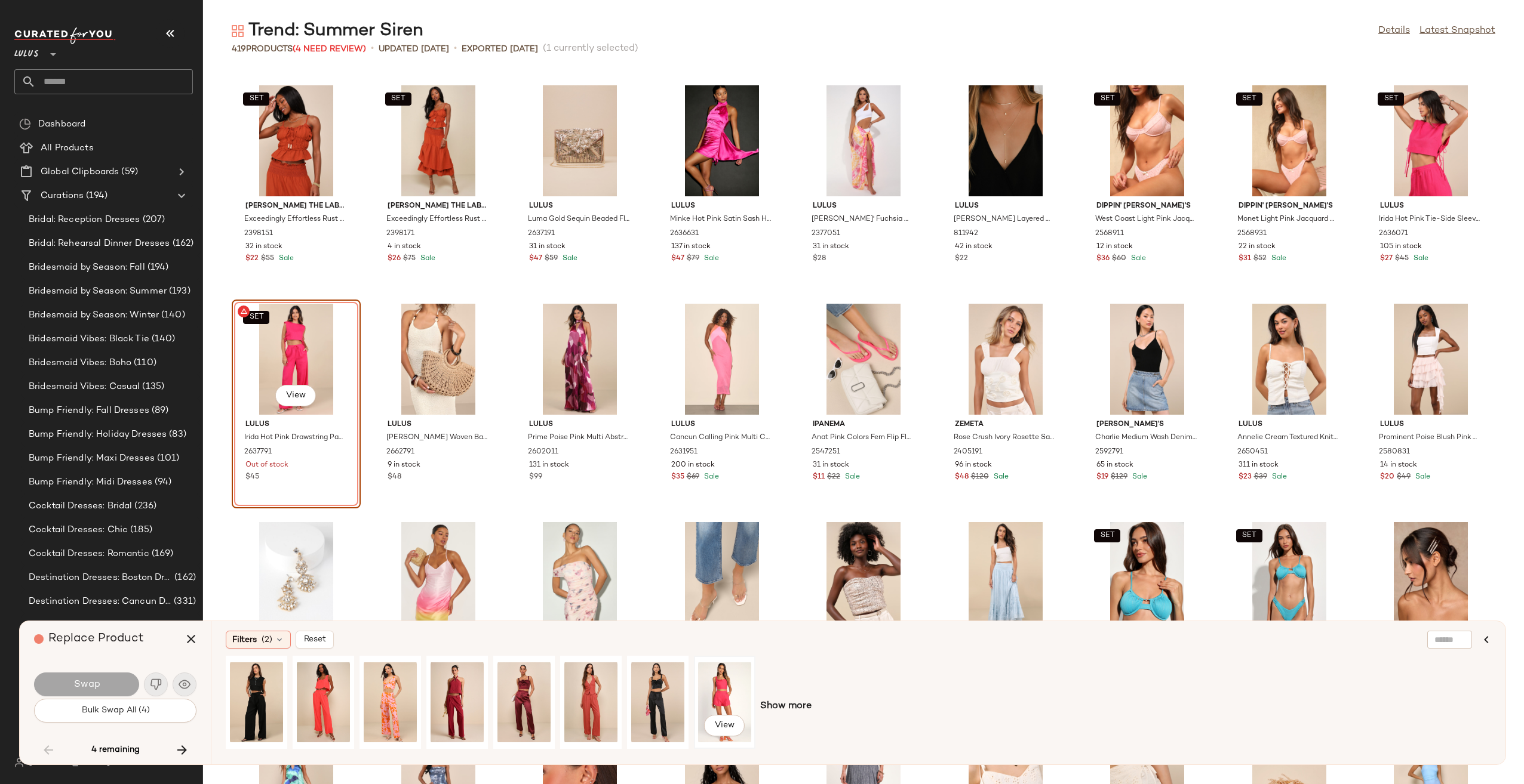
click at [712, 700] on div "View" at bounding box center [725, 702] width 53 height 85
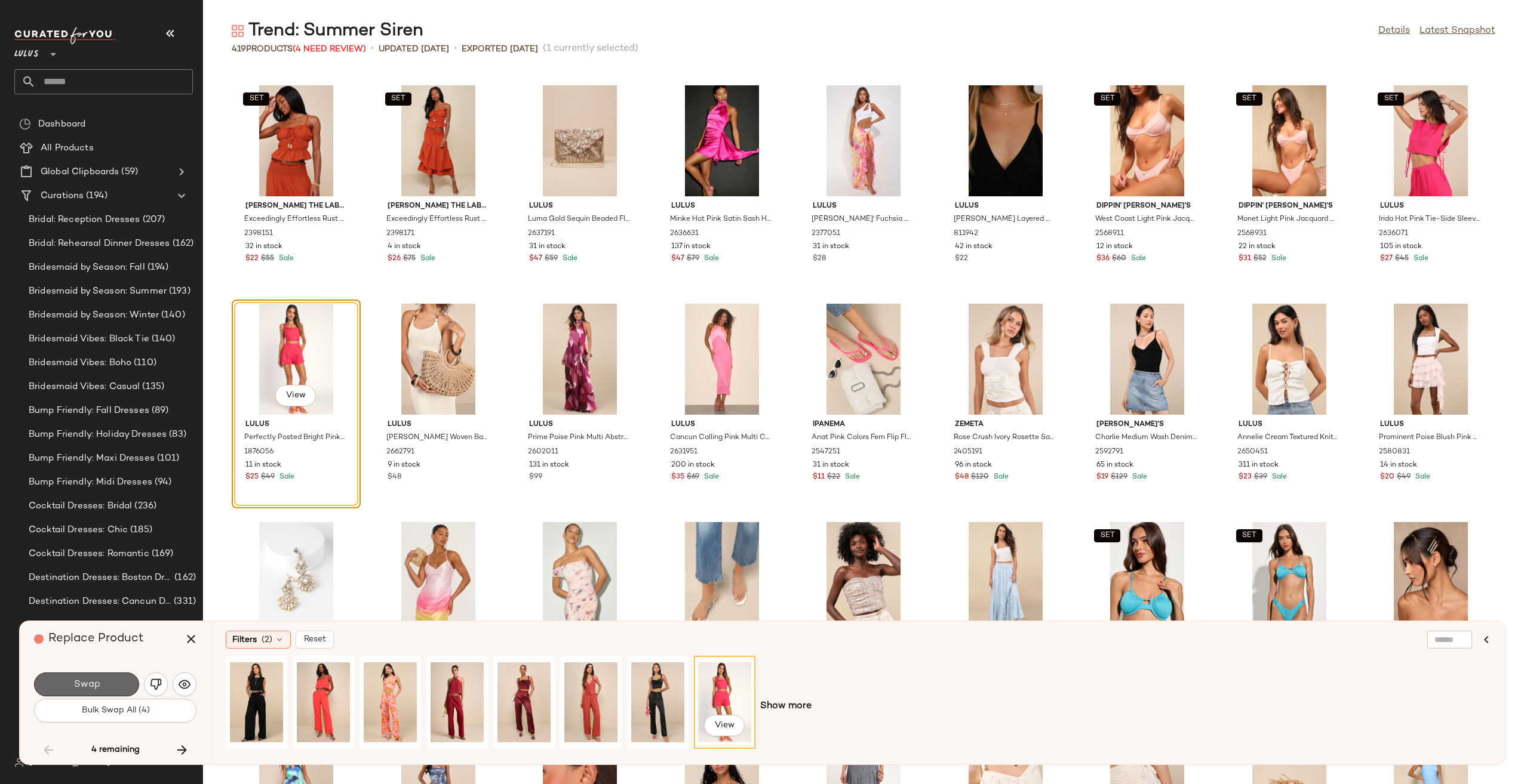
click at [86, 686] on span "Swap" at bounding box center [86, 685] width 27 height 11
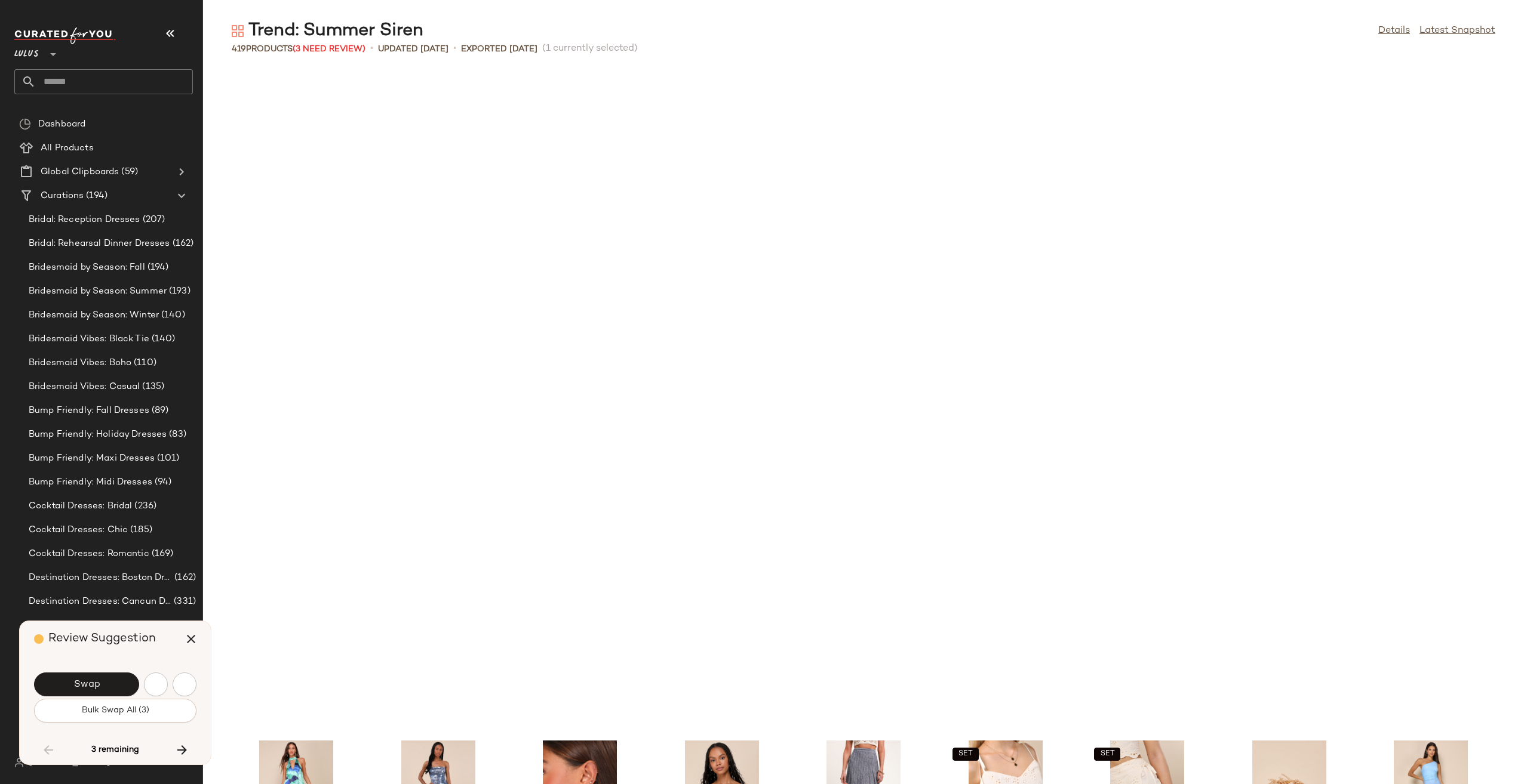
scroll to position [5023, 0]
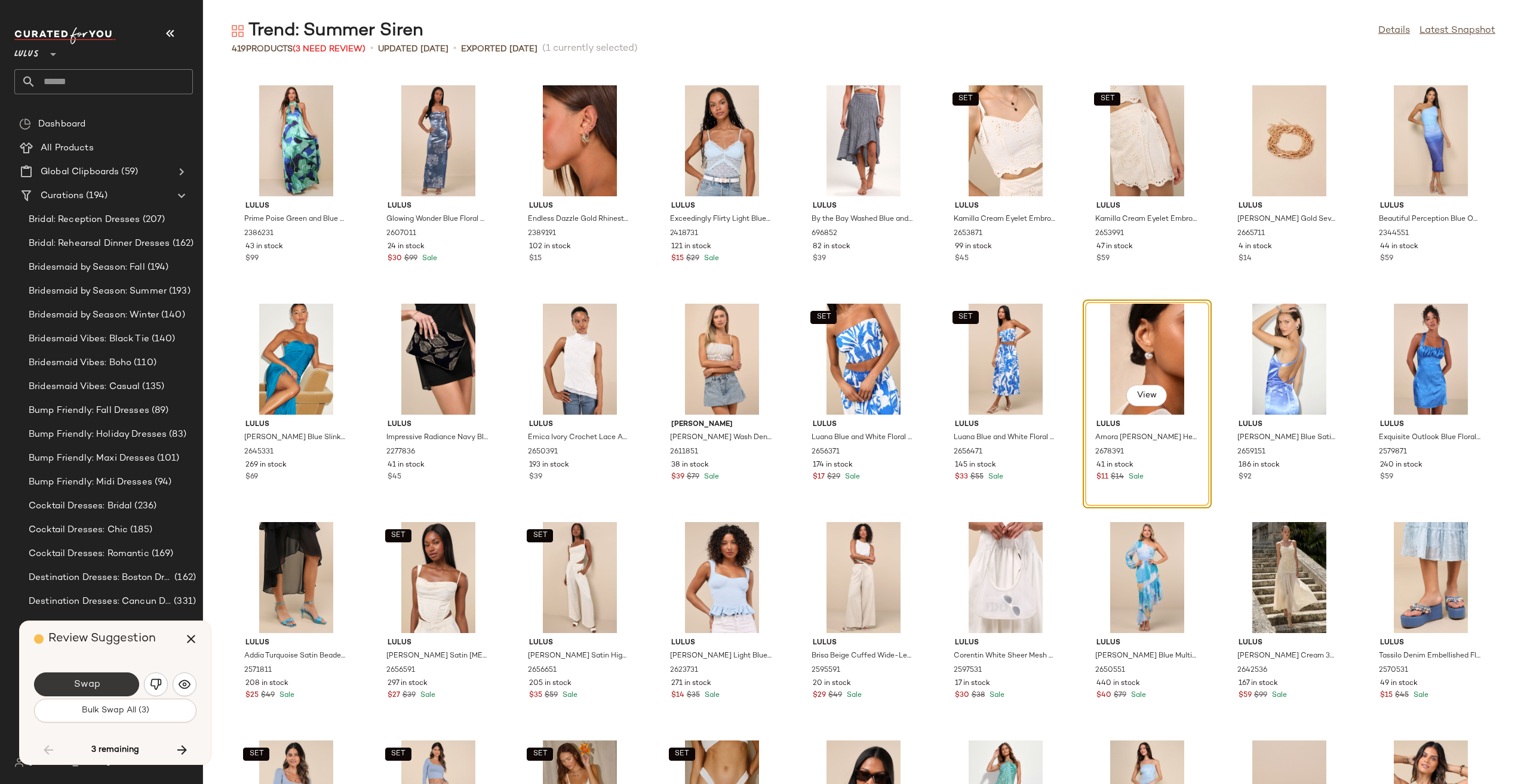
click at [122, 678] on button "Swap" at bounding box center [86, 684] width 105 height 24
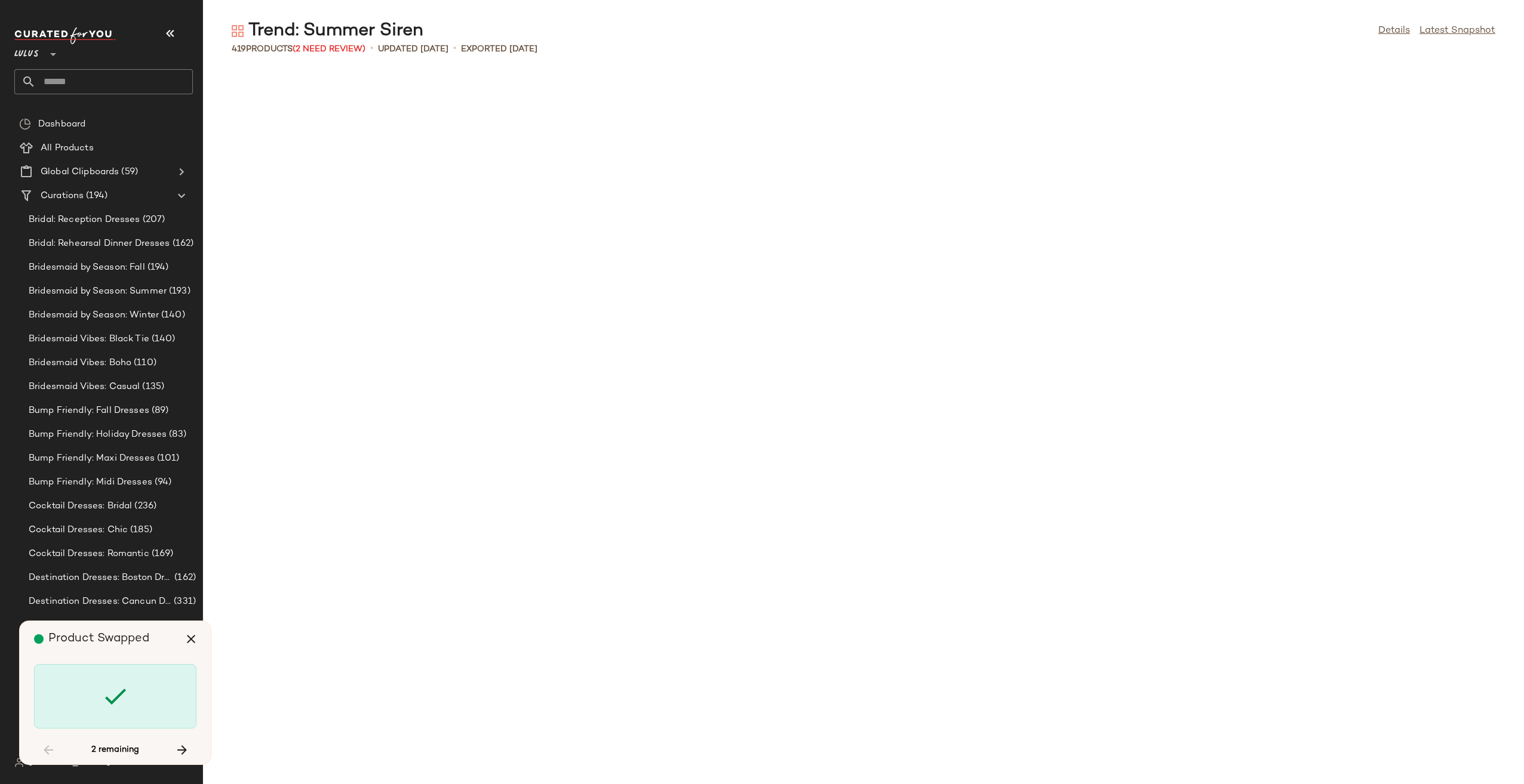
scroll to position [6333, 0]
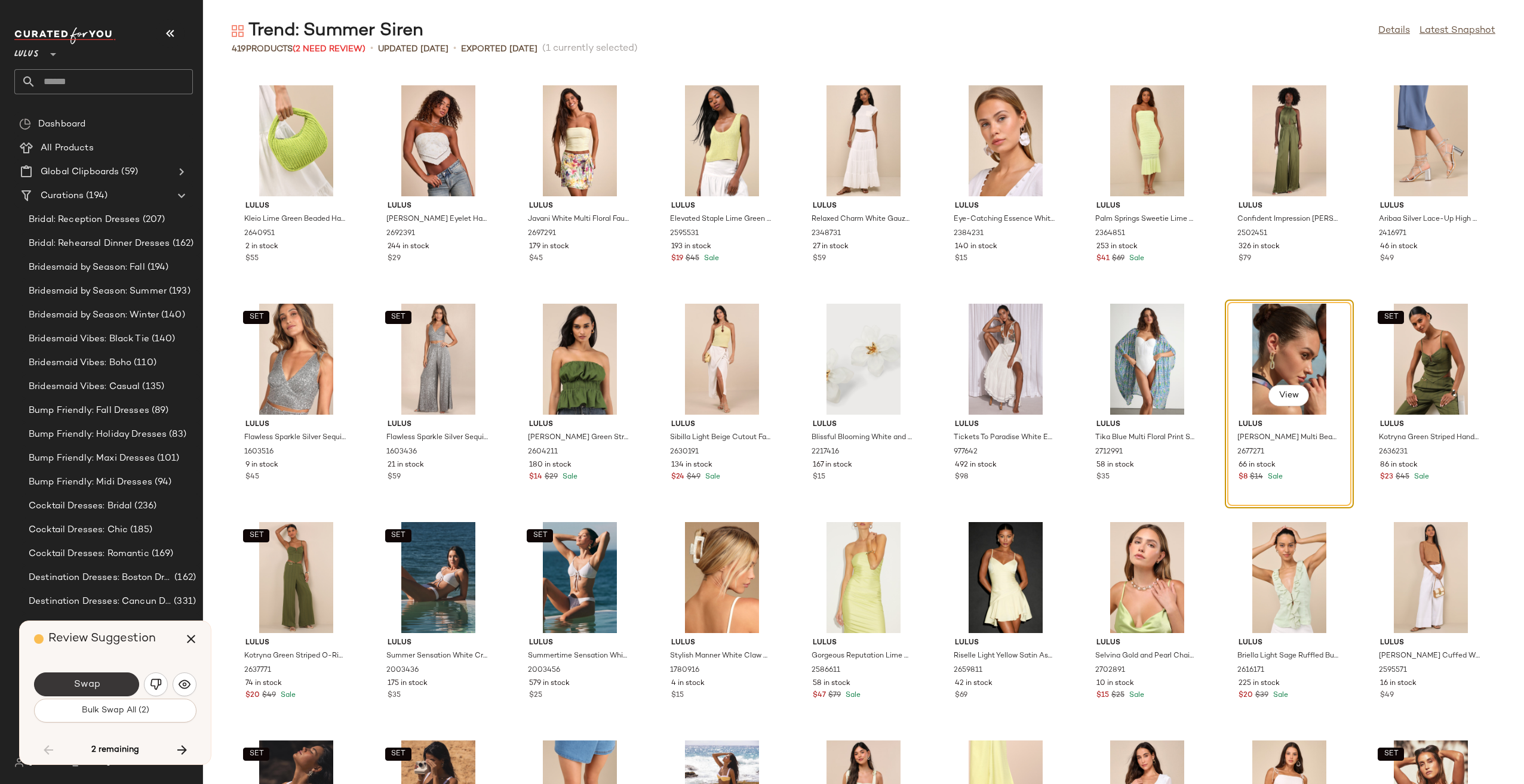
click at [117, 684] on button "Swap" at bounding box center [86, 684] width 105 height 24
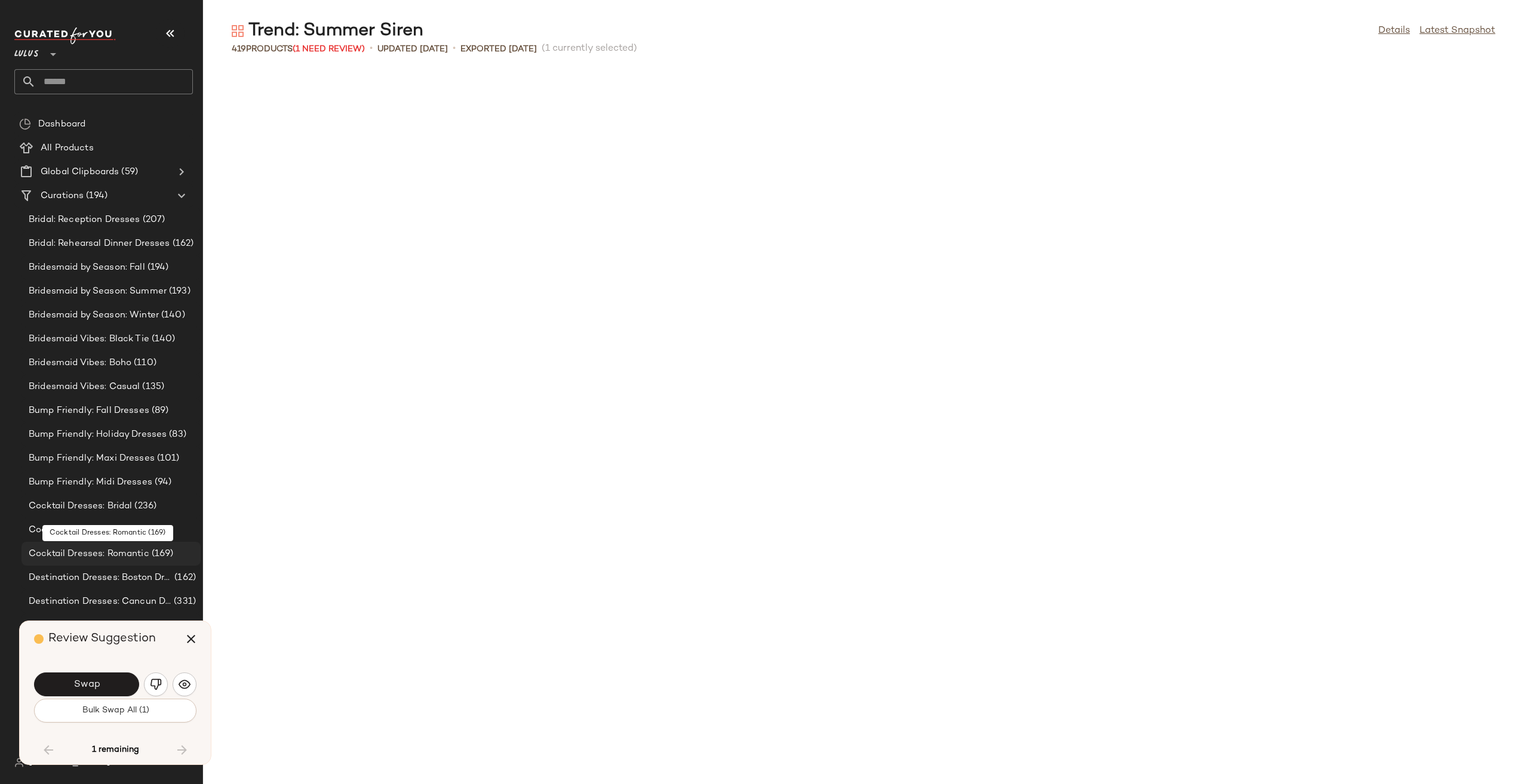
scroll to position [7206, 0]
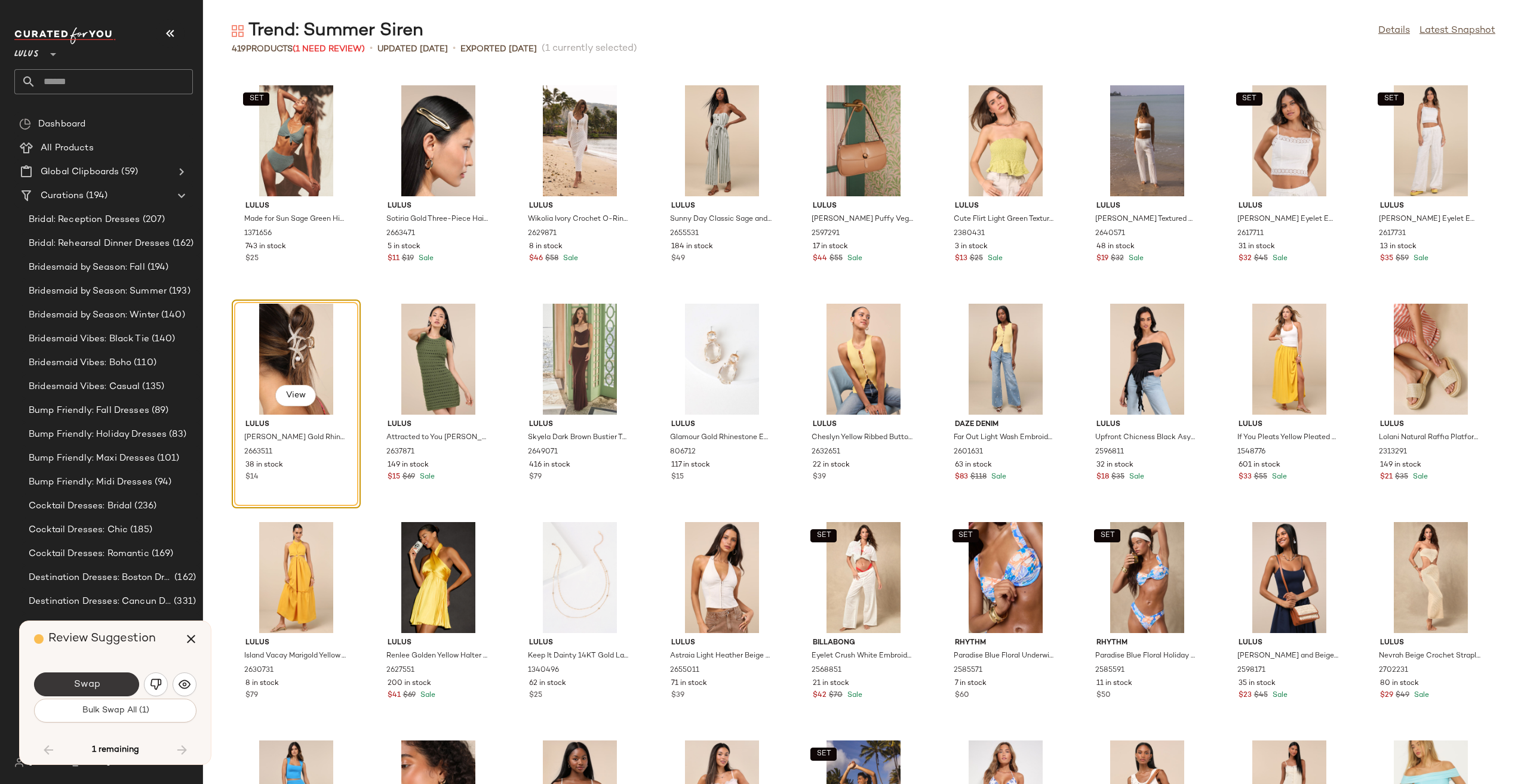
click at [105, 686] on button "Swap" at bounding box center [86, 684] width 105 height 24
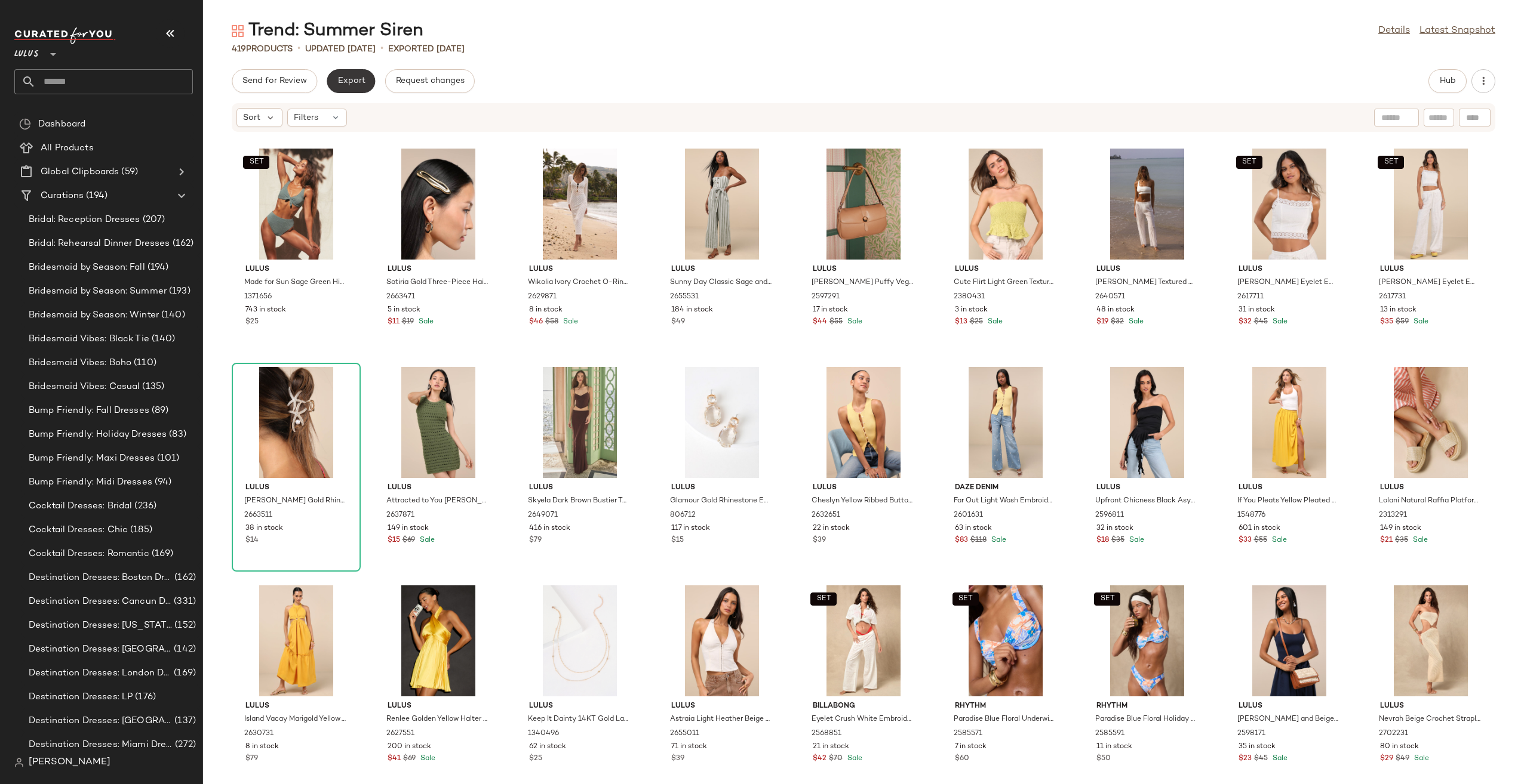
click at [352, 77] on span "Export" at bounding box center [351, 81] width 28 height 10
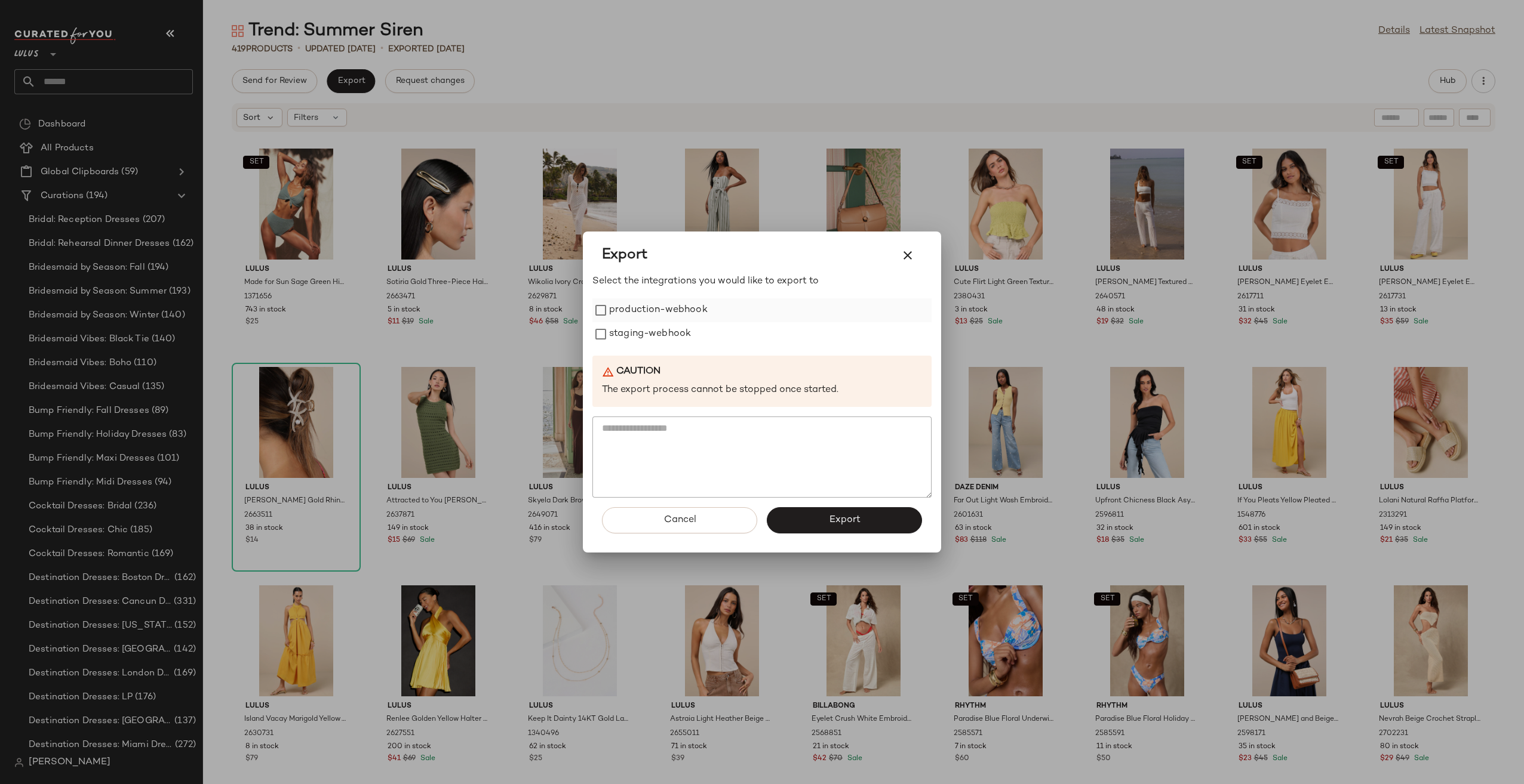
click at [663, 313] on label "production-webhook" at bounding box center [658, 311] width 98 height 24
click at [669, 340] on label "staging-webhook" at bounding box center [650, 334] width 82 height 24
click at [841, 511] on button "Export" at bounding box center [844, 520] width 155 height 26
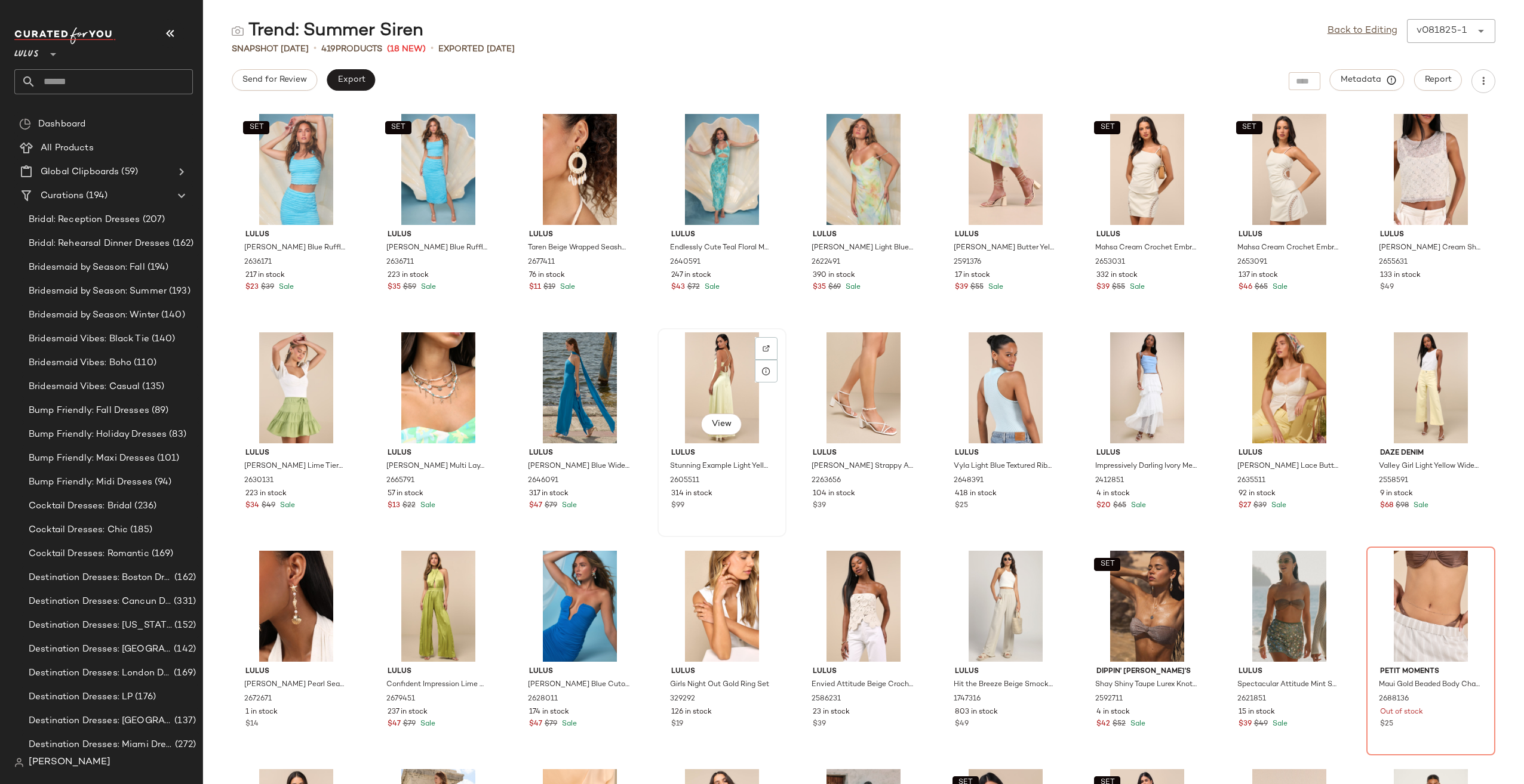
scroll to position [60, 0]
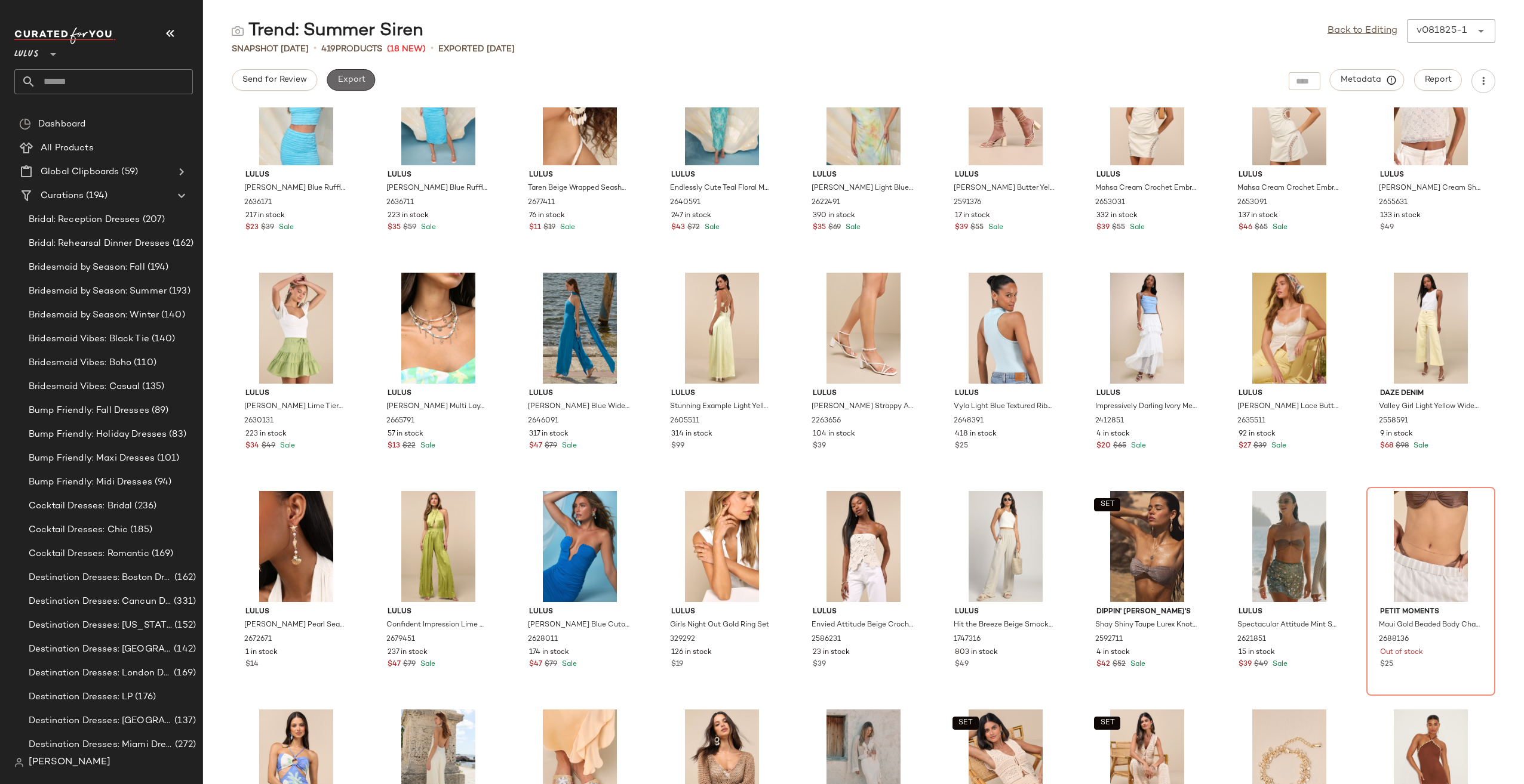
click at [338, 70] on button "Export" at bounding box center [351, 80] width 49 height 22
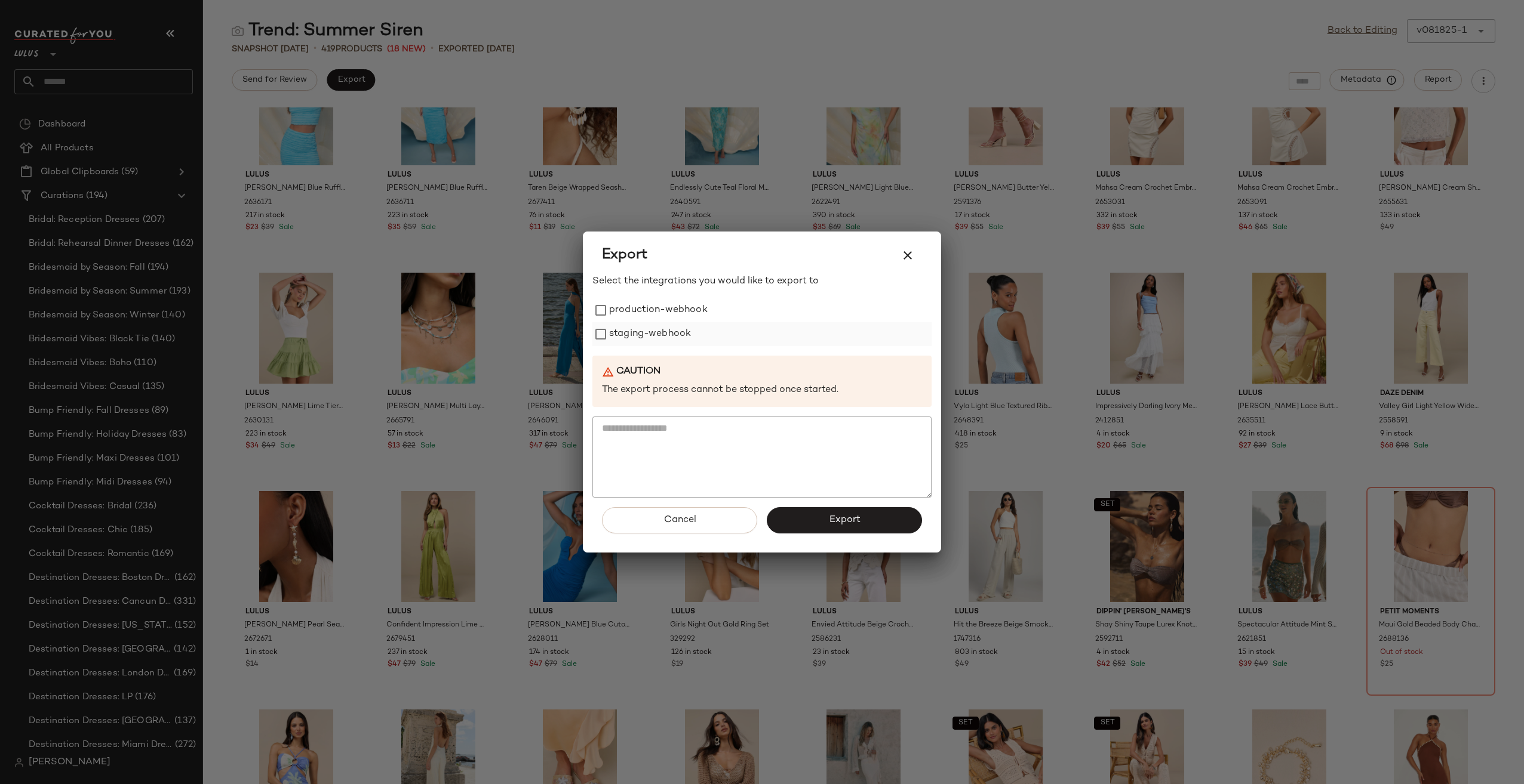
click at [672, 335] on label "staging-webhook" at bounding box center [650, 334] width 82 height 24
click at [673, 301] on label "production-webhook" at bounding box center [658, 311] width 98 height 24
click at [813, 517] on button "Export" at bounding box center [844, 520] width 155 height 26
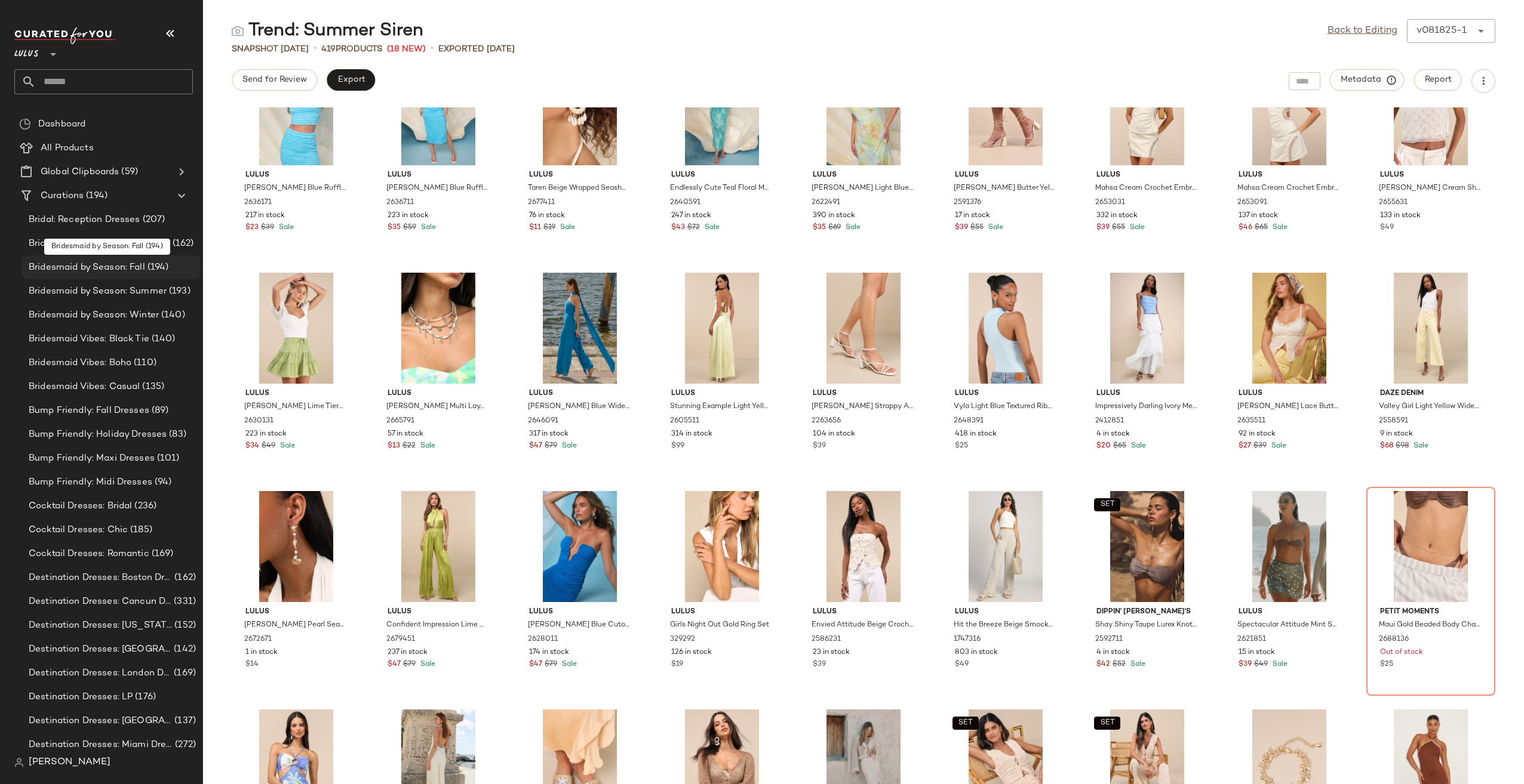
click at [105, 266] on span "Bridesmaid by Season: Fall" at bounding box center [87, 268] width 117 height 14
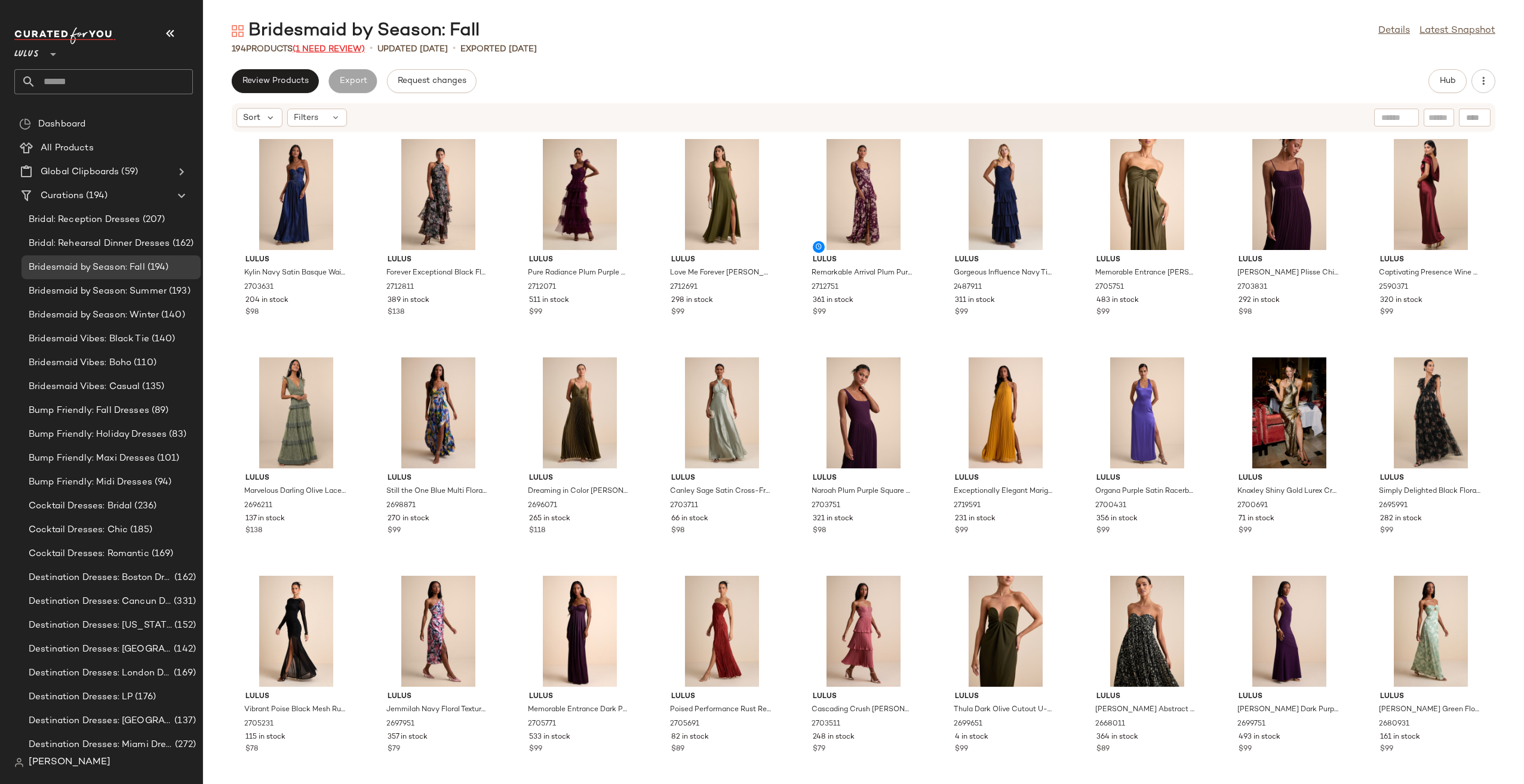
click at [323, 53] on span "(1 Need Review)" at bounding box center [328, 49] width 72 height 9
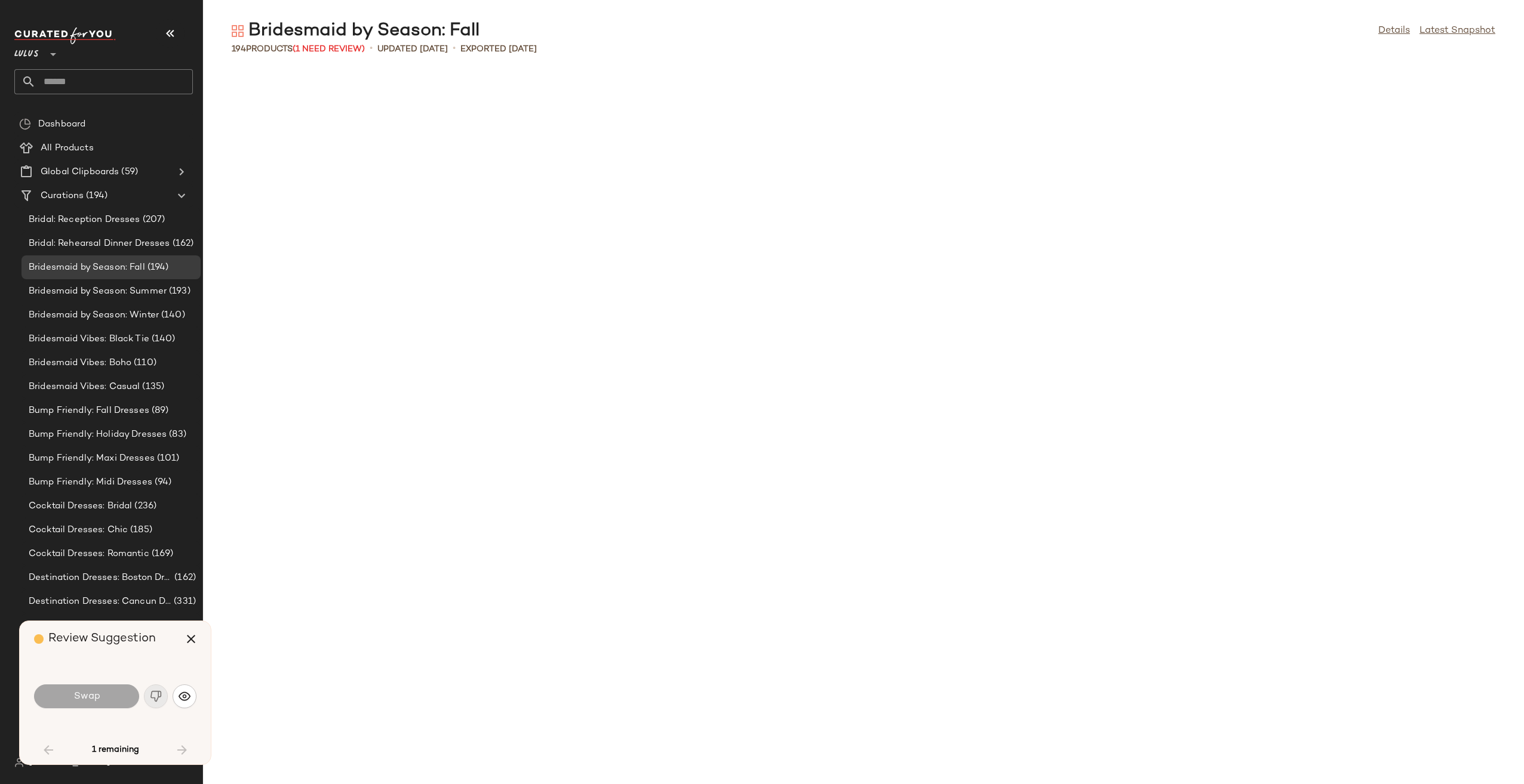
scroll to position [1102, 0]
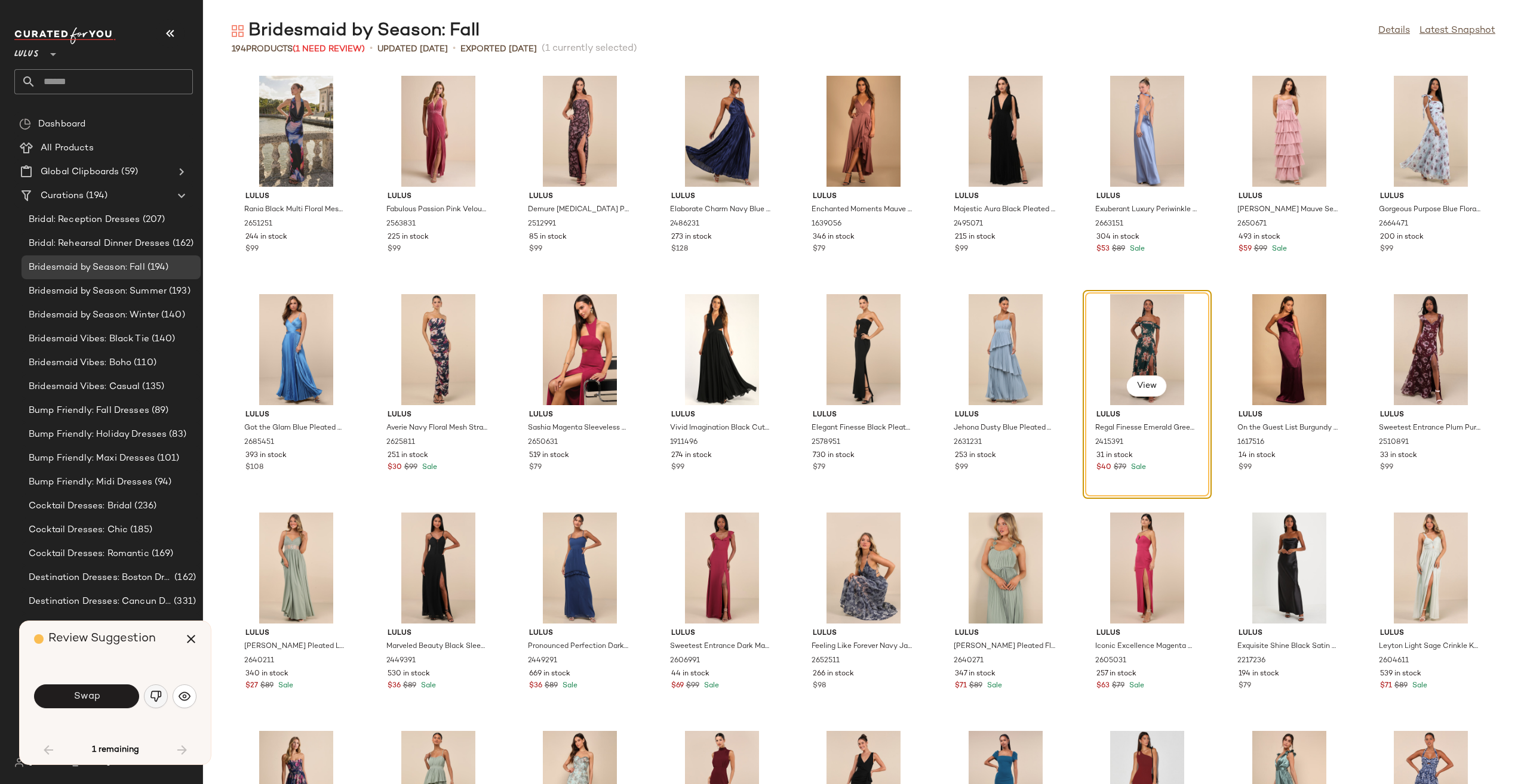
click at [149, 695] on button "button" at bounding box center [156, 696] width 24 height 24
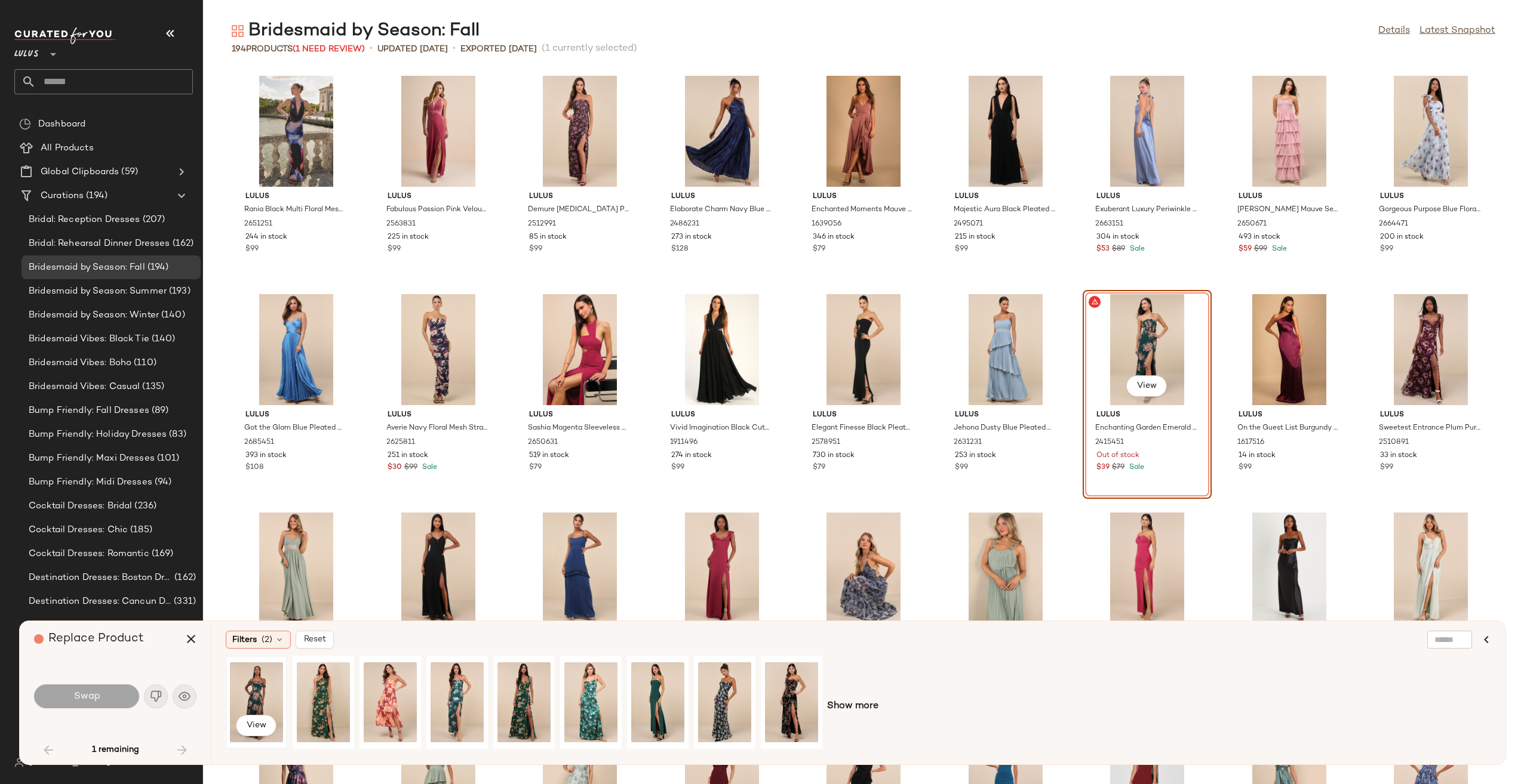
click at [254, 690] on div "View" at bounding box center [257, 702] width 53 height 85
click at [63, 692] on button "Swap" at bounding box center [86, 696] width 105 height 24
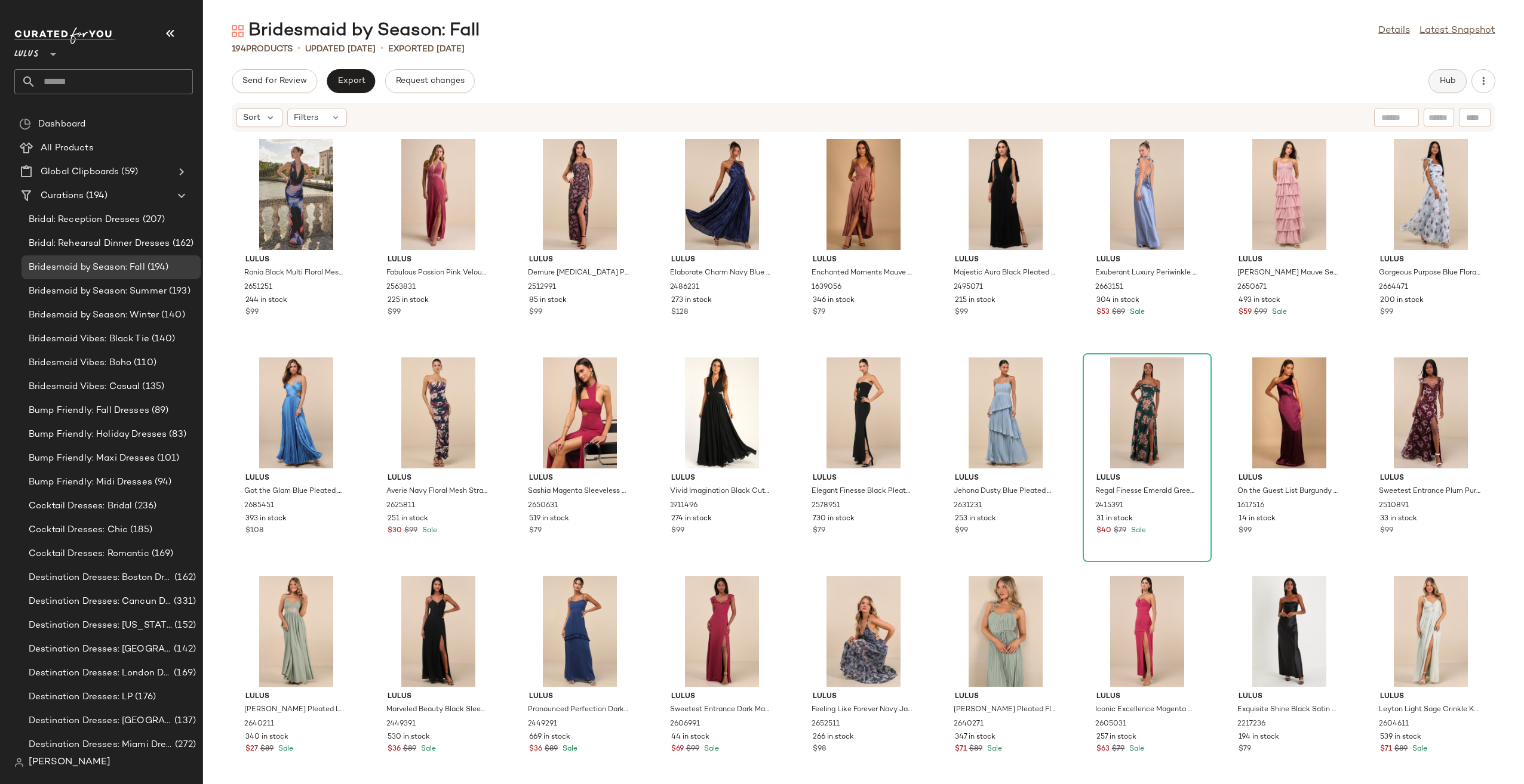
click at [1435, 83] on button "Hub" at bounding box center [1447, 81] width 38 height 24
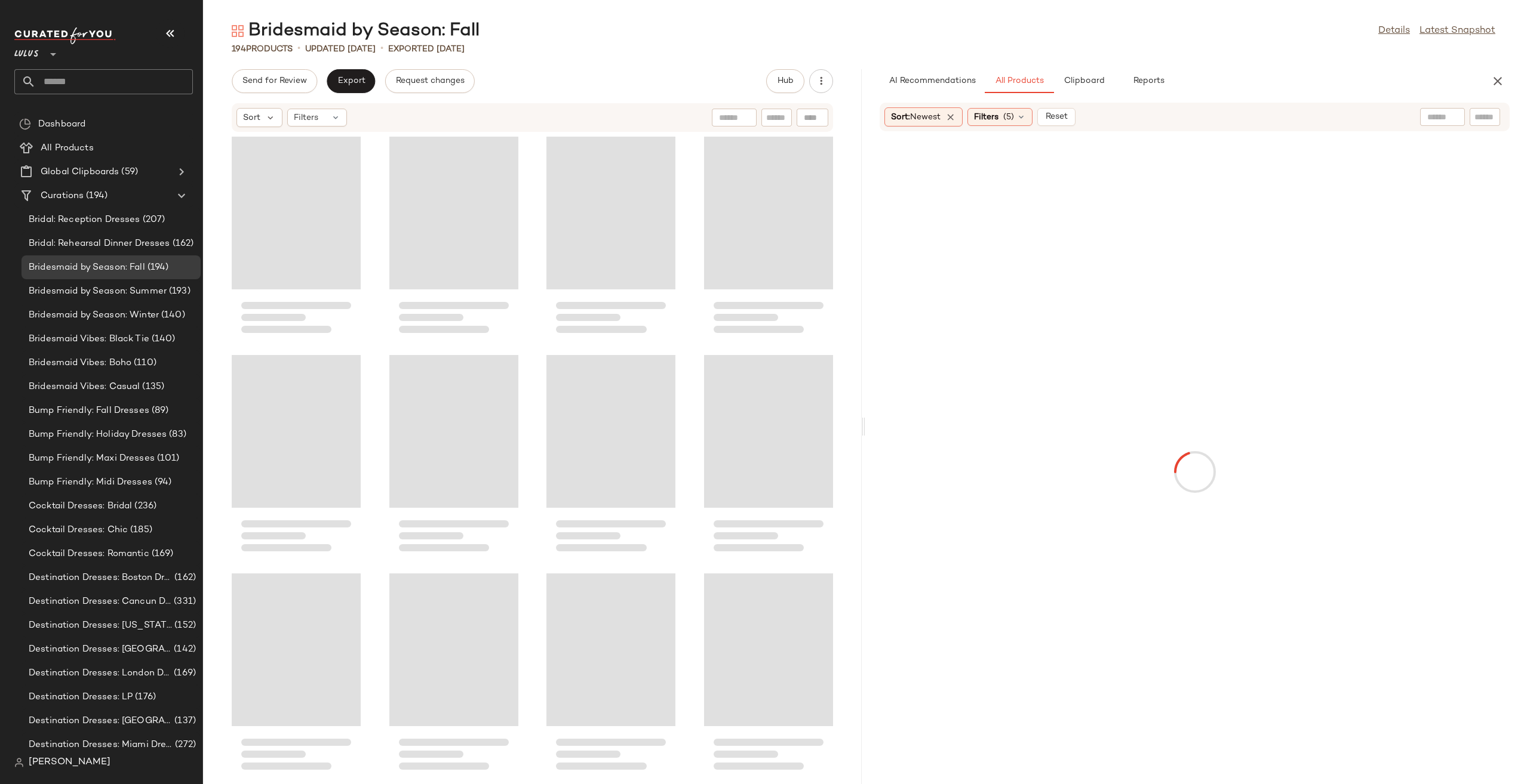
scroll to position [2184, 0]
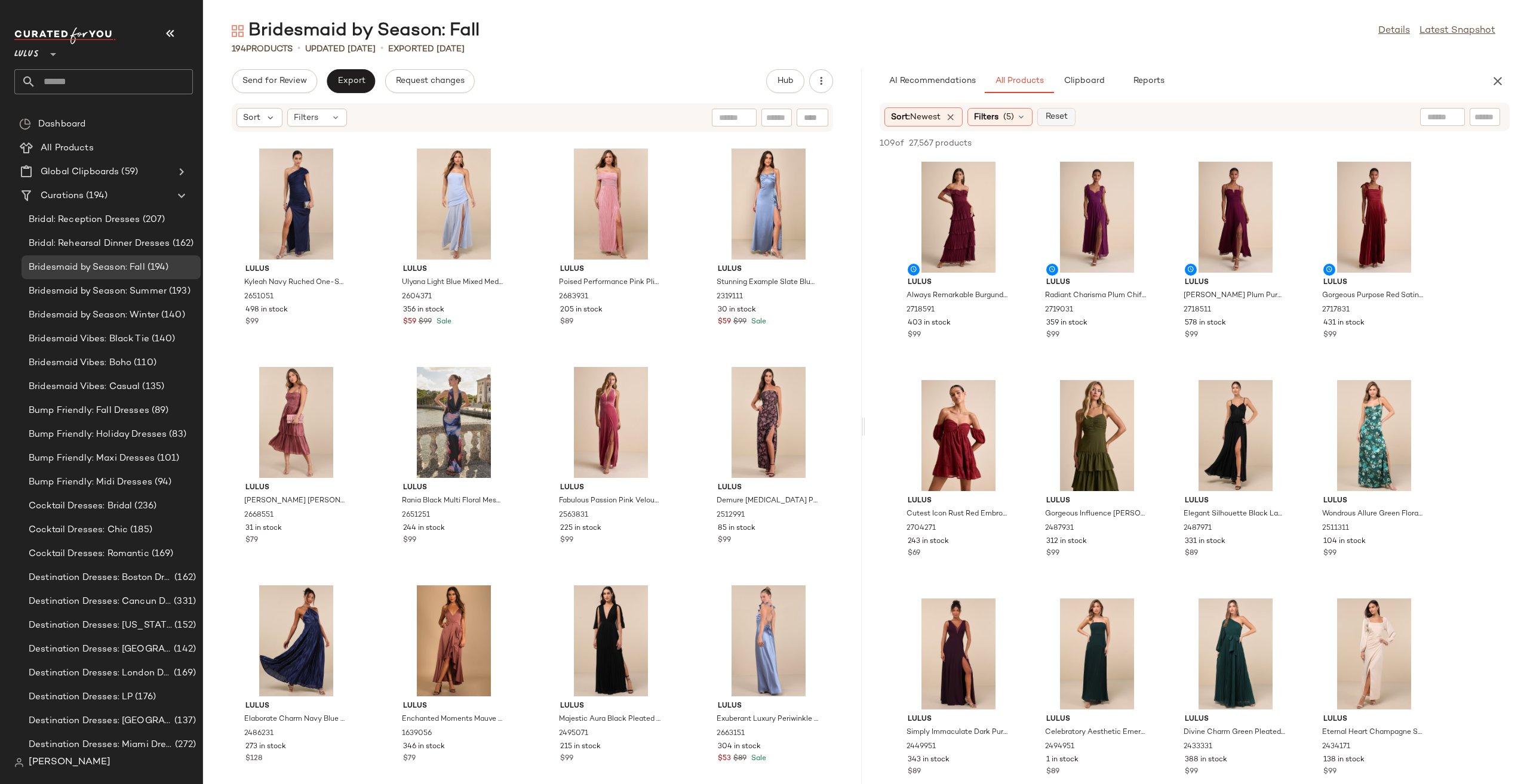
click at [1063, 110] on button "Reset" at bounding box center [1056, 117] width 38 height 18
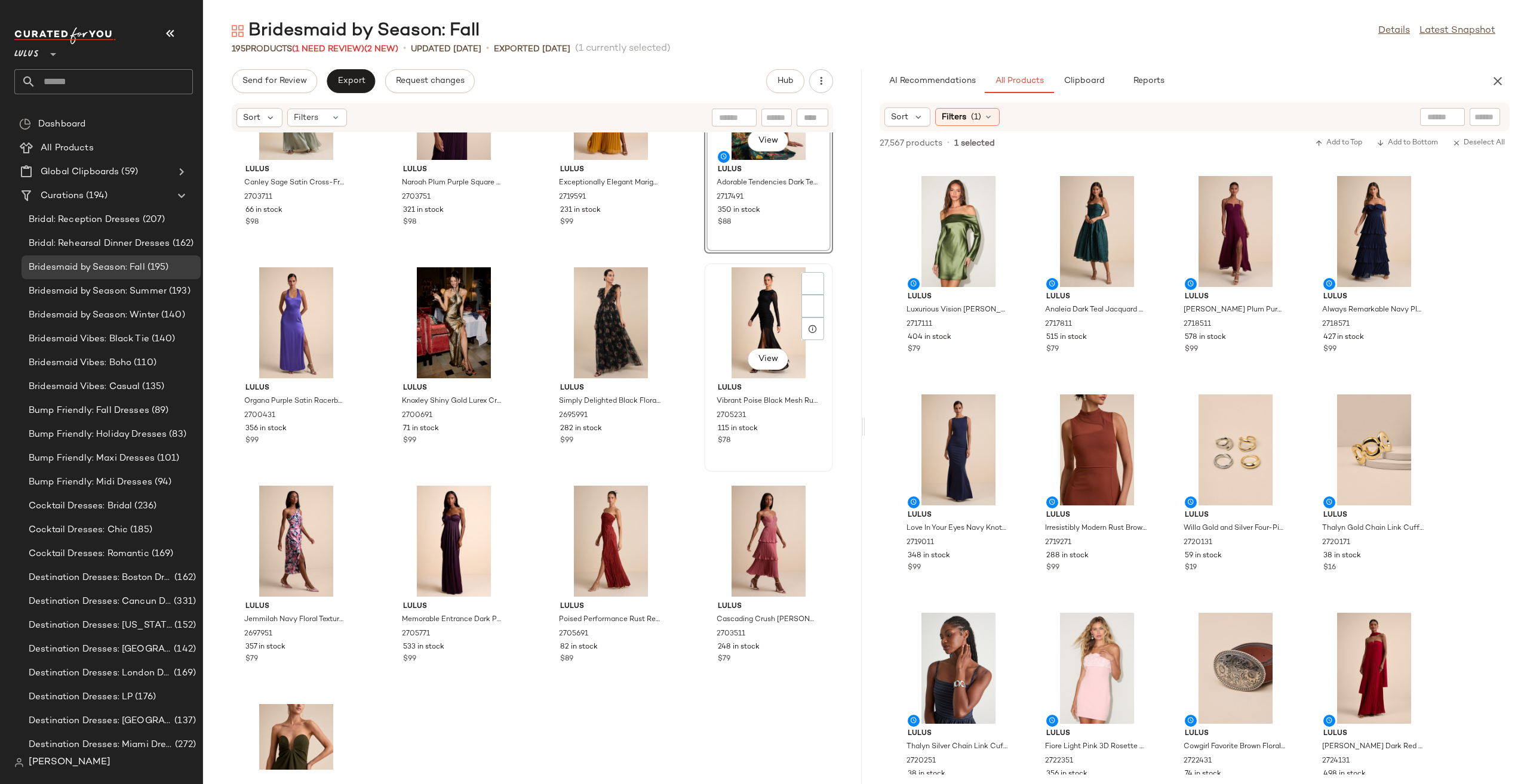
scroll to position [785, 0]
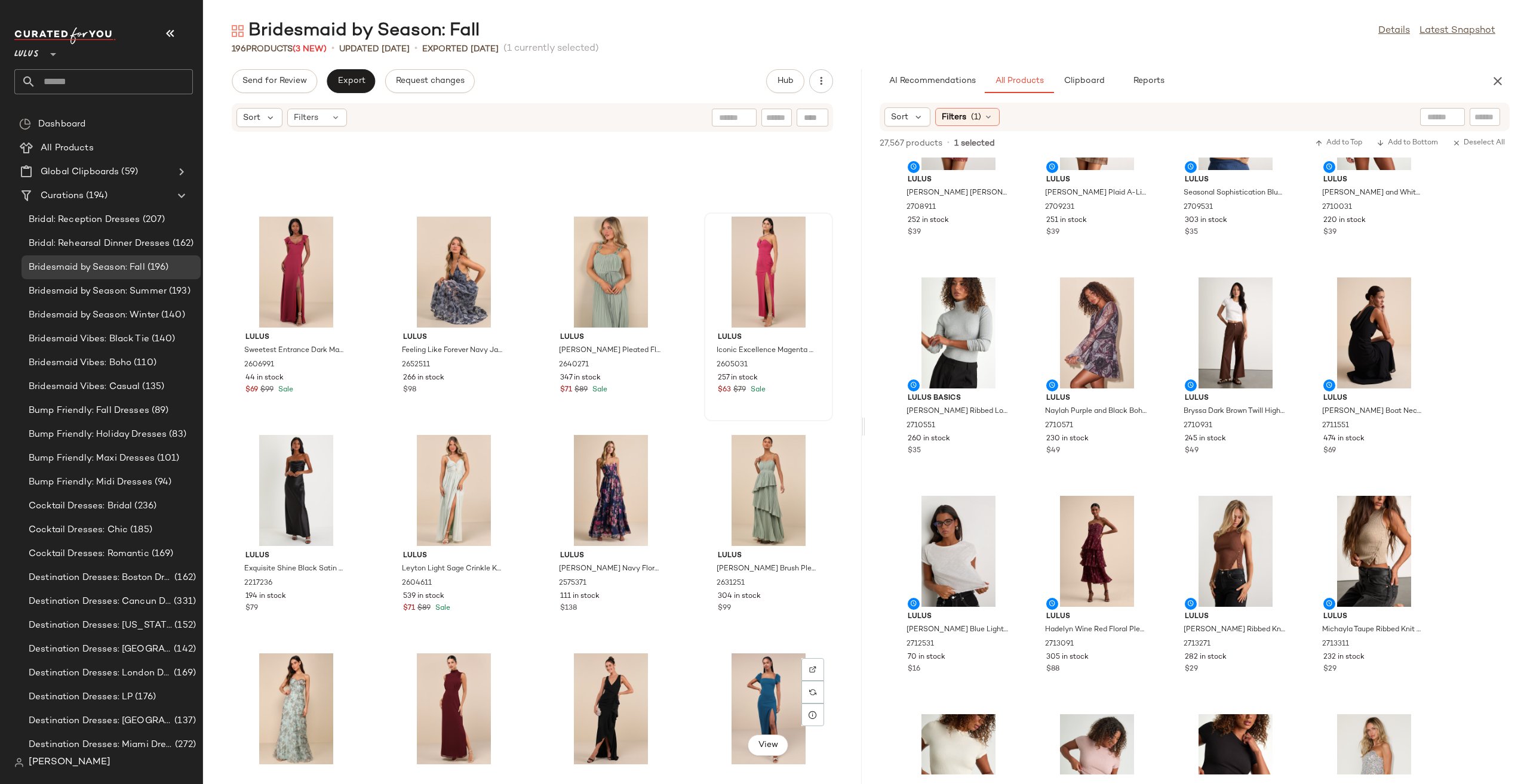
scroll to position [3470, 0]
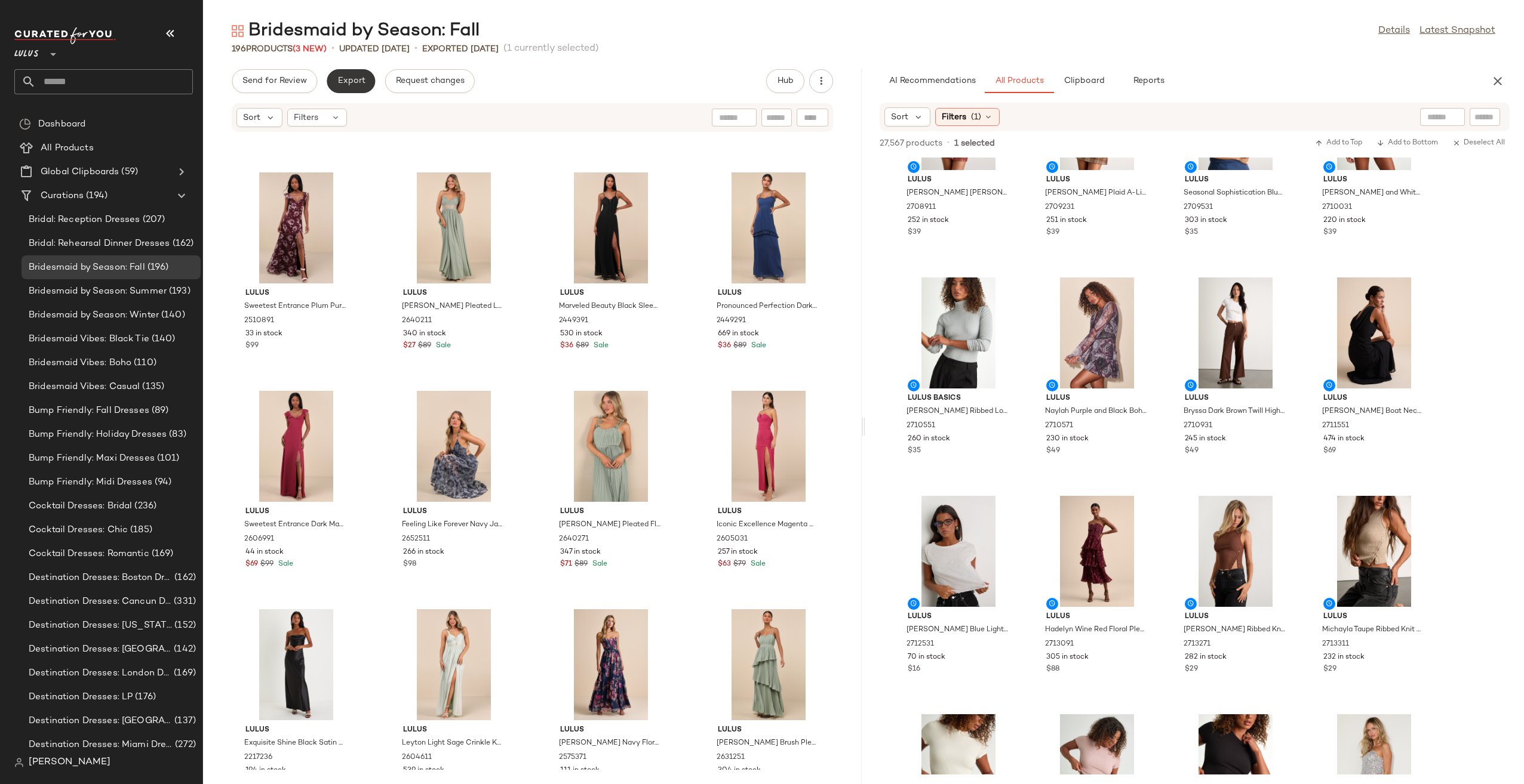
click at [352, 77] on span "Export" at bounding box center [351, 81] width 28 height 10
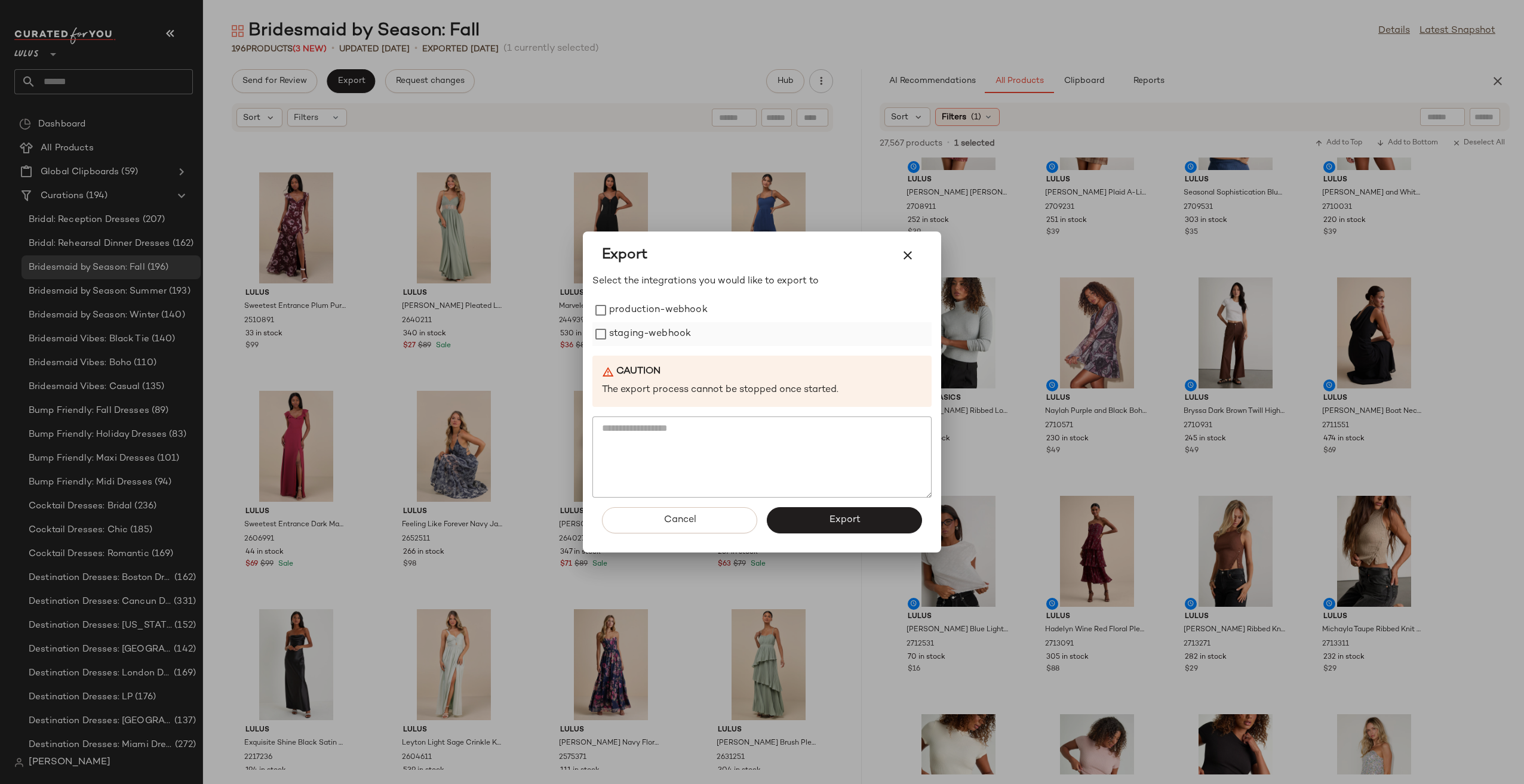
click at [671, 328] on label "staging-webhook" at bounding box center [650, 334] width 82 height 24
click at [676, 309] on label "production-webhook" at bounding box center [658, 311] width 98 height 24
click at [890, 519] on button "Export" at bounding box center [844, 520] width 155 height 26
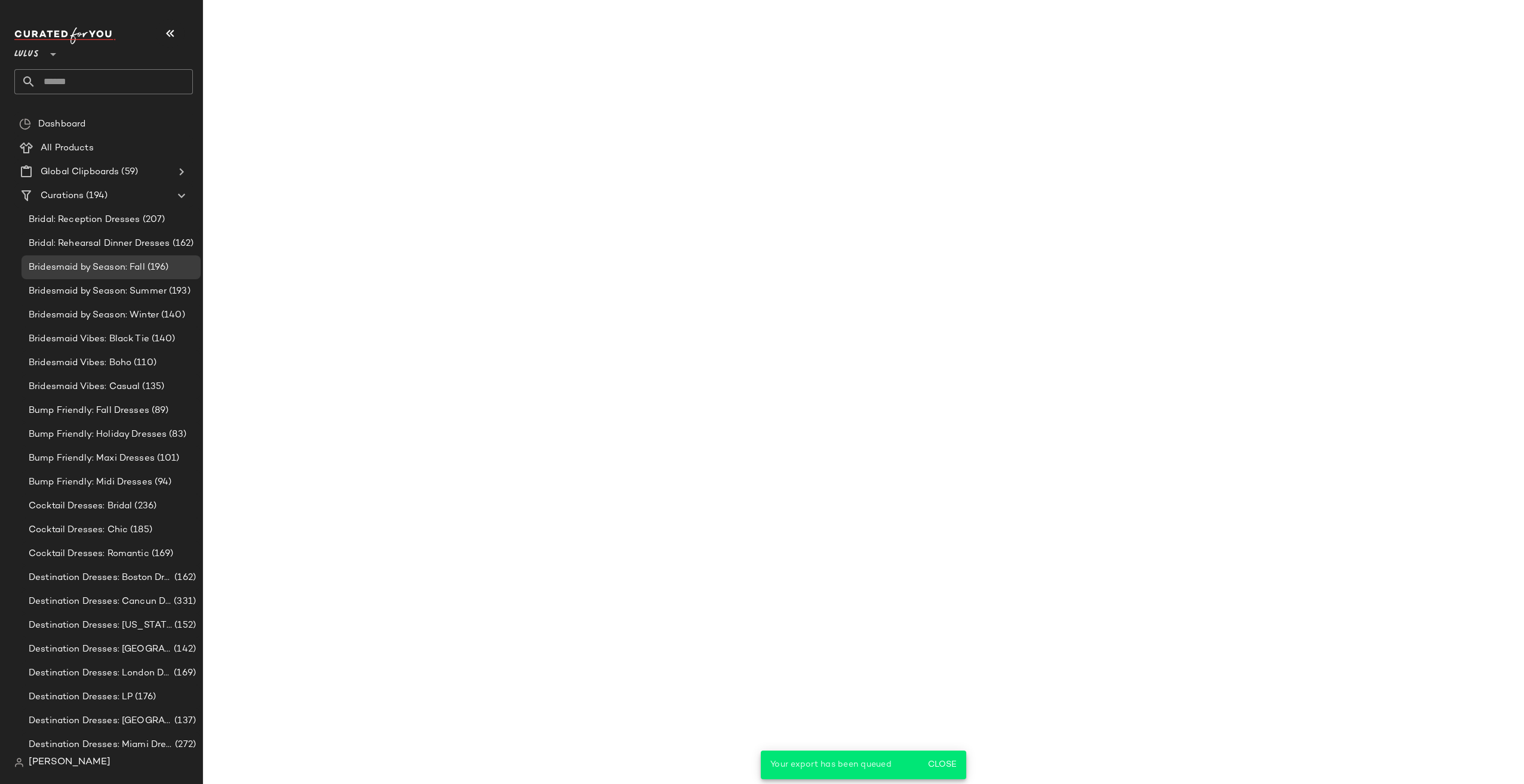
scroll to position [2287, 0]
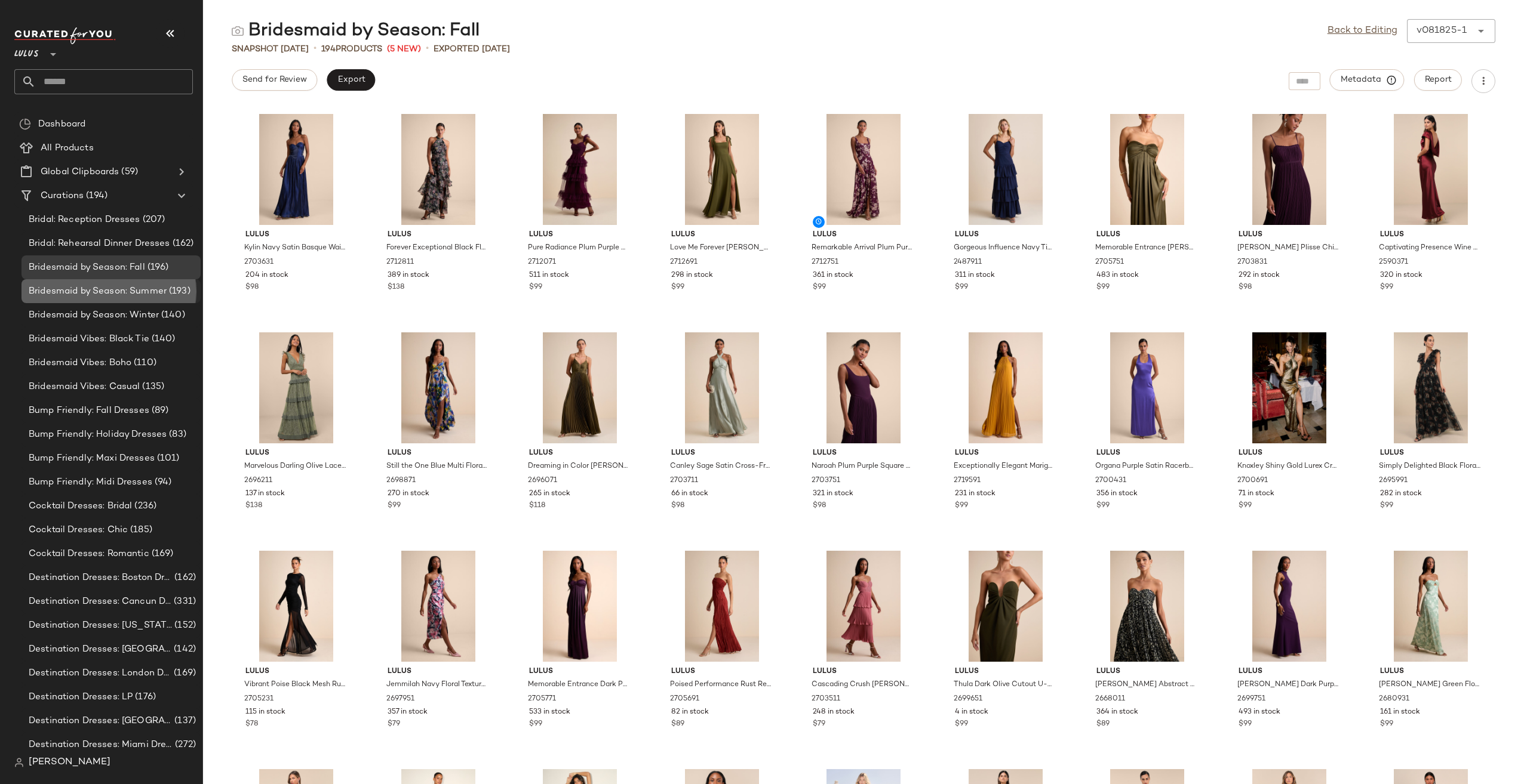
click at [174, 290] on span "(193)" at bounding box center [179, 292] width 24 height 14
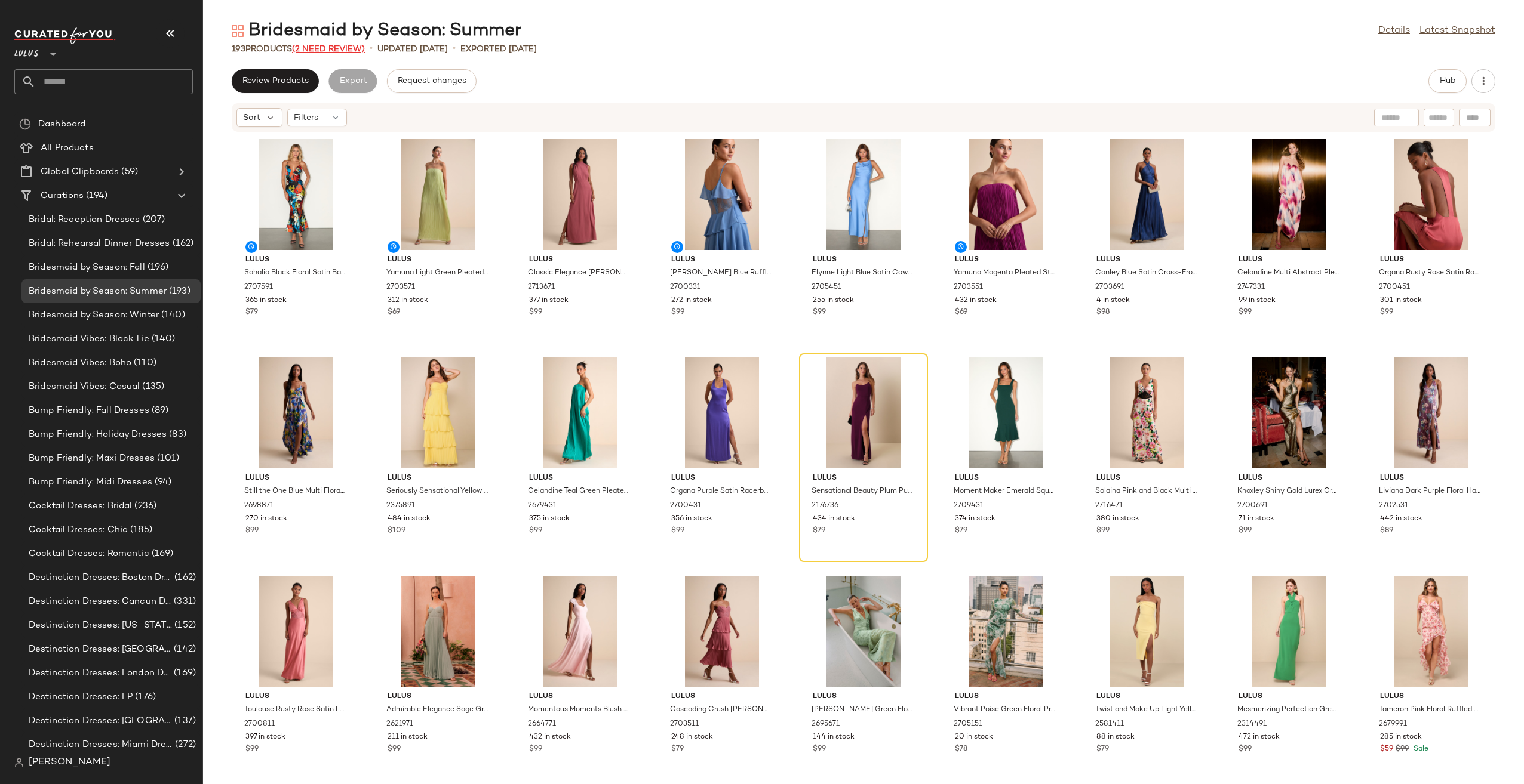
click at [334, 50] on span "(2 Need Review)" at bounding box center [328, 49] width 73 height 9
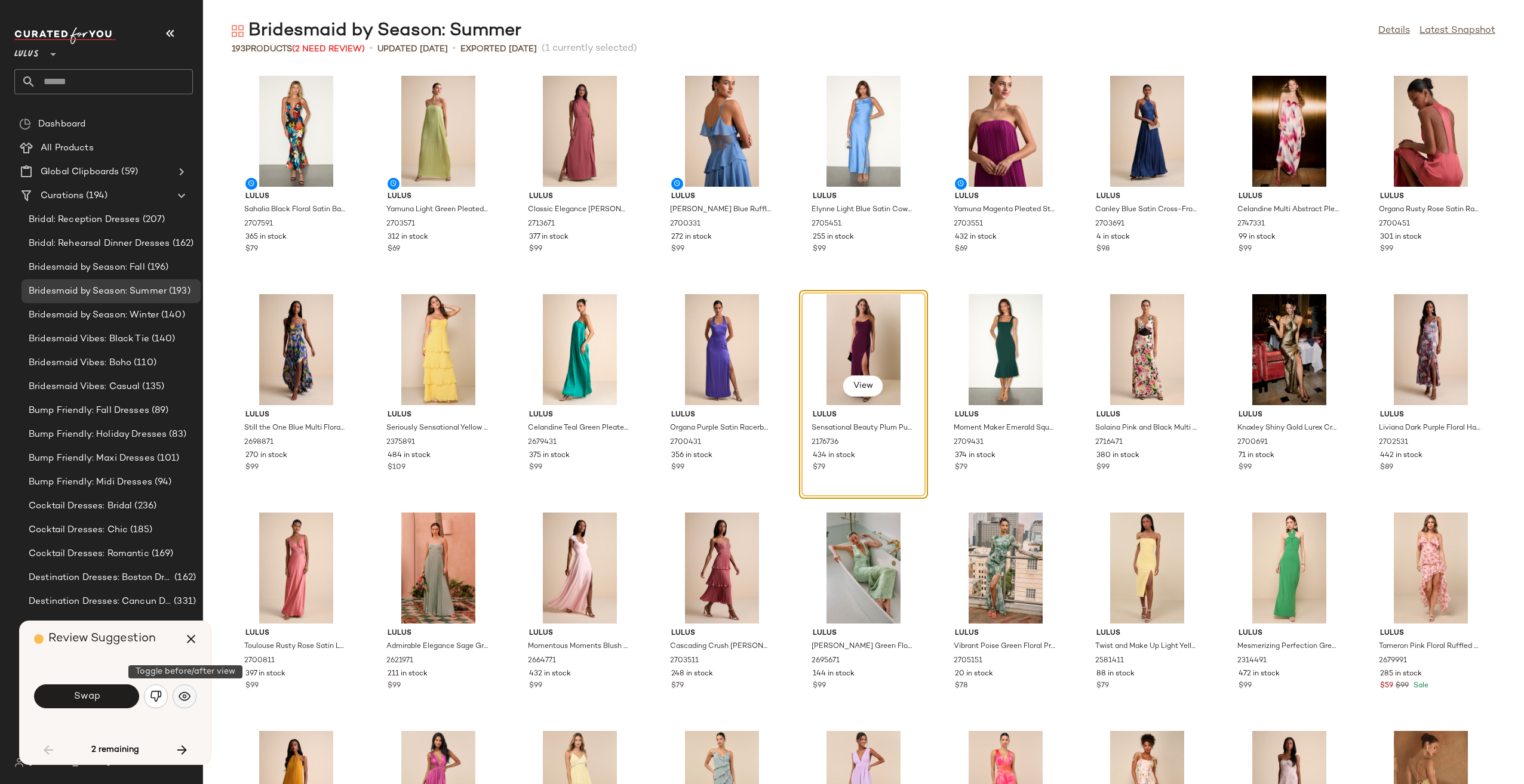
click at [174, 697] on button "button" at bounding box center [184, 696] width 24 height 24
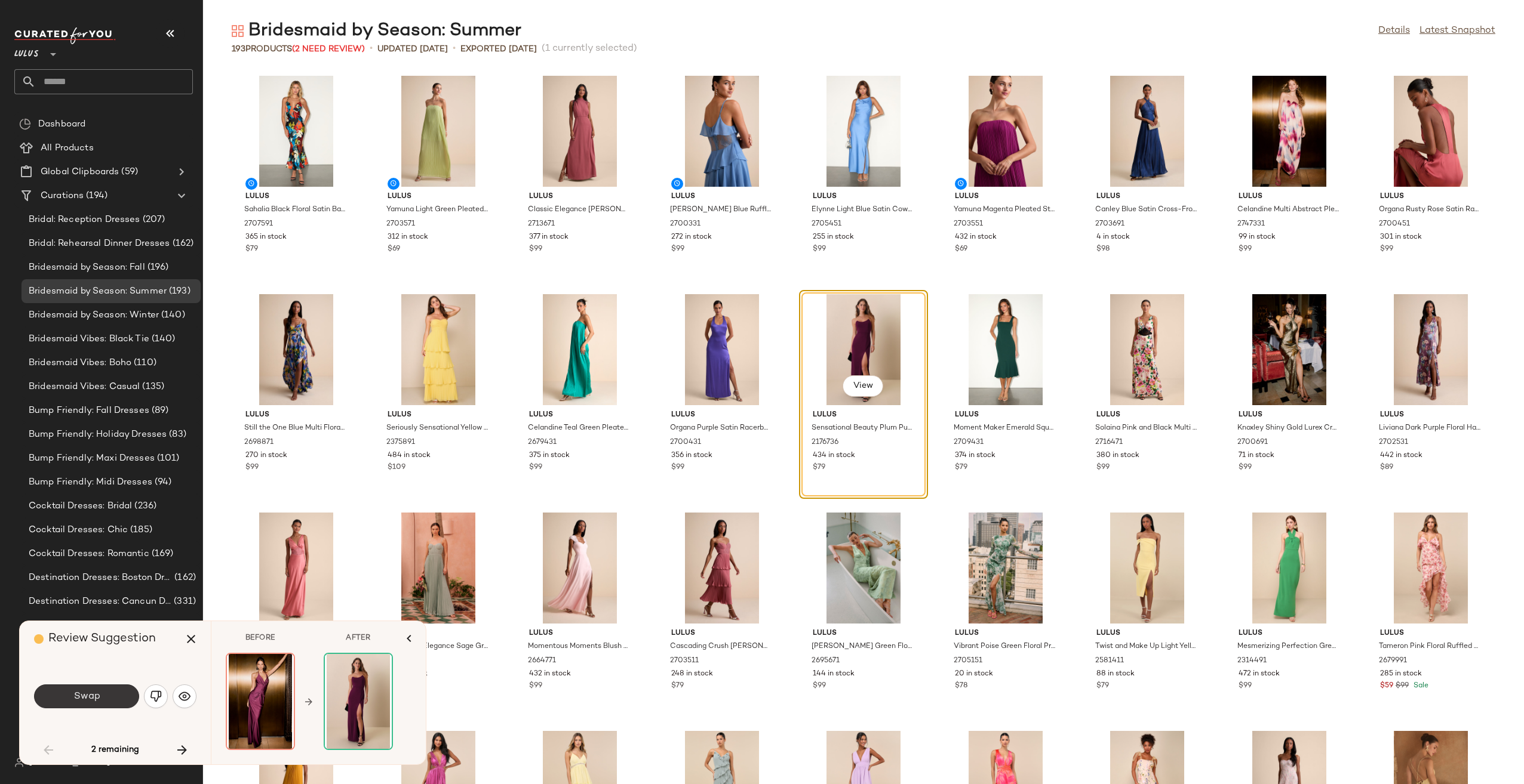
click at [73, 697] on span "Swap" at bounding box center [86, 697] width 27 height 11
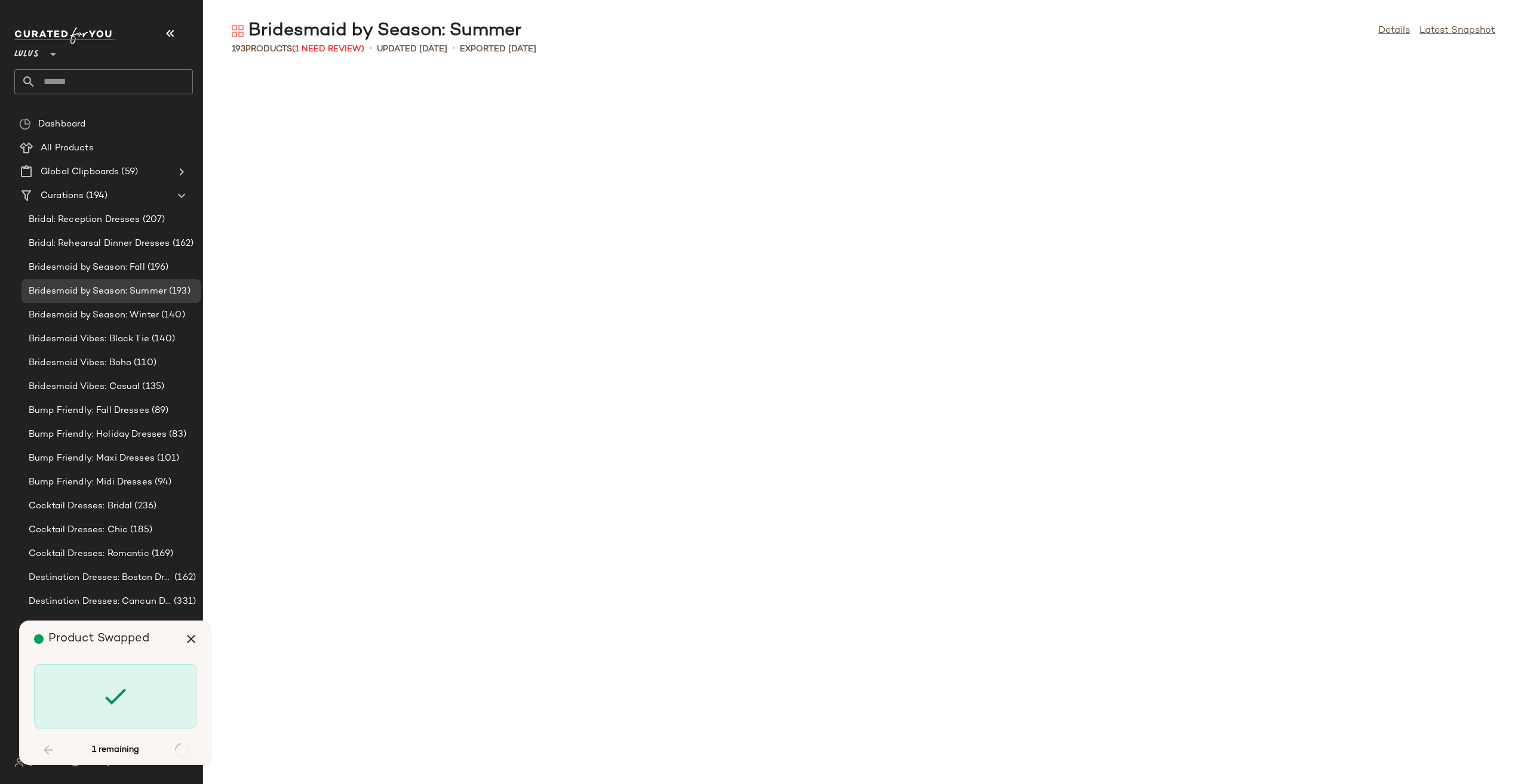
scroll to position [2184, 0]
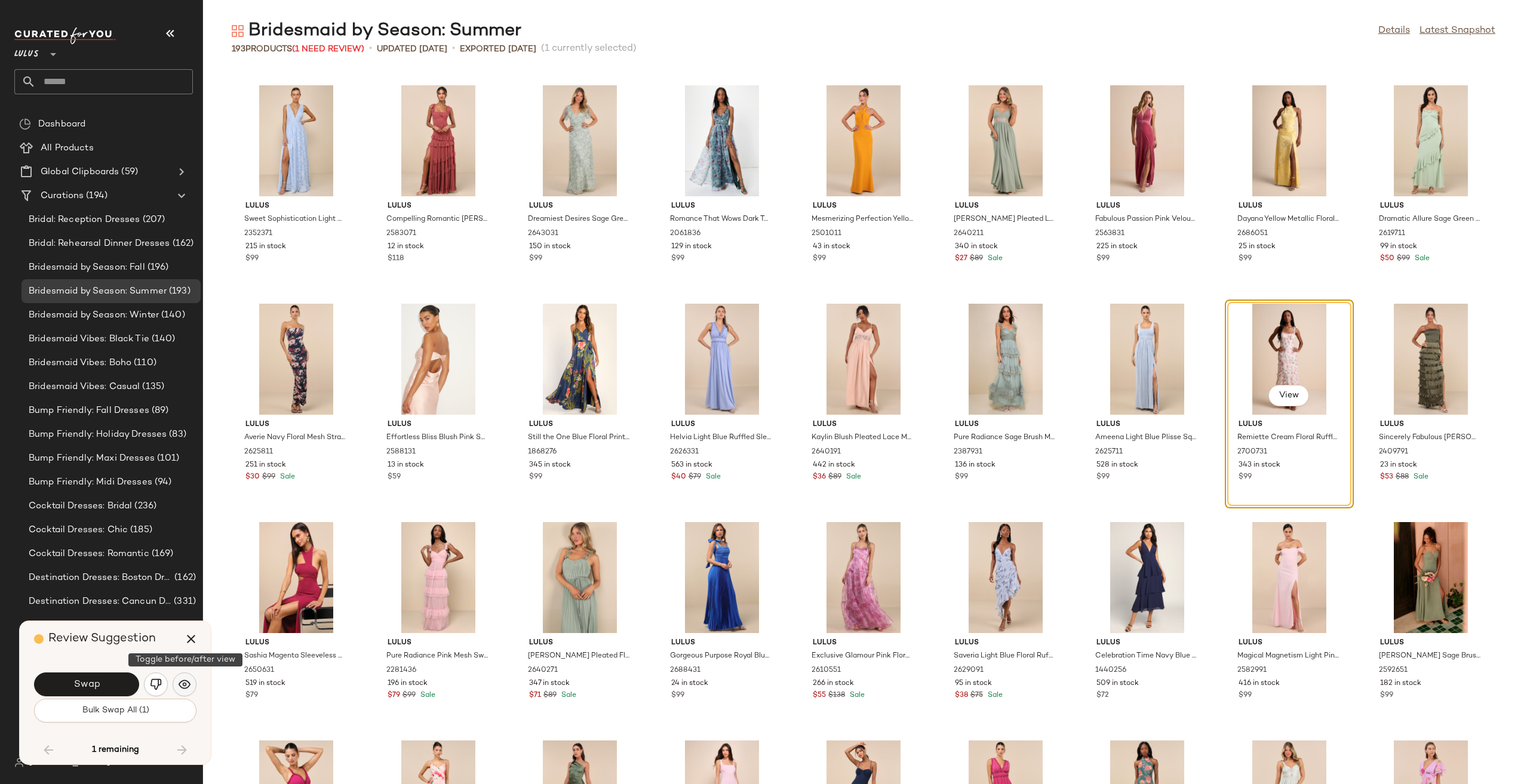
click at [188, 684] on img "button" at bounding box center [184, 684] width 12 height 12
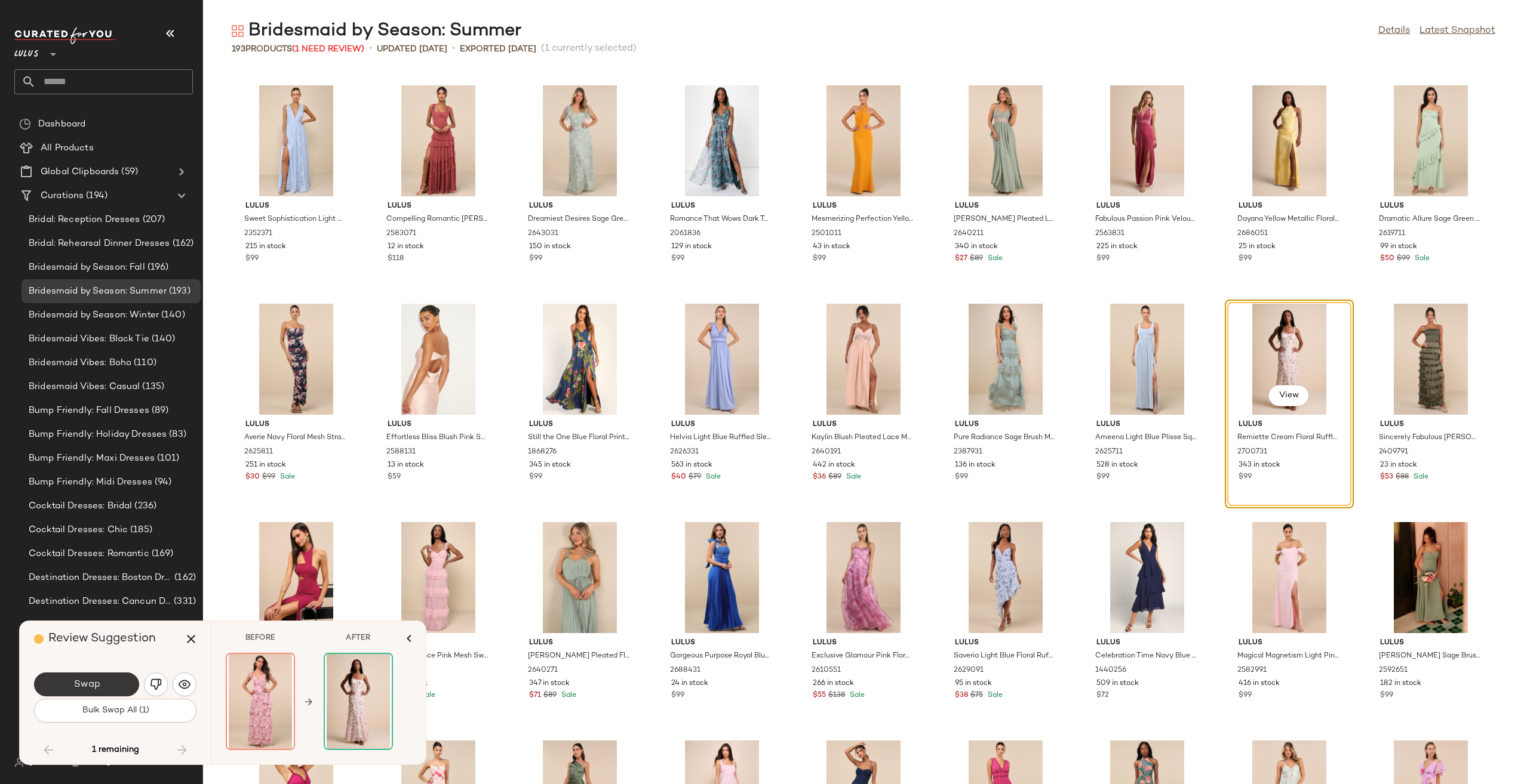
click at [125, 693] on button "Swap" at bounding box center [86, 684] width 105 height 24
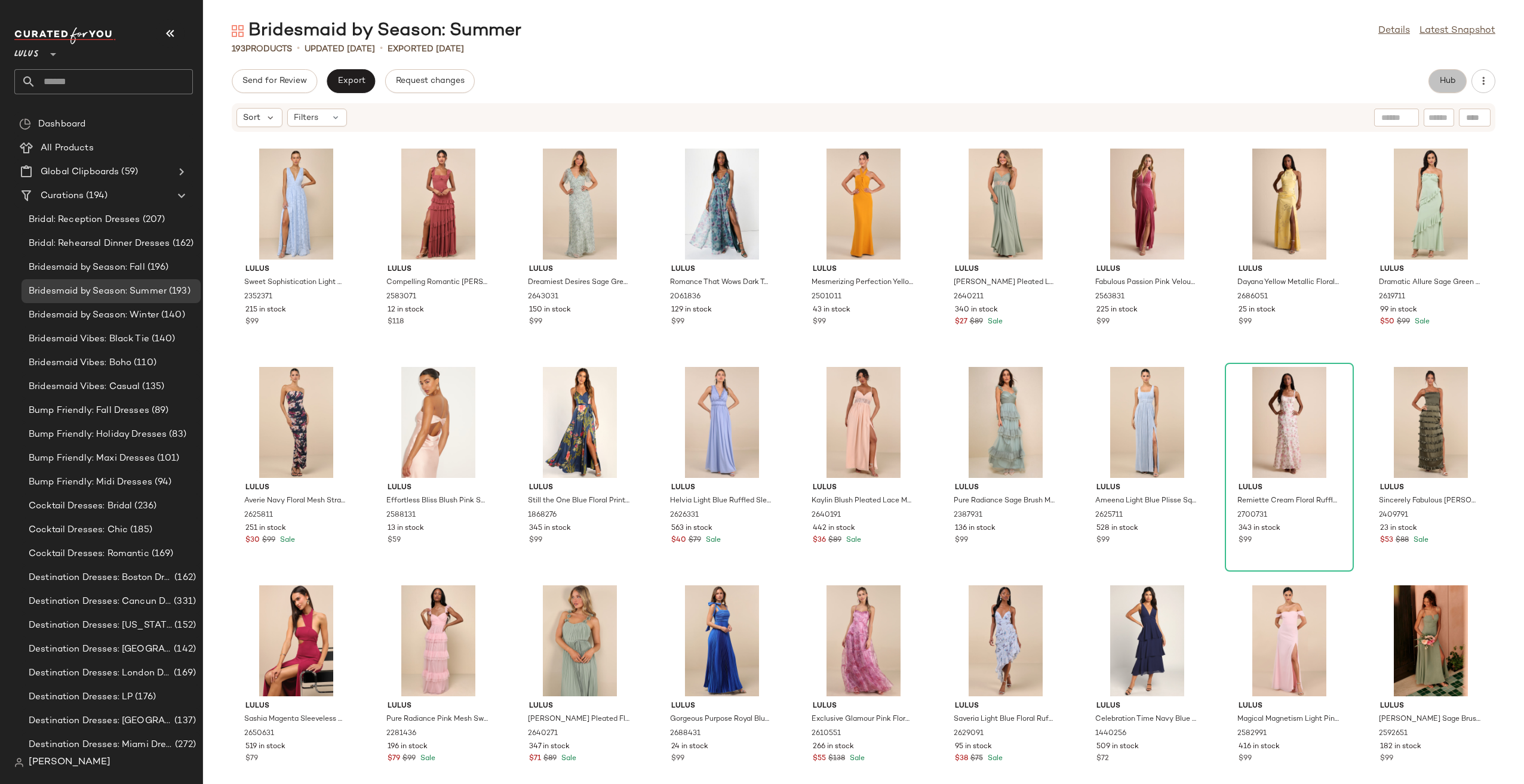
click at [1433, 85] on button "Hub" at bounding box center [1447, 81] width 38 height 24
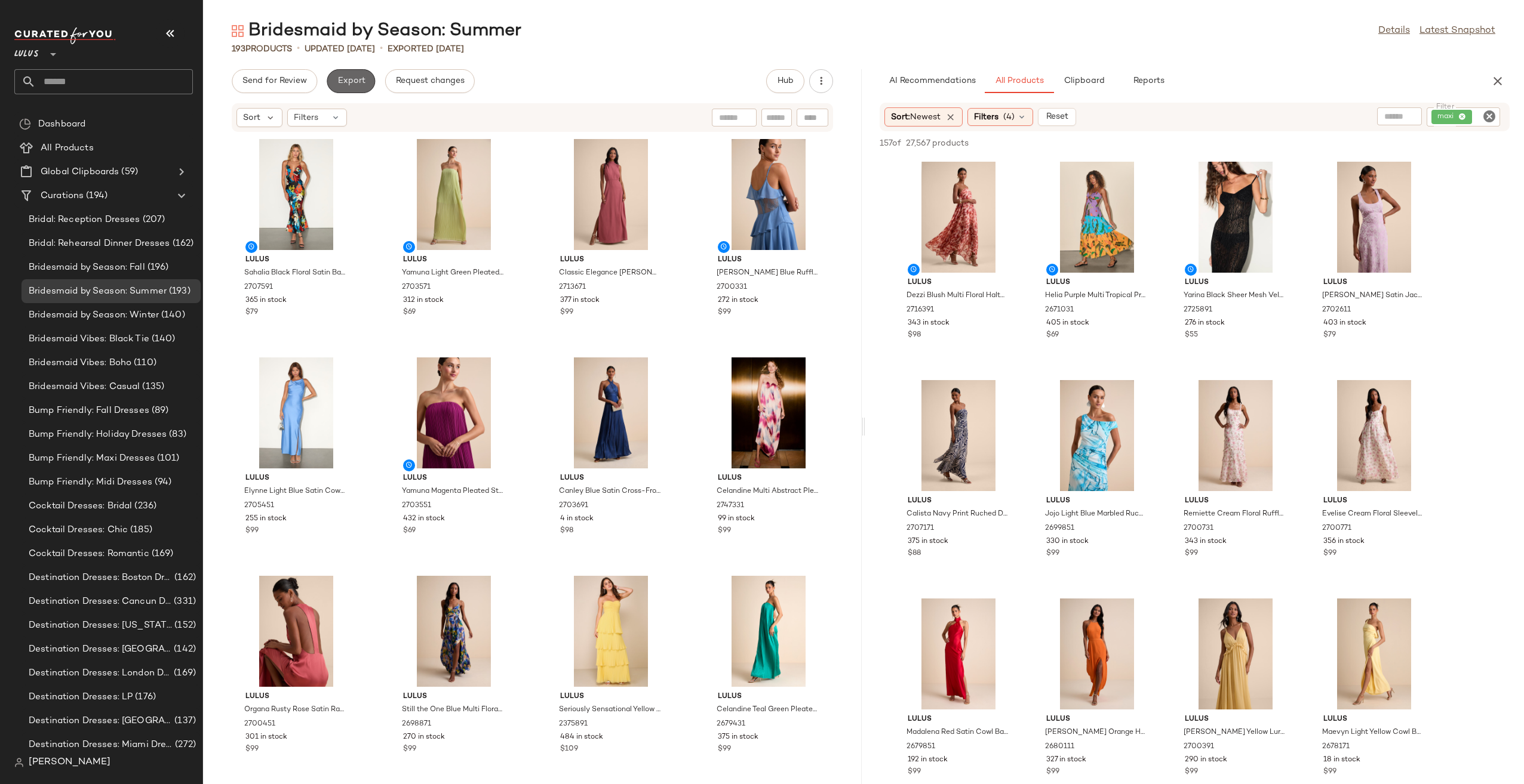
click at [351, 86] on span "Export" at bounding box center [351, 81] width 28 height 10
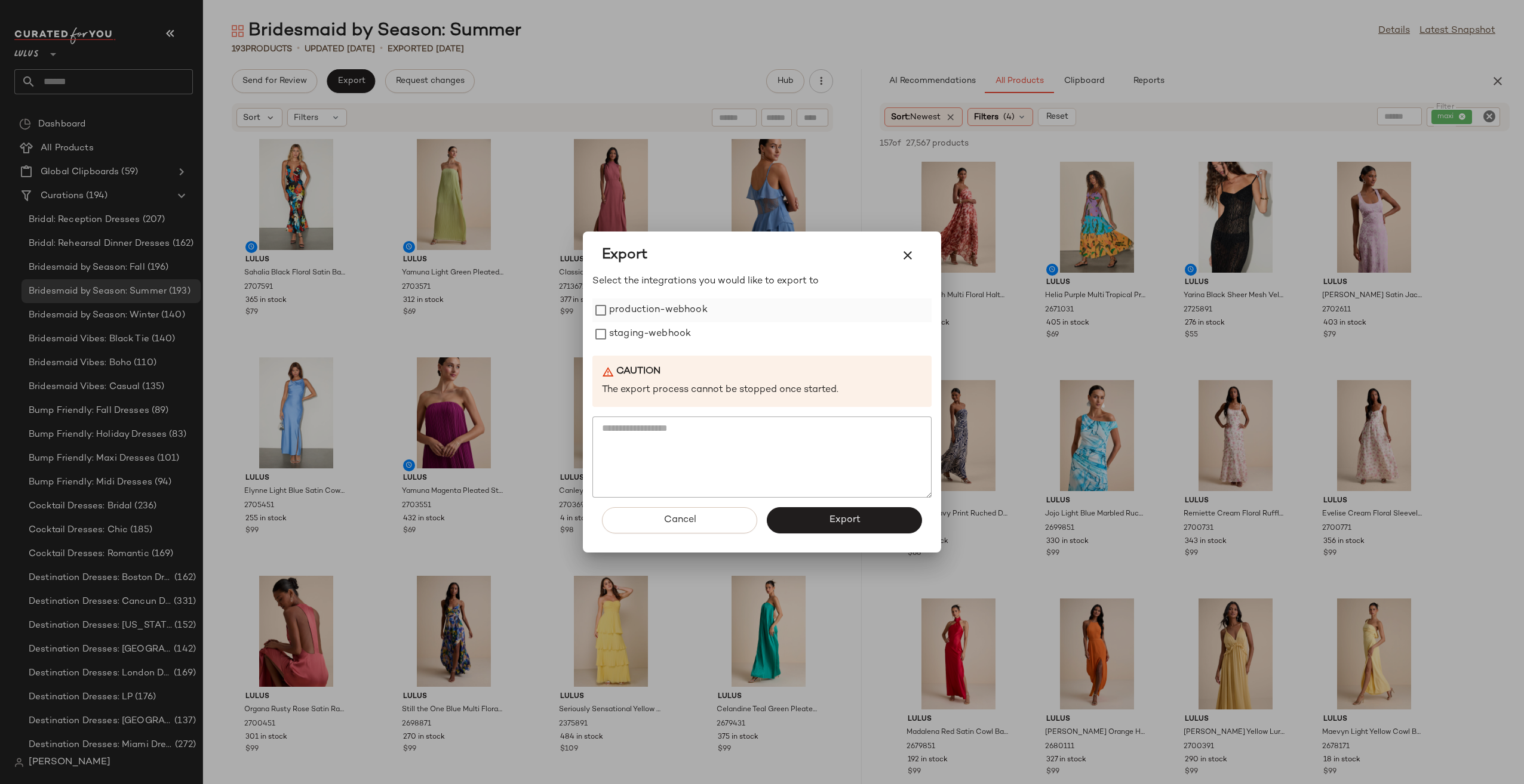
drag, startPoint x: 653, startPoint y: 332, endPoint x: 654, endPoint y: 311, distance: 21.0
click at [653, 327] on label "staging-webhook" at bounding box center [650, 334] width 82 height 24
click at [654, 311] on label "production-webhook" at bounding box center [658, 311] width 98 height 24
click at [819, 528] on button "Export" at bounding box center [844, 520] width 155 height 26
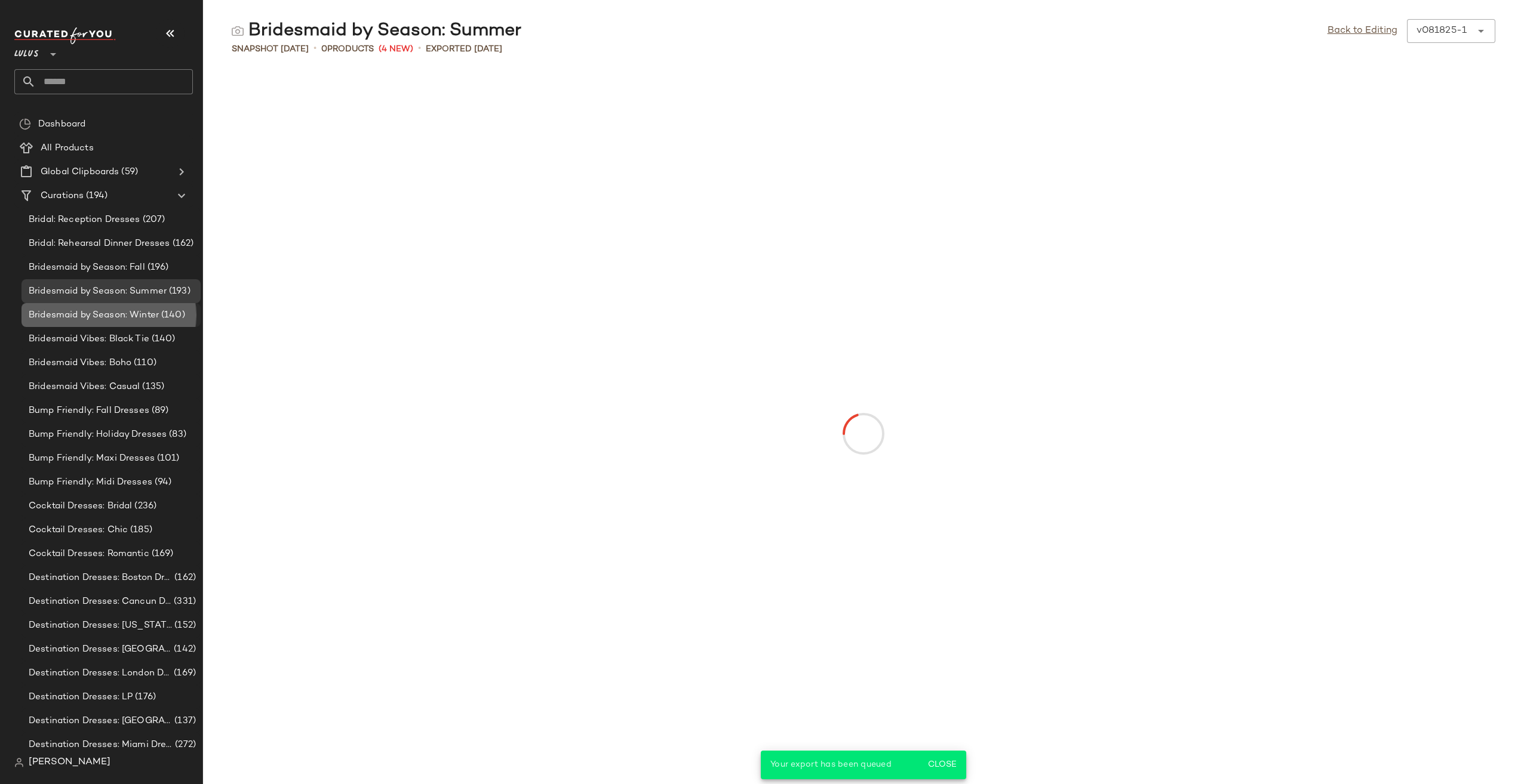
click at [105, 315] on span "Bridesmaid by Season: Winter" at bounding box center [93, 315] width 130 height 14
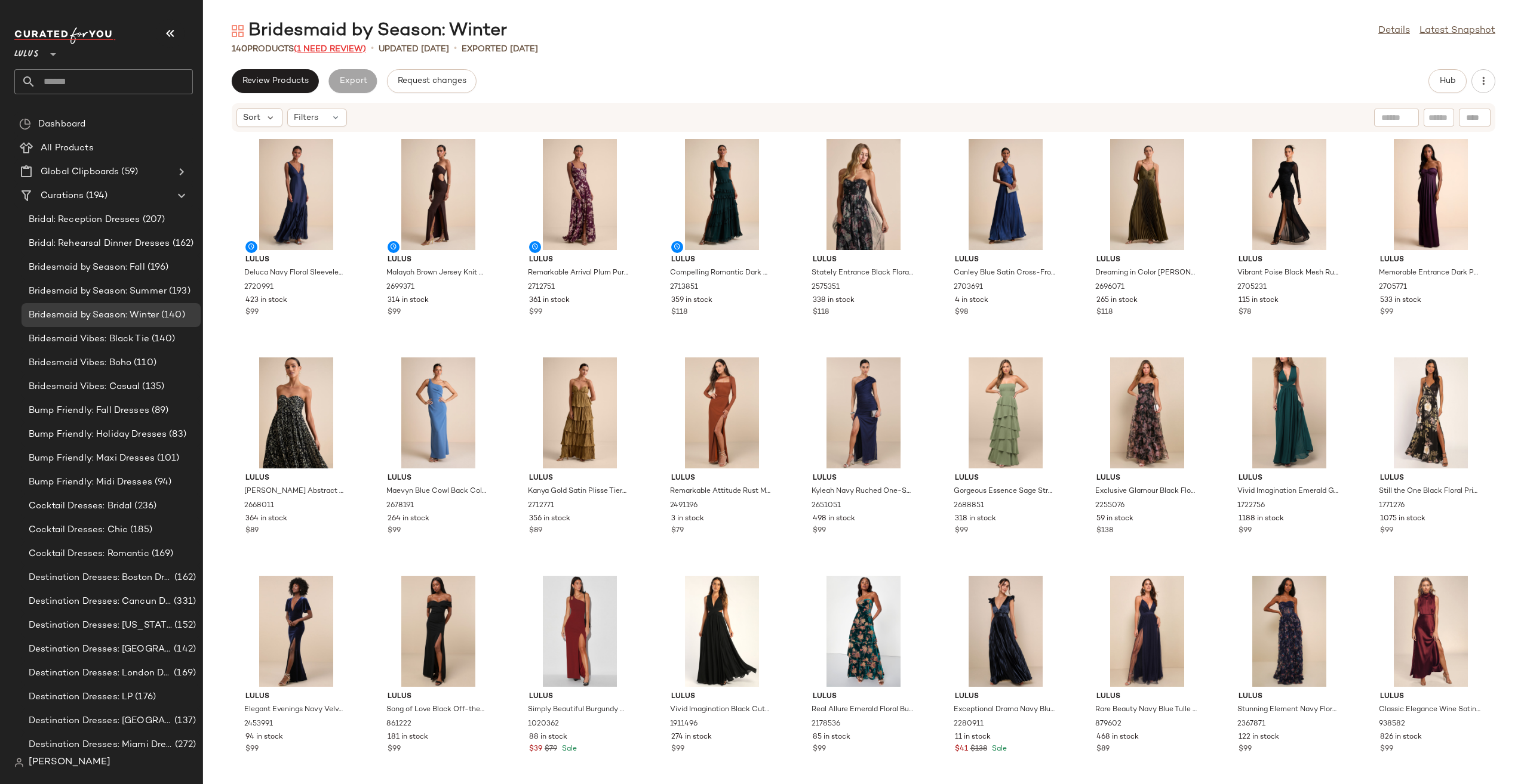
click at [335, 51] on span "(1 Need Review)" at bounding box center [330, 49] width 72 height 9
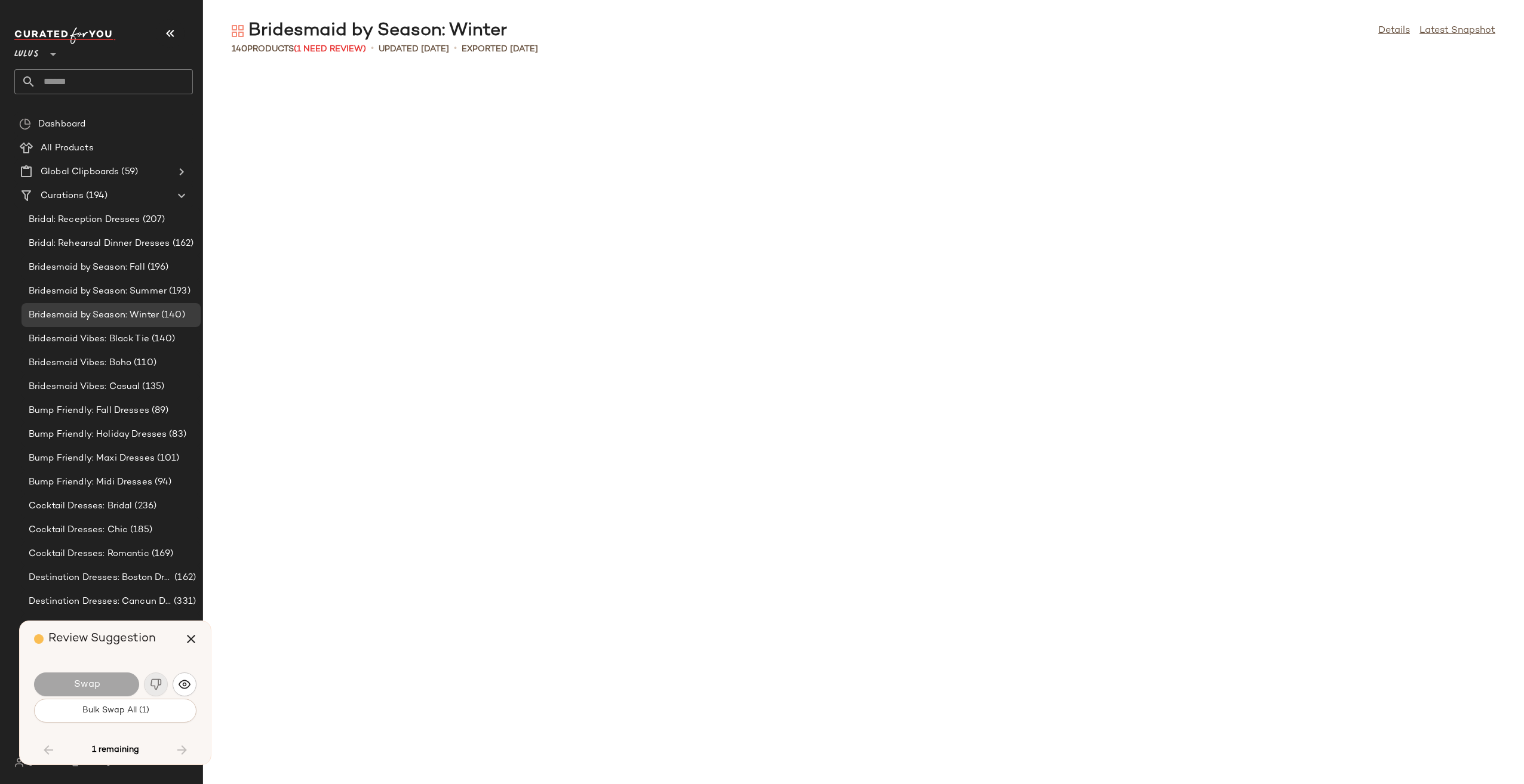
scroll to position [2782, 0]
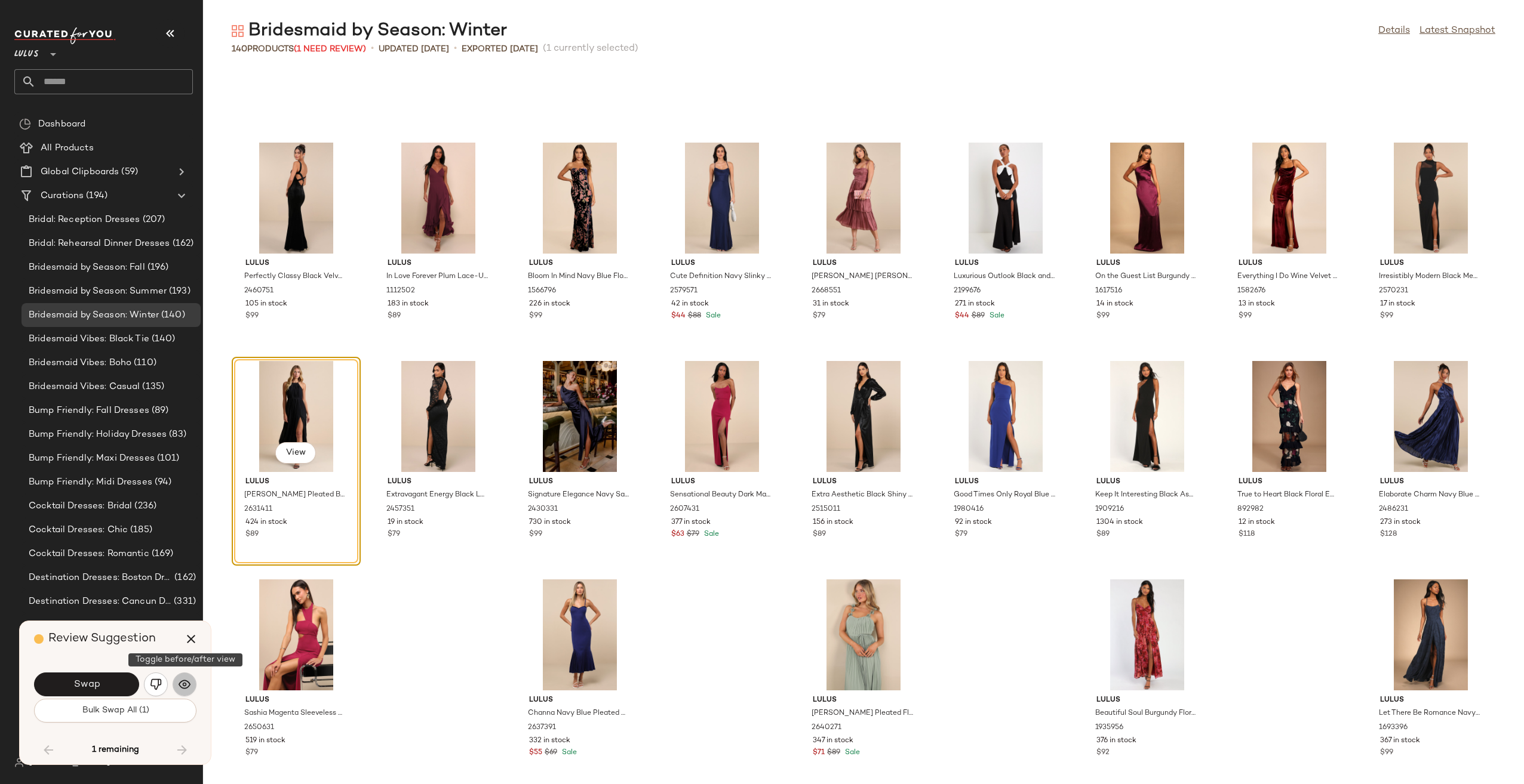
click at [184, 679] on img "button" at bounding box center [184, 684] width 12 height 12
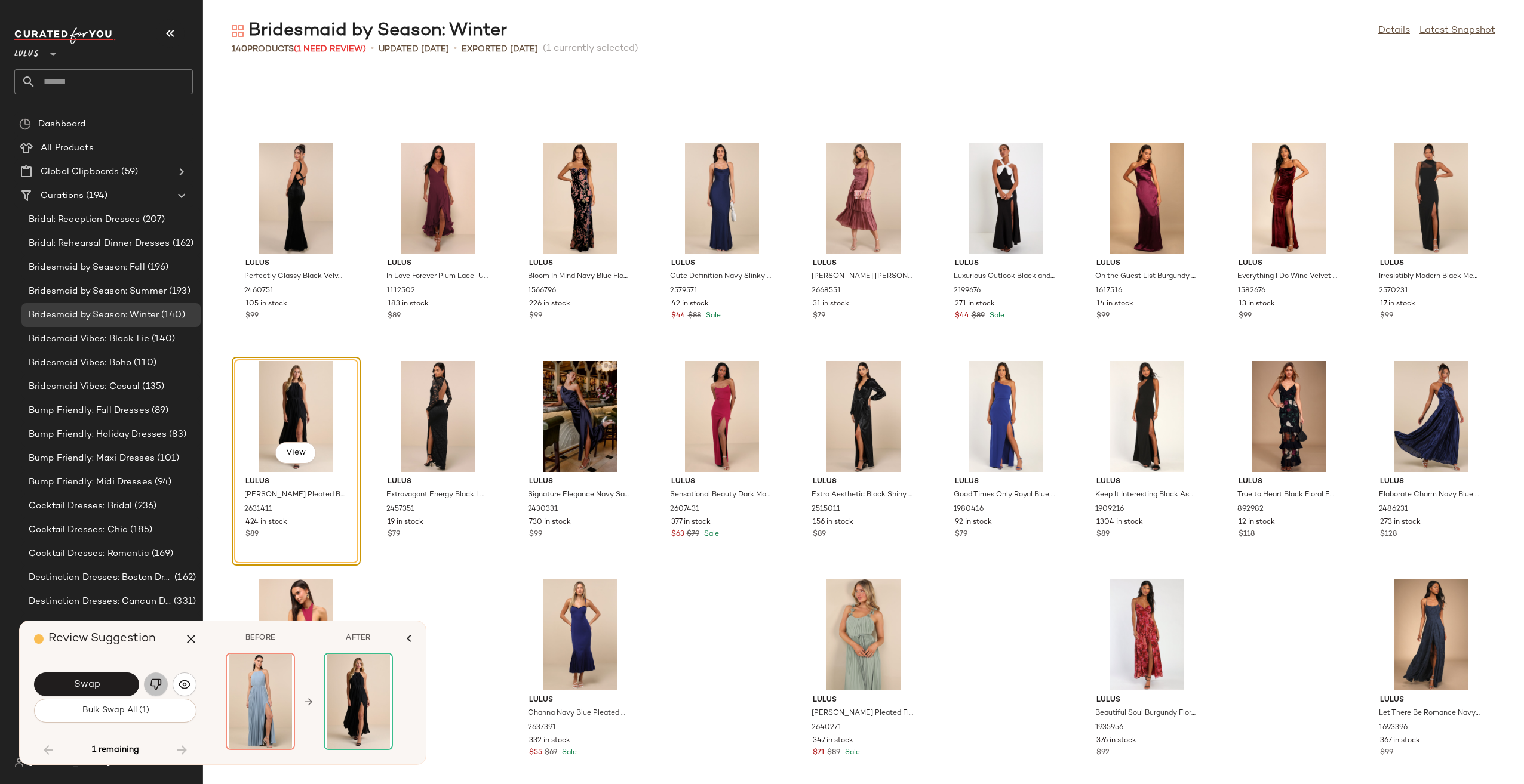
click at [157, 684] on img "button" at bounding box center [155, 684] width 12 height 12
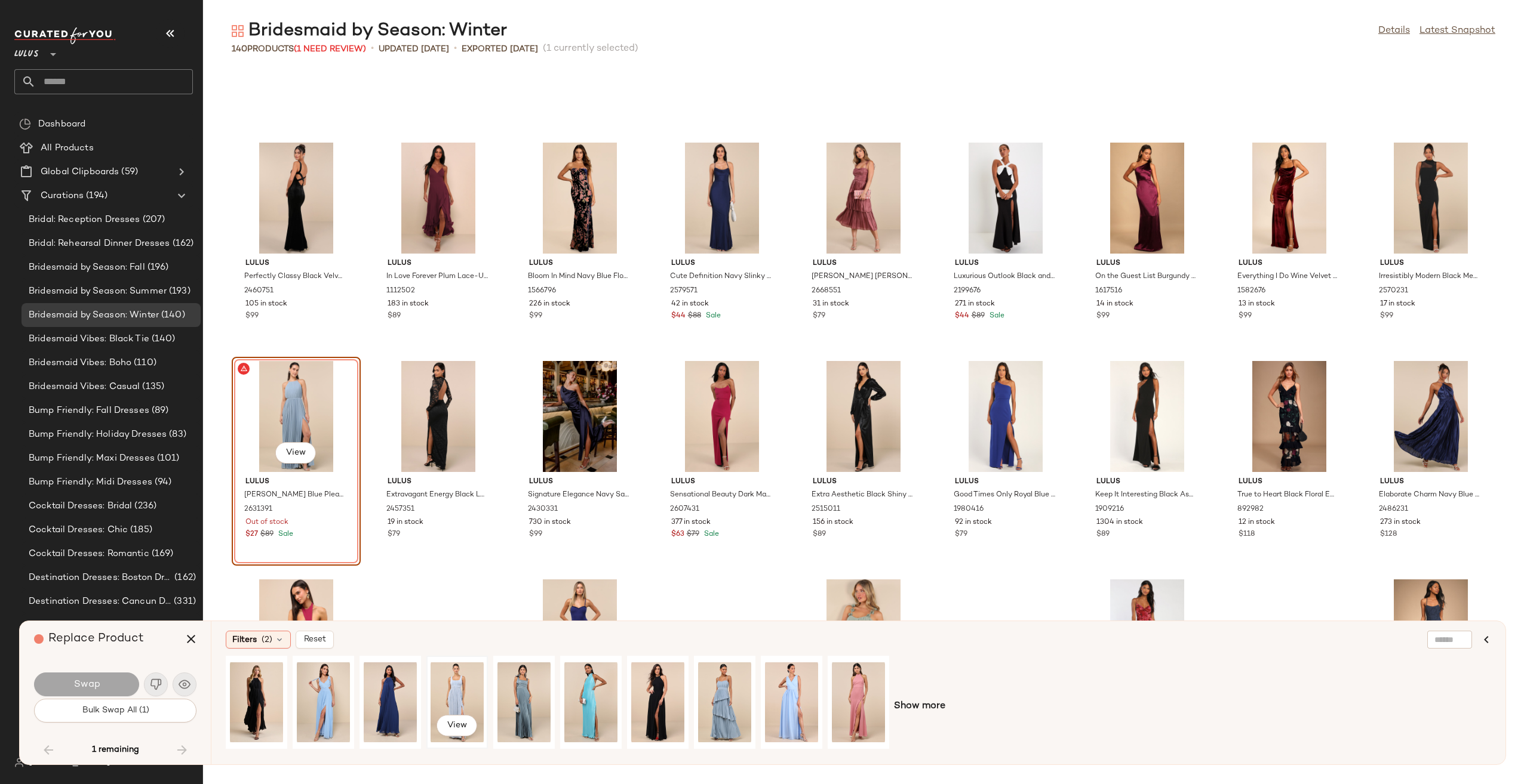
click at [465, 684] on div "View" at bounding box center [457, 702] width 53 height 85
click at [117, 683] on button "Swap" at bounding box center [86, 684] width 105 height 24
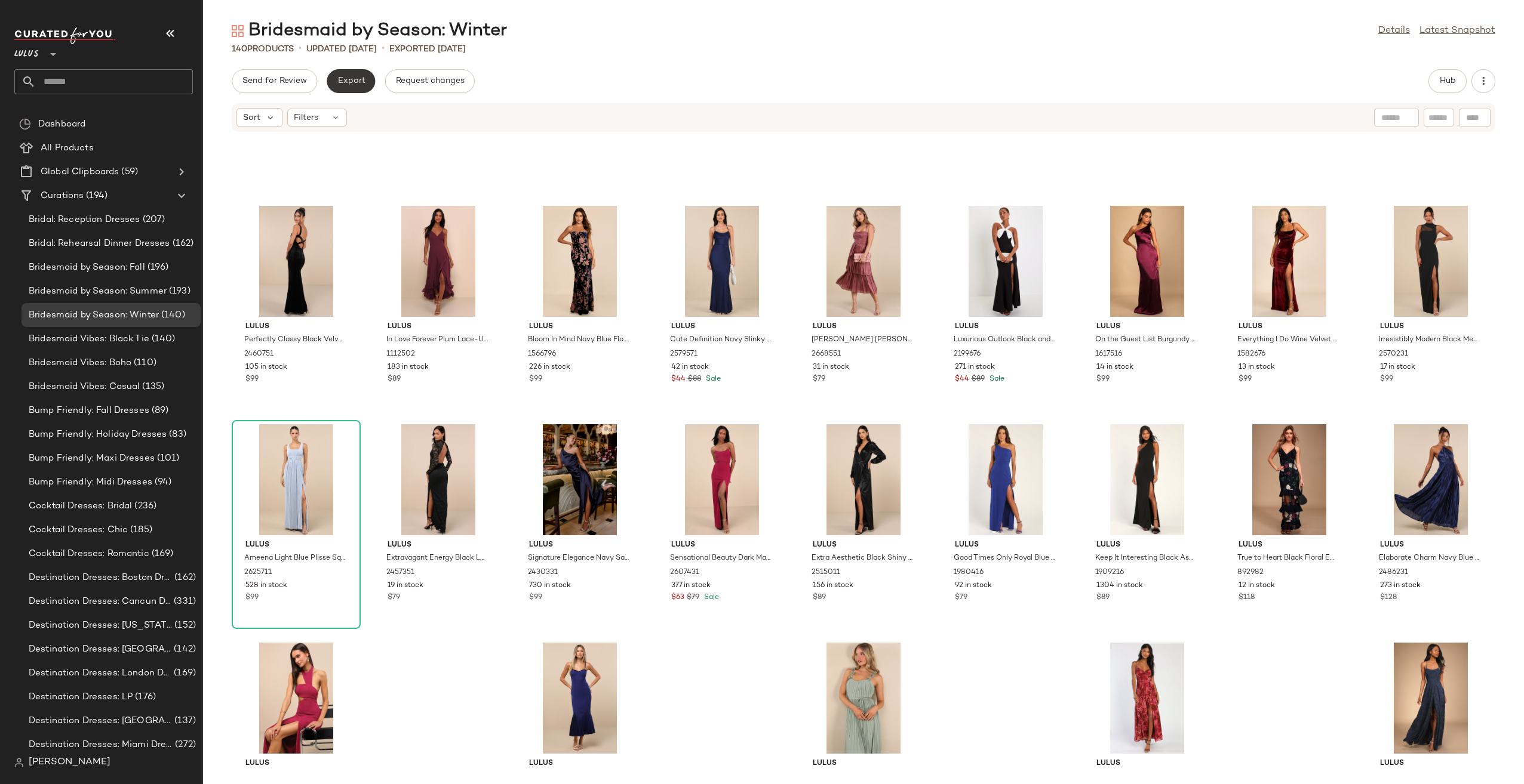
click at [347, 89] on button "Export" at bounding box center [351, 81] width 49 height 24
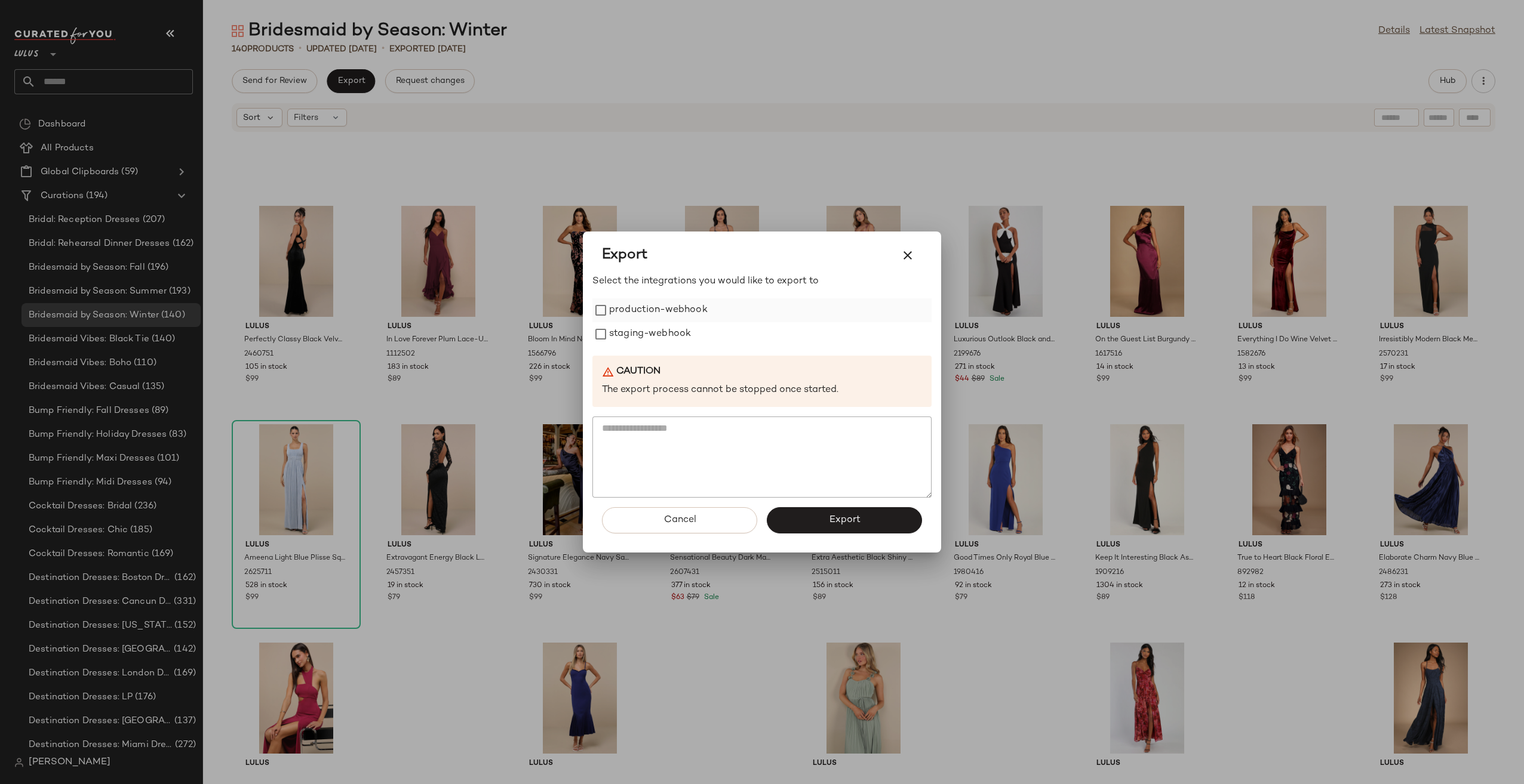
click at [656, 311] on label "production-webhook" at bounding box center [658, 311] width 98 height 24
click at [661, 336] on label "staging-webhook" at bounding box center [650, 334] width 82 height 24
click at [873, 527] on button "Export" at bounding box center [844, 520] width 155 height 26
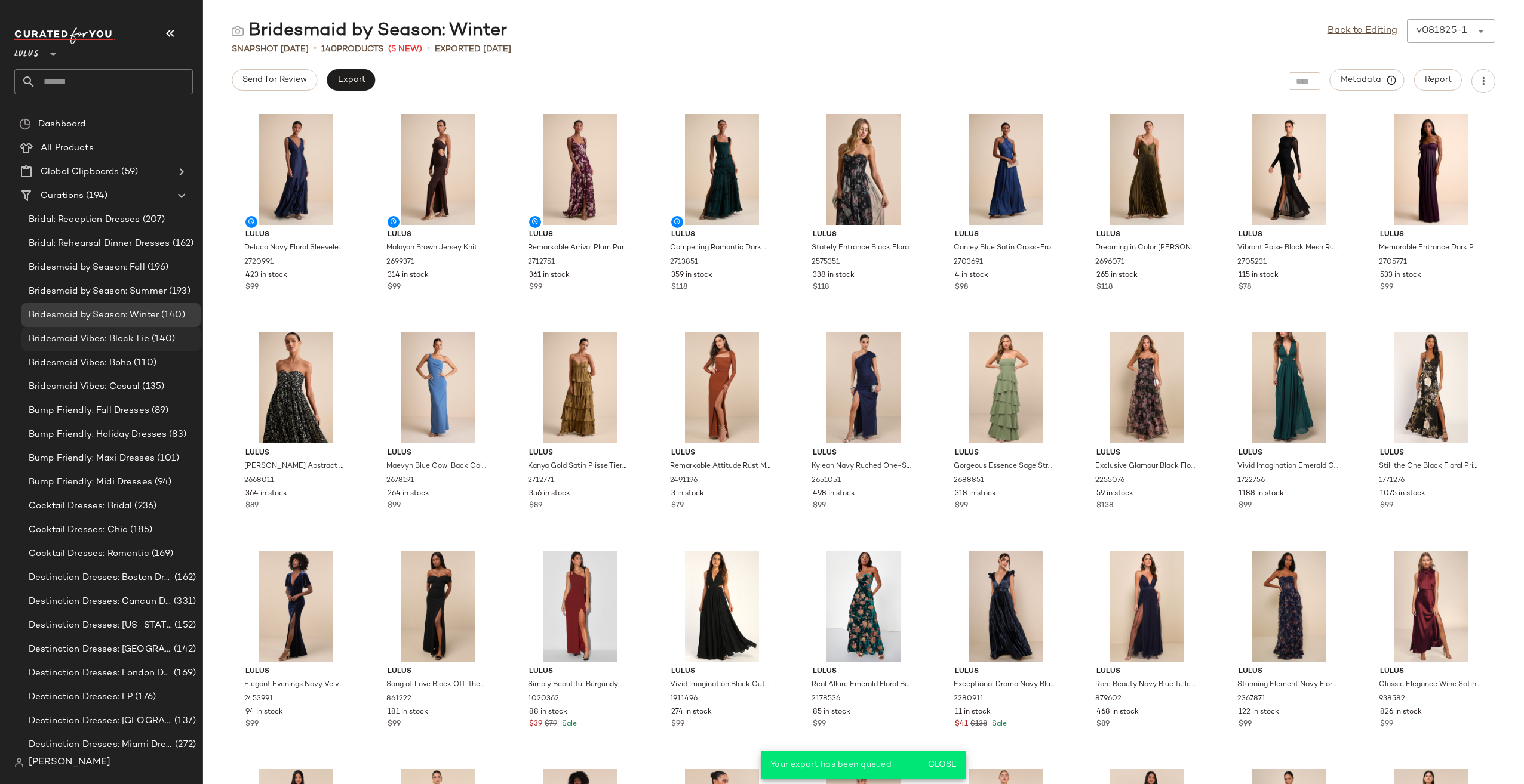
click at [122, 340] on span "Bridesmaid Vibes: Black Tie" at bounding box center [89, 339] width 121 height 14
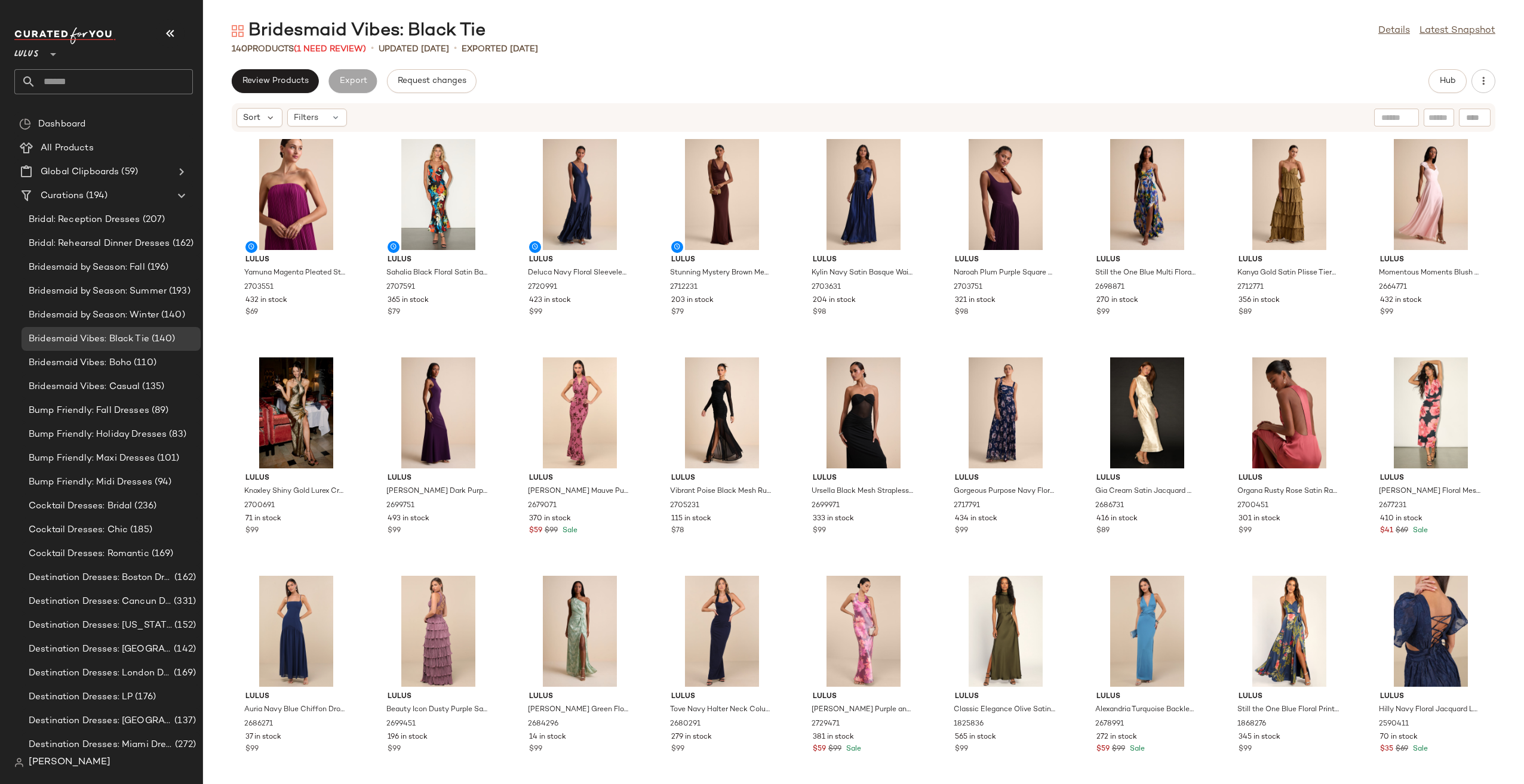
click at [327, 60] on div "Bridesmaid Vibes: Black Tie Details Latest Snapshot 140 Products (1 Need Review…" at bounding box center [863, 401] width 1321 height 765
click at [327, 53] on span "(1 Need Review)" at bounding box center [330, 49] width 72 height 9
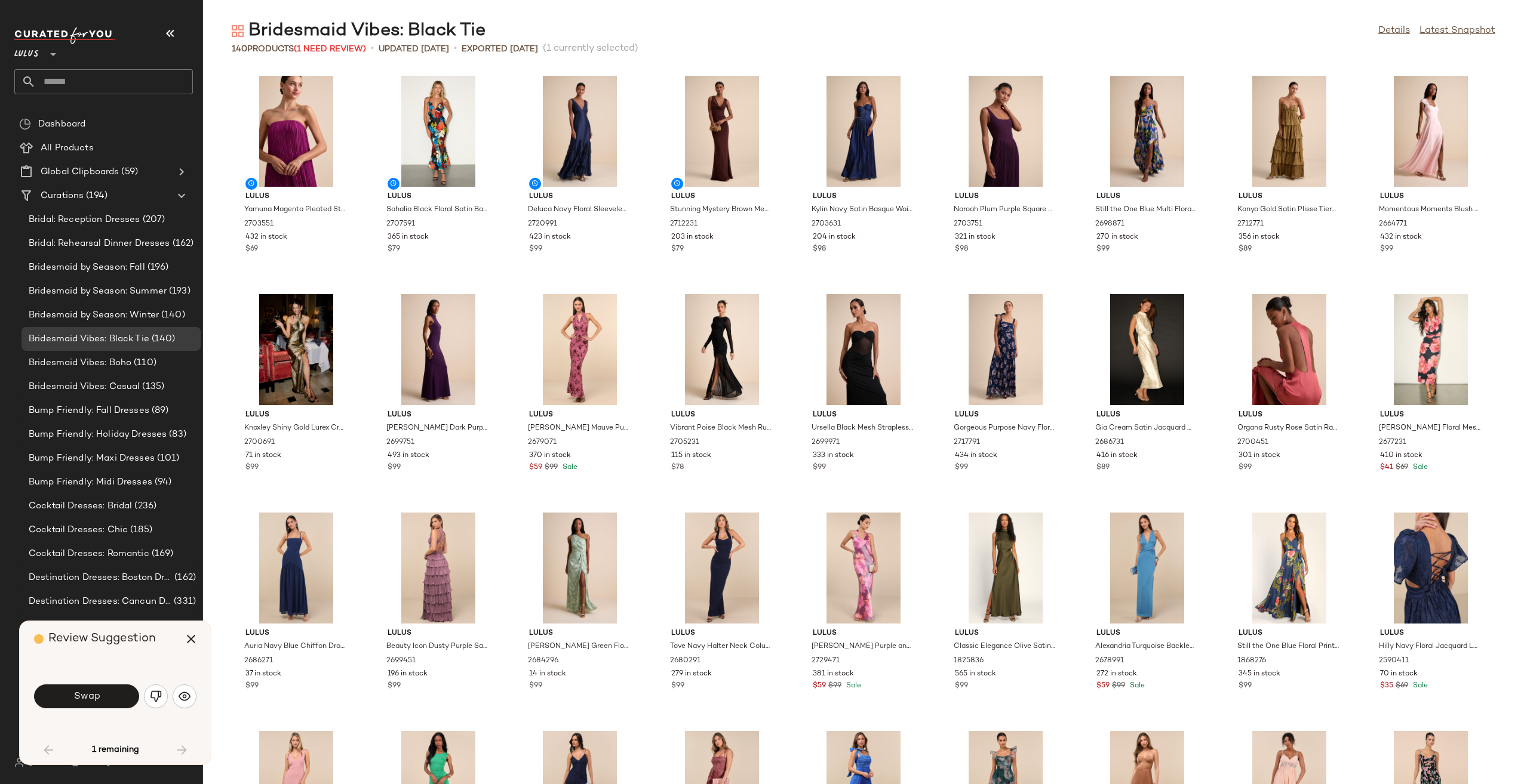
scroll to position [883, 0]
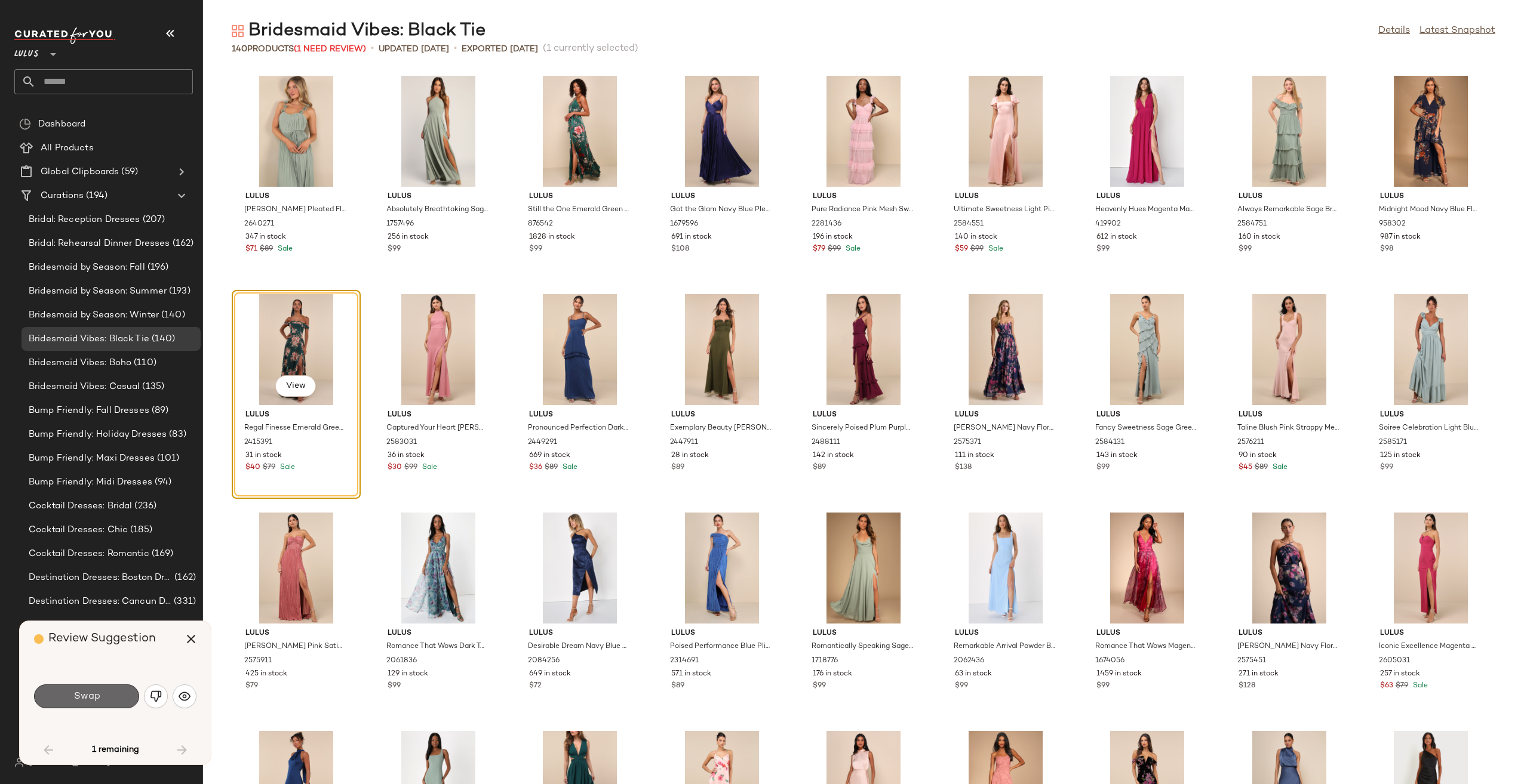
click at [113, 693] on button "Swap" at bounding box center [86, 696] width 105 height 24
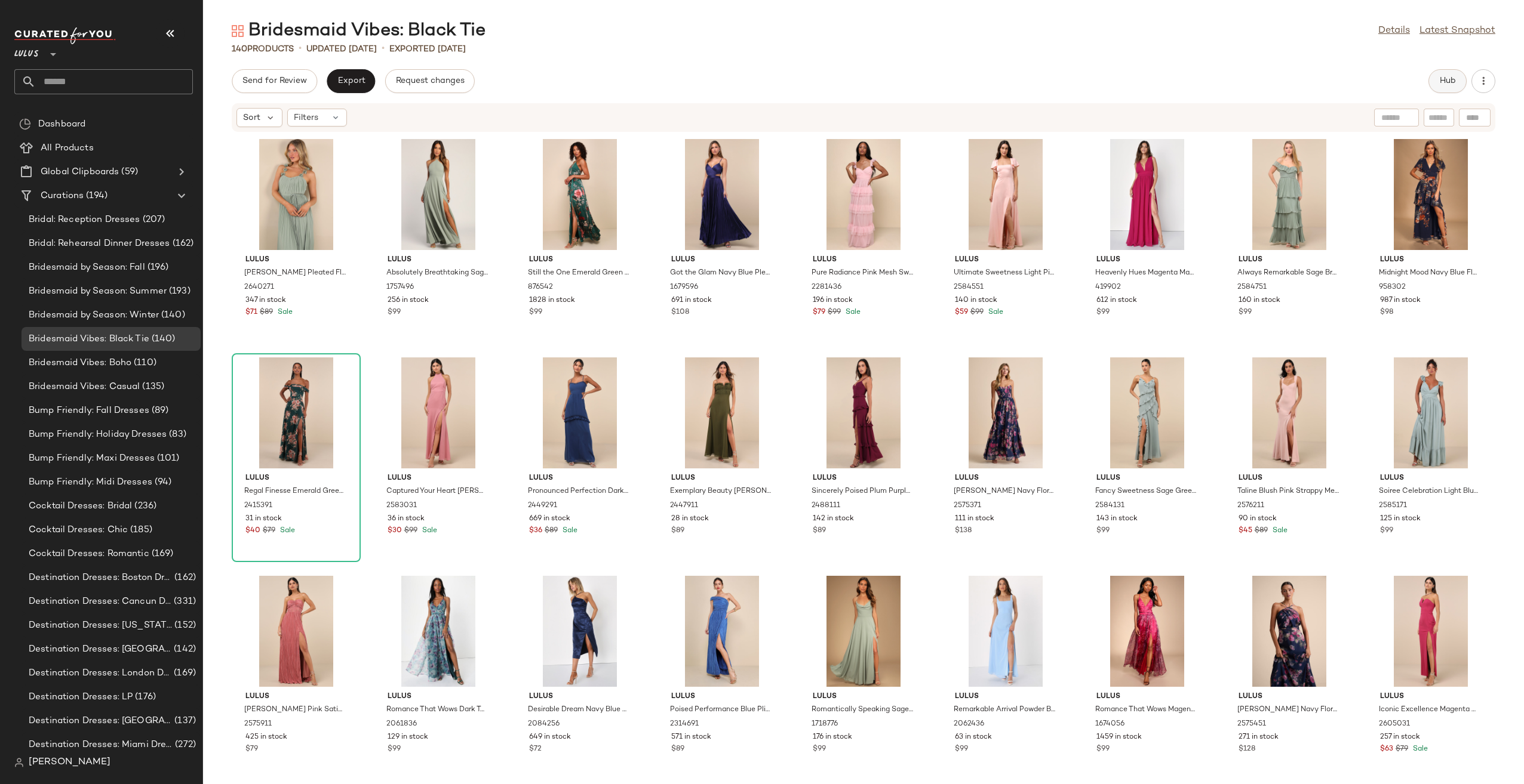
click at [1453, 79] on span "Hub" at bounding box center [1447, 81] width 17 height 10
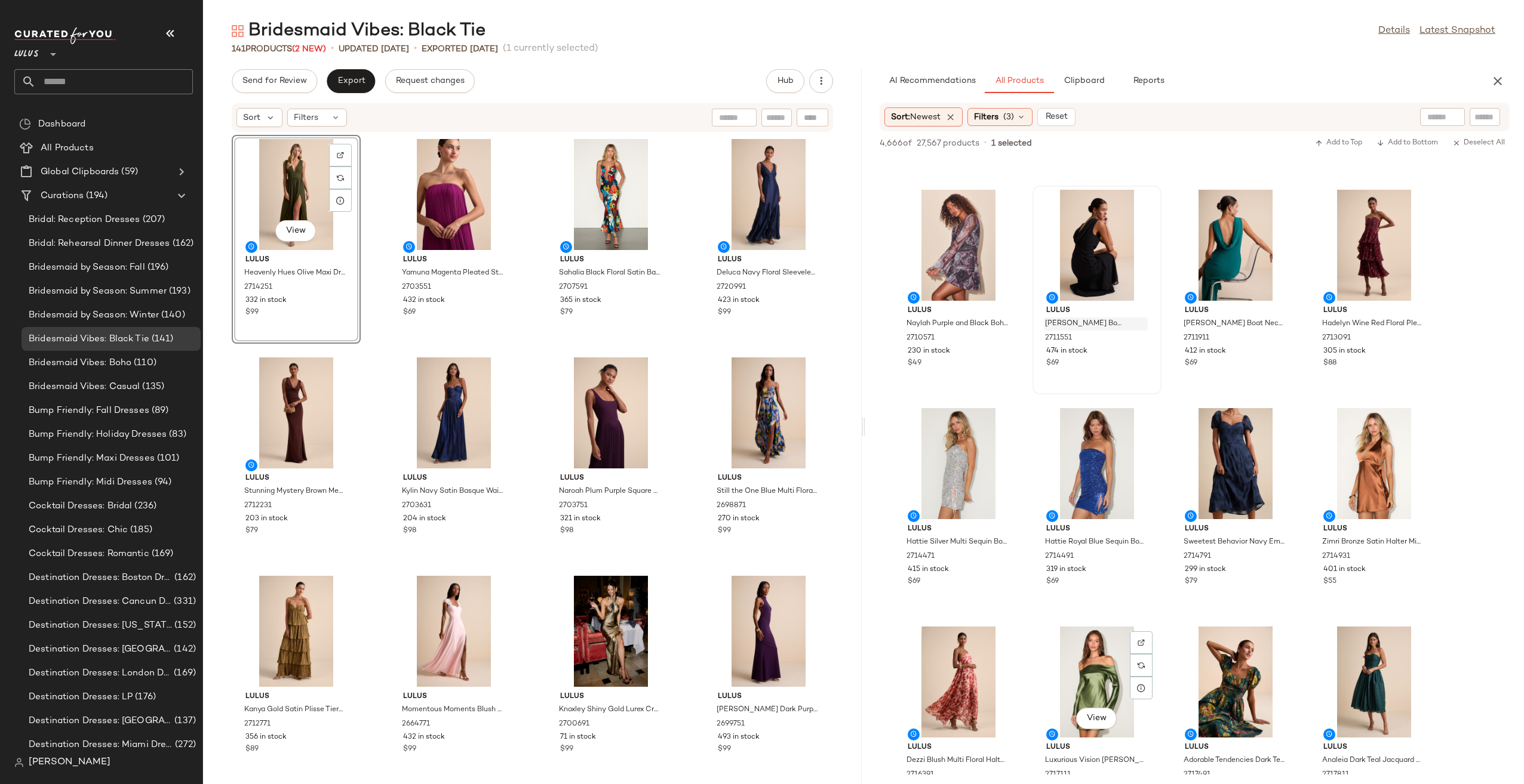
scroll to position [1074, 0]
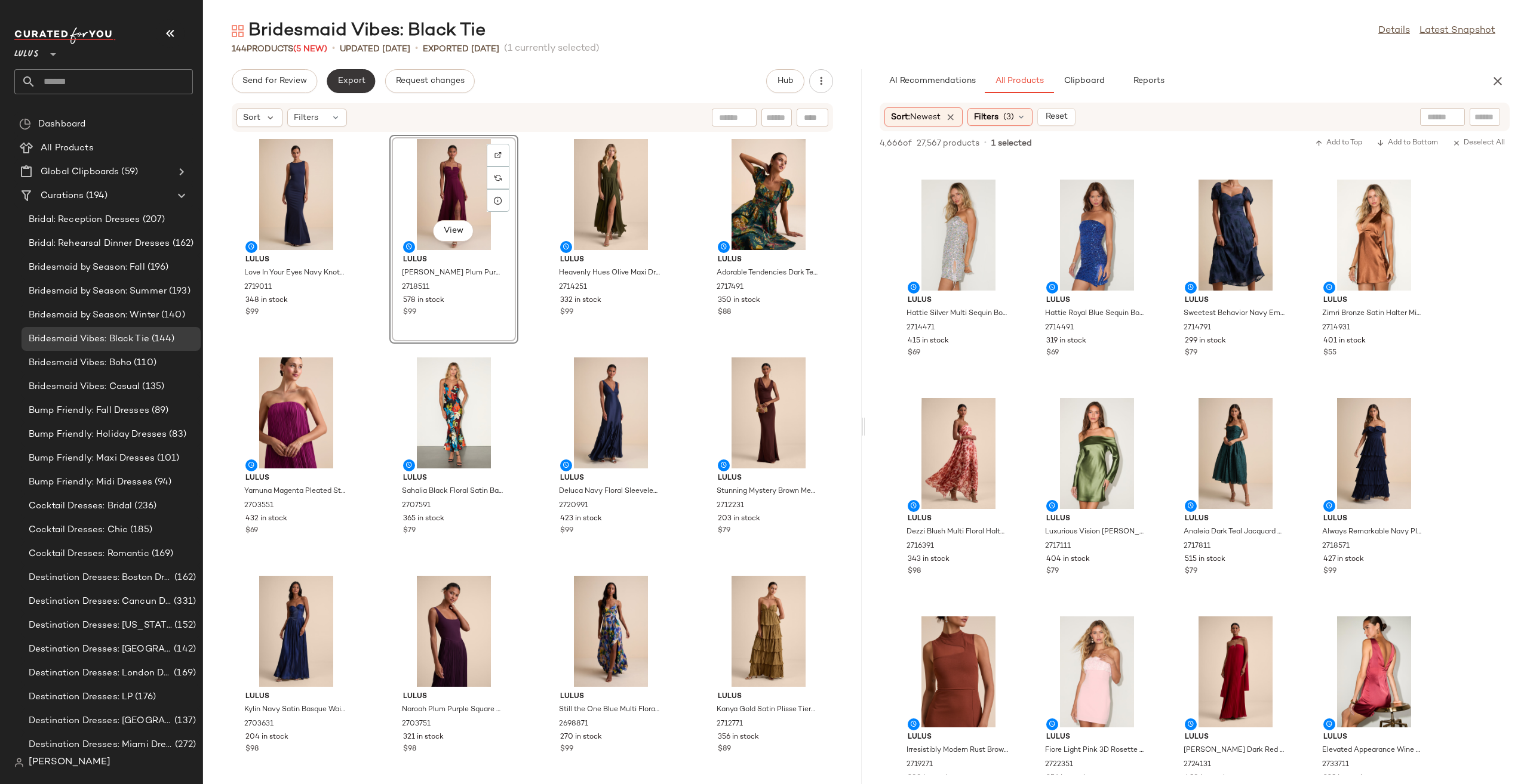
click at [356, 88] on button "Export" at bounding box center [351, 81] width 49 height 24
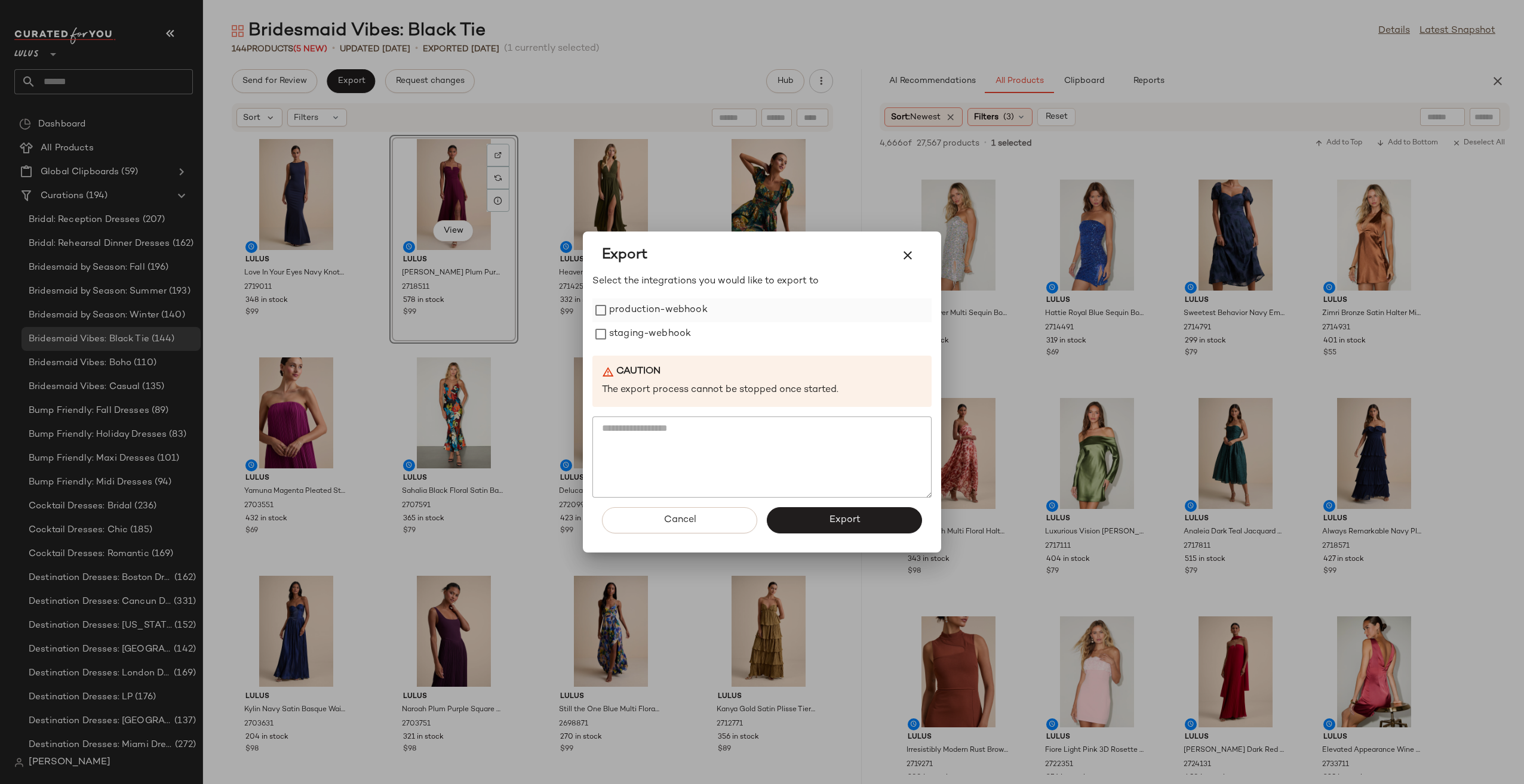
click at [640, 302] on label "production-webhook" at bounding box center [658, 311] width 98 height 24
click at [647, 330] on label "staging-webhook" at bounding box center [650, 334] width 82 height 24
click at [858, 526] on button "Export" at bounding box center [844, 520] width 155 height 26
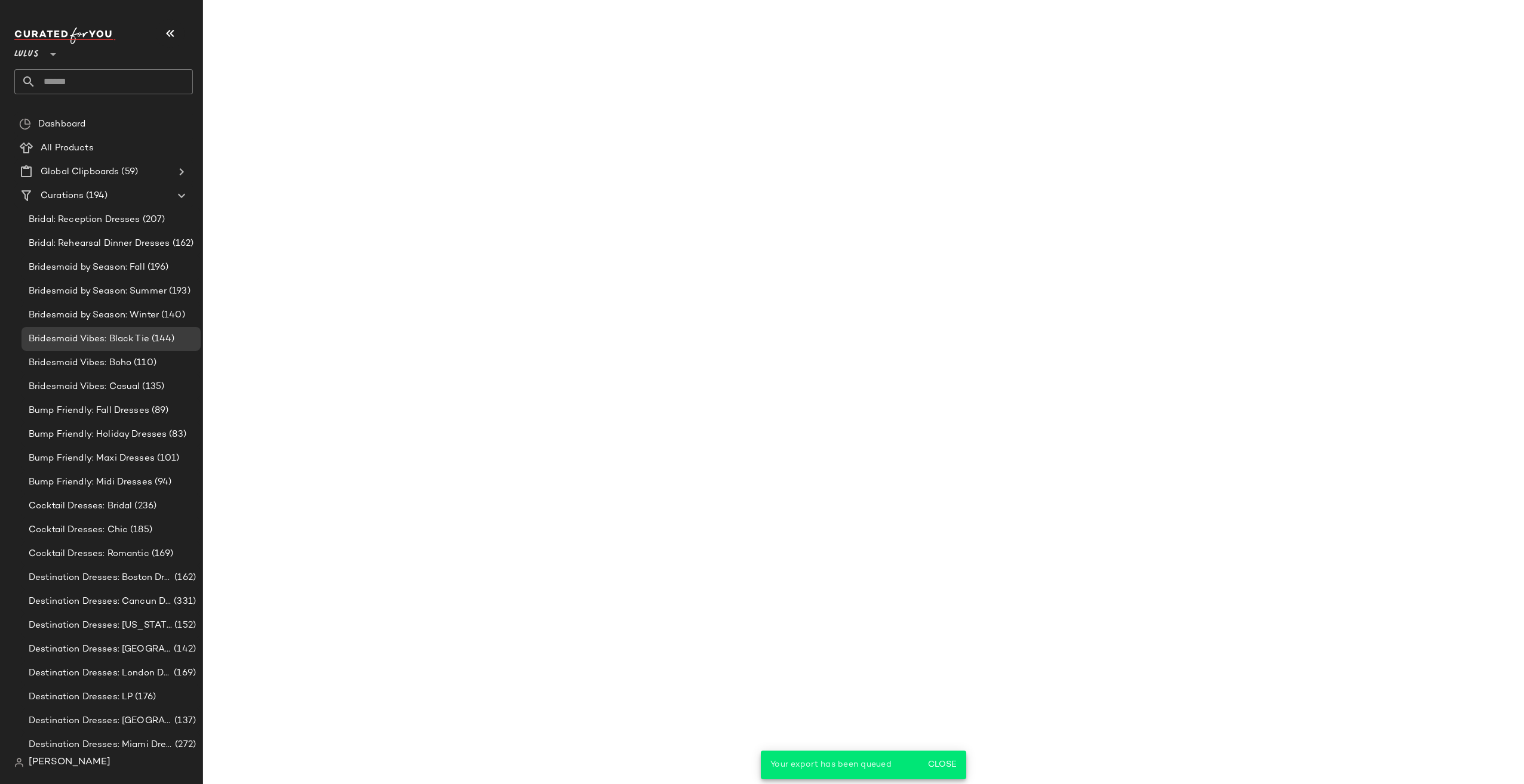
scroll to position [1293, 0]
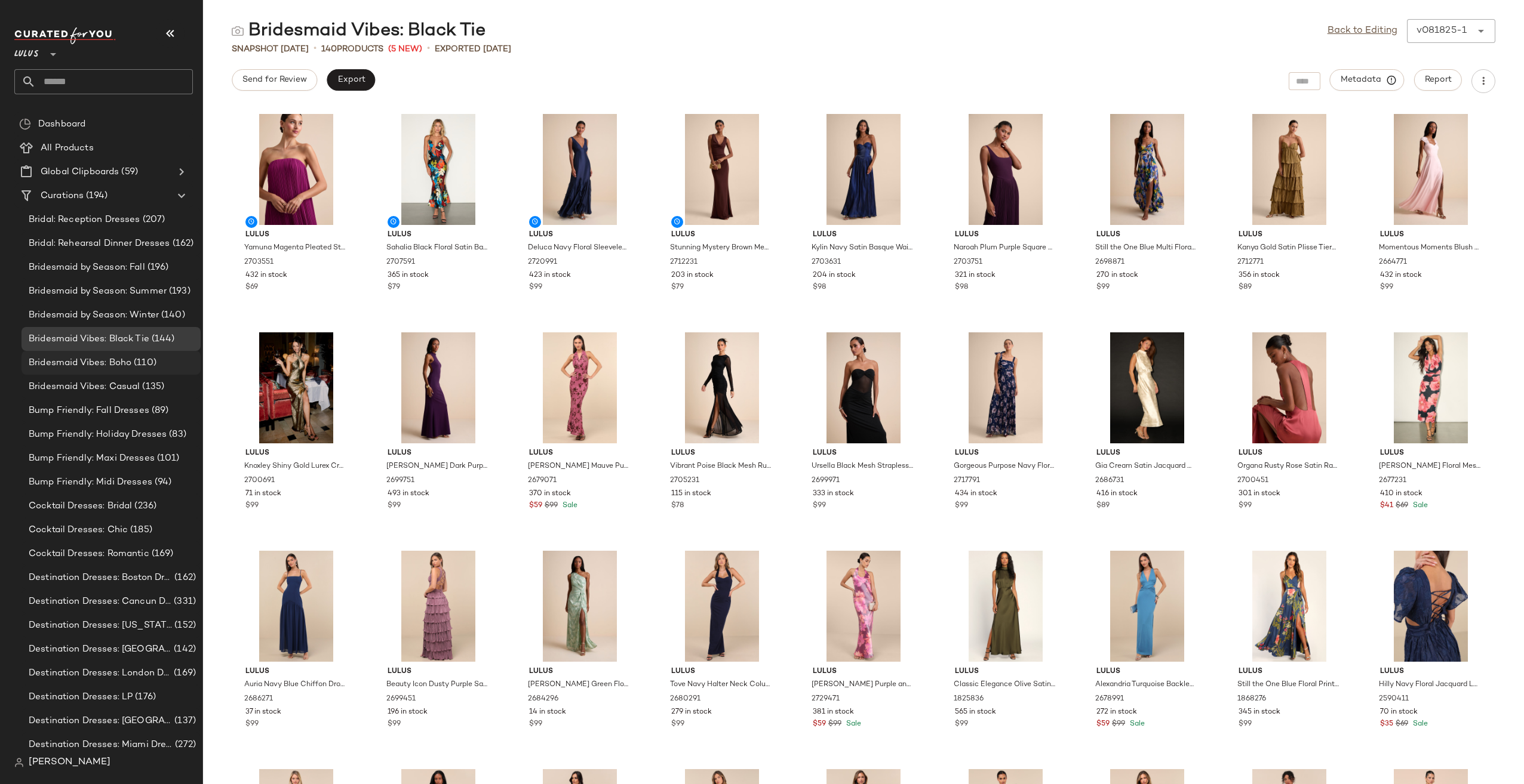
click at [92, 367] on span "Bridesmaid Vibes: Boho" at bounding box center [80, 363] width 103 height 14
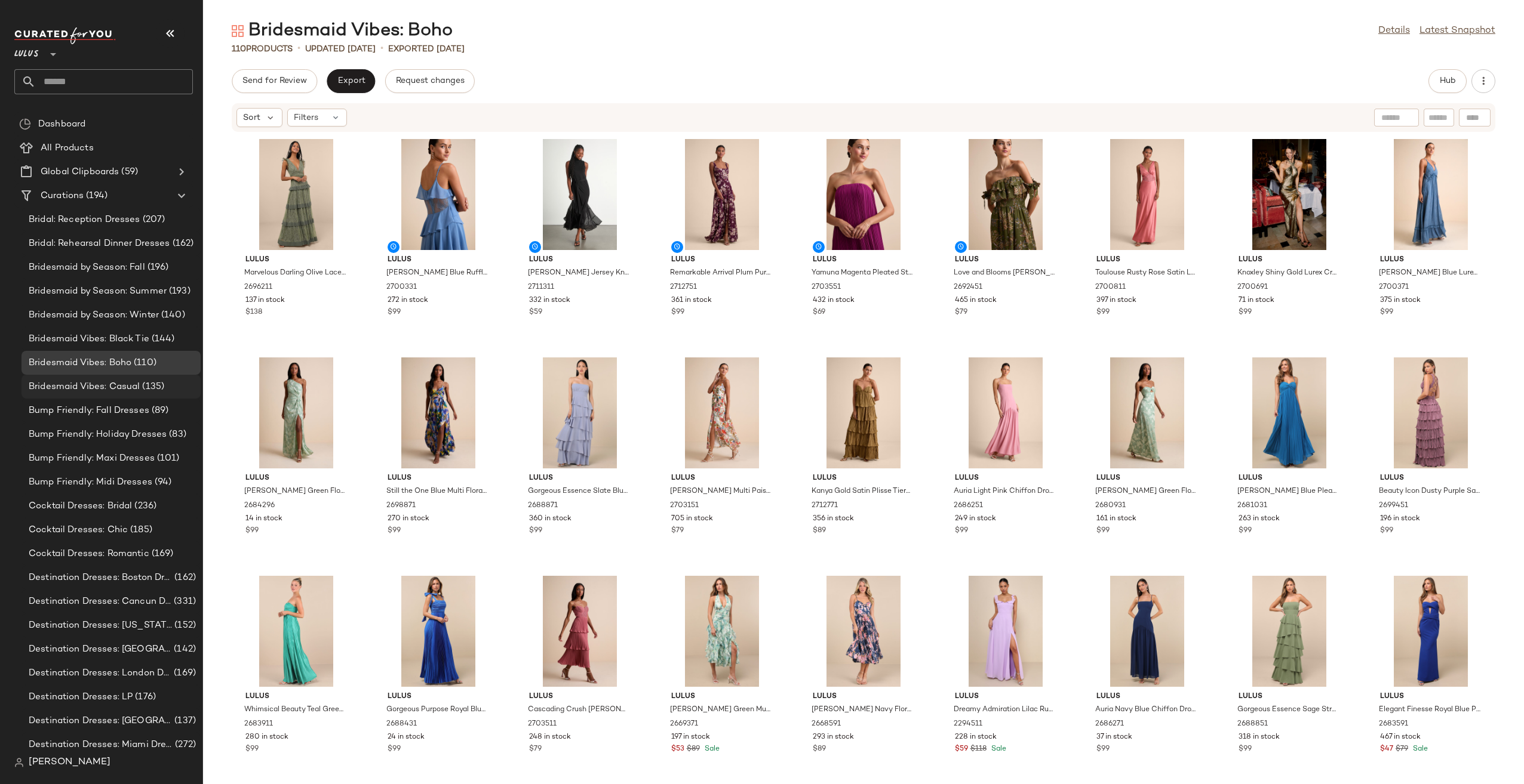
click at [116, 391] on span "Bridesmaid Vibes: Casual" at bounding box center [84, 387] width 111 height 14
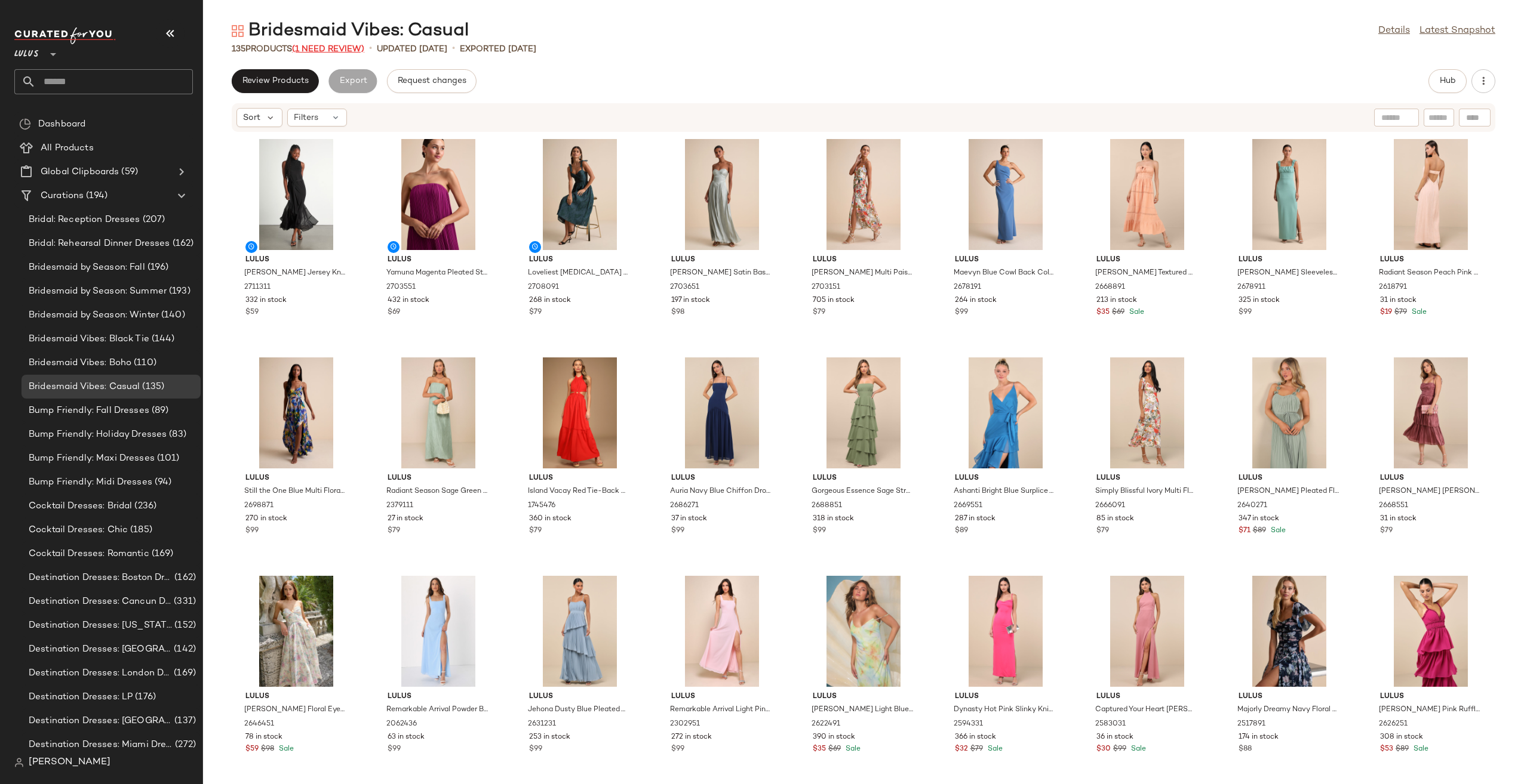
click at [343, 51] on span "(1 Need Review)" at bounding box center [328, 49] width 72 height 9
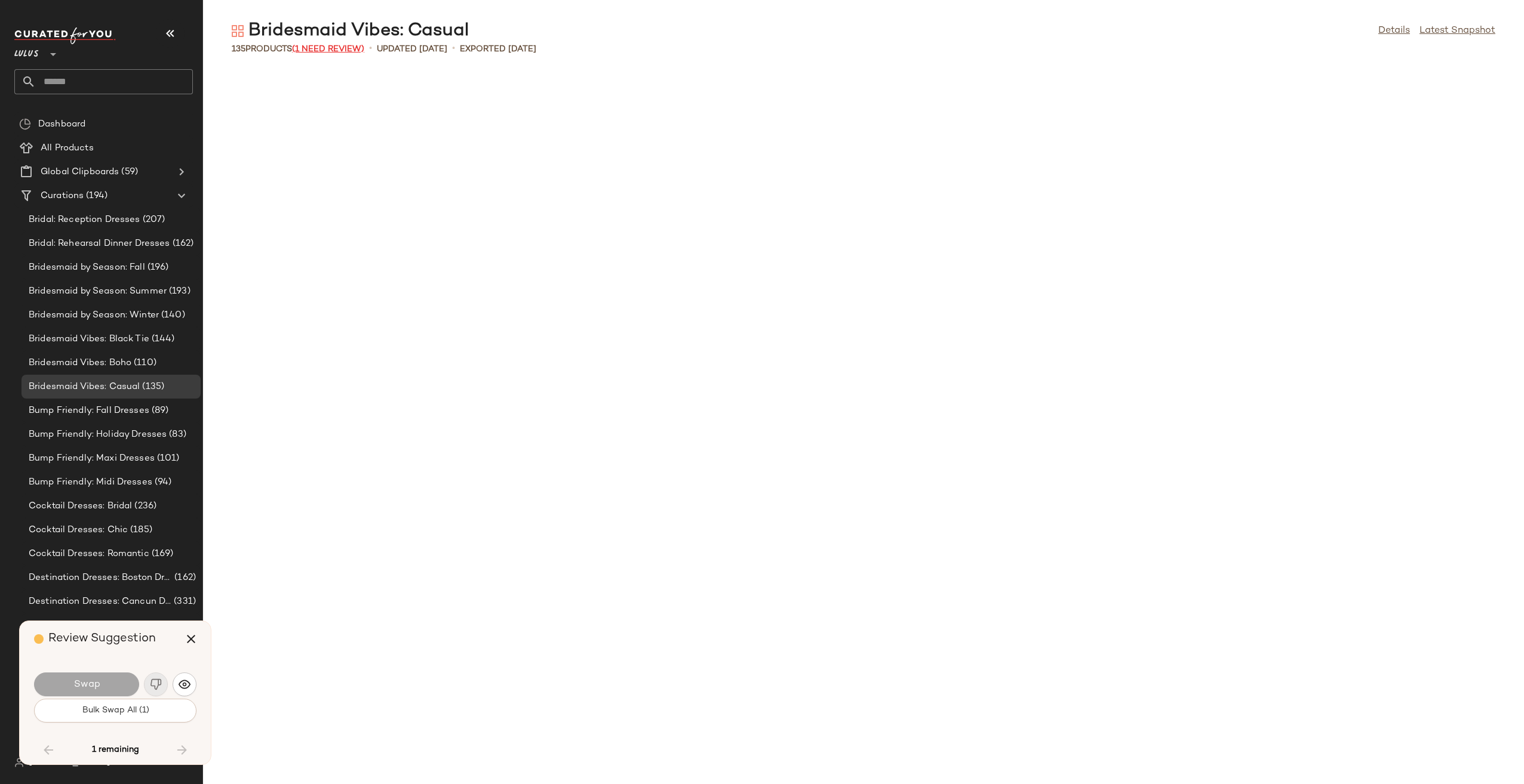
scroll to position [2402, 0]
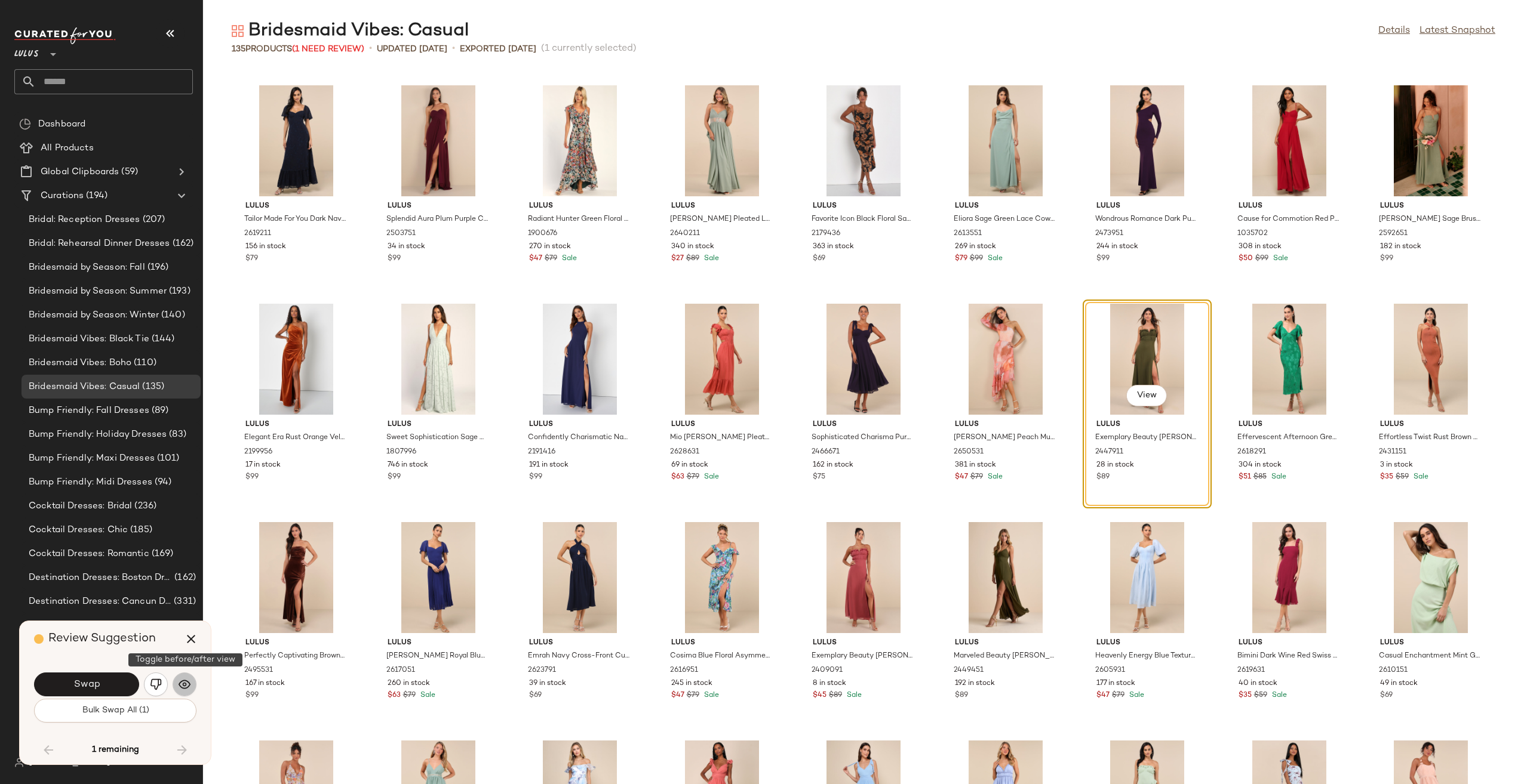
click at [176, 685] on button "button" at bounding box center [184, 684] width 24 height 24
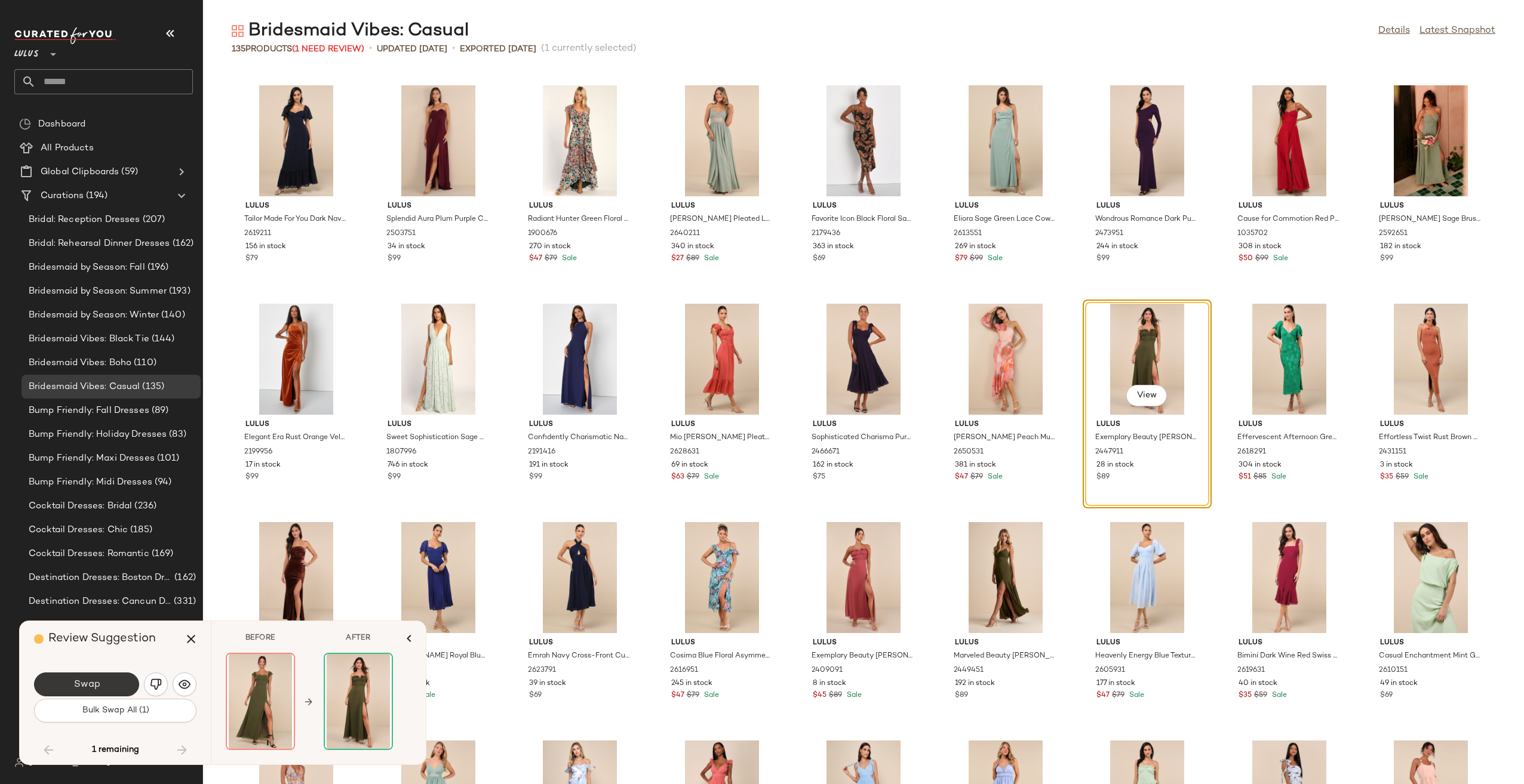
click at [86, 692] on button "Swap" at bounding box center [86, 684] width 105 height 24
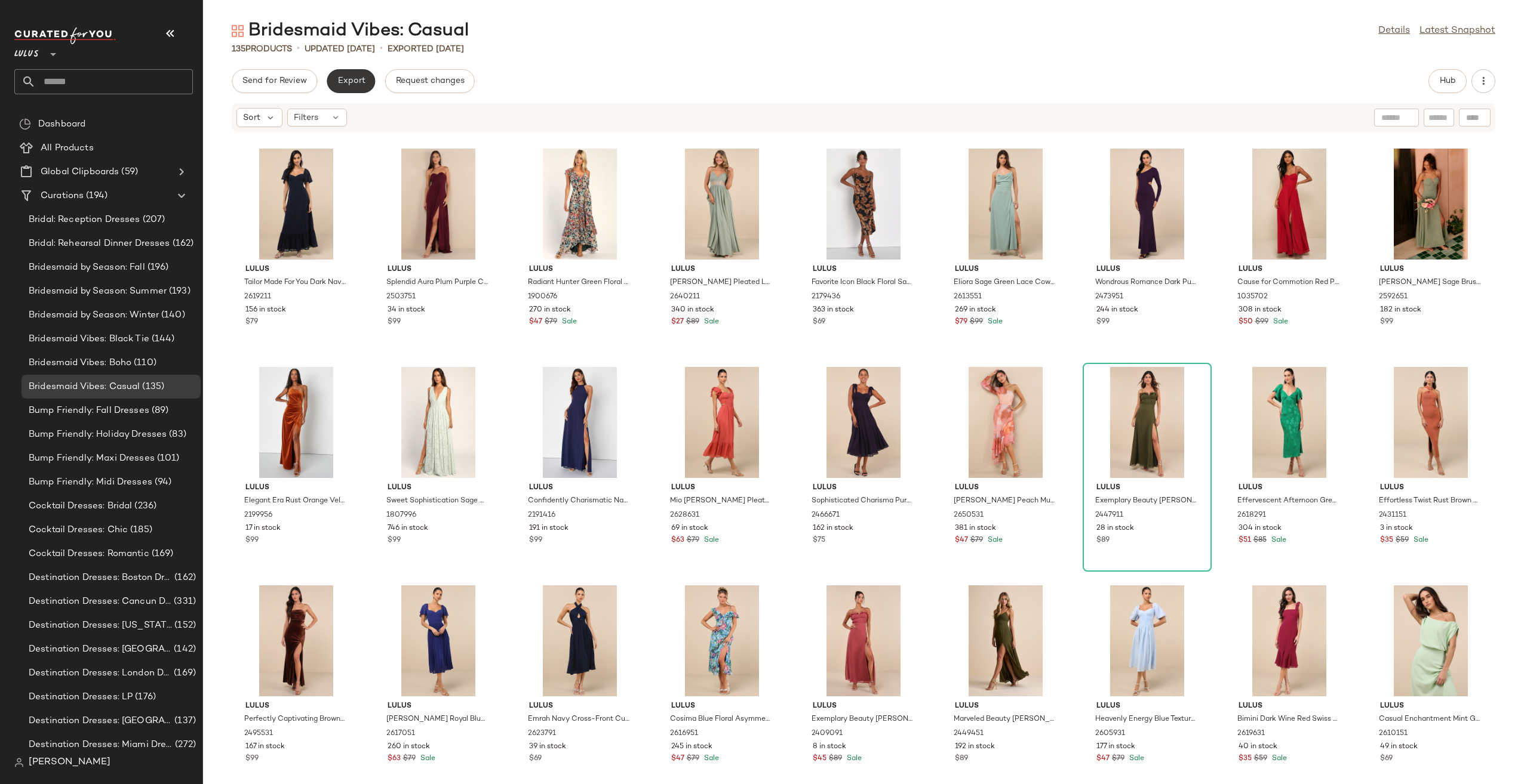
click at [340, 79] on span "Export" at bounding box center [351, 81] width 28 height 10
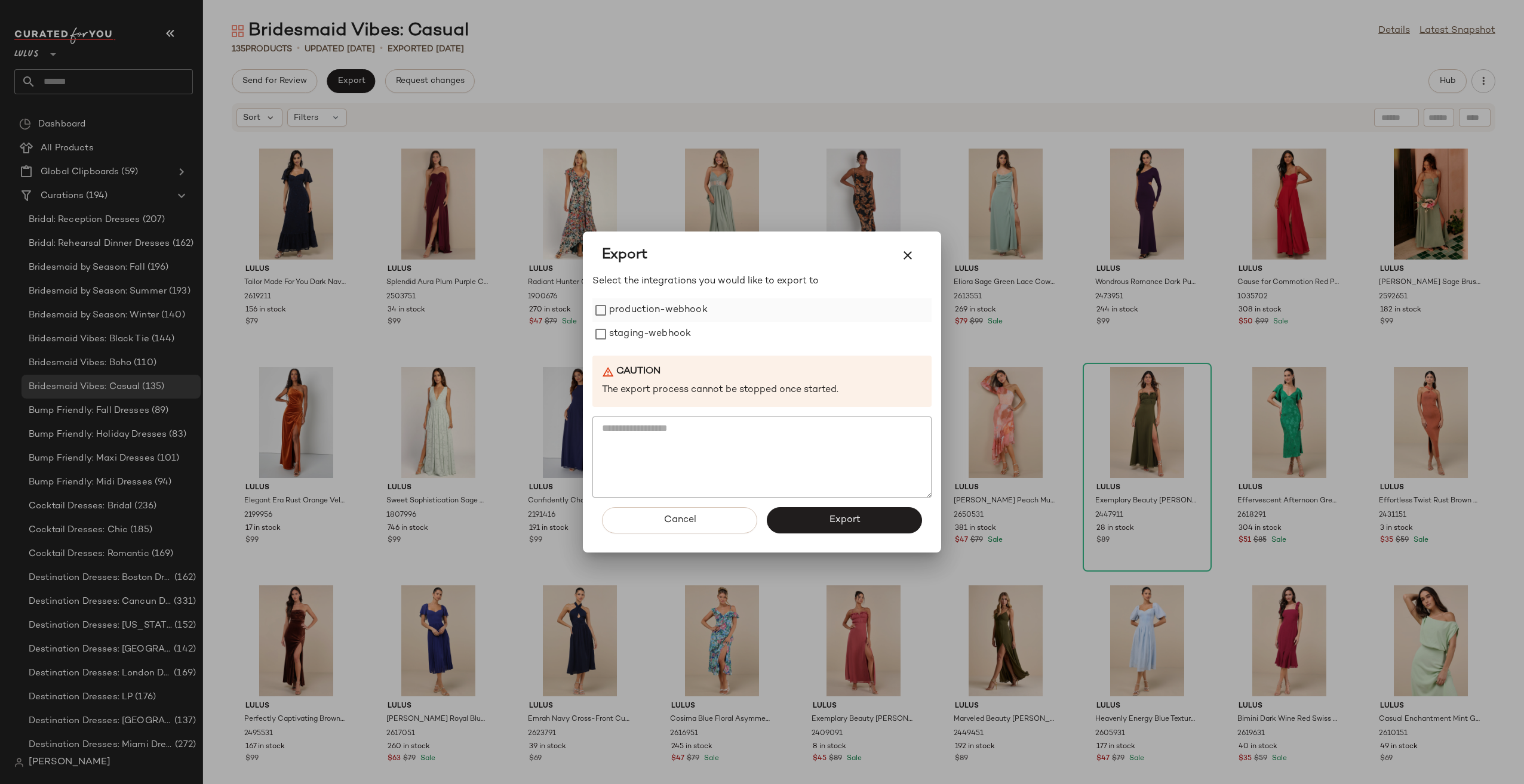
click at [612, 304] on label "production-webhook" at bounding box center [658, 311] width 98 height 24
click at [636, 331] on label "staging-webhook" at bounding box center [650, 334] width 82 height 24
click at [895, 529] on button "Export" at bounding box center [844, 520] width 155 height 26
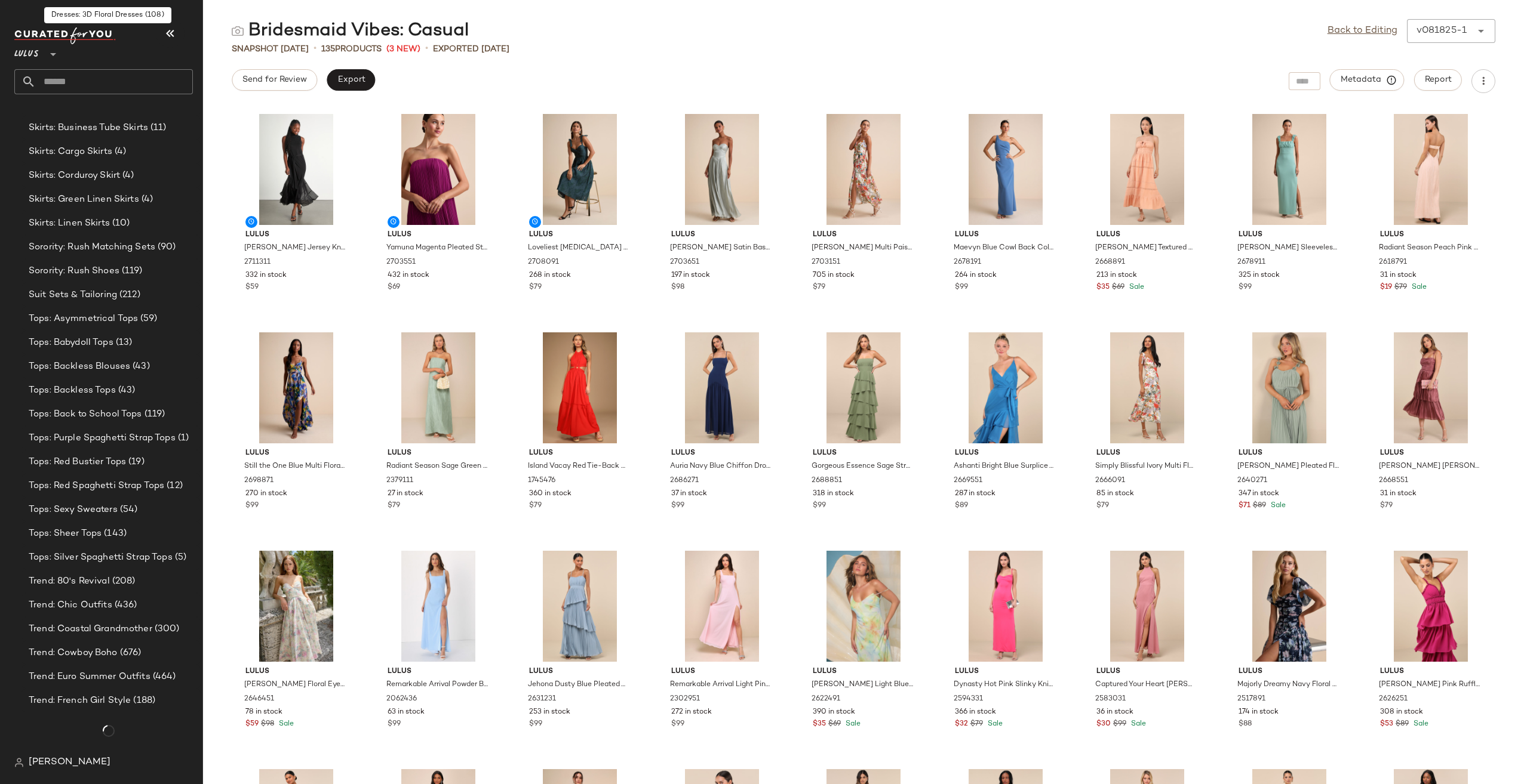
scroll to position [3080, 0]
click at [127, 674] on span "Trend: Euro Summer Outfits" at bounding box center [89, 672] width 122 height 14
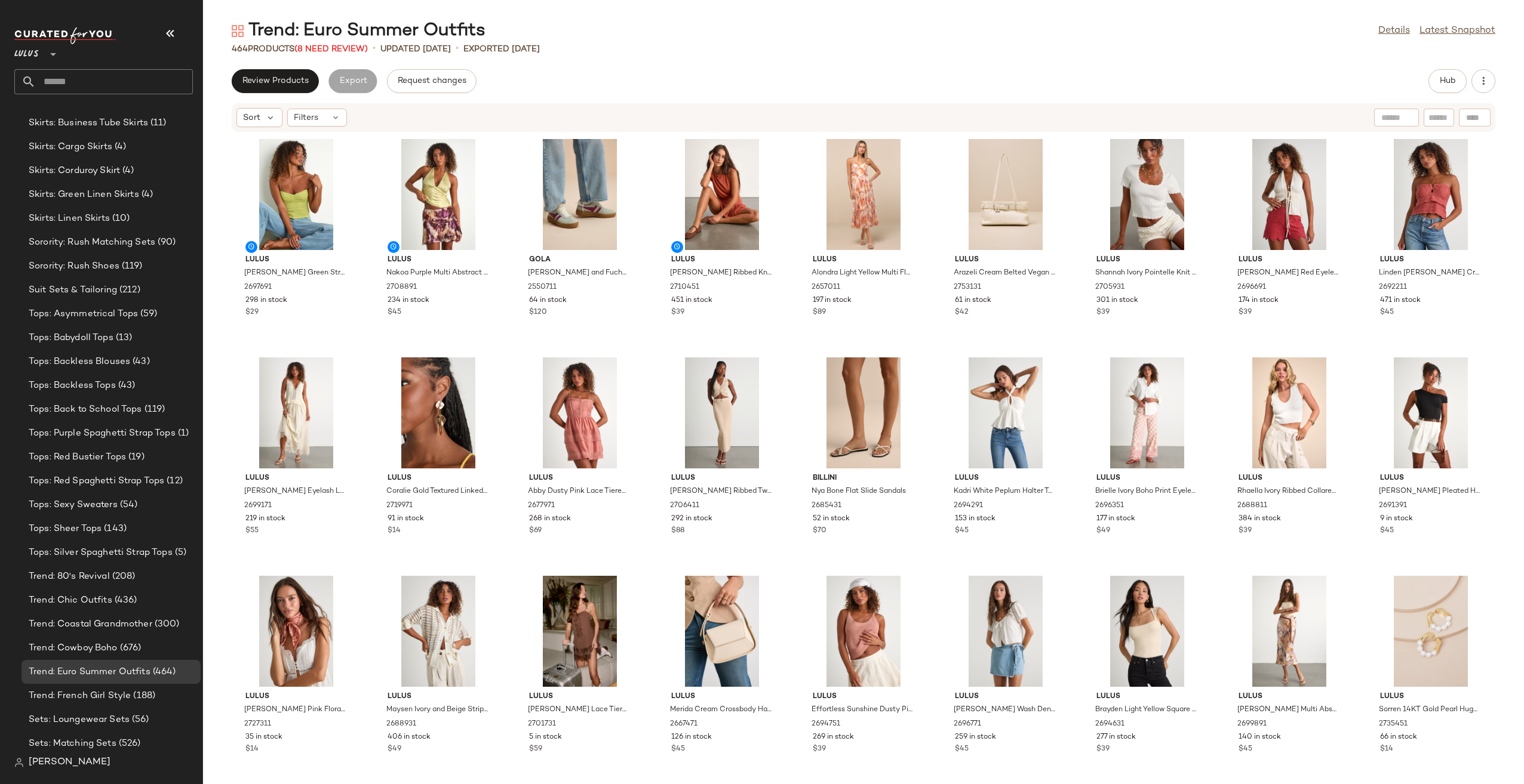
click at [335, 55] on div "464 Products (8 Need Review)" at bounding box center [300, 49] width 136 height 13
click at [330, 53] on span "(8 Need Review)" at bounding box center [331, 49] width 73 height 9
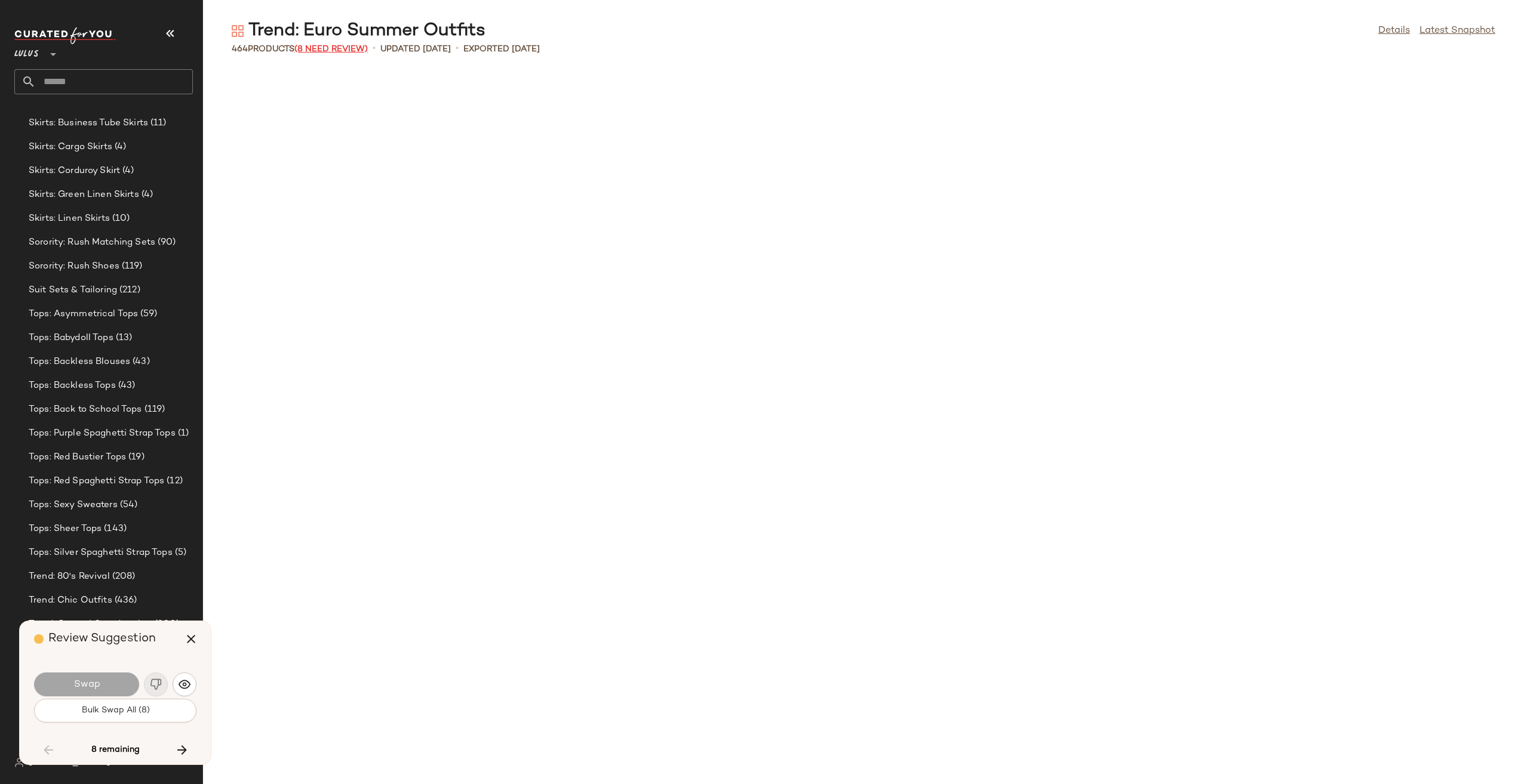
scroll to position [2184, 0]
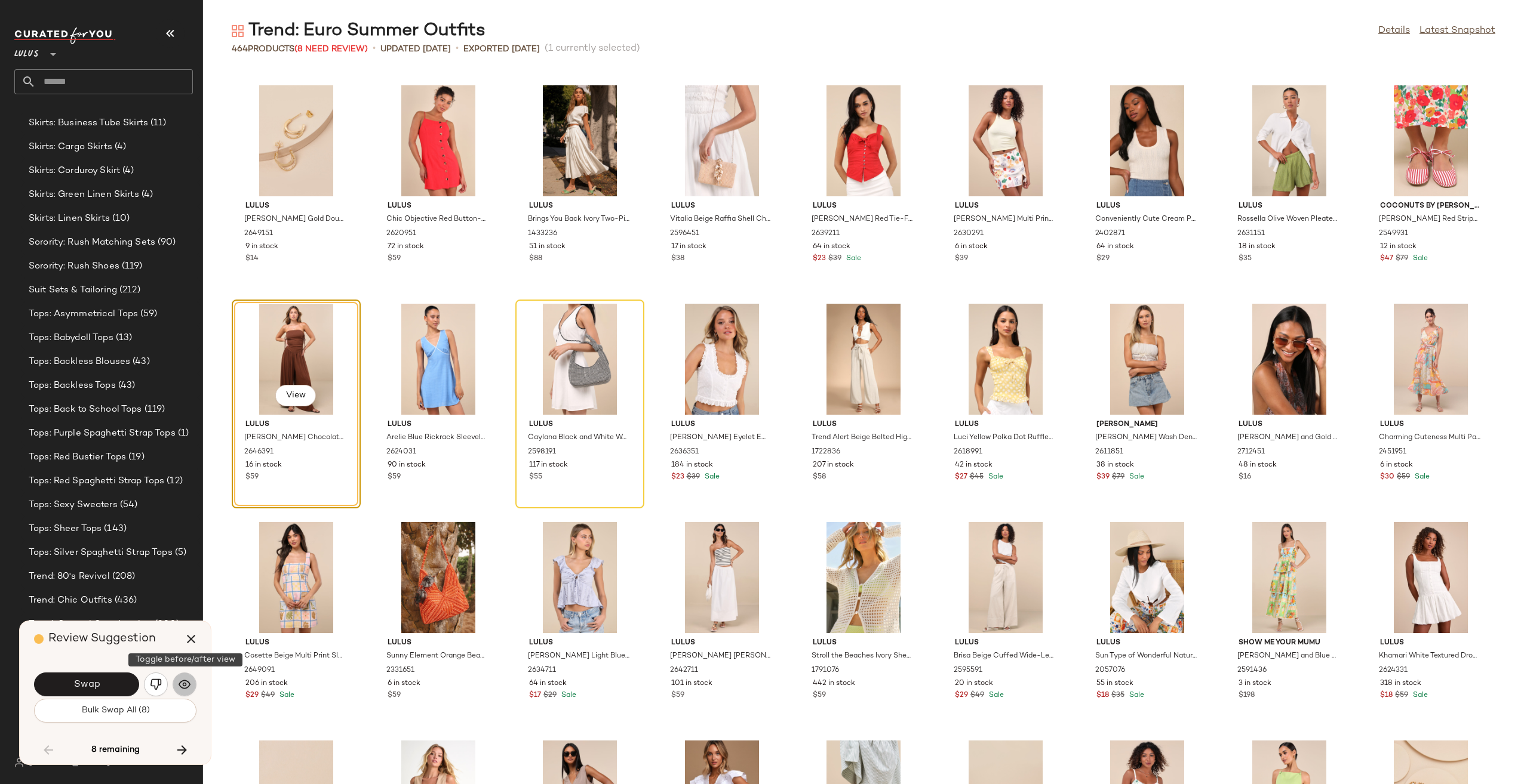
click at [187, 683] on img "button" at bounding box center [184, 684] width 12 height 12
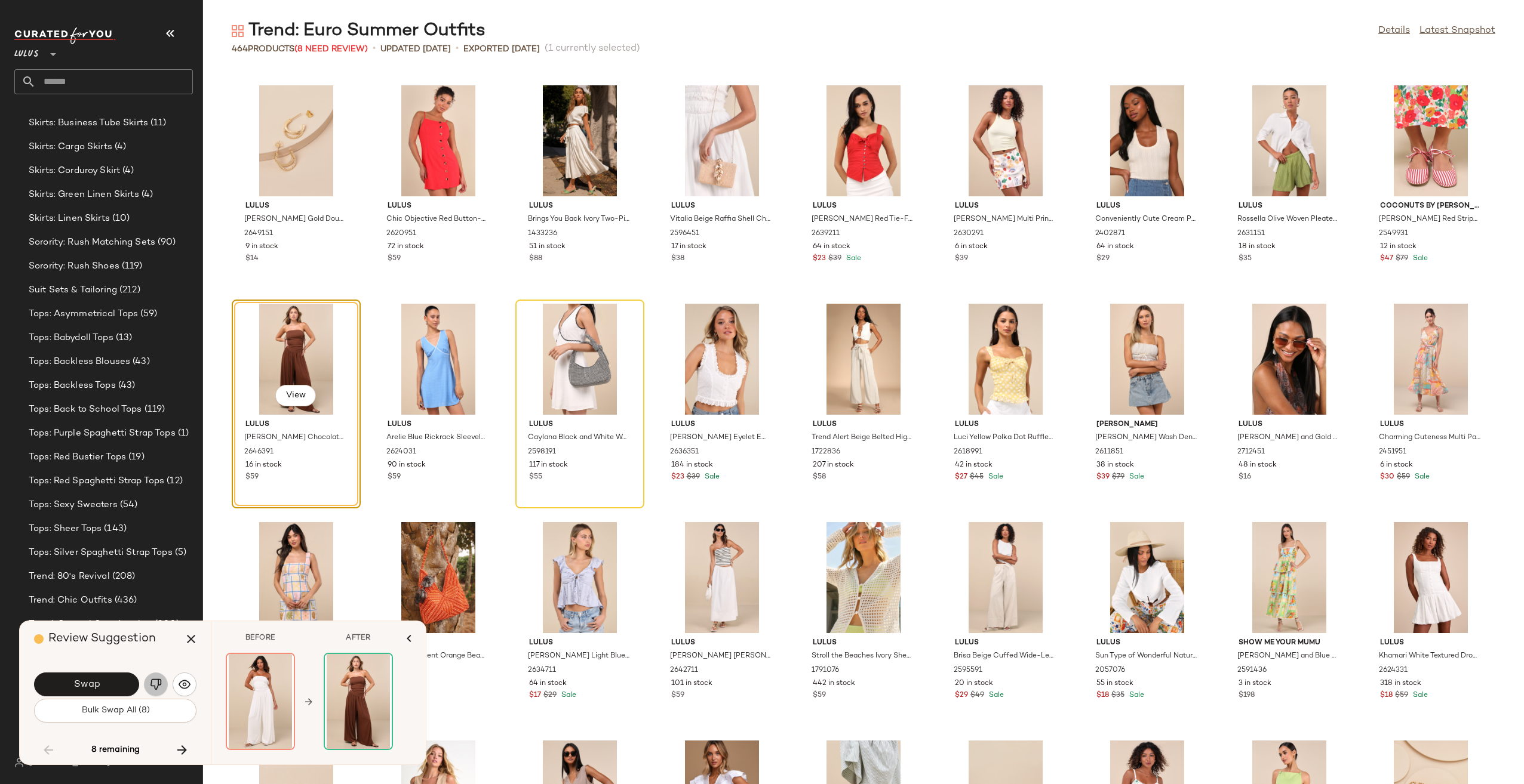
click at [153, 684] on img "button" at bounding box center [155, 684] width 12 height 12
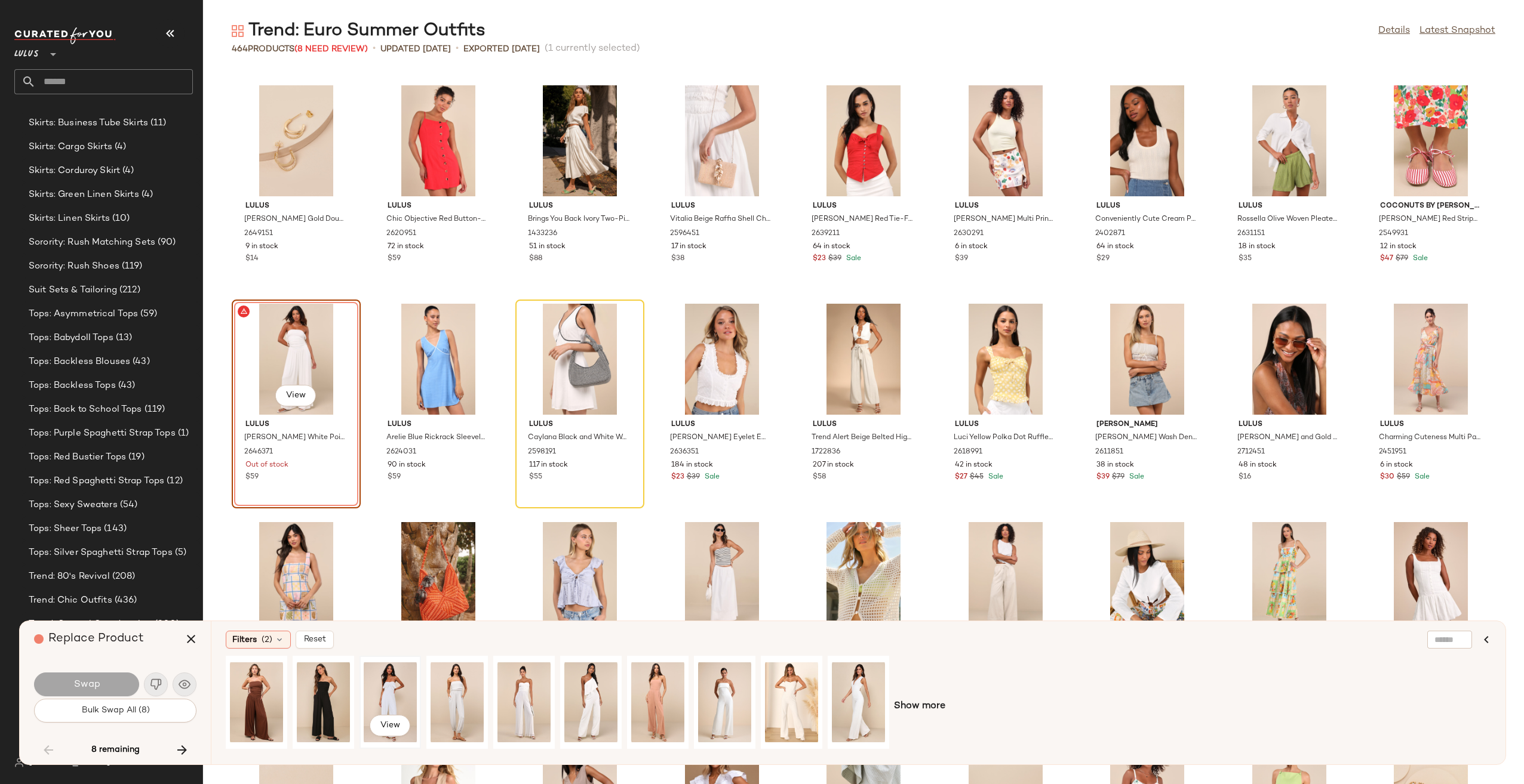
click at [389, 686] on div "View" at bounding box center [390, 702] width 53 height 85
click at [117, 684] on button "Swap" at bounding box center [86, 684] width 105 height 24
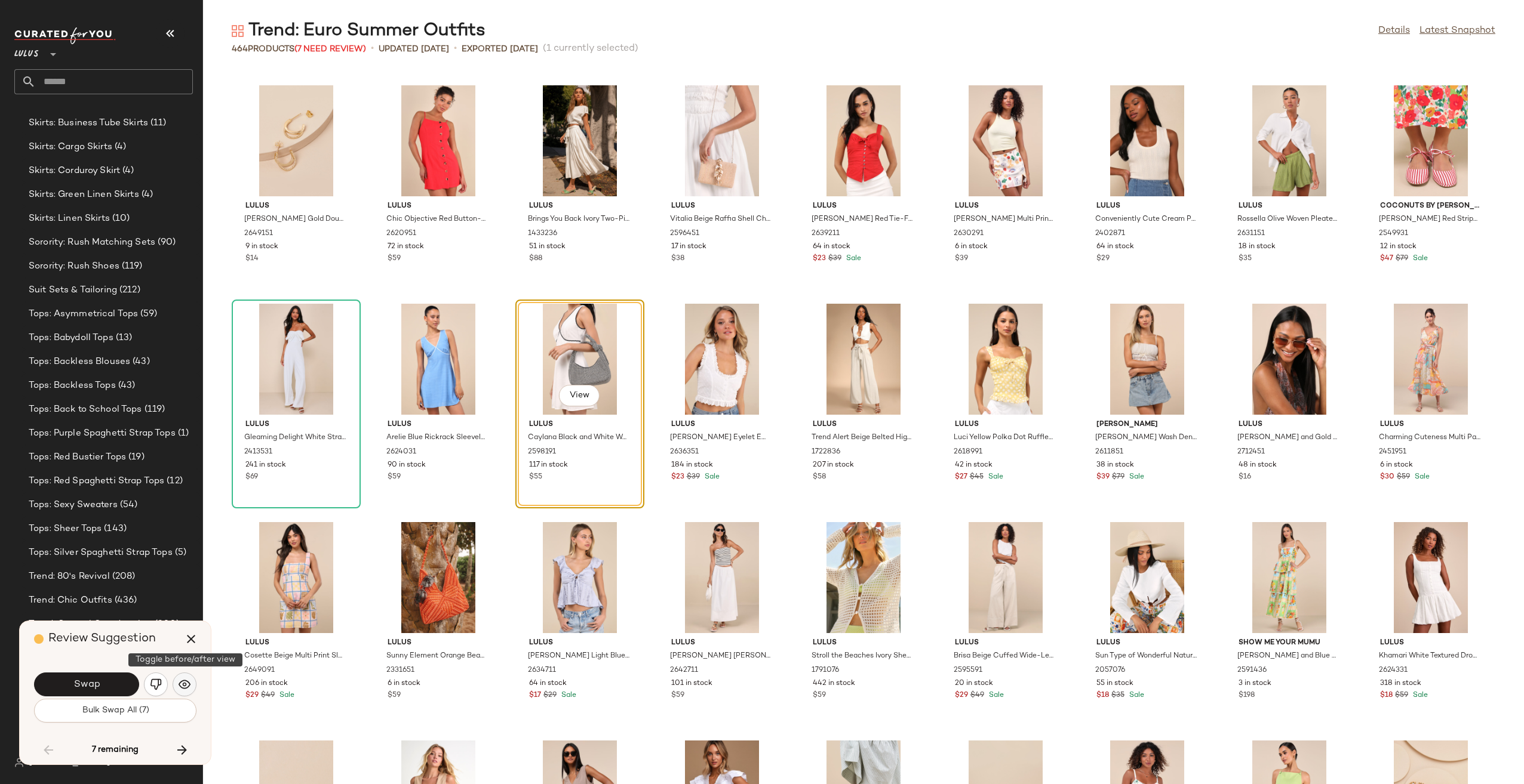
click at [178, 680] on button "button" at bounding box center [184, 684] width 24 height 24
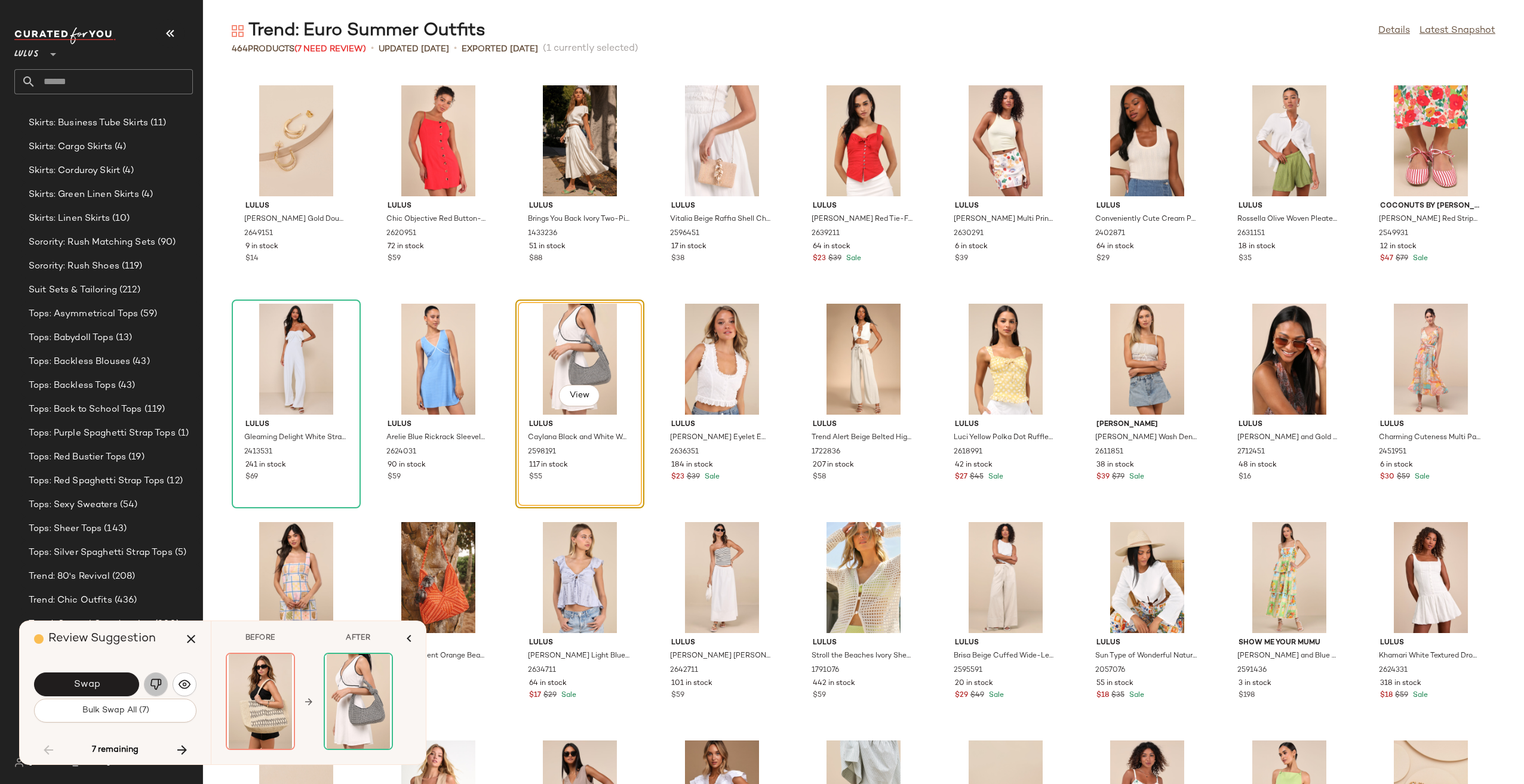
click at [153, 684] on img "button" at bounding box center [155, 684] width 12 height 12
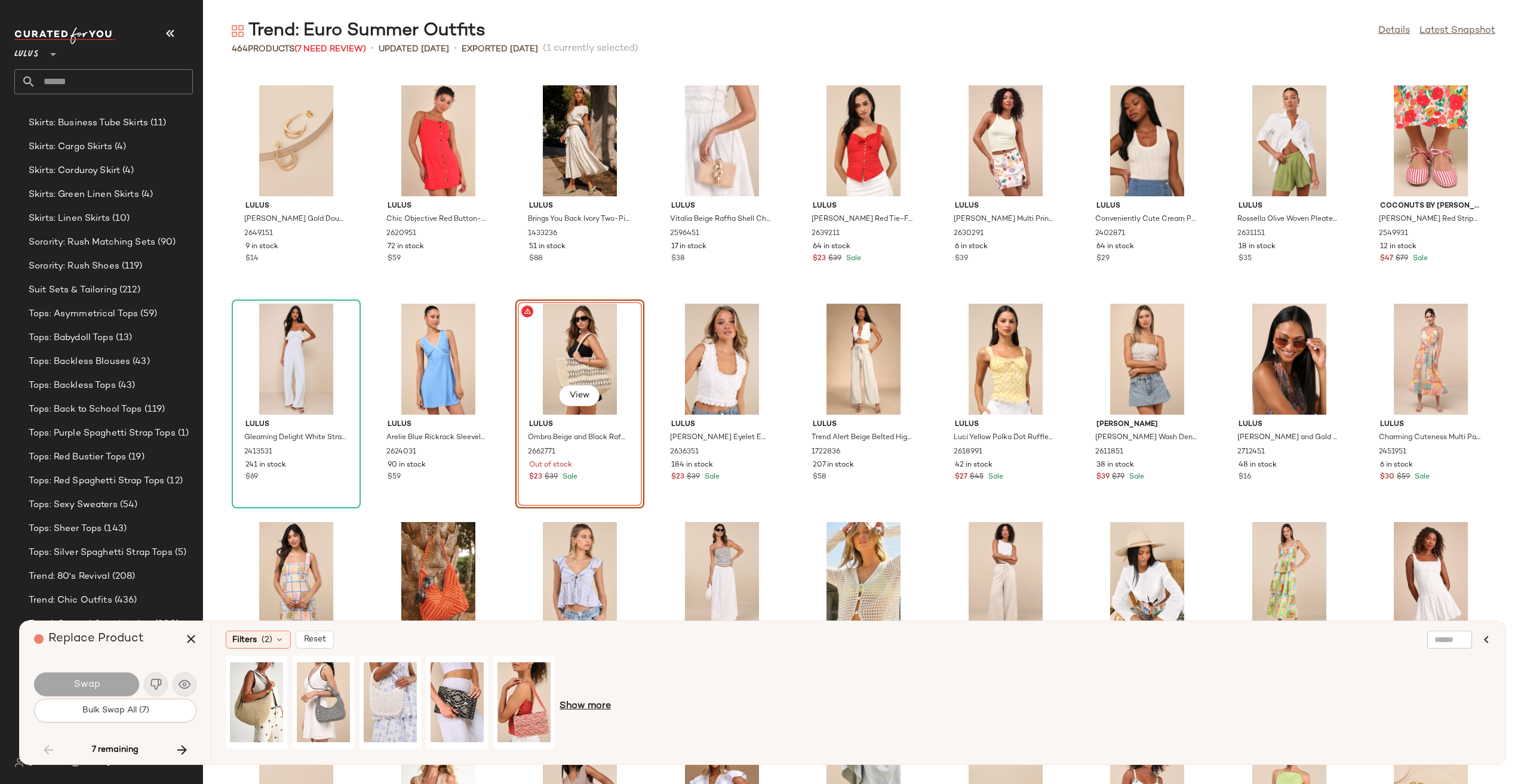
click at [584, 703] on span "Show more" at bounding box center [585, 706] width 51 height 14
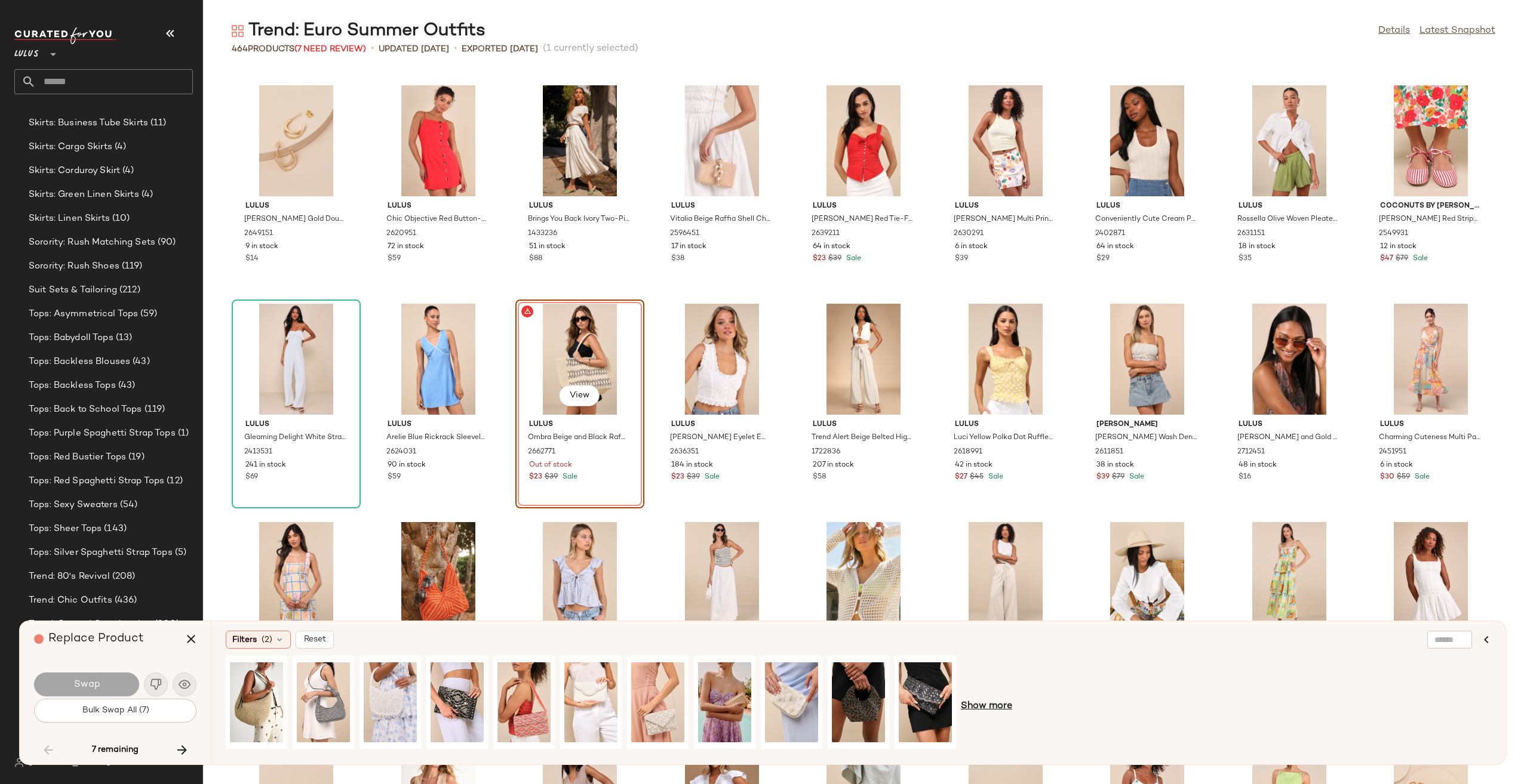
click at [984, 702] on span "Show more" at bounding box center [986, 706] width 51 height 14
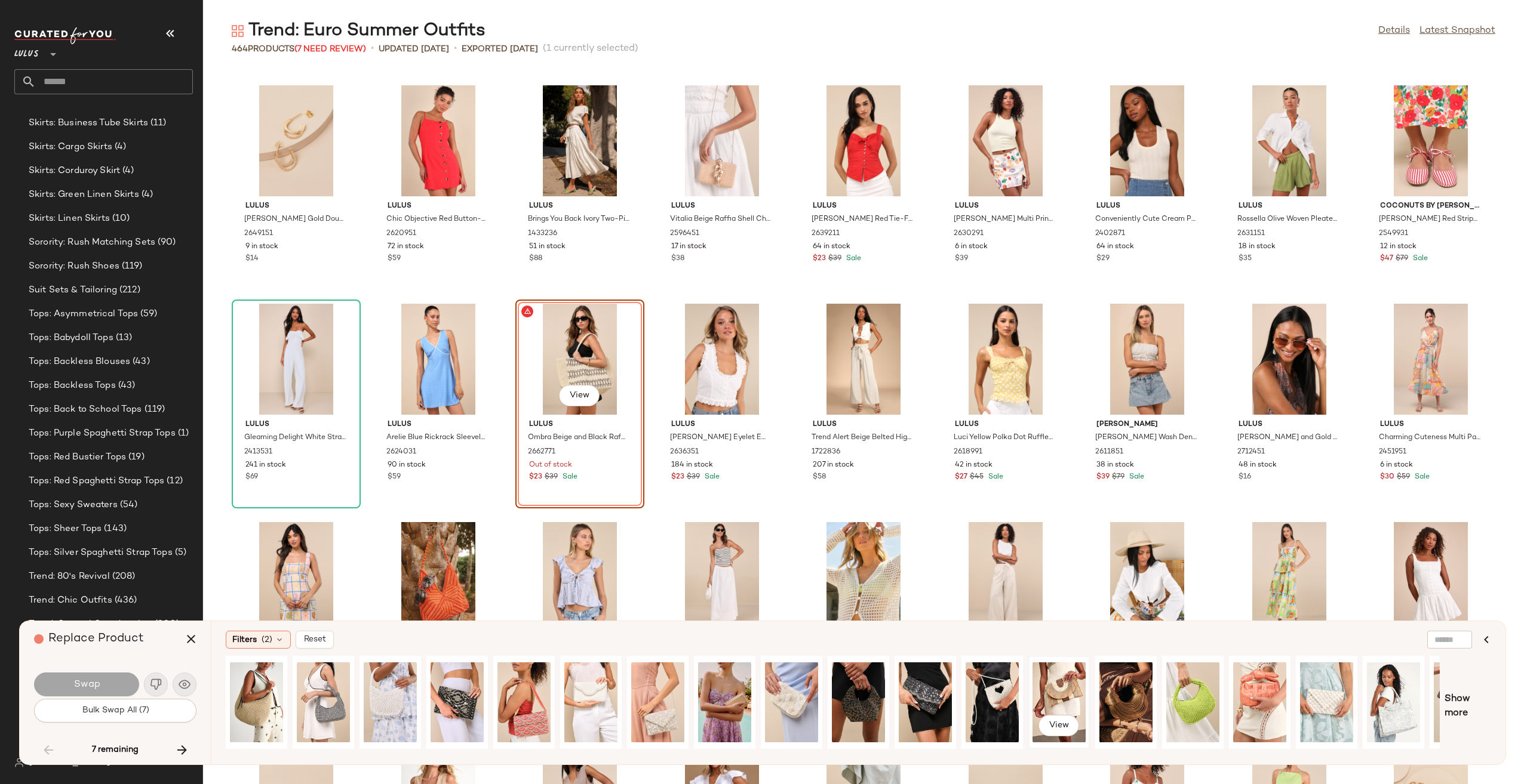
click at [1050, 694] on div "View" at bounding box center [1059, 702] width 53 height 85
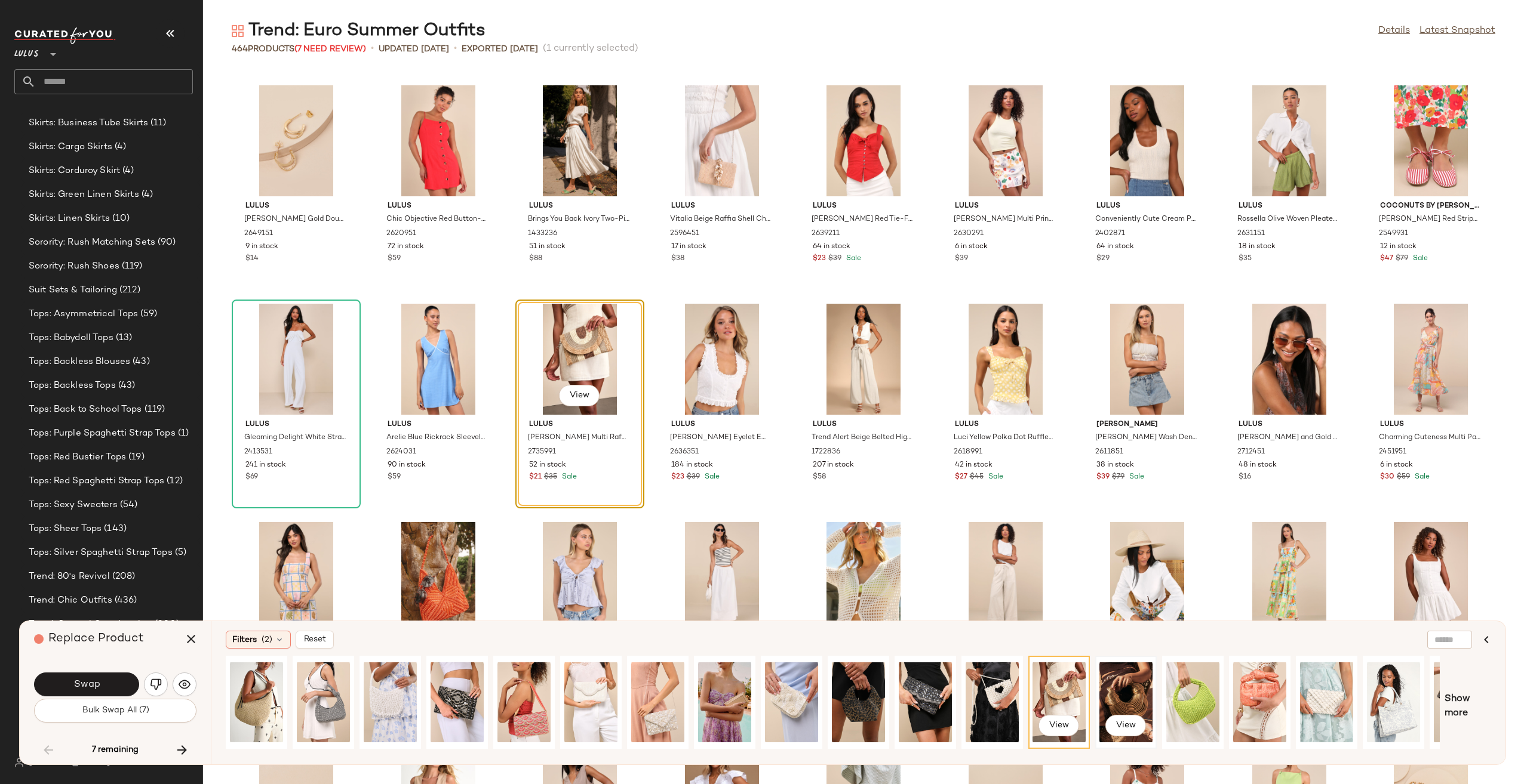
click at [1095, 690] on div "View" at bounding box center [1125, 702] width 61 height 93
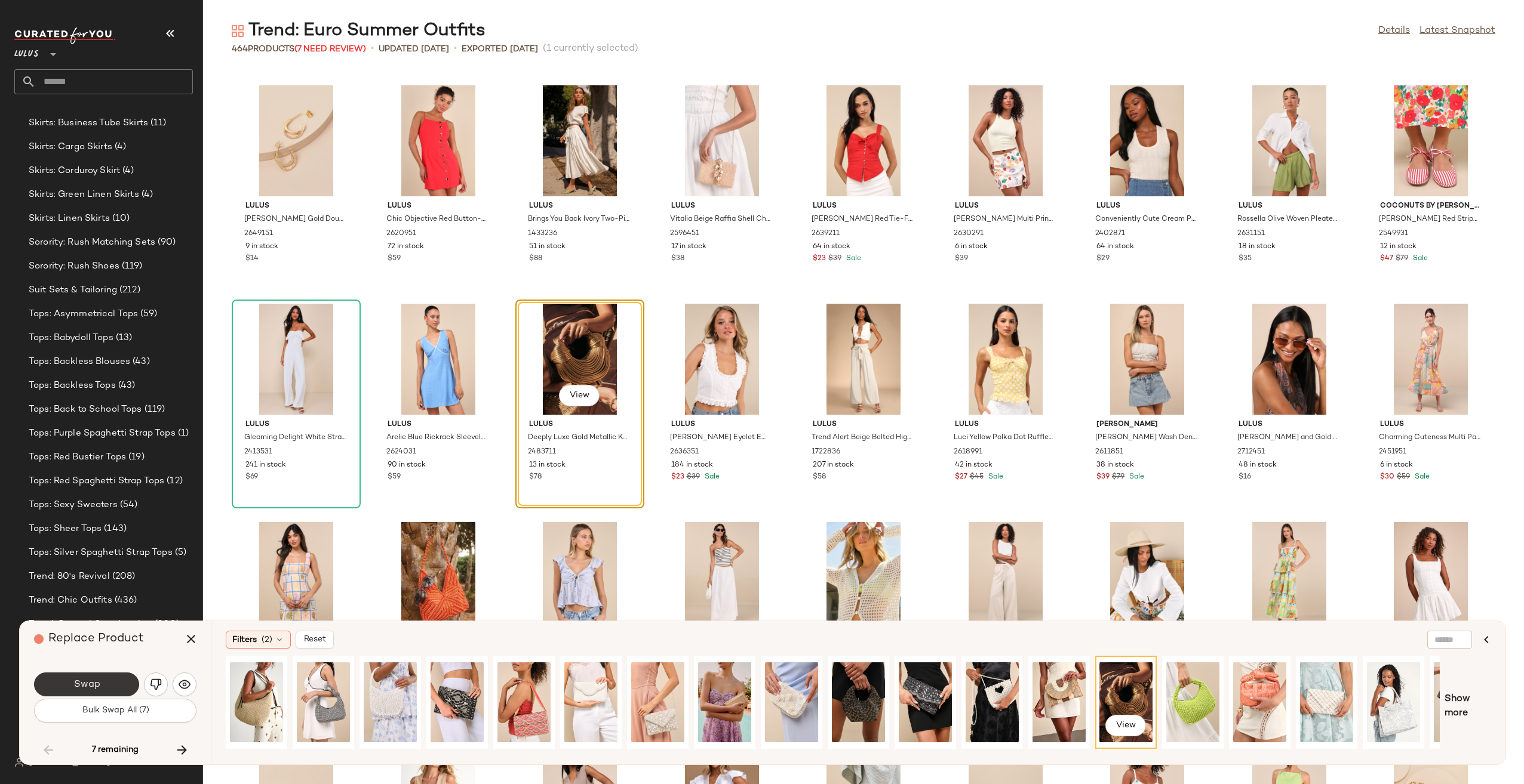
click at [85, 680] on span "Swap" at bounding box center [86, 685] width 27 height 11
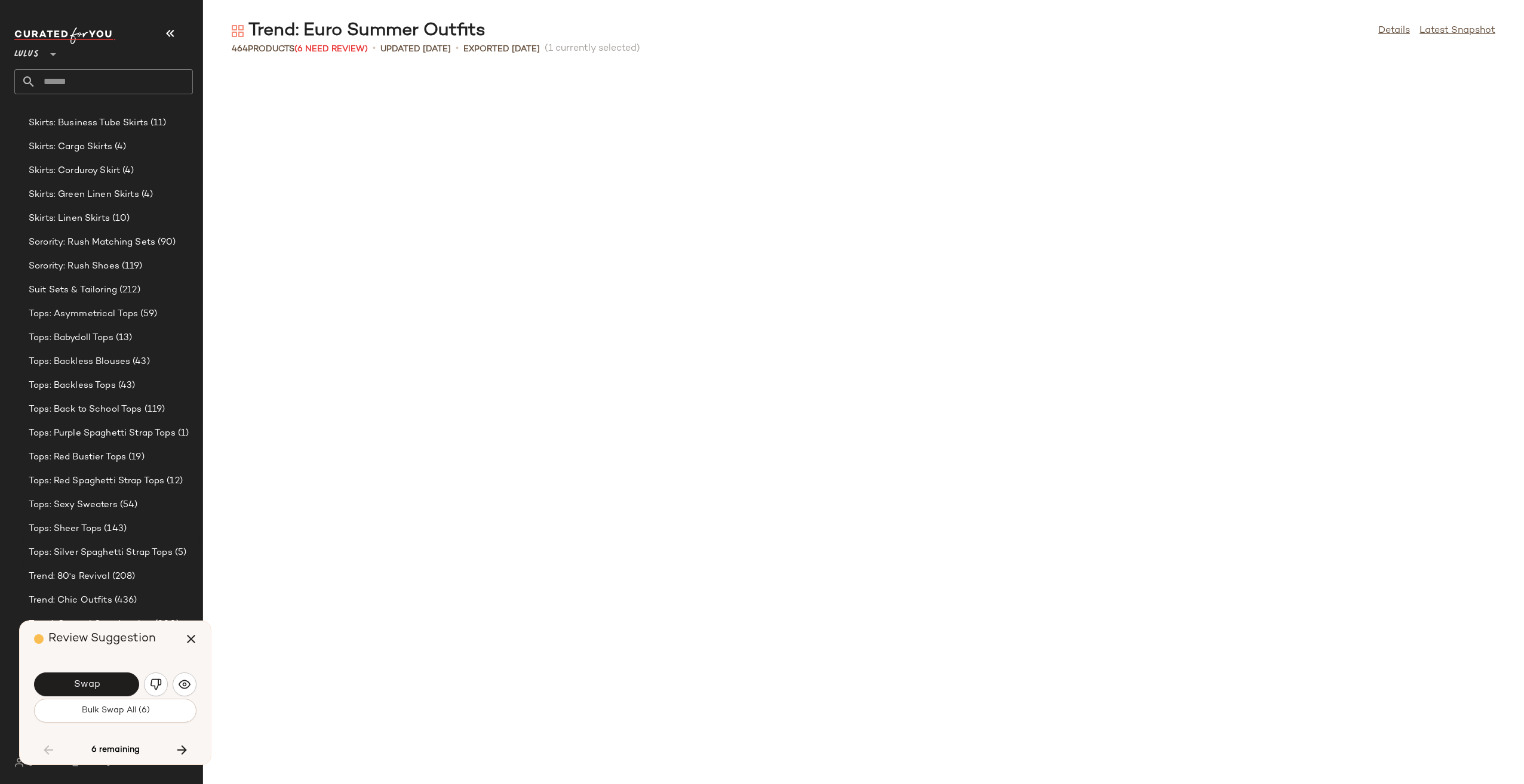
scroll to position [3057, 0]
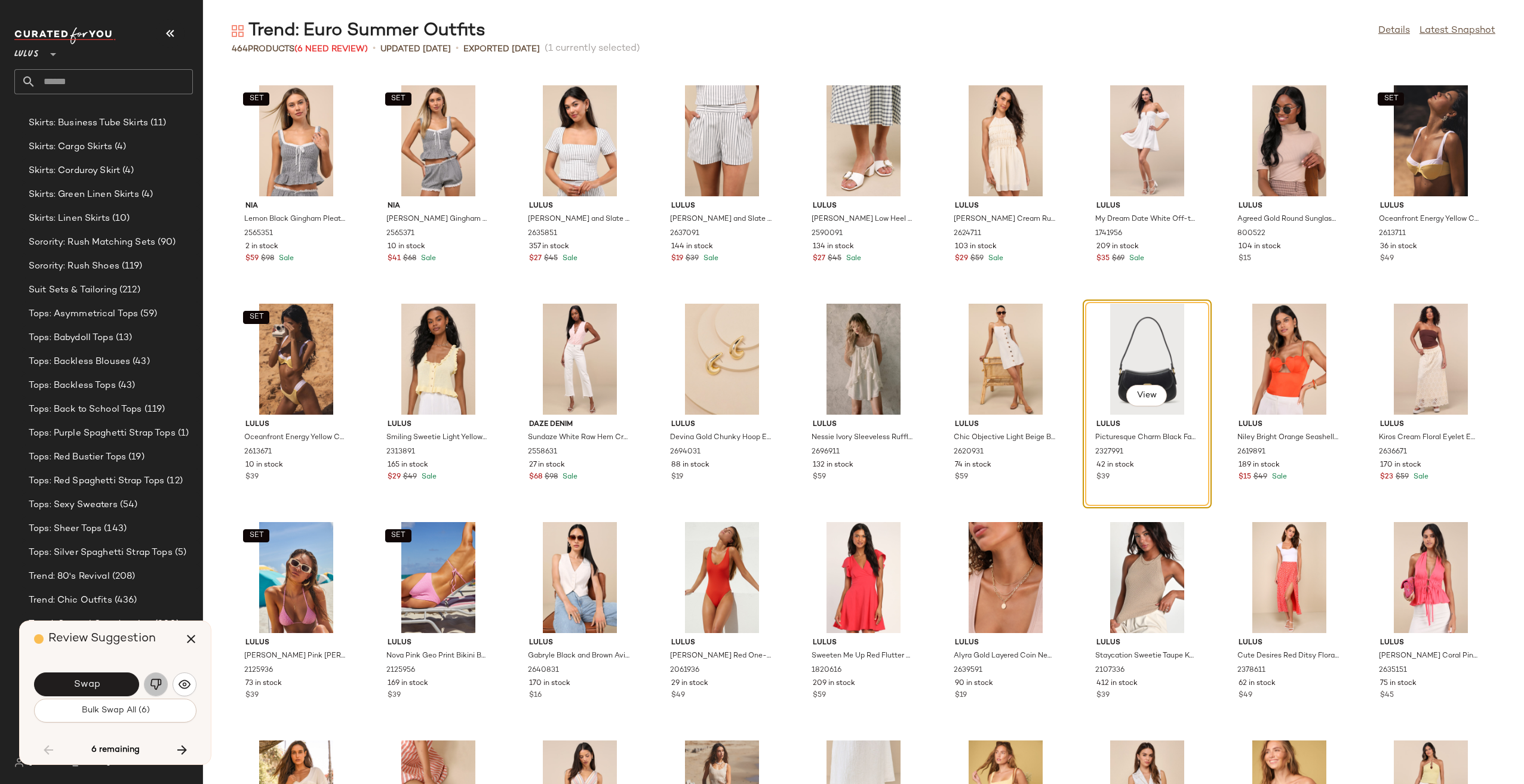
click at [150, 685] on img "button" at bounding box center [155, 684] width 12 height 12
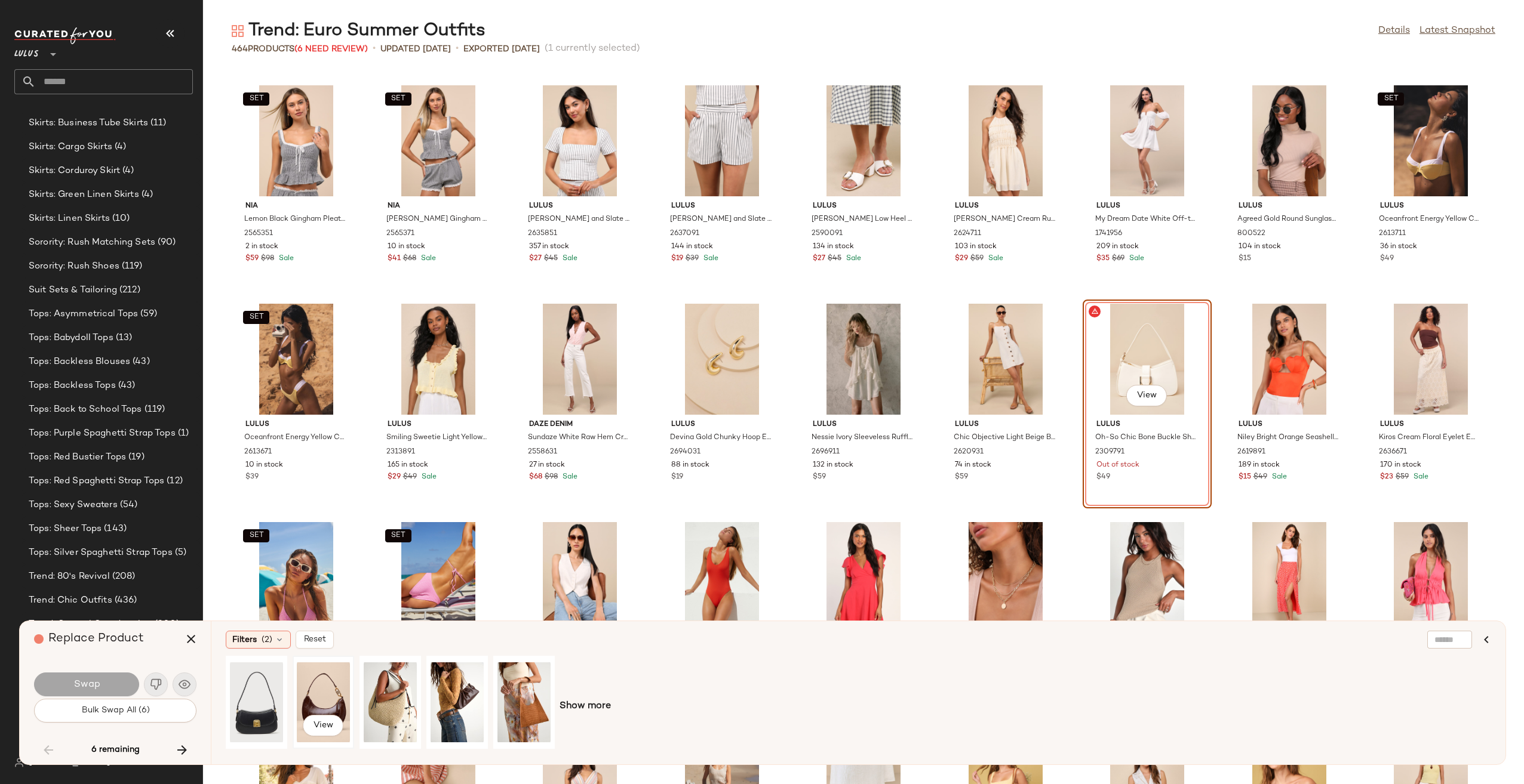
click at [311, 698] on div "View" at bounding box center [323, 702] width 53 height 85
click at [80, 687] on span "Swap" at bounding box center [86, 685] width 27 height 11
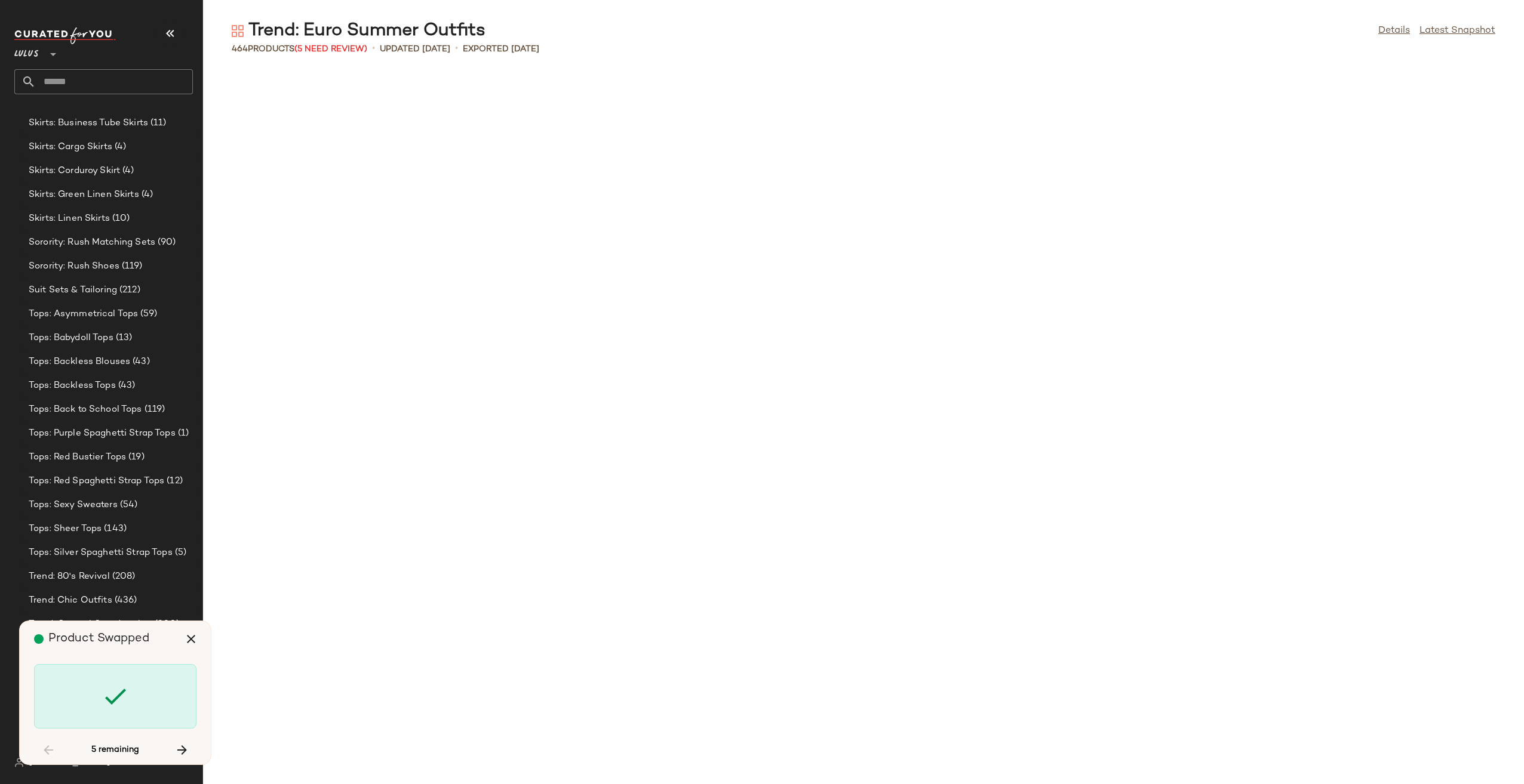
scroll to position [4149, 0]
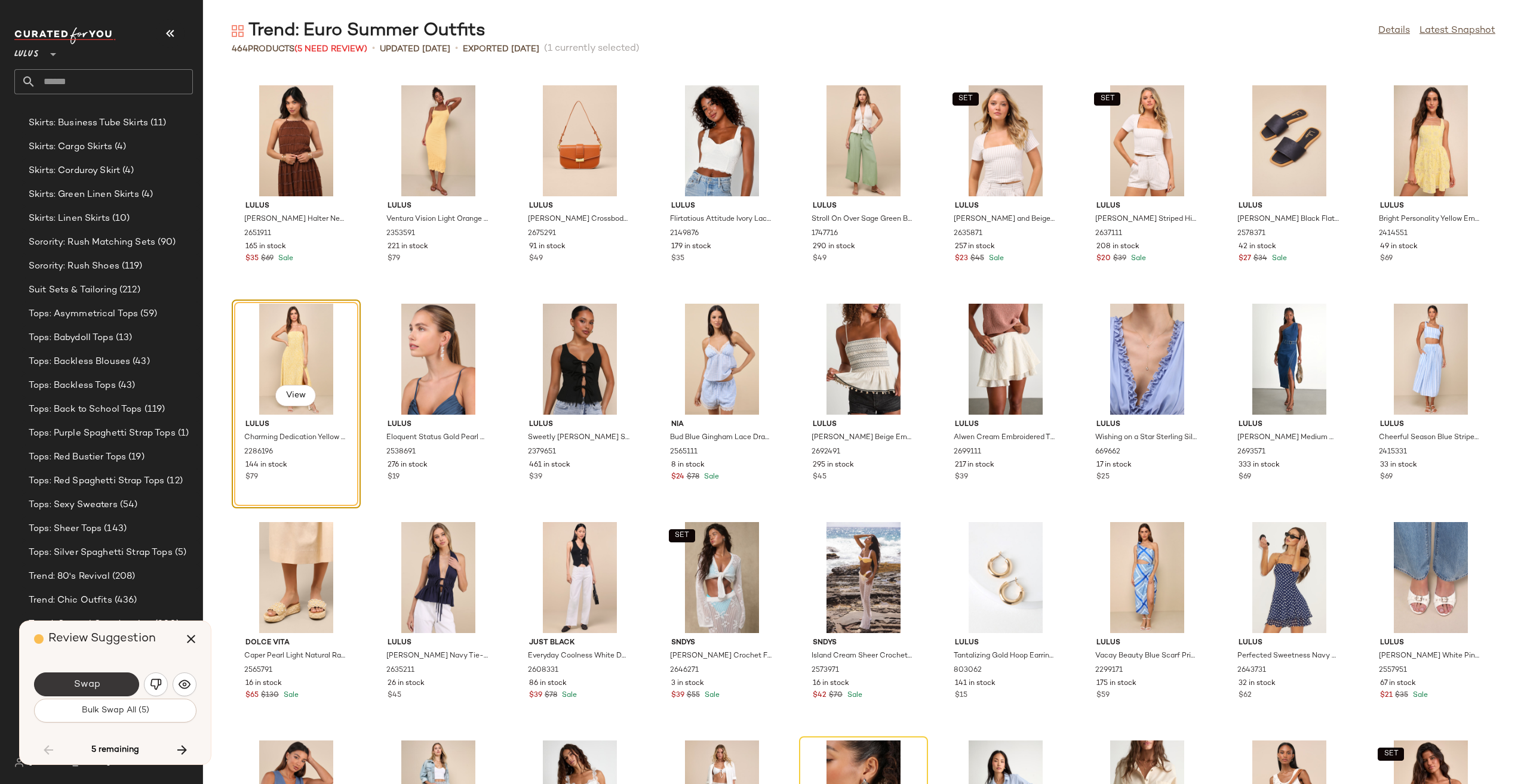
click at [96, 695] on button "Swap" at bounding box center [86, 684] width 105 height 24
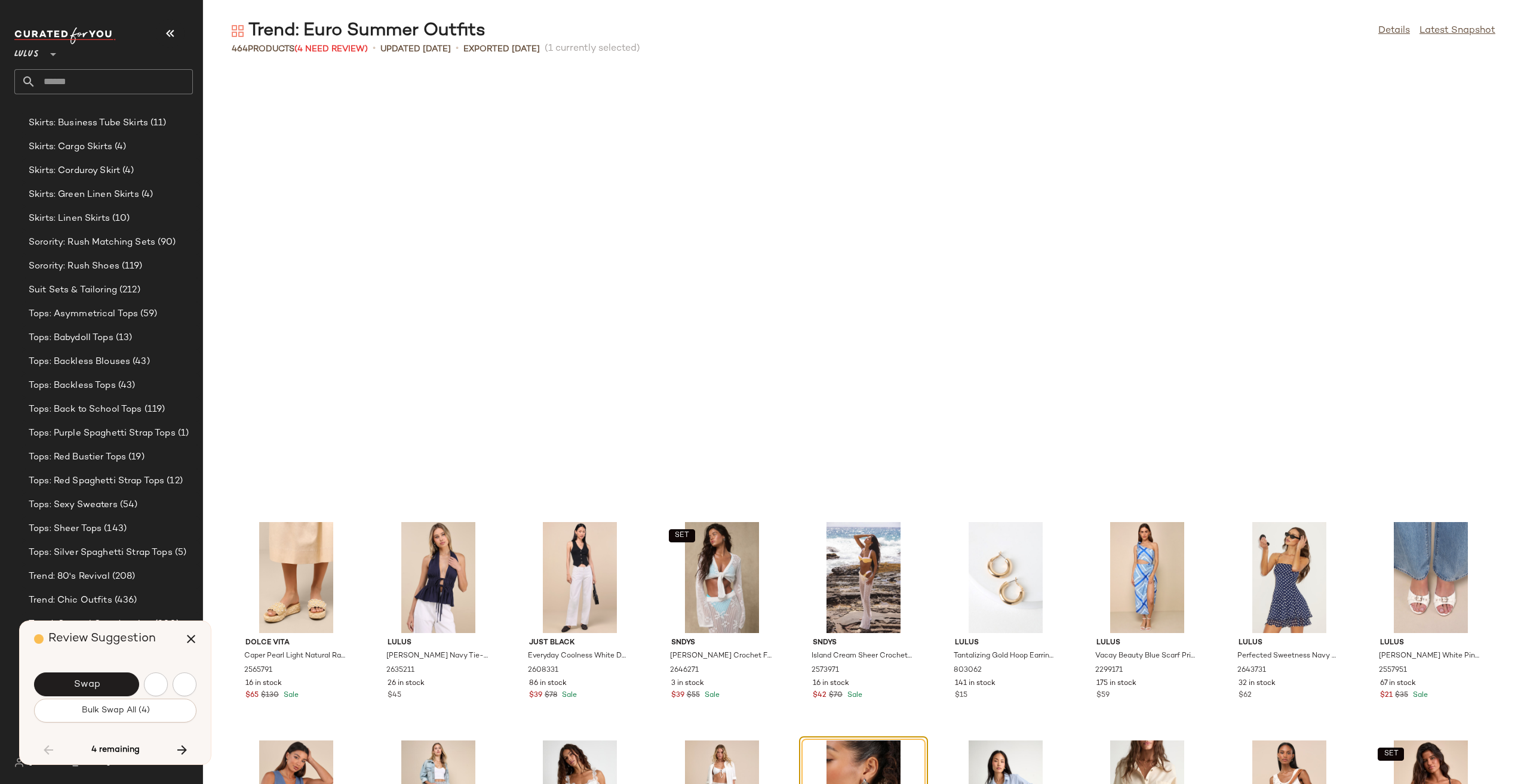
scroll to position [4586, 0]
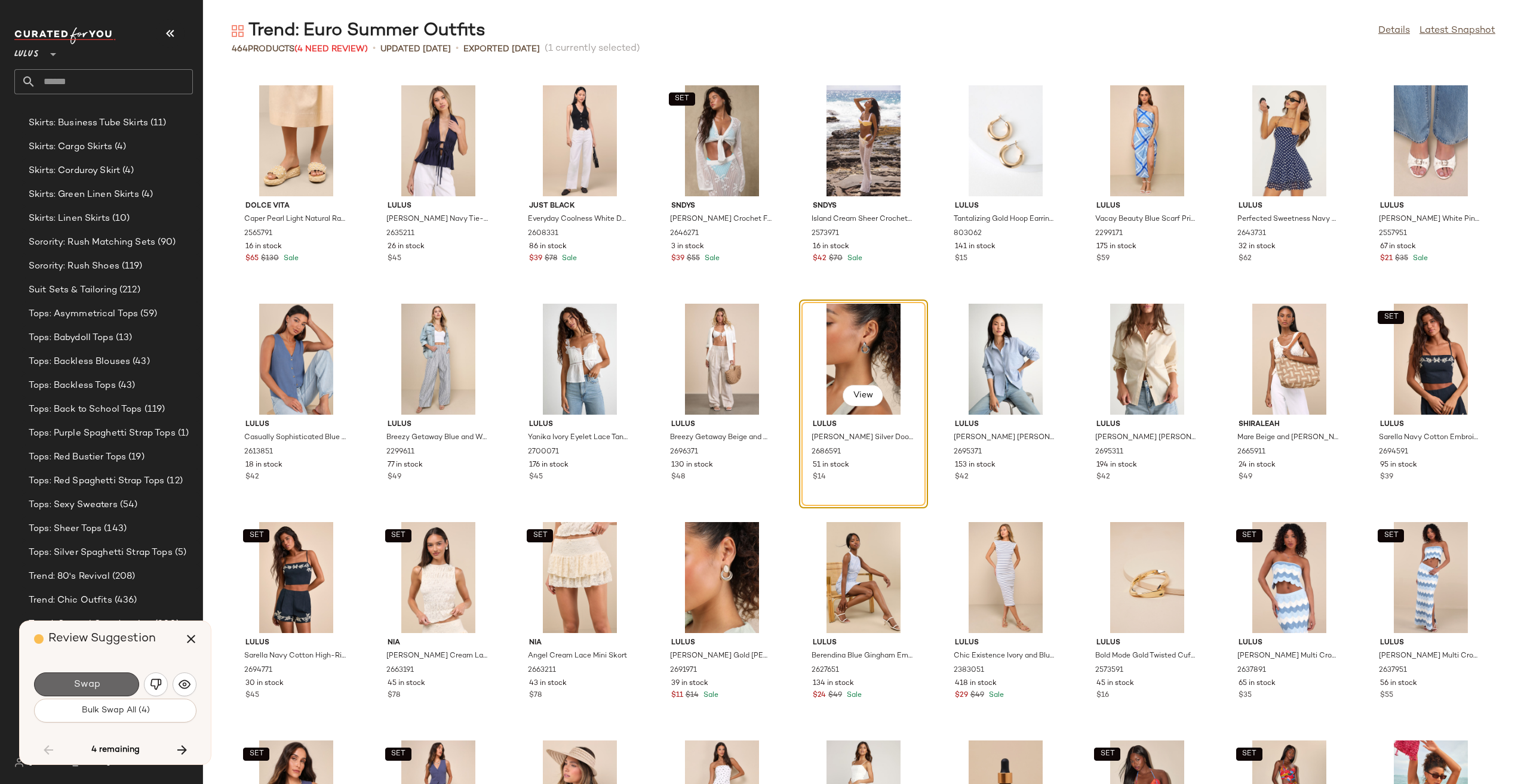
click at [109, 683] on button "Swap" at bounding box center [86, 684] width 105 height 24
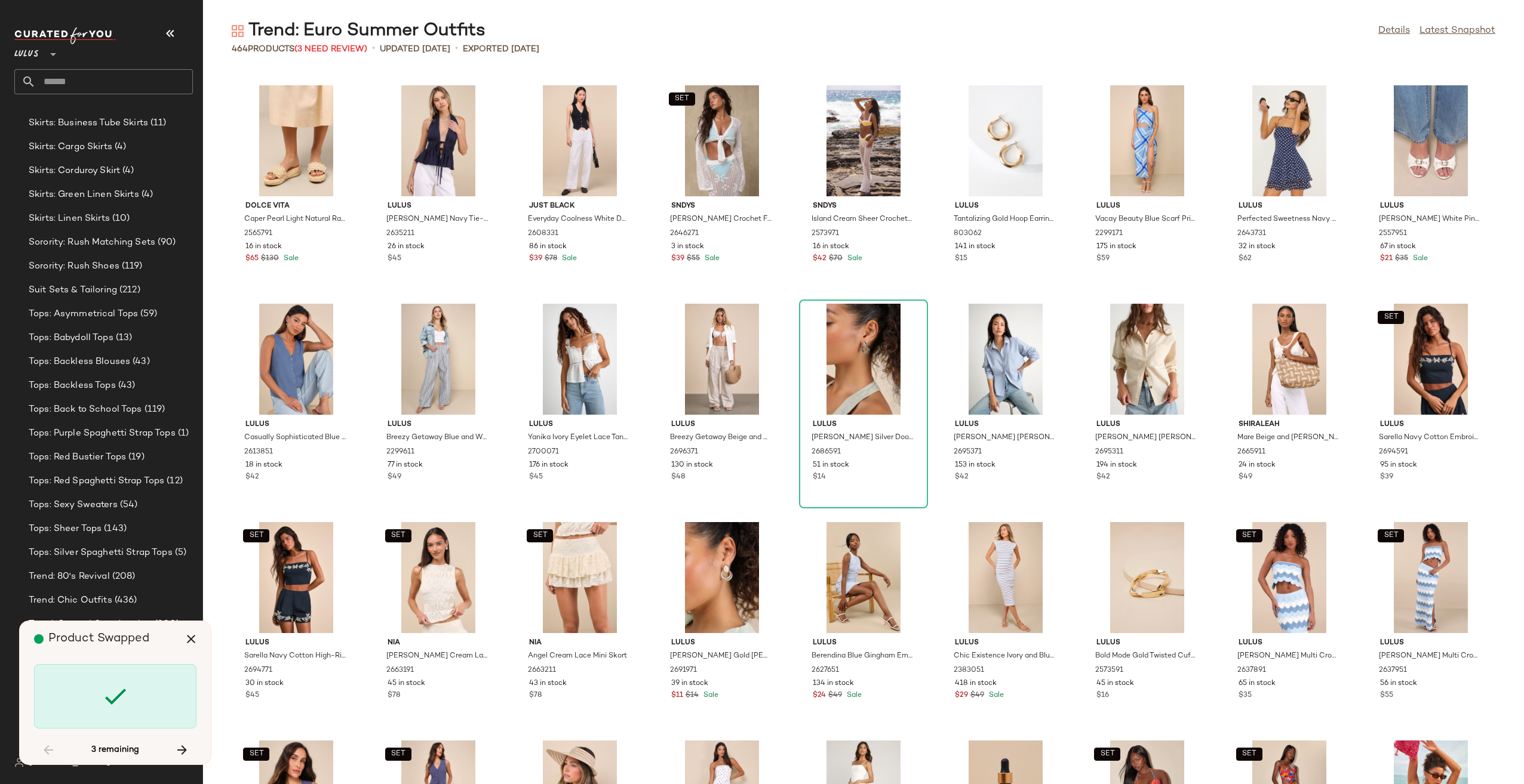
scroll to position [6989, 0]
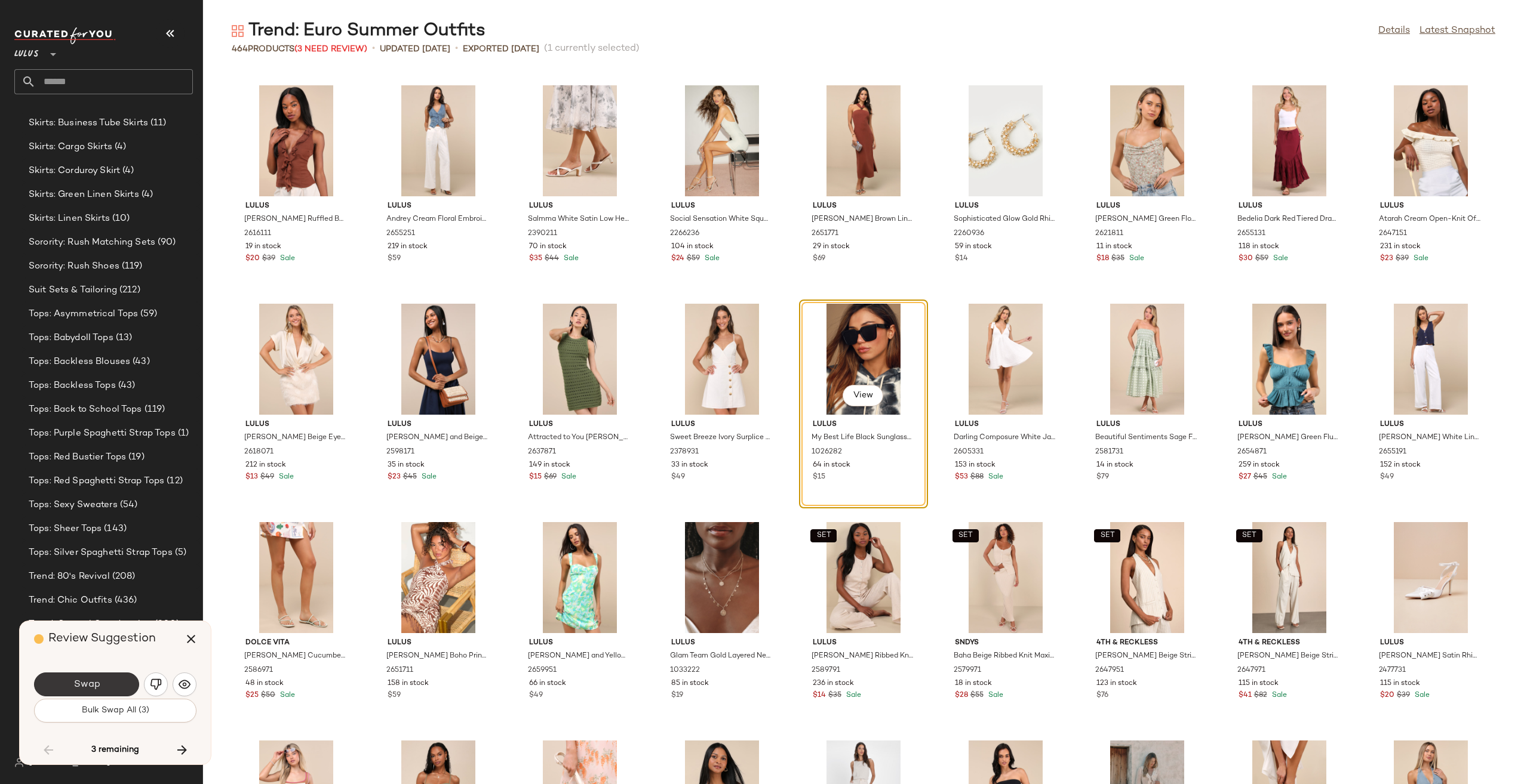
click at [121, 678] on button "Swap" at bounding box center [86, 684] width 105 height 24
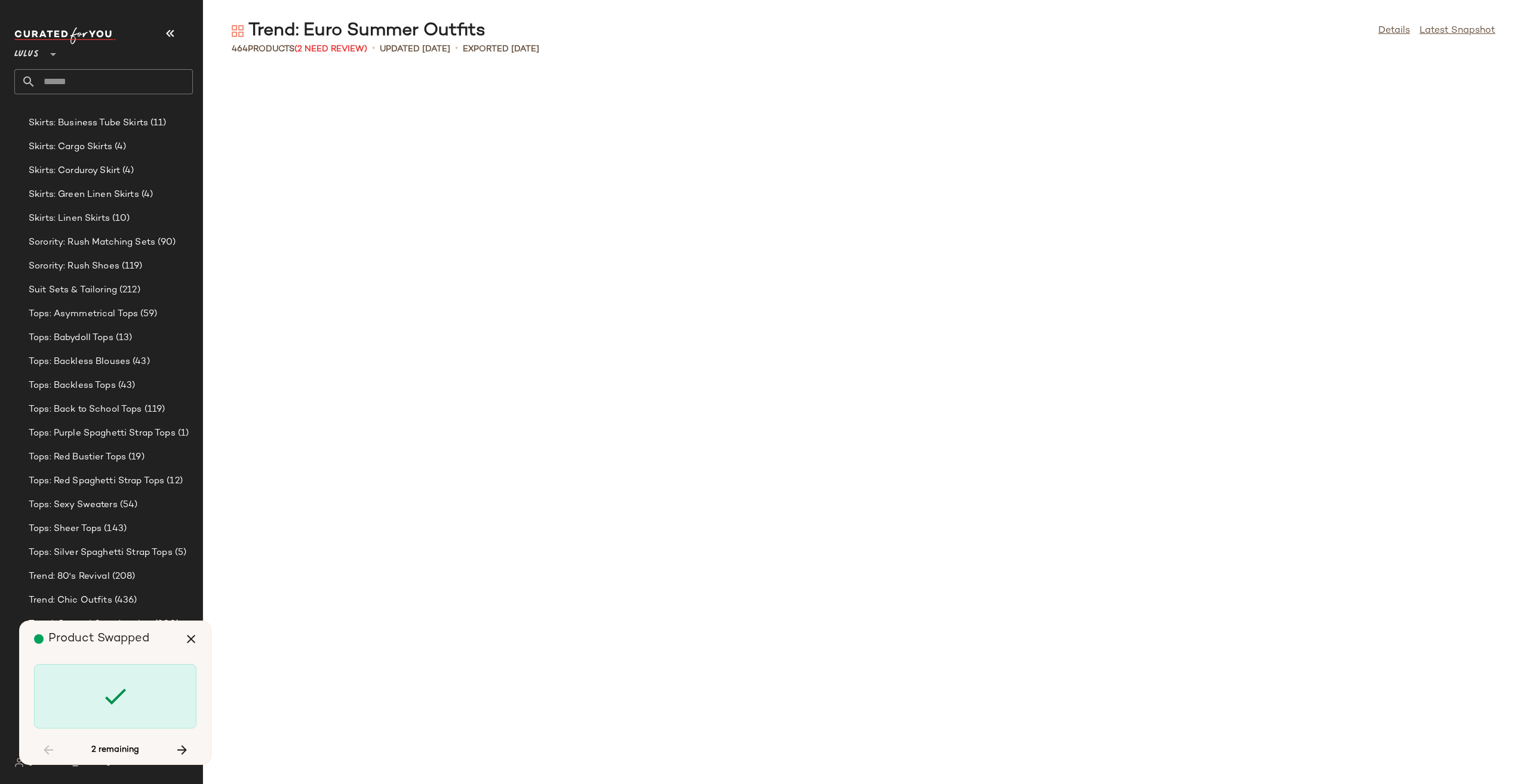
scroll to position [8080, 0]
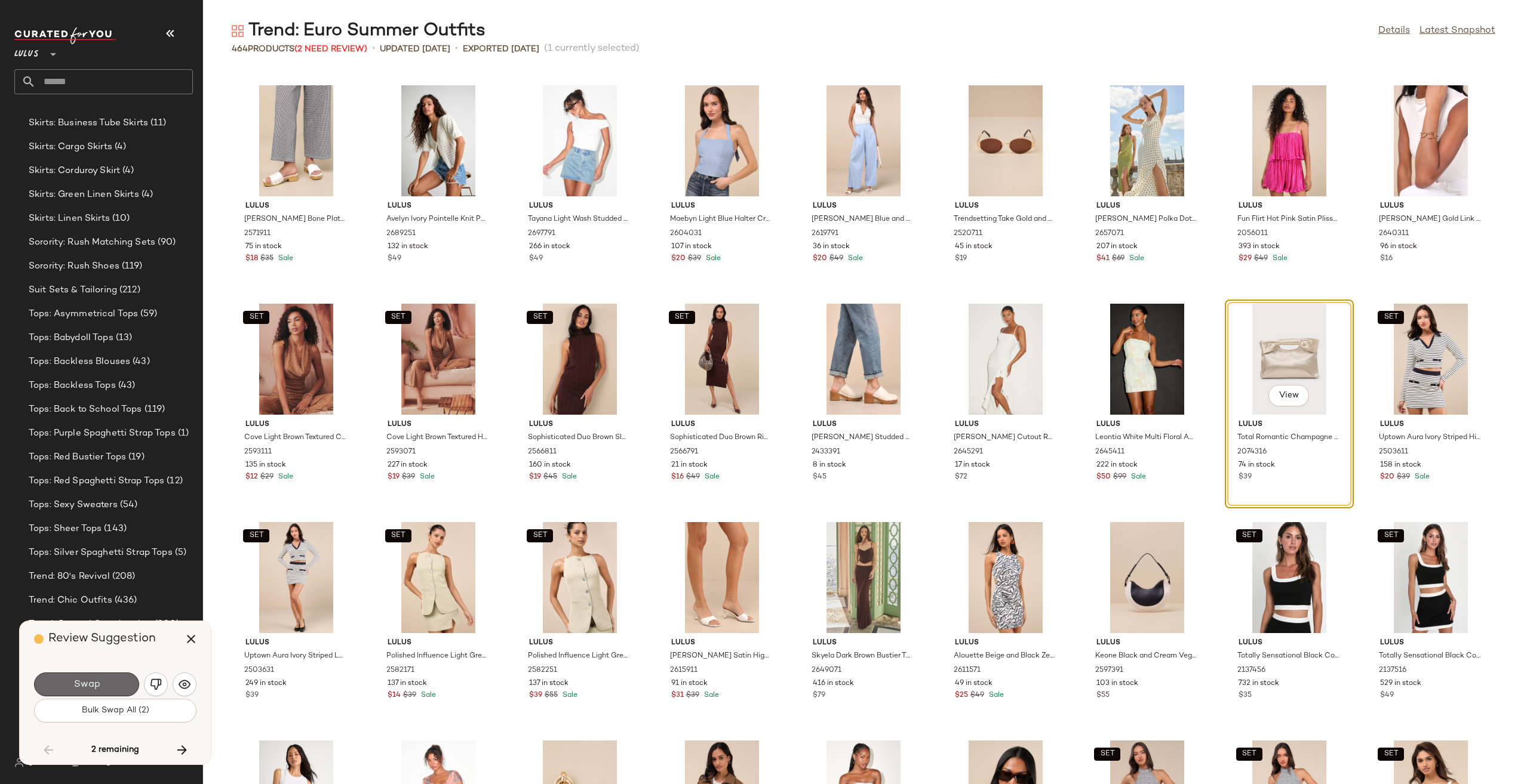
click at [106, 686] on button "Swap" at bounding box center [86, 684] width 105 height 24
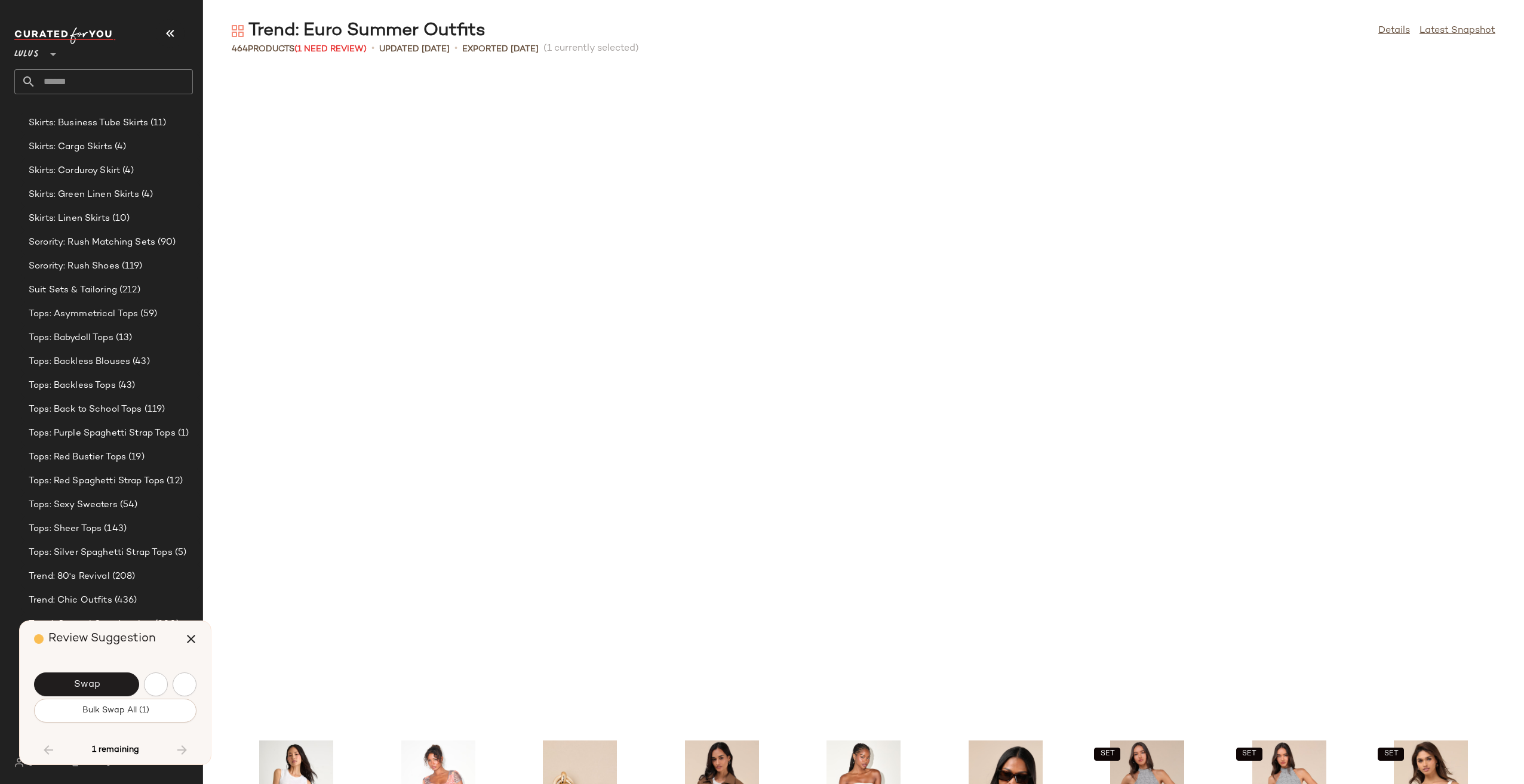
scroll to position [8735, 0]
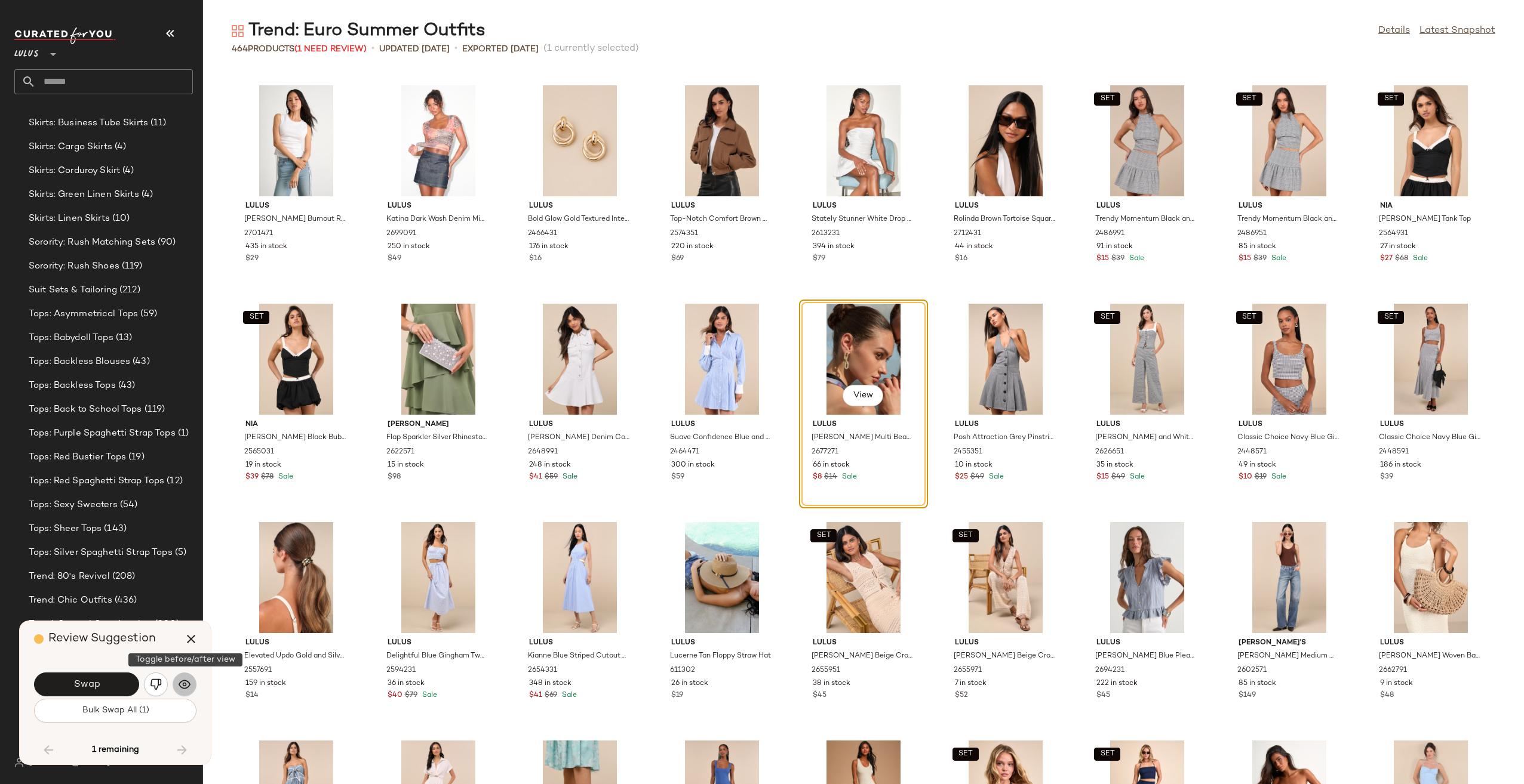
click at [185, 686] on img "button" at bounding box center [184, 684] width 12 height 12
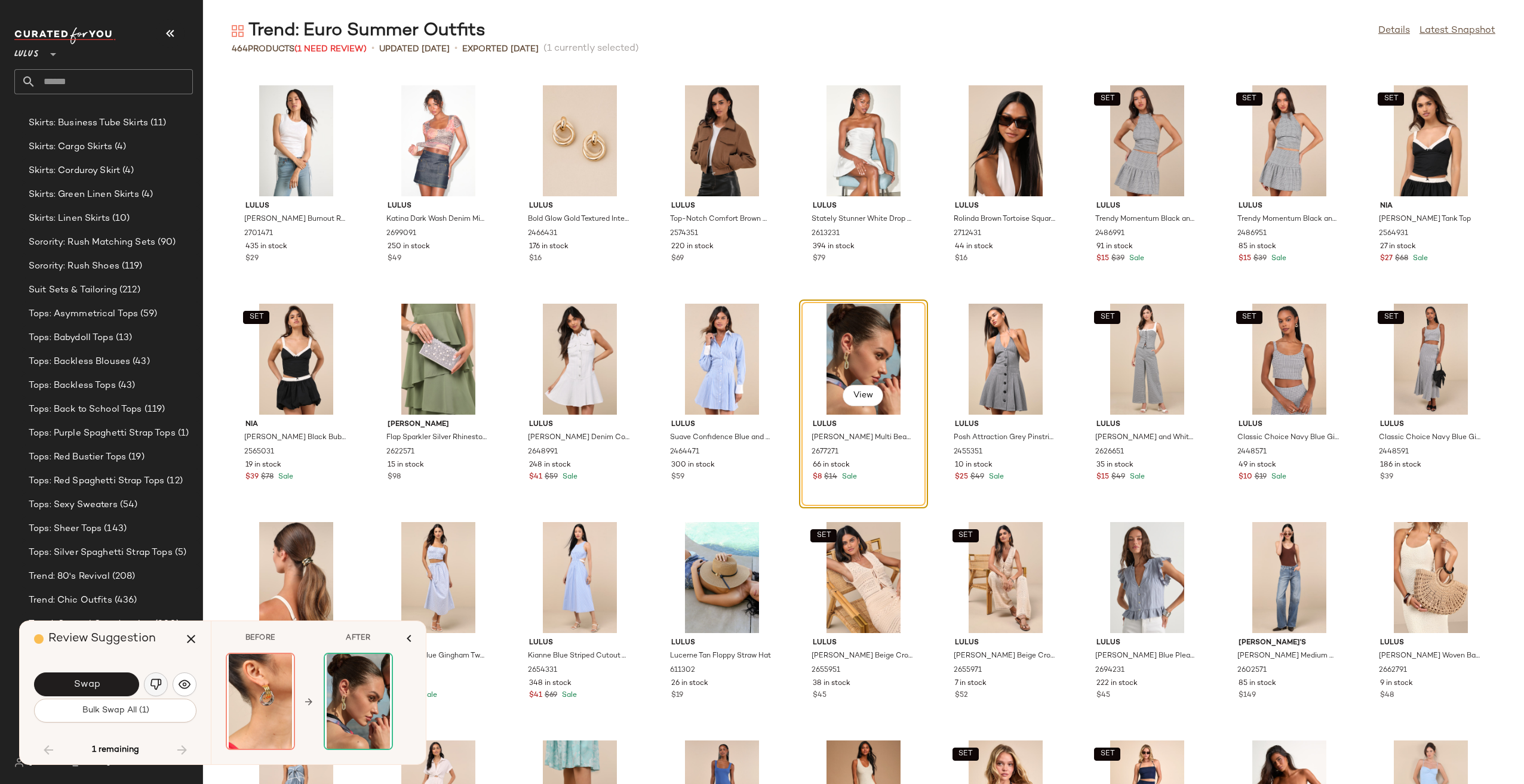
click at [157, 691] on button "button" at bounding box center [156, 684] width 24 height 24
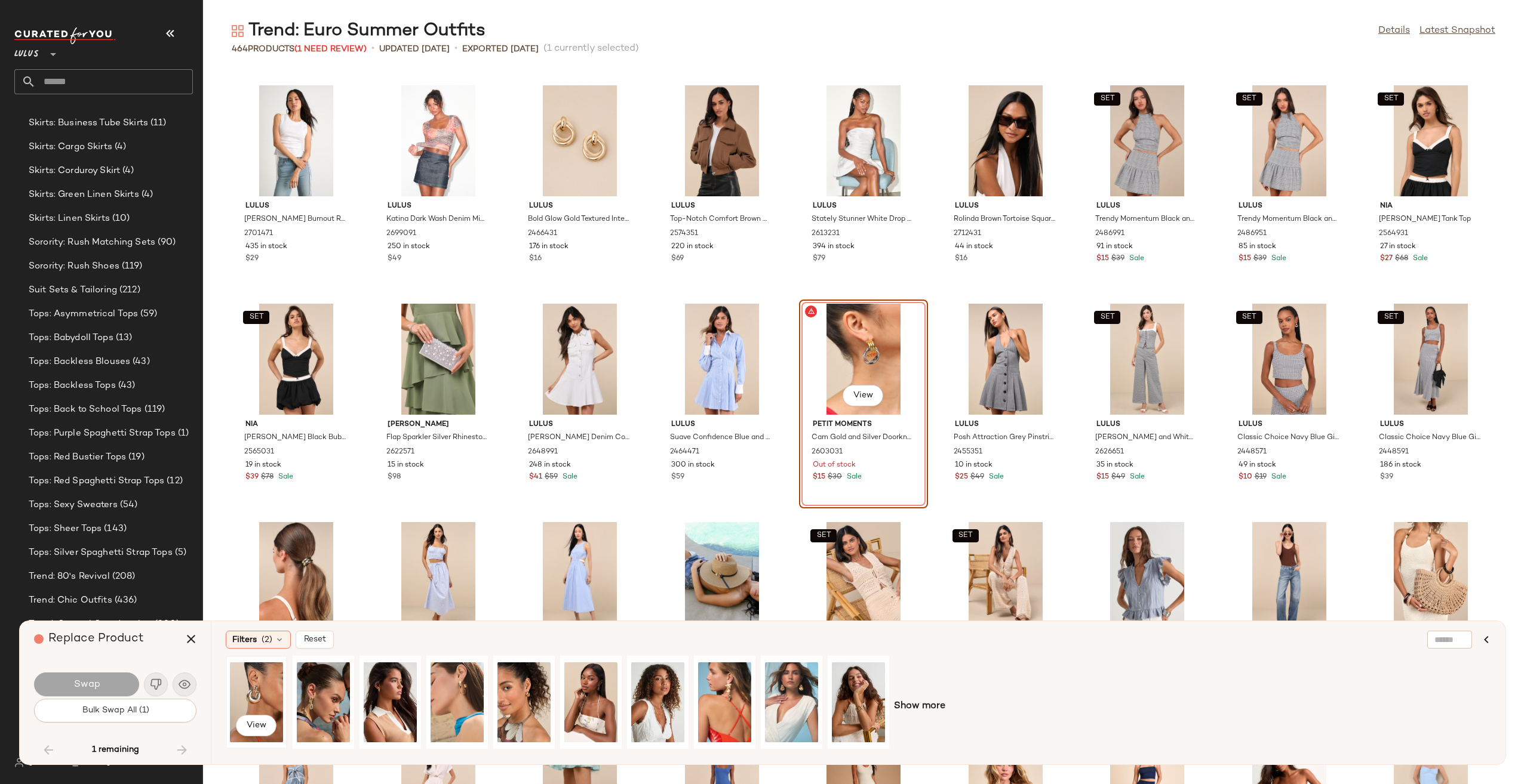
click at [247, 699] on div "View" at bounding box center [257, 702] width 53 height 85
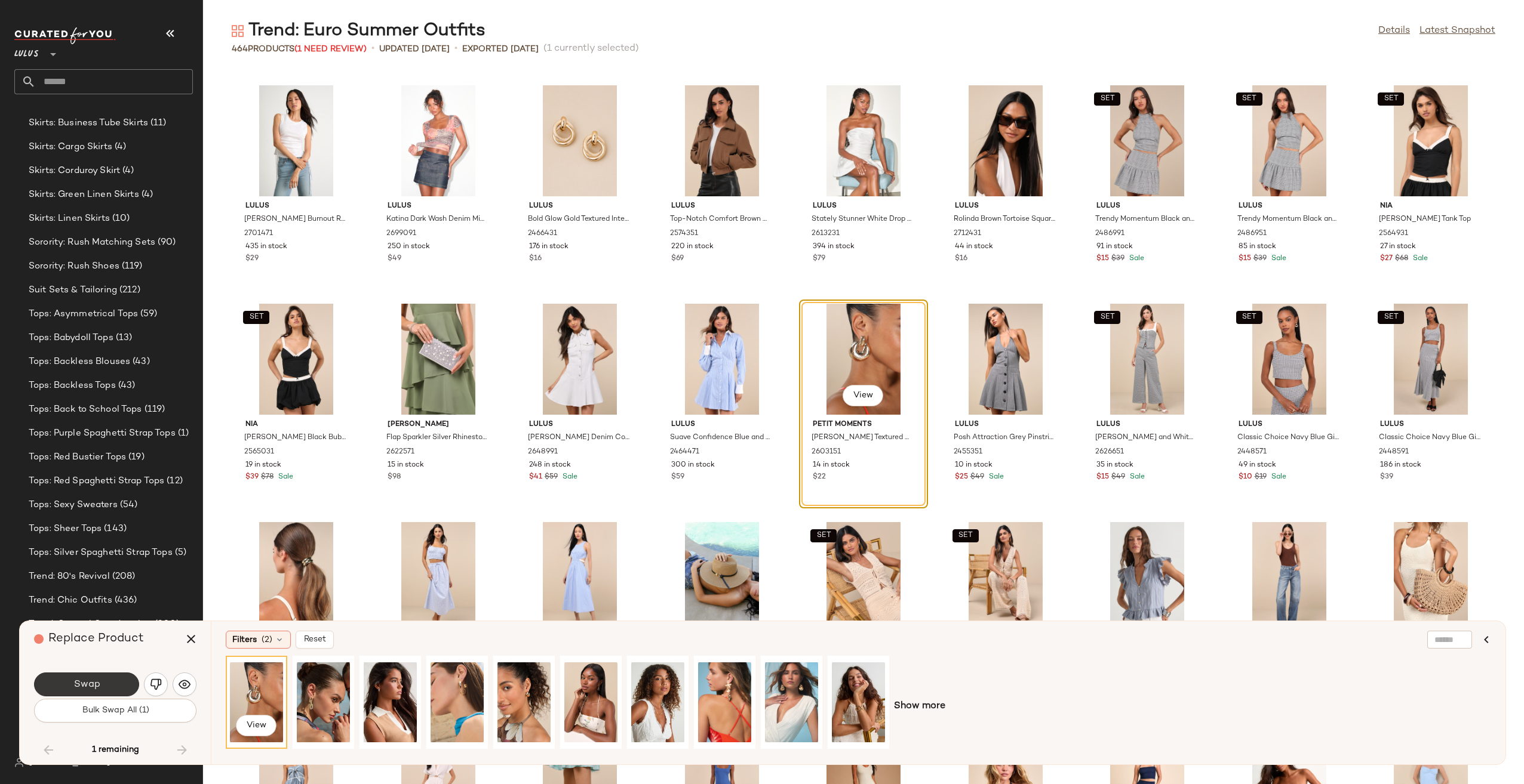
click at [91, 691] on span "Swap" at bounding box center [86, 685] width 27 height 11
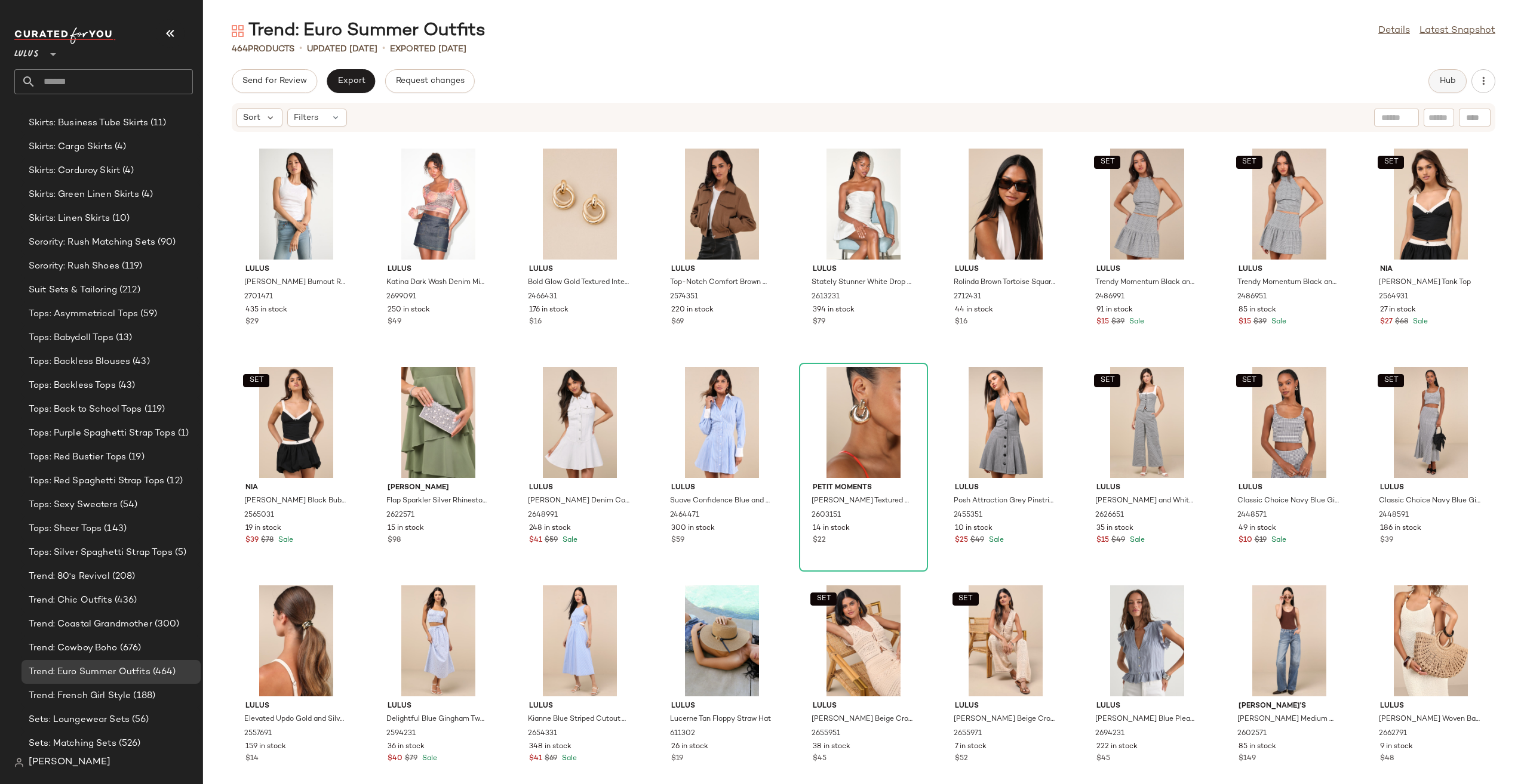
click at [1437, 80] on button "Hub" at bounding box center [1447, 81] width 38 height 24
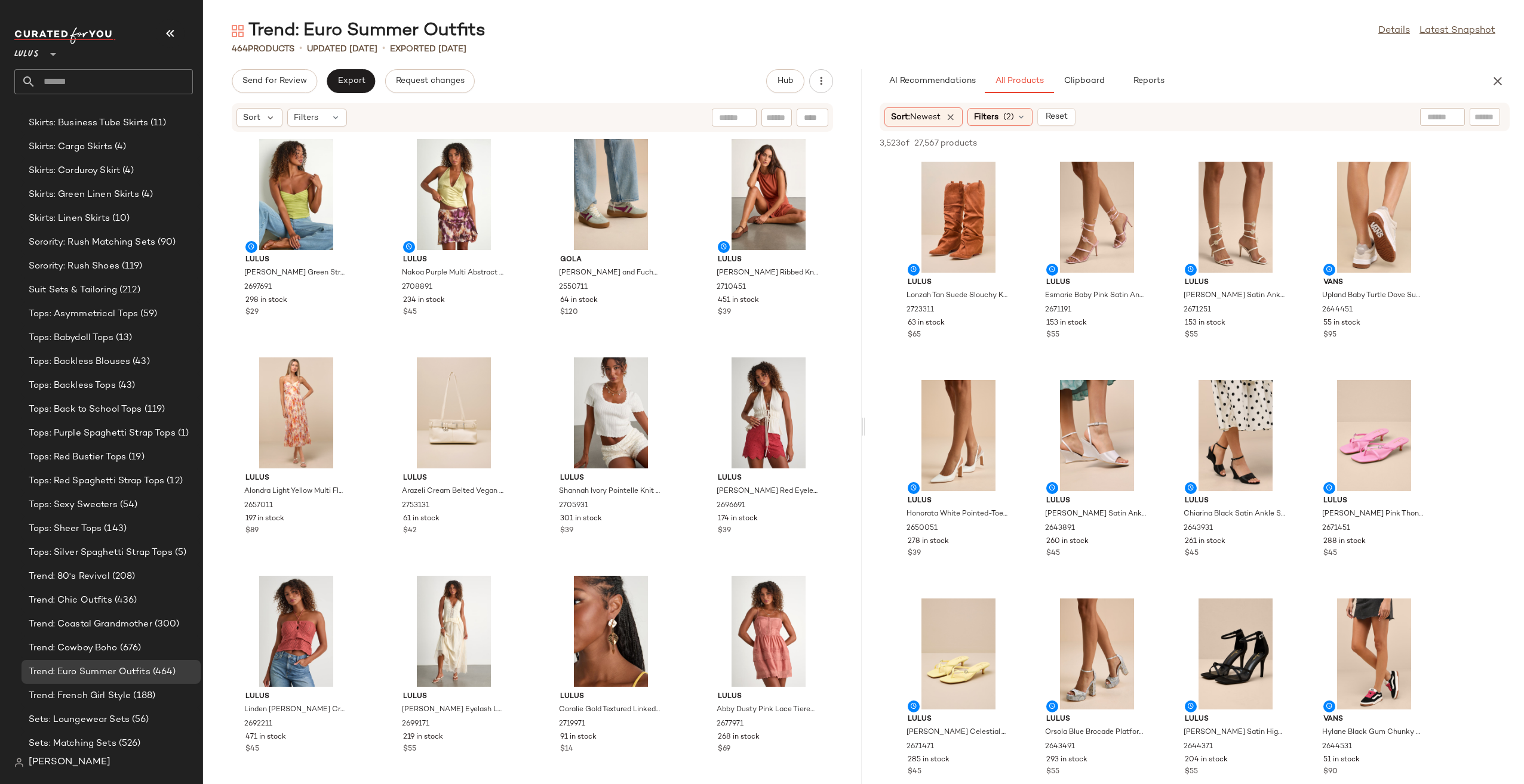
click at [1014, 127] on div "Sort: Newest Filters (2) Reset" at bounding box center [1194, 117] width 630 height 29
click at [1012, 124] on div "Filters (2)" at bounding box center [1000, 117] width 65 height 18
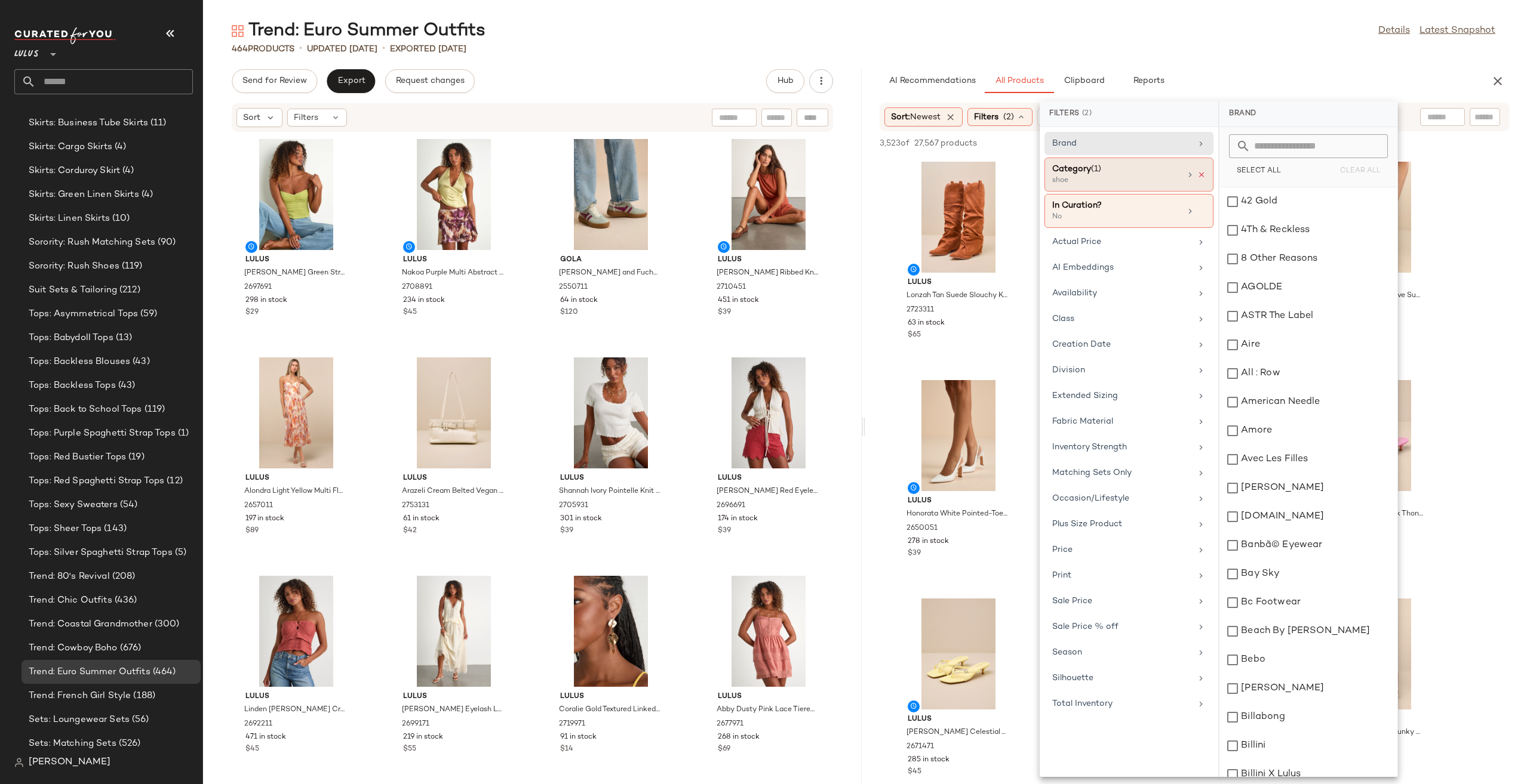
click at [1201, 174] on icon at bounding box center [1201, 175] width 8 height 8
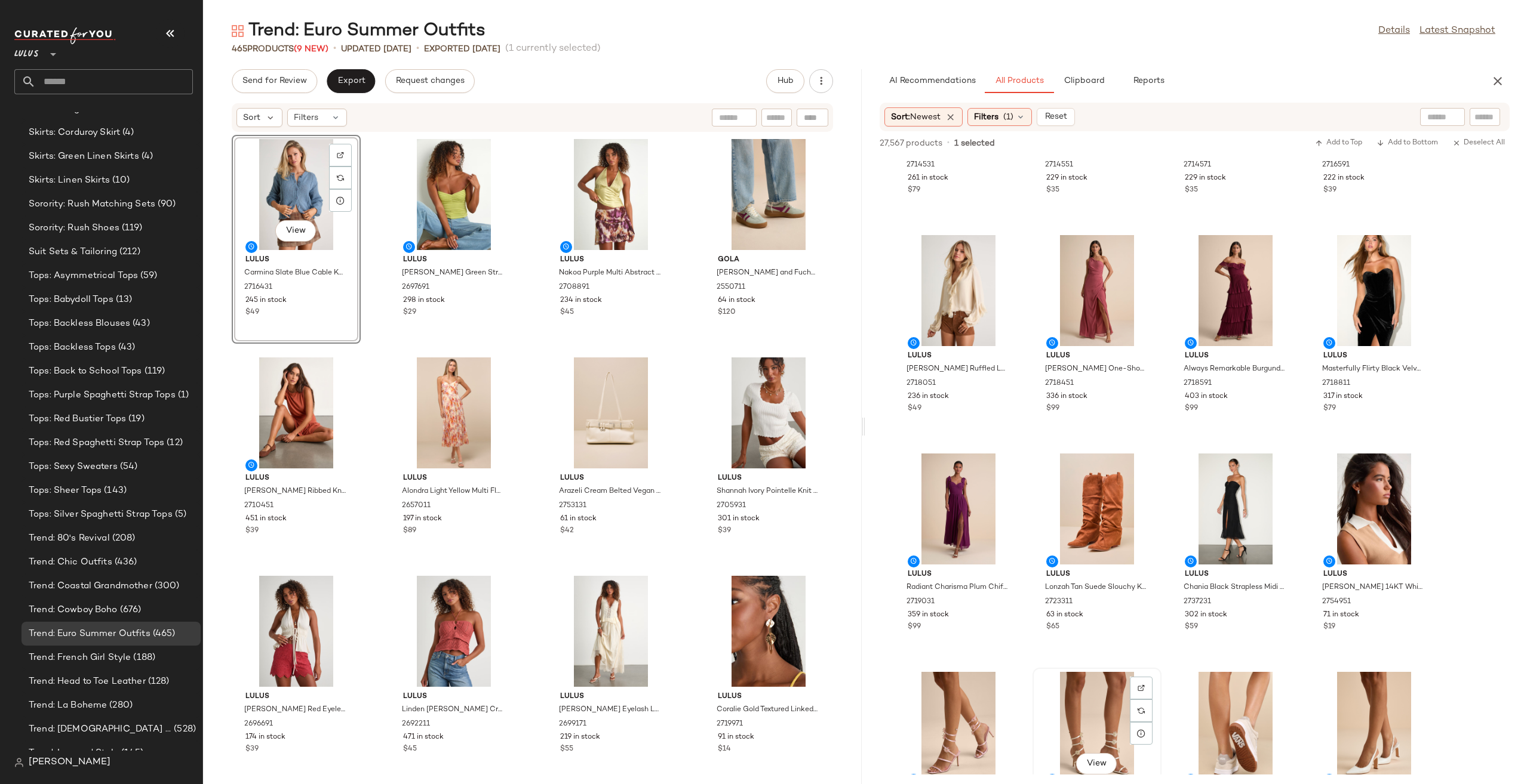
scroll to position [477, 0]
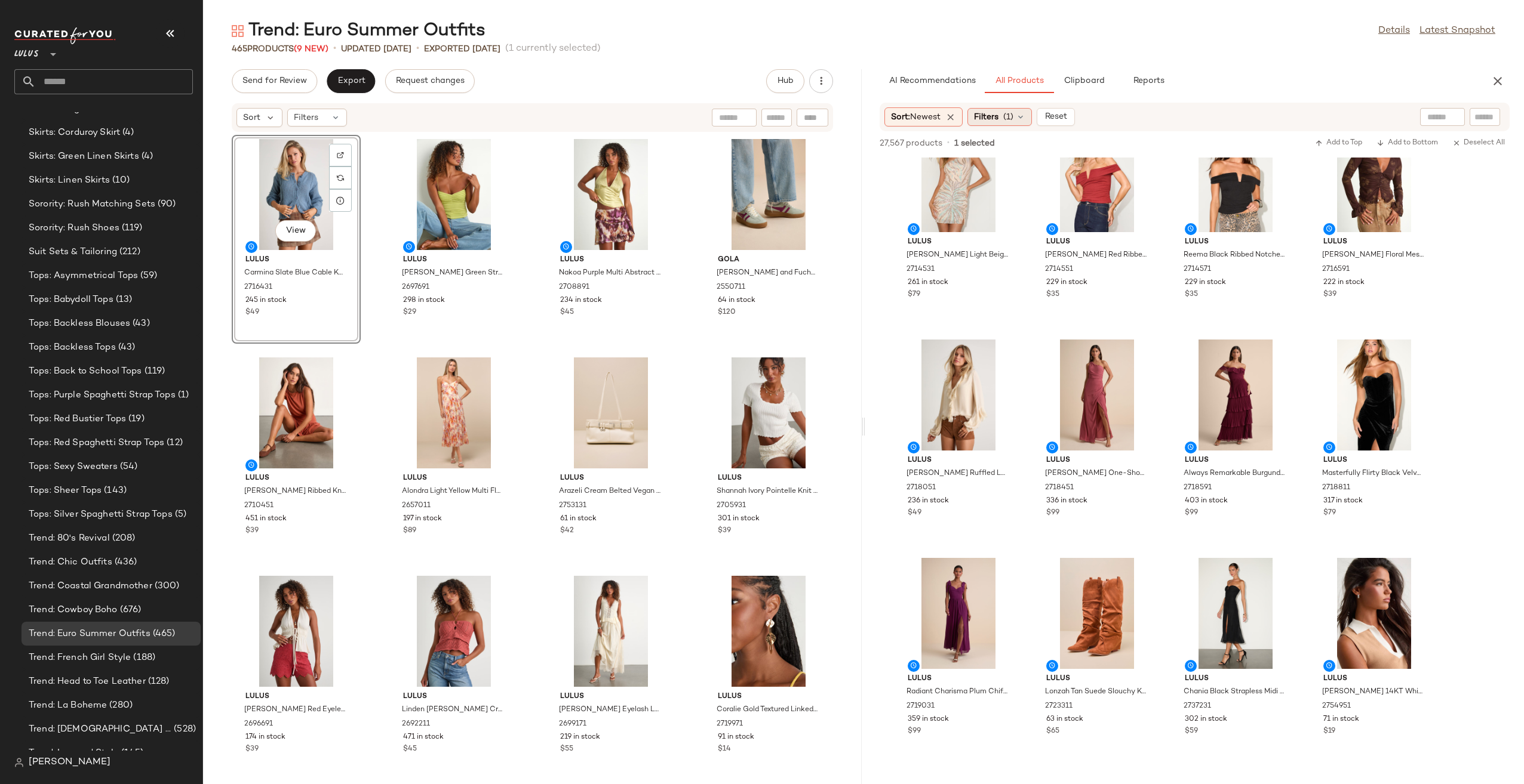
click at [1004, 121] on div "Filters (1)" at bounding box center [1000, 117] width 65 height 18
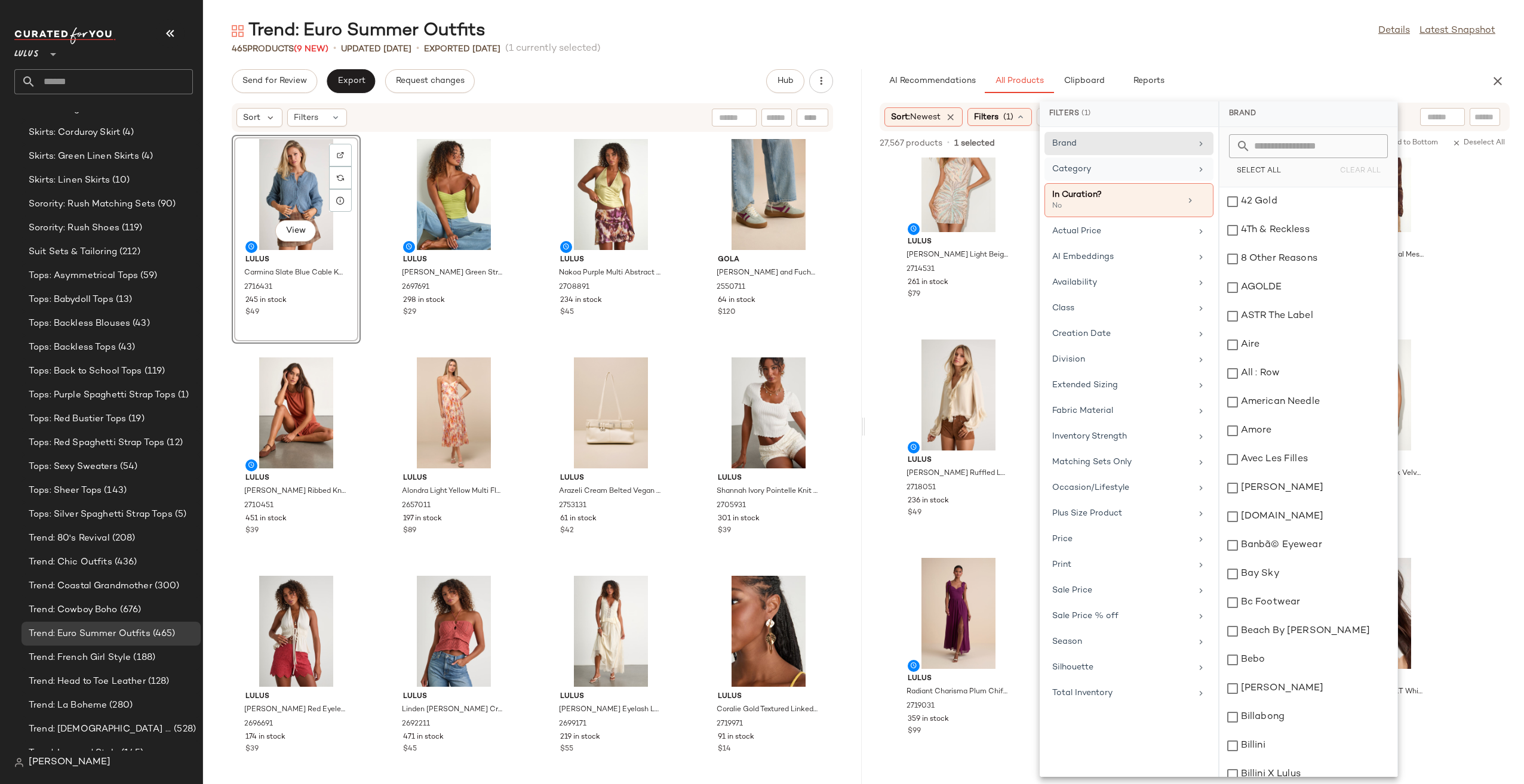
click at [1169, 171] on div "Category" at bounding box center [1122, 169] width 139 height 13
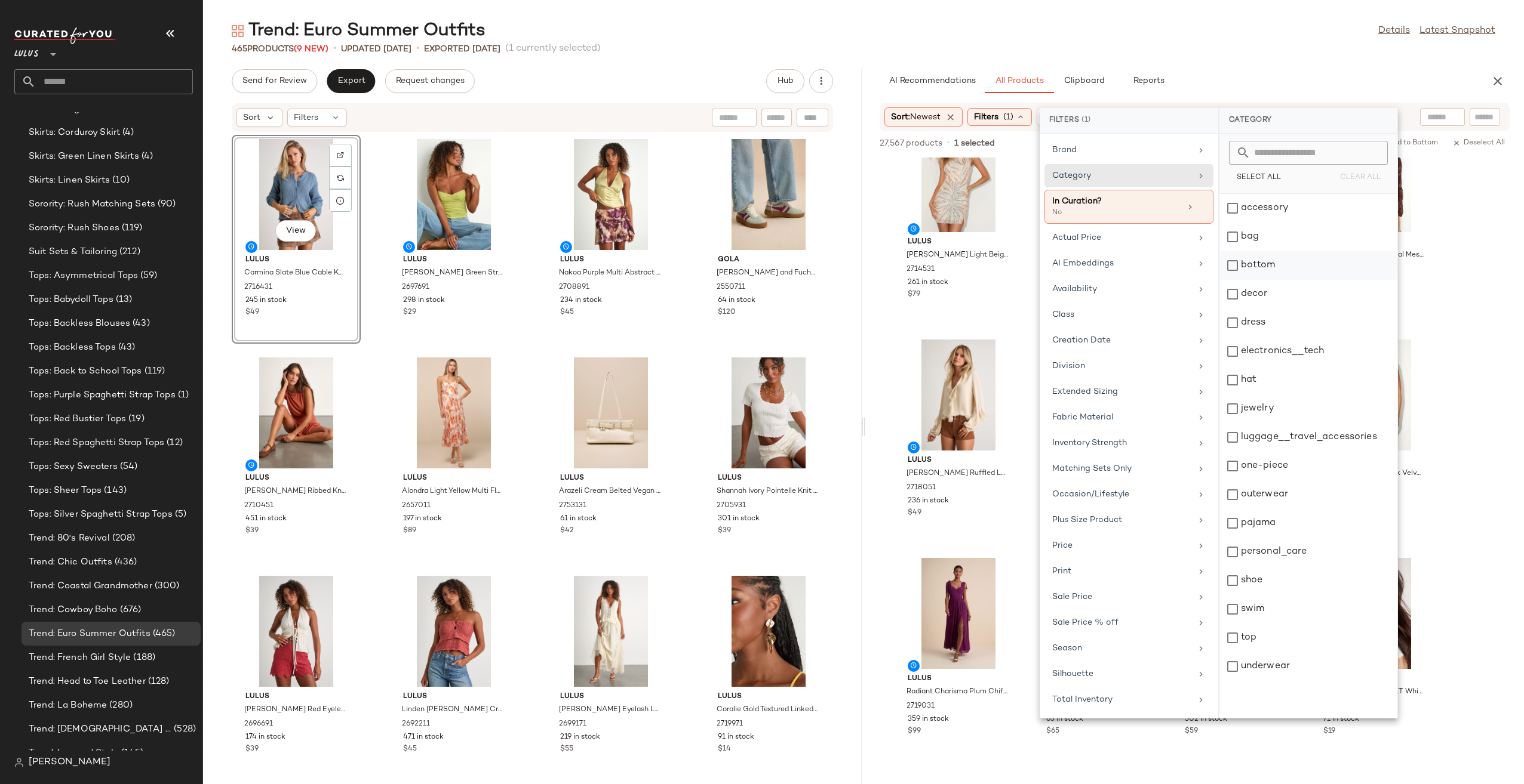
click at [1266, 280] on div "bottom" at bounding box center [1307, 294] width 178 height 29
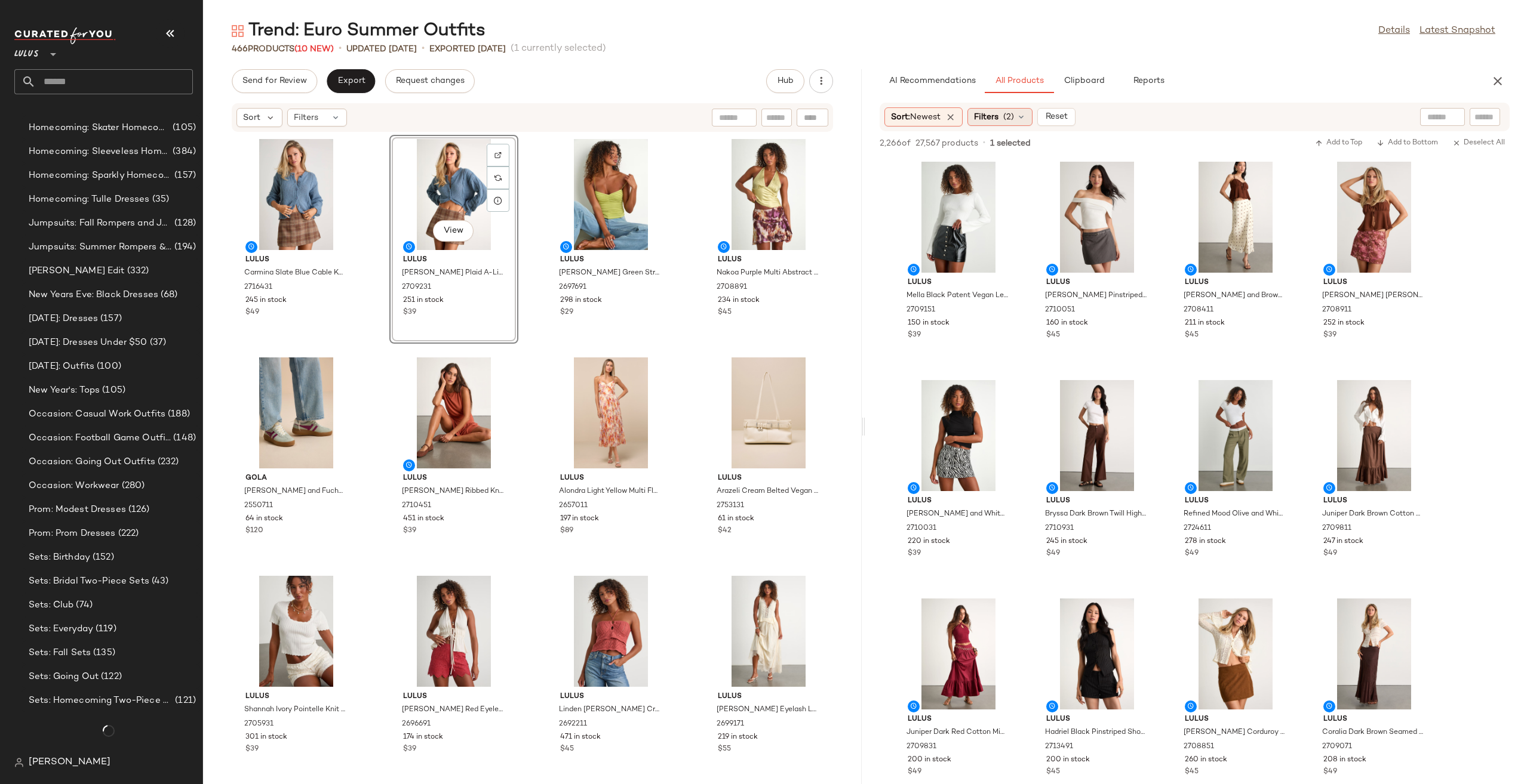
click at [990, 112] on span "Filters" at bounding box center [986, 117] width 25 height 13
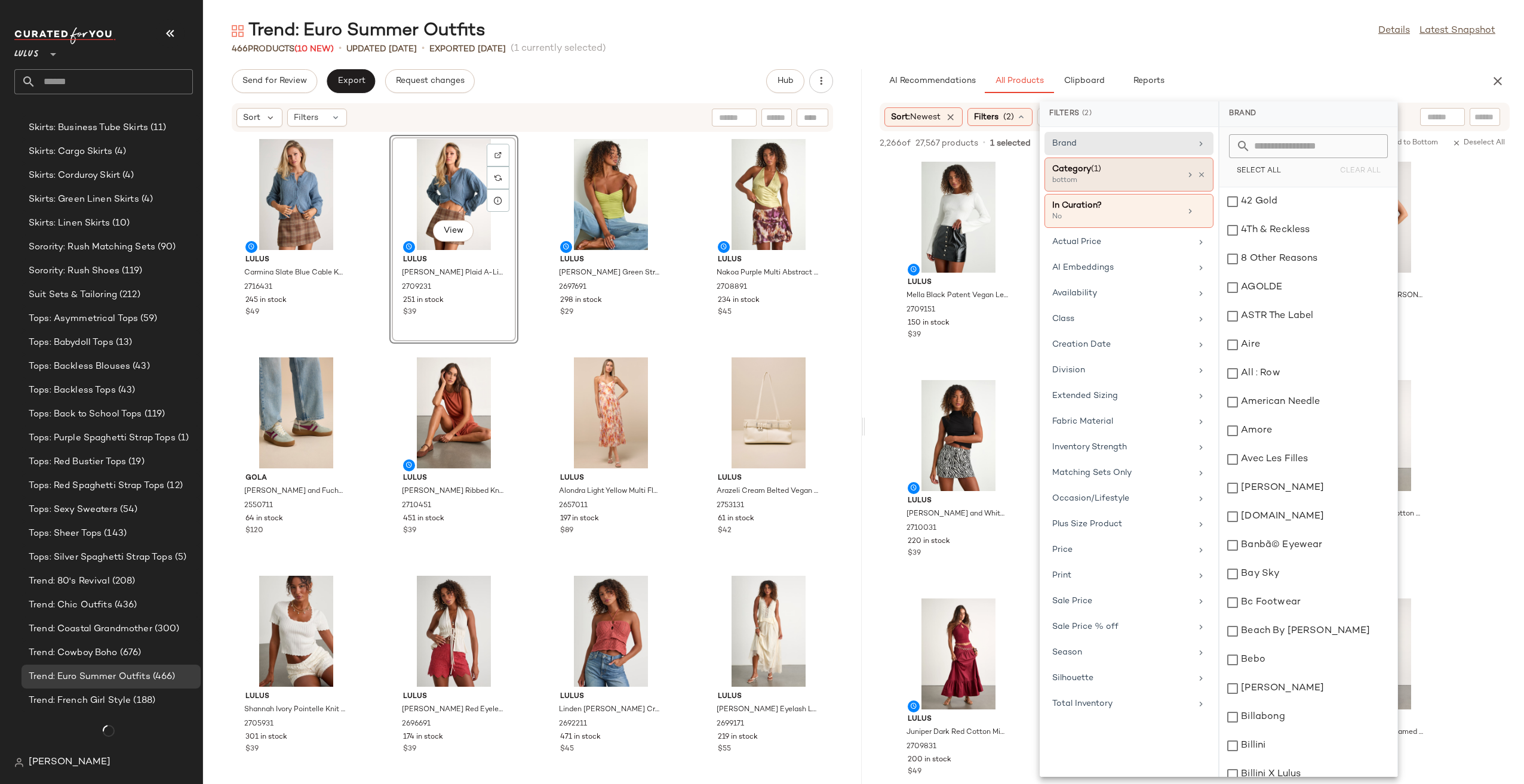
scroll to position [3118, 0]
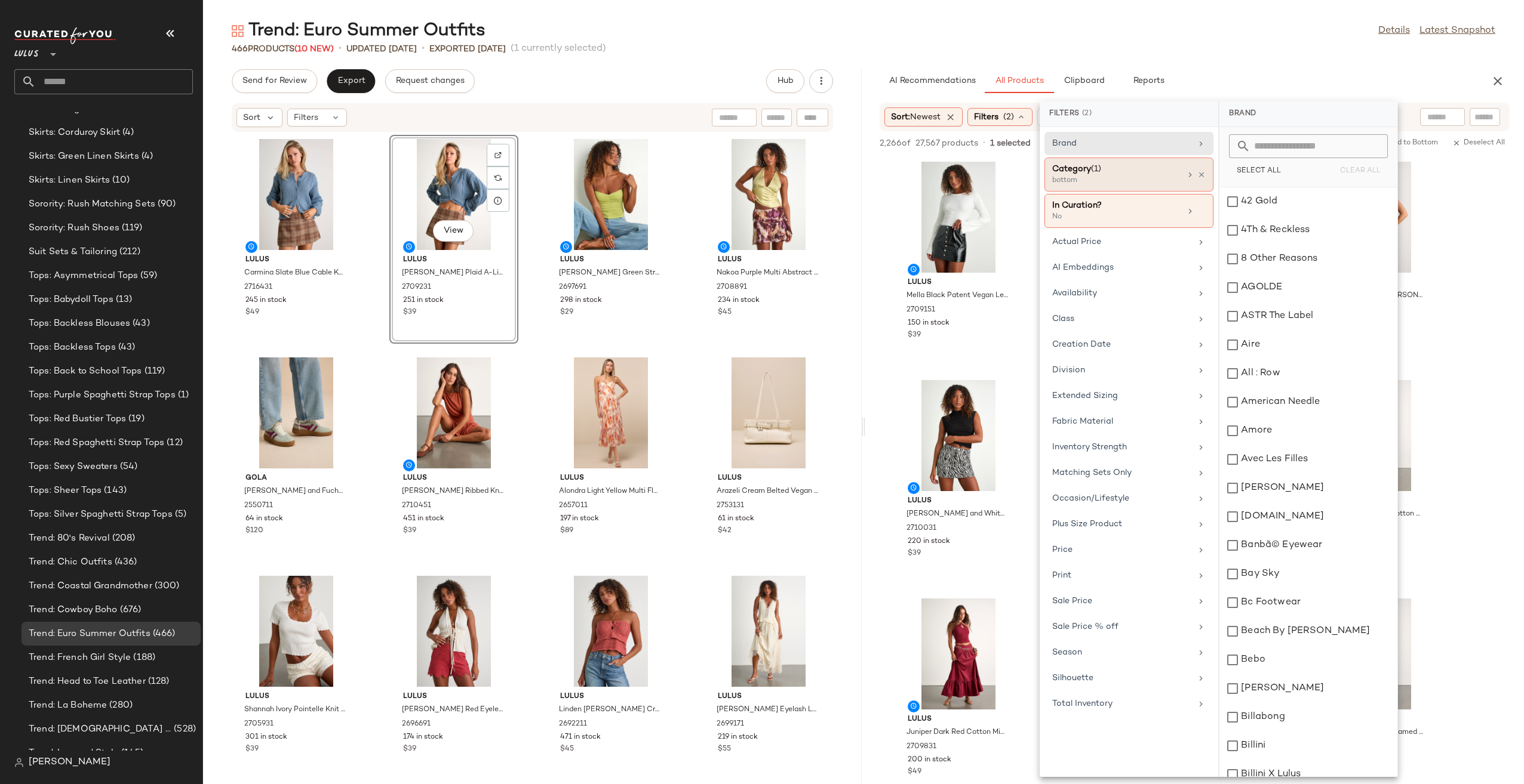
click at [1126, 171] on div "Category (1)" at bounding box center [1116, 169] width 129 height 13
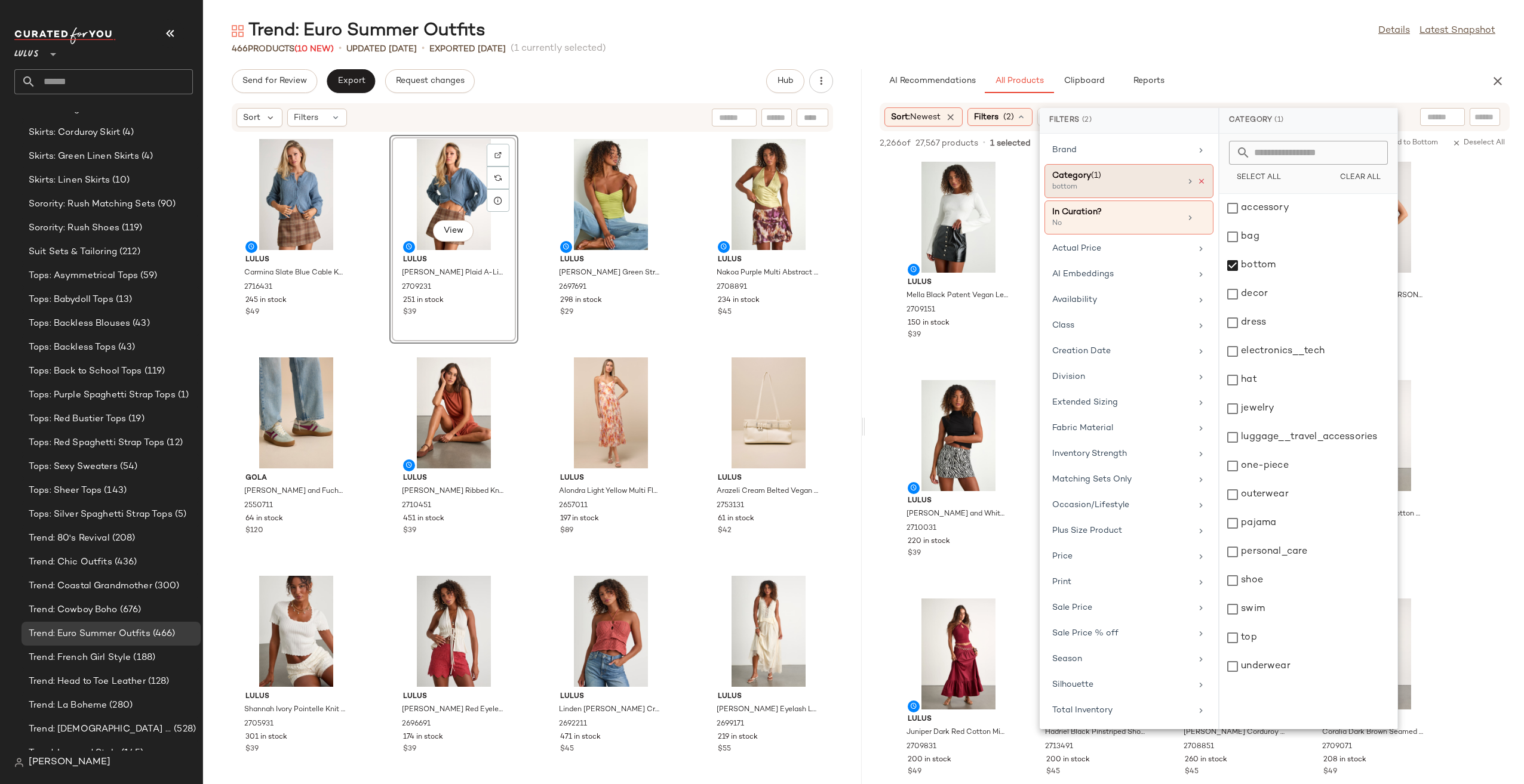
click at [1205, 178] on icon at bounding box center [1201, 181] width 8 height 8
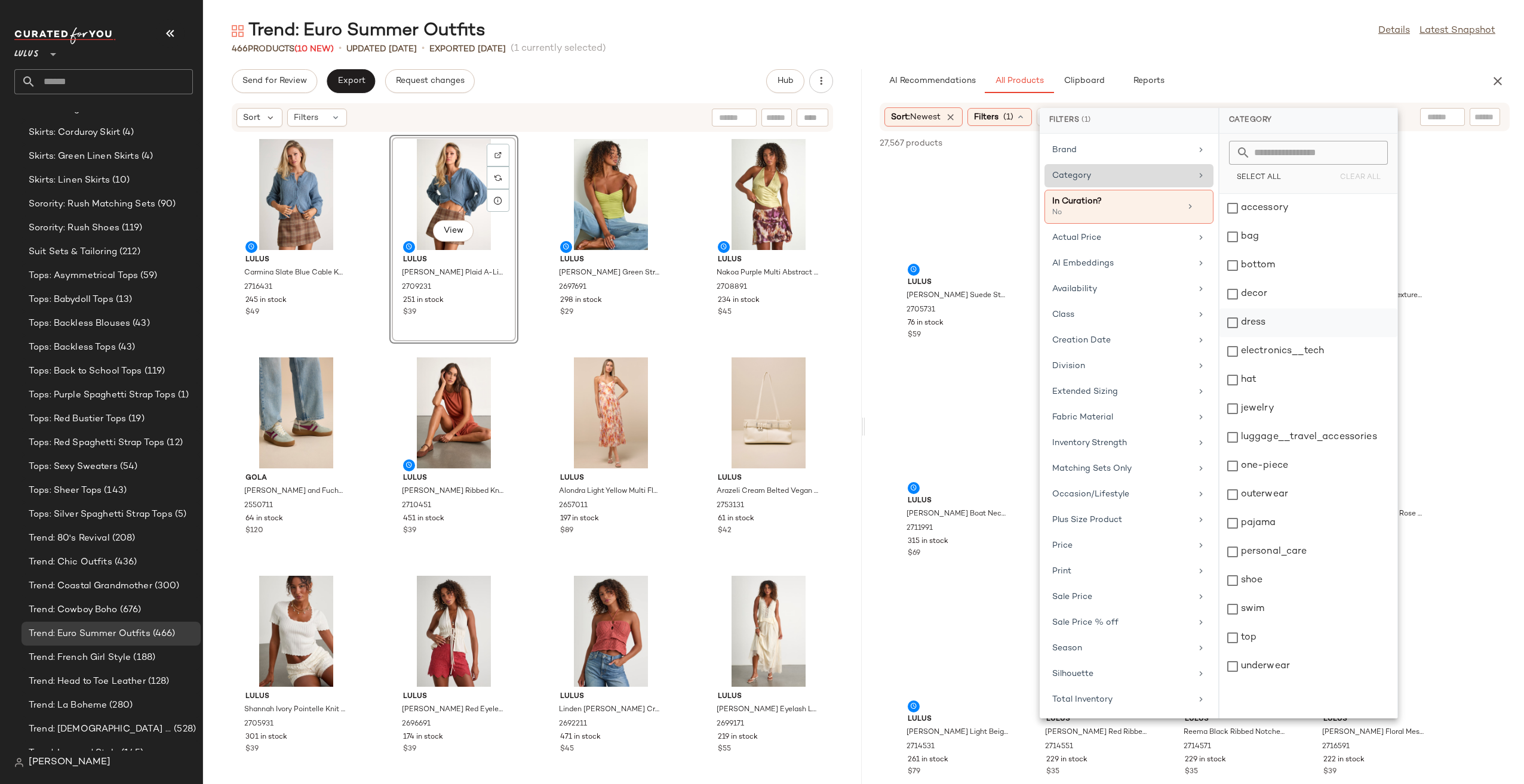
click at [1258, 337] on div "dress" at bounding box center [1307, 351] width 178 height 29
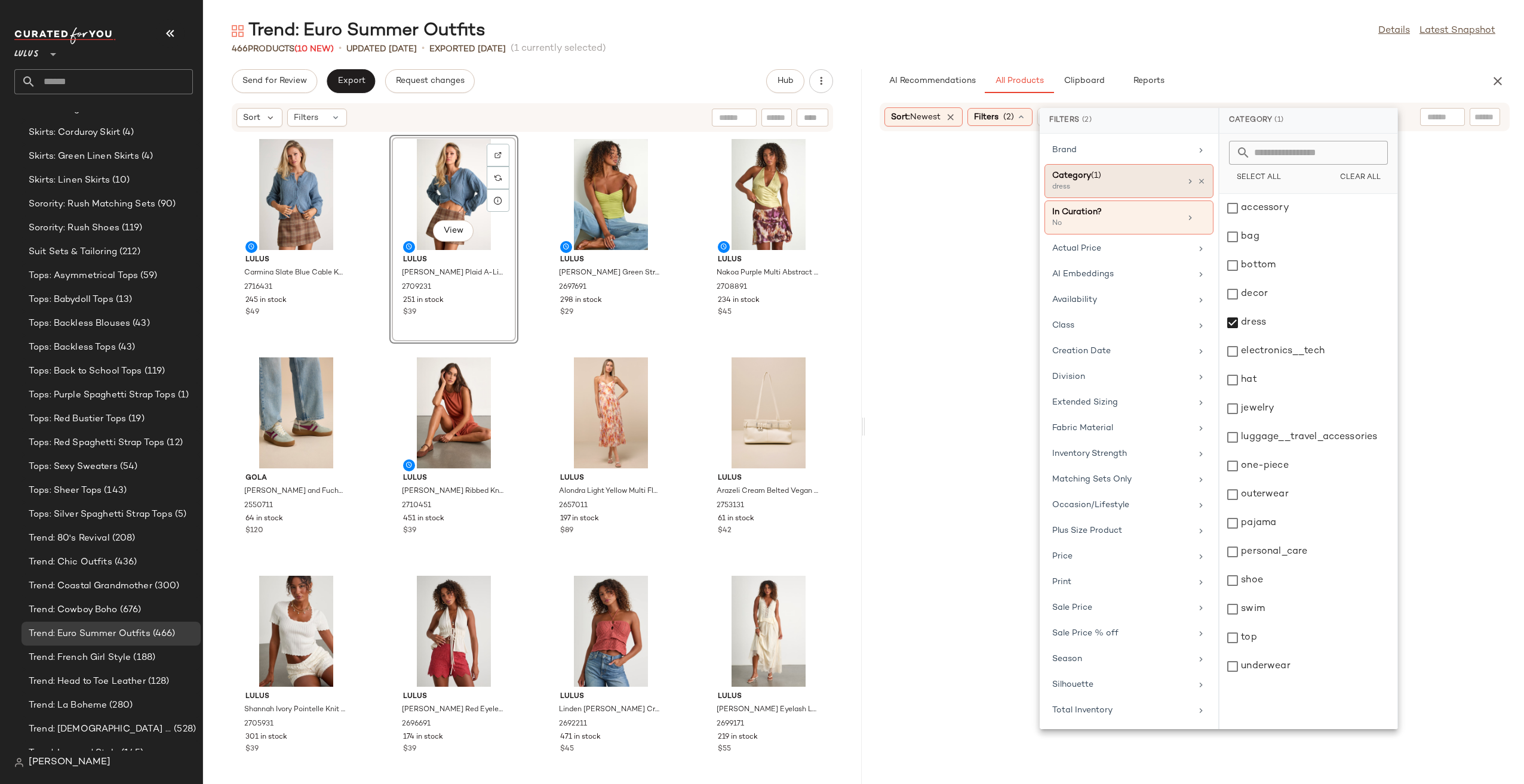
click at [1196, 53] on div "466 Products (10 New) • updated [DATE] • Exported [DATE] (1 currently selected)" at bounding box center [863, 48] width 1321 height 12
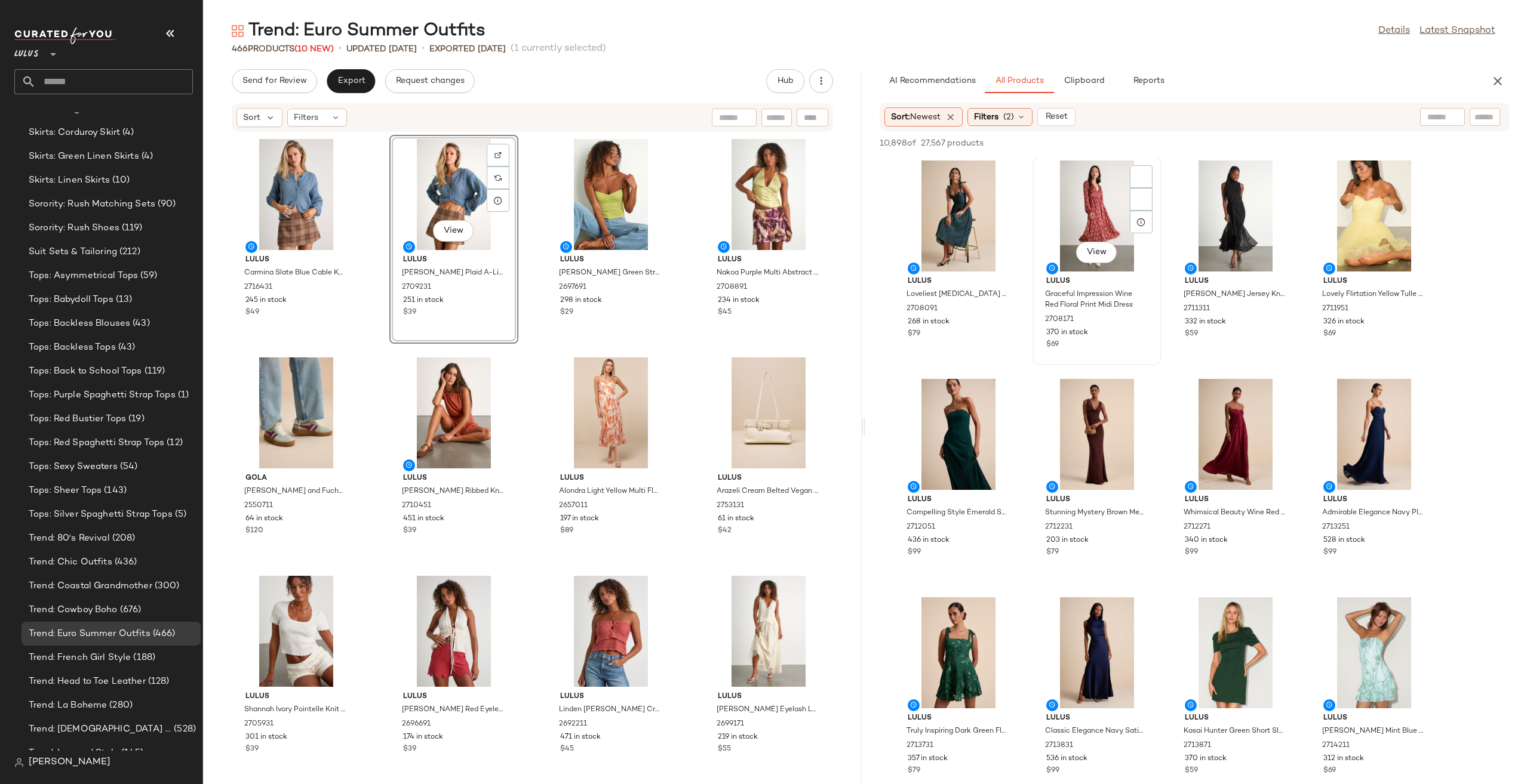
scroll to position [3163, 0]
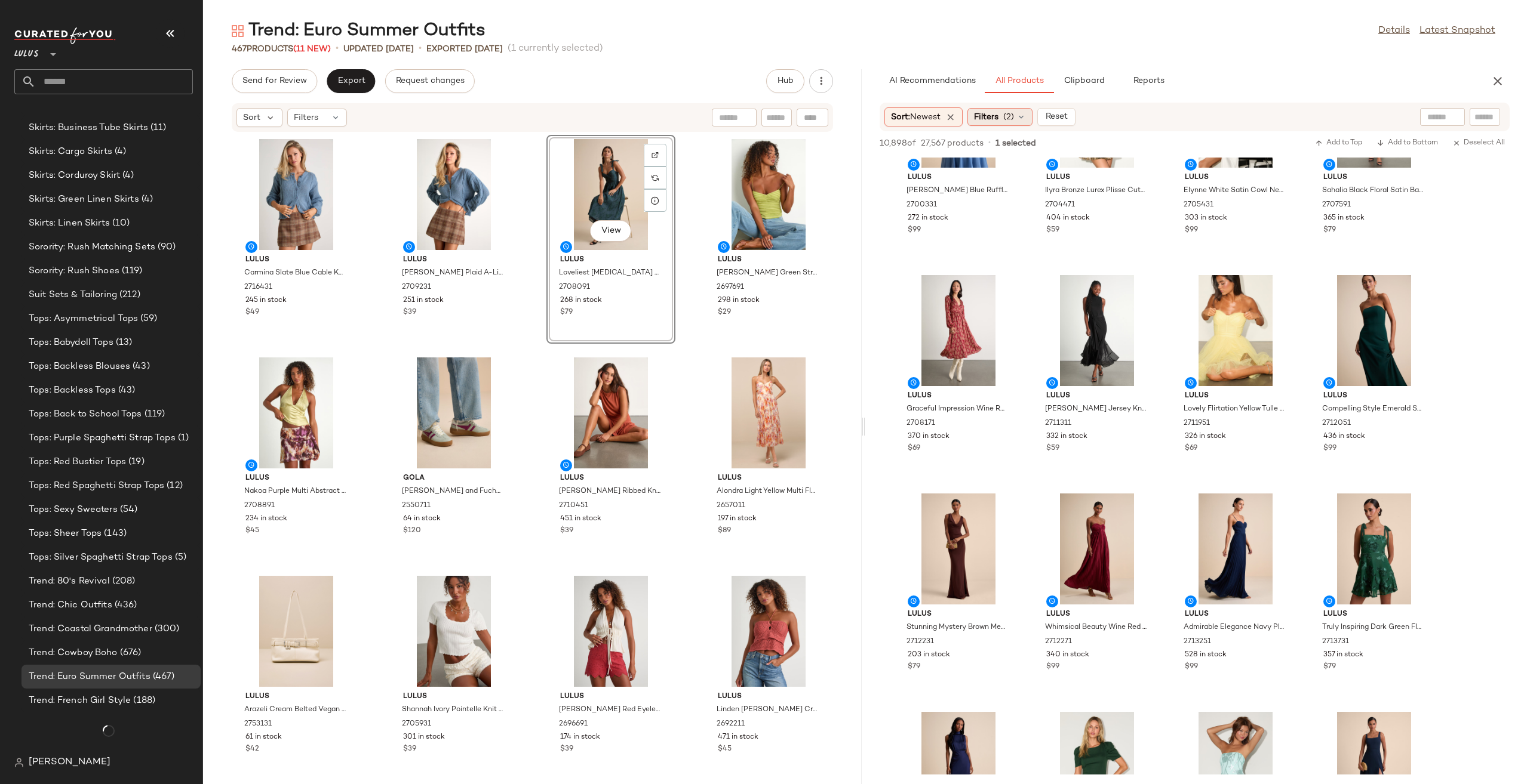
click at [996, 114] on span "Filters" at bounding box center [986, 117] width 25 height 13
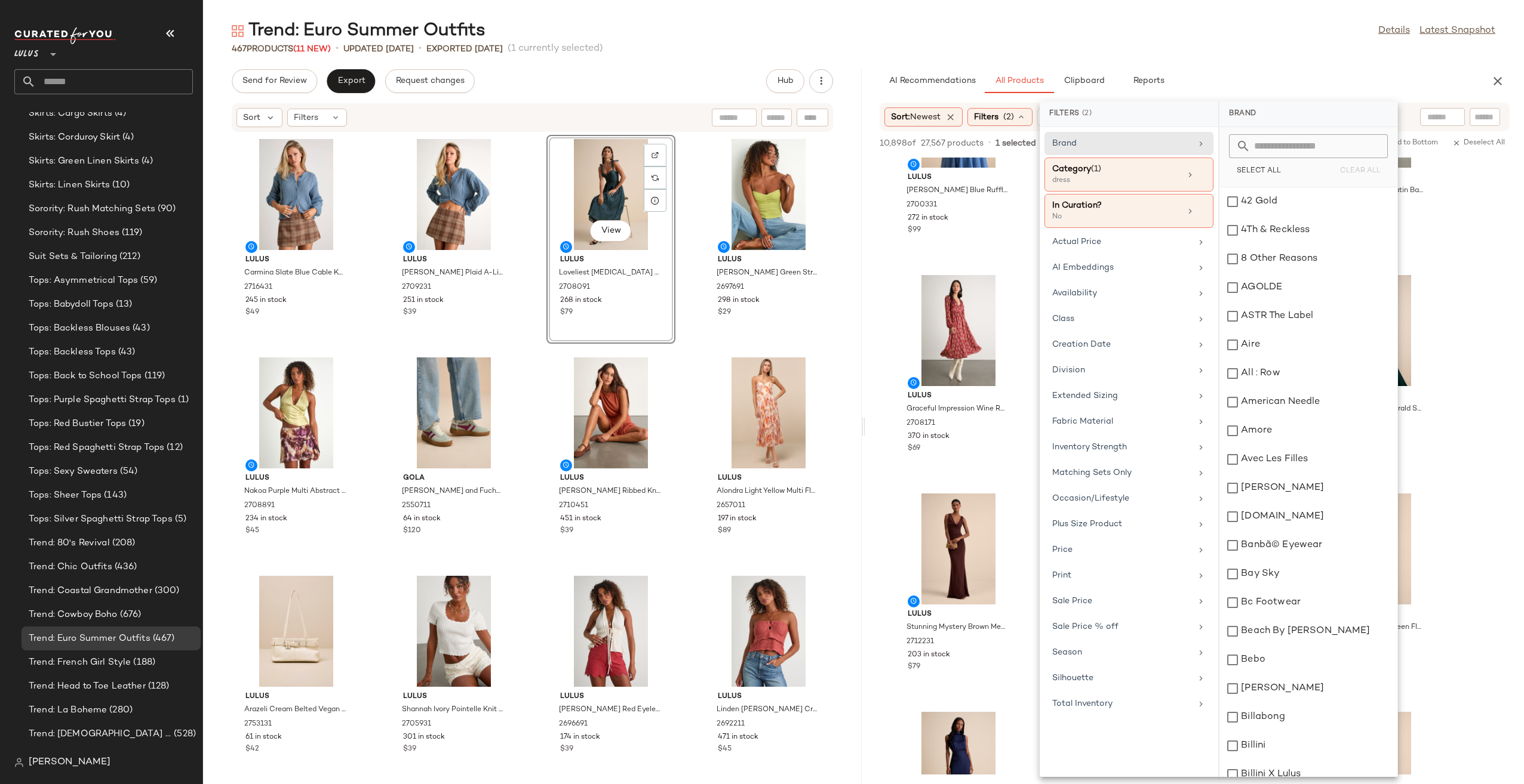
scroll to position [3118, 0]
click at [1201, 194] on div "Category (1) dress" at bounding box center [1129, 211] width 169 height 34
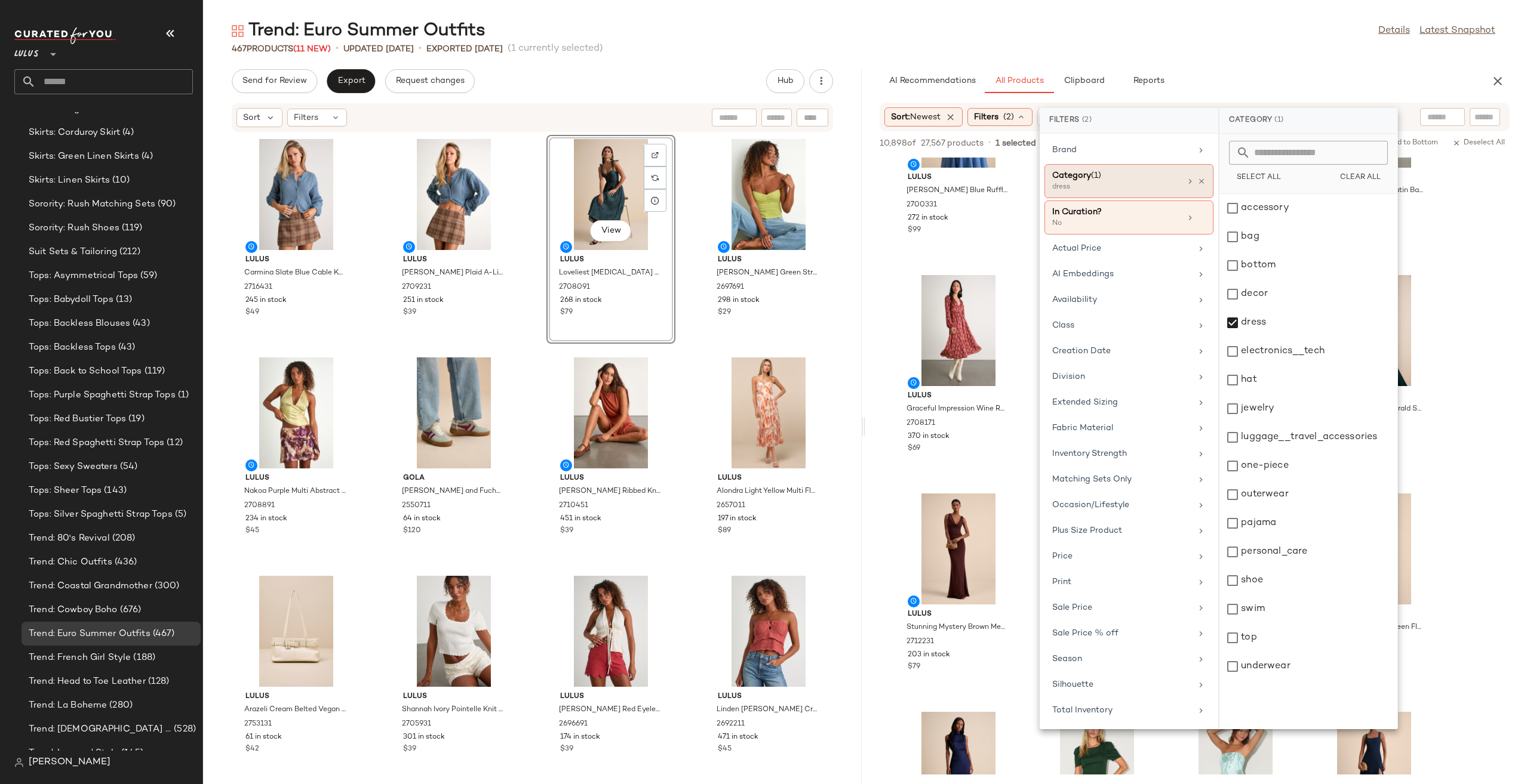
click at [1149, 185] on div "dress" at bounding box center [1112, 187] width 120 height 11
click at [1246, 337] on div "dress" at bounding box center [1307, 351] width 178 height 29
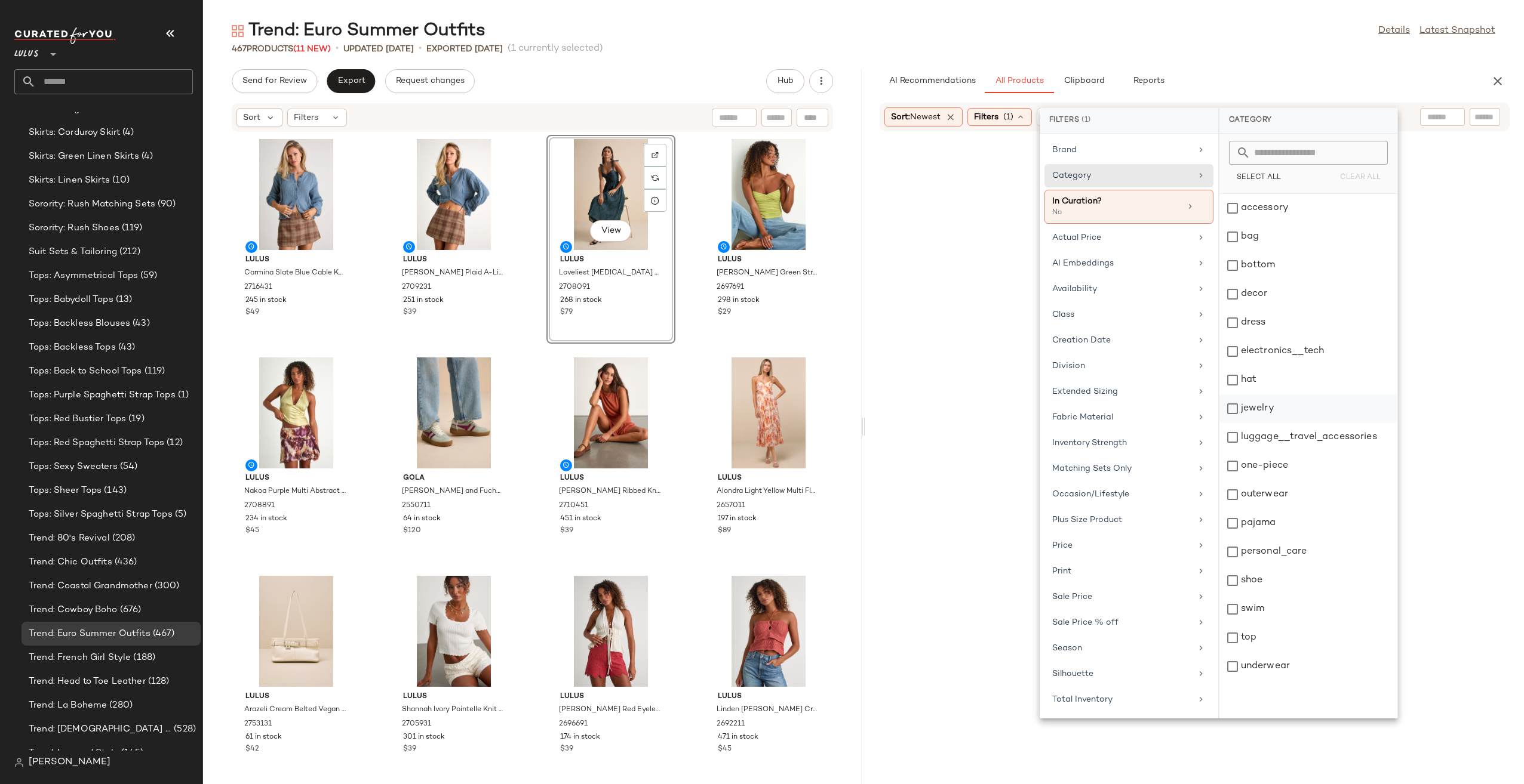
click at [1270, 423] on div "jewelry" at bounding box center [1307, 437] width 178 height 29
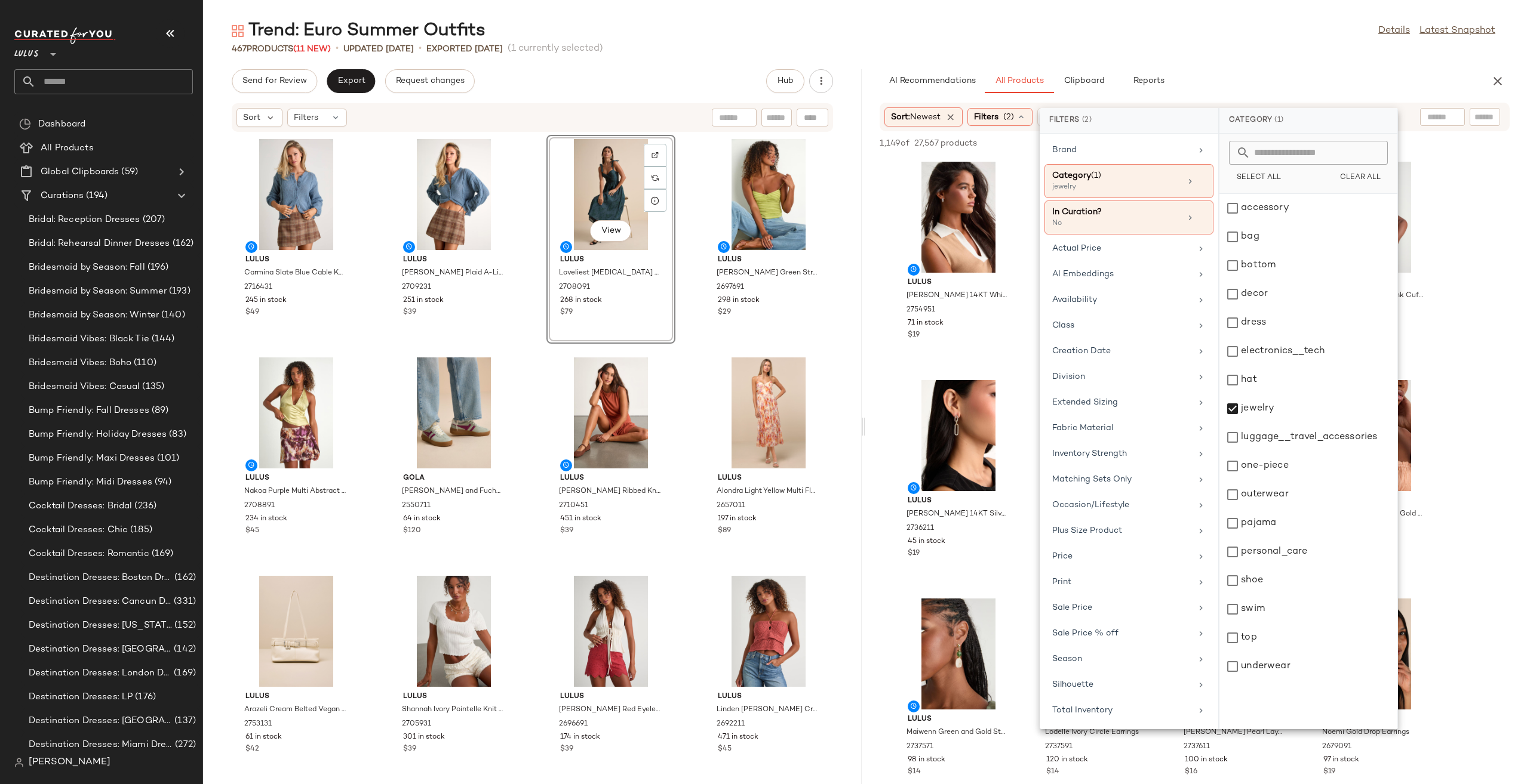
scroll to position [3118, 0]
